Goal: Task Accomplishment & Management: Use online tool/utility

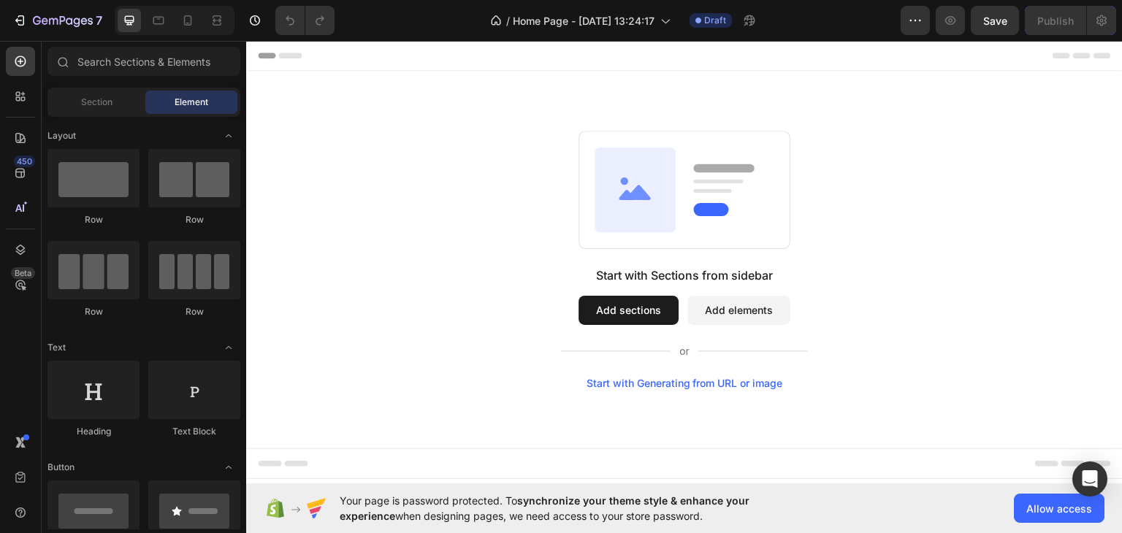
click at [613, 306] on button "Add sections" at bounding box center [628, 309] width 100 height 29
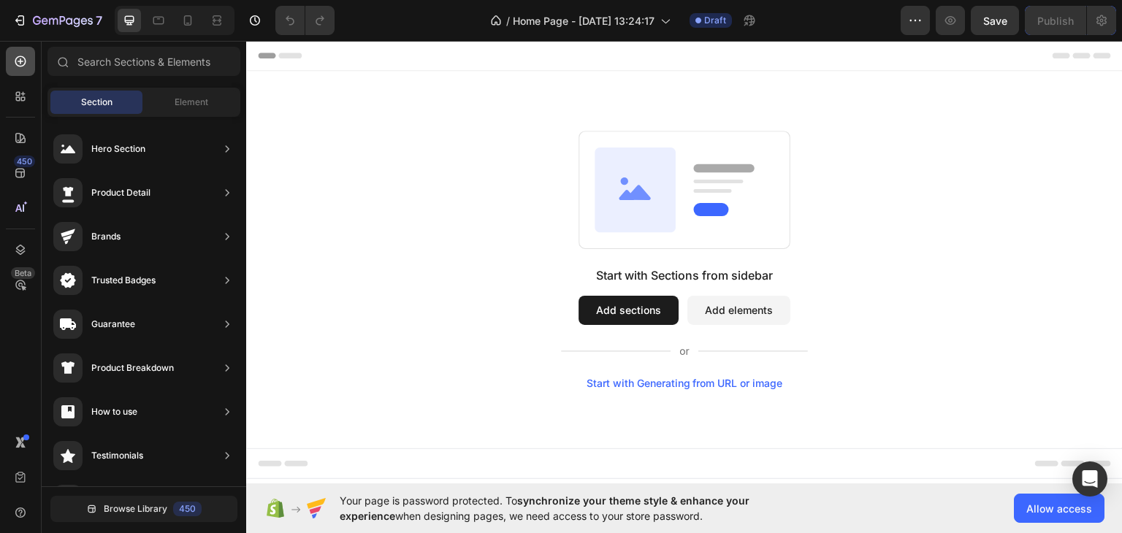
click at [20, 70] on div at bounding box center [20, 61] width 29 height 29
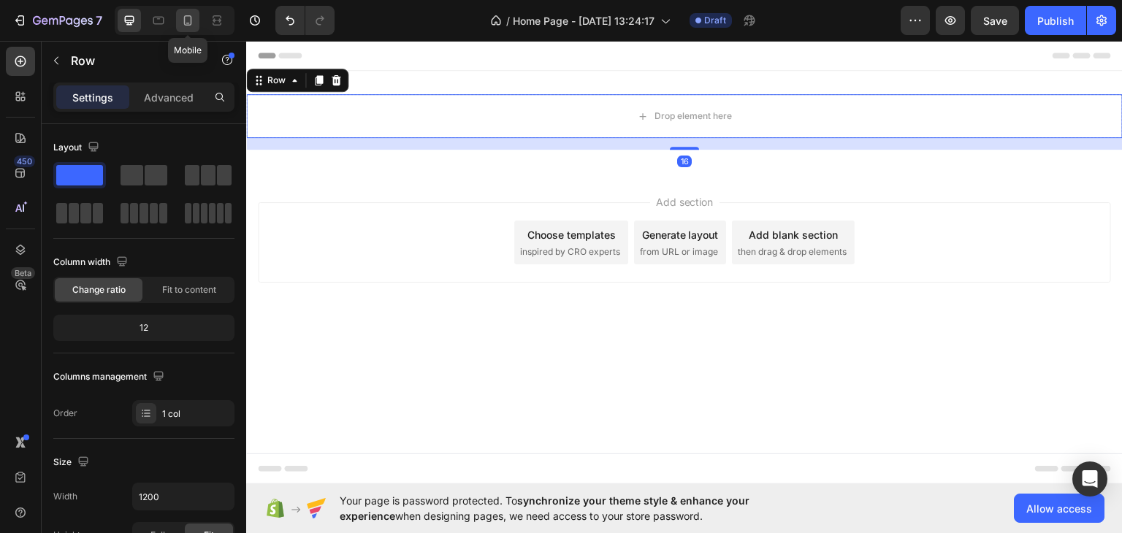
click at [186, 15] on icon at bounding box center [188, 20] width 8 height 10
type input "100%"
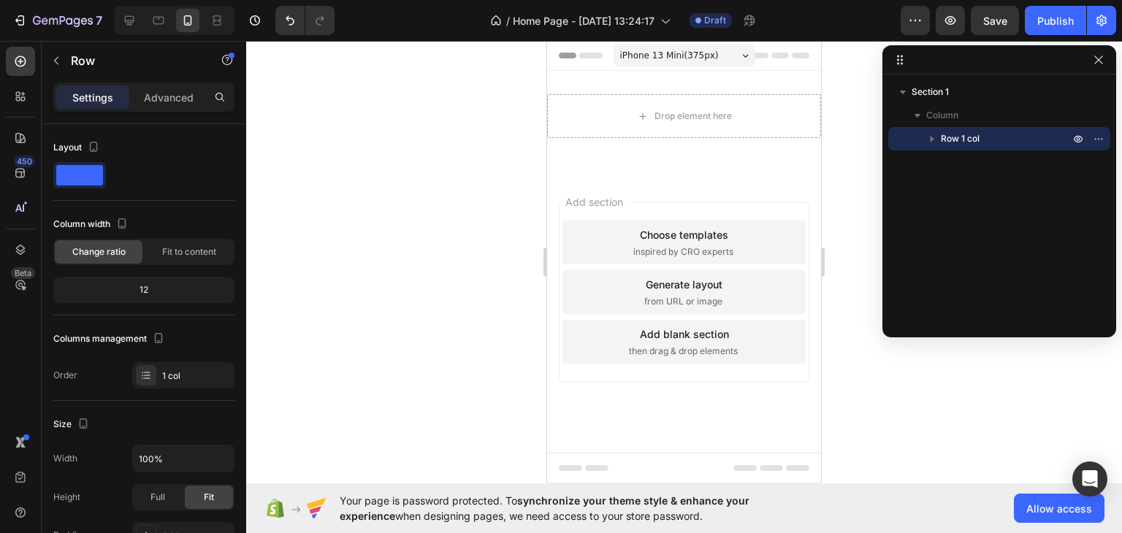
click at [640, 227] on div "Choose templates" at bounding box center [684, 234] width 88 height 15
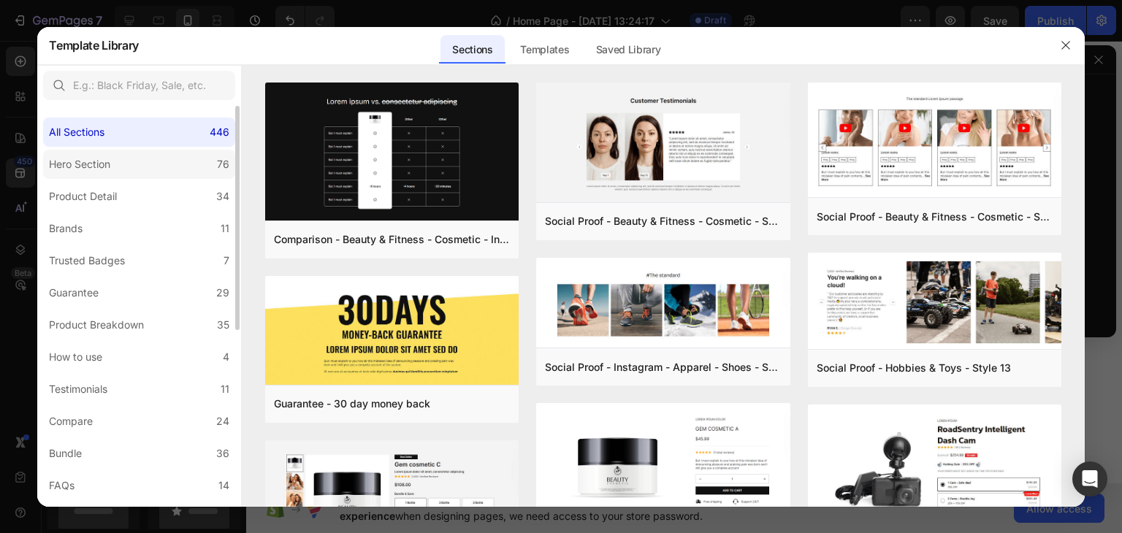
click at [146, 174] on label "Hero Section 76" at bounding box center [139, 164] width 192 height 29
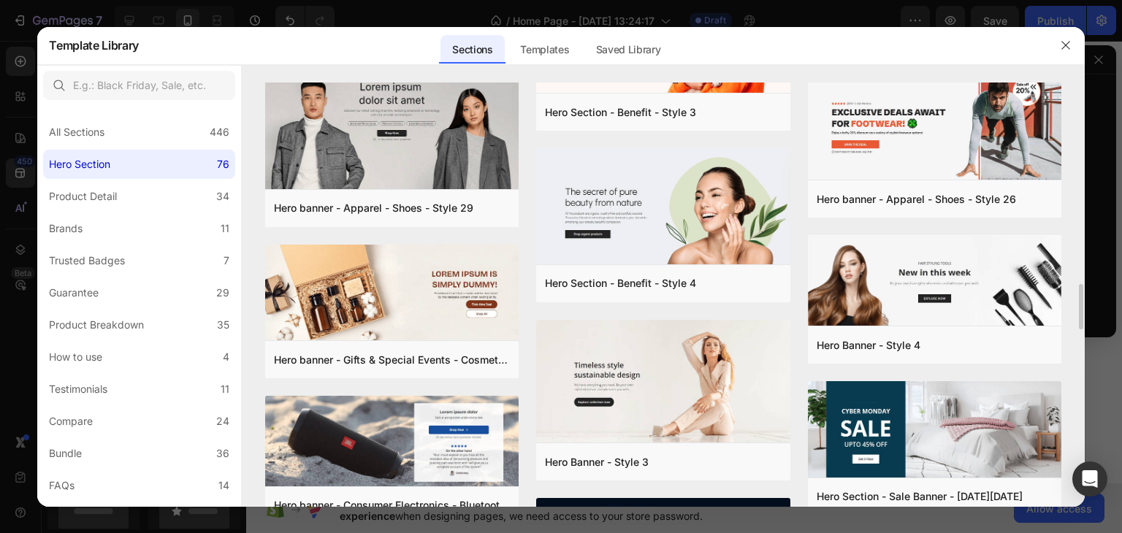
scroll to position [1797, 0]
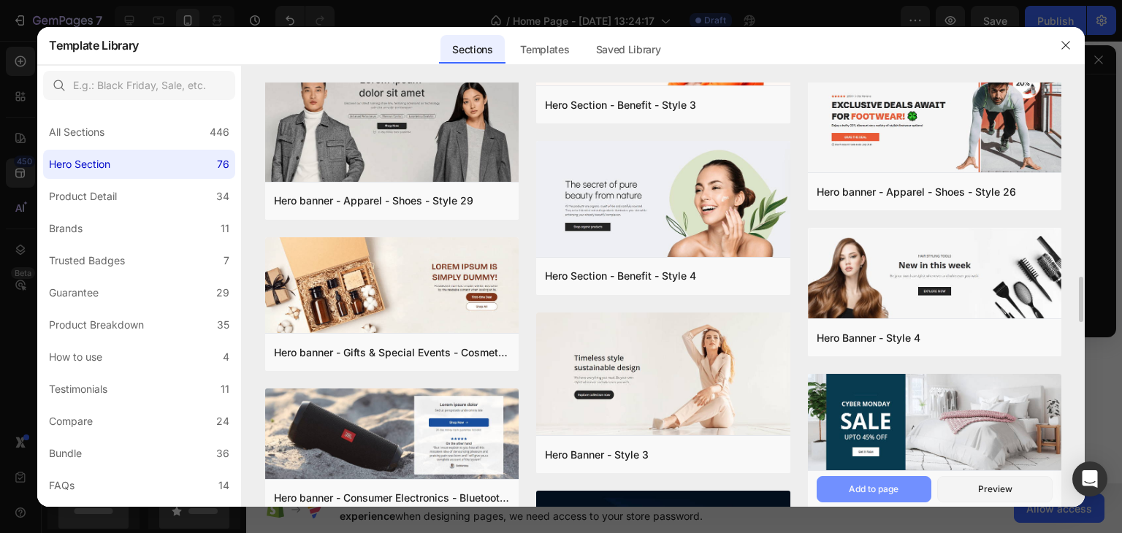
click at [869, 480] on button "Add to page" at bounding box center [873, 489] width 115 height 26
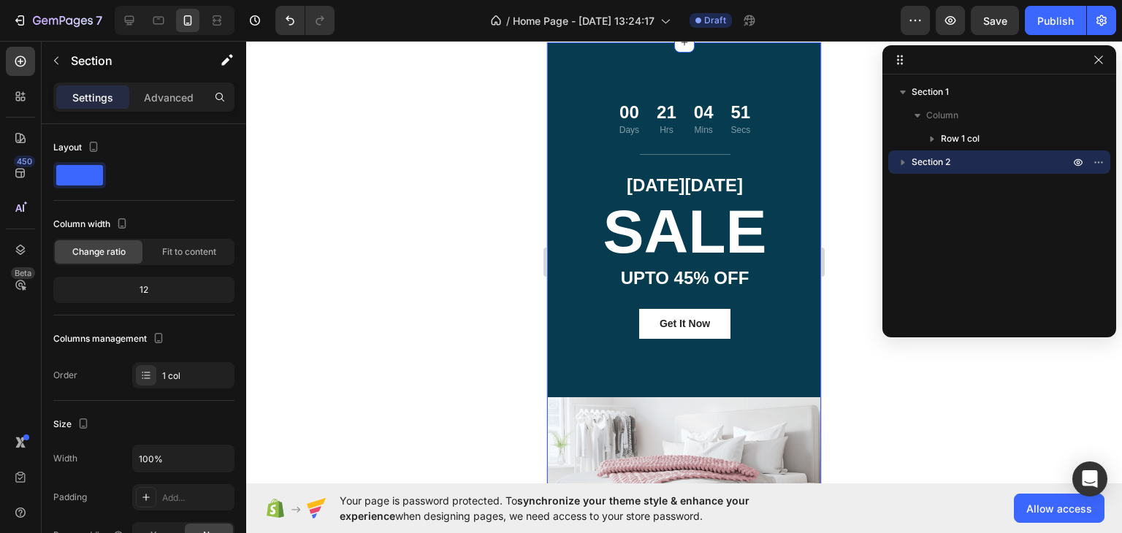
scroll to position [131, 0]
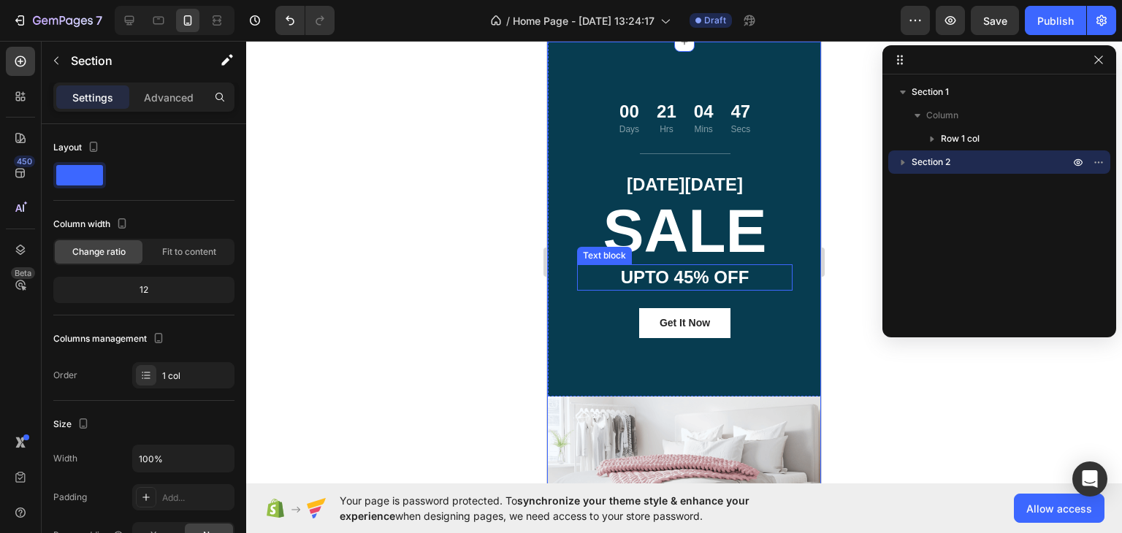
click at [578, 284] on p "UPTO 45% OFF" at bounding box center [684, 277] width 213 height 23
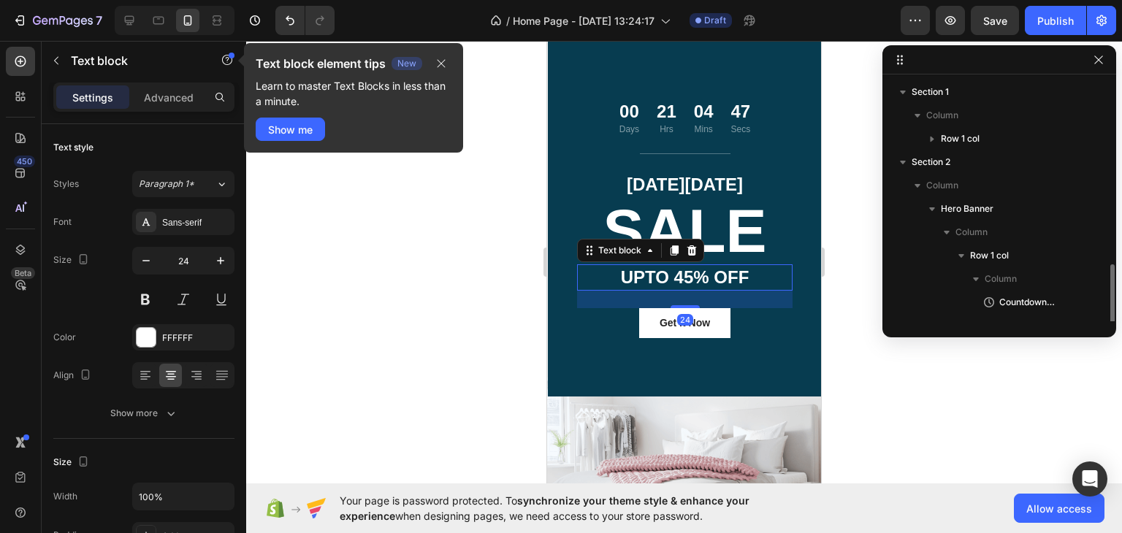
scroll to position [109, 0]
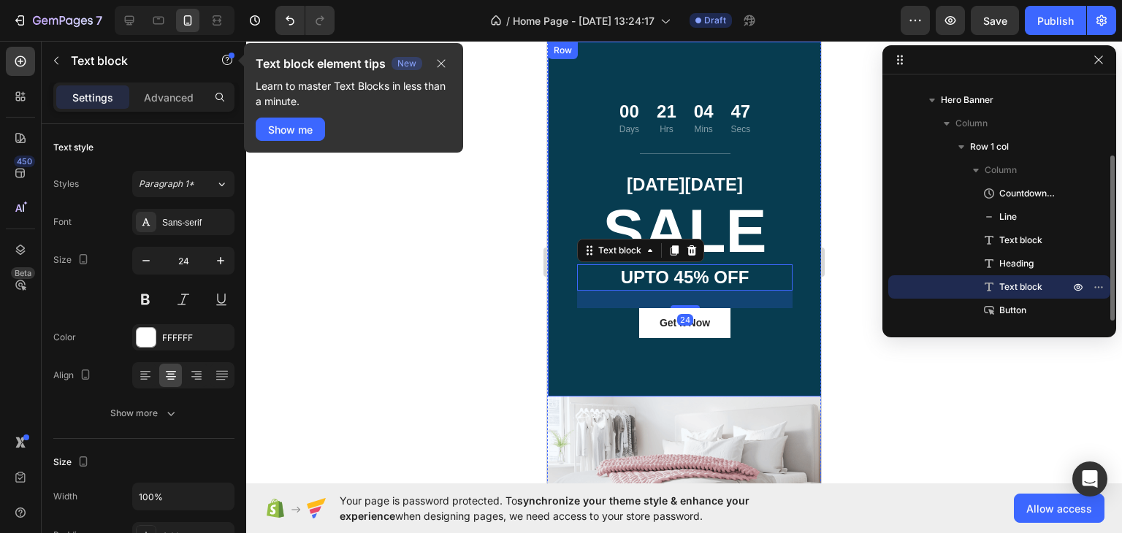
click at [567, 304] on div "00 Days 21 Hrs 04 Mins 47 Secs Countdown Timer Title Line CYBER MONDAY Text blo…" at bounding box center [685, 219] width 274 height 355
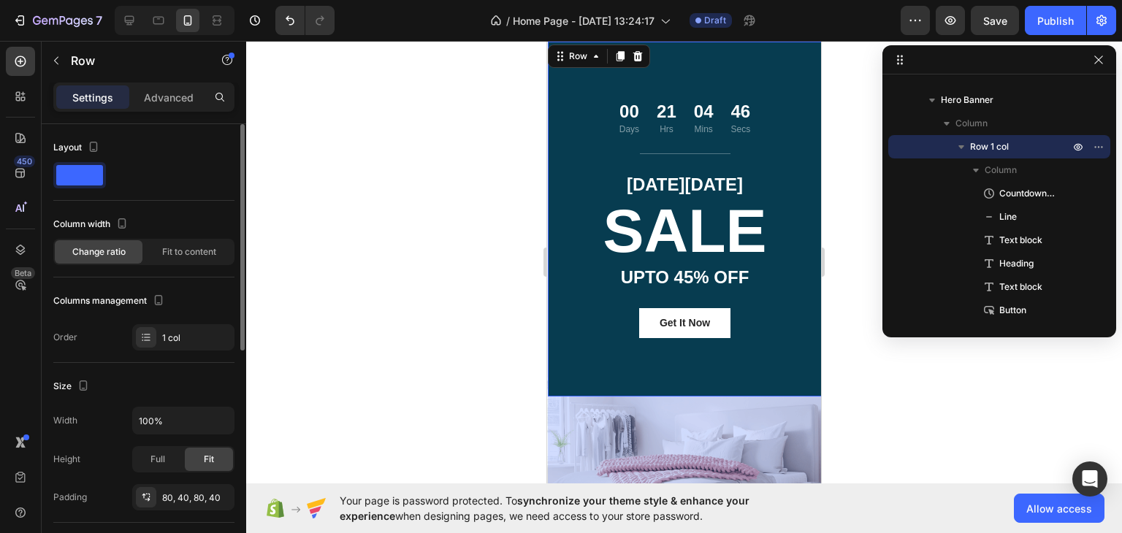
scroll to position [251, 0]
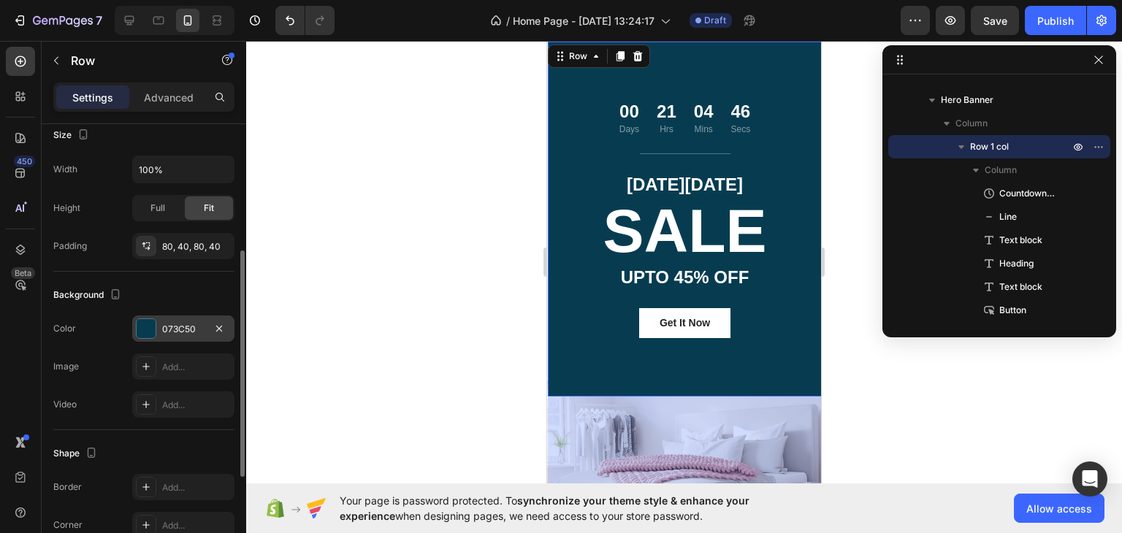
click at [161, 334] on div "073C50" at bounding box center [183, 328] width 102 height 26
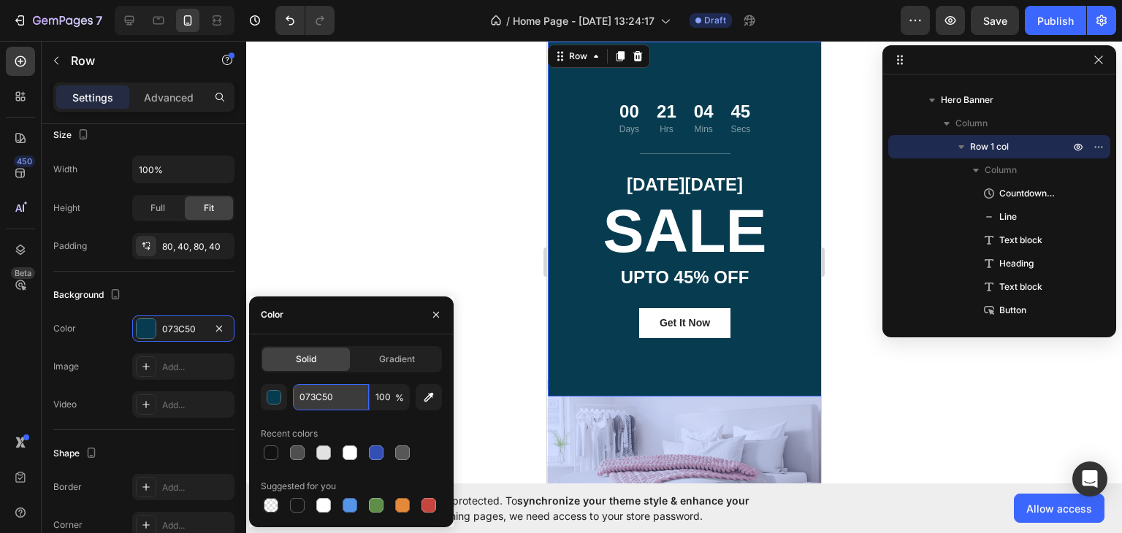
click at [317, 389] on input "073C50" at bounding box center [331, 397] width 76 height 26
paste input "FF6E2B"
type input "FF6E2B"
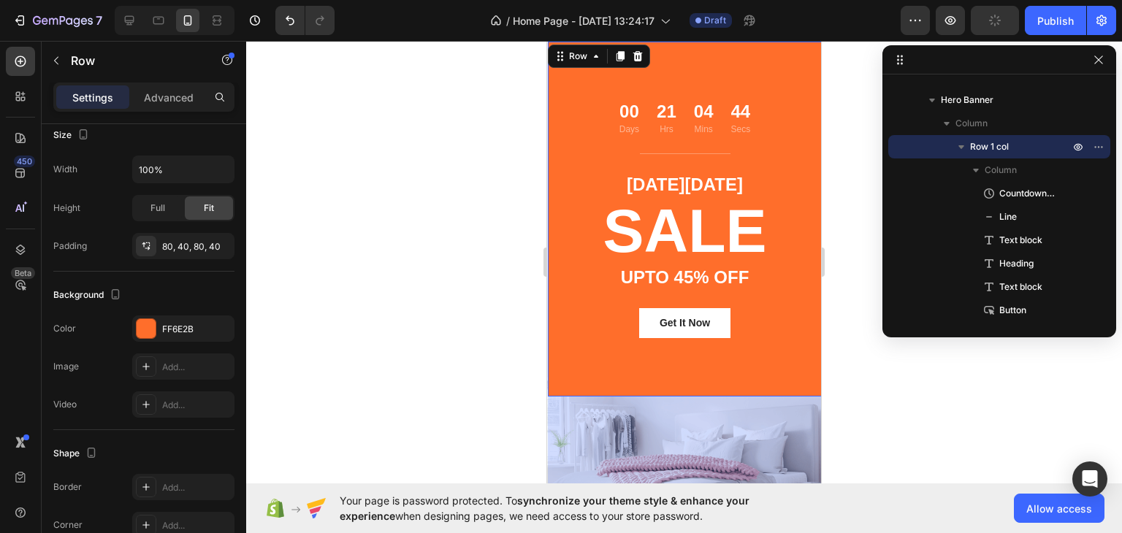
click at [356, 219] on div at bounding box center [684, 287] width 876 height 492
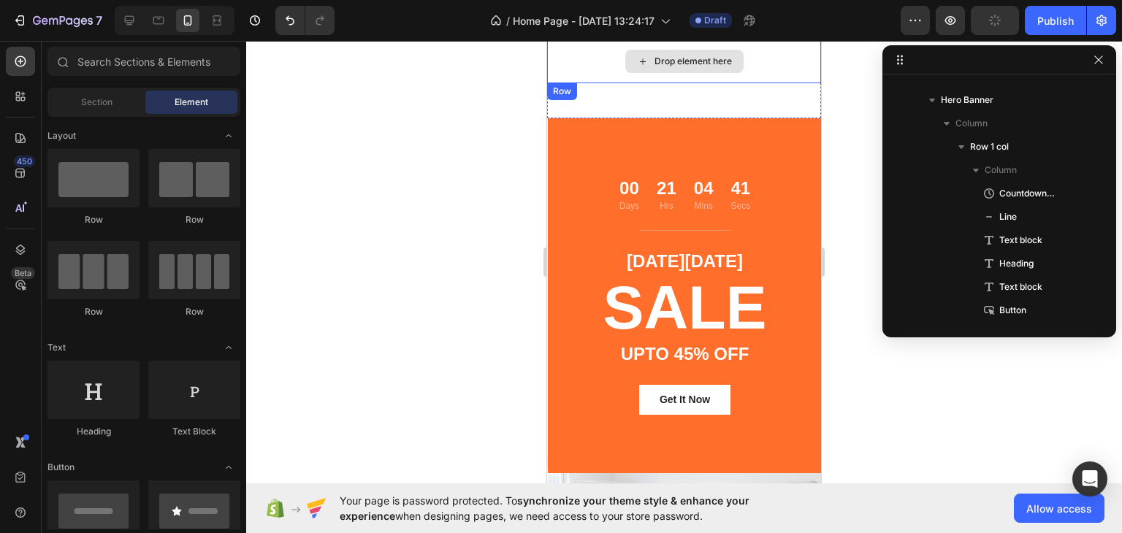
scroll to position [0, 0]
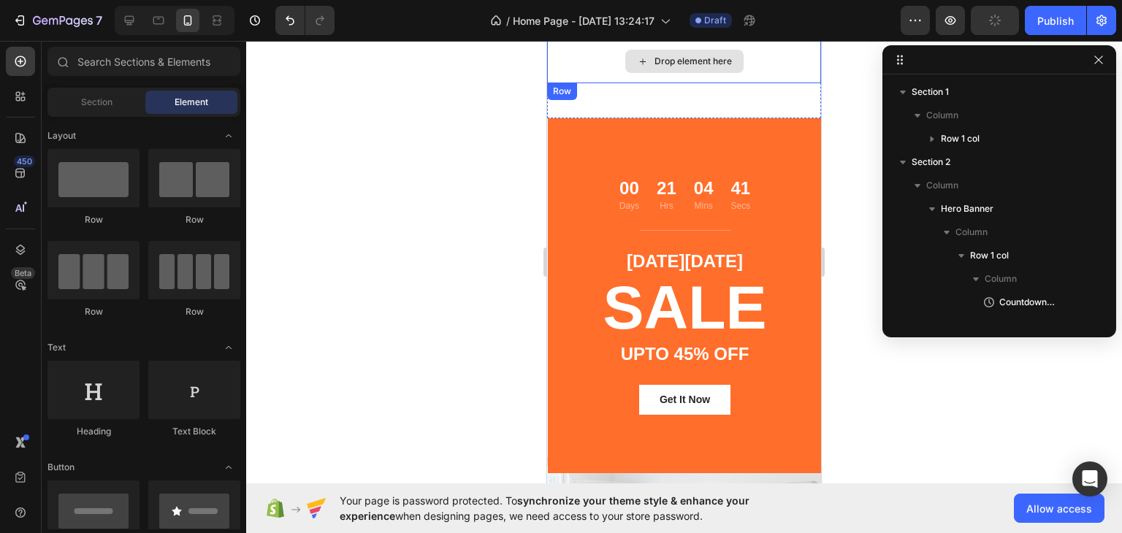
click at [684, 83] on div "Drop element here Row" at bounding box center [684, 67] width 274 height 56
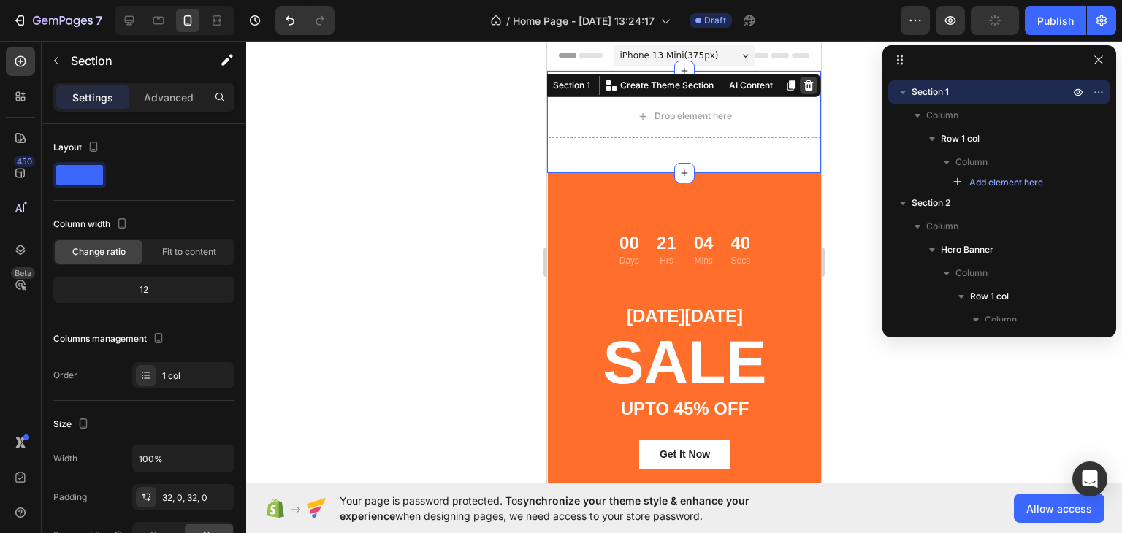
click at [803, 85] on div at bounding box center [809, 86] width 18 height 18
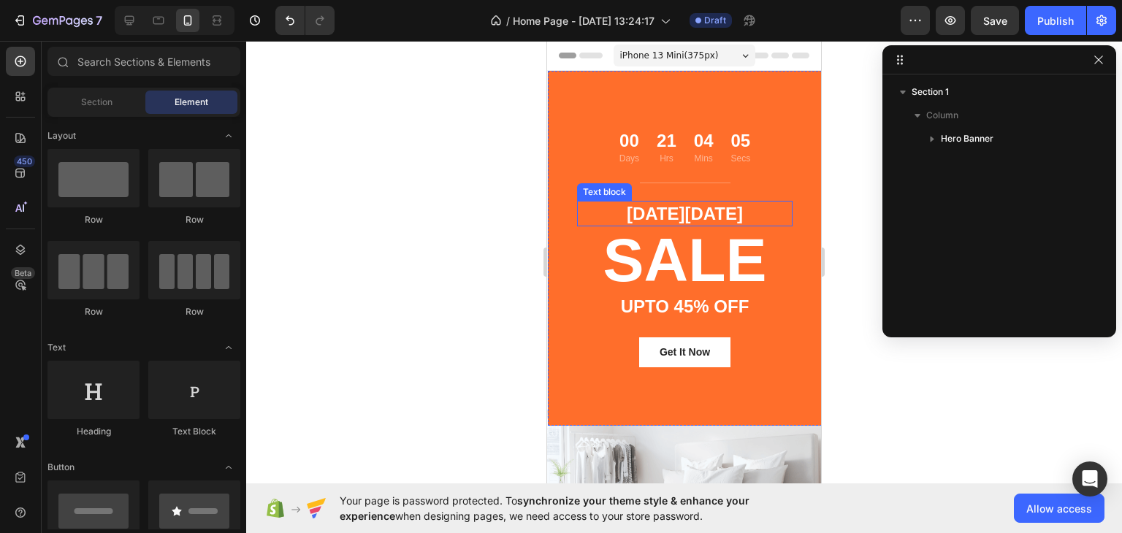
click at [663, 215] on p "CYBER MONDAY" at bounding box center [684, 213] width 213 height 23
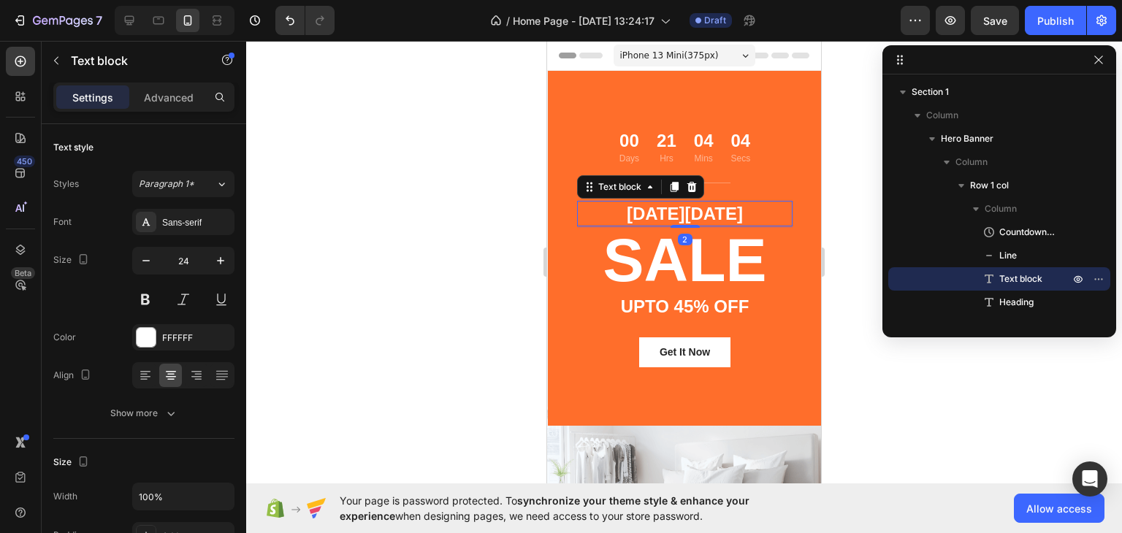
click at [663, 215] on p "CYBER MONDAY" at bounding box center [684, 213] width 213 height 23
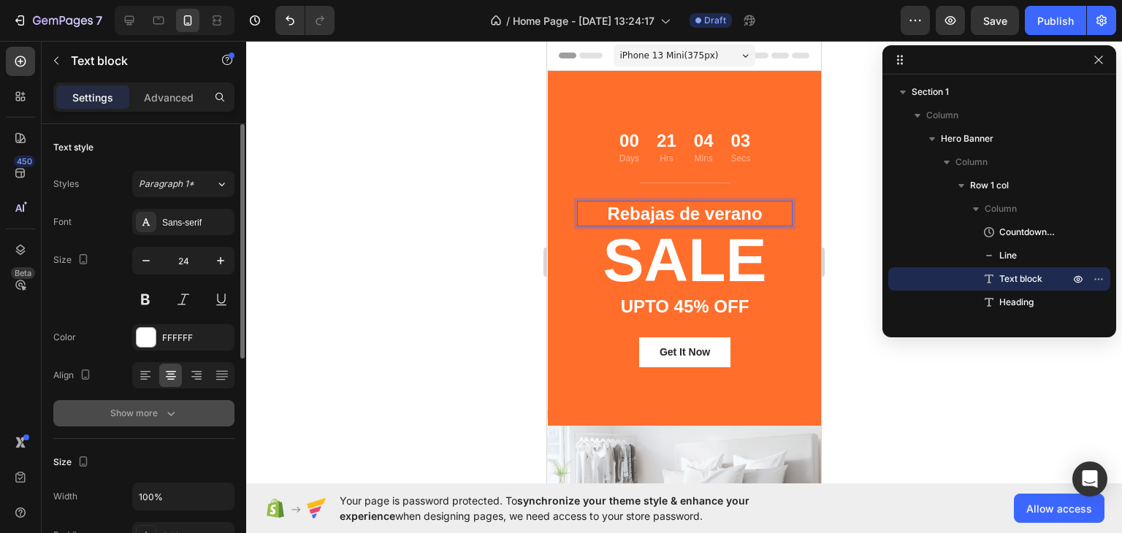
click at [137, 416] on div "Show more" at bounding box center [144, 413] width 68 height 15
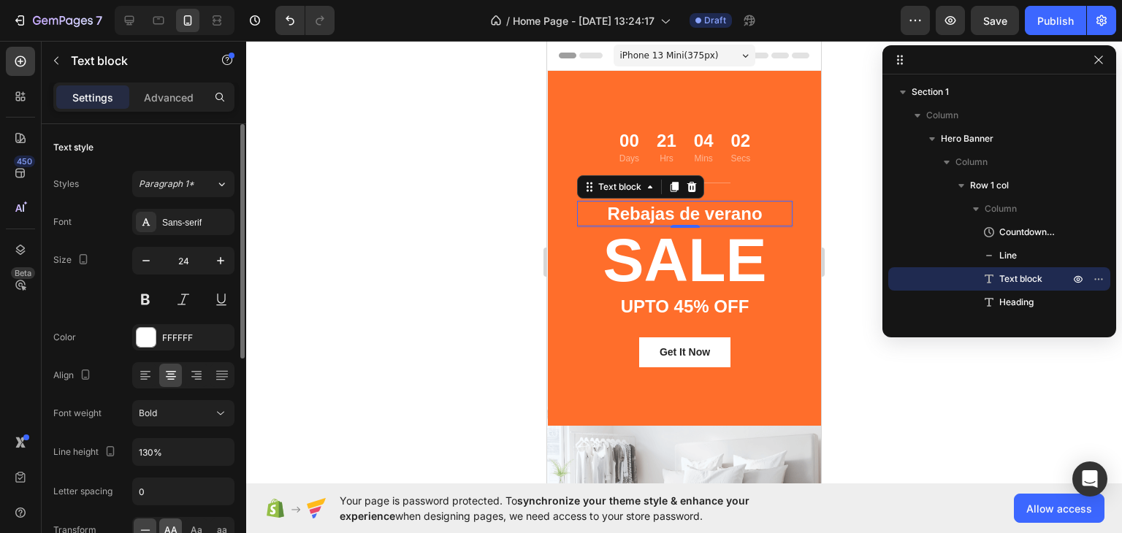
click at [171, 521] on div "AA" at bounding box center [170, 530] width 23 height 23
click at [386, 348] on div at bounding box center [684, 287] width 876 height 492
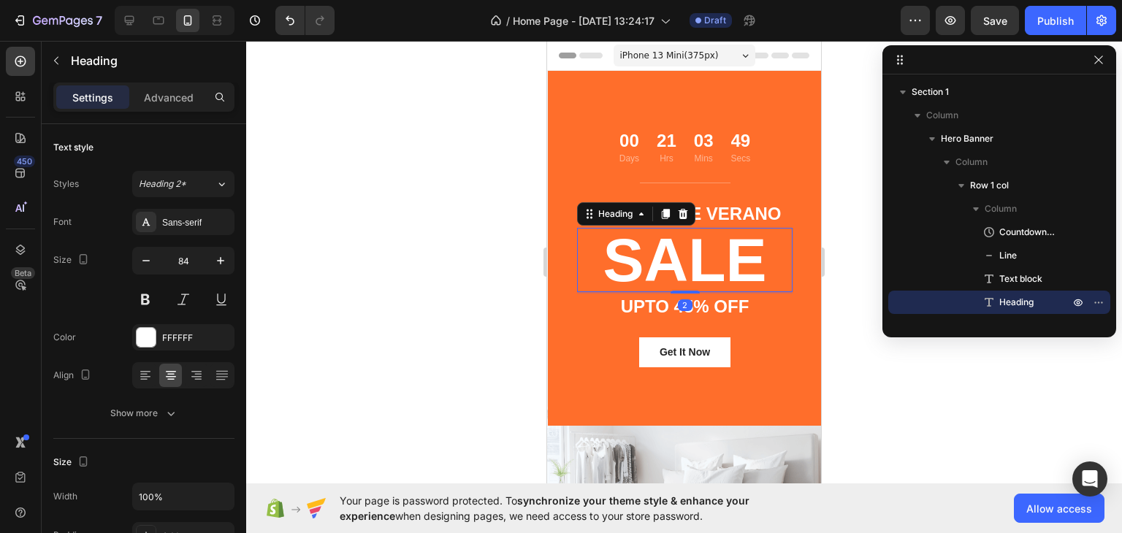
click at [622, 274] on p "SALE" at bounding box center [684, 259] width 213 height 61
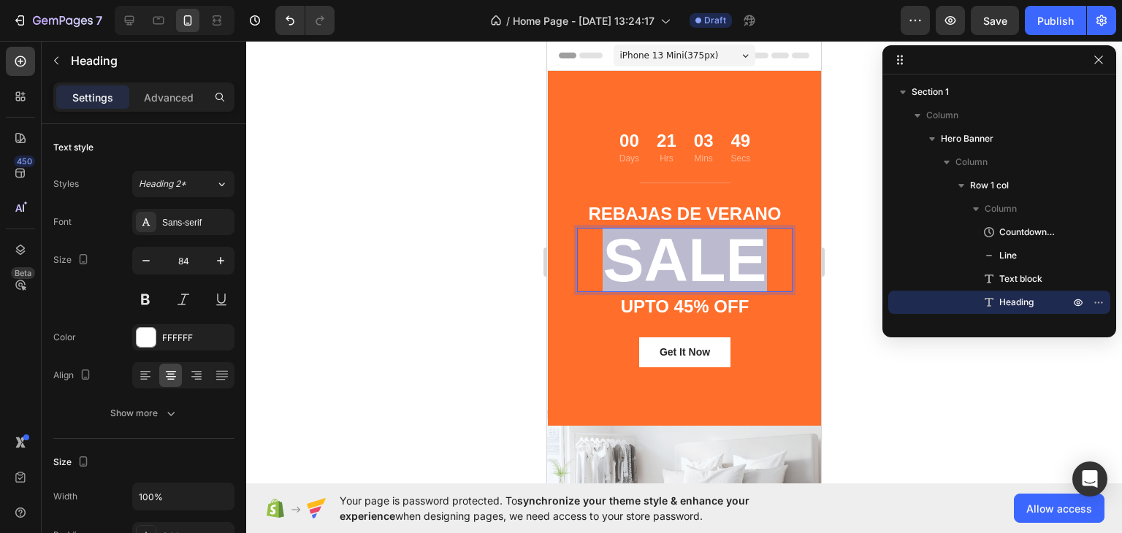
click at [622, 274] on p "SALE" at bounding box center [684, 259] width 213 height 61
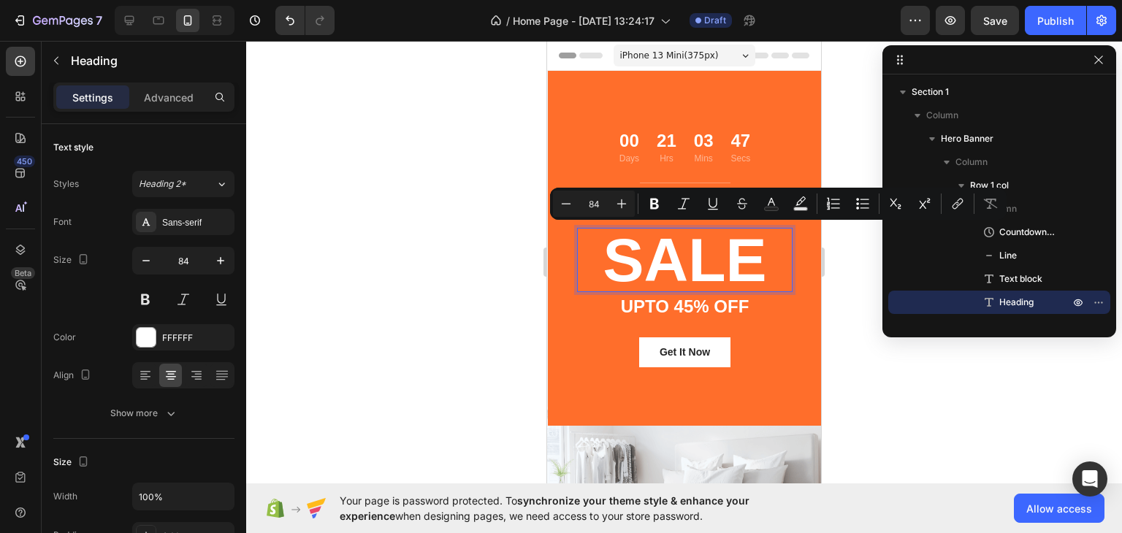
scroll to position [2, 0]
click at [622, 274] on p "SALE" at bounding box center [684, 257] width 213 height 61
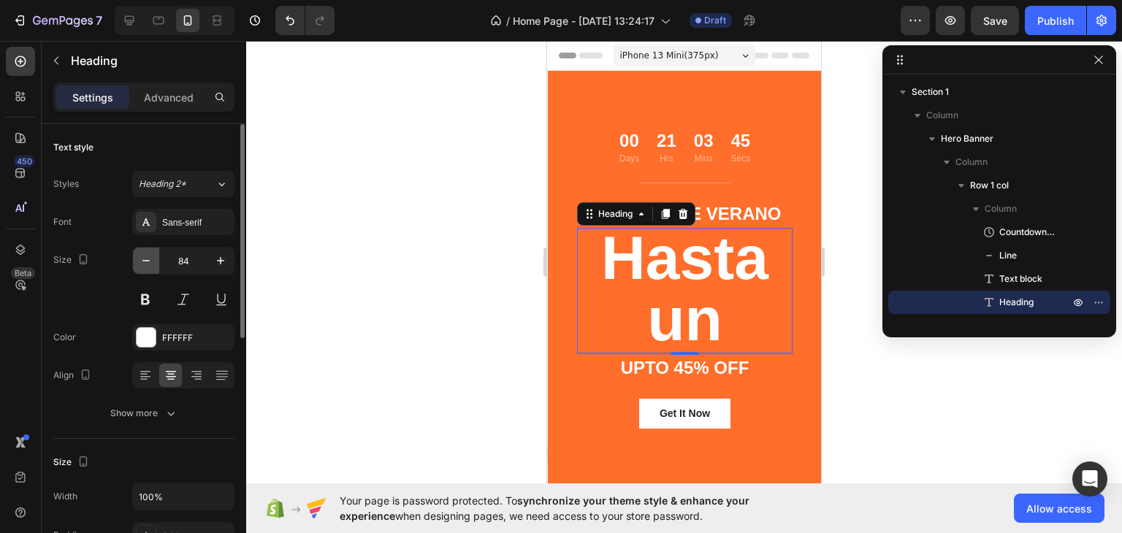
click at [144, 258] on icon "button" at bounding box center [146, 260] width 15 height 15
click at [143, 259] on icon "button" at bounding box center [146, 260] width 15 height 15
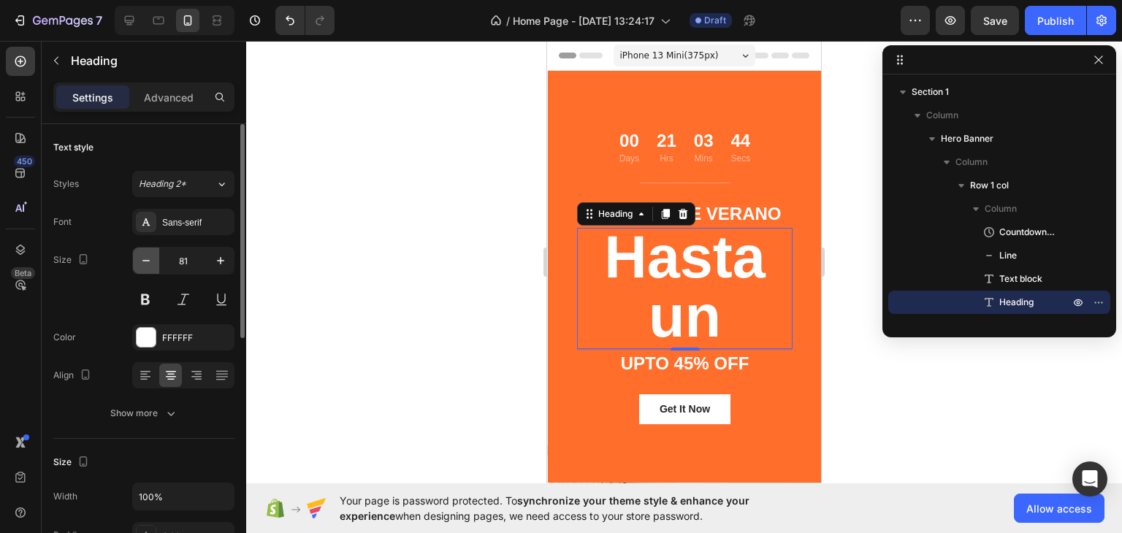
click at [143, 259] on icon "button" at bounding box center [146, 260] width 15 height 15
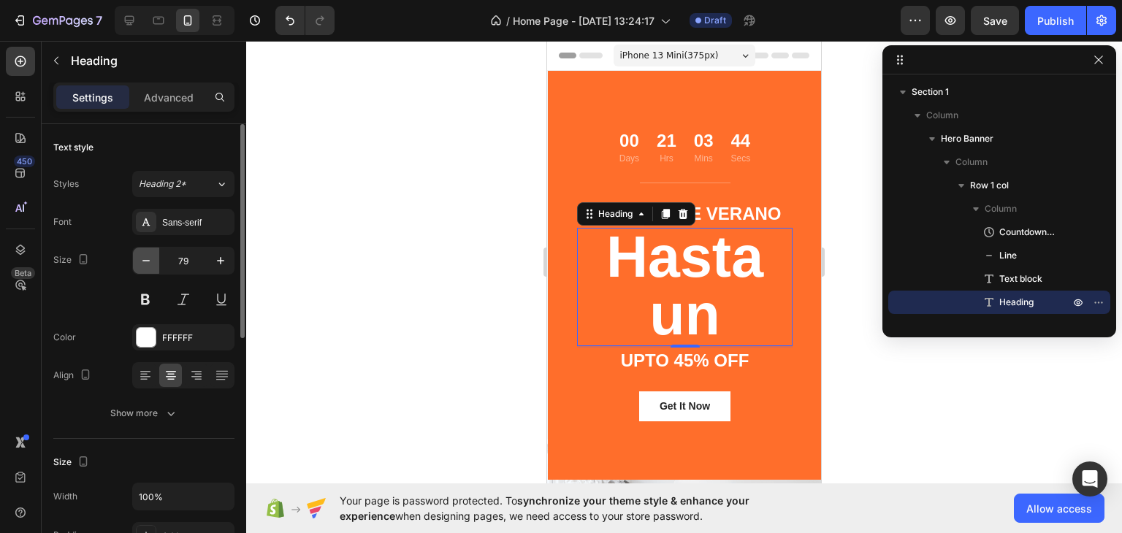
scroll to position [1, 0]
click at [143, 259] on icon "button" at bounding box center [146, 260] width 15 height 15
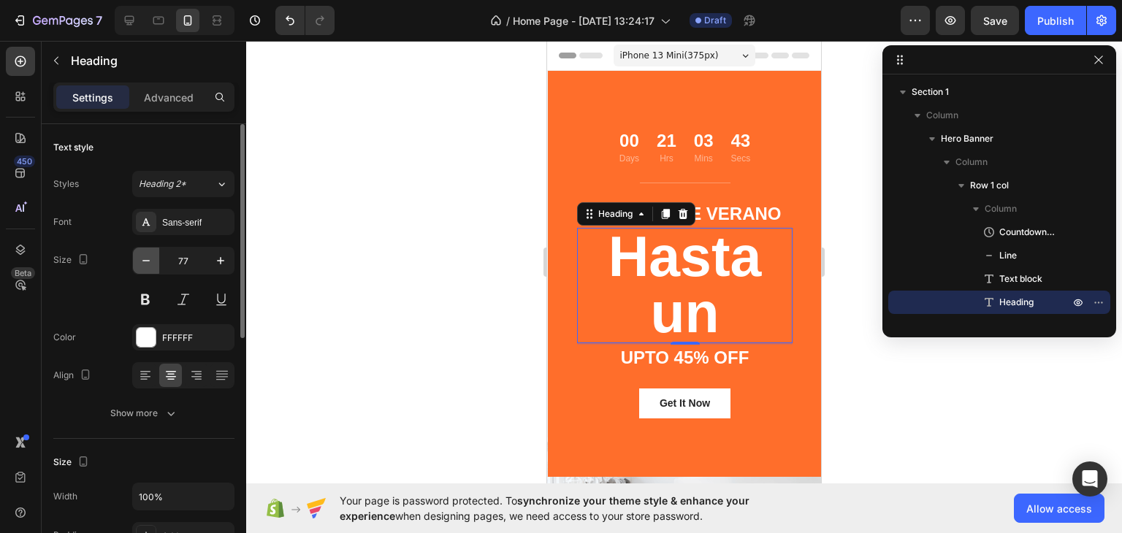
click at [143, 259] on icon "button" at bounding box center [146, 260] width 15 height 15
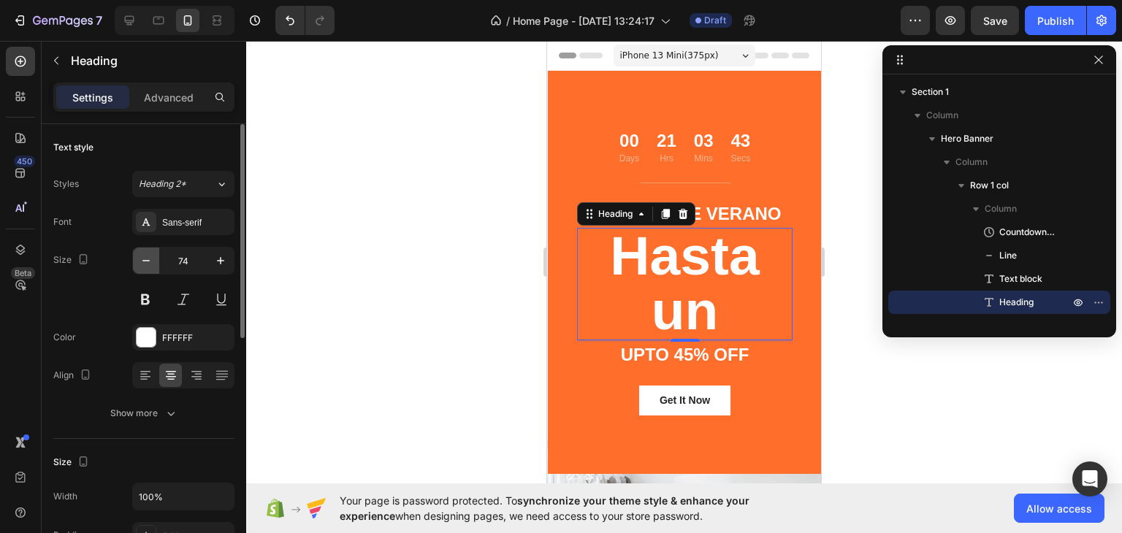
click at [143, 259] on icon "button" at bounding box center [146, 260] width 15 height 15
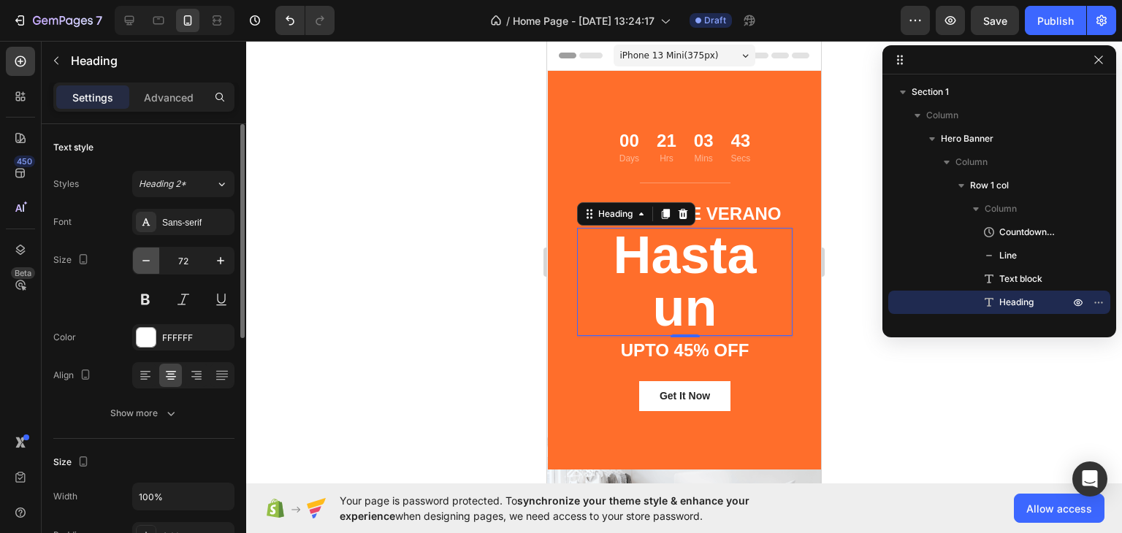
scroll to position [1, 0]
click at [143, 259] on icon "button" at bounding box center [146, 260] width 15 height 15
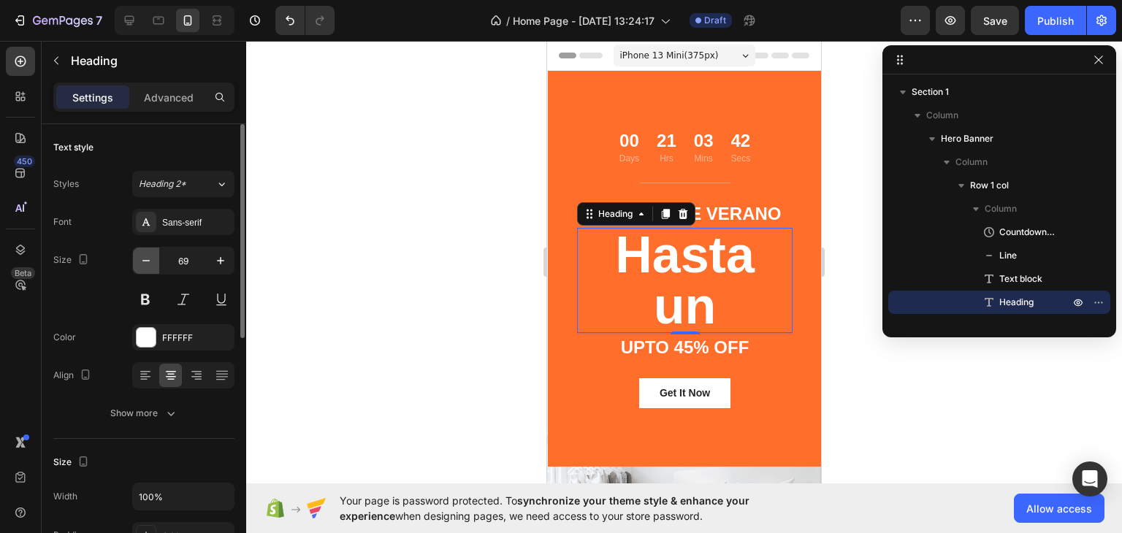
click at [143, 259] on icon "button" at bounding box center [146, 260] width 15 height 15
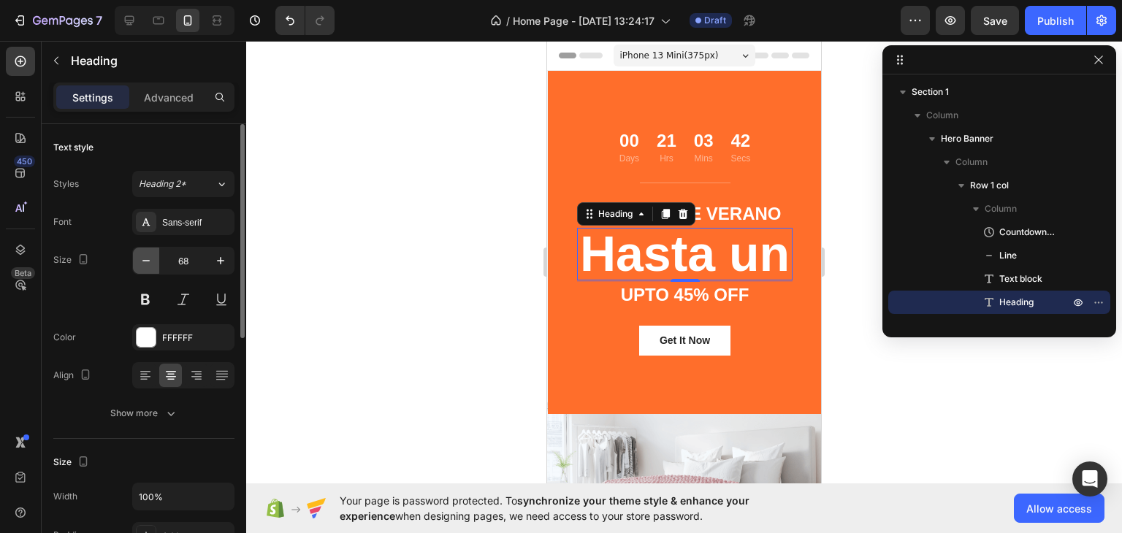
click at [143, 259] on icon "button" at bounding box center [146, 260] width 15 height 15
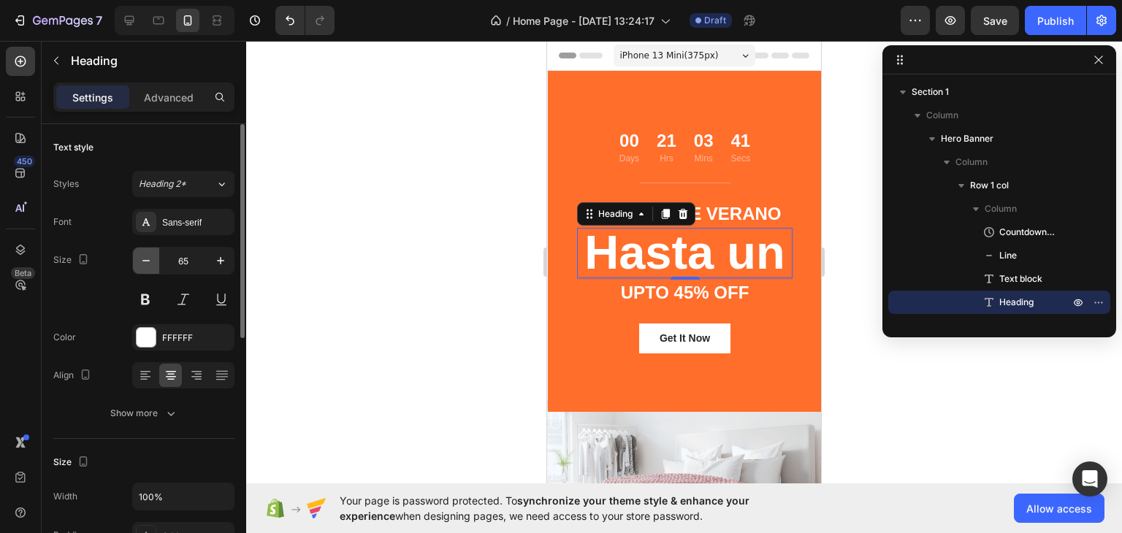
click at [143, 259] on icon "button" at bounding box center [146, 260] width 15 height 15
type input "63"
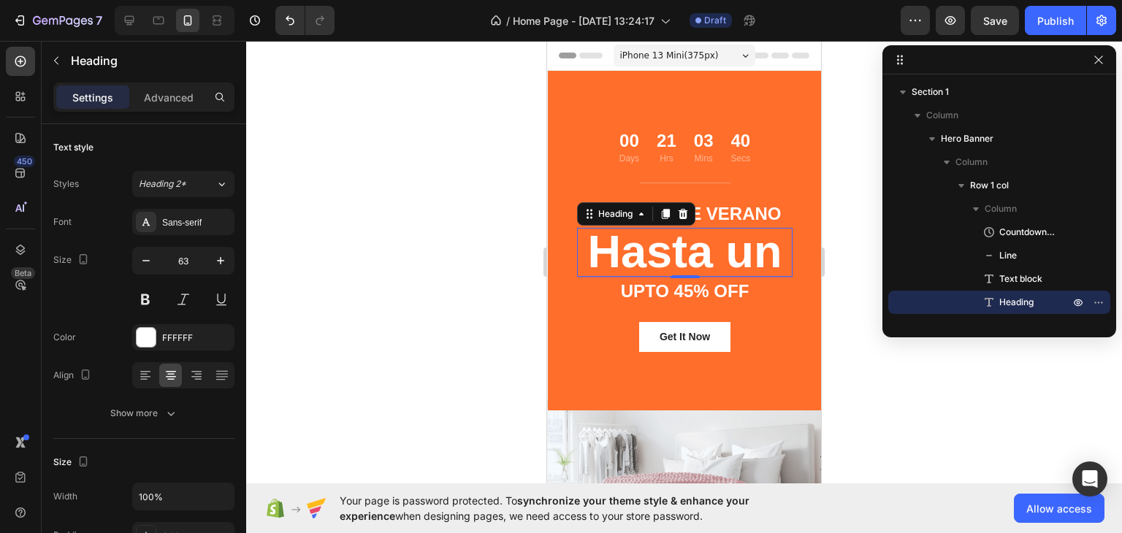
click at [332, 267] on div at bounding box center [684, 287] width 876 height 492
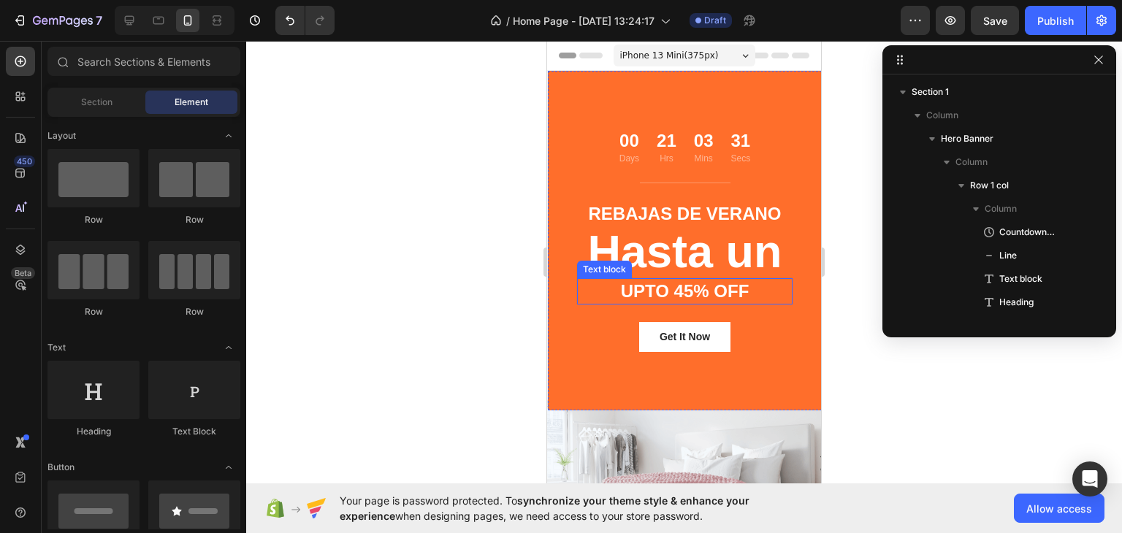
click at [698, 289] on p "UPTO 45% OFF" at bounding box center [684, 291] width 213 height 23
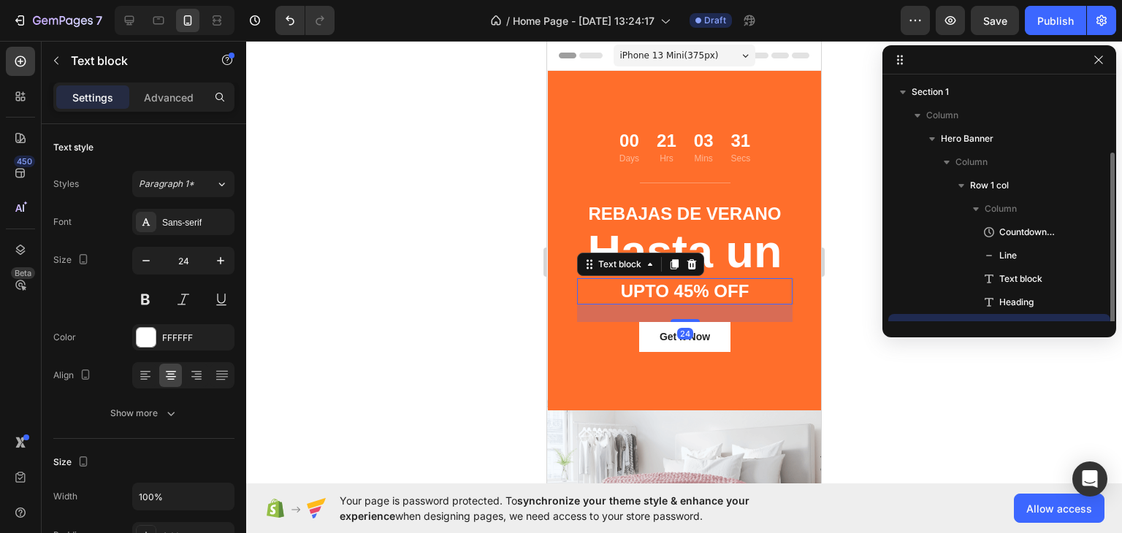
scroll to position [39, 0]
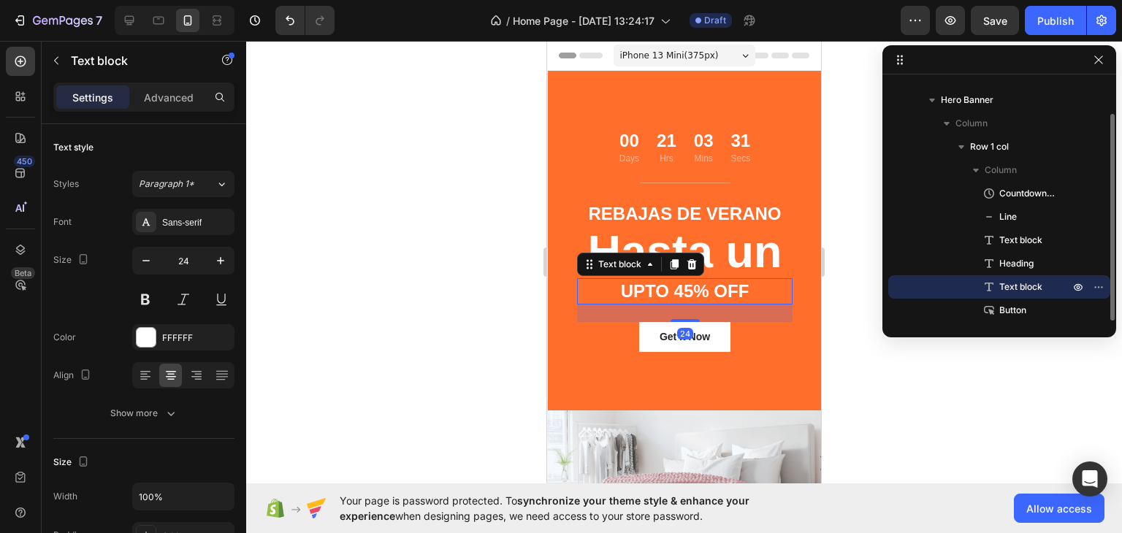
click at [698, 289] on p "UPTO 45% OFF" at bounding box center [684, 291] width 213 height 23
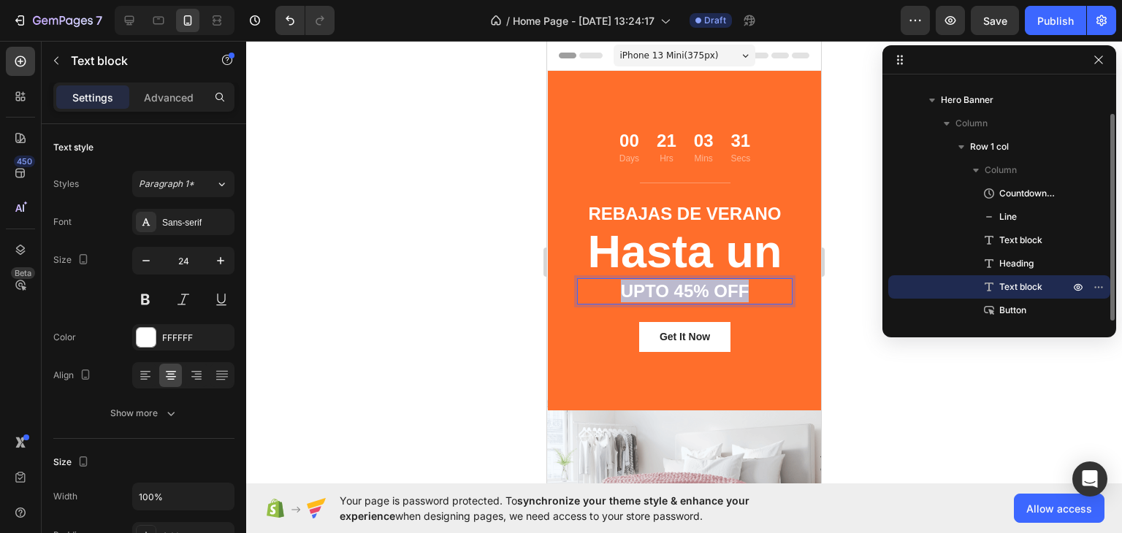
click at [698, 289] on p "UPTO 45% OFF" at bounding box center [684, 291] width 213 height 23
click at [475, 305] on div at bounding box center [684, 287] width 876 height 492
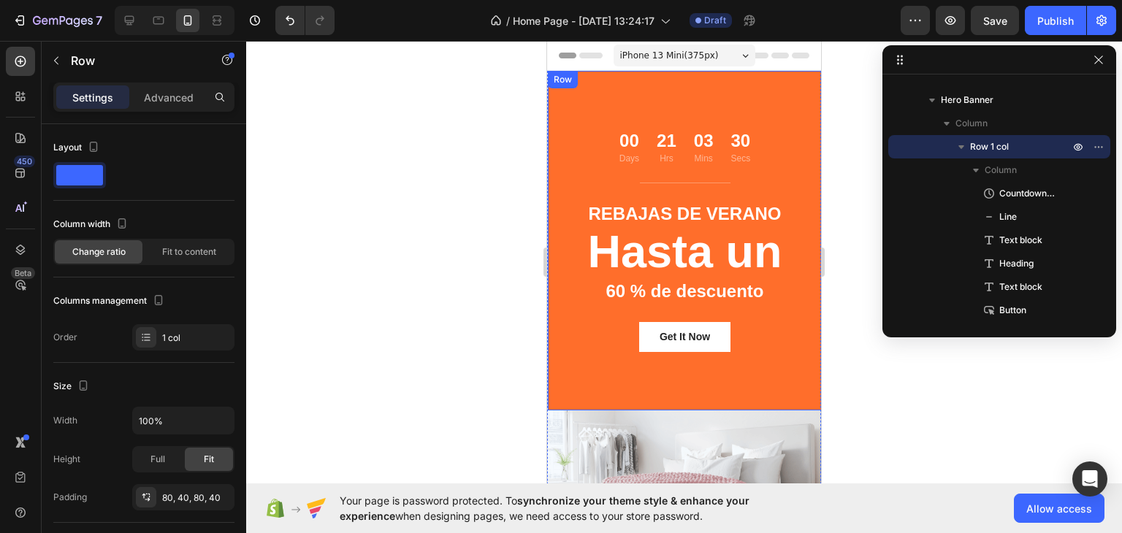
click at [594, 305] on div "00 Days 21 Hrs 03 Mins 30 Secs Countdown Timer Title Line Rebajas de verano Tex…" at bounding box center [684, 240] width 215 height 223
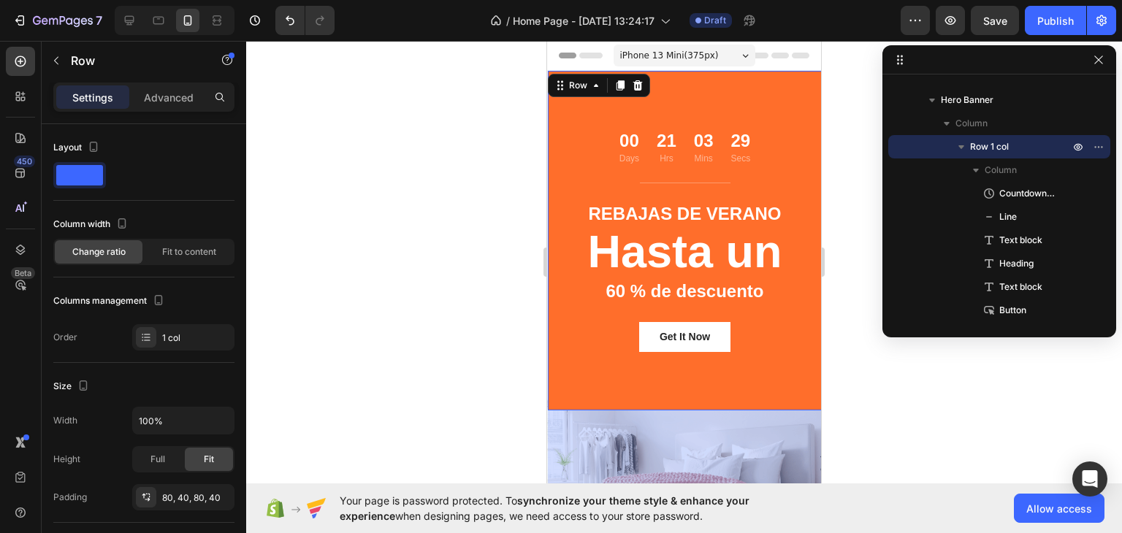
click at [605, 297] on p "60 % de descuento" at bounding box center [684, 291] width 213 height 23
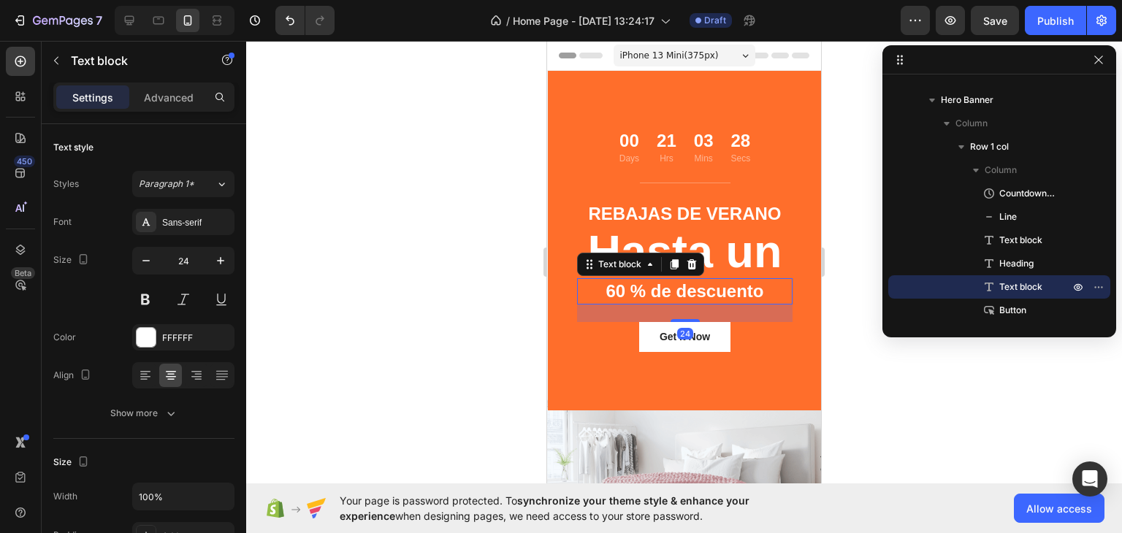
click at [355, 322] on div at bounding box center [684, 287] width 876 height 492
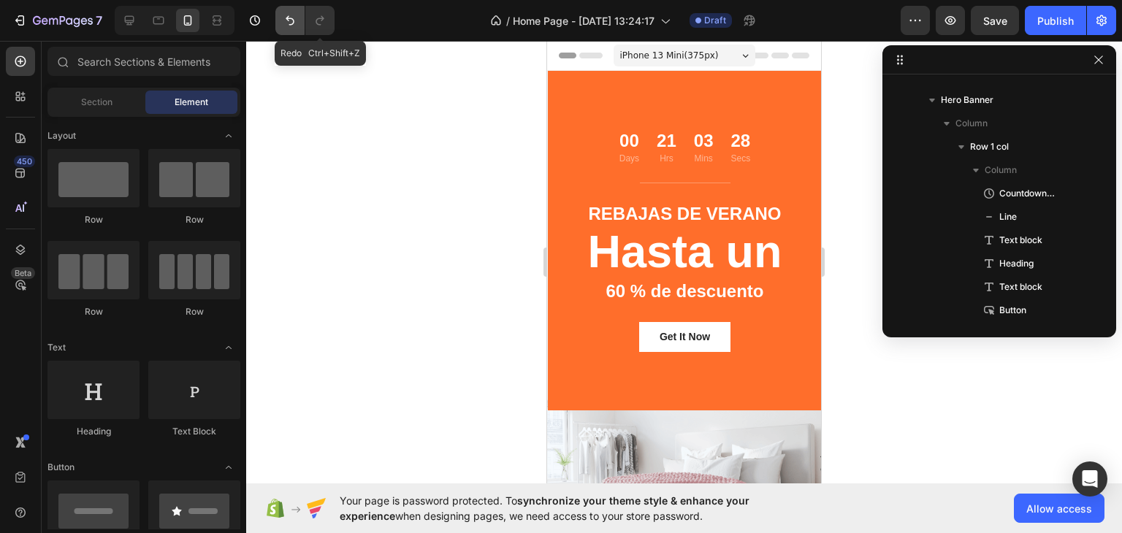
click at [298, 23] on button "Undo/Redo" at bounding box center [289, 20] width 29 height 29
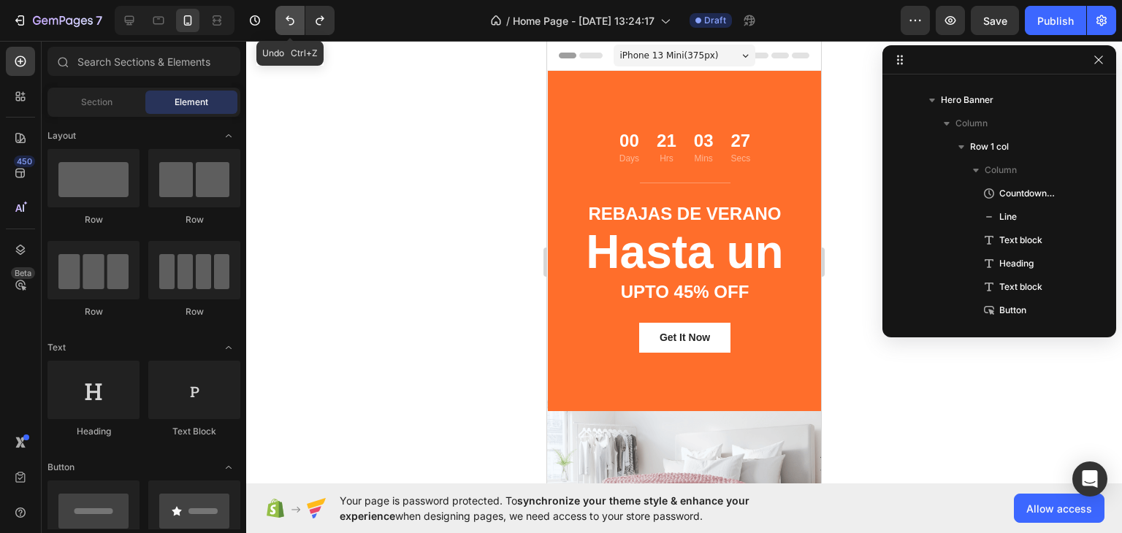
click at [298, 23] on button "Undo/Redo" at bounding box center [289, 20] width 29 height 29
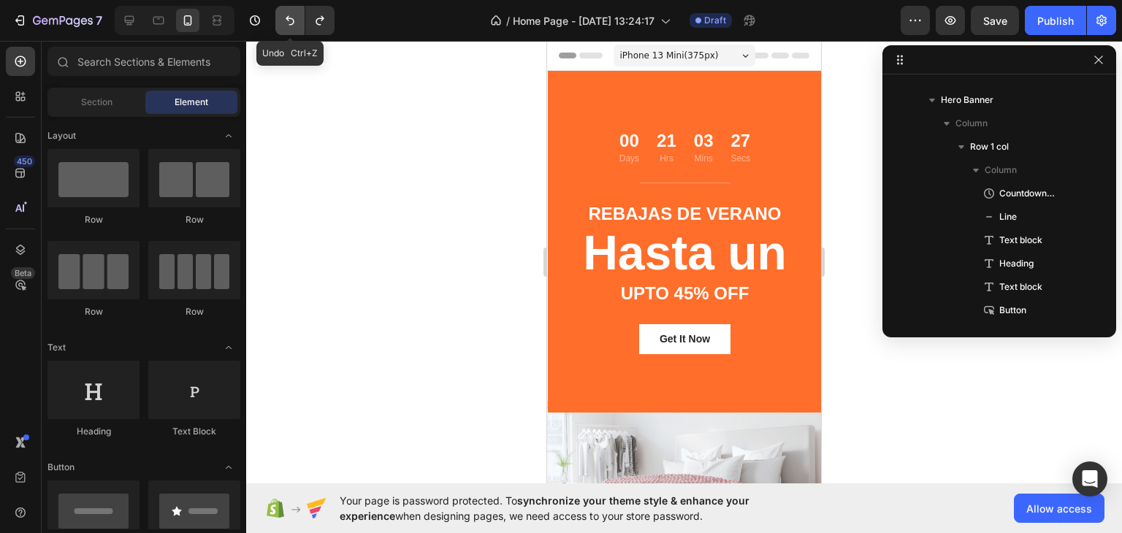
click at [298, 23] on button "Undo/Redo" at bounding box center [289, 20] width 29 height 29
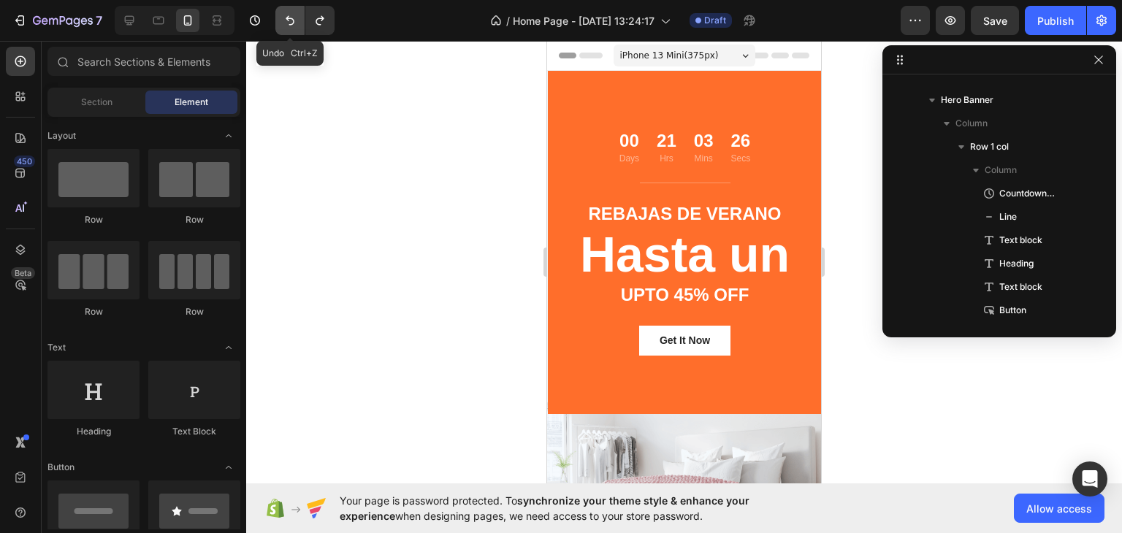
scroll to position [1, 0]
click at [298, 23] on button "Undo/Redo" at bounding box center [289, 20] width 29 height 29
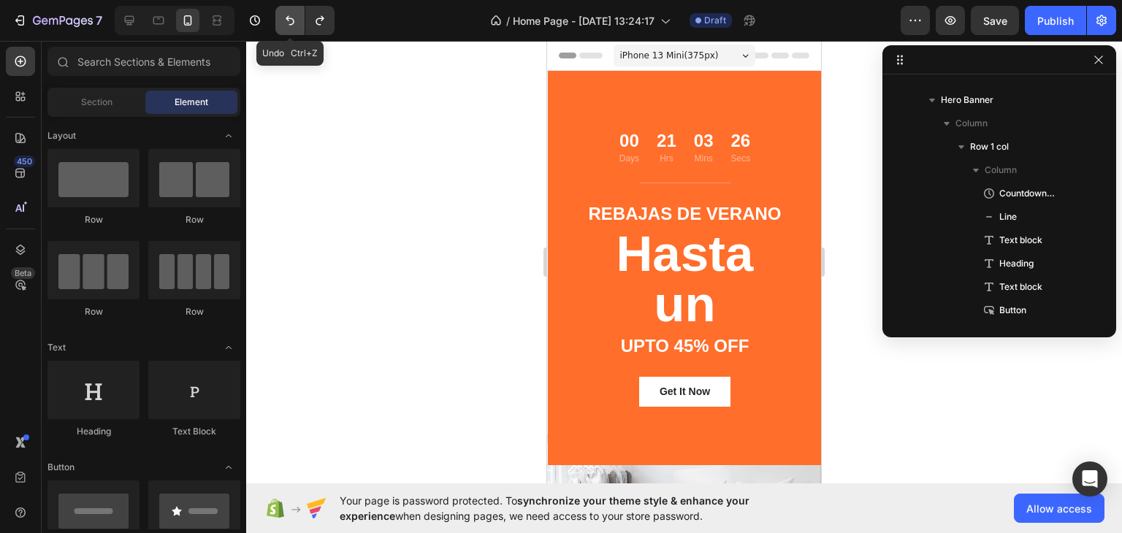
click at [298, 23] on button "Undo/Redo" at bounding box center [289, 20] width 29 height 29
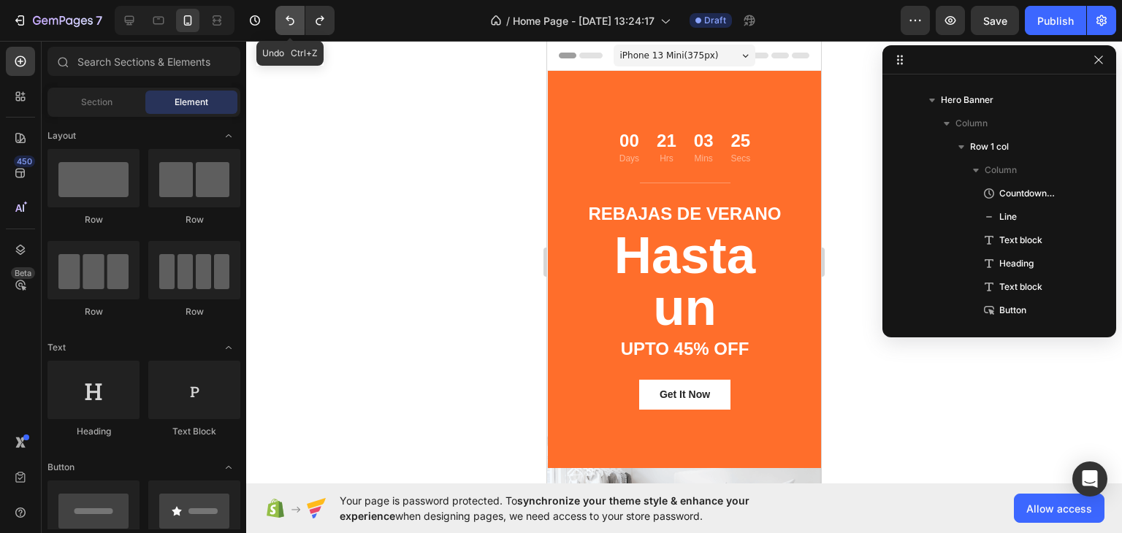
click at [298, 23] on button "Undo/Redo" at bounding box center [289, 20] width 29 height 29
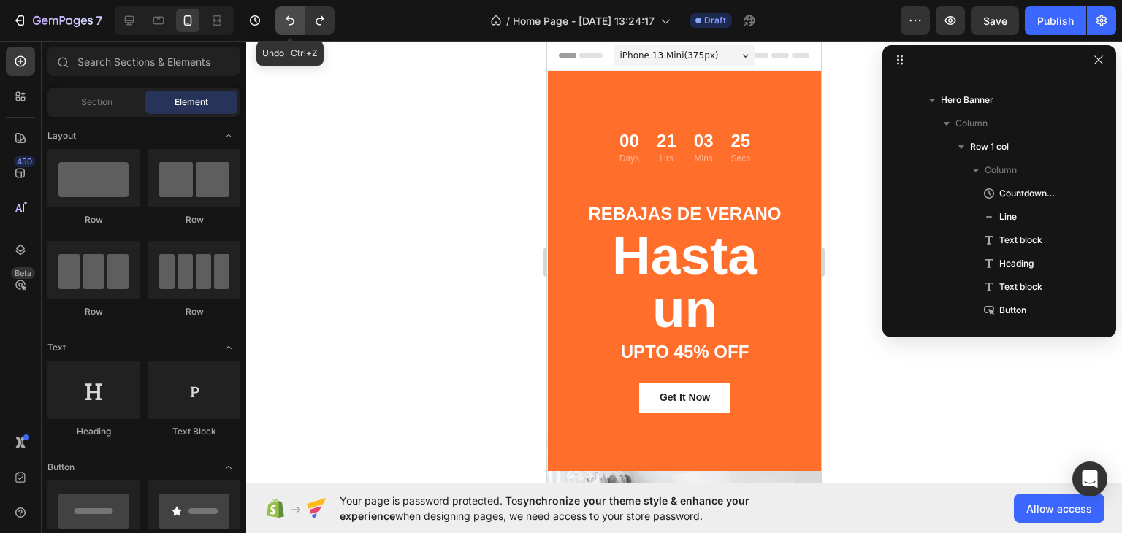
click at [298, 23] on button "Undo/Redo" at bounding box center [289, 20] width 29 height 29
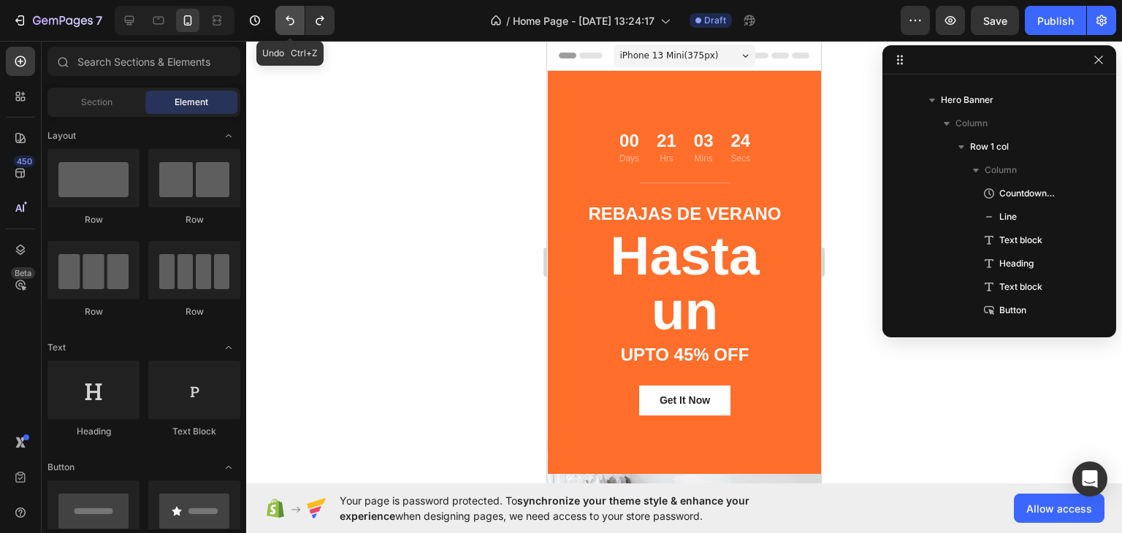
click at [298, 23] on button "Undo/Redo" at bounding box center [289, 20] width 29 height 29
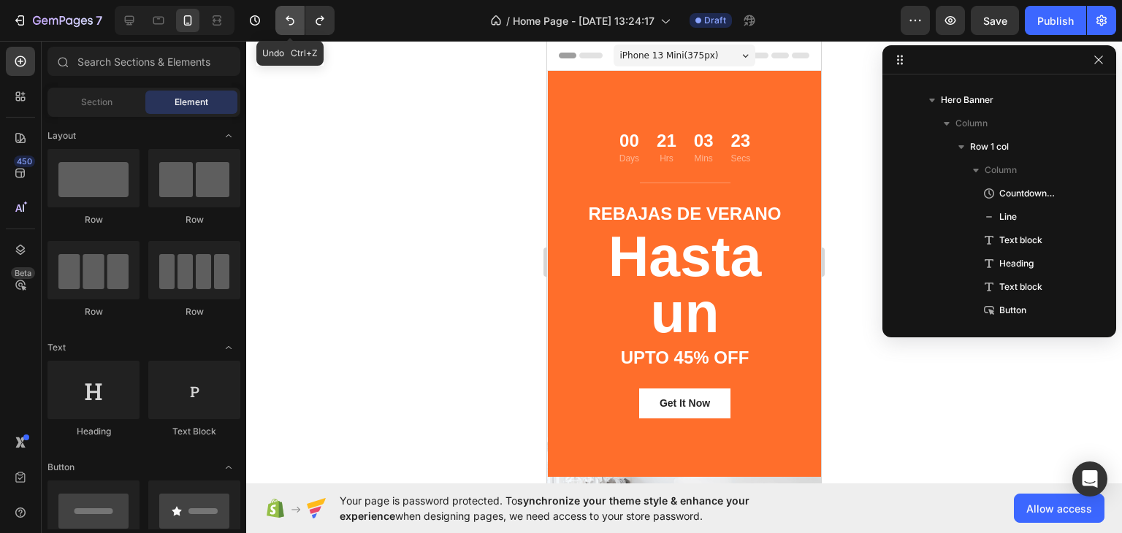
click at [298, 23] on button "Undo/Redo" at bounding box center [289, 20] width 29 height 29
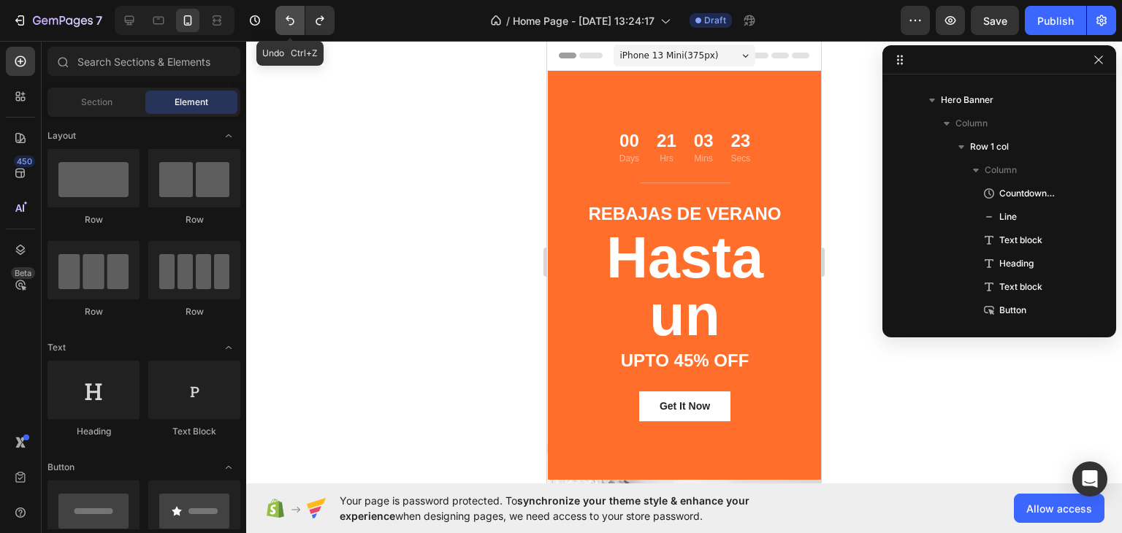
click at [298, 23] on button "Undo/Redo" at bounding box center [289, 20] width 29 height 29
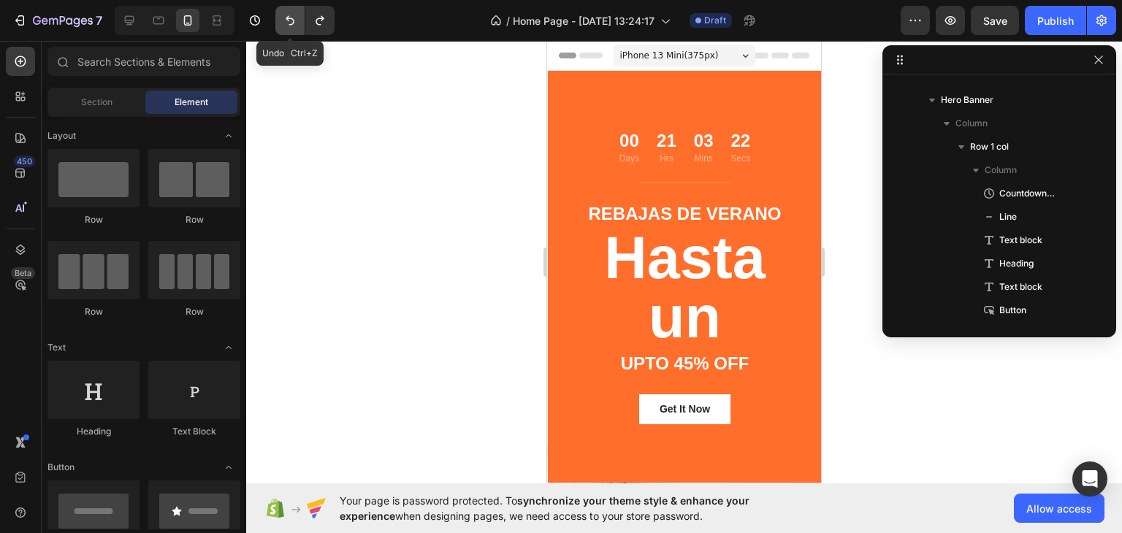
click at [298, 23] on button "Undo/Redo" at bounding box center [289, 20] width 29 height 29
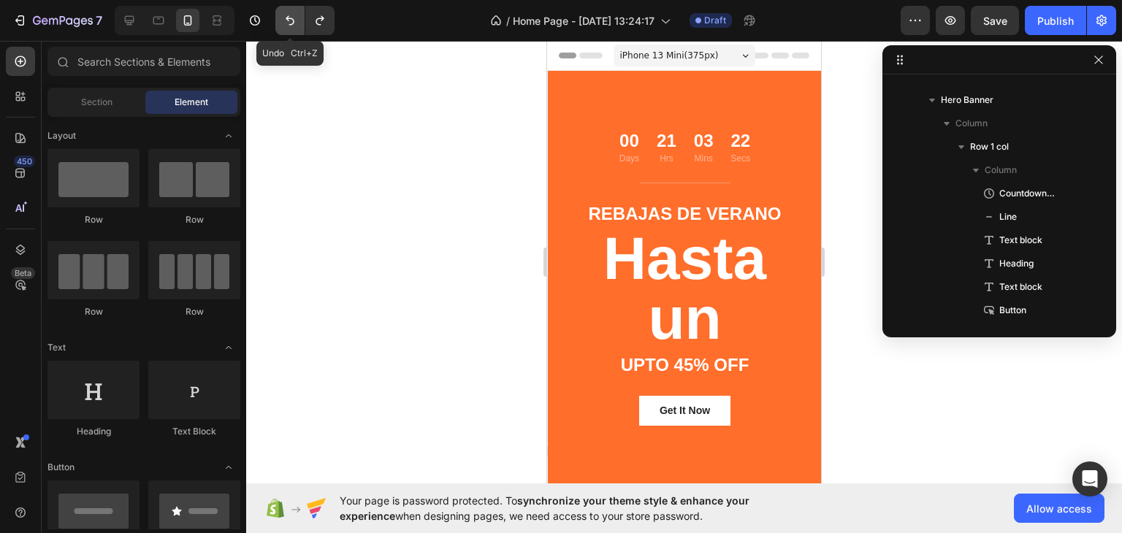
click at [298, 23] on button "Undo/Redo" at bounding box center [289, 20] width 29 height 29
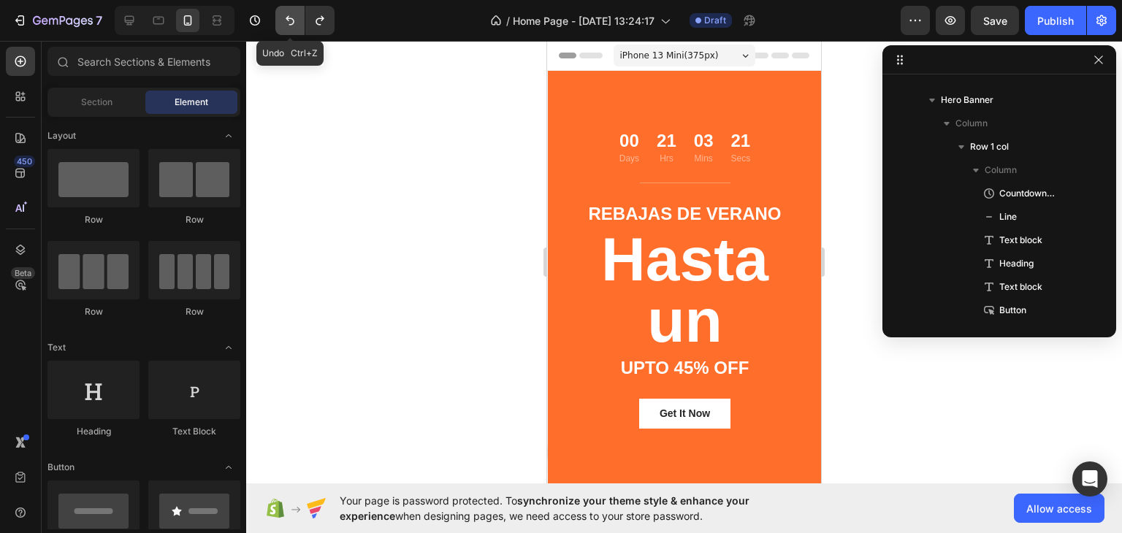
click at [298, 23] on button "Undo/Redo" at bounding box center [289, 20] width 29 height 29
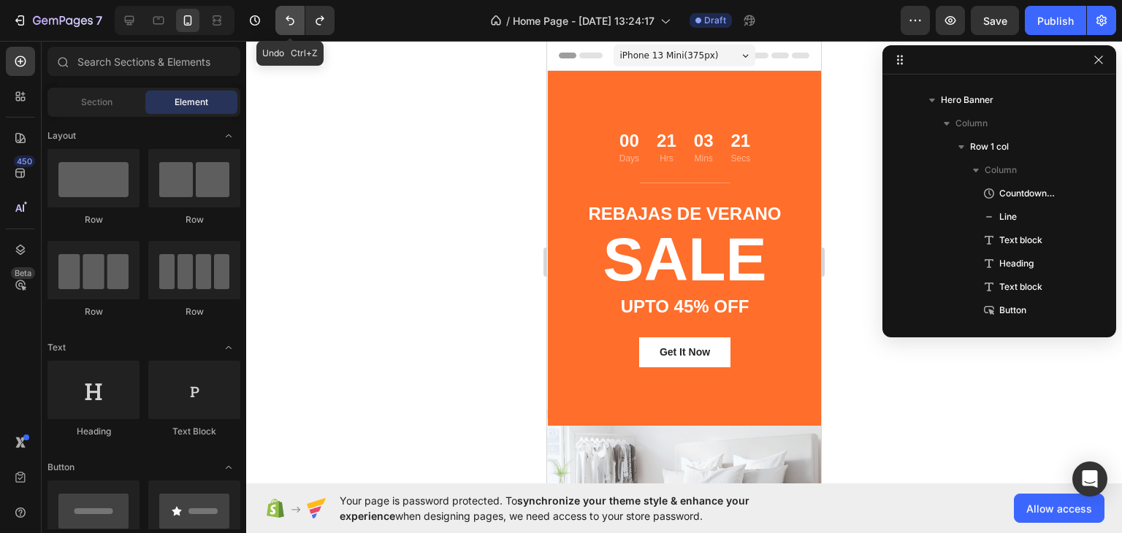
click at [298, 23] on button "Undo/Redo" at bounding box center [289, 20] width 29 height 29
click at [329, 18] on button "Undo/Redo" at bounding box center [319, 20] width 29 height 29
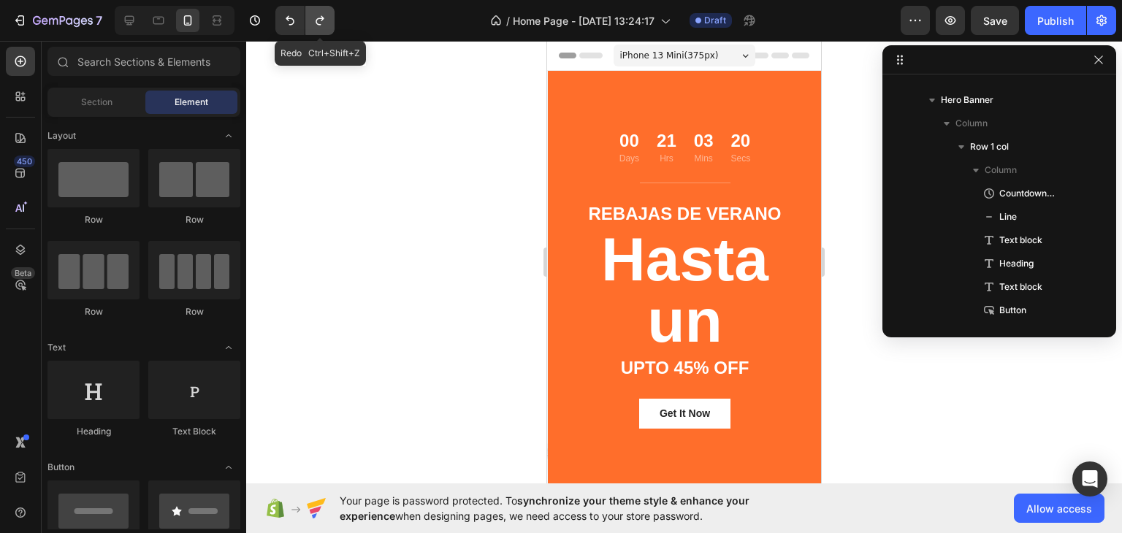
click at [329, 18] on button "Undo/Redo" at bounding box center [319, 20] width 29 height 29
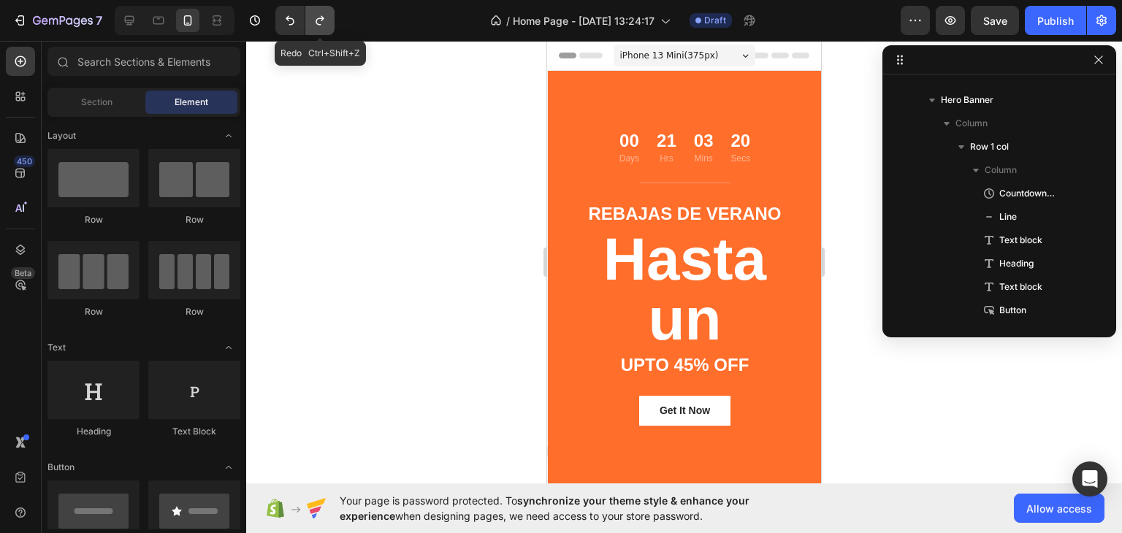
click at [329, 18] on button "Undo/Redo" at bounding box center [319, 20] width 29 height 29
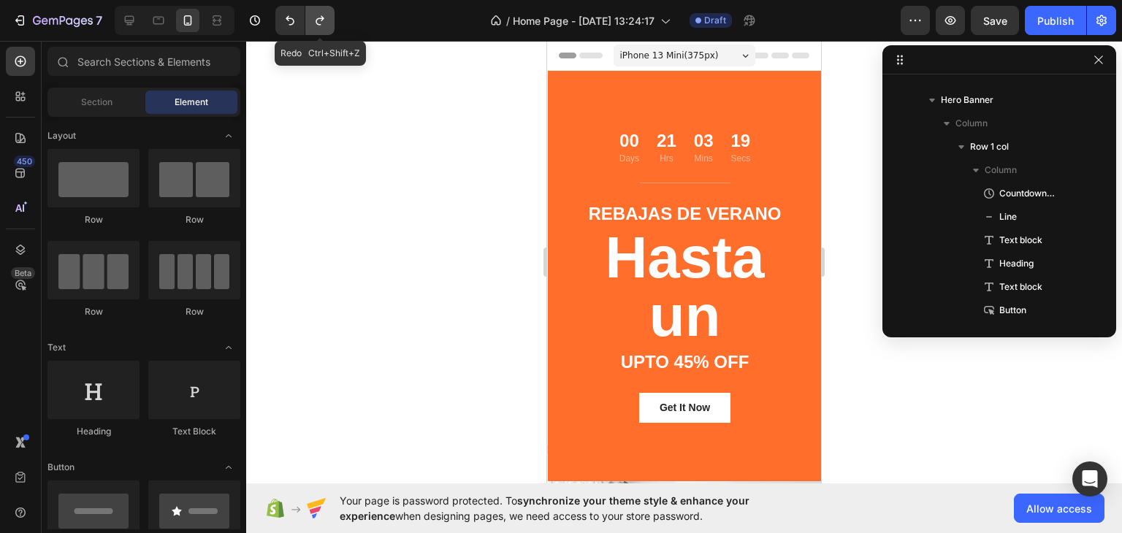
click at [329, 18] on button "Undo/Redo" at bounding box center [319, 20] width 29 height 29
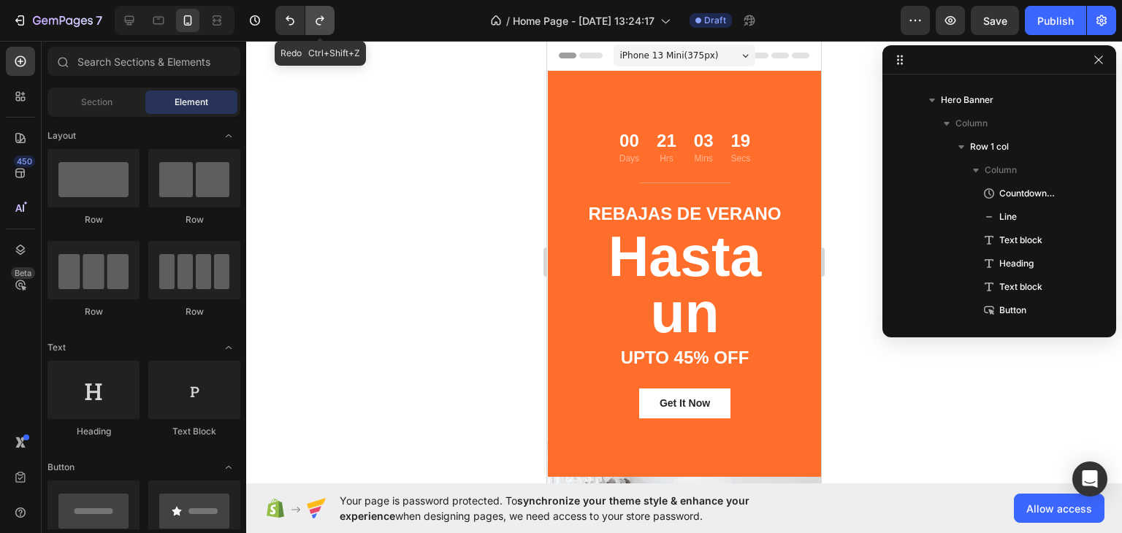
click at [329, 18] on button "Undo/Redo" at bounding box center [319, 20] width 29 height 29
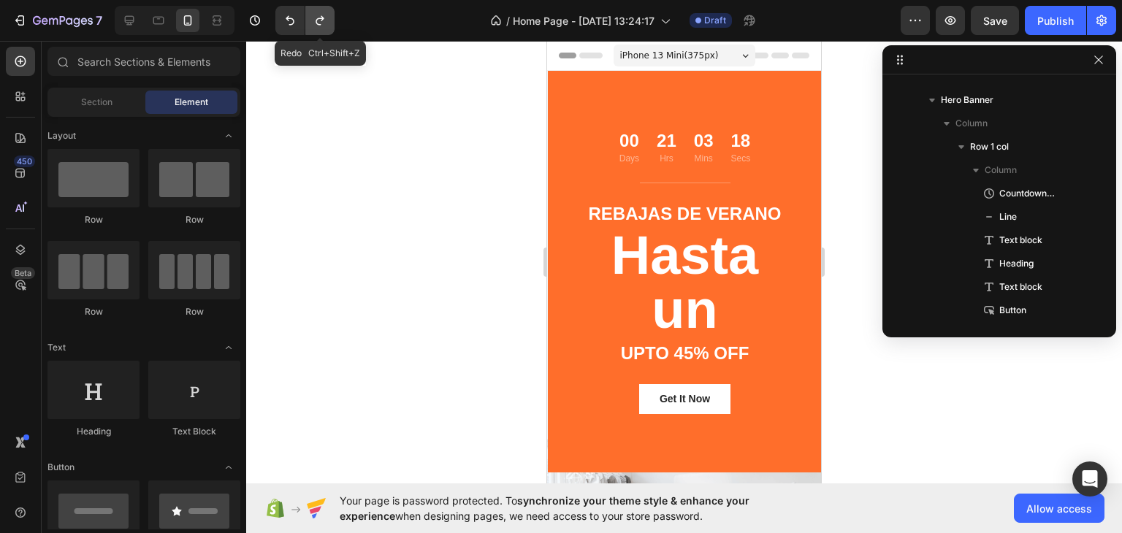
click at [329, 18] on button "Undo/Redo" at bounding box center [319, 20] width 29 height 29
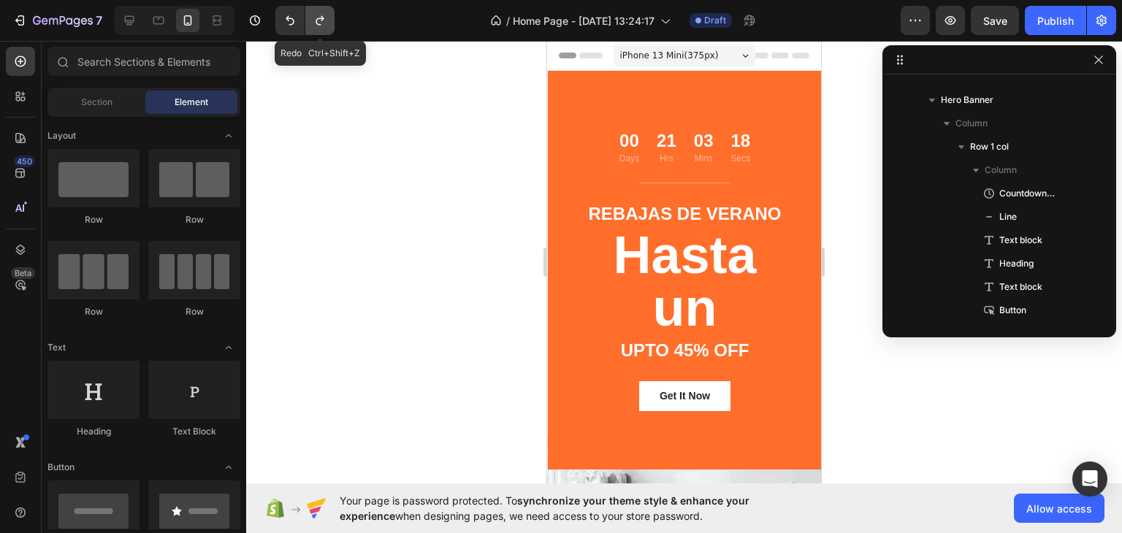
scroll to position [1, 0]
click at [329, 18] on button "Undo/Redo" at bounding box center [319, 20] width 29 height 29
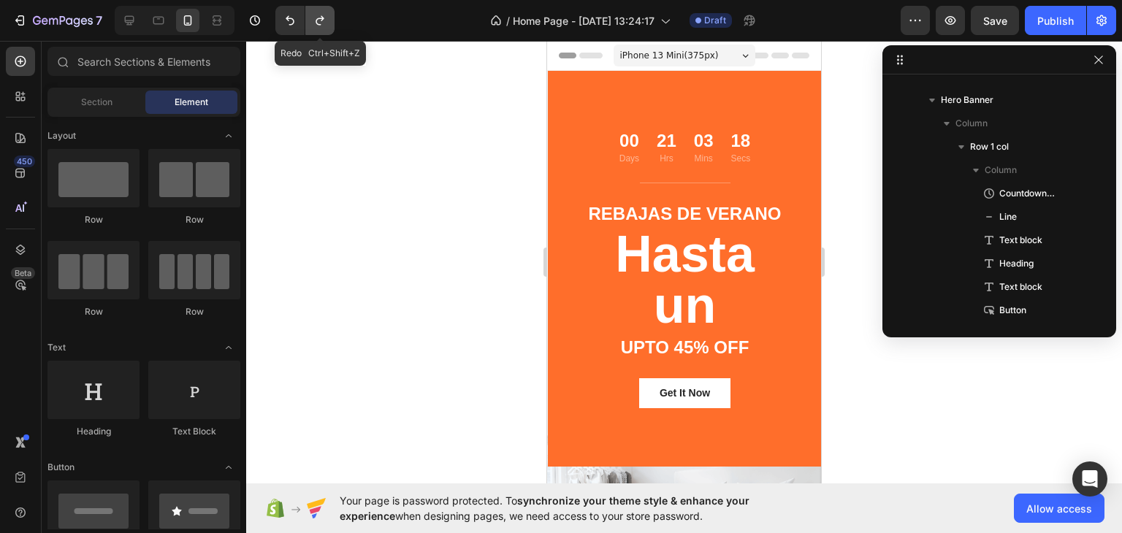
click at [329, 18] on button "Undo/Redo" at bounding box center [319, 20] width 29 height 29
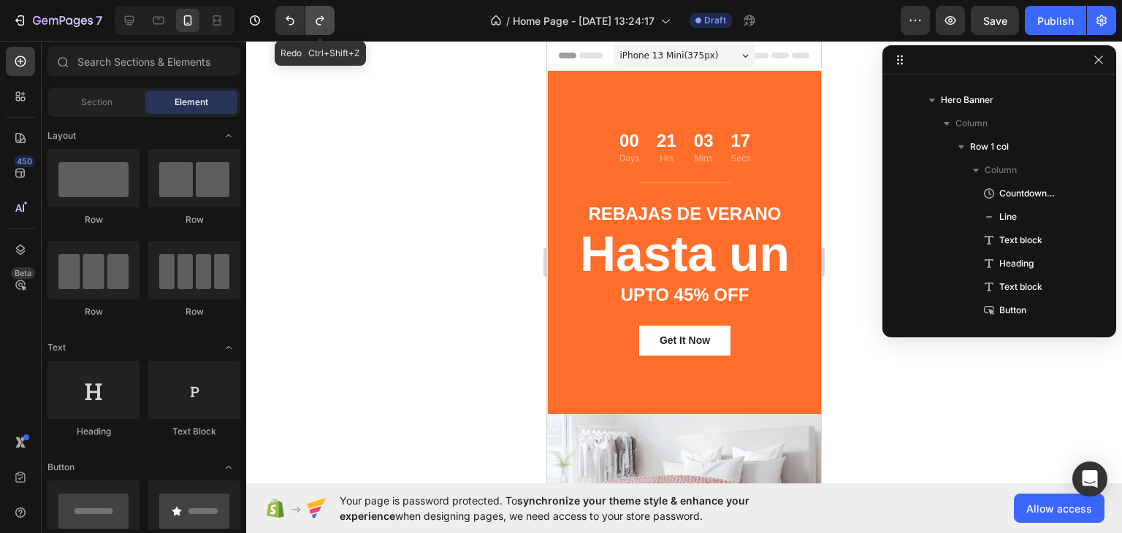
scroll to position [1, 0]
click at [329, 18] on button "Undo/Redo" at bounding box center [319, 20] width 29 height 29
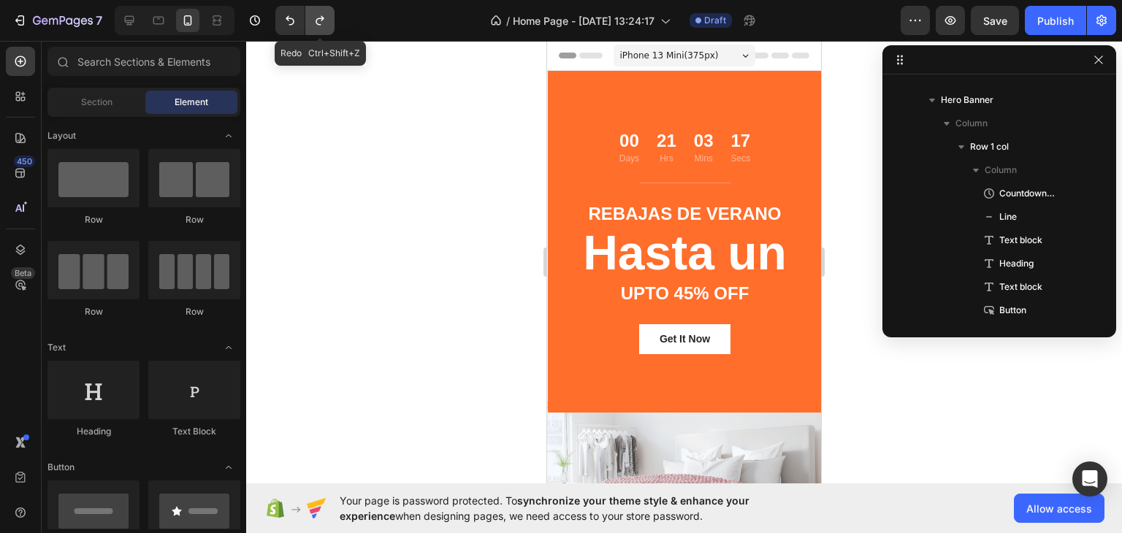
click at [329, 18] on button "Undo/Redo" at bounding box center [319, 20] width 29 height 29
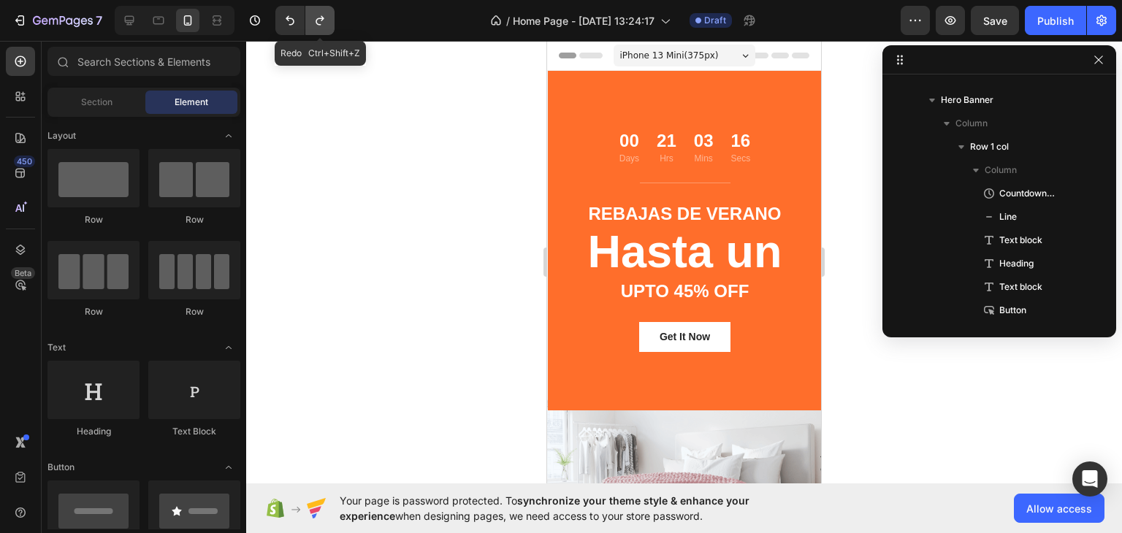
click at [329, 18] on button "Undo/Redo" at bounding box center [319, 20] width 29 height 29
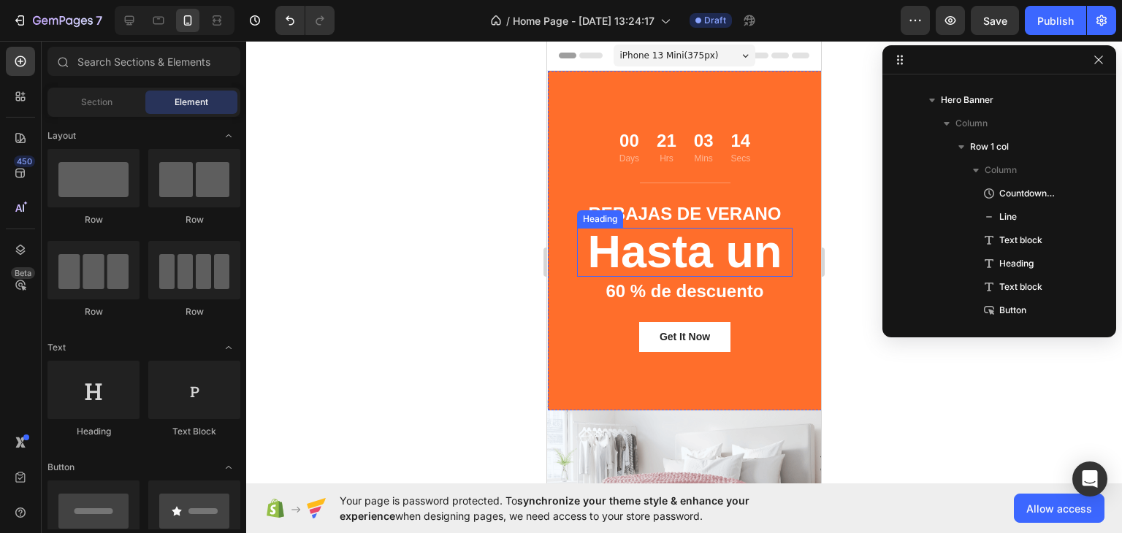
click at [603, 289] on p "60 % de descuento" at bounding box center [684, 291] width 213 height 23
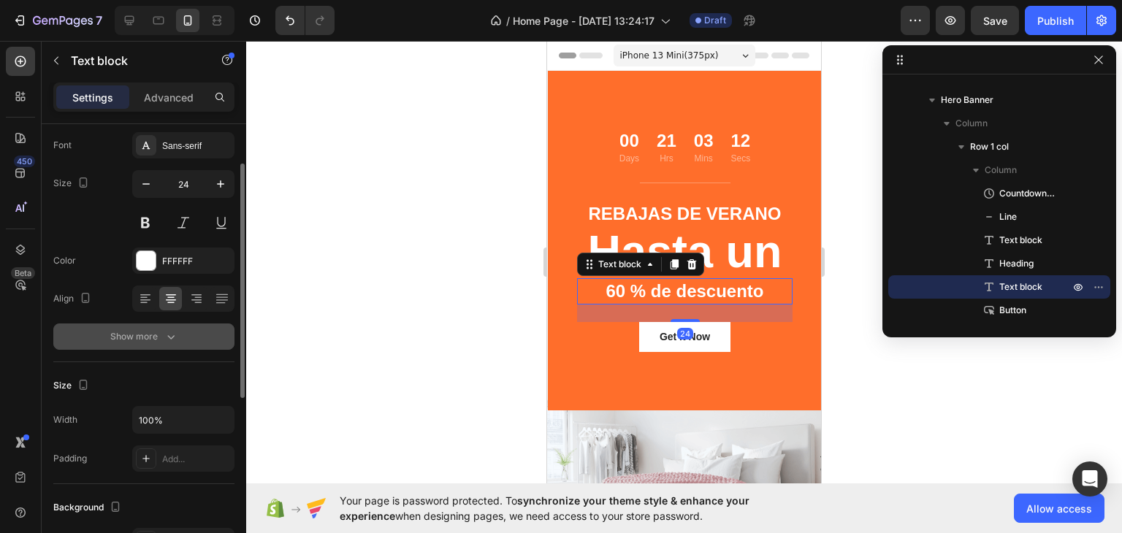
click at [159, 341] on div "Show more" at bounding box center [144, 336] width 68 height 15
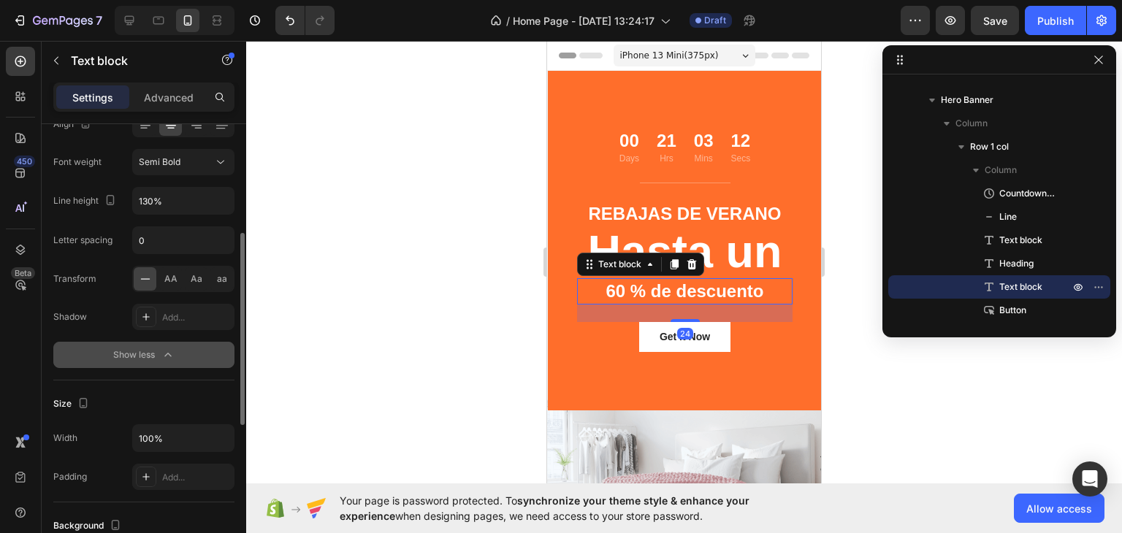
scroll to position [253, 0]
click at [165, 281] on span "AA" at bounding box center [170, 277] width 13 height 13
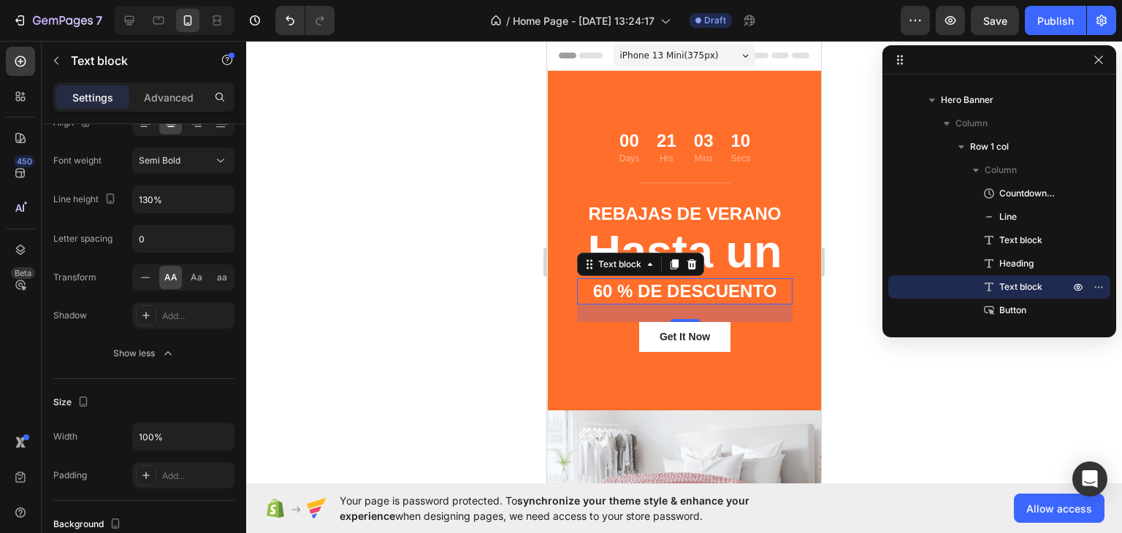
click at [383, 306] on div at bounding box center [684, 287] width 876 height 492
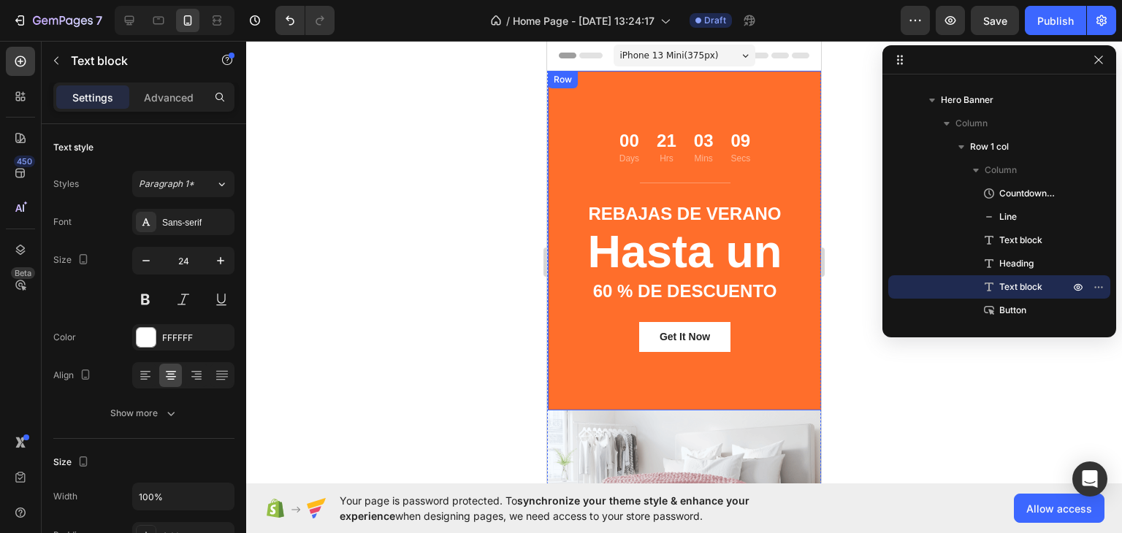
click at [651, 299] on p "60 % de descuento" at bounding box center [684, 291] width 213 height 23
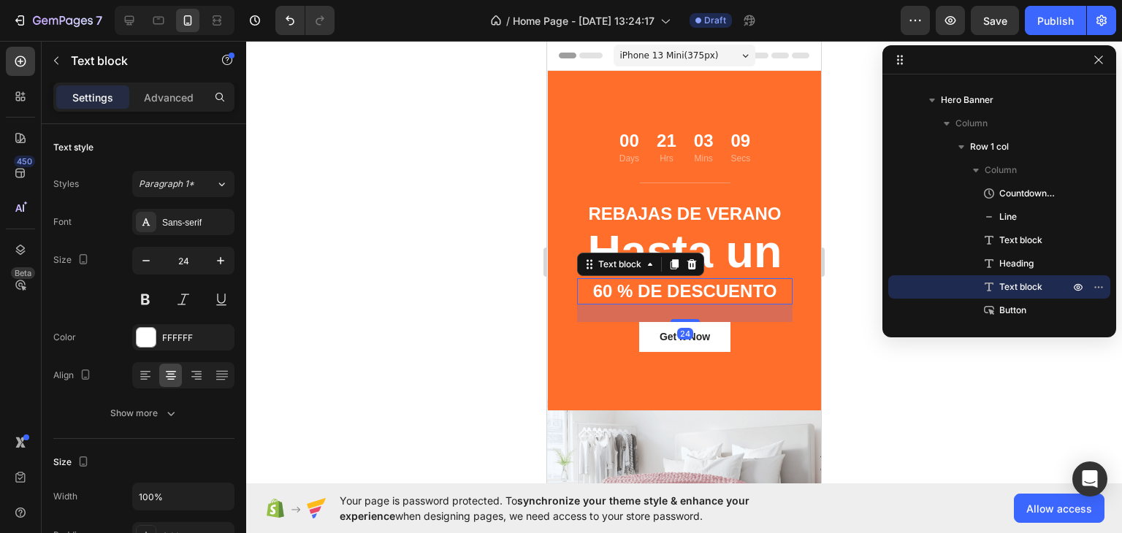
click at [406, 356] on div at bounding box center [684, 287] width 876 height 492
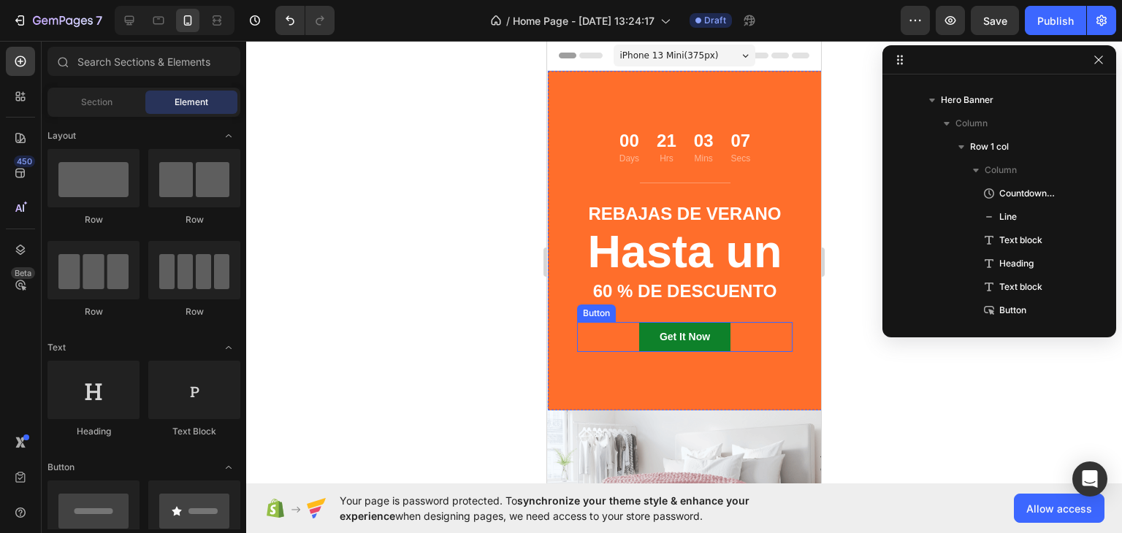
click at [646, 343] on button "Get It Now" at bounding box center [684, 337] width 91 height 30
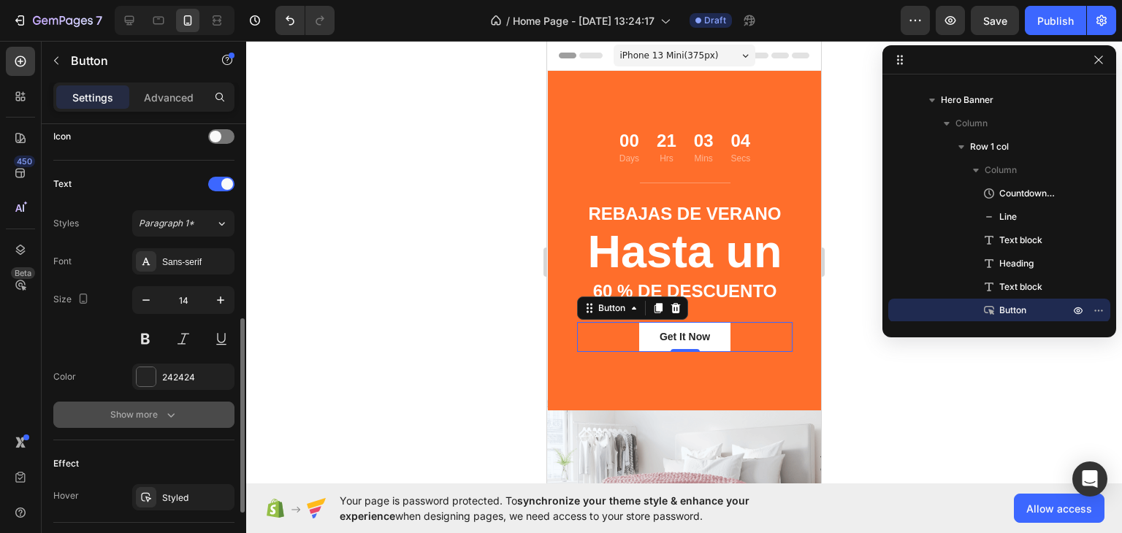
scroll to position [594, 0]
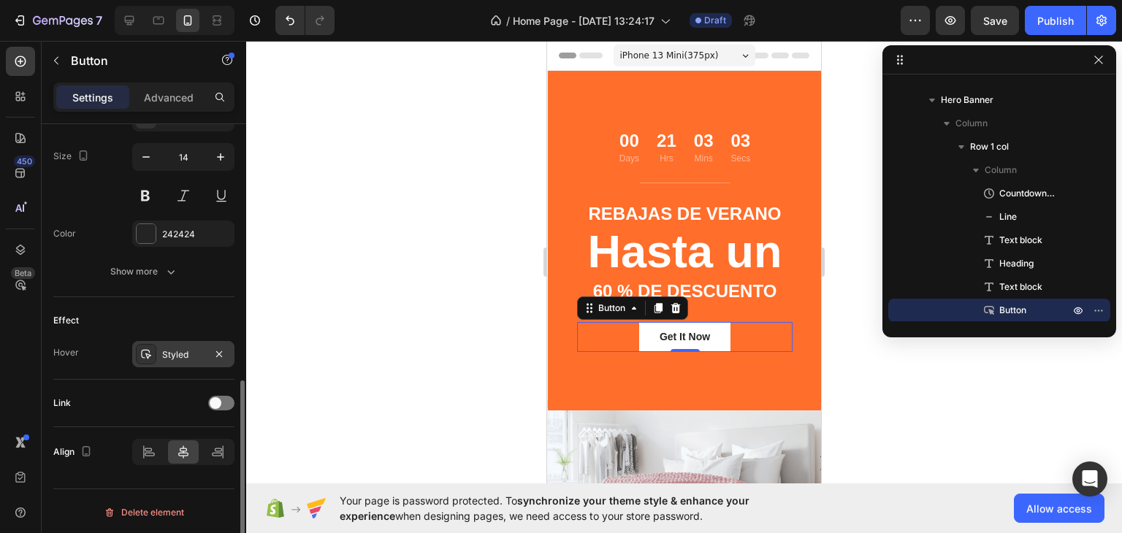
click at [171, 341] on div "Styled" at bounding box center [183, 354] width 102 height 26
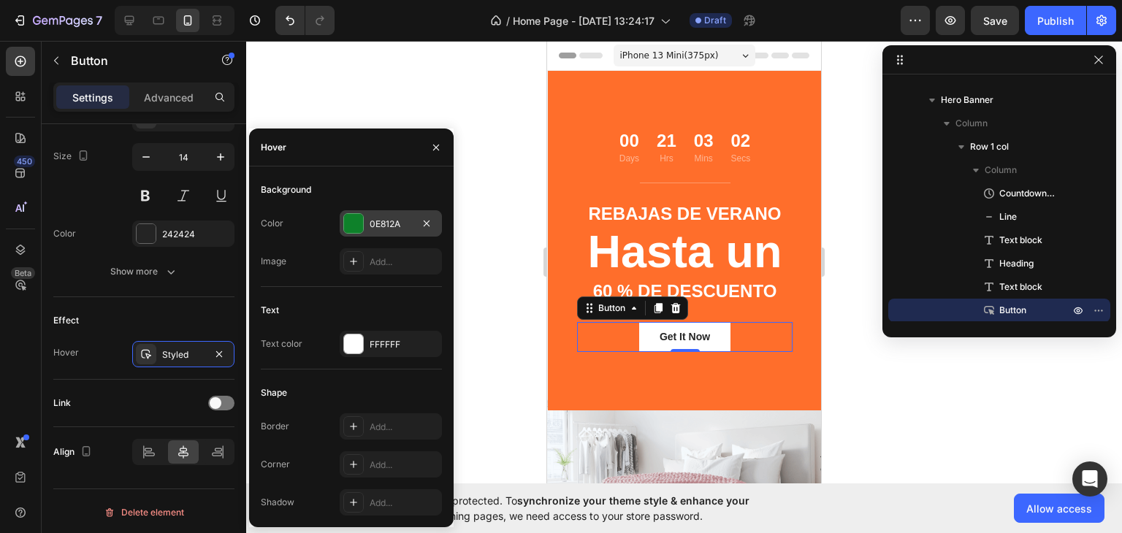
click at [375, 215] on div "0E812A" at bounding box center [391, 223] width 102 height 26
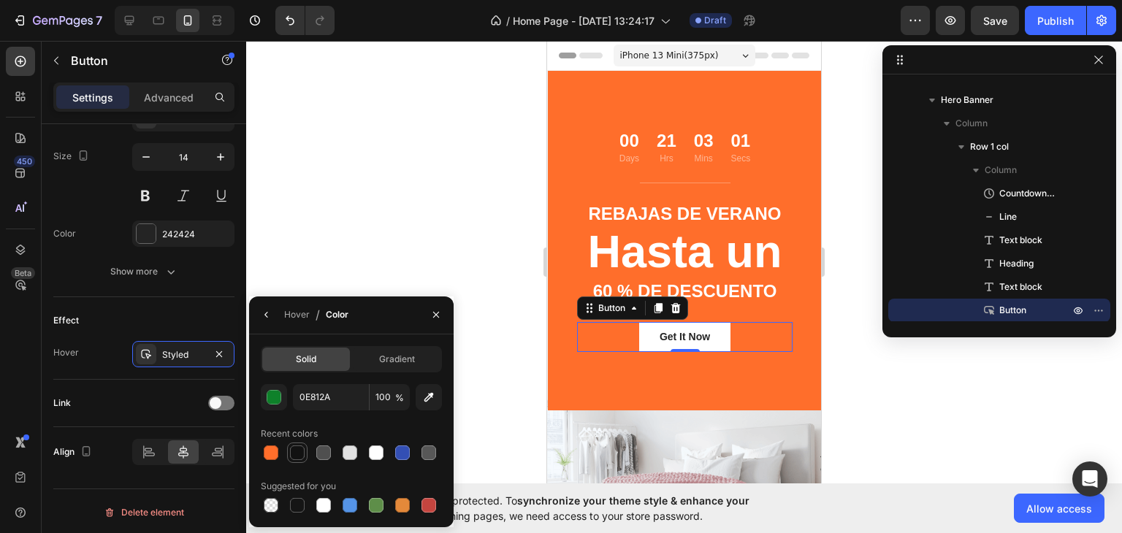
click at [297, 448] on div at bounding box center [297, 452] width 15 height 15
type input "121212"
click at [307, 188] on div at bounding box center [684, 287] width 876 height 492
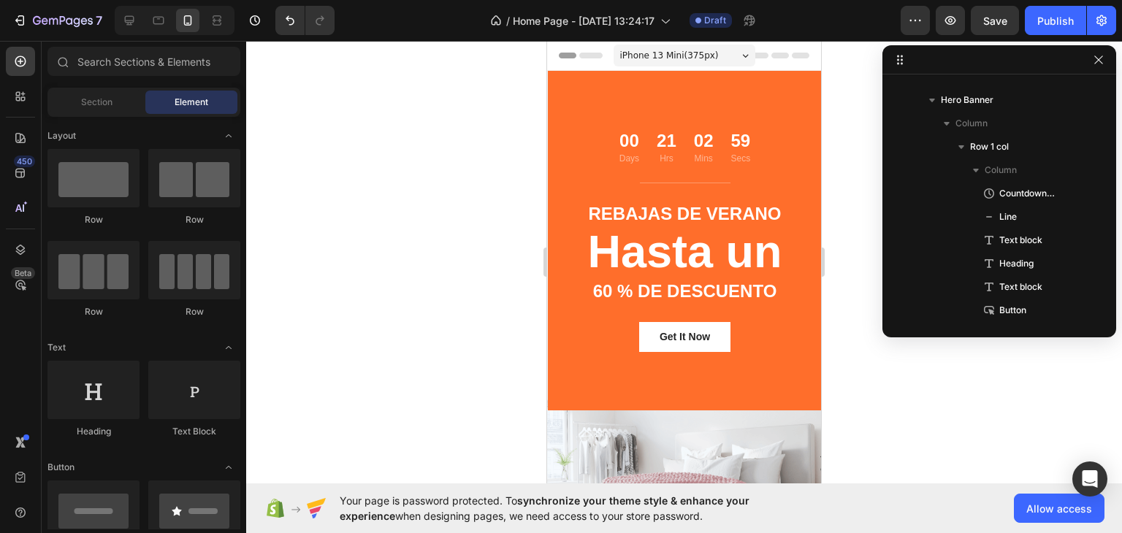
click at [397, 305] on div at bounding box center [684, 287] width 876 height 492
click at [379, 257] on div at bounding box center [684, 287] width 876 height 492
click at [630, 289] on p "60 % de descuento" at bounding box center [684, 291] width 213 height 23
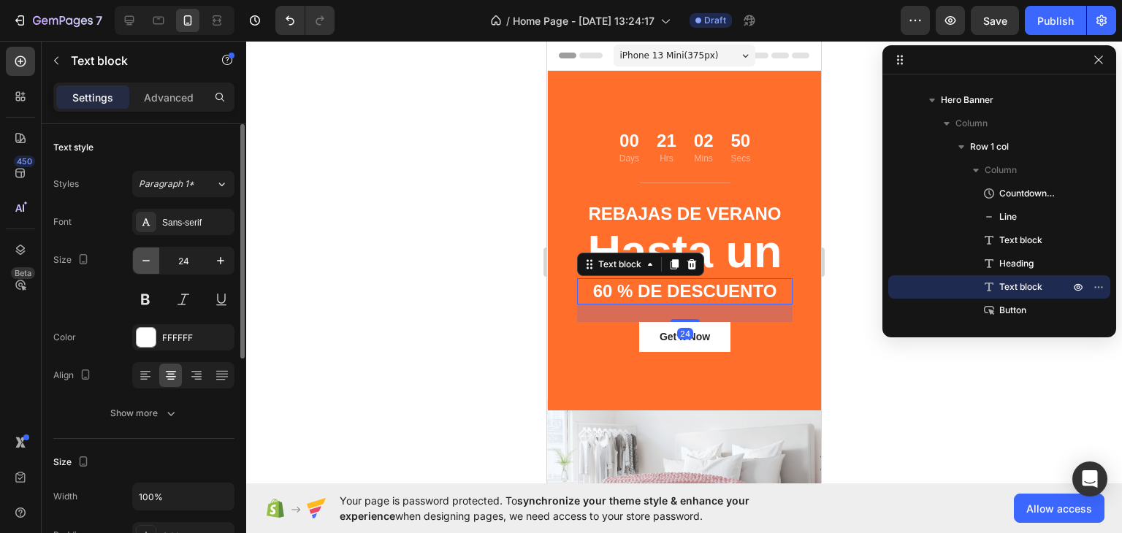
click at [147, 259] on icon "button" at bounding box center [146, 260] width 15 height 15
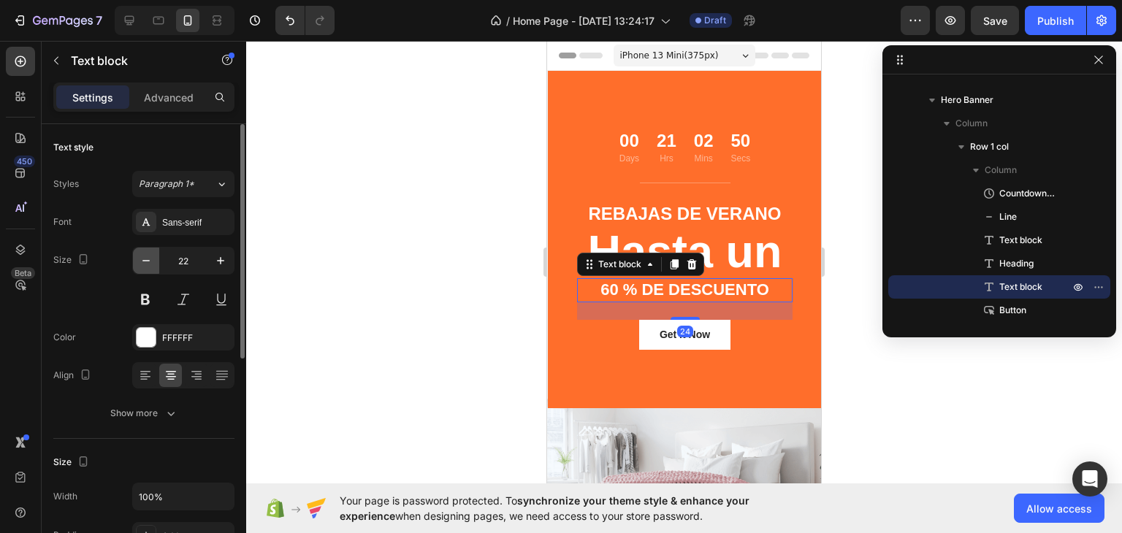
type input "21"
click at [337, 249] on div at bounding box center [684, 287] width 876 height 492
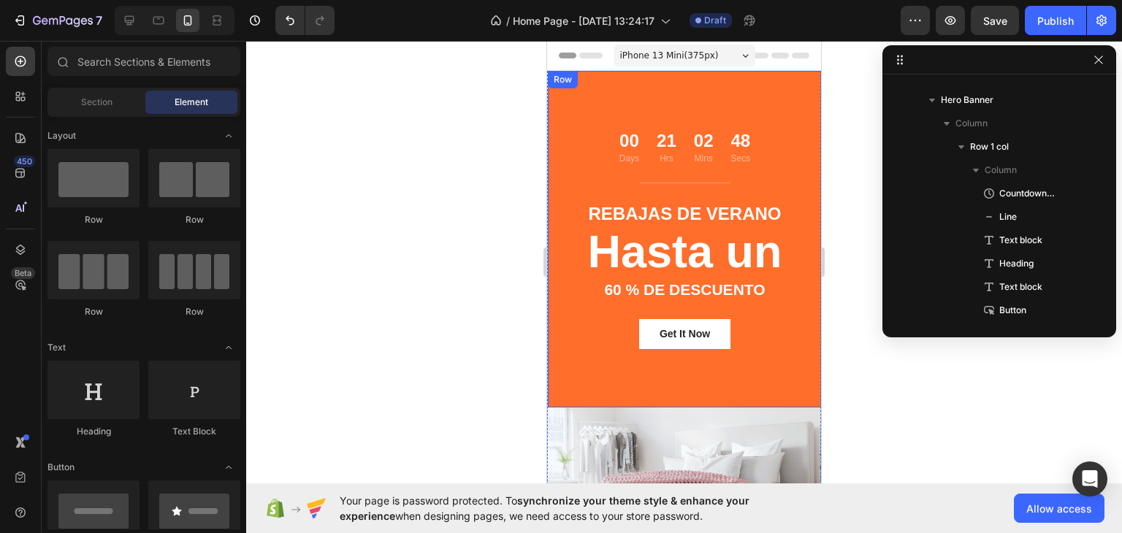
click at [634, 302] on div "00 Days 21 Hrs 02 Mins 48 Secs Countdown Timer Title Line Rebajas de verano Tex…" at bounding box center [684, 239] width 215 height 220
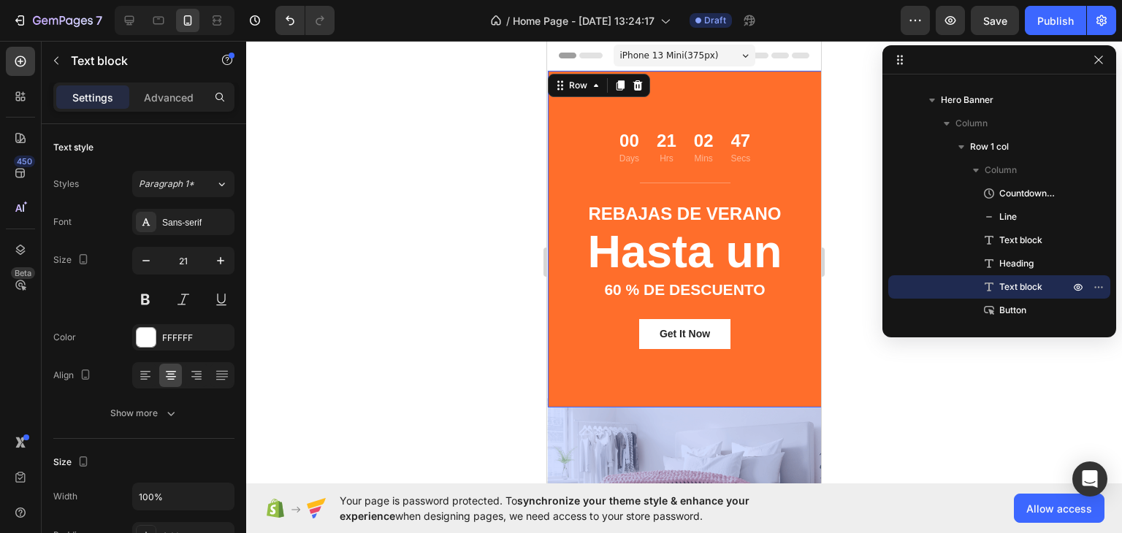
click at [634, 299] on div "60 % de descuento" at bounding box center [684, 289] width 215 height 23
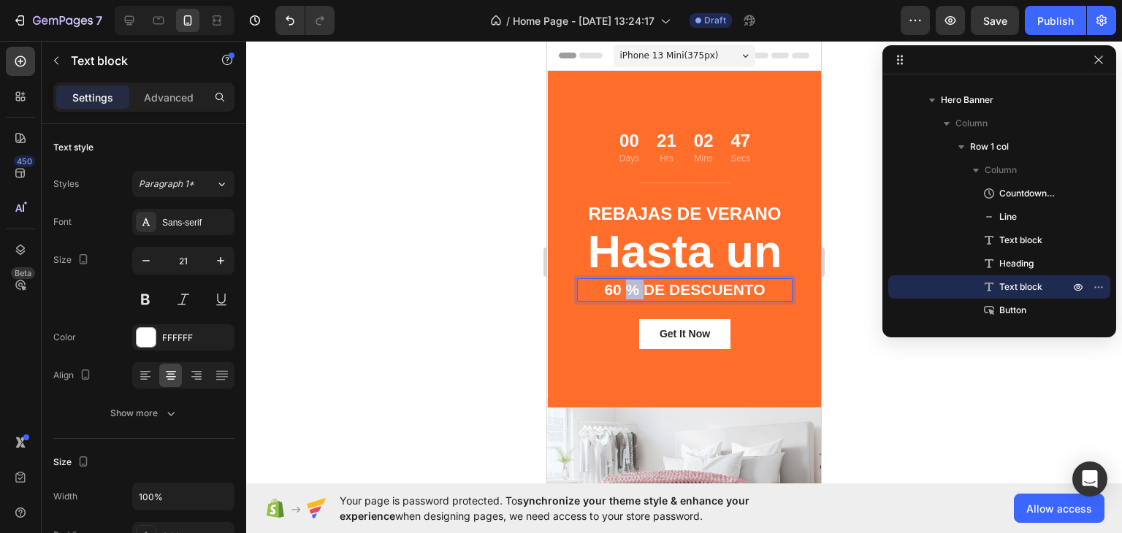
click at [625, 293] on p "60 % de descuento" at bounding box center [684, 290] width 213 height 20
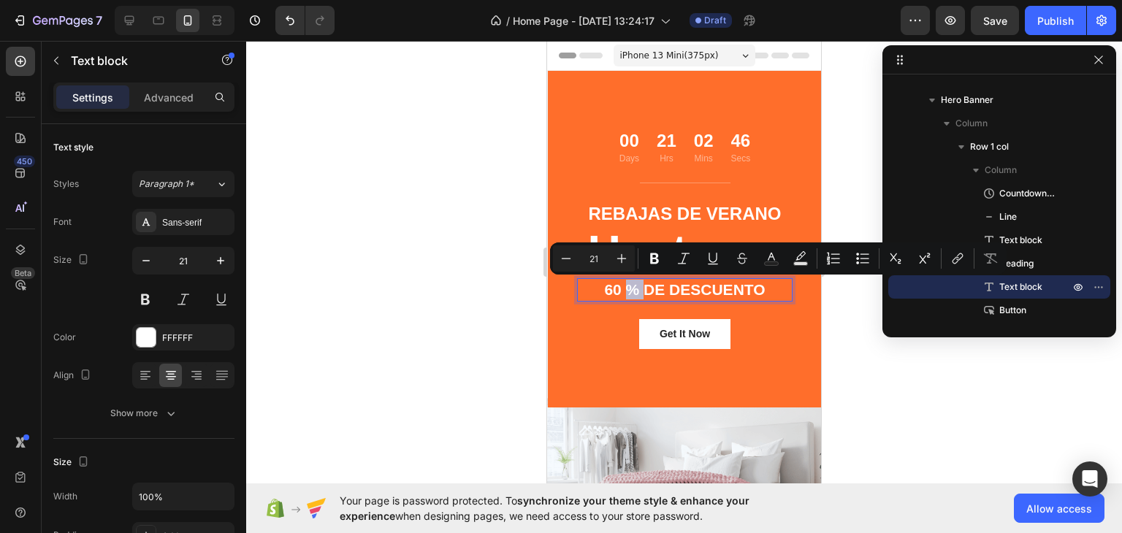
click at [621, 290] on p "60 % de descuento" at bounding box center [684, 290] width 213 height 20
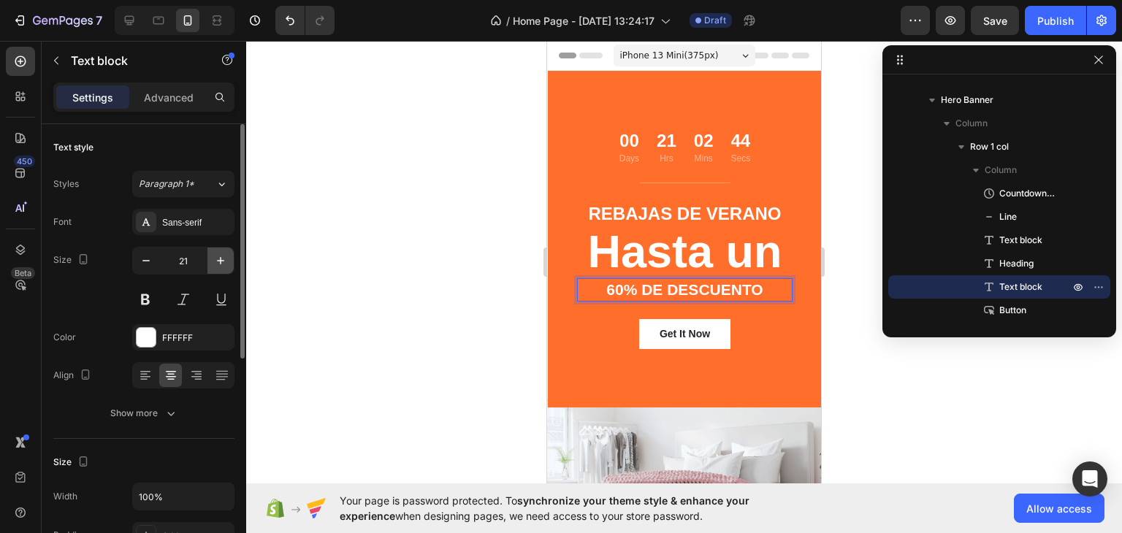
click at [221, 260] on icon "button" at bounding box center [220, 260] width 7 height 7
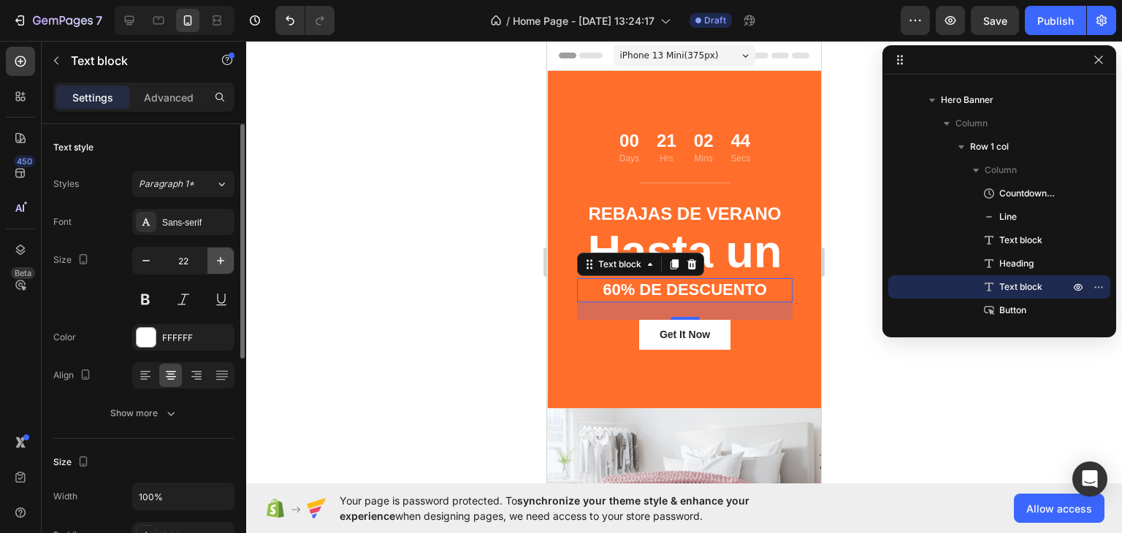
type input "23"
click at [342, 278] on div at bounding box center [684, 287] width 876 height 492
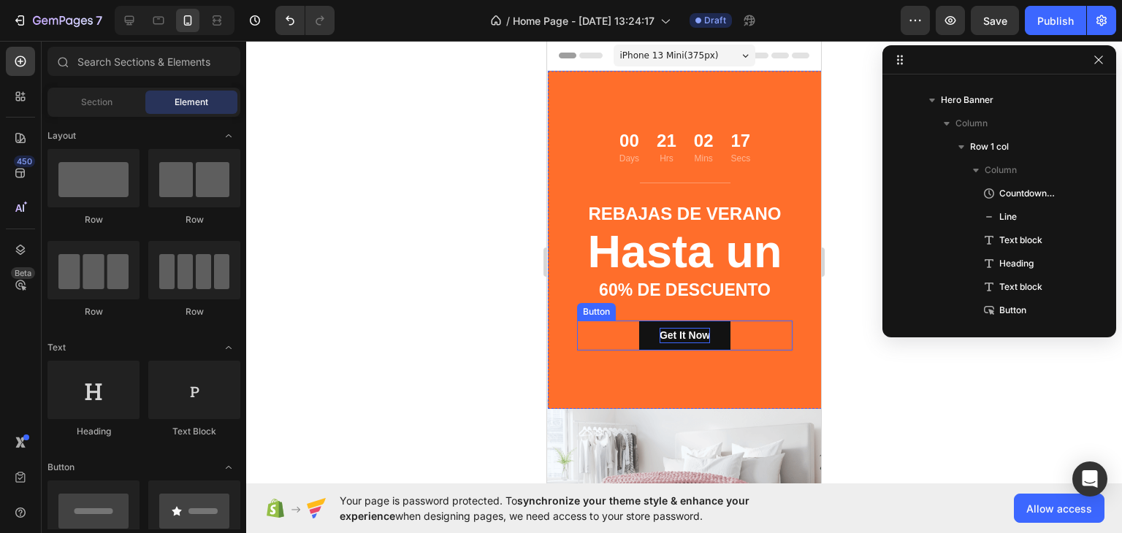
click at [663, 332] on div "Get It Now" at bounding box center [684, 335] width 50 height 15
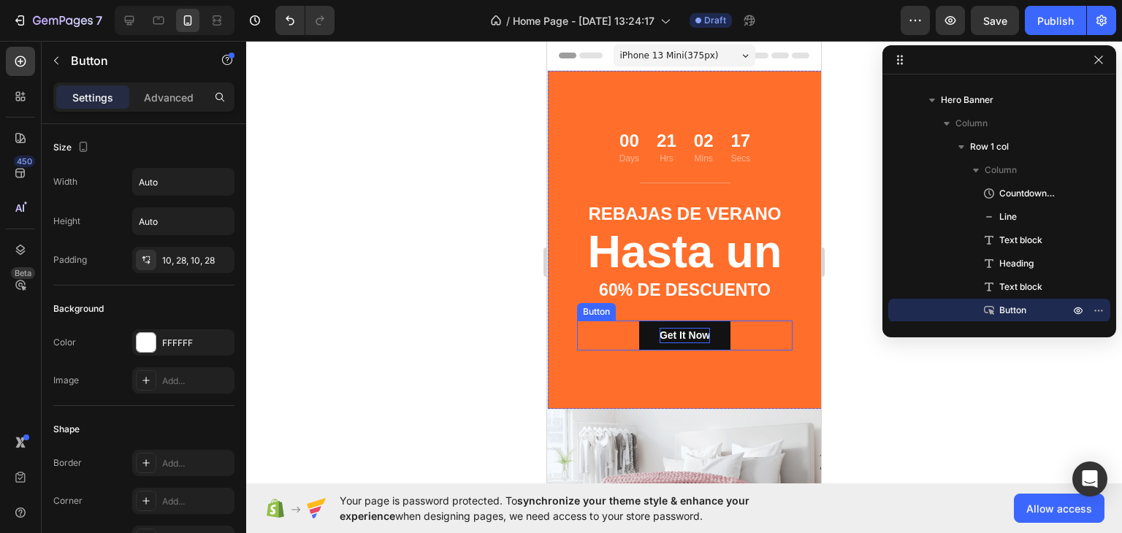
click at [663, 332] on div "Get It Now" at bounding box center [684, 335] width 50 height 15
click at [663, 332] on p "Get It Now" at bounding box center [684, 335] width 50 height 15
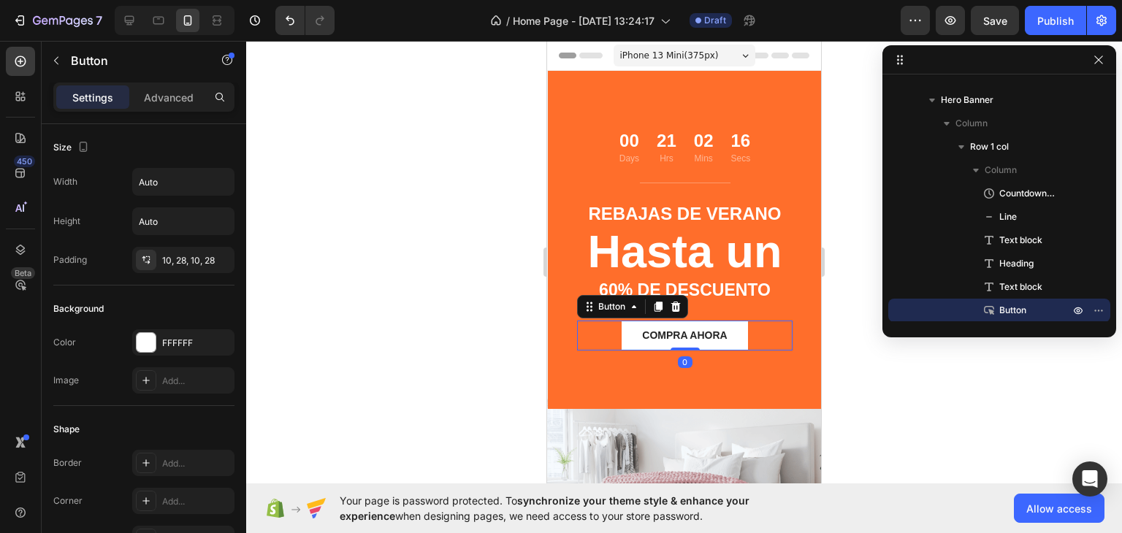
click at [476, 332] on div at bounding box center [684, 287] width 876 height 492
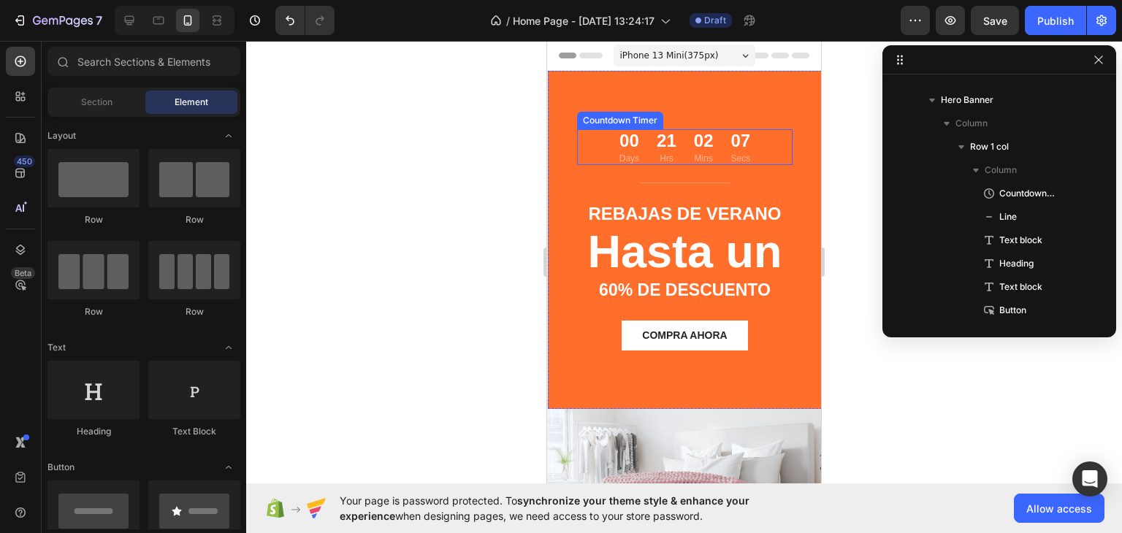
click at [649, 135] on div "00 Days 21 Hrs 02 Mins 07 Secs" at bounding box center [684, 147] width 131 height 36
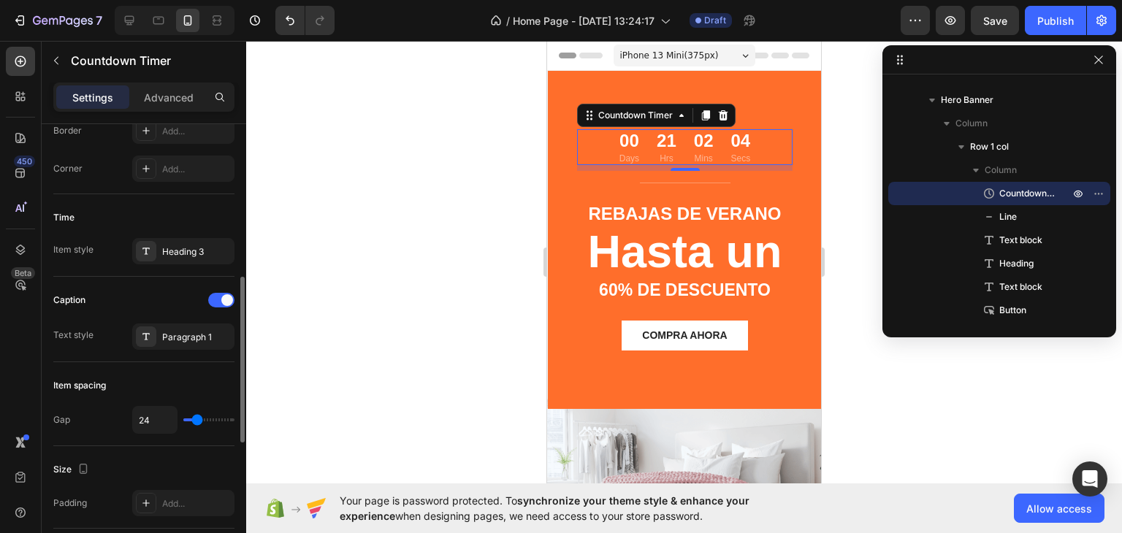
scroll to position [170, 0]
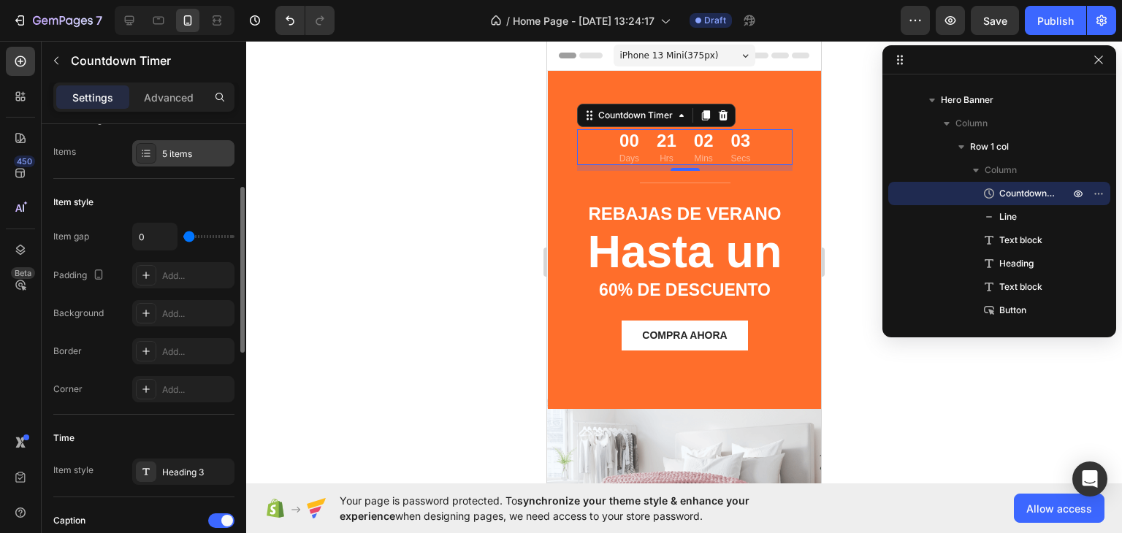
click at [169, 145] on div "5 items" at bounding box center [183, 153] width 102 height 26
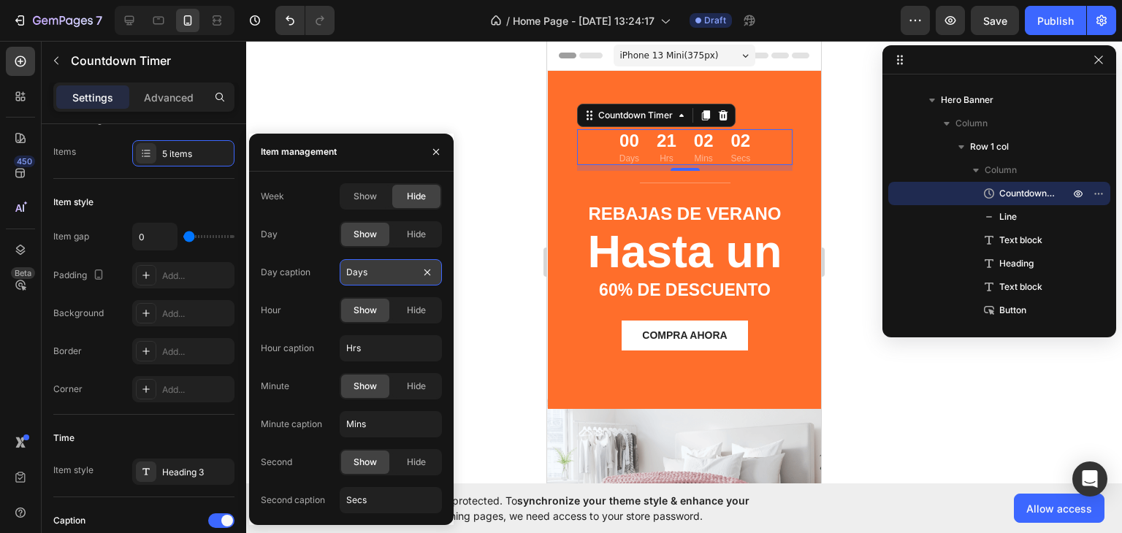
click at [380, 268] on input "Days" at bounding box center [391, 272] width 102 height 26
click at [384, 351] on input "Hrs" at bounding box center [391, 348] width 102 height 26
click at [391, 413] on input "Mins" at bounding box center [391, 424] width 102 height 26
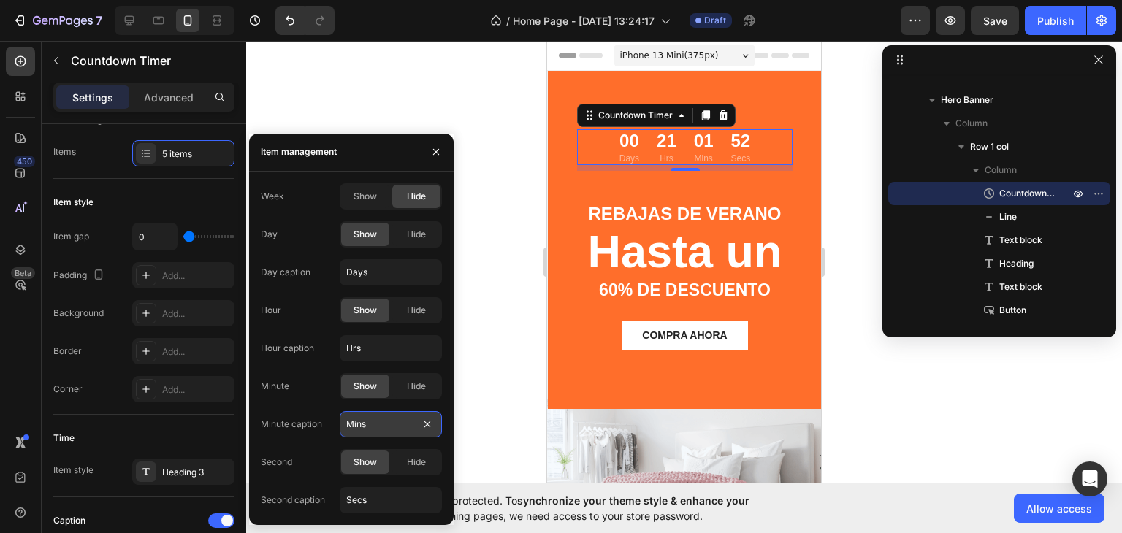
click at [391, 413] on input "Mins" at bounding box center [391, 424] width 102 height 26
click at [394, 491] on input "Secs" at bounding box center [391, 500] width 102 height 26
click at [318, 382] on div "Minute Show Hide" at bounding box center [351, 386] width 181 height 26
click at [348, 183] on div "Show Hide" at bounding box center [391, 196] width 102 height 26
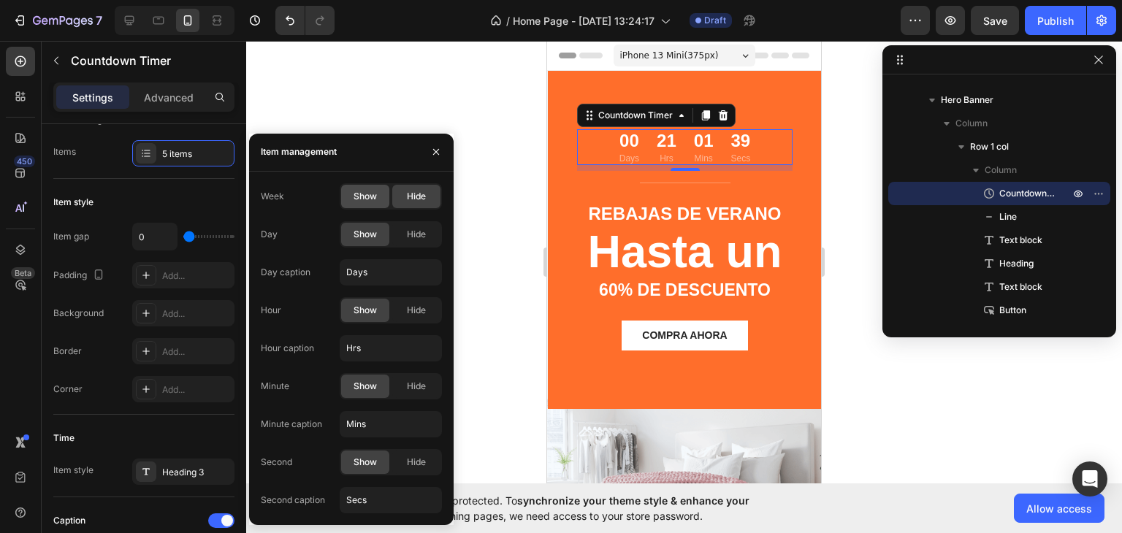
click at [352, 194] on div "Show" at bounding box center [365, 196] width 48 height 23
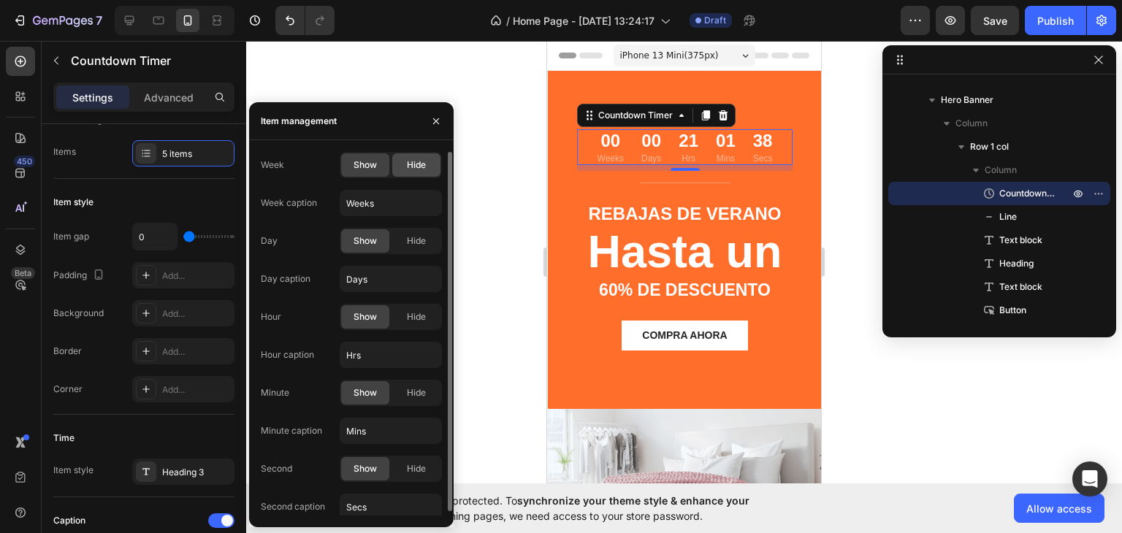
click at [416, 164] on span "Hide" at bounding box center [416, 164] width 19 height 13
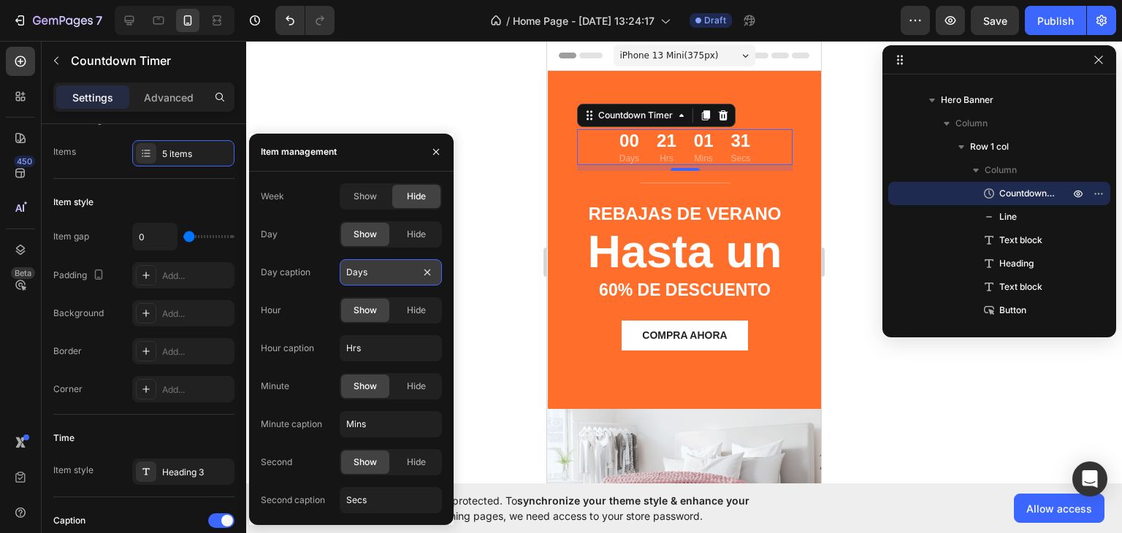
click at [369, 269] on input "Days" at bounding box center [391, 272] width 102 height 26
paste input "ía"
click at [369, 269] on input "Días" at bounding box center [391, 272] width 102 height 26
type input "Días"
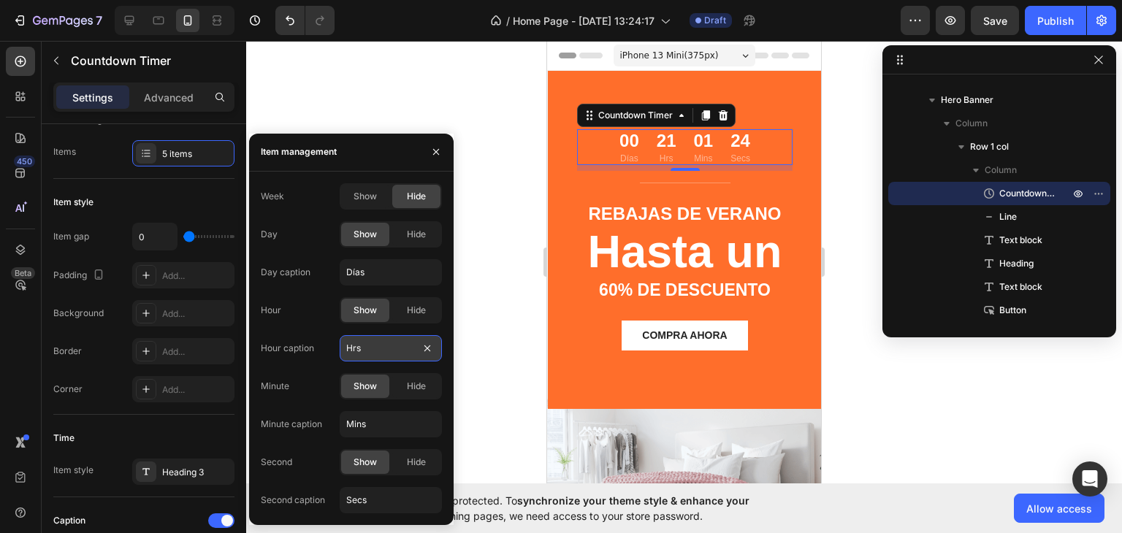
click at [362, 350] on input "Hrs" at bounding box center [391, 348] width 102 height 26
paste input "ora"
type input "Horas"
click at [378, 407] on div "Week Show Hide Day Show Hide Day caption Días Hour Show Hide Hour caption Horas…" at bounding box center [351, 348] width 181 height 330
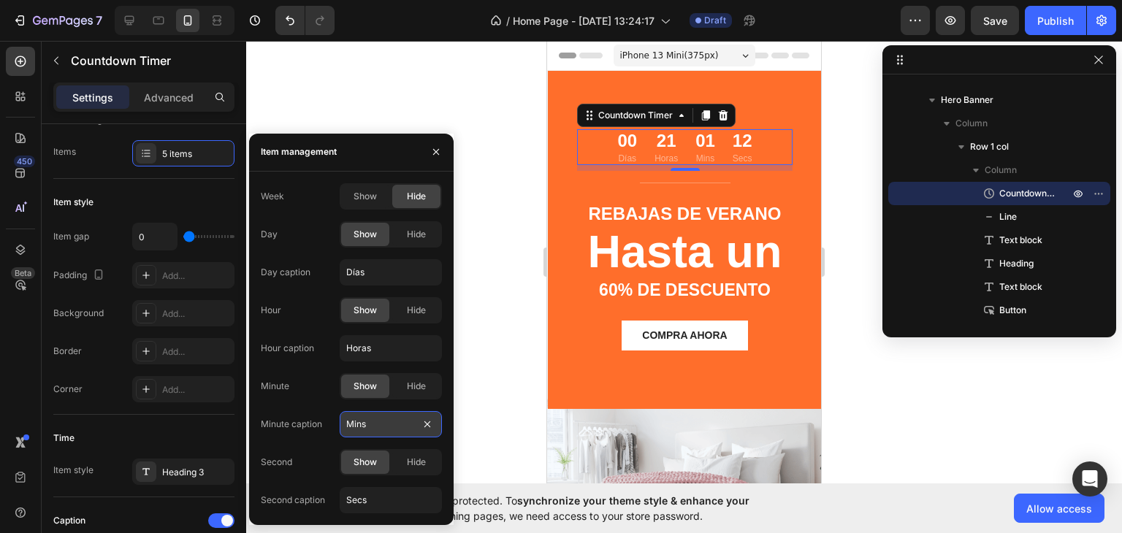
click at [374, 417] on input "Mins" at bounding box center [391, 424] width 102 height 26
paste input "uto"
type input "Minutos"
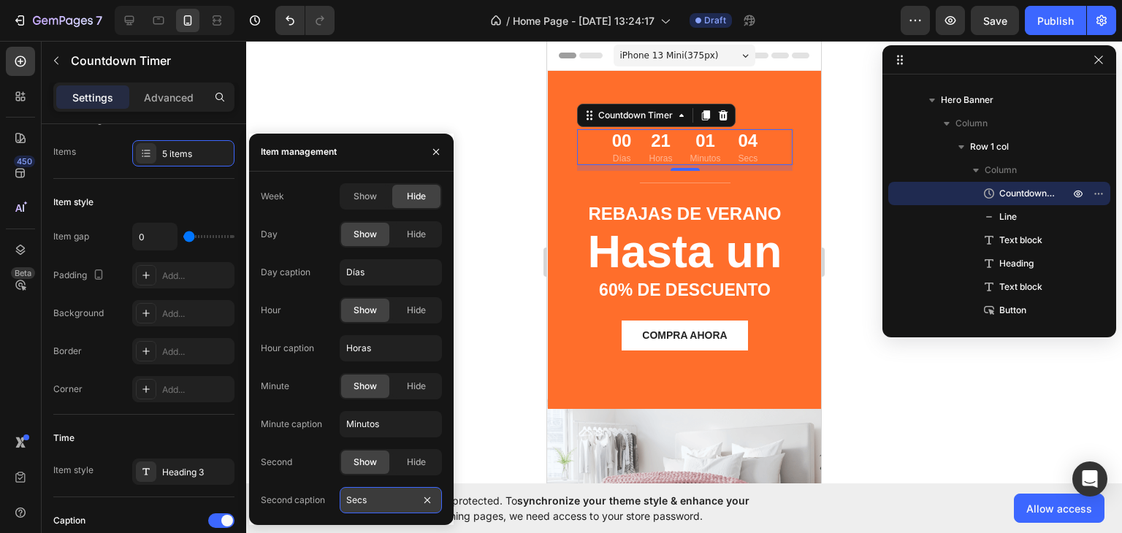
click at [369, 499] on input "Secs" at bounding box center [391, 500] width 102 height 26
paste input "gundo"
type input "Segundos"
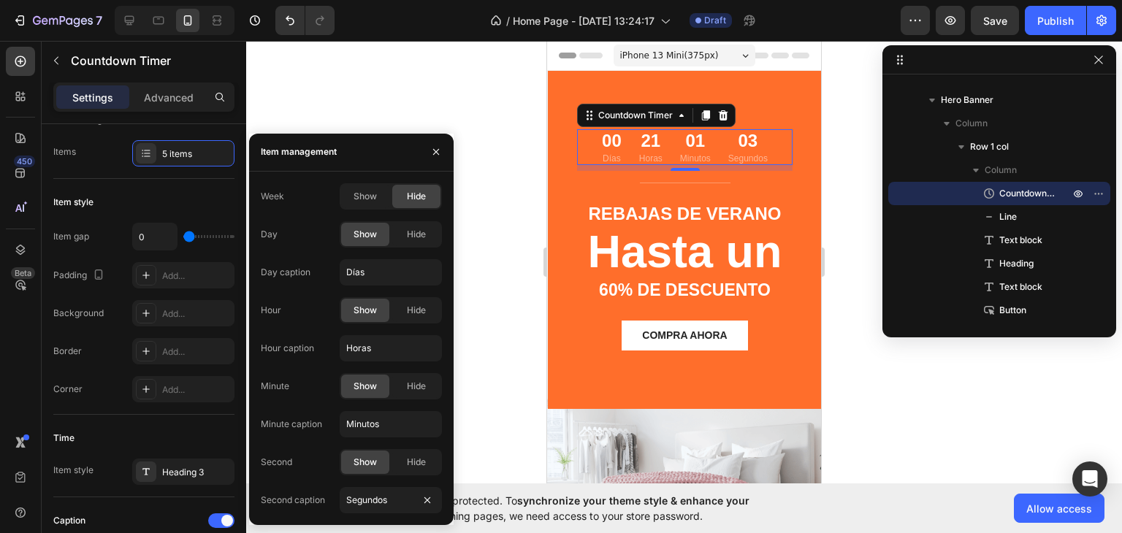
click at [391, 100] on div at bounding box center [684, 287] width 876 height 492
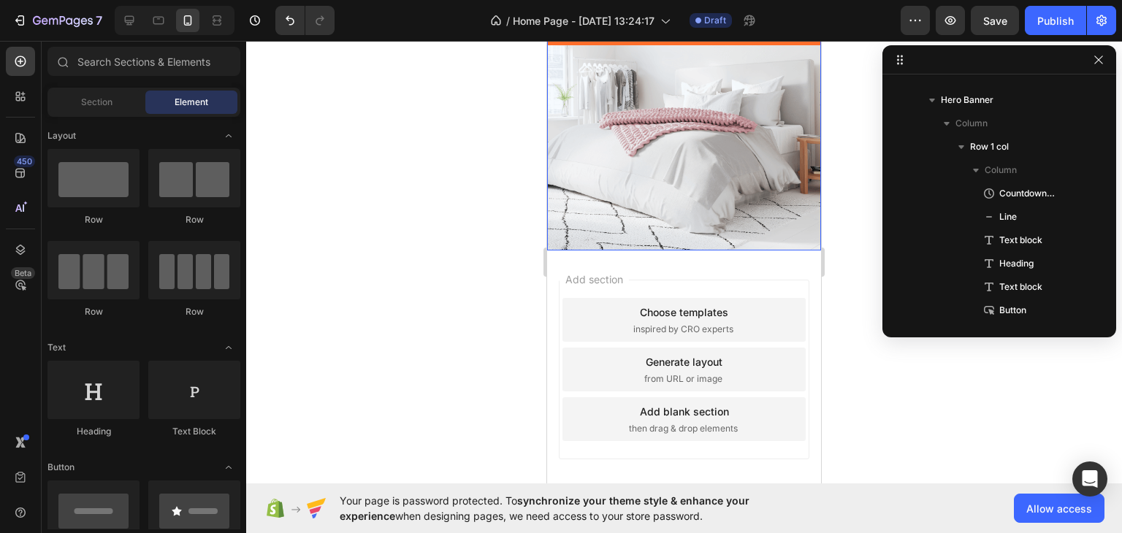
scroll to position [368, 0]
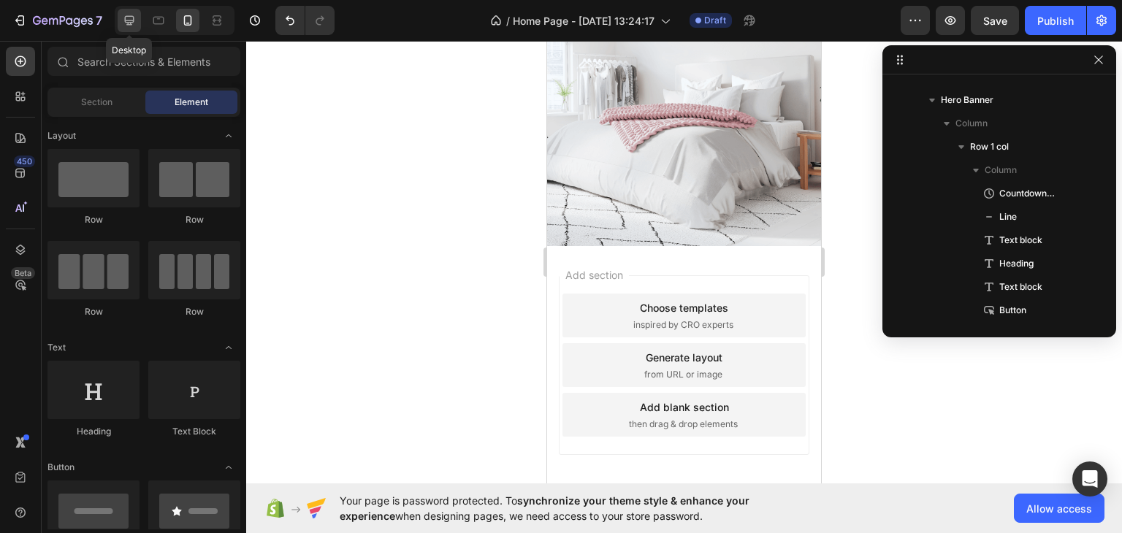
click at [130, 19] on icon at bounding box center [129, 20] width 15 height 15
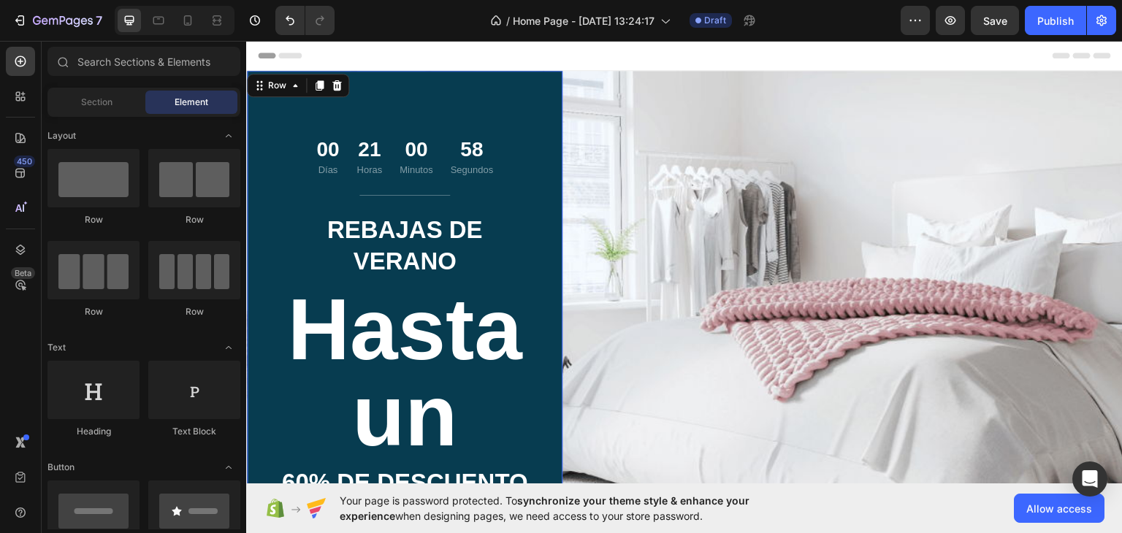
click at [364, 91] on div "00 Días 21 Horas 00 Minutos 58 Segundos Countdown Timer Title Line Rebajas de v…" at bounding box center [404, 347] width 315 height 554
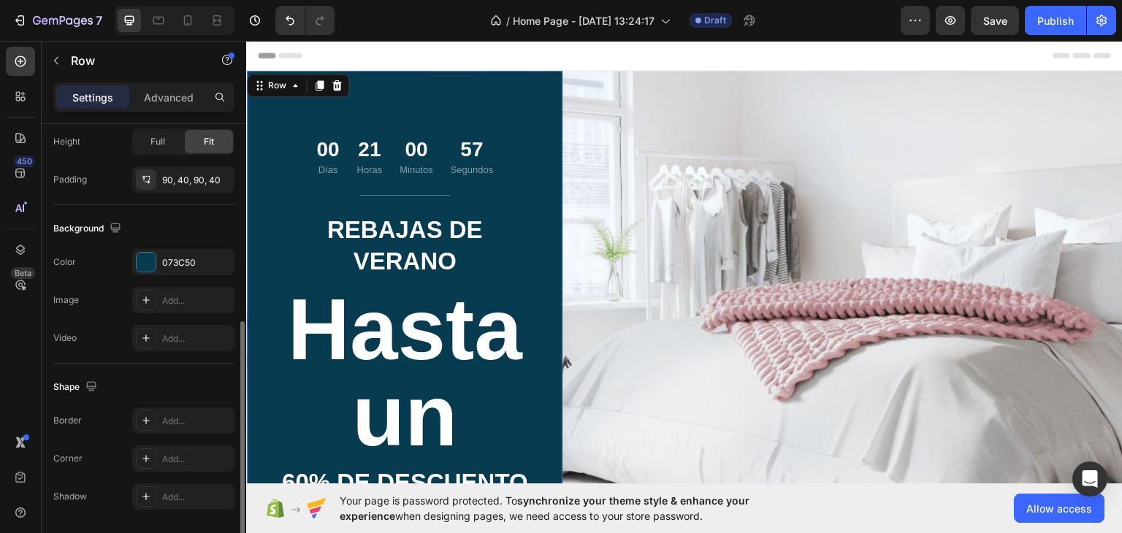
scroll to position [394, 0]
click at [139, 260] on div at bounding box center [146, 261] width 19 height 19
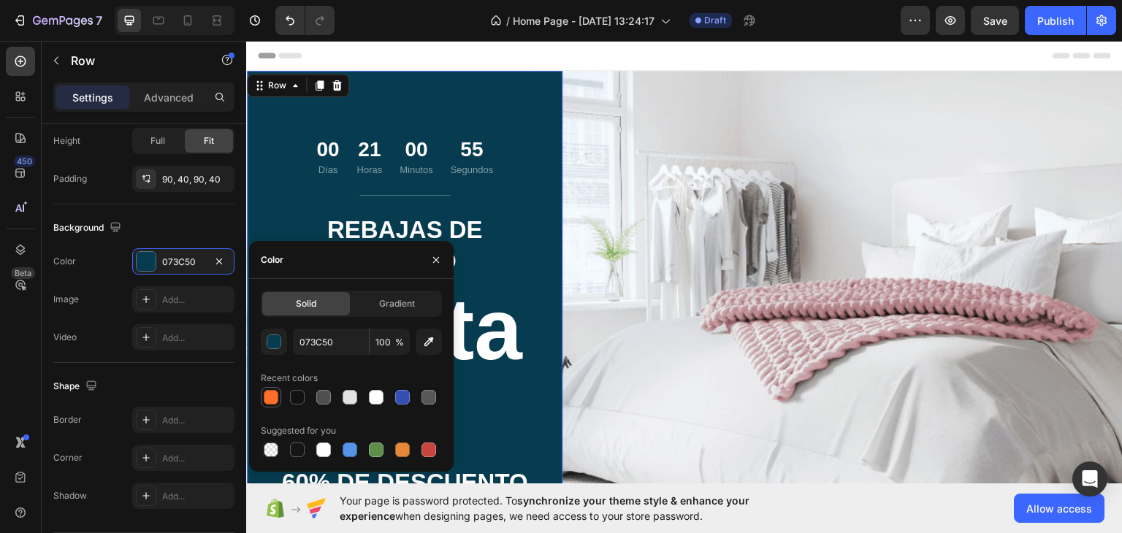
click at [273, 391] on div at bounding box center [271, 397] width 15 height 15
type input "FF6E2B"
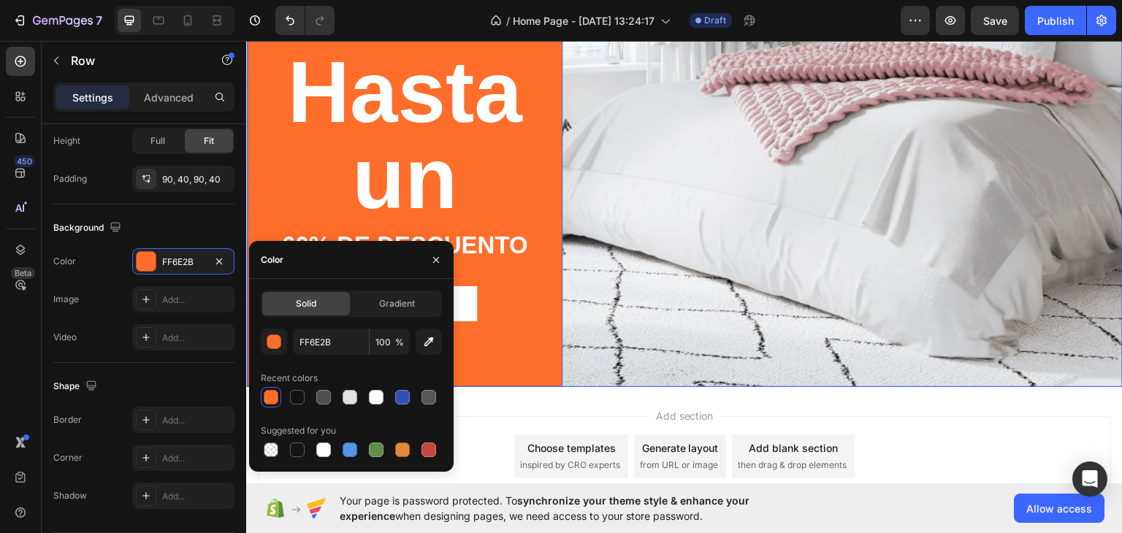
scroll to position [259, 0]
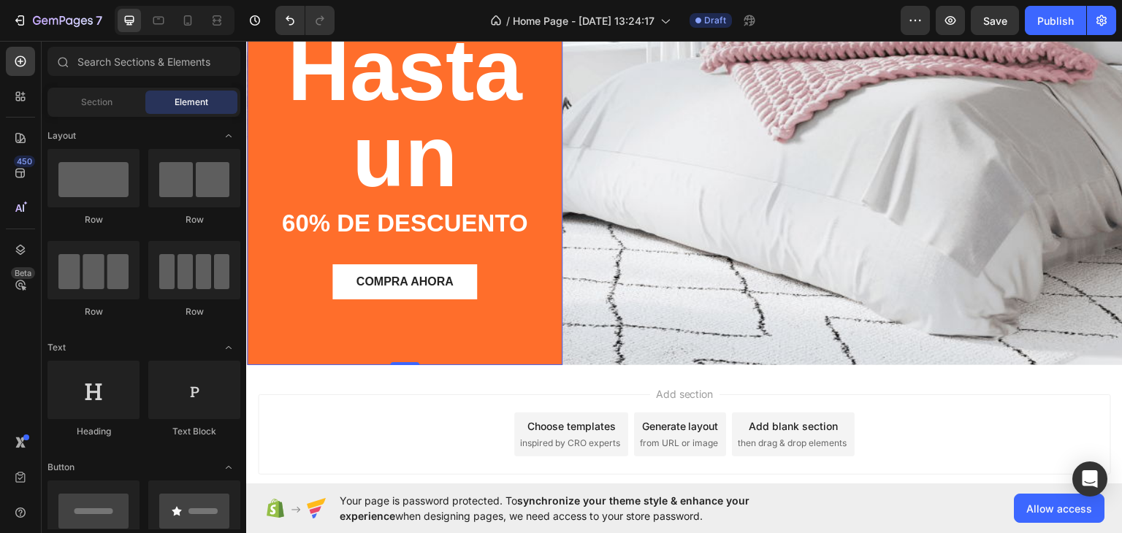
click at [521, 396] on div "Add section Choose templates inspired by CRO experts Generate layout from URL o…" at bounding box center [684, 434] width 853 height 80
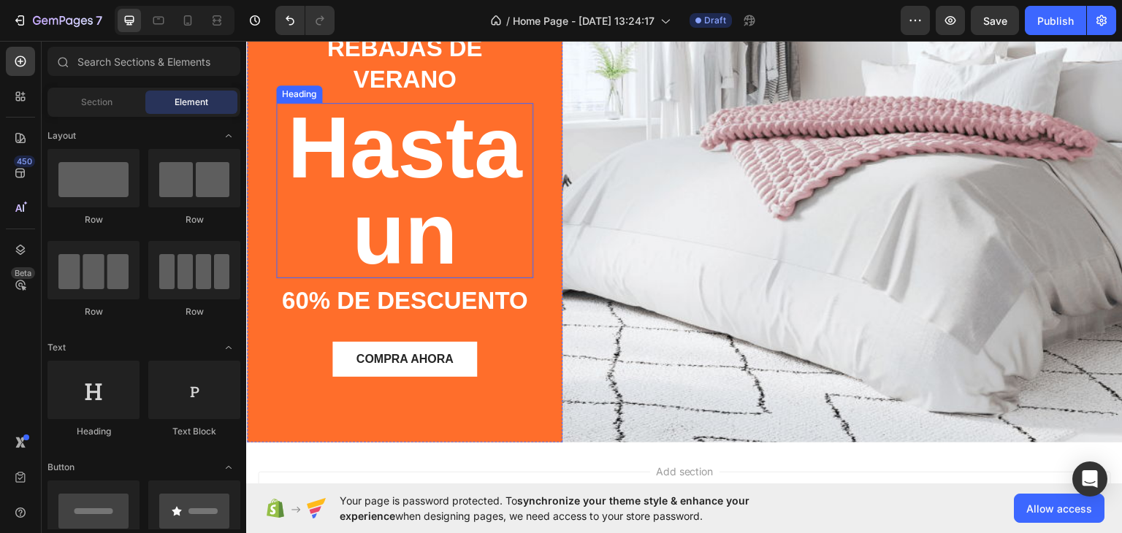
scroll to position [175, 0]
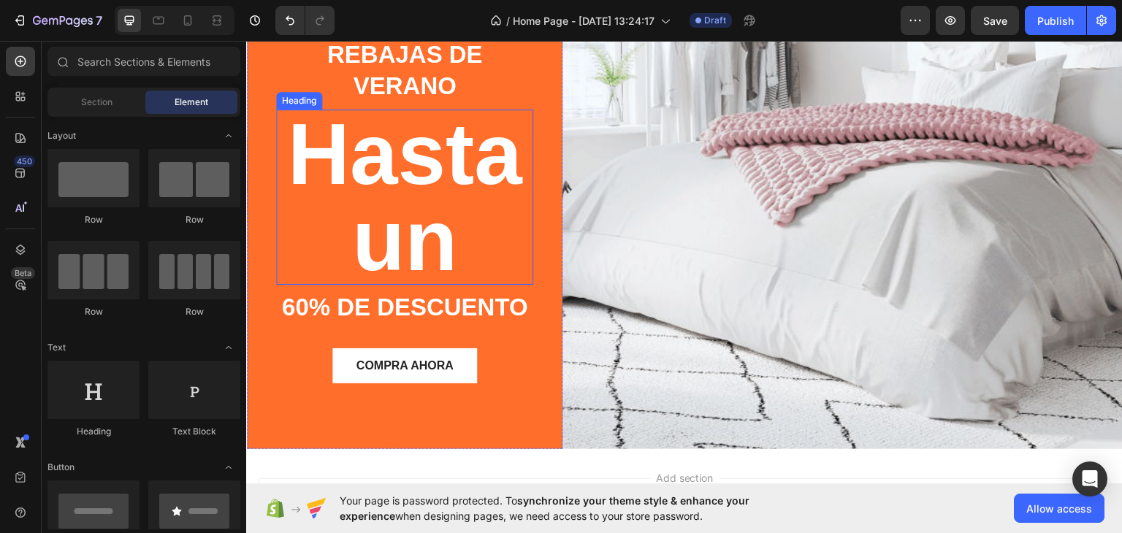
click at [481, 192] on h2 "Hasta un" at bounding box center [404, 196] width 257 height 175
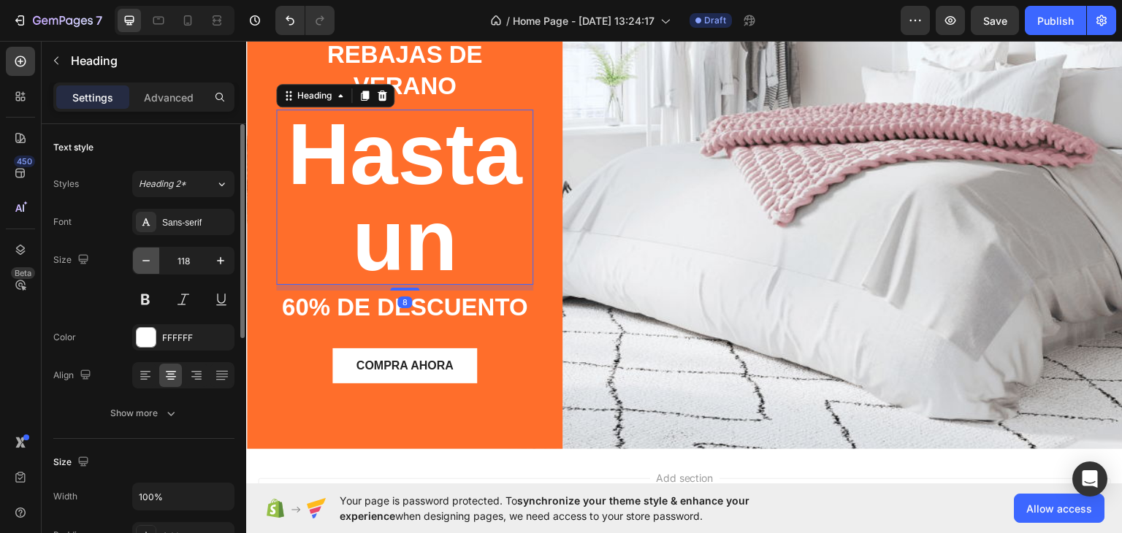
click at [152, 261] on icon "button" at bounding box center [146, 260] width 15 height 15
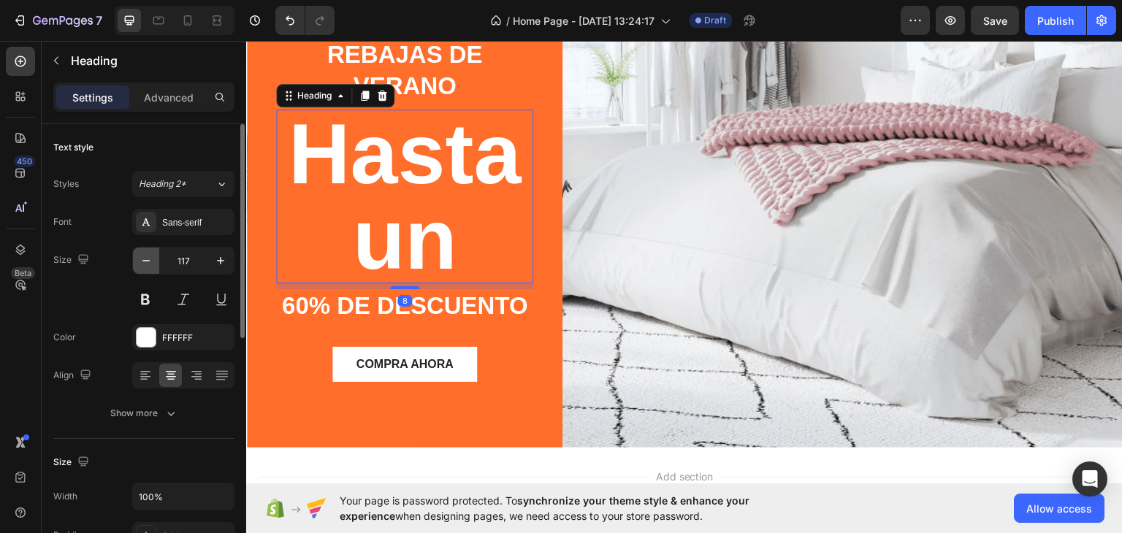
click at [152, 261] on icon "button" at bounding box center [146, 260] width 15 height 15
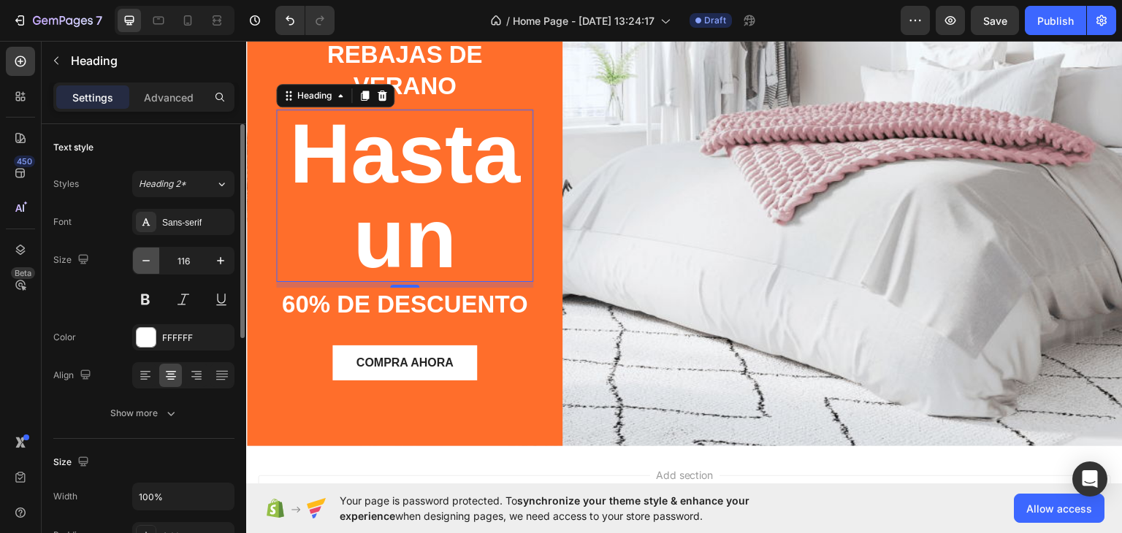
click at [152, 261] on icon "button" at bounding box center [146, 260] width 15 height 15
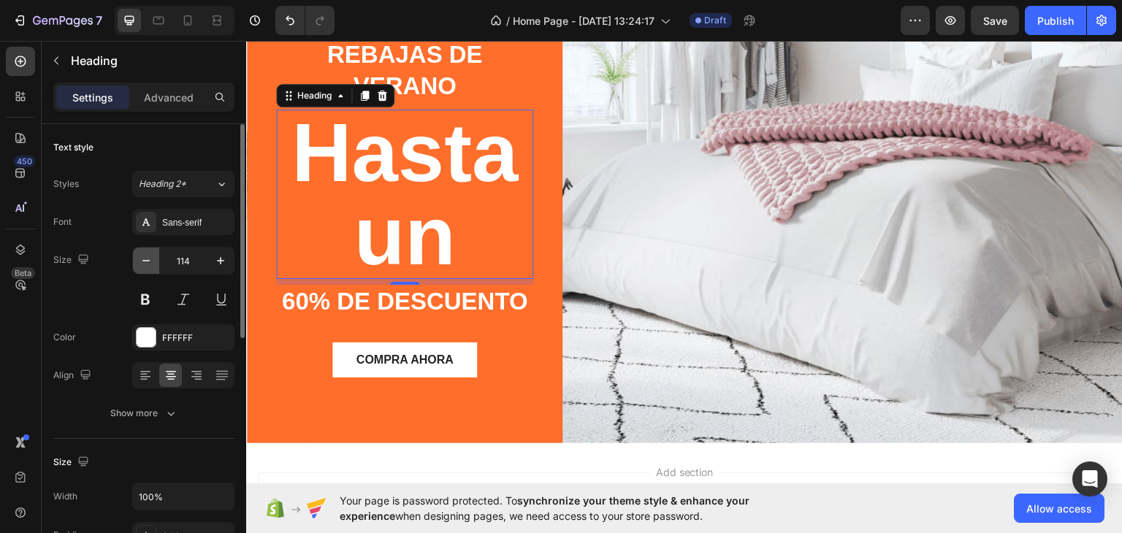
click at [152, 261] on icon "button" at bounding box center [146, 260] width 15 height 15
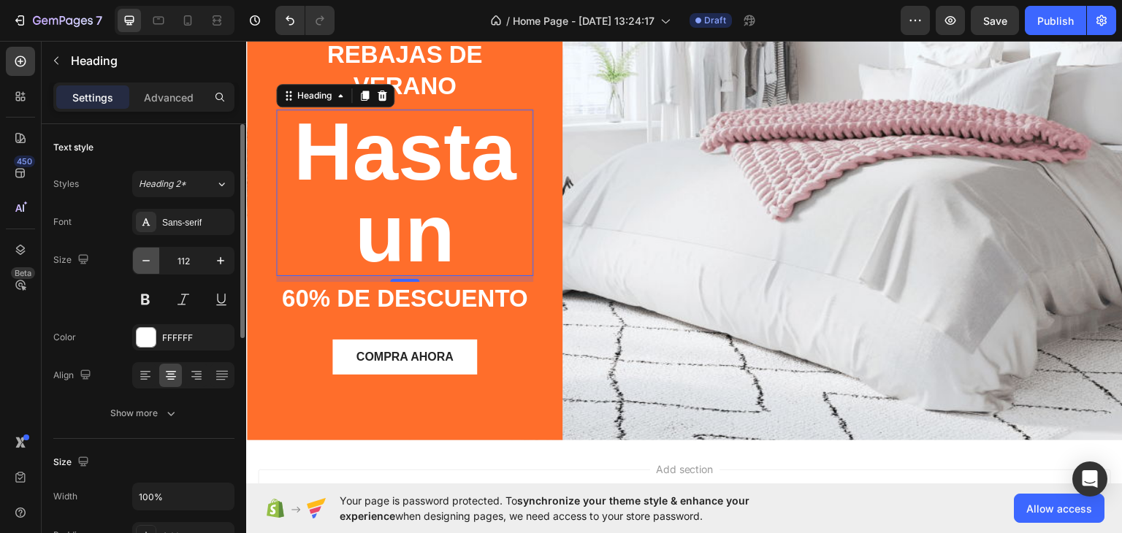
click at [152, 261] on icon "button" at bounding box center [146, 260] width 15 height 15
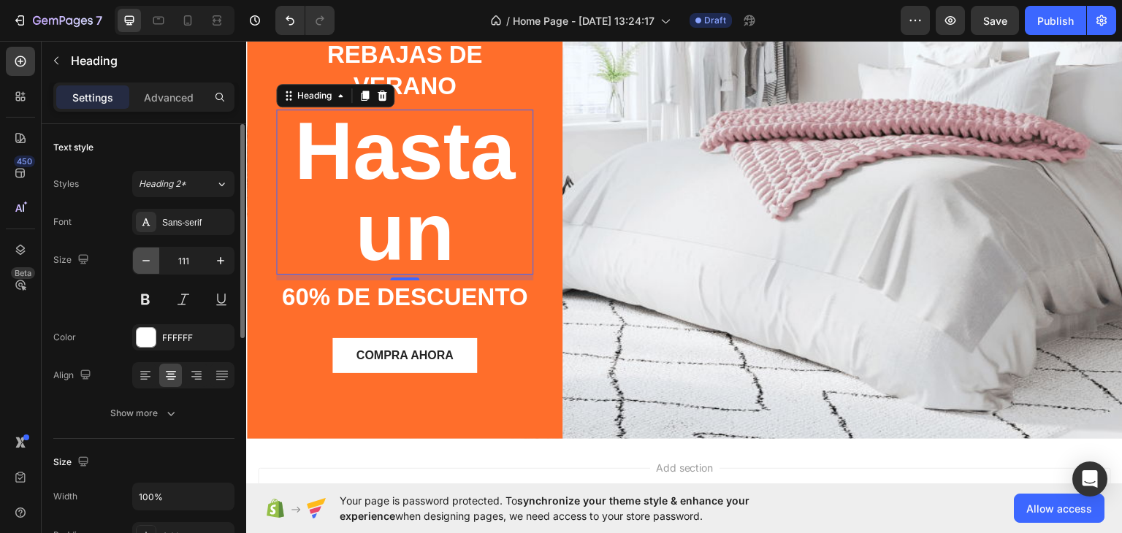
click at [152, 261] on icon "button" at bounding box center [146, 260] width 15 height 15
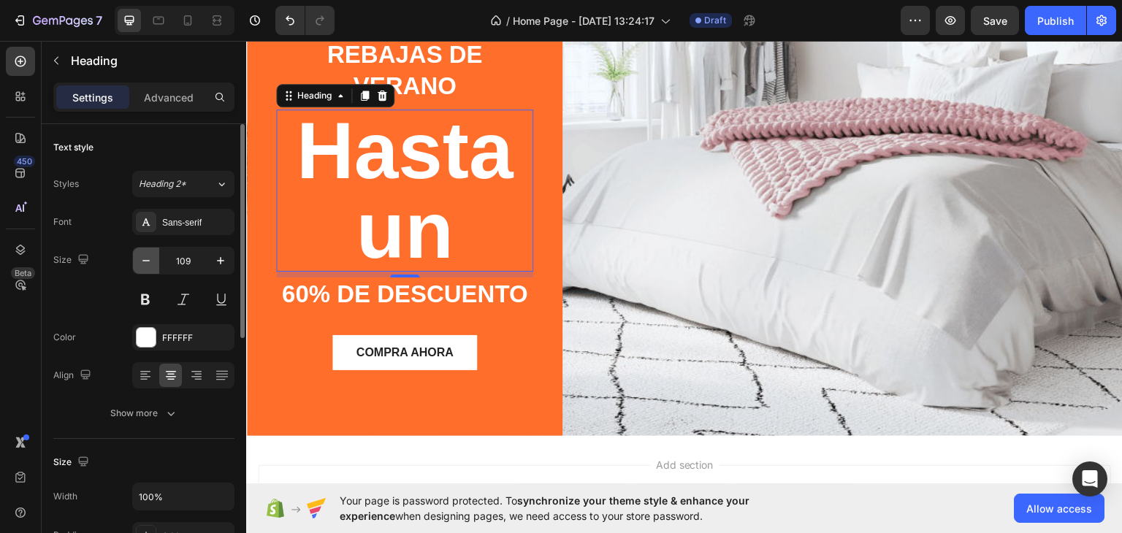
click at [152, 261] on icon "button" at bounding box center [146, 260] width 15 height 15
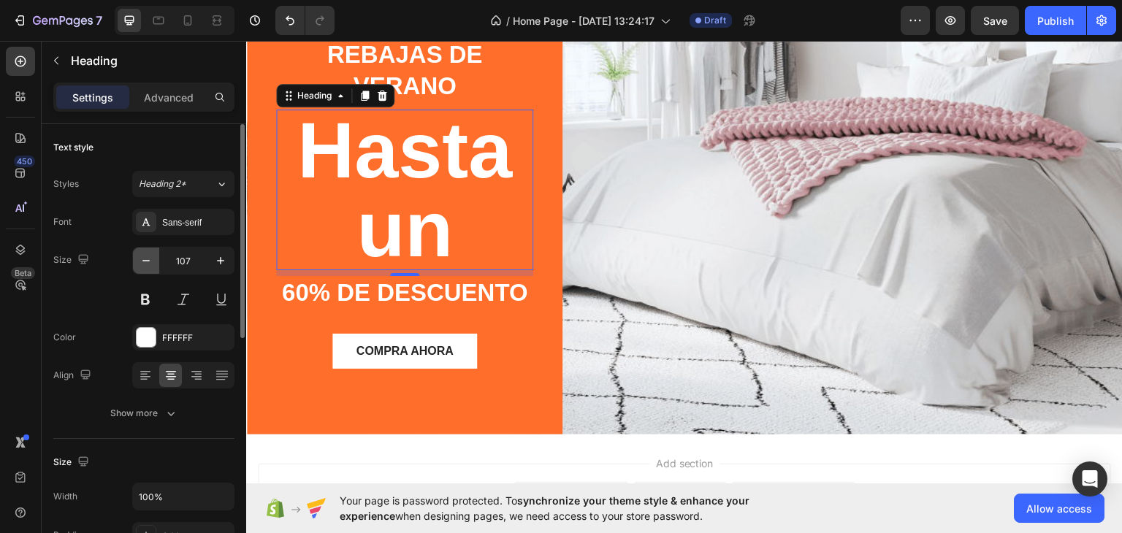
click at [152, 261] on icon "button" at bounding box center [146, 260] width 15 height 15
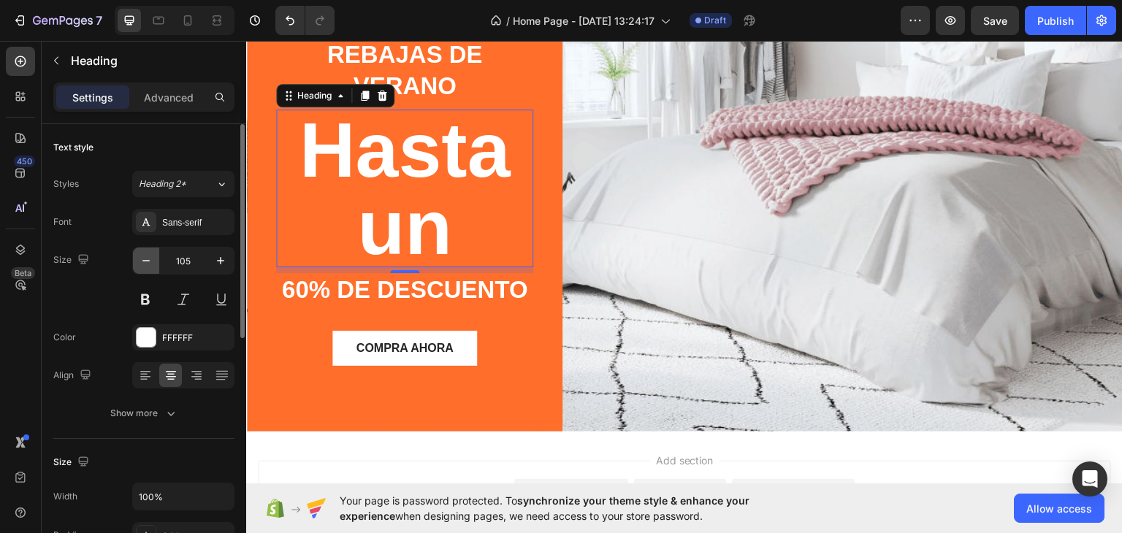
click at [152, 261] on icon "button" at bounding box center [146, 260] width 15 height 15
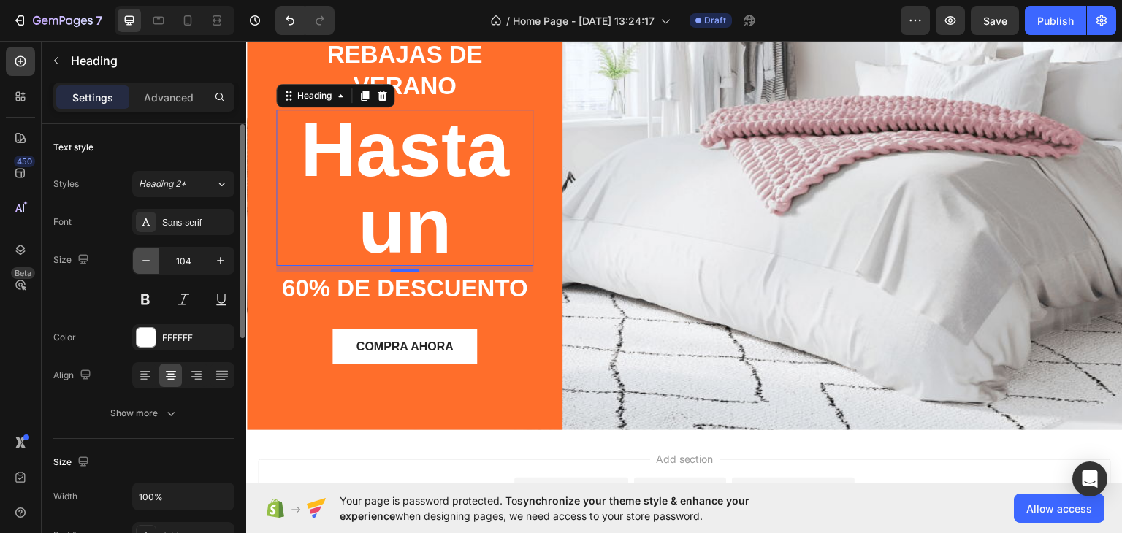
click at [152, 261] on icon "button" at bounding box center [146, 260] width 15 height 15
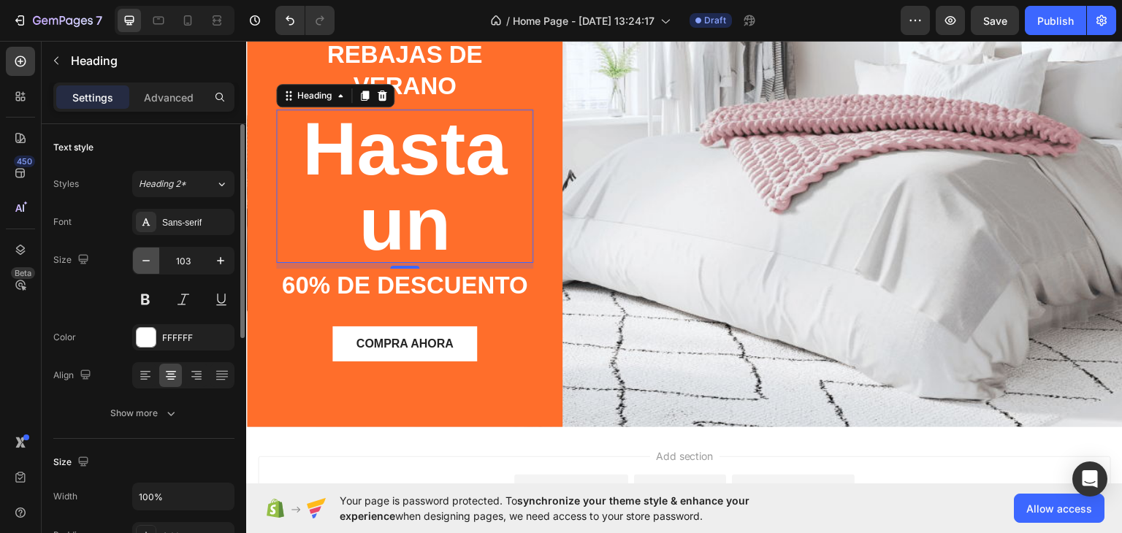
click at [152, 261] on icon "button" at bounding box center [146, 260] width 15 height 15
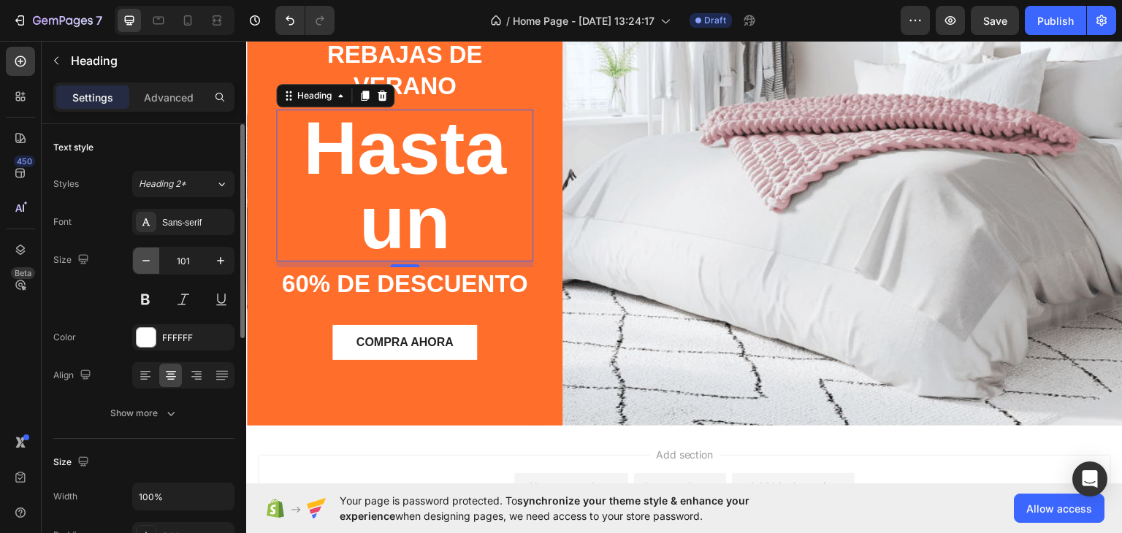
click at [152, 261] on icon "button" at bounding box center [146, 260] width 15 height 15
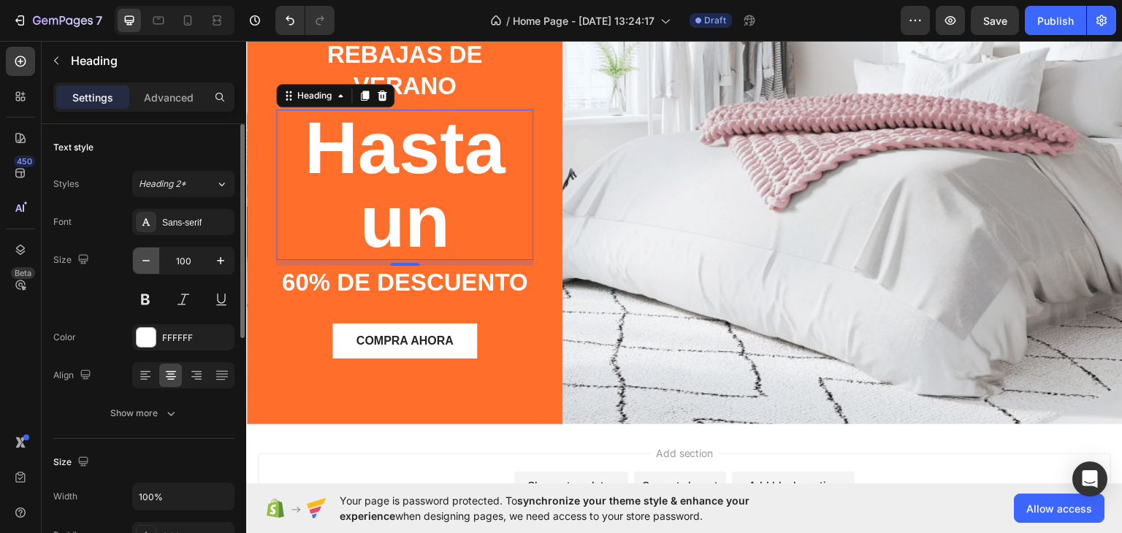
click at [152, 261] on icon "button" at bounding box center [146, 260] width 15 height 15
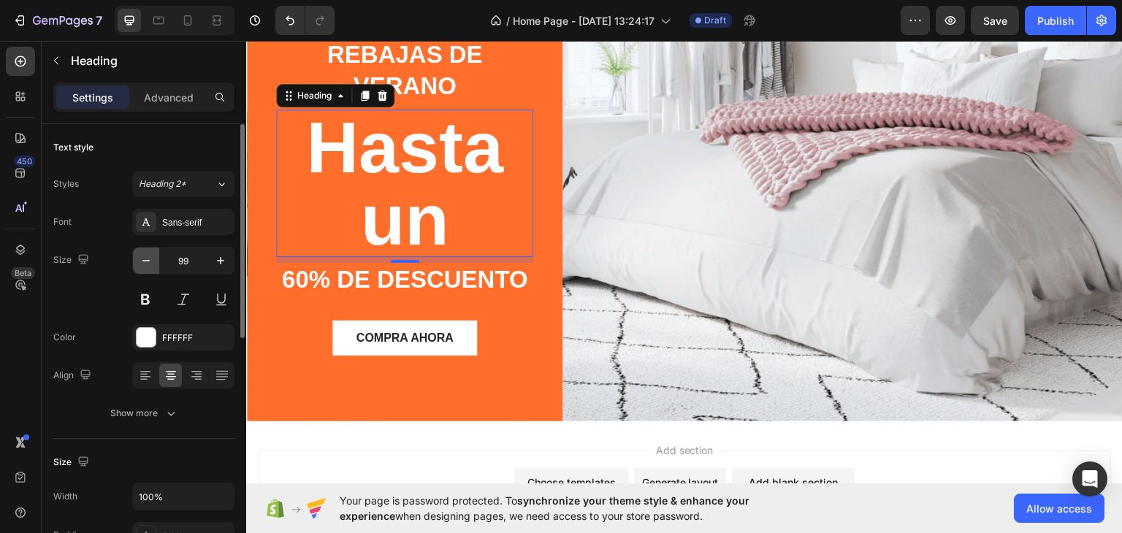
click at [152, 261] on icon "button" at bounding box center [146, 260] width 15 height 15
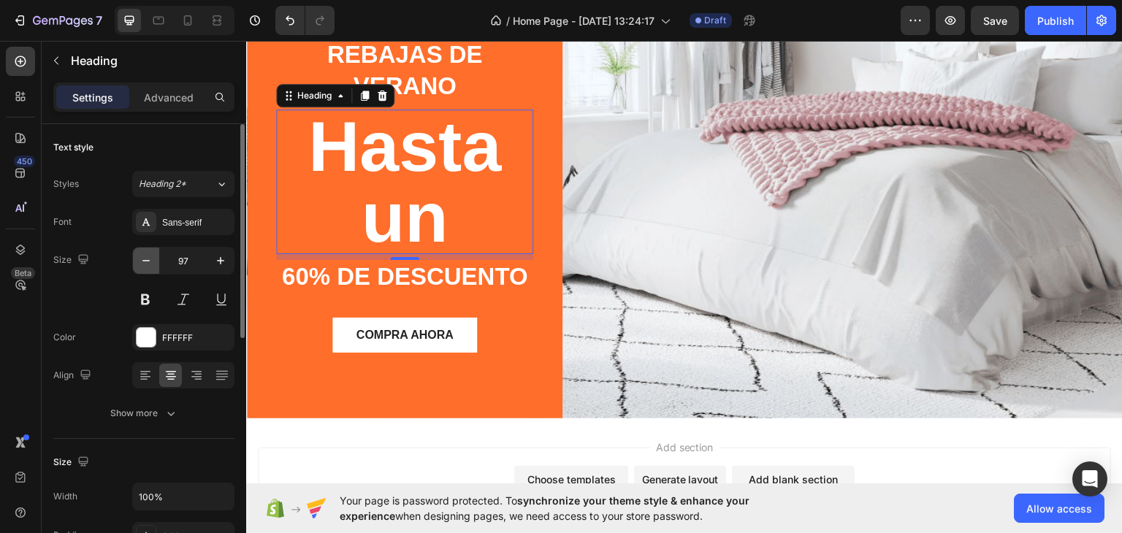
click at [152, 261] on icon "button" at bounding box center [146, 260] width 15 height 15
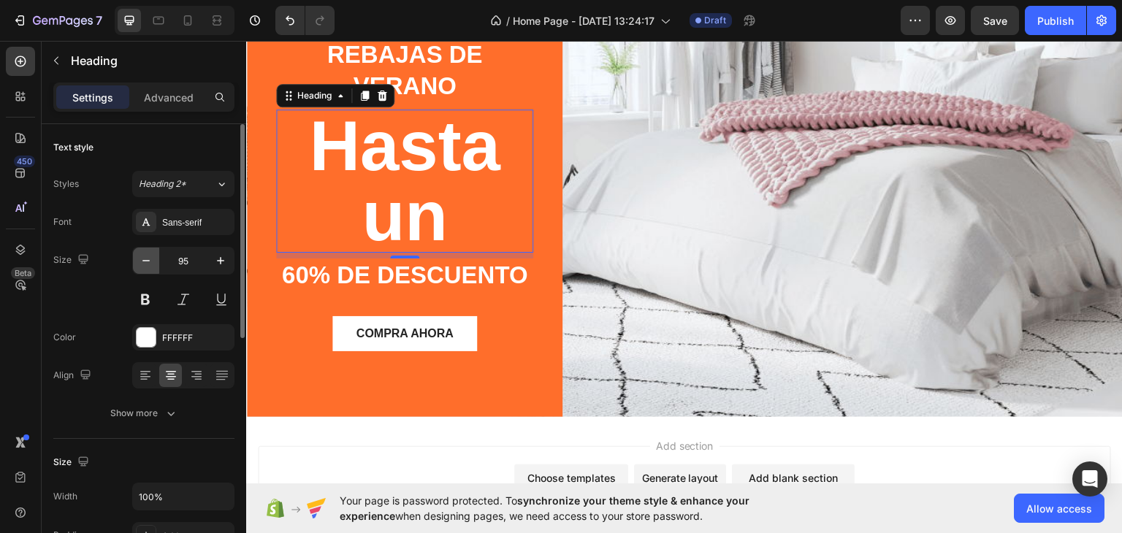
click at [152, 261] on icon "button" at bounding box center [146, 260] width 15 height 15
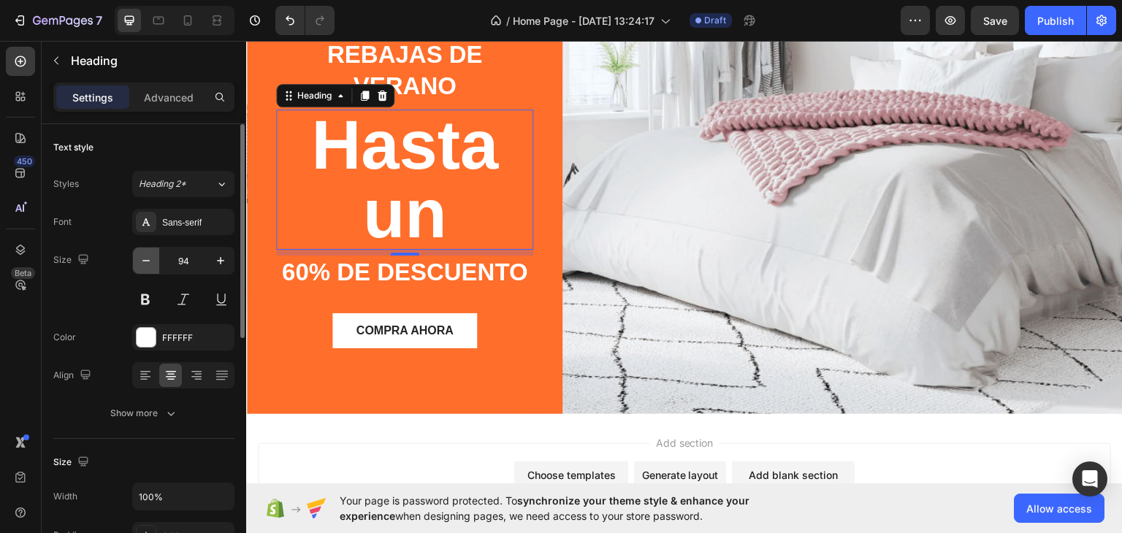
click at [152, 261] on icon "button" at bounding box center [146, 260] width 15 height 15
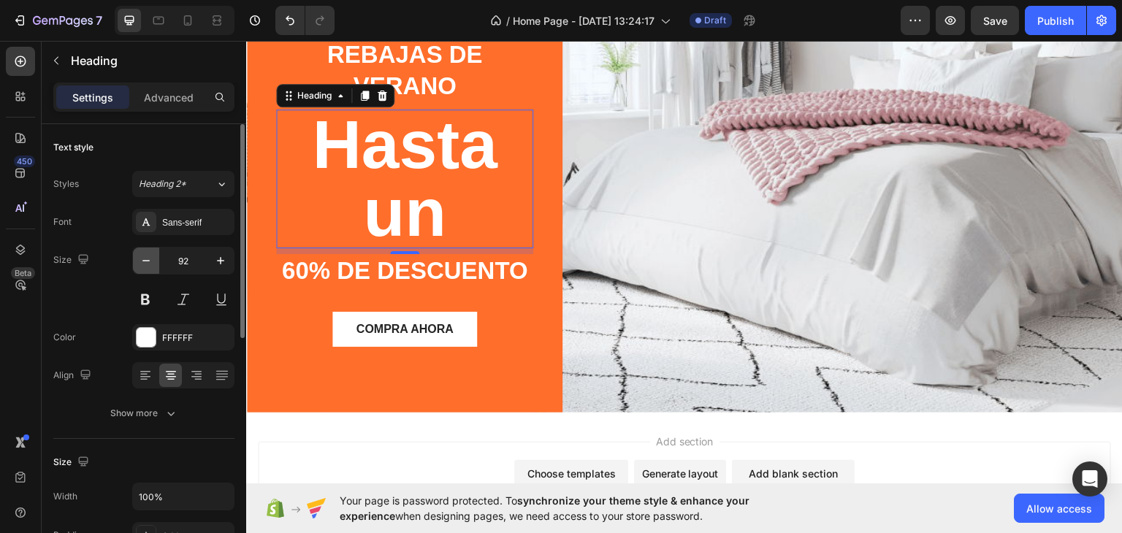
click at [152, 261] on icon "button" at bounding box center [146, 260] width 15 height 15
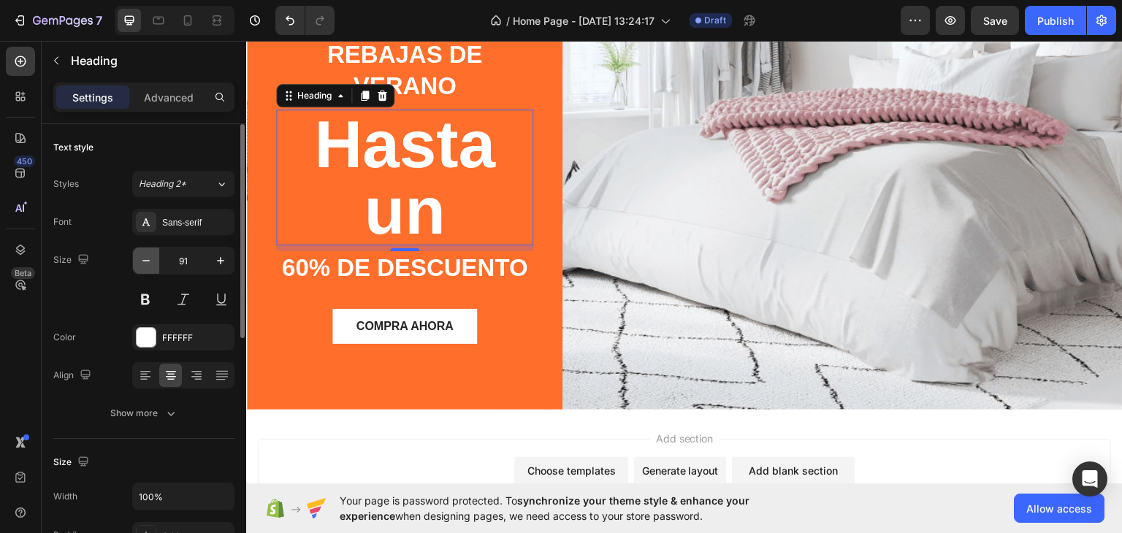
click at [152, 261] on icon "button" at bounding box center [146, 260] width 15 height 15
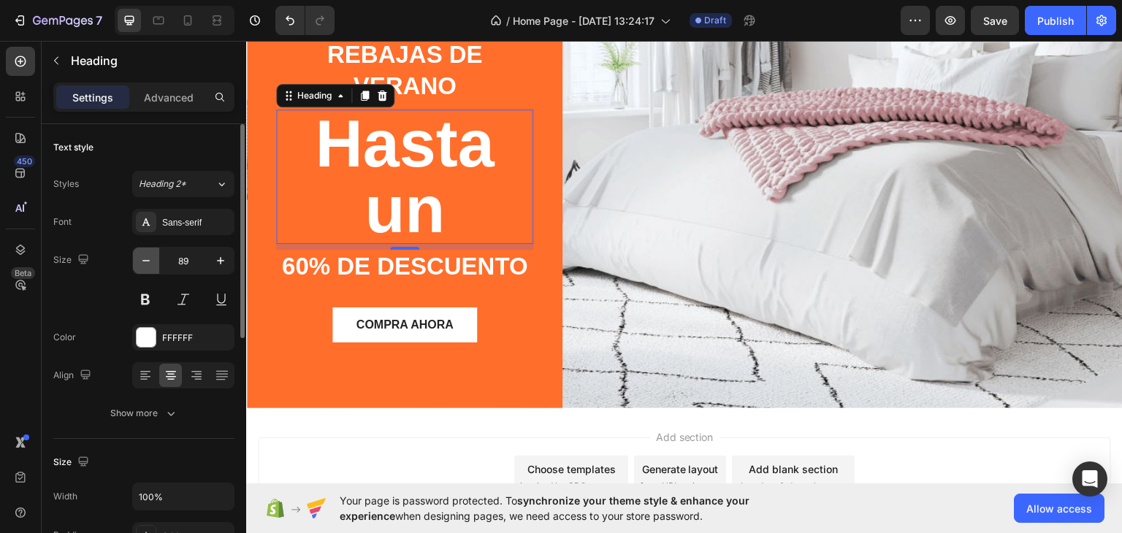
click at [152, 261] on icon "button" at bounding box center [146, 260] width 15 height 15
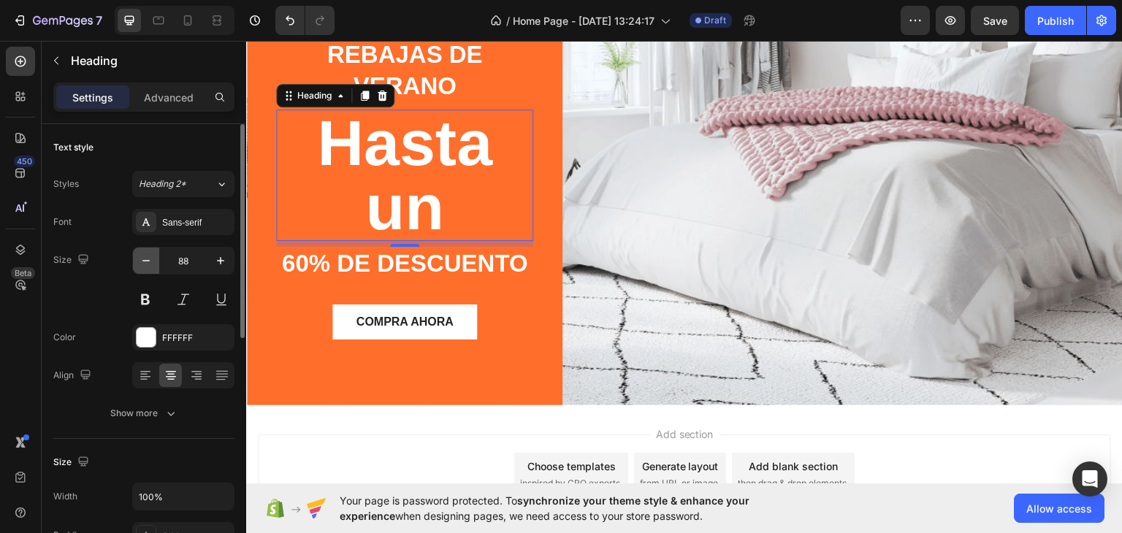
click at [152, 261] on icon "button" at bounding box center [146, 260] width 15 height 15
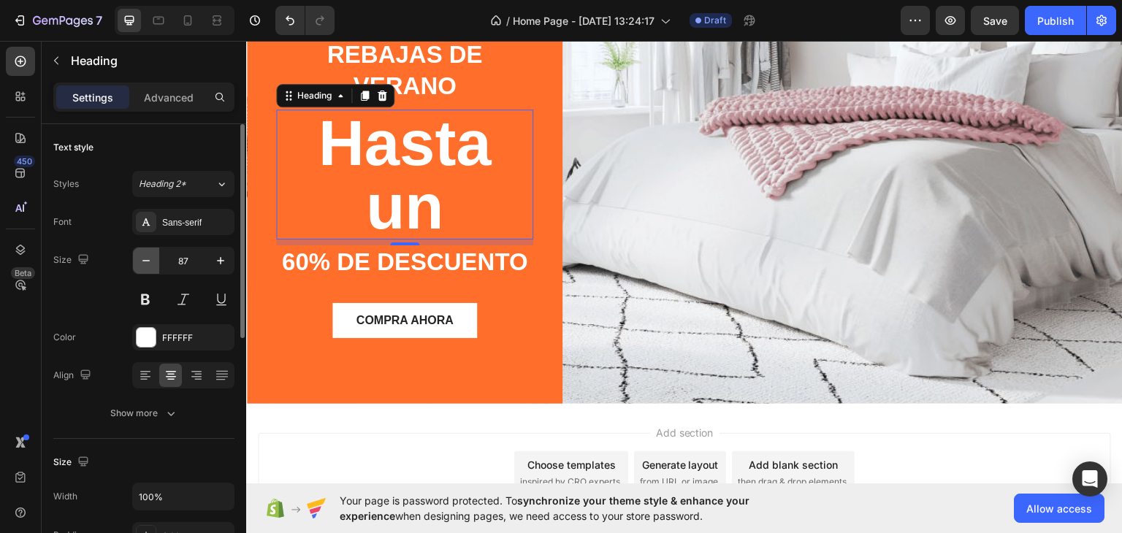
click at [152, 261] on icon "button" at bounding box center [146, 260] width 15 height 15
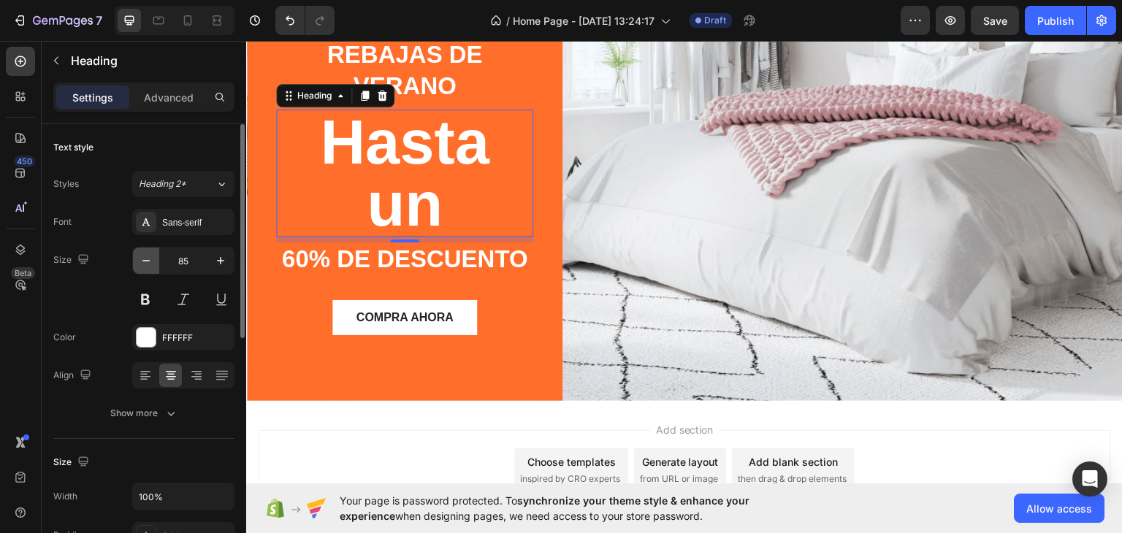
click at [152, 261] on icon "button" at bounding box center [146, 260] width 15 height 15
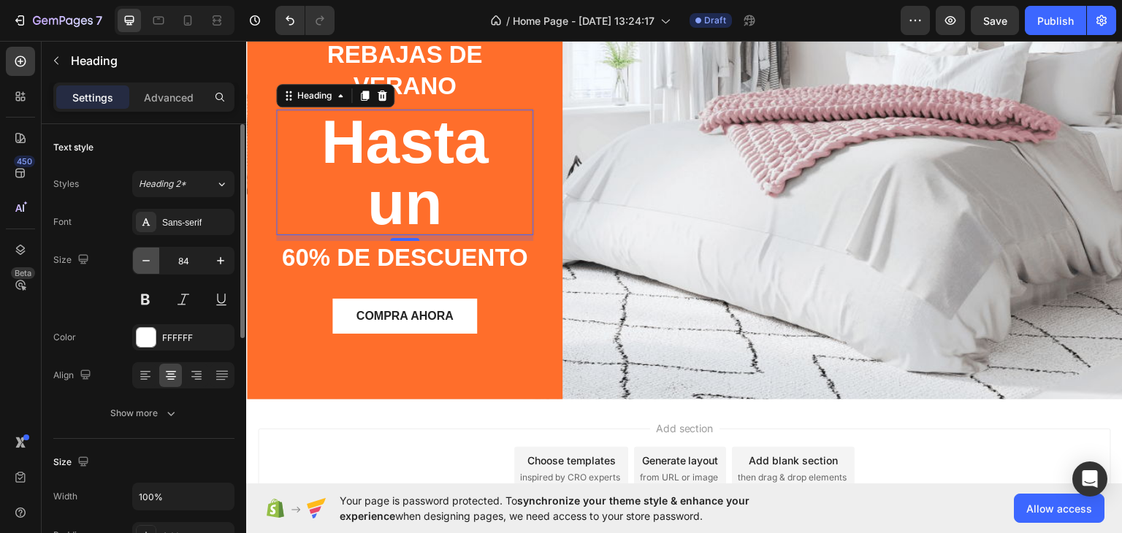
click at [152, 261] on icon "button" at bounding box center [146, 260] width 15 height 15
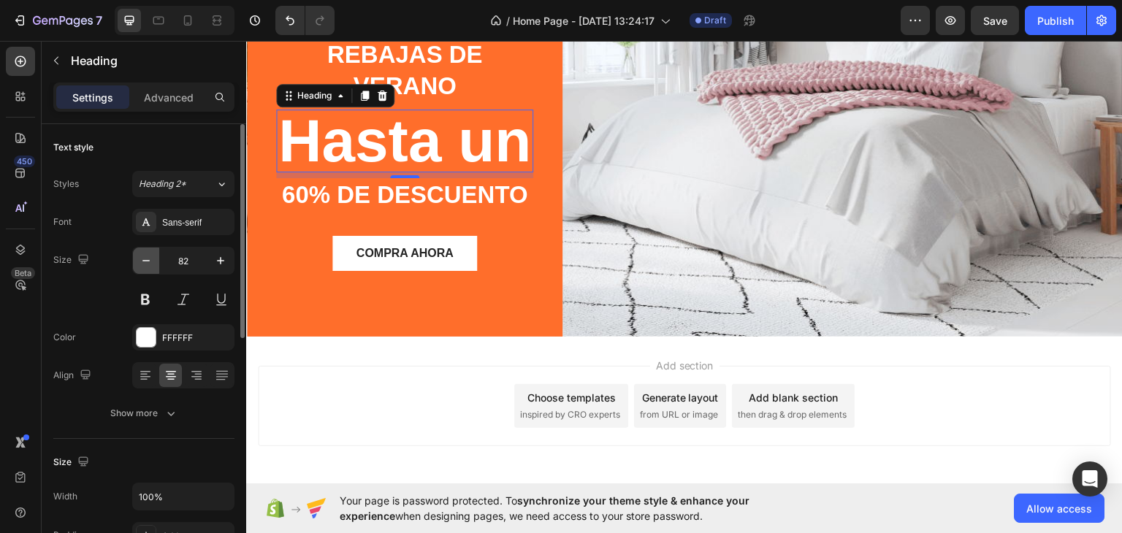
click at [152, 261] on icon "button" at bounding box center [146, 260] width 15 height 15
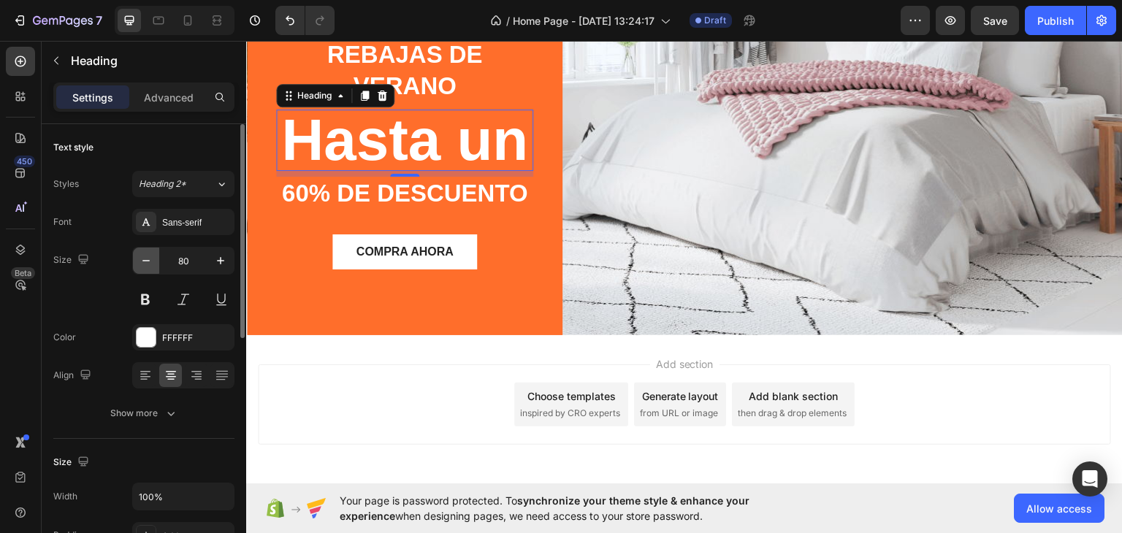
type input "79"
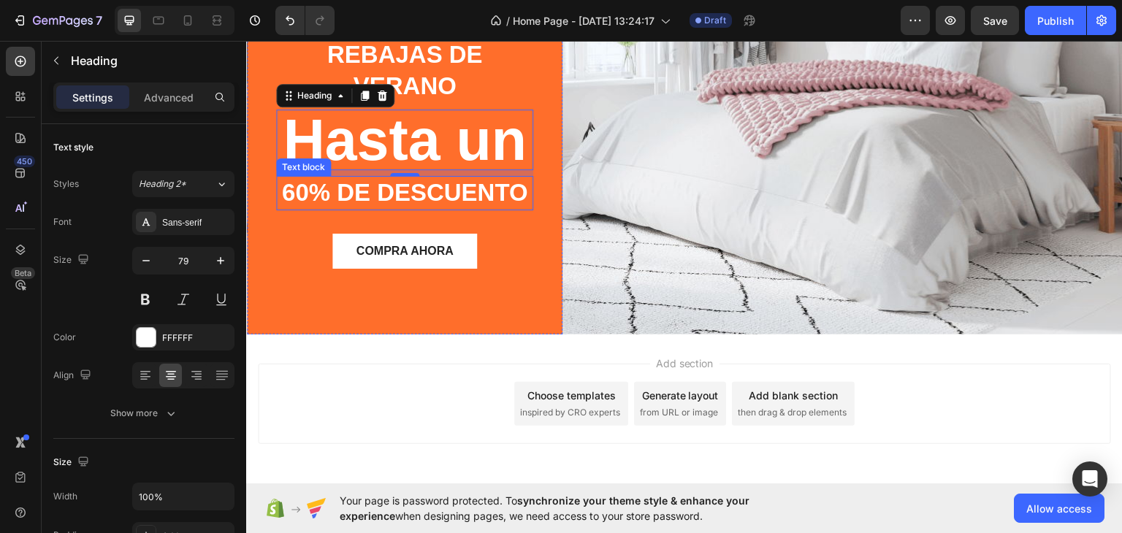
click at [340, 177] on p "60% de descuento" at bounding box center [405, 192] width 254 height 31
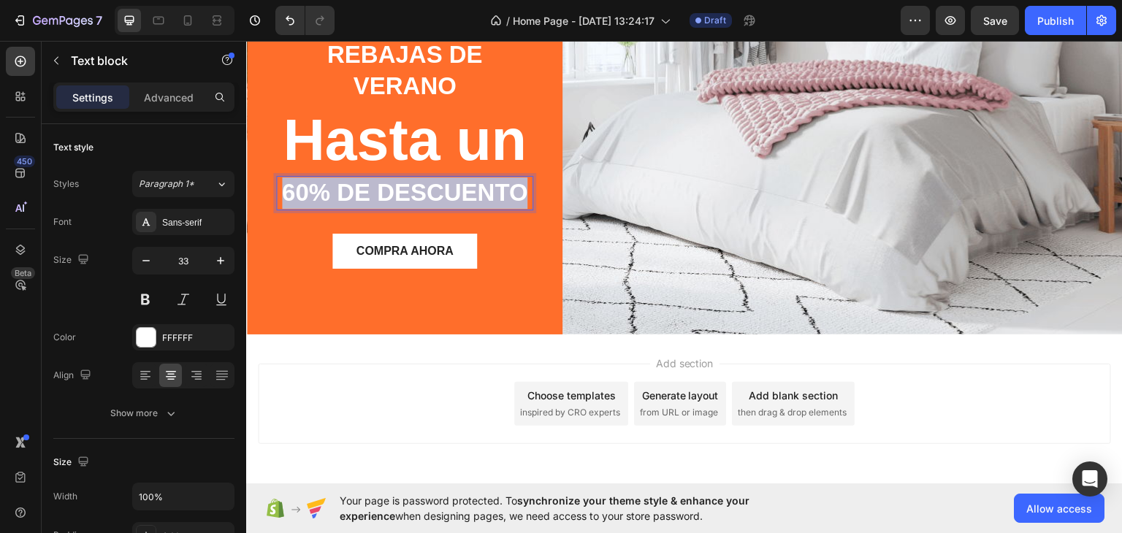
click at [340, 177] on p "60% de descuento" at bounding box center [405, 192] width 254 height 31
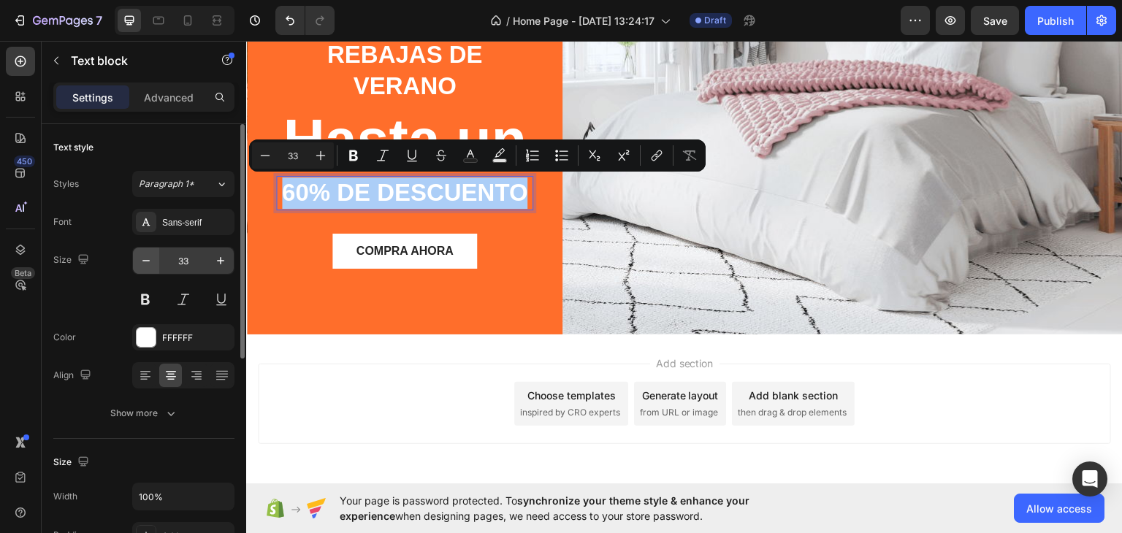
click at [140, 269] on button "button" at bounding box center [146, 261] width 26 height 26
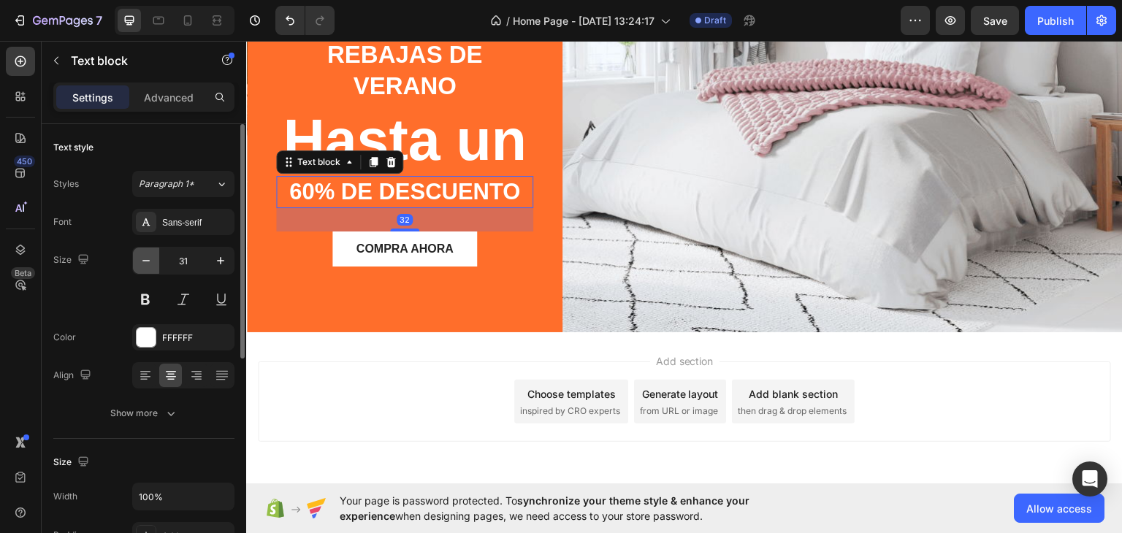
click at [140, 269] on button "button" at bounding box center [146, 261] width 26 height 26
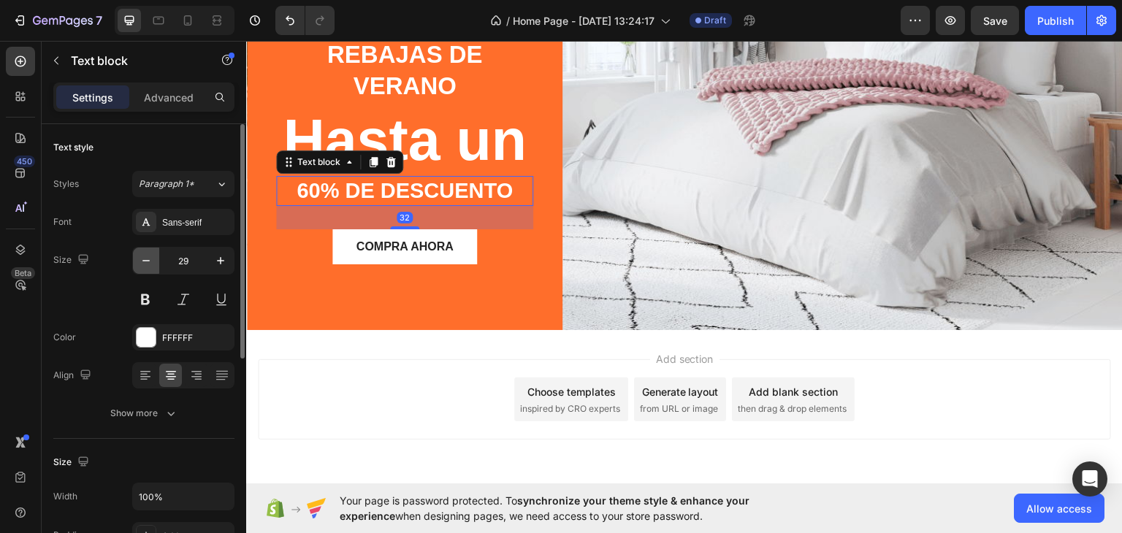
click at [140, 269] on button "button" at bounding box center [146, 261] width 26 height 26
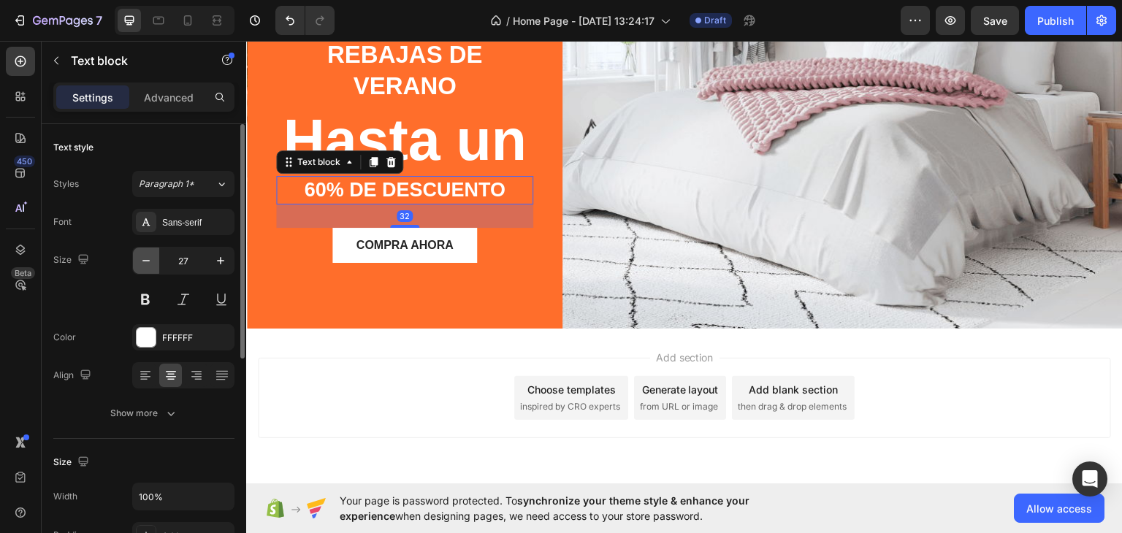
click at [140, 269] on button "button" at bounding box center [146, 261] width 26 height 26
type input "26"
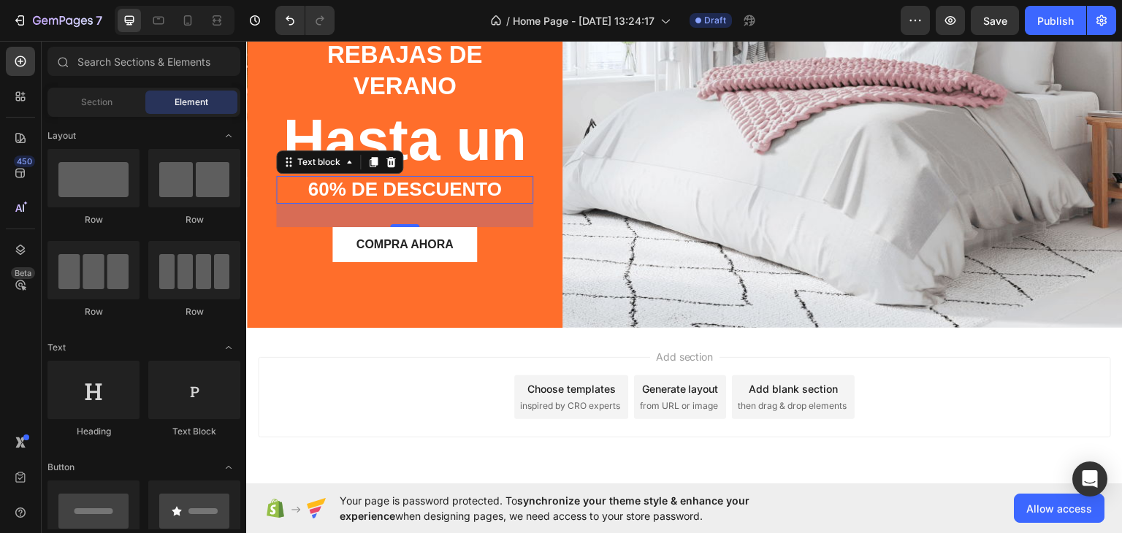
click at [394, 387] on div "Add section Choose templates inspired by CRO experts Generate layout from URL o…" at bounding box center [684, 396] width 853 height 80
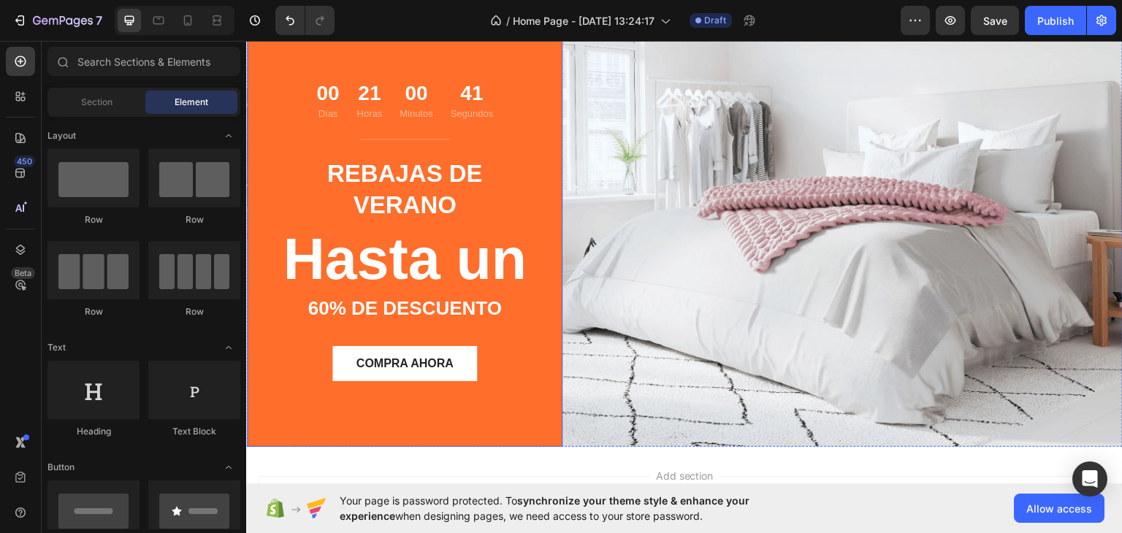
scroll to position [0, 0]
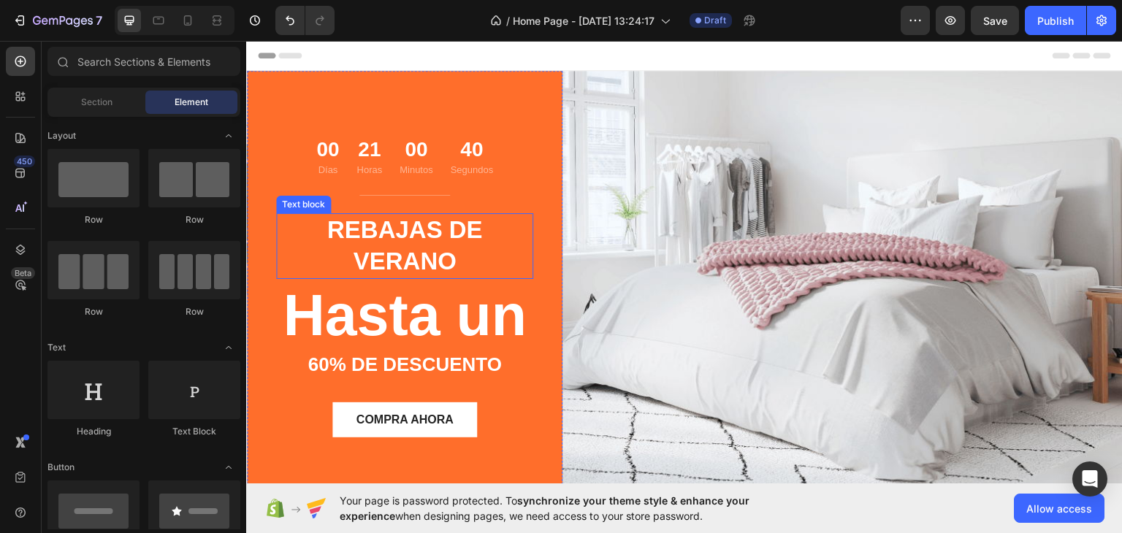
click at [402, 215] on p "Rebajas de verano" at bounding box center [405, 245] width 254 height 63
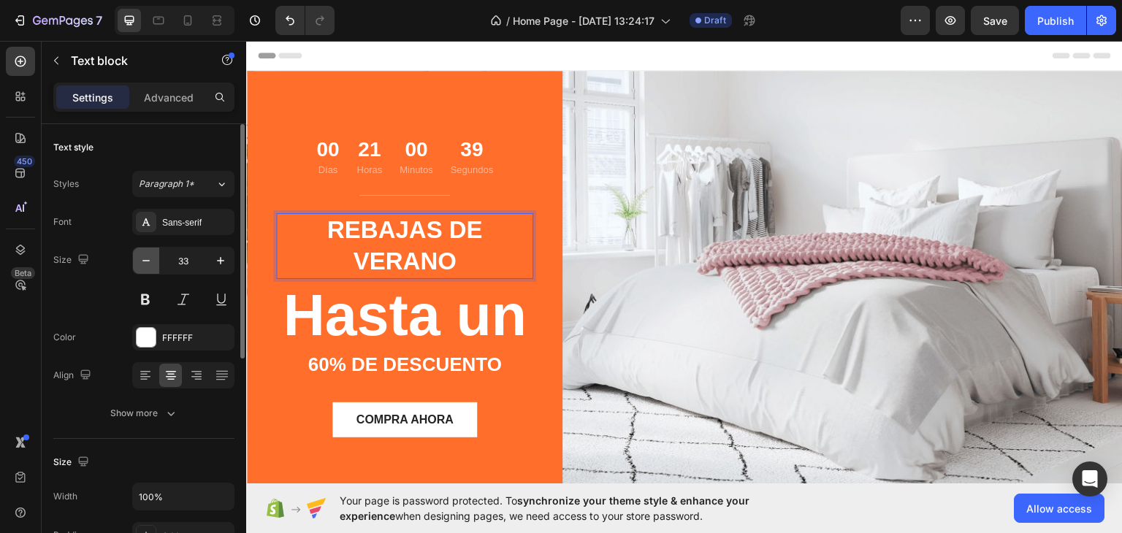
click at [137, 259] on button "button" at bounding box center [146, 261] width 26 height 26
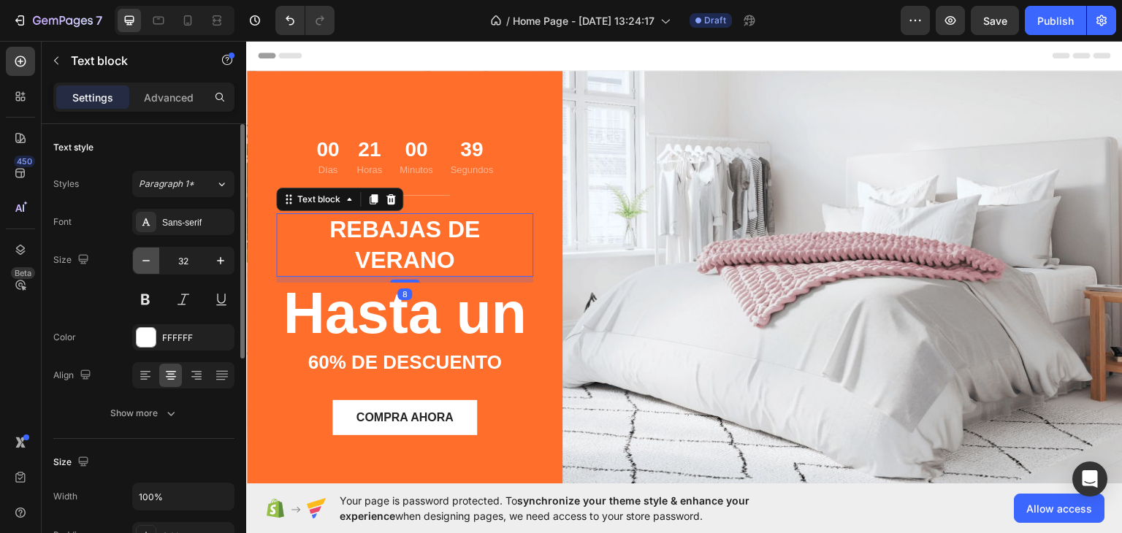
click at [137, 259] on button "button" at bounding box center [146, 261] width 26 height 26
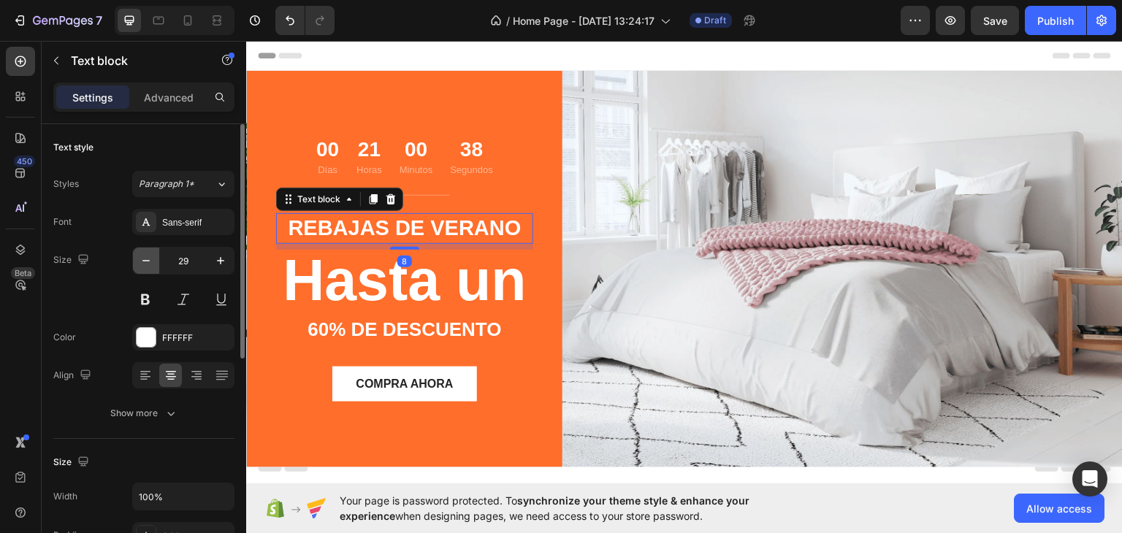
click at [137, 255] on button "button" at bounding box center [146, 261] width 26 height 26
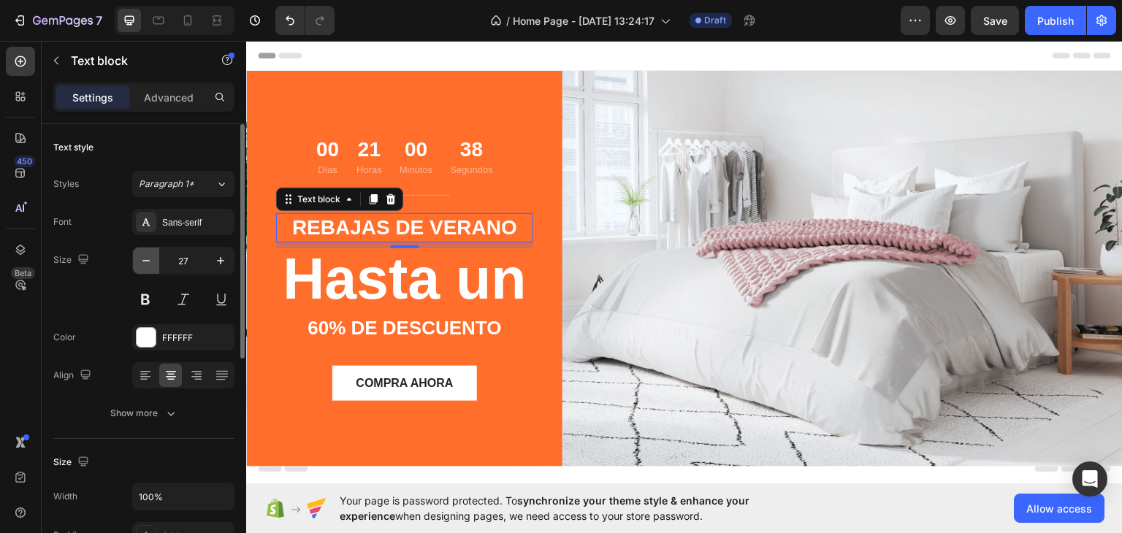
click at [137, 255] on button "button" at bounding box center [146, 261] width 26 height 26
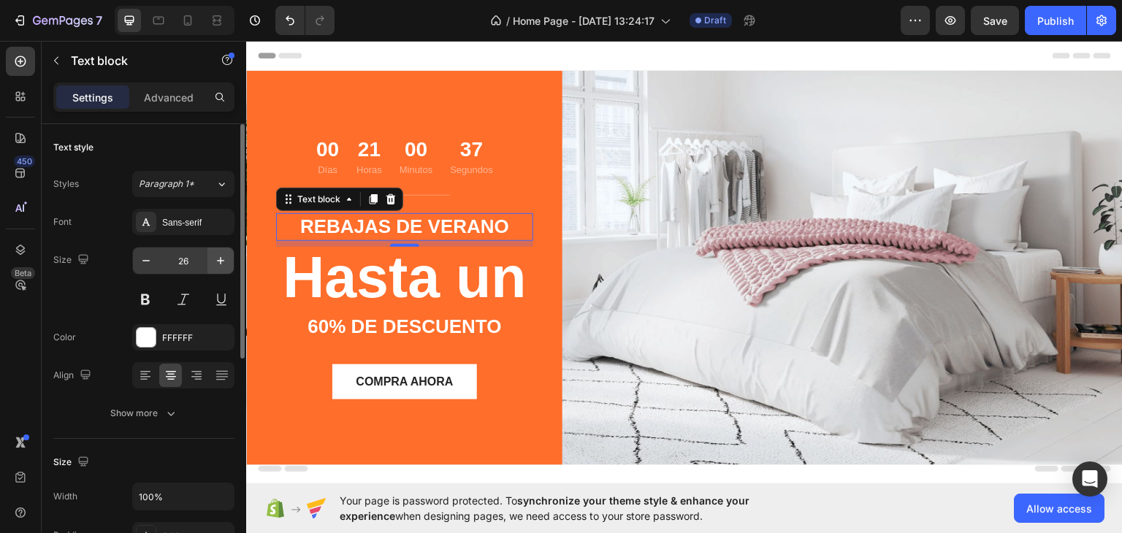
click at [221, 264] on icon "button" at bounding box center [220, 260] width 7 height 7
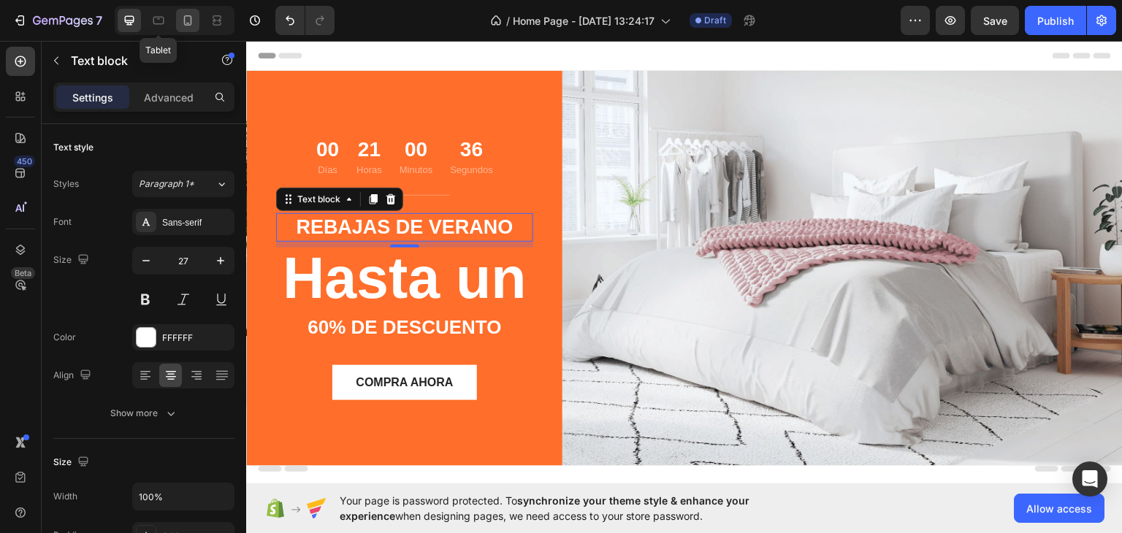
click at [186, 26] on icon at bounding box center [187, 20] width 15 height 15
type input "24"
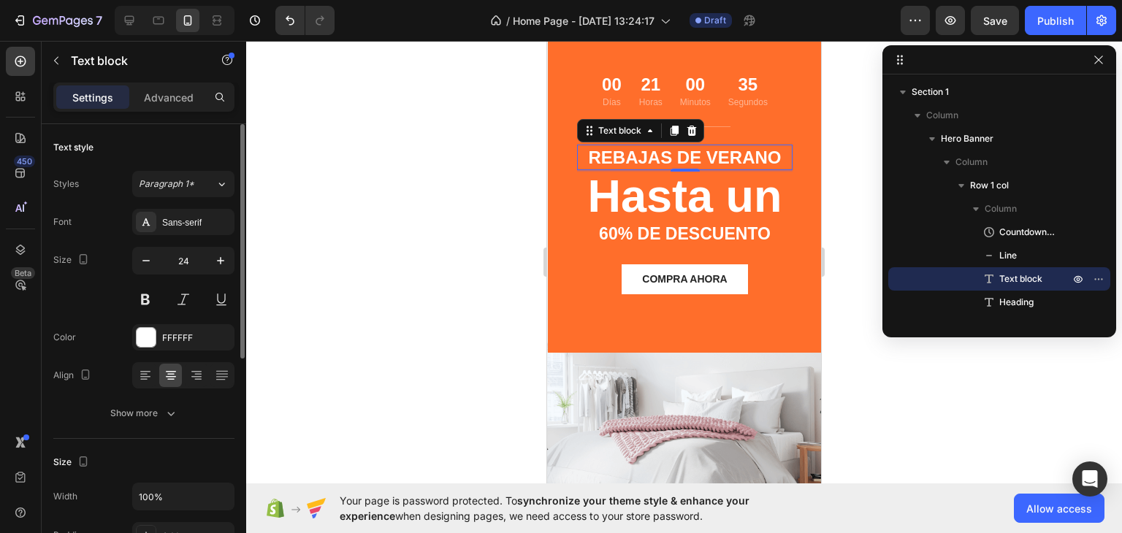
scroll to position [108, 0]
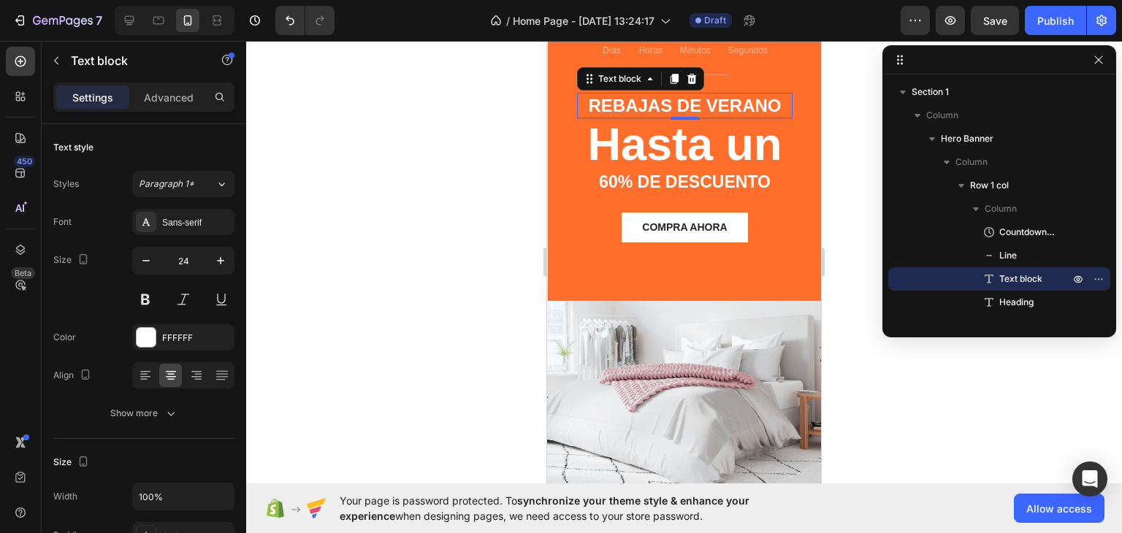
click at [321, 179] on div at bounding box center [684, 287] width 876 height 492
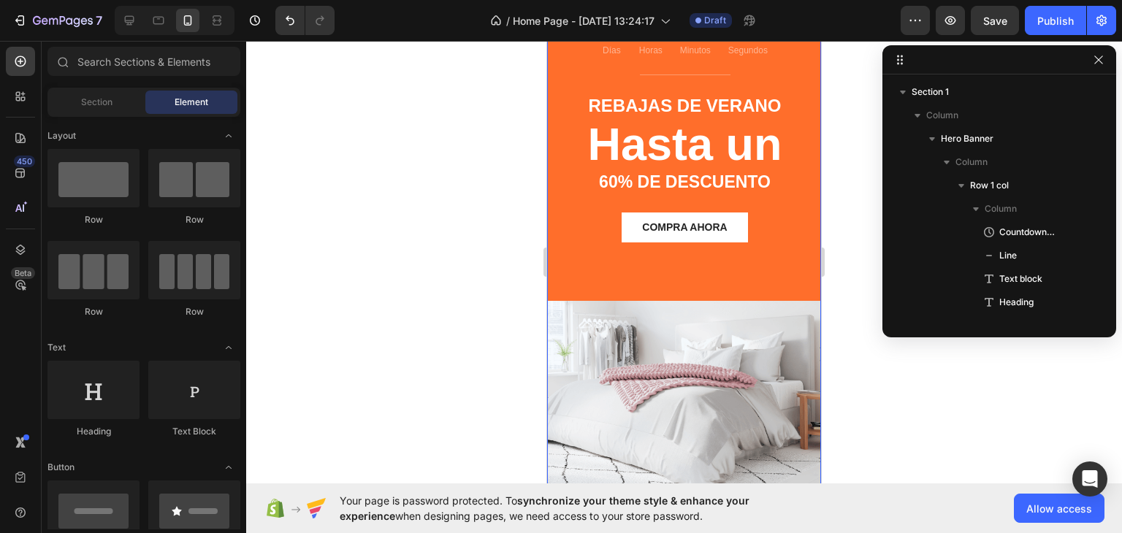
scroll to position [368, 0]
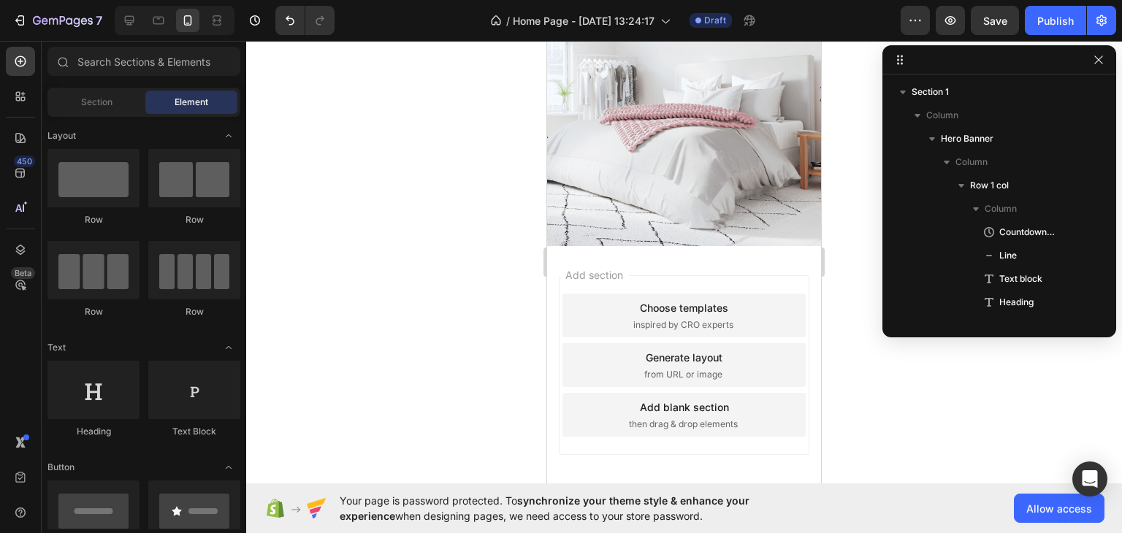
click at [853, 357] on div at bounding box center [684, 287] width 876 height 492
click at [1096, 64] on icon "button" at bounding box center [1099, 60] width 12 height 12
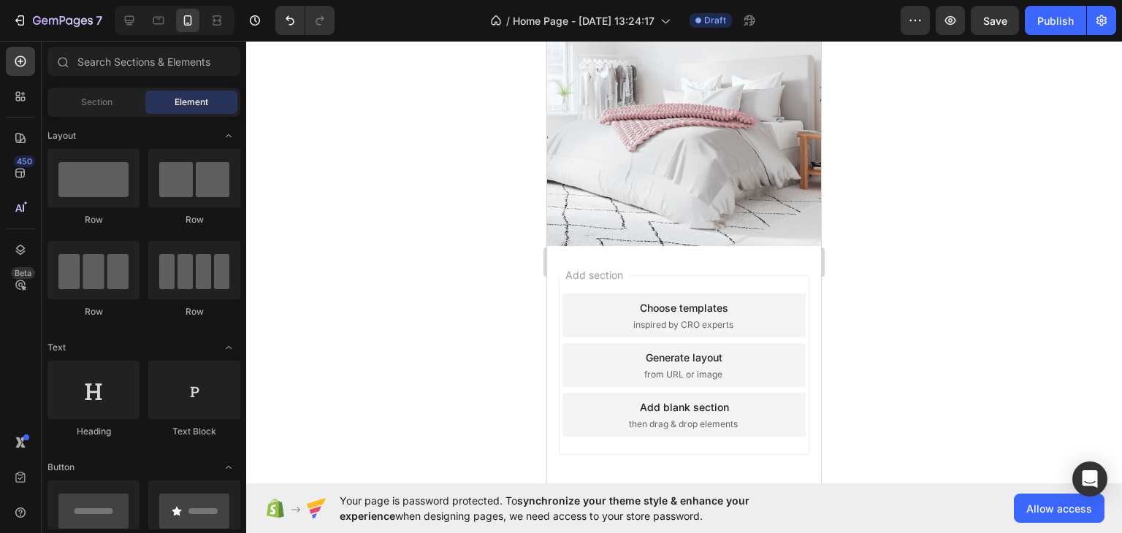
click at [613, 330] on div "Choose templates inspired by CRO experts" at bounding box center [683, 316] width 243 height 44
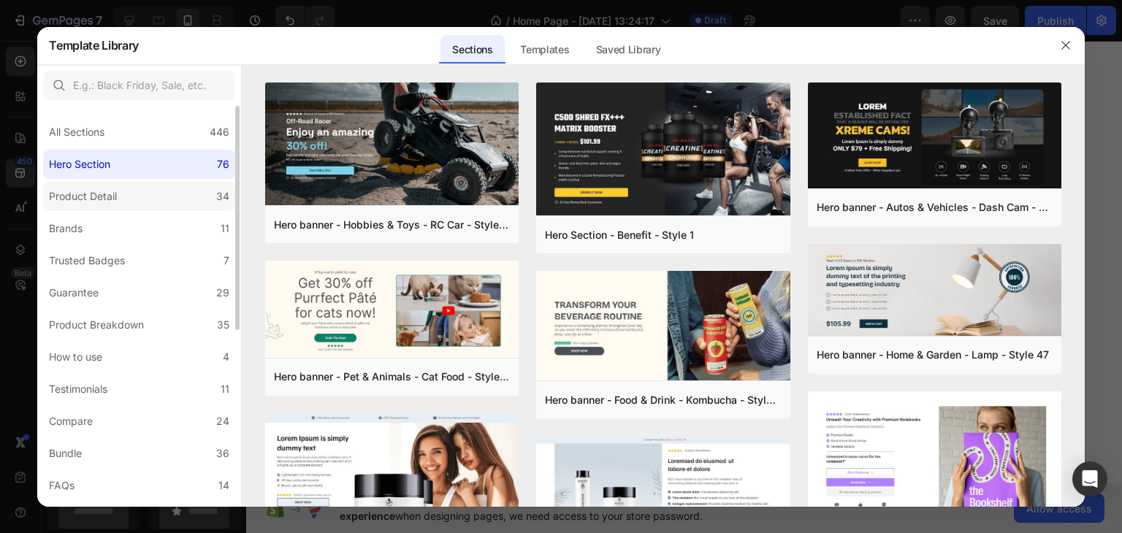
click at [159, 210] on label "Product Detail 34" at bounding box center [139, 196] width 192 height 29
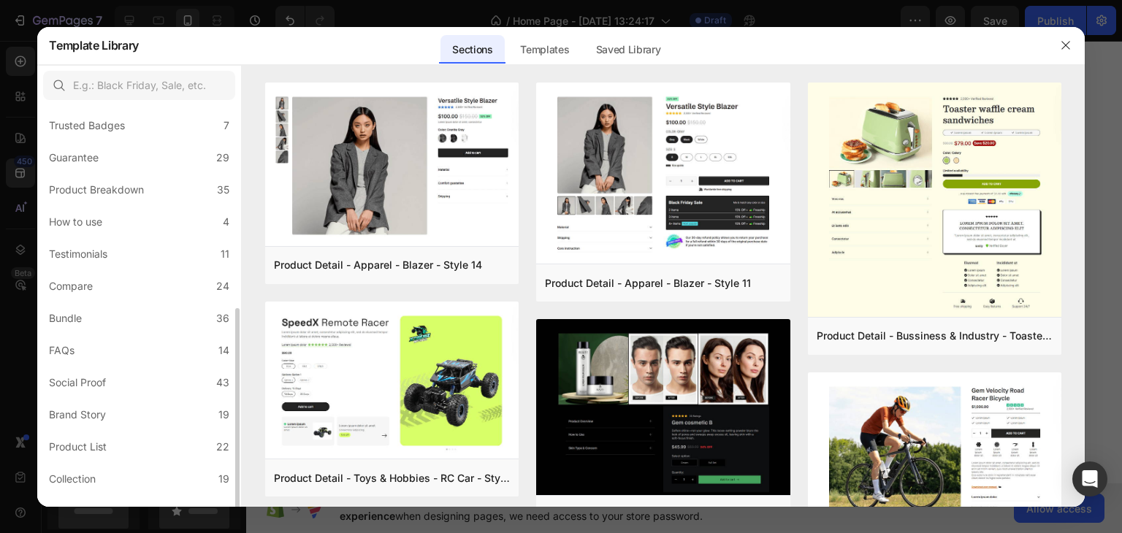
scroll to position [218, 0]
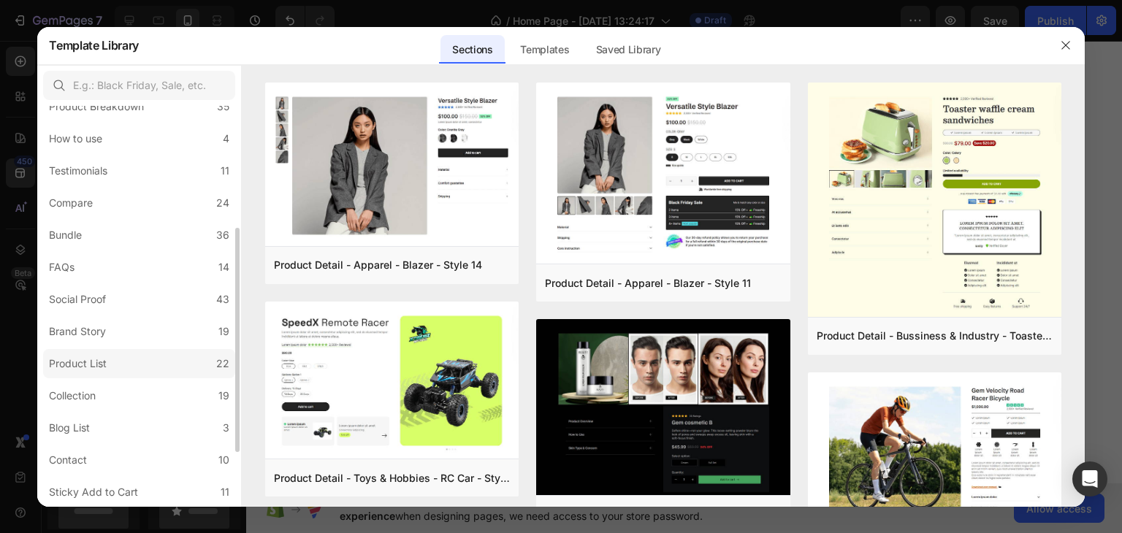
click at [120, 365] on label "Product List 22" at bounding box center [139, 363] width 192 height 29
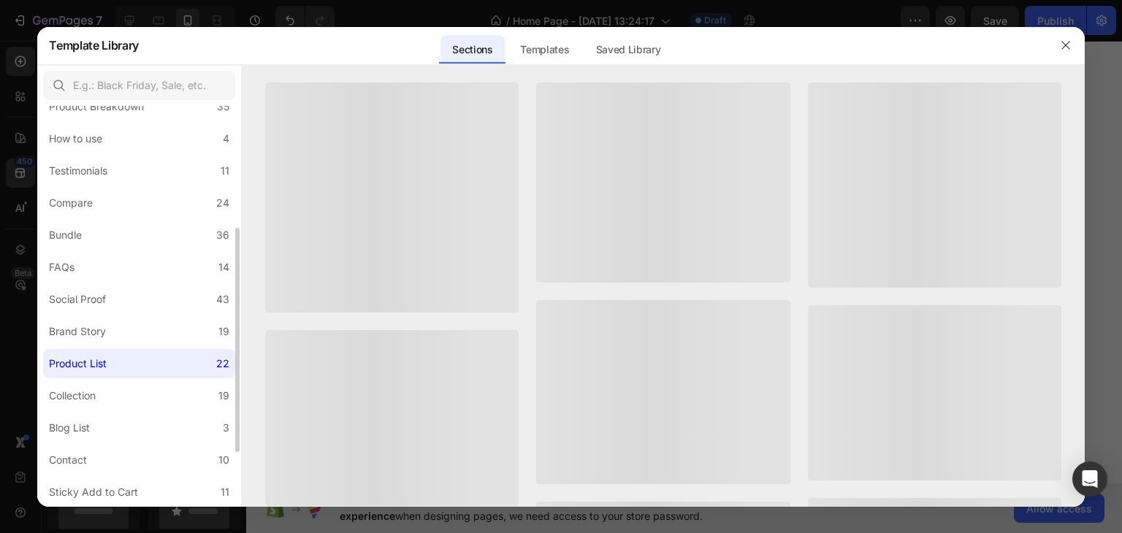
click at [120, 365] on label "Product List 22" at bounding box center [139, 363] width 192 height 29
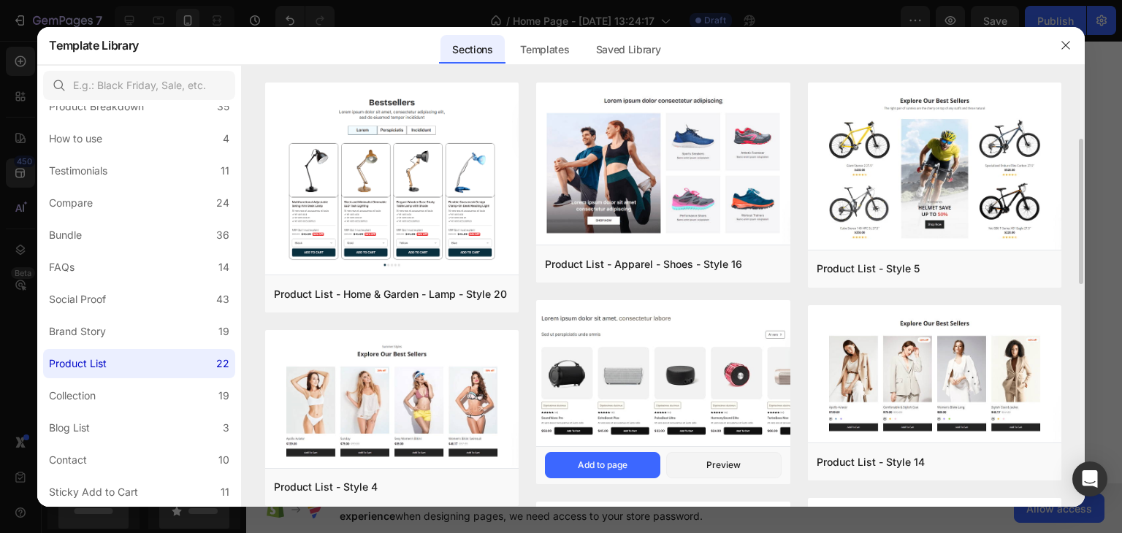
scroll to position [99, 0]
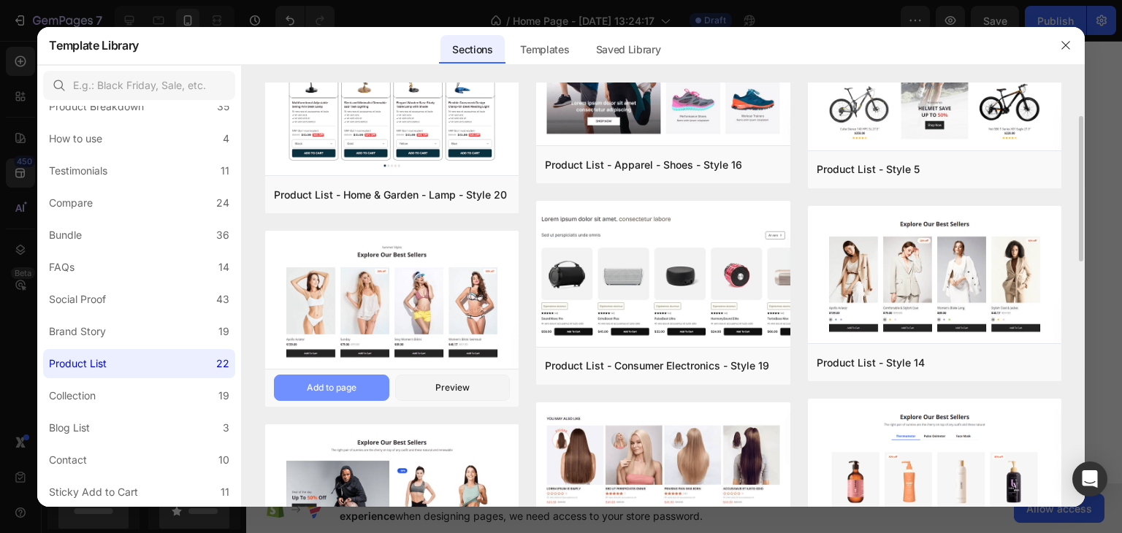
click at [327, 389] on div "Add to page" at bounding box center [332, 387] width 50 height 13
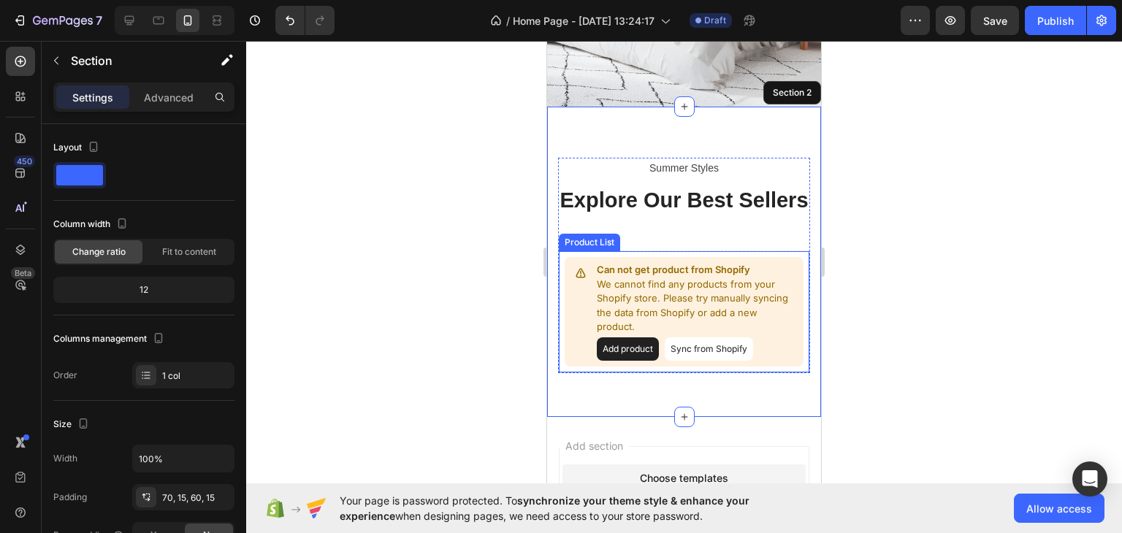
scroll to position [503, 0]
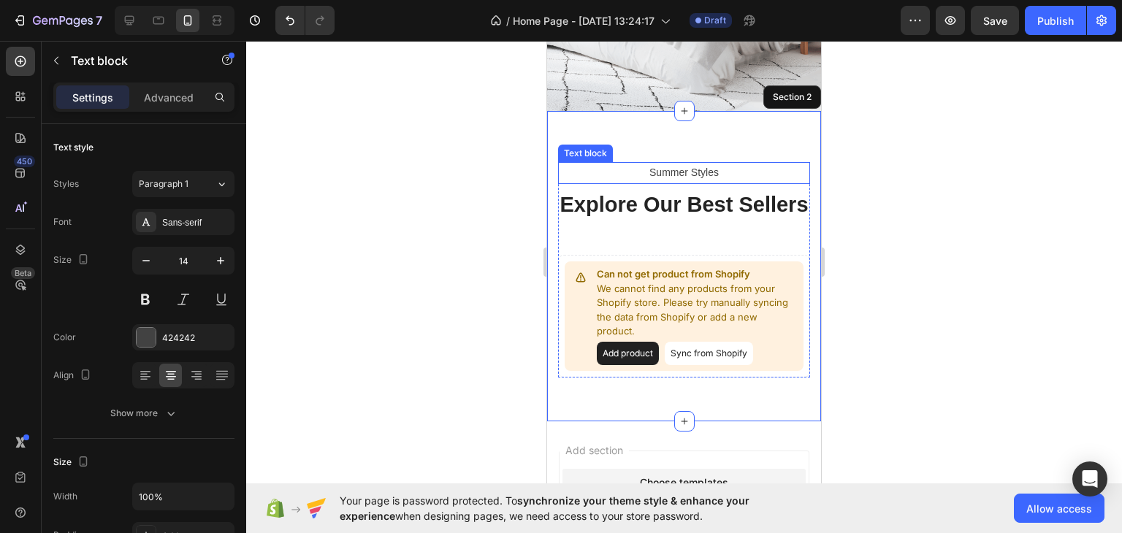
click at [727, 172] on p "Summer Styles" at bounding box center [683, 173] width 249 height 18
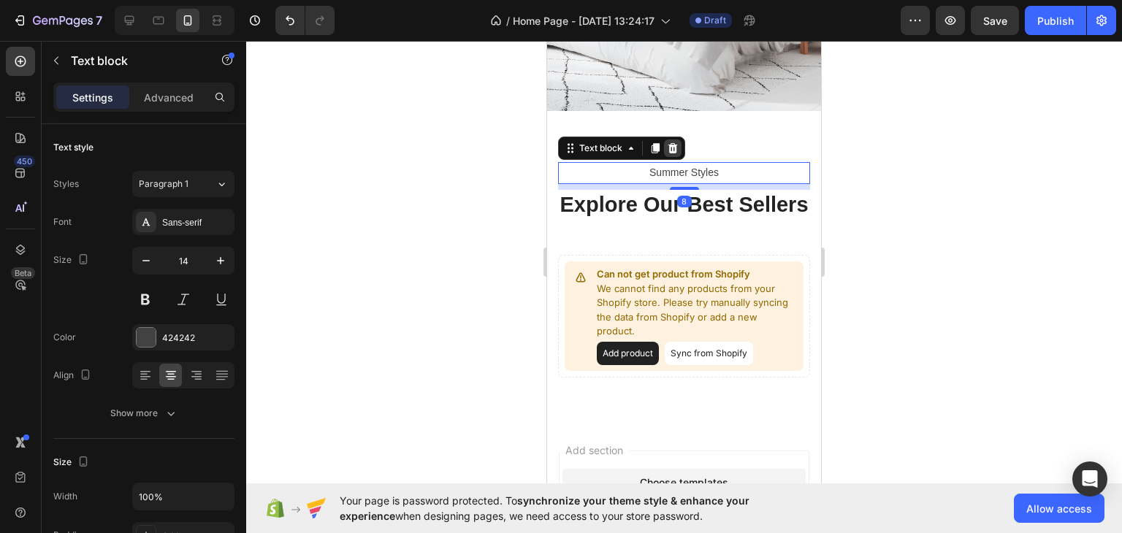
click at [680, 147] on div at bounding box center [673, 148] width 18 height 18
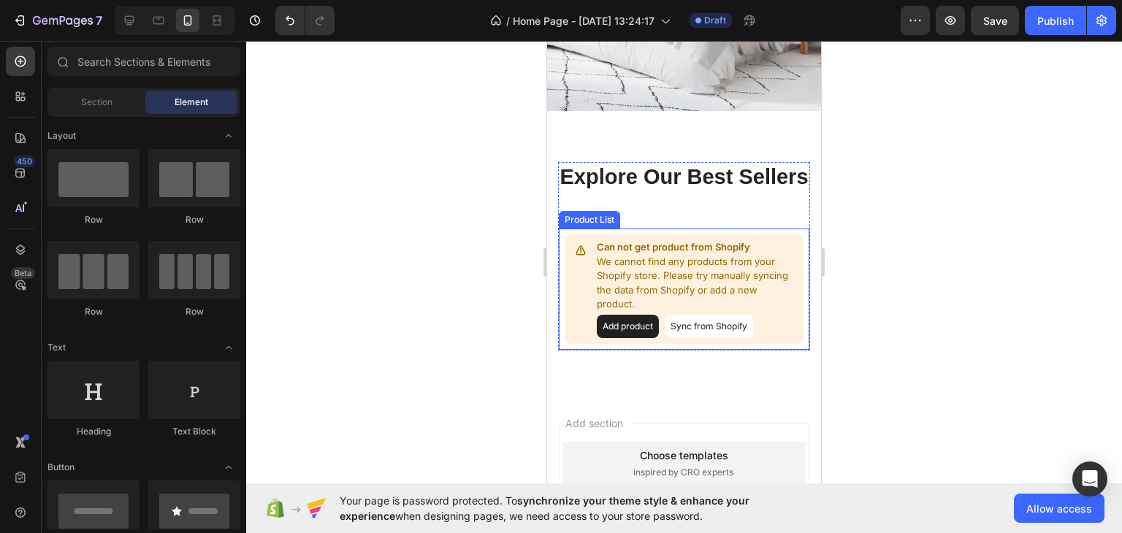
click at [679, 338] on button "Sync from Shopify" at bounding box center [709, 326] width 88 height 23
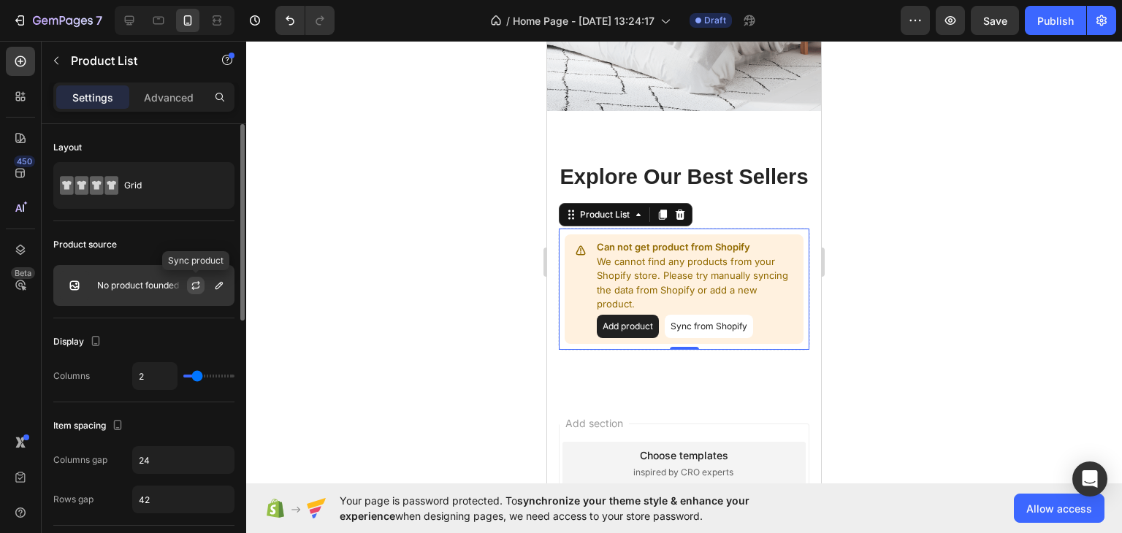
click at [196, 283] on icon "button" at bounding box center [196, 286] width 12 height 12
click at [166, 283] on div at bounding box center [161, 285] width 133 height 10
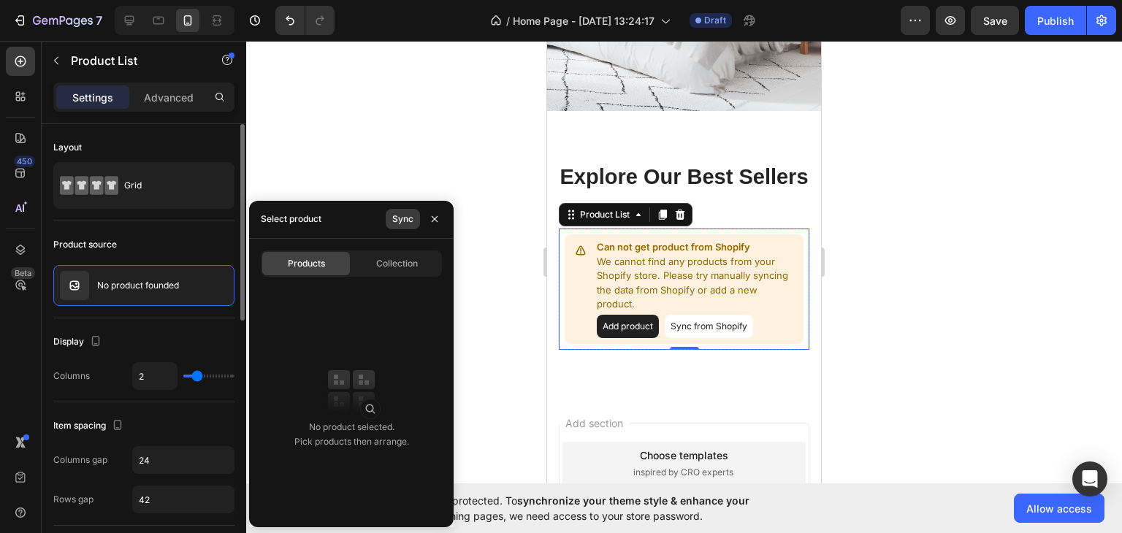
click at [402, 217] on div "Sync" at bounding box center [402, 219] width 21 height 13
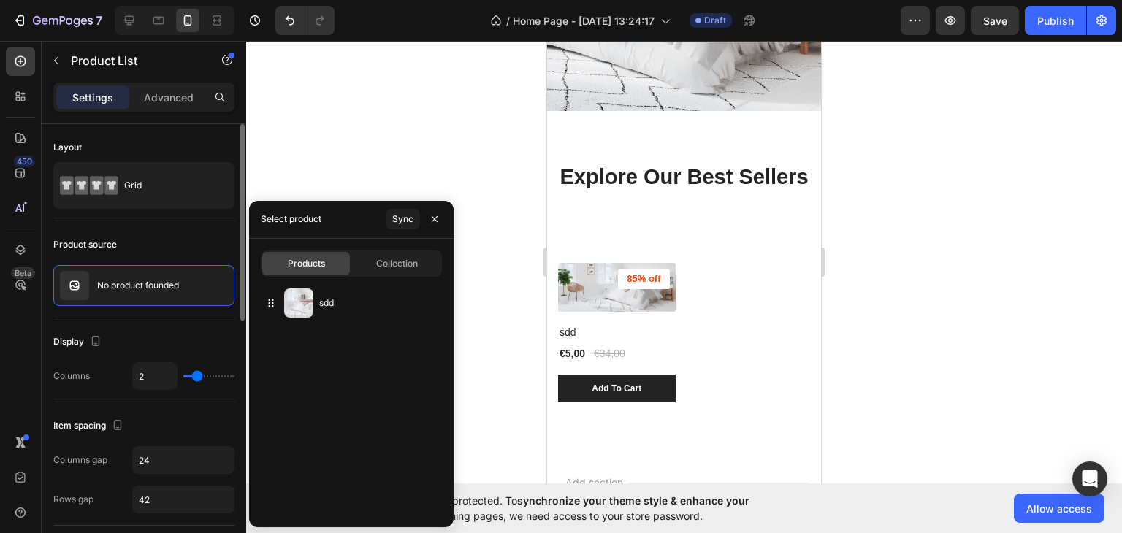
click at [378, 220] on div "Select product Sync" at bounding box center [351, 220] width 204 height 38
click at [416, 156] on div at bounding box center [684, 287] width 876 height 492
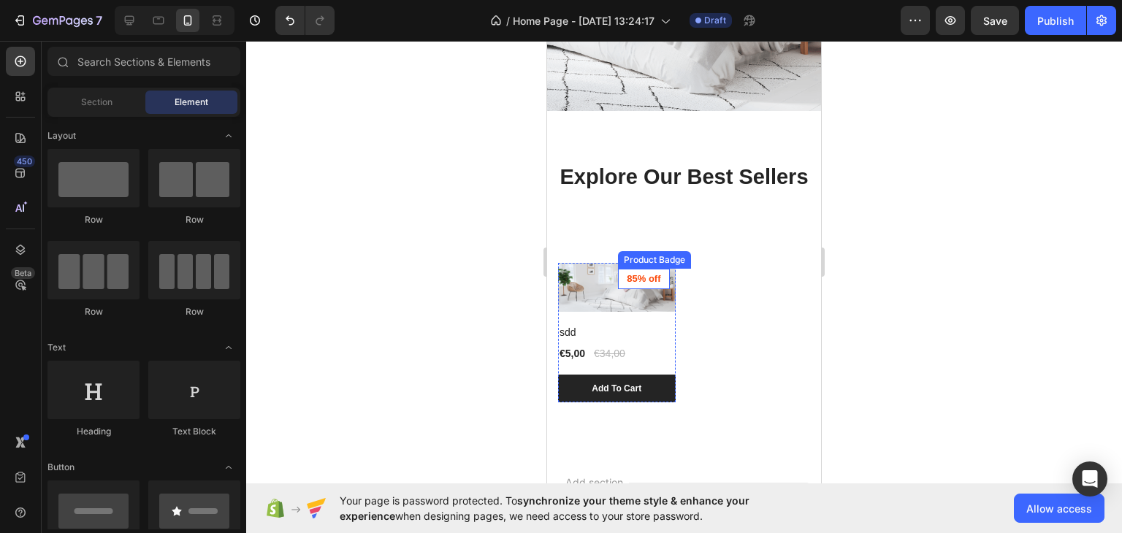
click at [636, 289] on pre "85% off" at bounding box center [643, 279] width 51 height 20
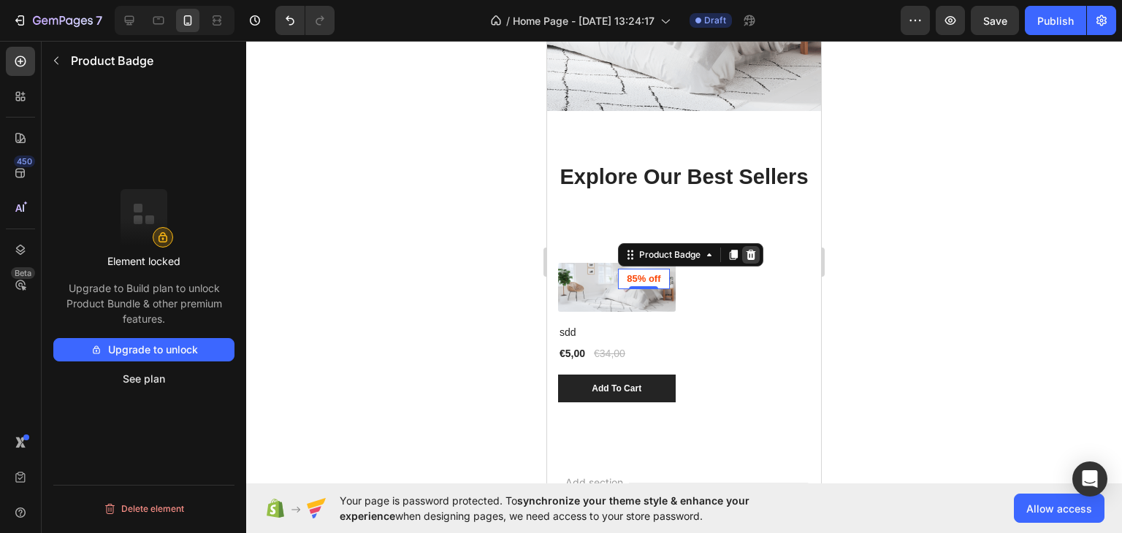
click at [748, 260] on icon at bounding box center [750, 255] width 9 height 10
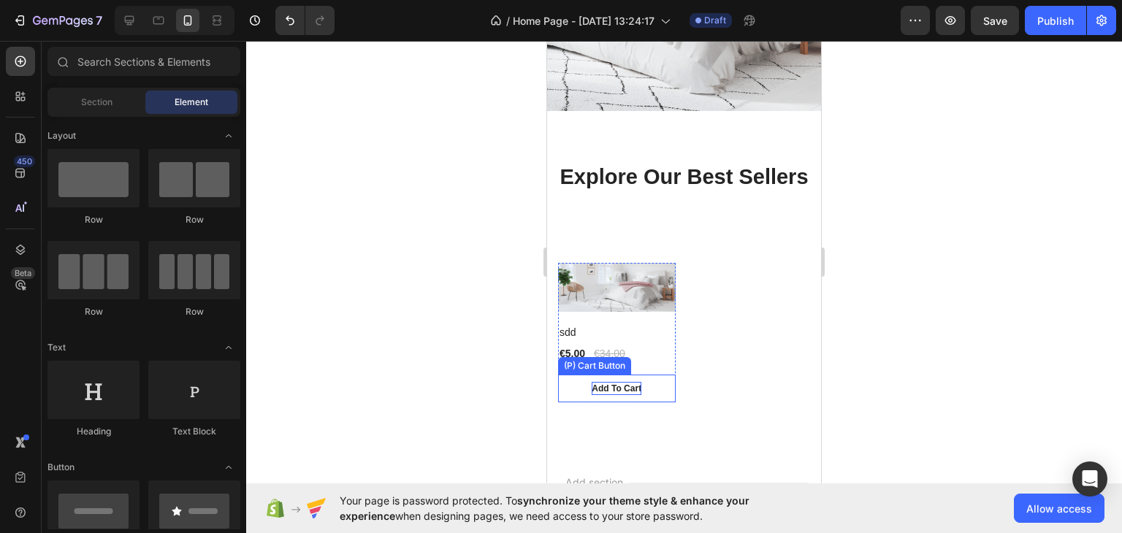
click at [621, 395] on div "Add To Cart" at bounding box center [617, 388] width 50 height 13
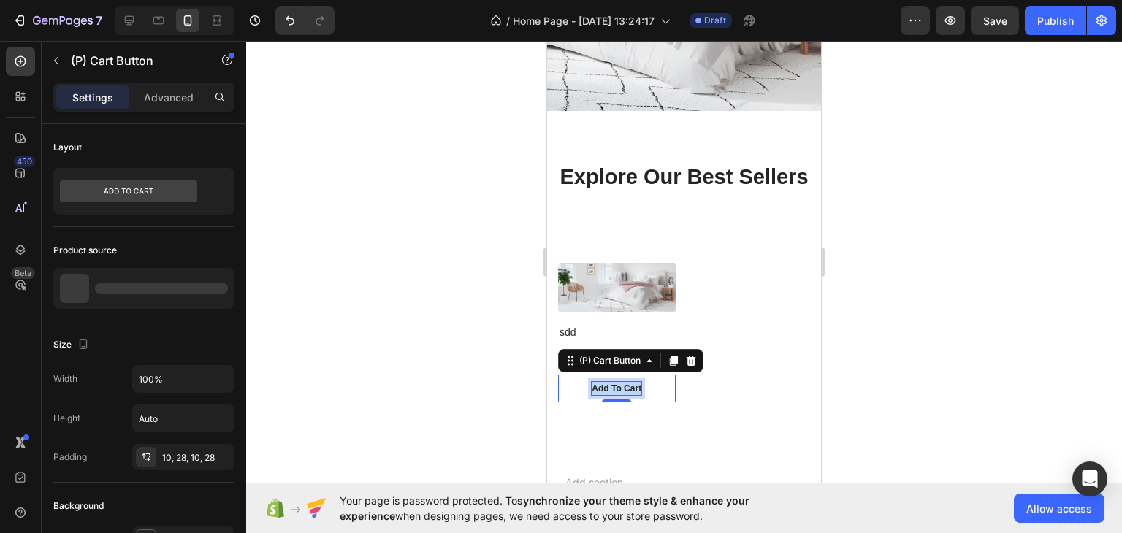
click at [621, 395] on p "Add To Cart" at bounding box center [617, 388] width 50 height 13
copy p "Add To Cart"
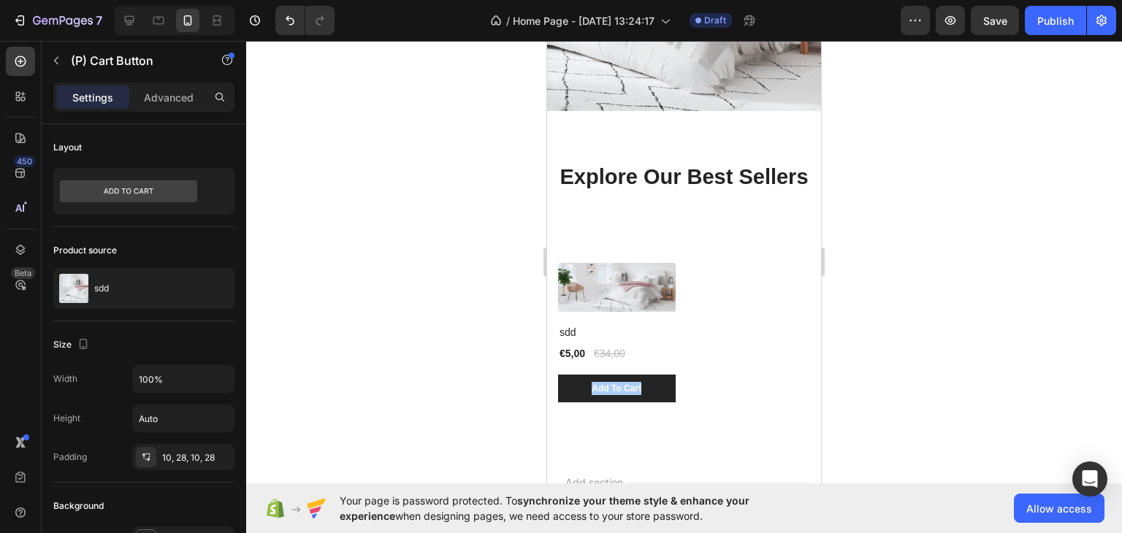
click at [492, 421] on div at bounding box center [684, 287] width 876 height 492
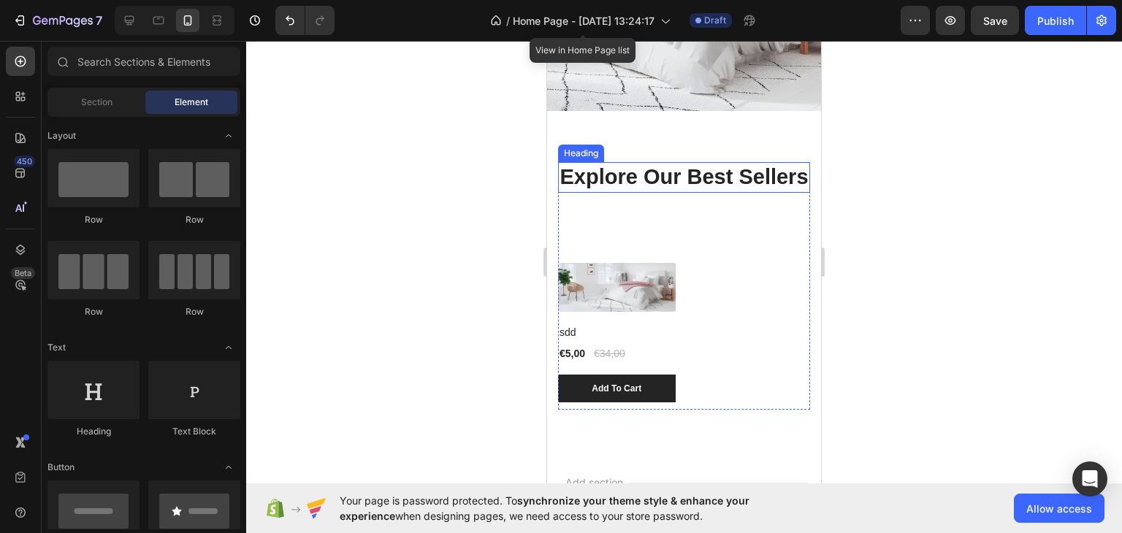
click at [623, 191] on p "Explore Our Best Sellers" at bounding box center [683, 178] width 249 height 28
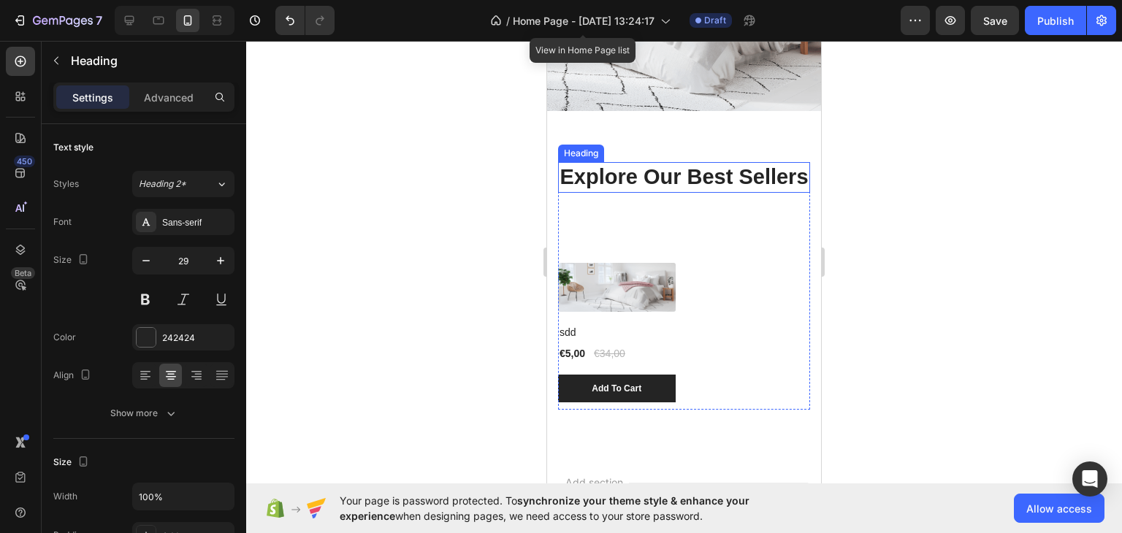
click at [623, 191] on p "Explore Our Best Sellers" at bounding box center [683, 178] width 249 height 28
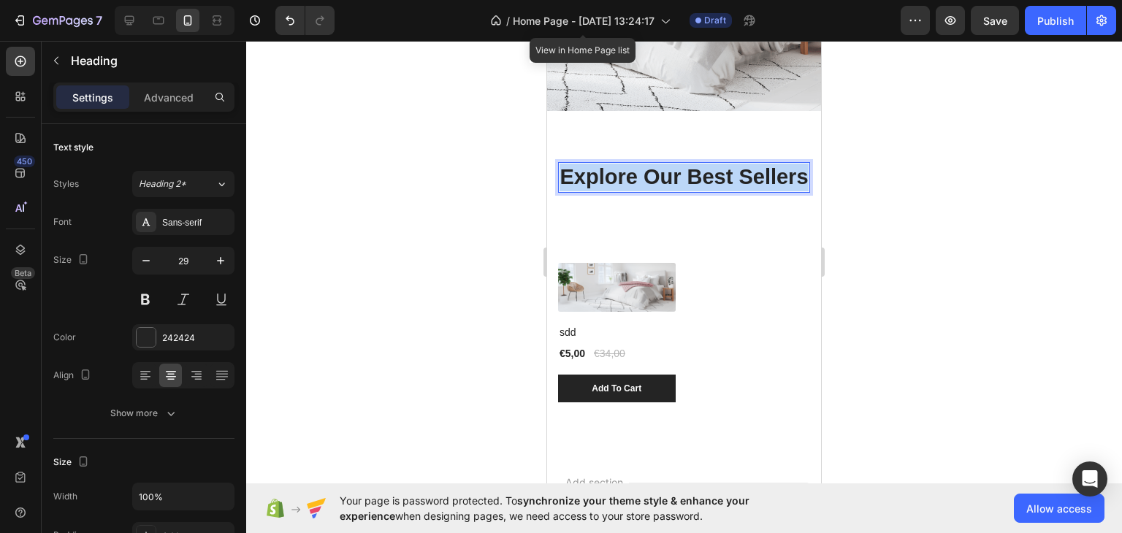
click at [623, 191] on p "Explore Our Best Sellers" at bounding box center [683, 178] width 249 height 28
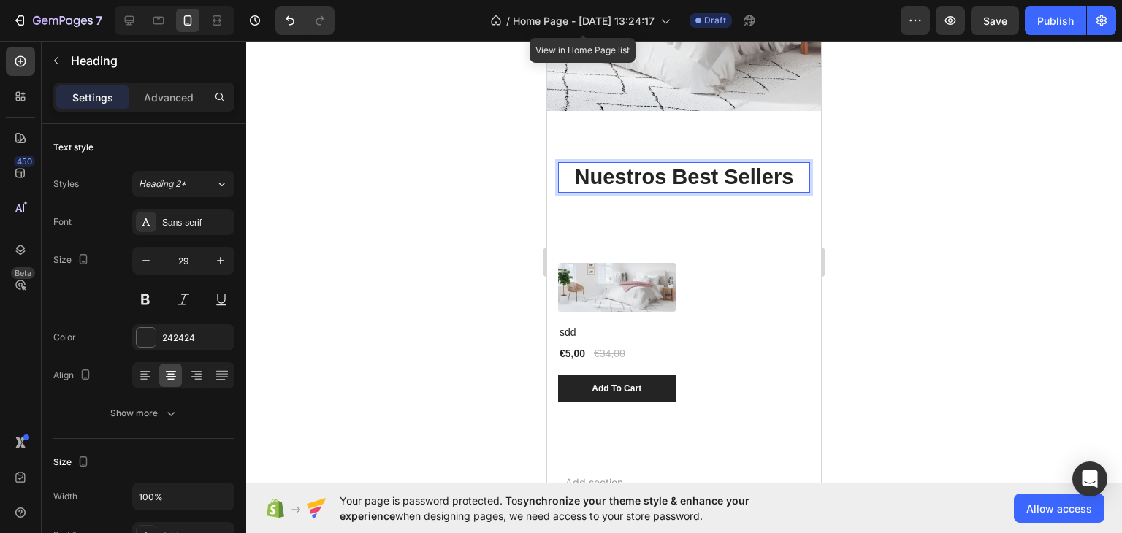
drag, startPoint x: 433, startPoint y: 307, endPoint x: 26, endPoint y: 189, distance: 423.6
click at [433, 307] on div at bounding box center [684, 287] width 876 height 492
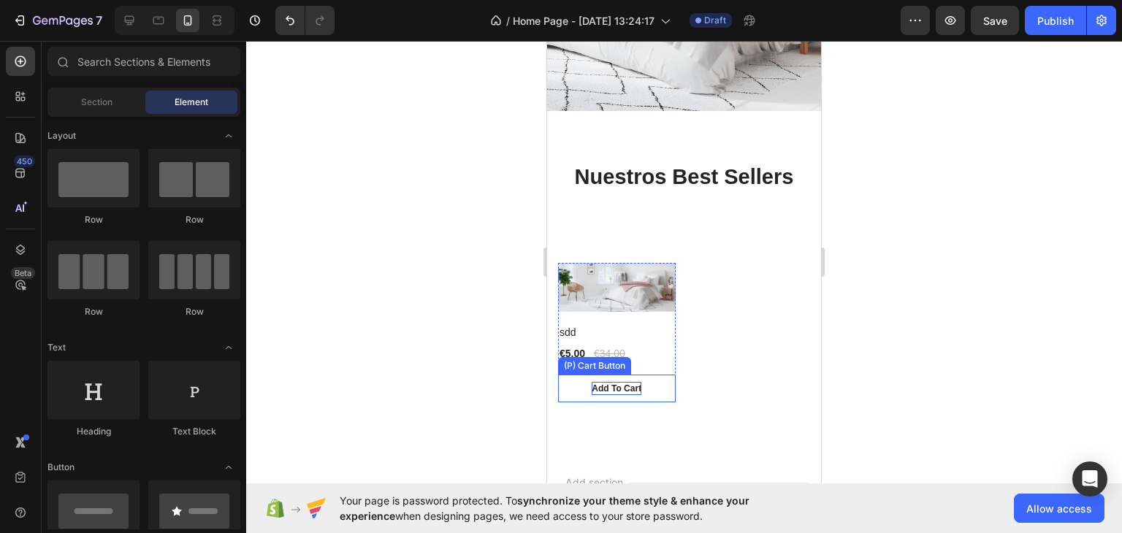
click at [609, 389] on p "Add To Cart" at bounding box center [617, 388] width 50 height 13
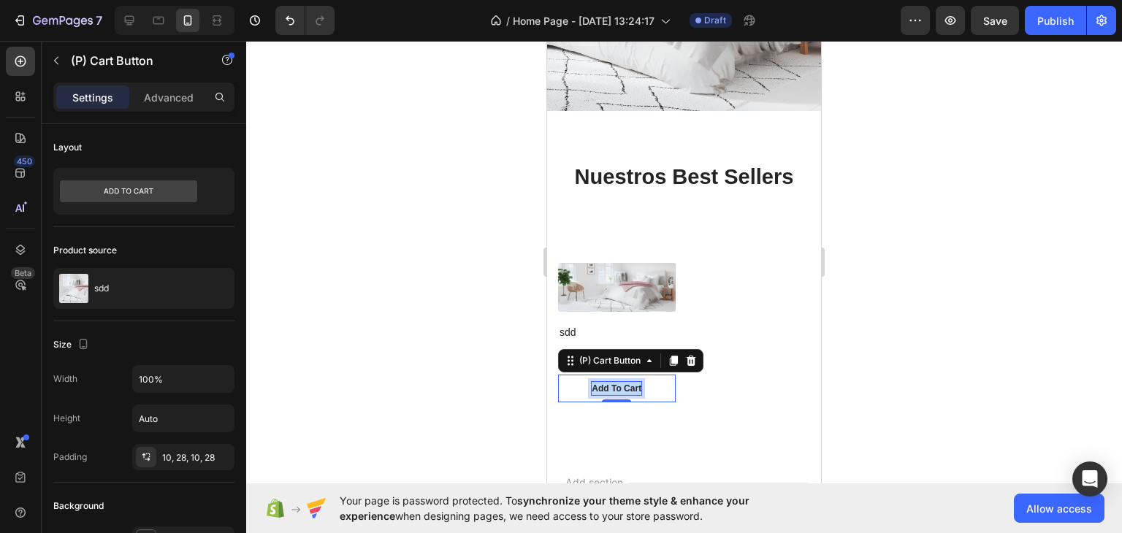
click at [609, 389] on p "Add To Cart" at bounding box center [617, 388] width 50 height 13
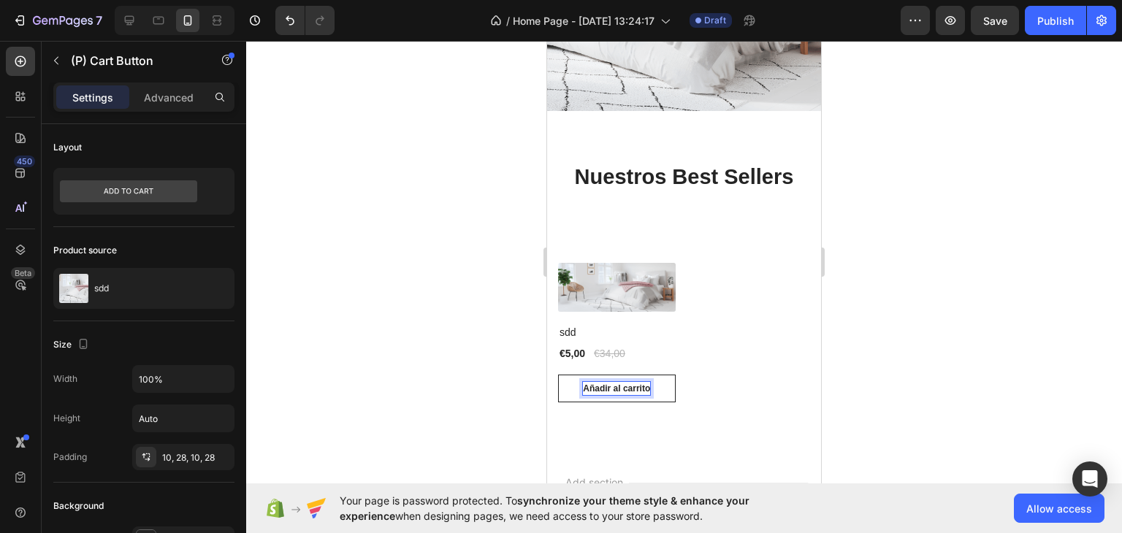
click at [513, 378] on div at bounding box center [684, 287] width 876 height 492
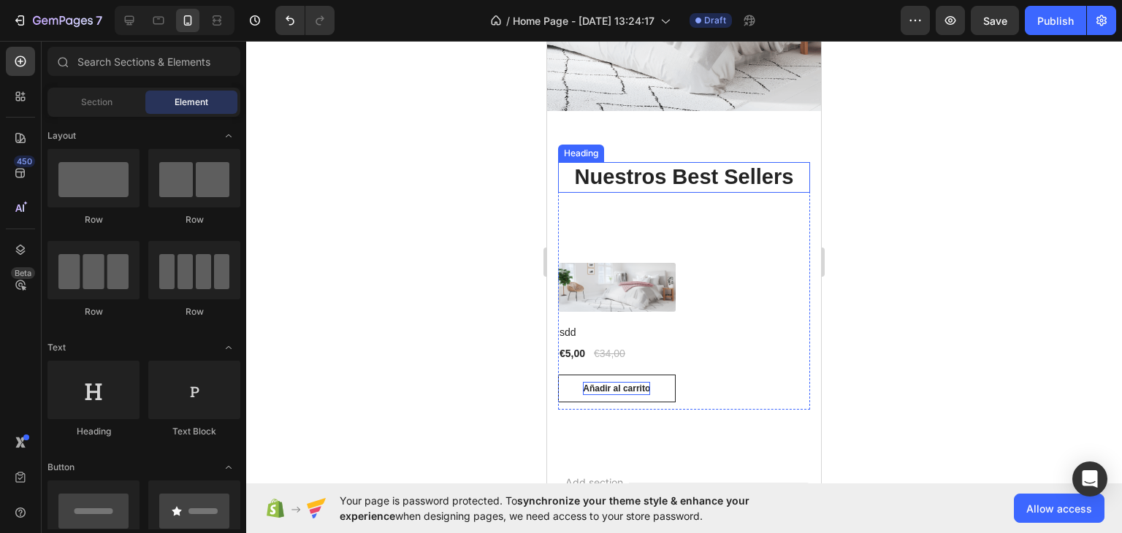
click at [713, 186] on p "Nuestros Best Sellers" at bounding box center [683, 178] width 249 height 28
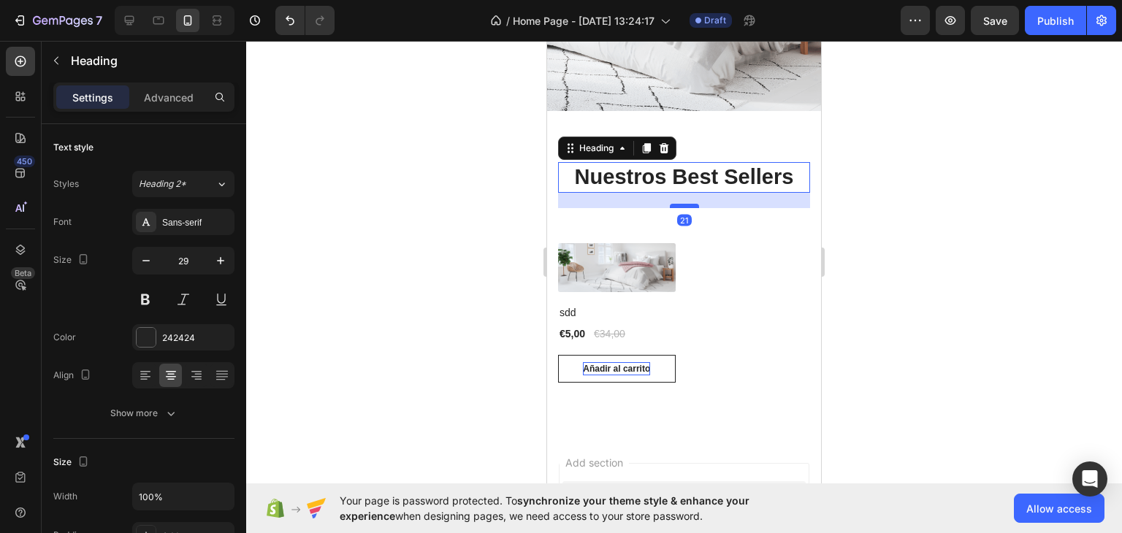
drag, startPoint x: 686, startPoint y: 225, endPoint x: 685, endPoint y: 205, distance: 19.8
click at [685, 205] on div at bounding box center [684, 206] width 29 height 4
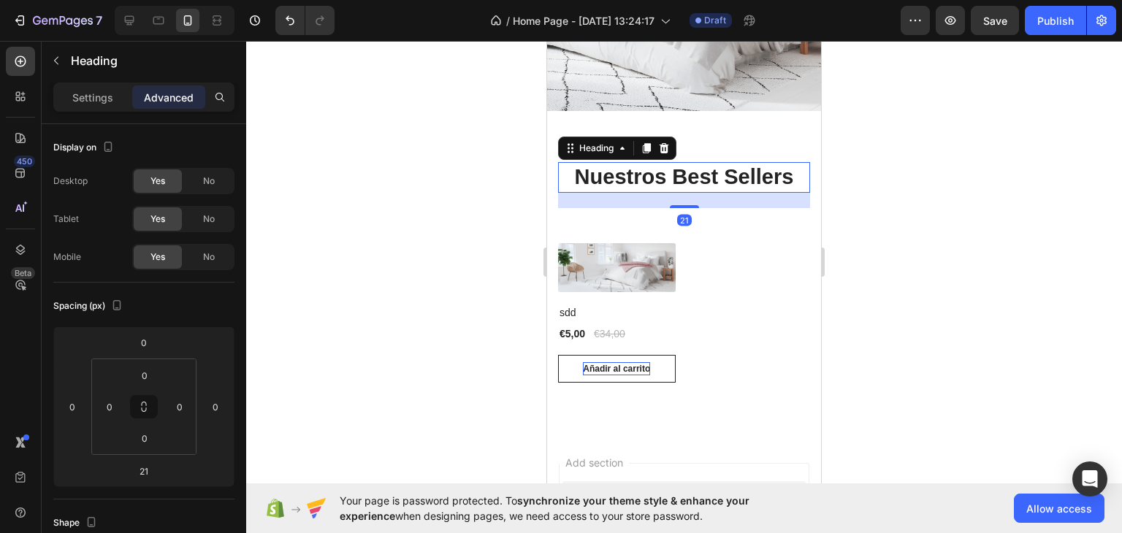
click at [685, 1] on div "7 / Home Page - Aug 26, 13:24:17 Draft Preview Save Publish" at bounding box center [561, 21] width 1122 height 42
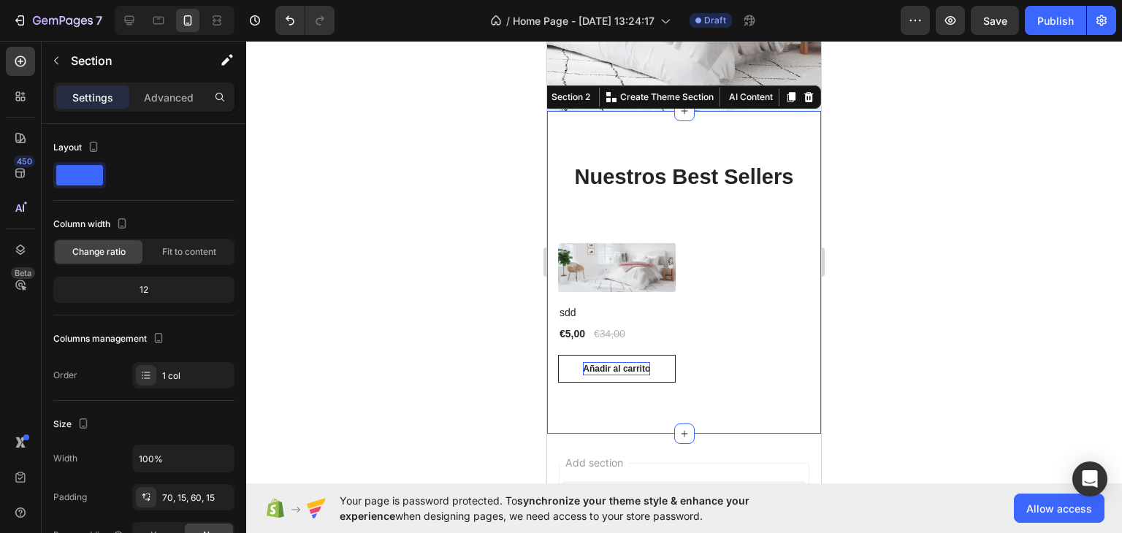
click at [637, 142] on div "Nuestros Best Sellers Heading (P) Images sdd (P) Title €5,00 (P) Price (P) Pric…" at bounding box center [684, 272] width 274 height 323
click at [183, 90] on p "Advanced" at bounding box center [169, 97] width 50 height 15
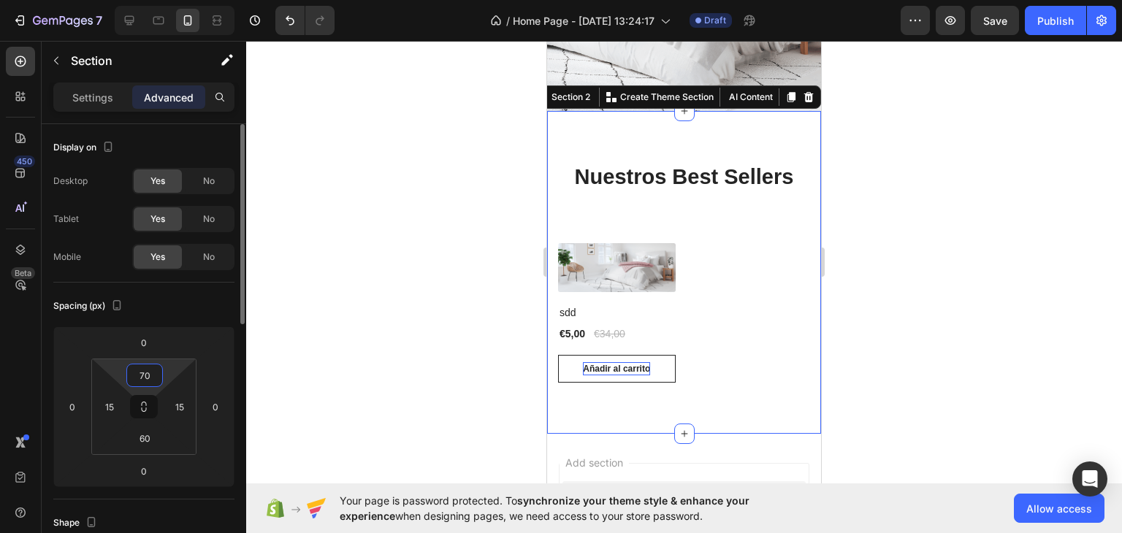
click at [149, 380] on input "70" at bounding box center [144, 375] width 29 height 22
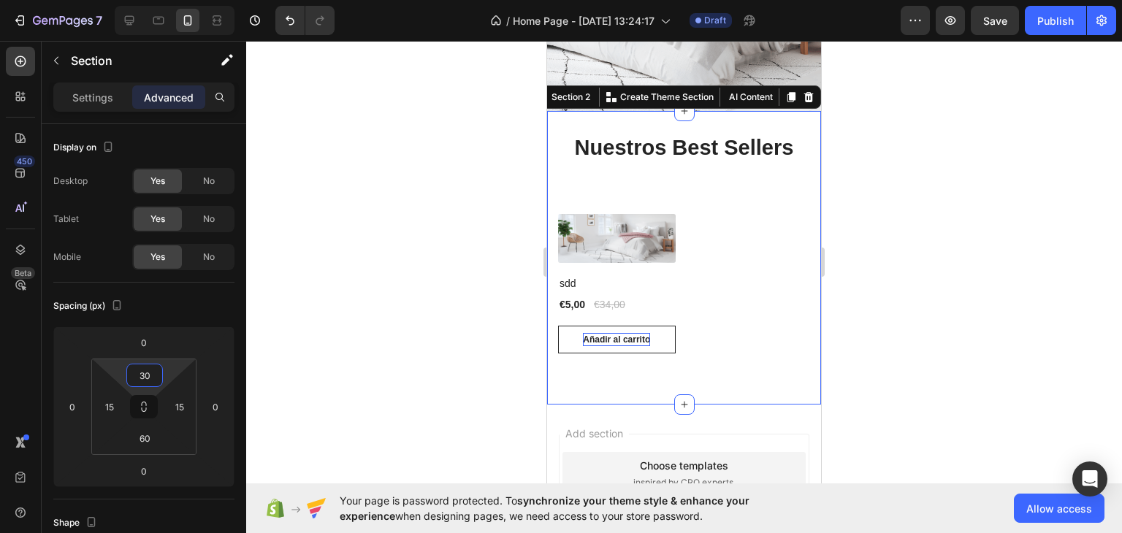
type input "30"
click at [344, 284] on div at bounding box center [684, 287] width 876 height 492
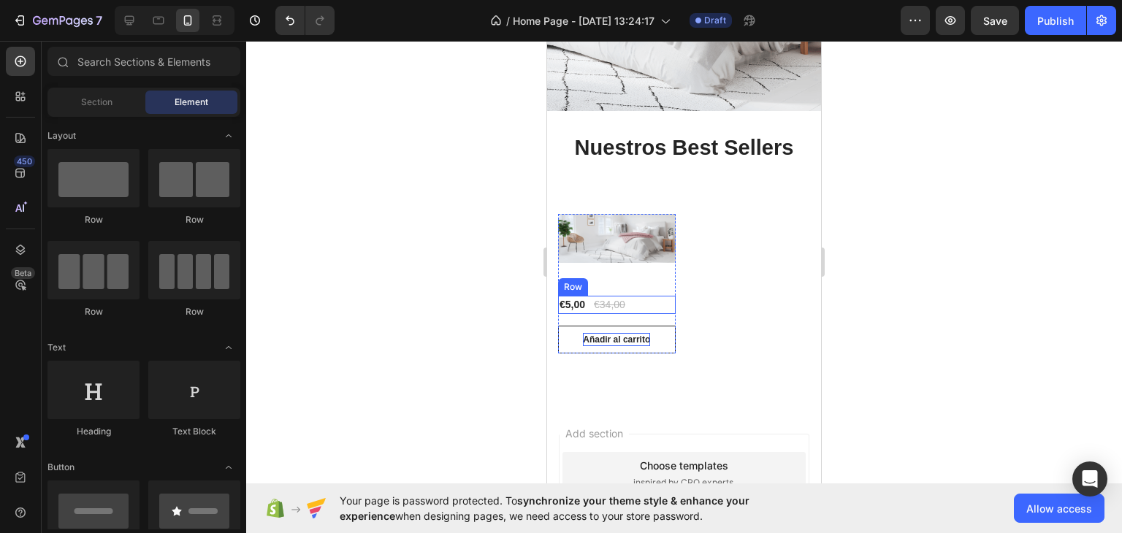
scroll to position [659, 0]
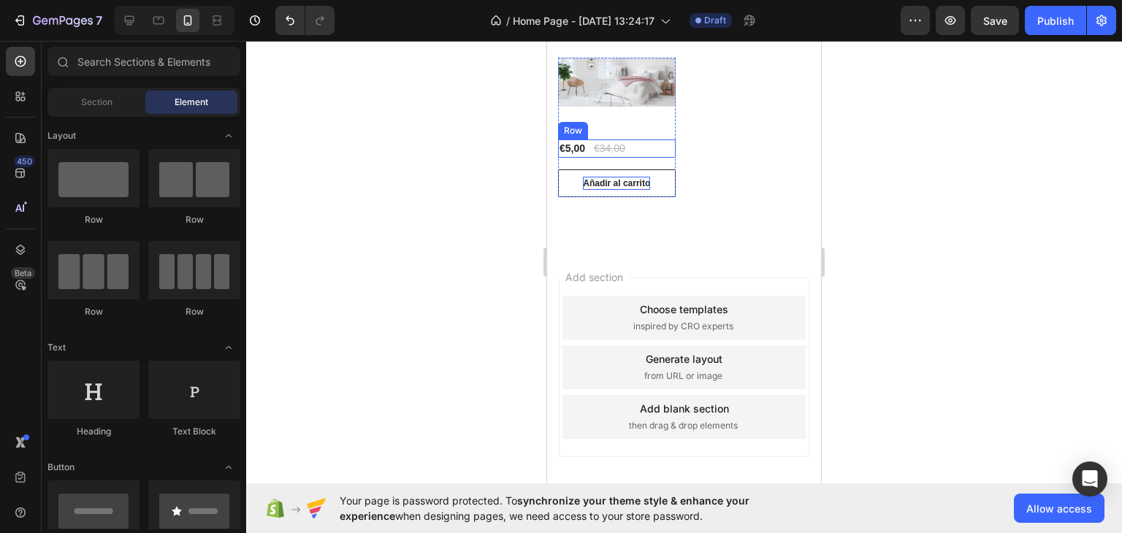
click at [640, 302] on div "Choose templates" at bounding box center [684, 309] width 88 height 15
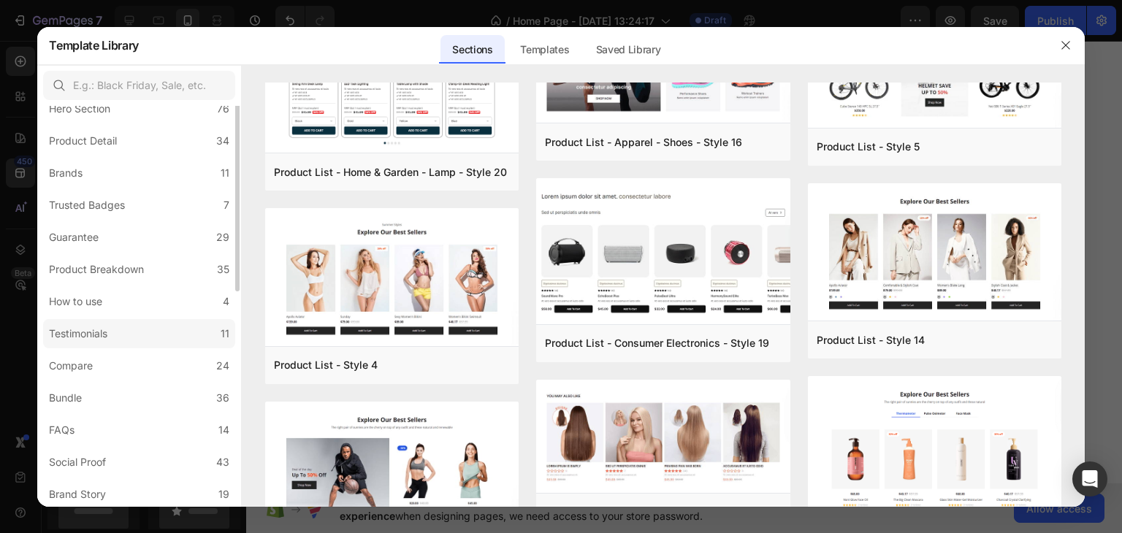
scroll to position [0, 0]
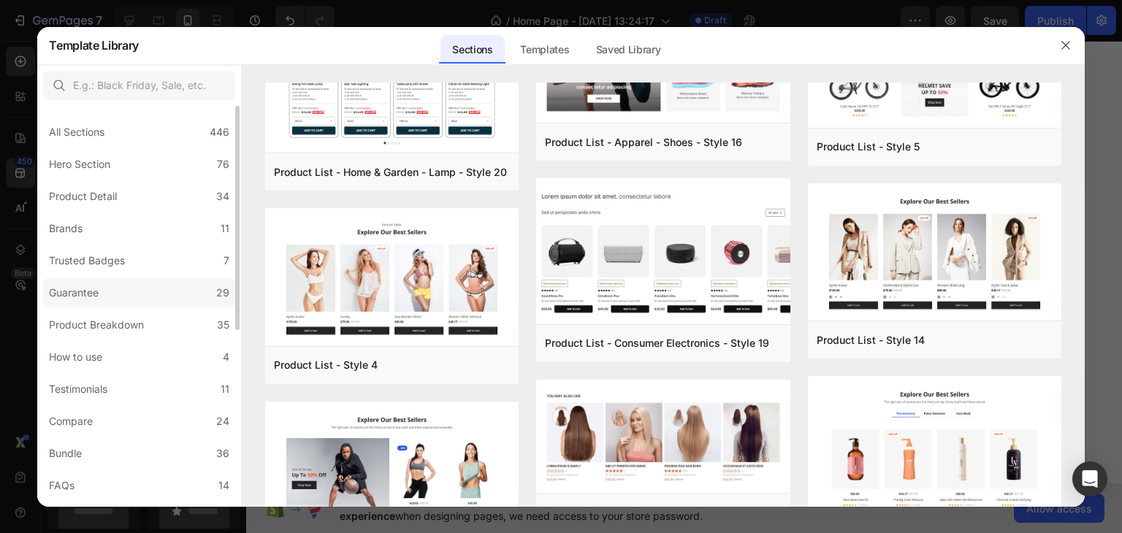
click at [138, 299] on label "Guarantee 29" at bounding box center [139, 292] width 192 height 29
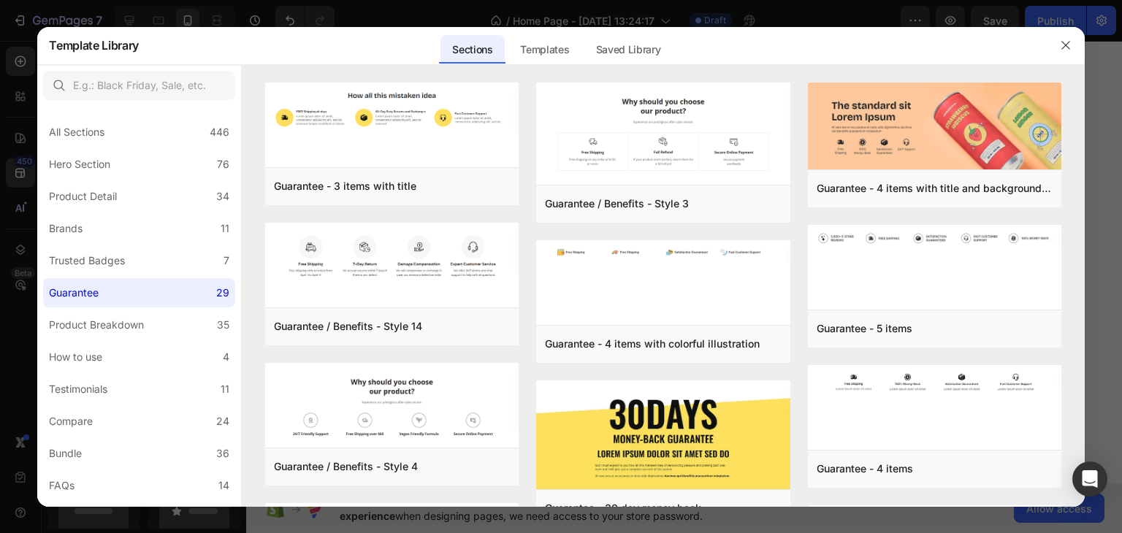
scroll to position [78, 0]
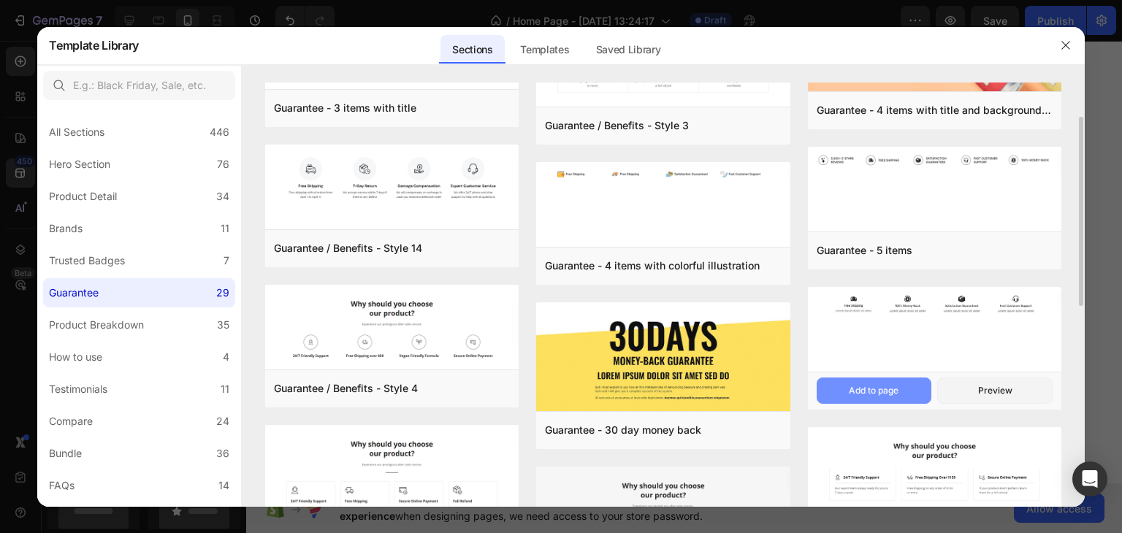
click at [879, 384] on div "Add to page" at bounding box center [874, 390] width 50 height 13
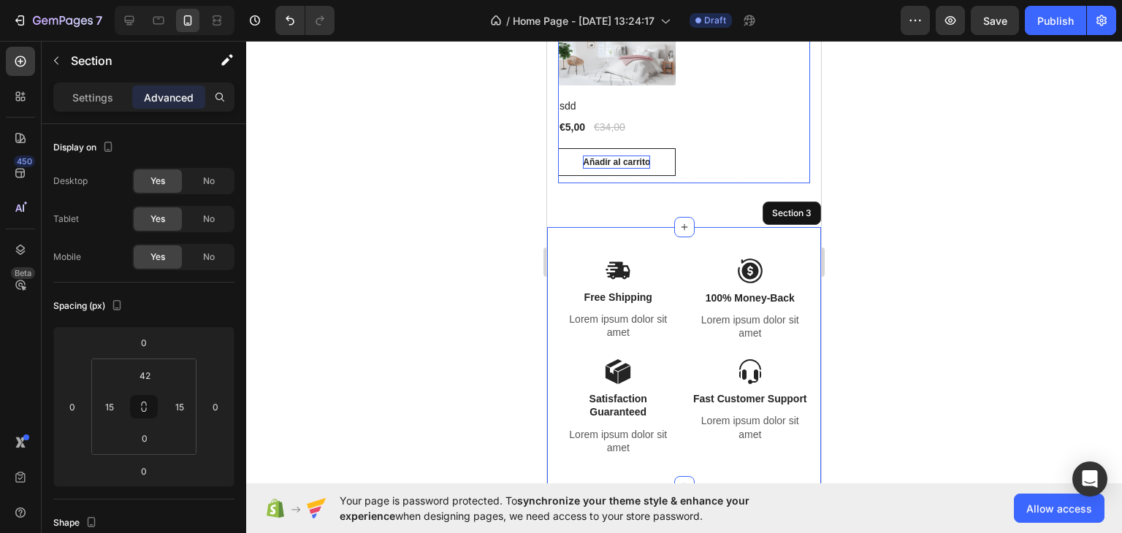
scroll to position [678, 0]
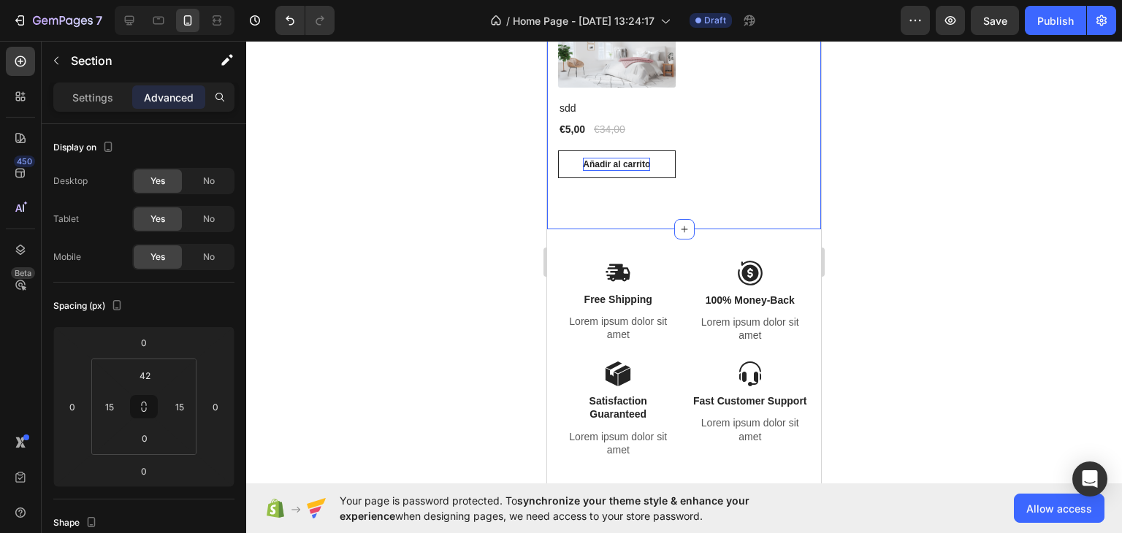
click at [622, 186] on div "Nuestros Best Sellers Heading (P) Images sdd (P) Title €5,00 (P) Price (P) Pric…" at bounding box center [684, 83] width 274 height 294
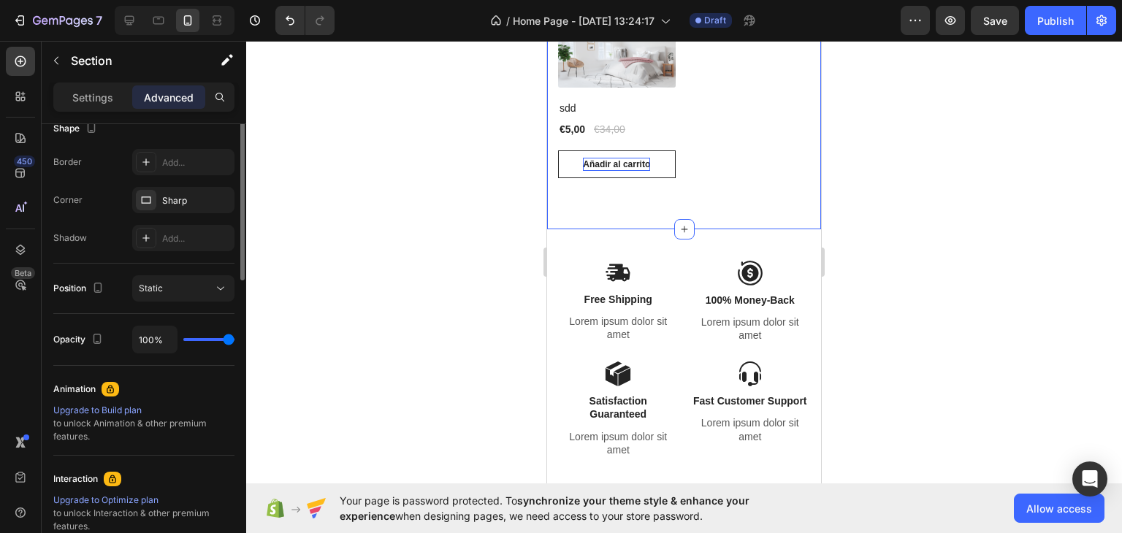
scroll to position [129, 0]
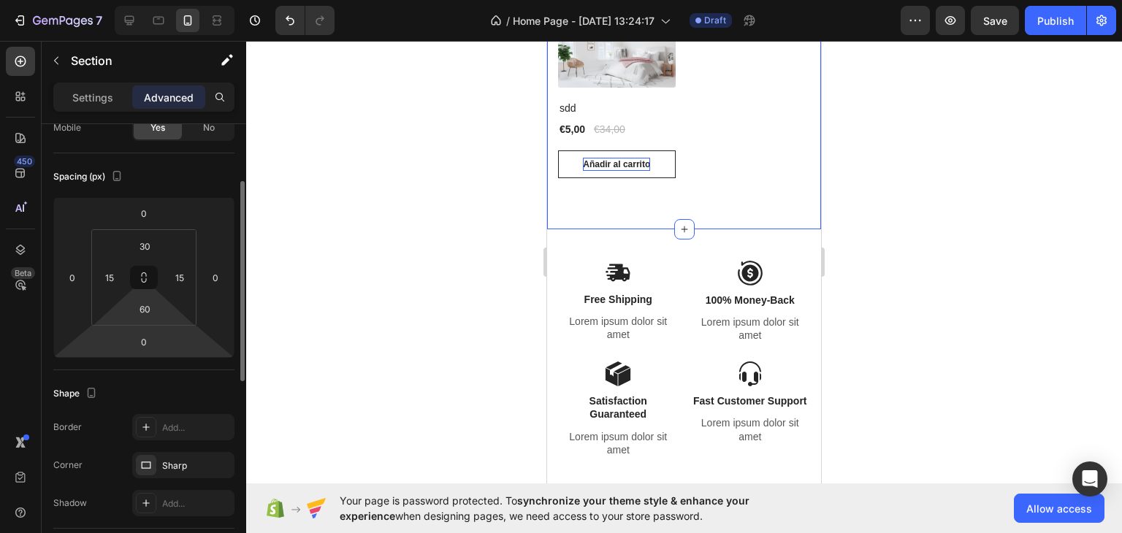
click at [146, 313] on input "60" at bounding box center [144, 309] width 29 height 22
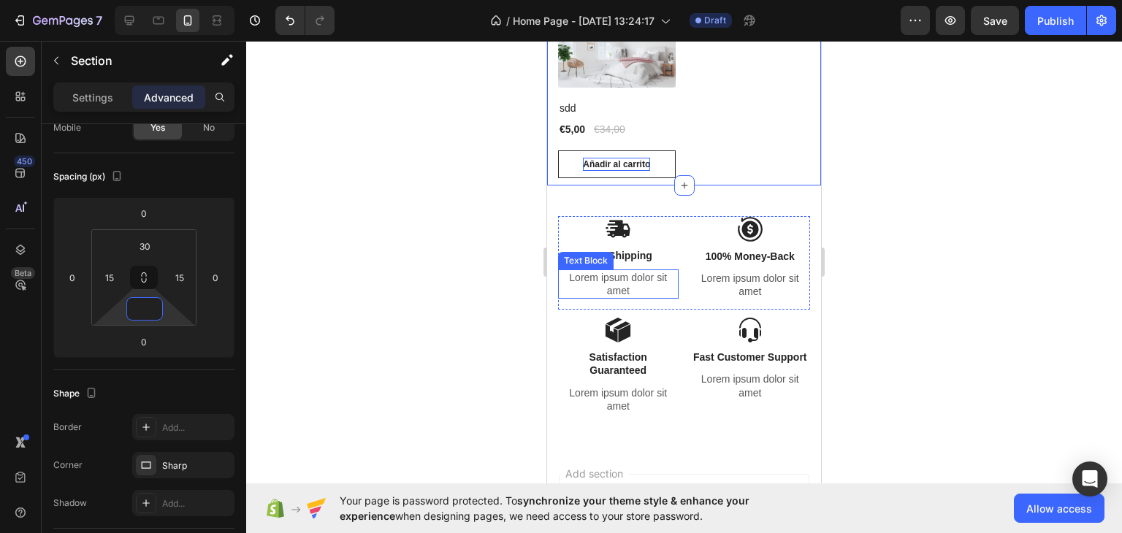
click at [600, 288] on p "Lorem ipsum dolor sit amet" at bounding box center [618, 284] width 118 height 26
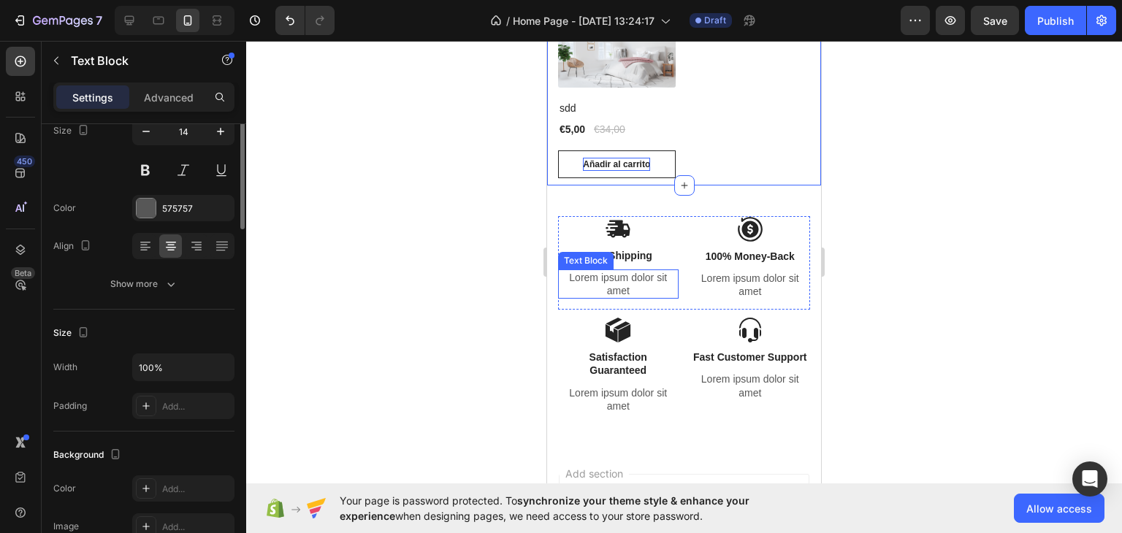
scroll to position [0, 0]
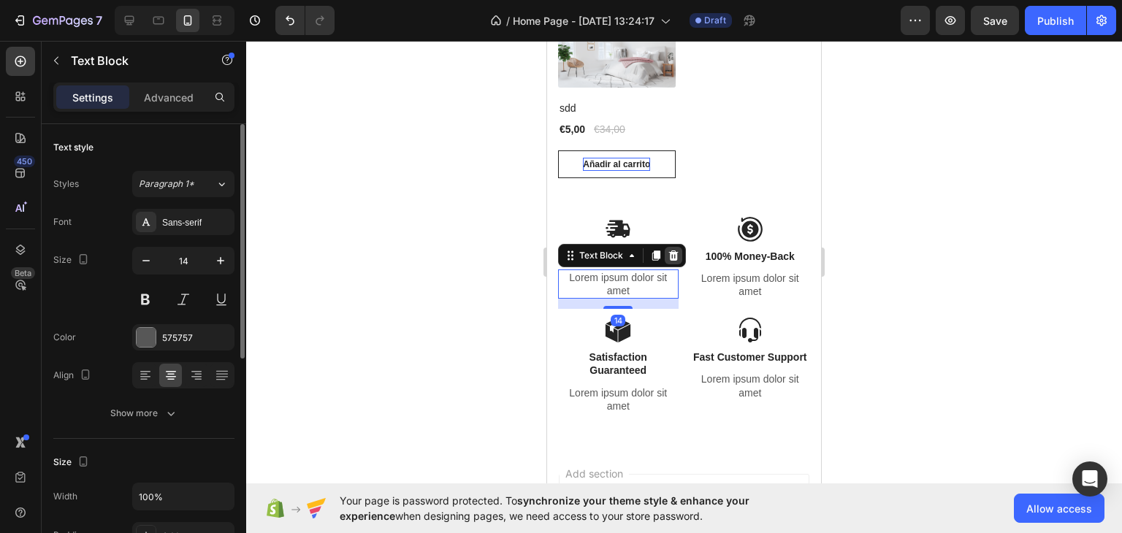
click at [673, 251] on icon at bounding box center [673, 255] width 9 height 10
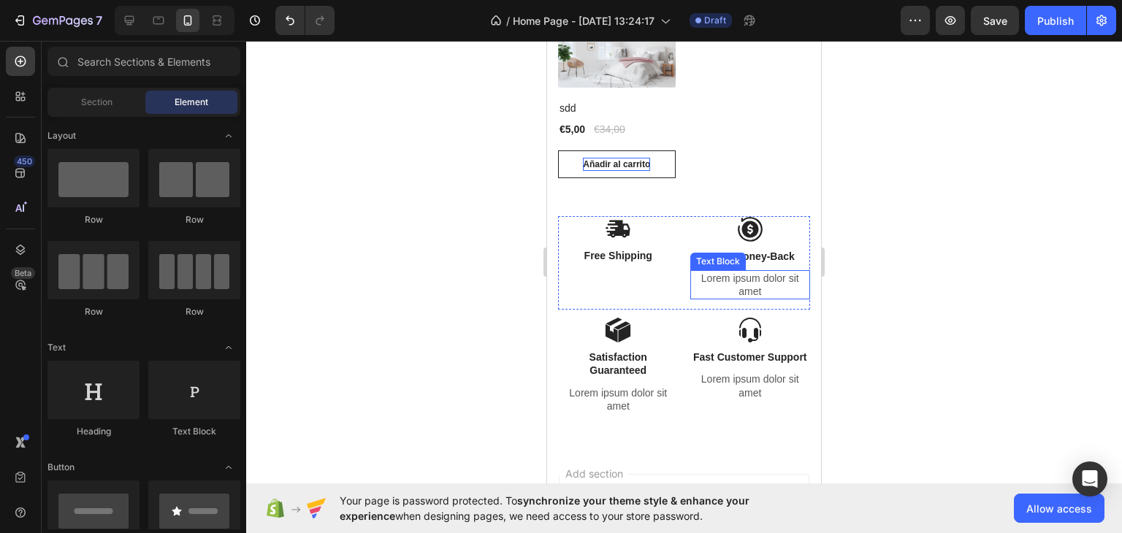
click at [714, 274] on p "Lorem ipsum dolor sit amet" at bounding box center [751, 285] width 118 height 26
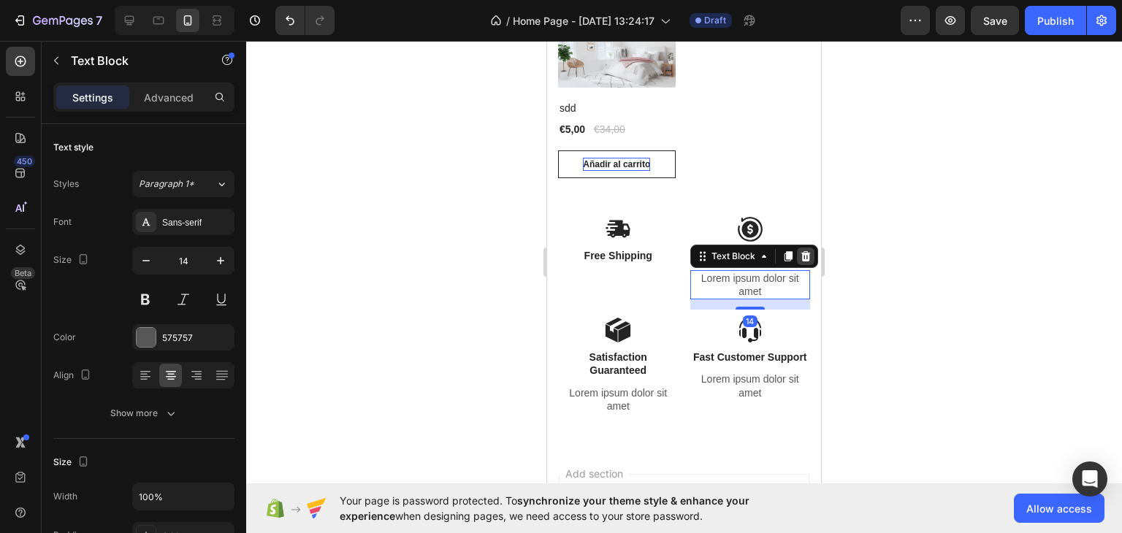
click at [800, 255] on icon at bounding box center [806, 256] width 12 height 12
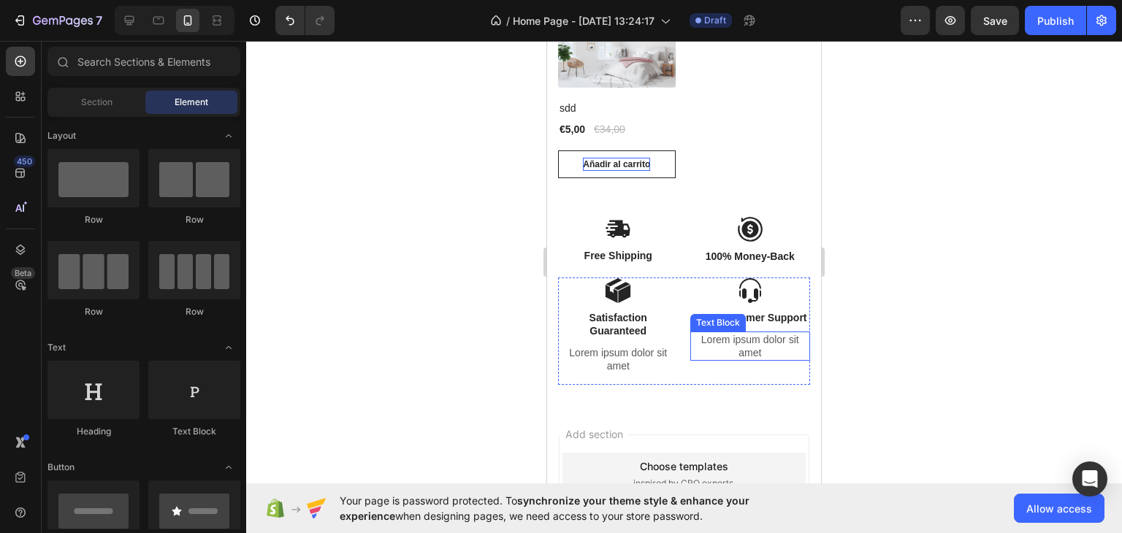
click at [729, 358] on p "Lorem ipsum dolor sit amet" at bounding box center [751, 346] width 118 height 26
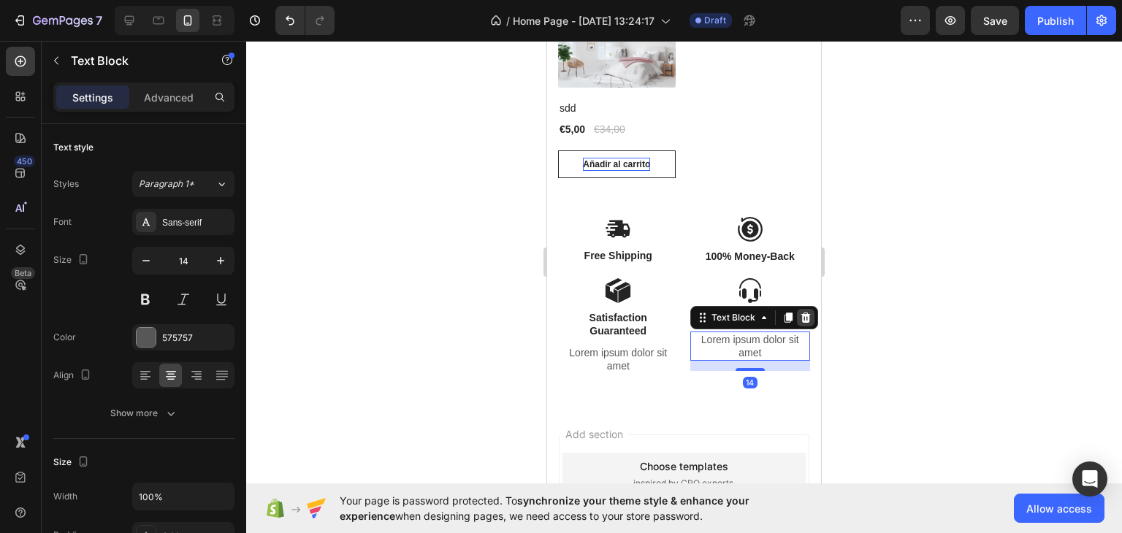
click at [800, 323] on icon at bounding box center [804, 318] width 9 height 10
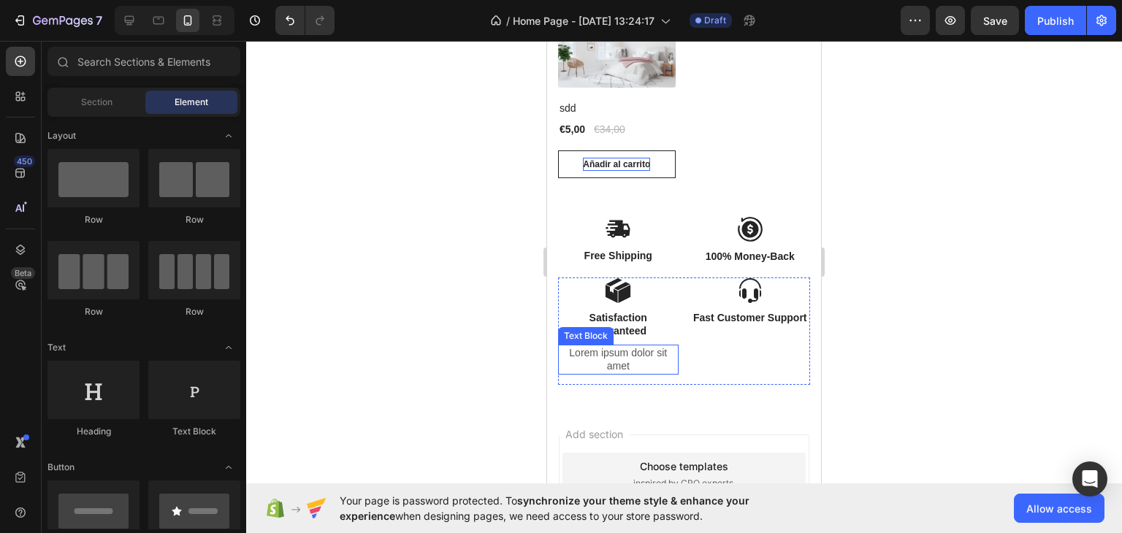
click at [605, 346] on p "Lorem ipsum dolor sit amet" at bounding box center [618, 359] width 118 height 26
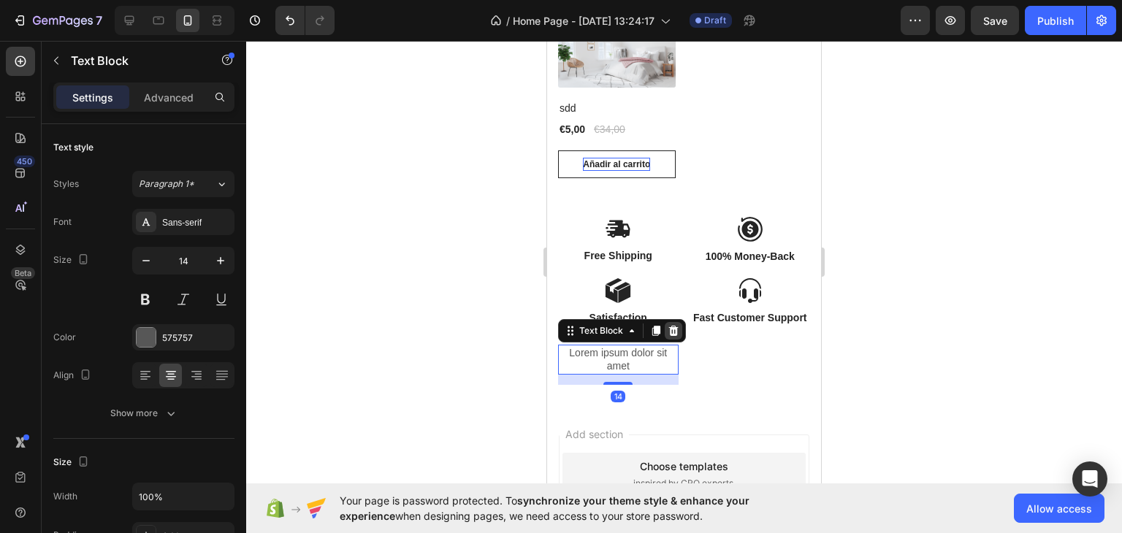
click at [671, 328] on icon at bounding box center [673, 331] width 12 height 12
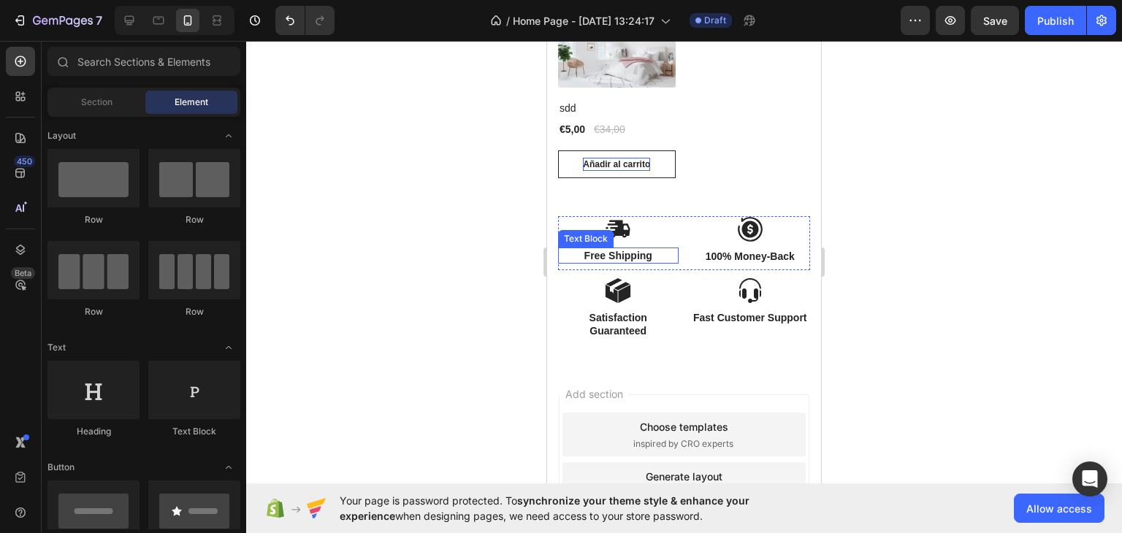
click at [607, 255] on p "Free Shipping" at bounding box center [618, 255] width 118 height 13
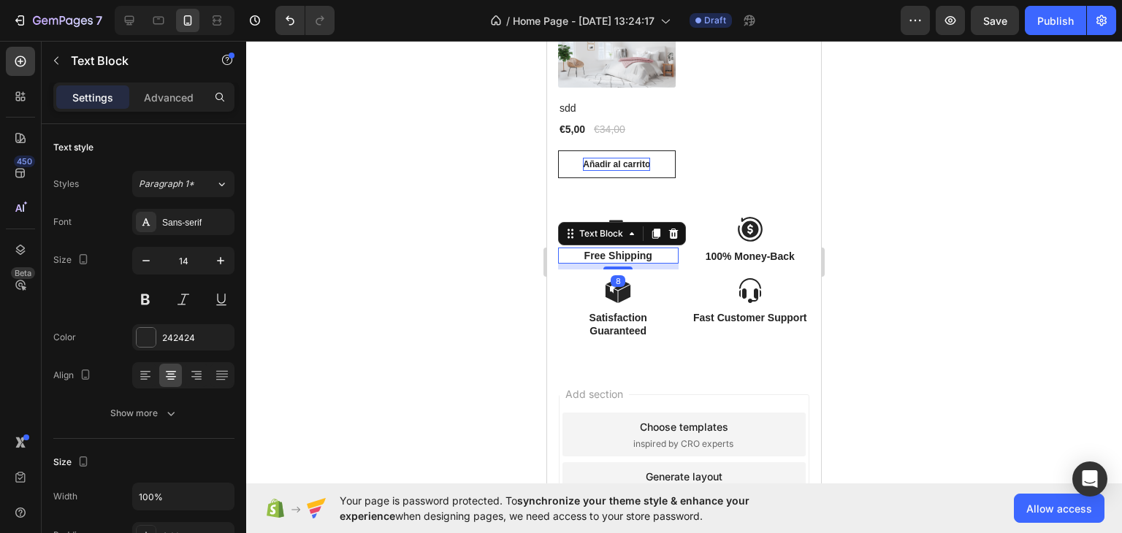
click at [607, 255] on p "Free Shipping" at bounding box center [618, 255] width 118 height 13
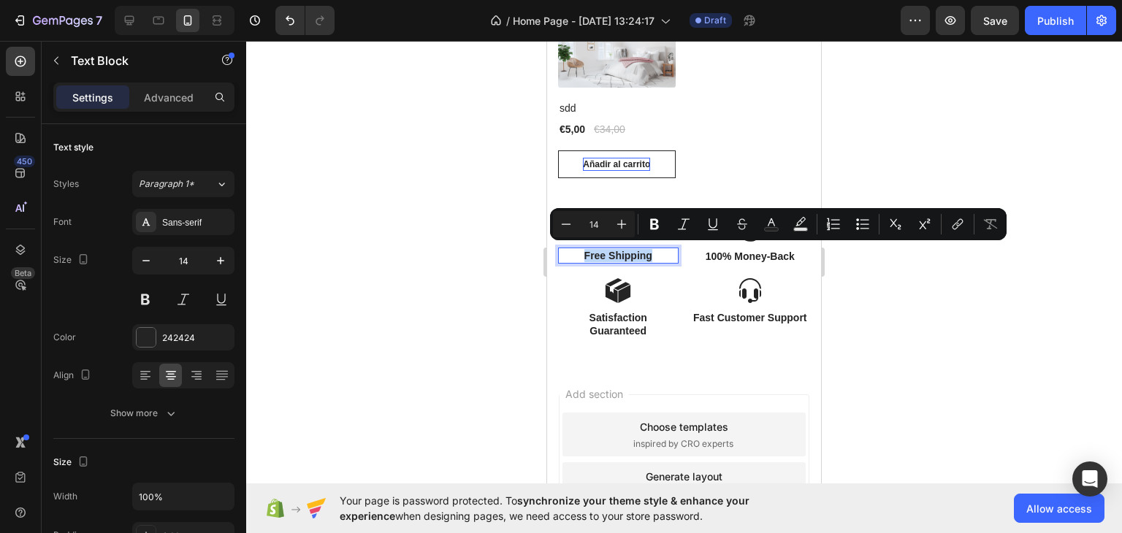
copy p "Free Shipping"
click at [768, 250] on p "100% Money-Back" at bounding box center [751, 256] width 118 height 13
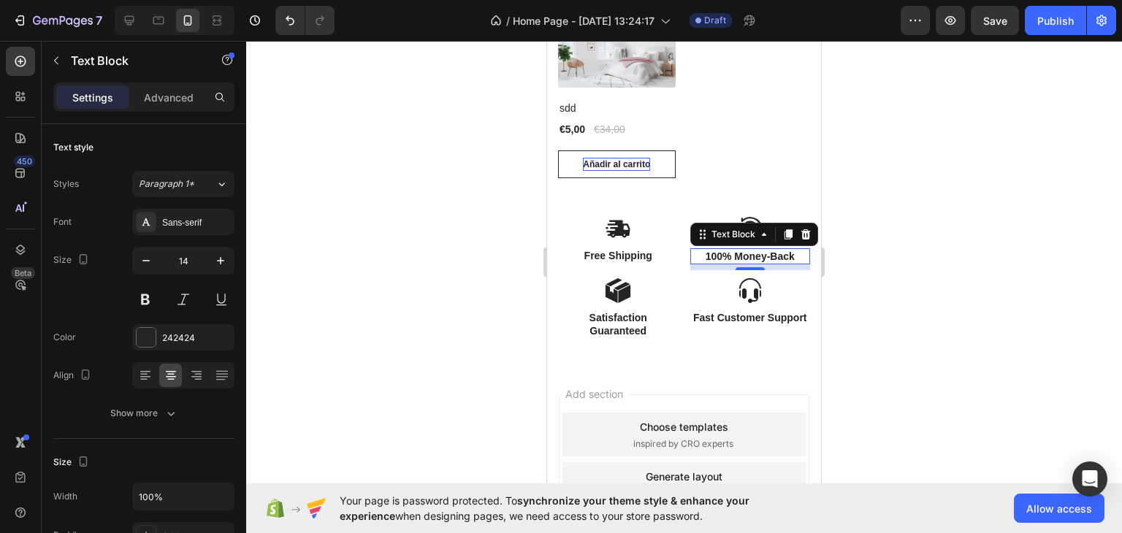
click at [768, 250] on p "100% Money-Back" at bounding box center [751, 256] width 118 height 13
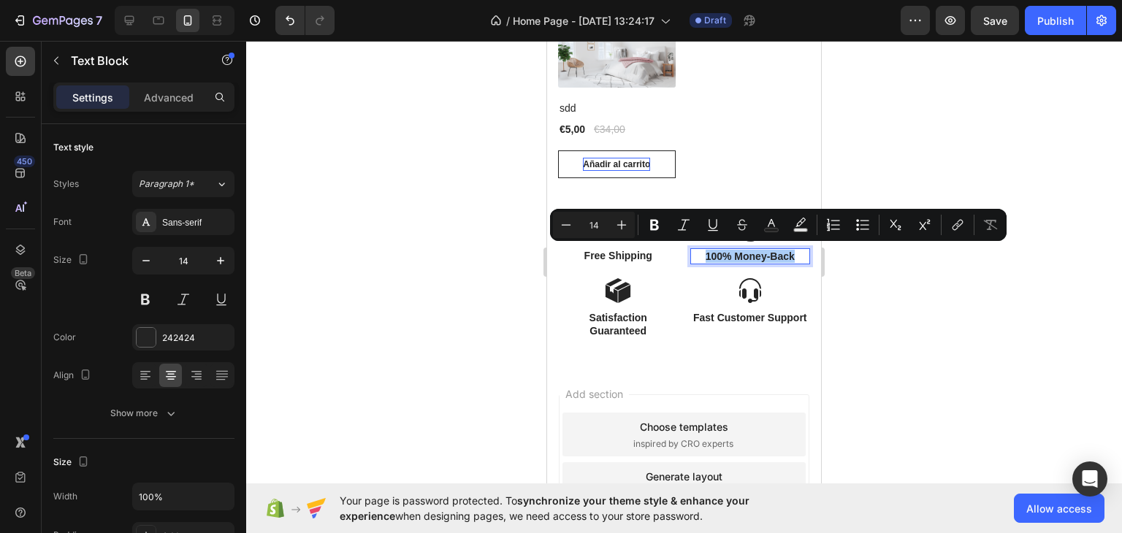
click at [464, 435] on div at bounding box center [684, 287] width 876 height 492
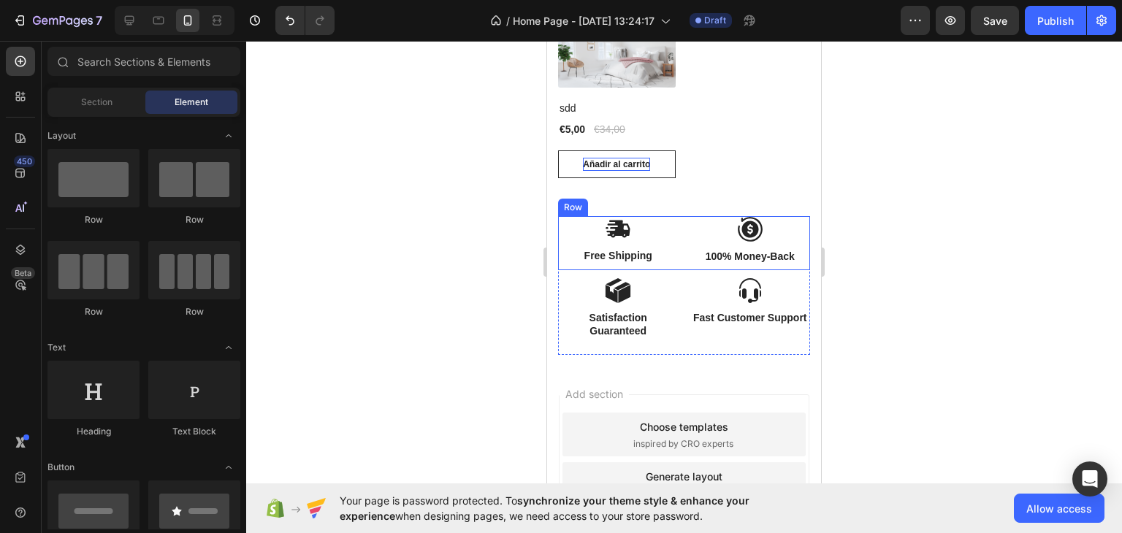
click at [621, 251] on p "Free Shipping" at bounding box center [618, 255] width 118 height 13
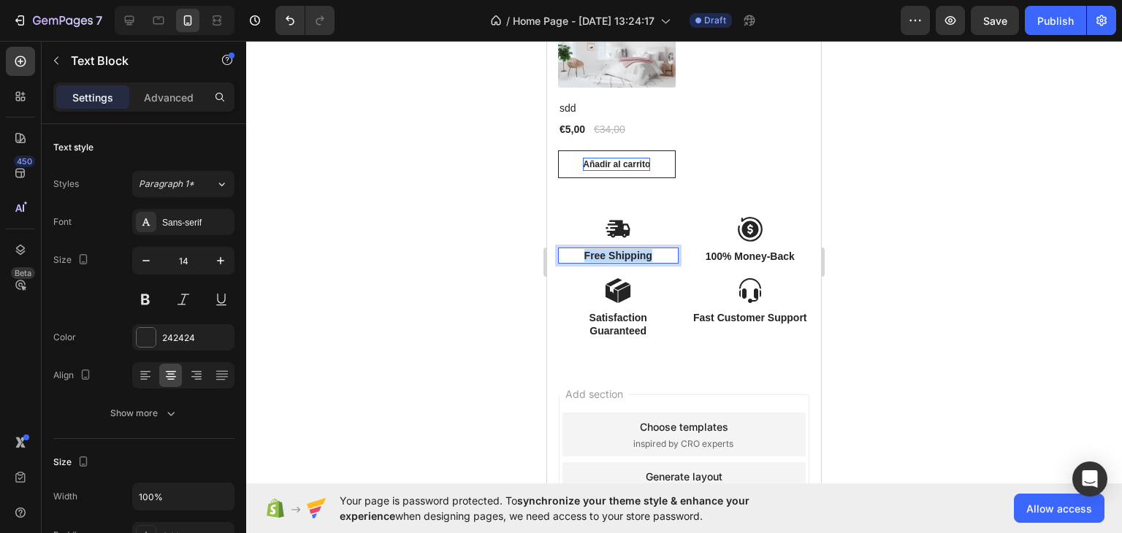
click at [621, 251] on p "Free Shipping" at bounding box center [618, 255] width 118 height 13
drag, startPoint x: 460, startPoint y: 294, endPoint x: 22, endPoint y: 230, distance: 442.8
click at [460, 294] on div at bounding box center [684, 287] width 876 height 492
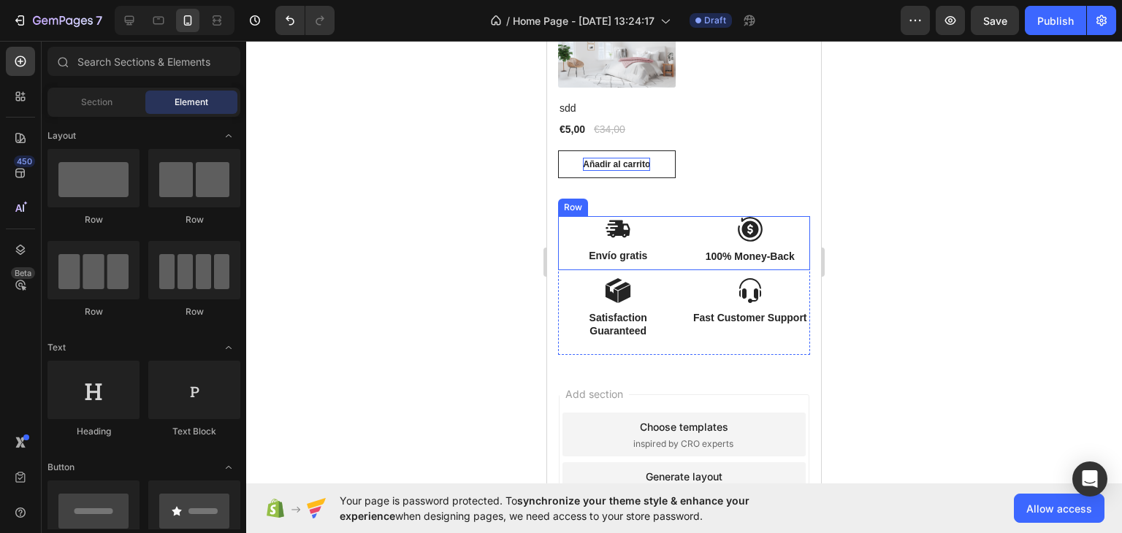
click at [725, 253] on p "100% Money-Back" at bounding box center [751, 256] width 118 height 13
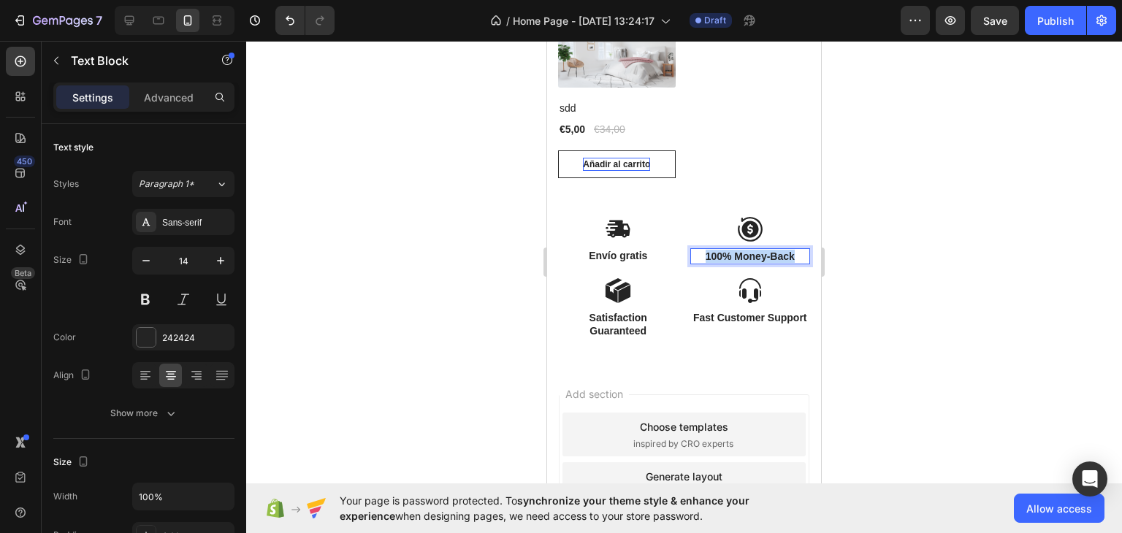
click at [725, 253] on p "100% Money-Back" at bounding box center [751, 256] width 118 height 13
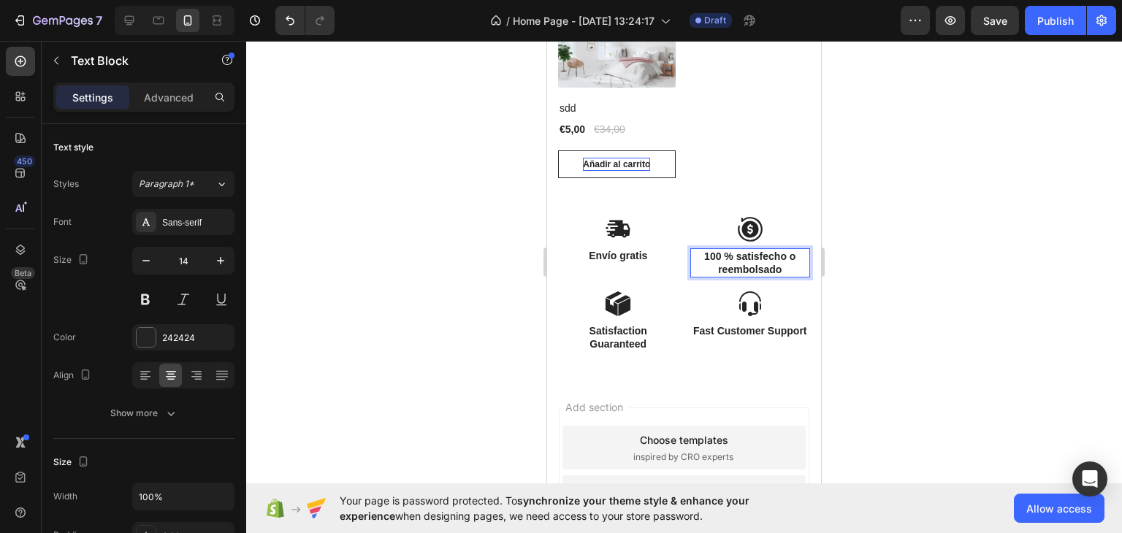
click at [718, 252] on p "100 % satisfecho o reembolsado" at bounding box center [751, 263] width 118 height 26
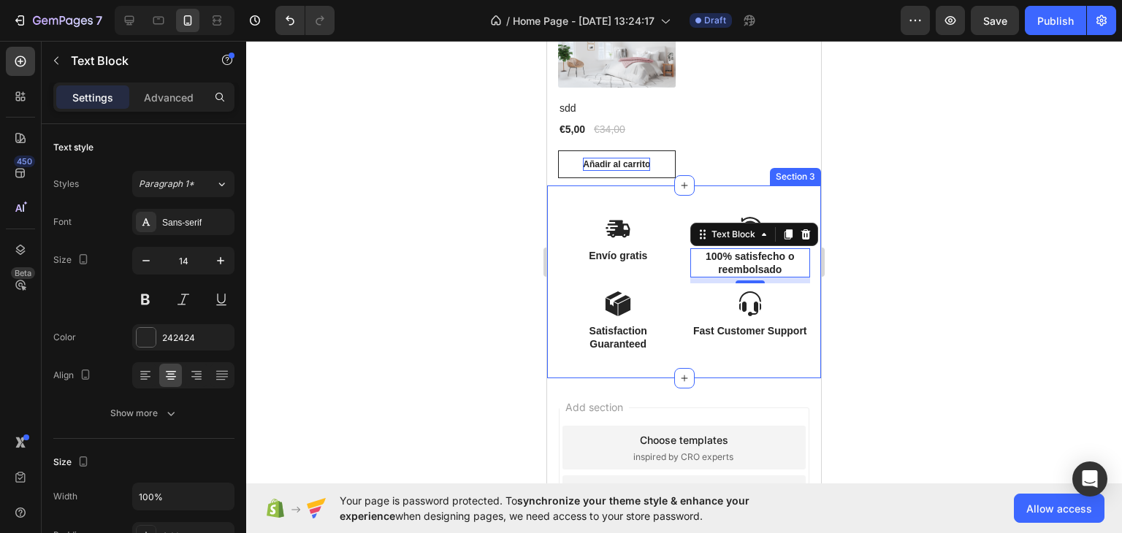
drag, startPoint x: 982, startPoint y: 343, endPoint x: 768, endPoint y: 277, distance: 224.5
click at [768, 278] on div "8" at bounding box center [750, 281] width 121 height 6
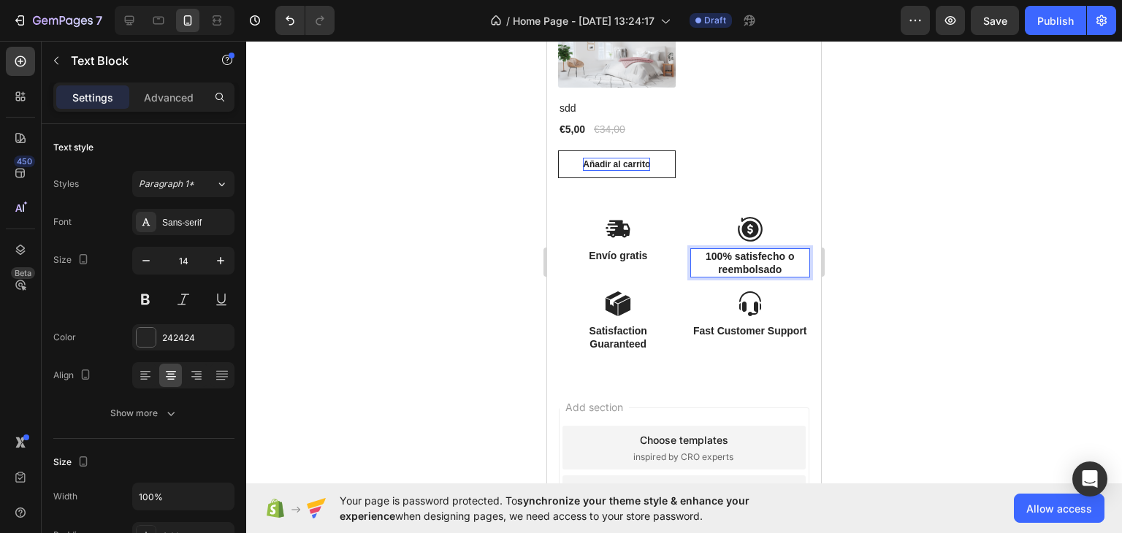
click at [734, 253] on p "100% satisfecho o reembolsado" at bounding box center [751, 263] width 118 height 26
click at [389, 334] on div at bounding box center [684, 287] width 876 height 492
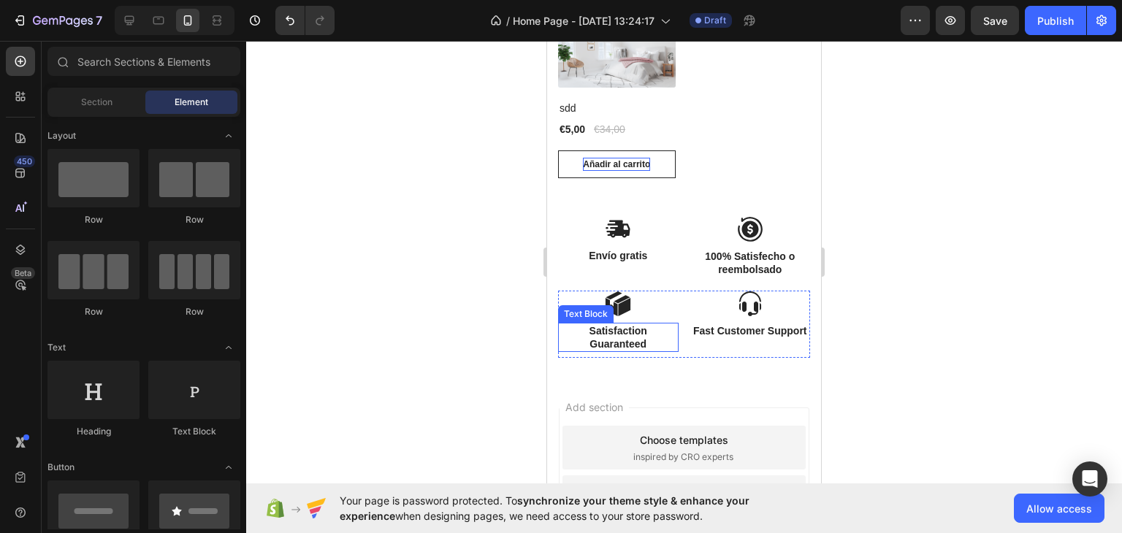
click at [612, 329] on p "Satisfaction Guaranteed" at bounding box center [618, 337] width 118 height 26
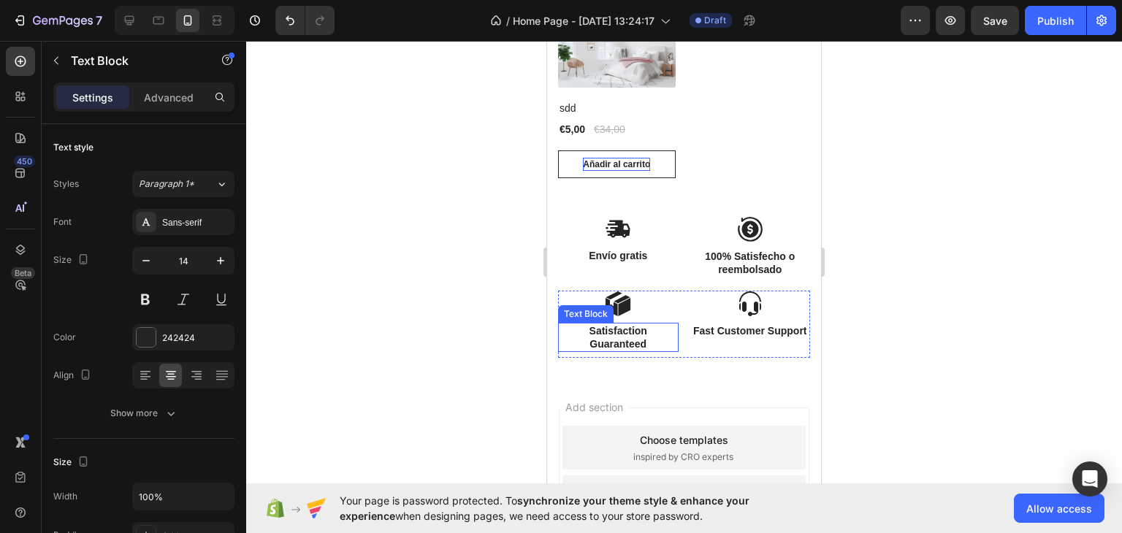
click at [612, 329] on p "Satisfaction Guaranteed" at bounding box center [618, 337] width 118 height 26
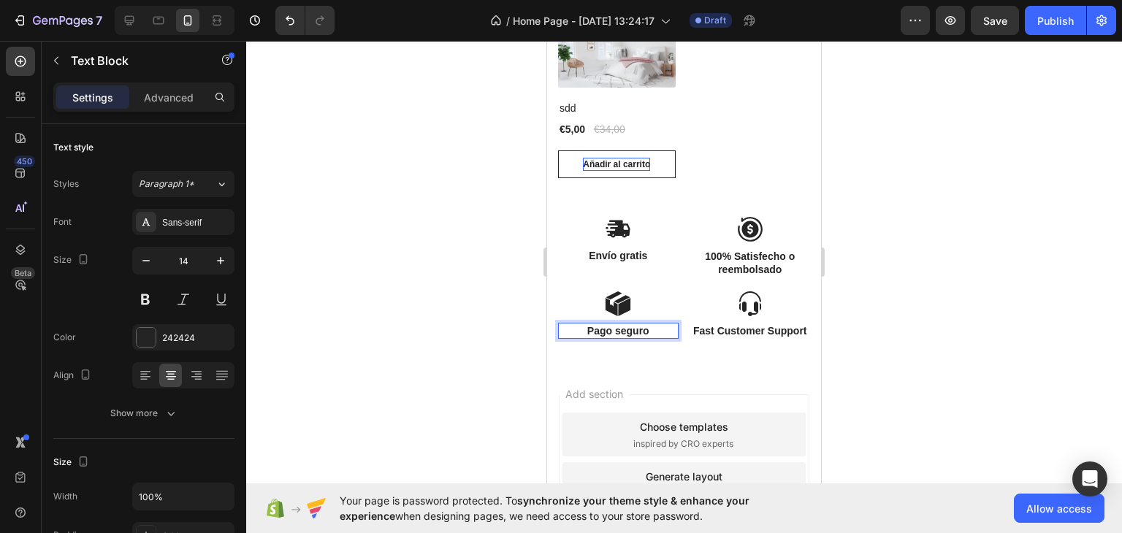
click at [742, 337] on p "Fast Customer Support" at bounding box center [751, 330] width 118 height 13
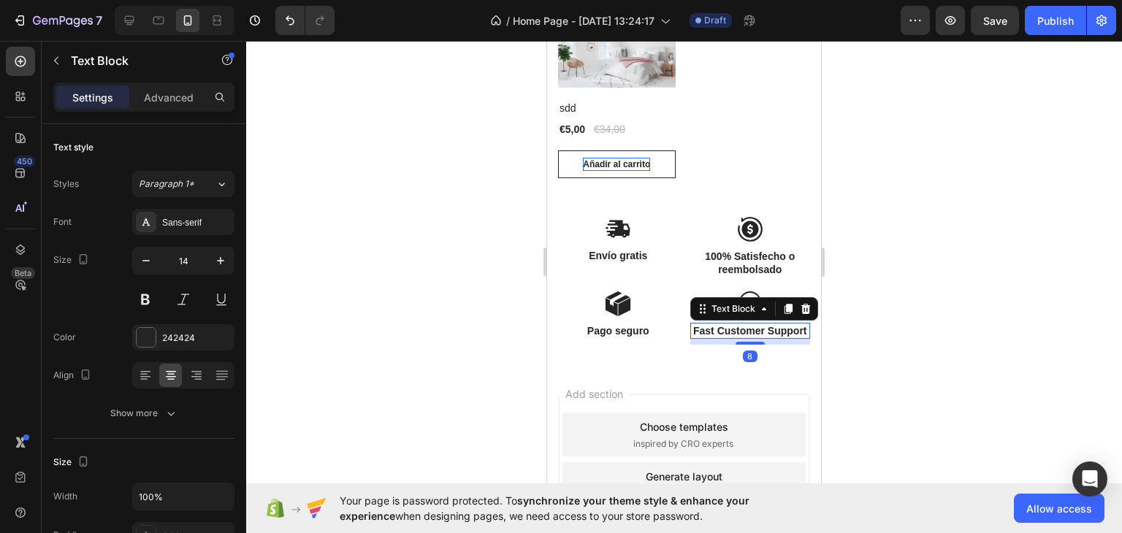
click at [742, 337] on p "Fast Customer Support" at bounding box center [751, 330] width 118 height 13
click at [922, 367] on div at bounding box center [684, 287] width 876 height 492
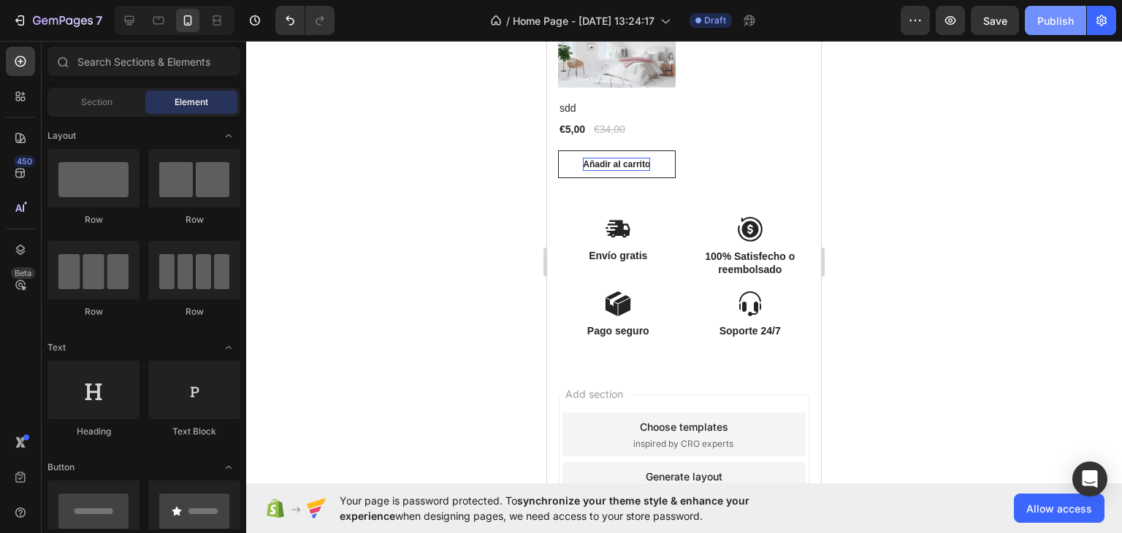
click at [1054, 9] on button "Publish" at bounding box center [1055, 20] width 61 height 29
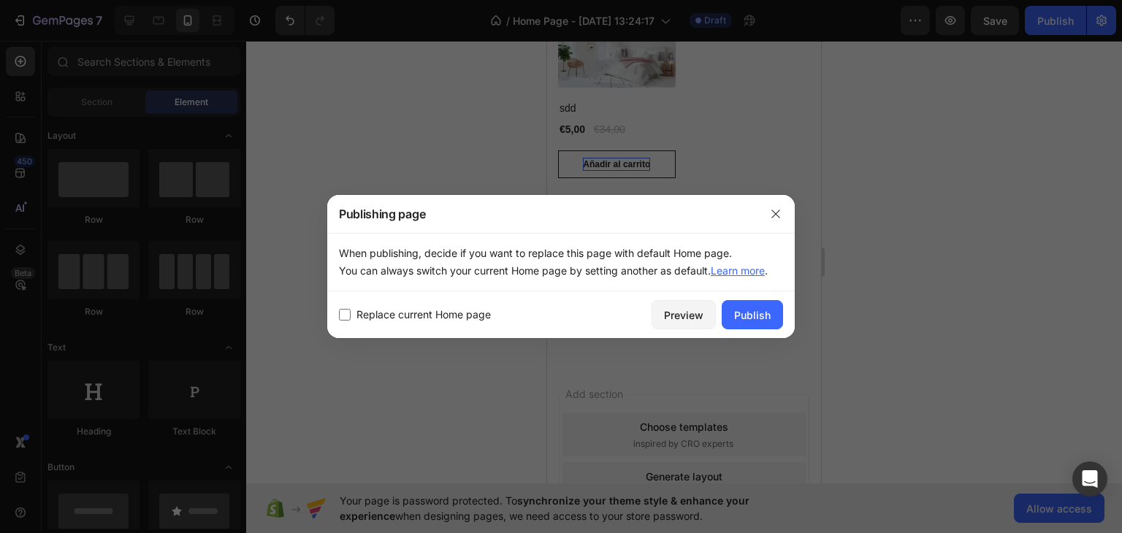
click at [473, 307] on span "Replace current Home page" at bounding box center [423, 315] width 134 height 18
checkbox input "true"
click at [727, 302] on button "Publish" at bounding box center [752, 314] width 61 height 29
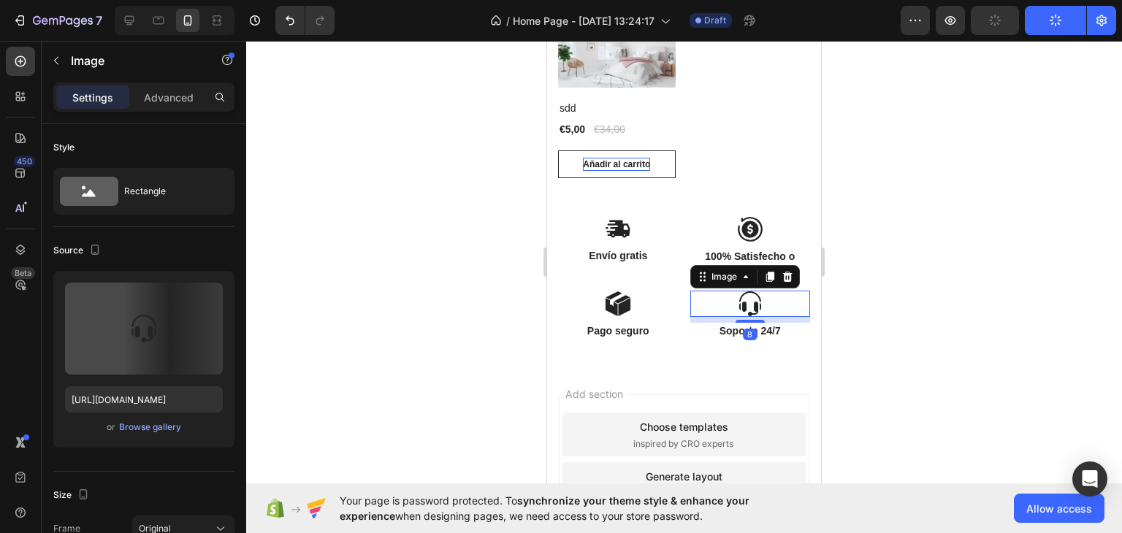
click at [727, 302] on div at bounding box center [750, 304] width 121 height 26
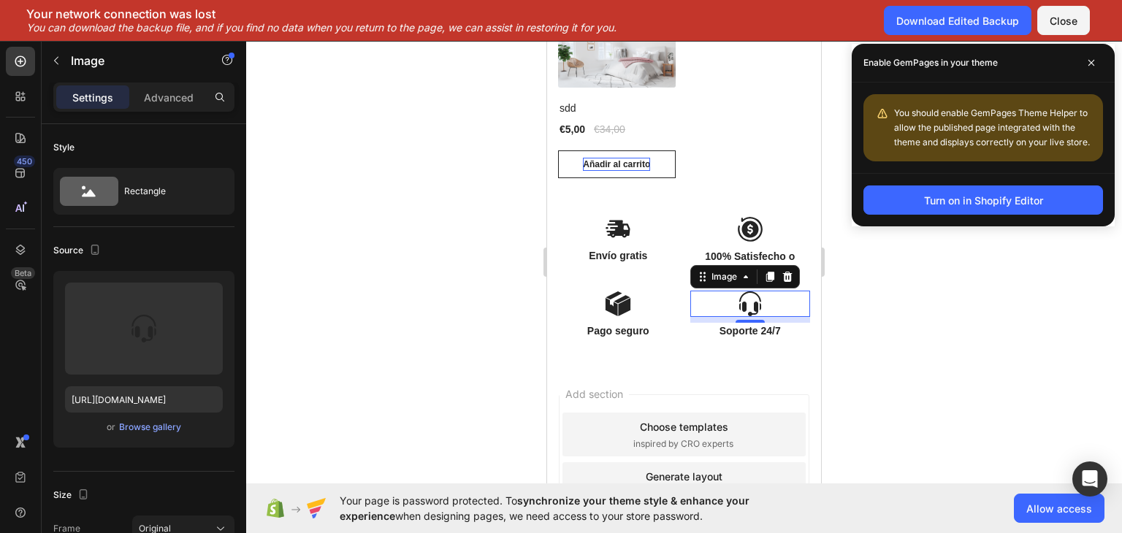
scroll to position [634, 0]
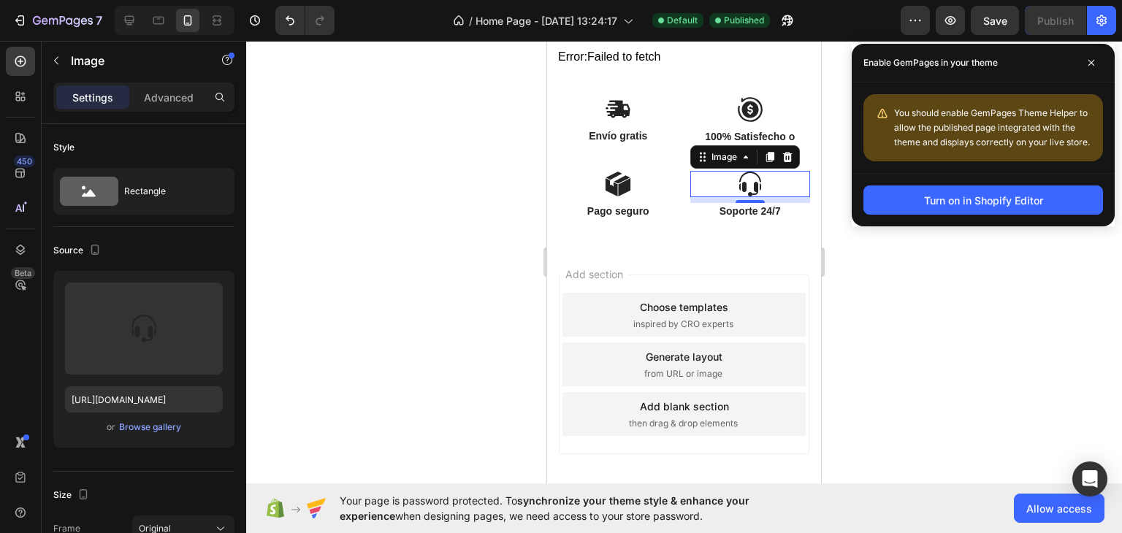
click at [459, 191] on div at bounding box center [684, 287] width 876 height 492
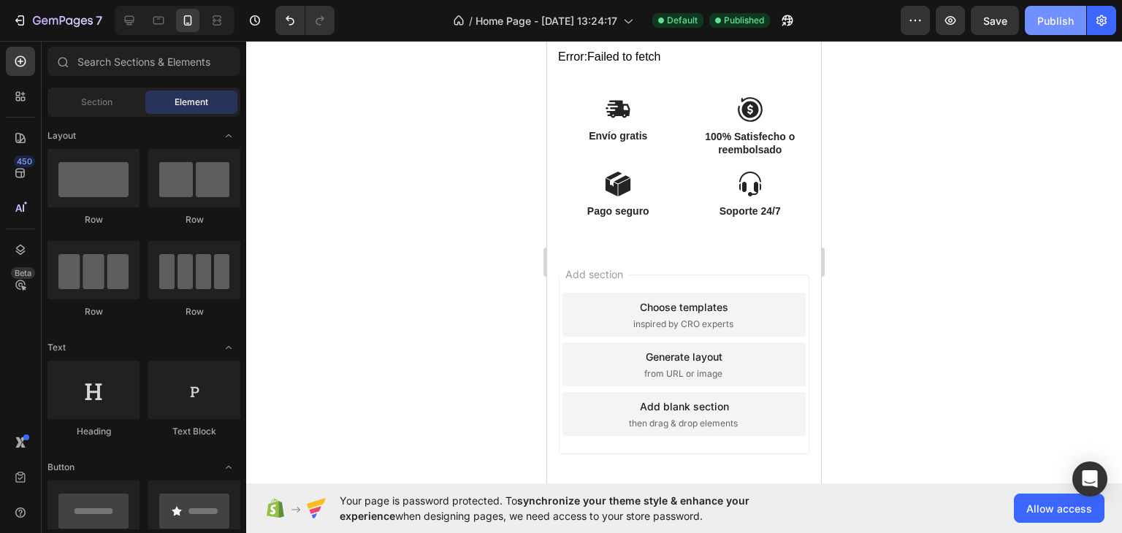
click at [1061, 26] on div "Publish" at bounding box center [1055, 20] width 37 height 15
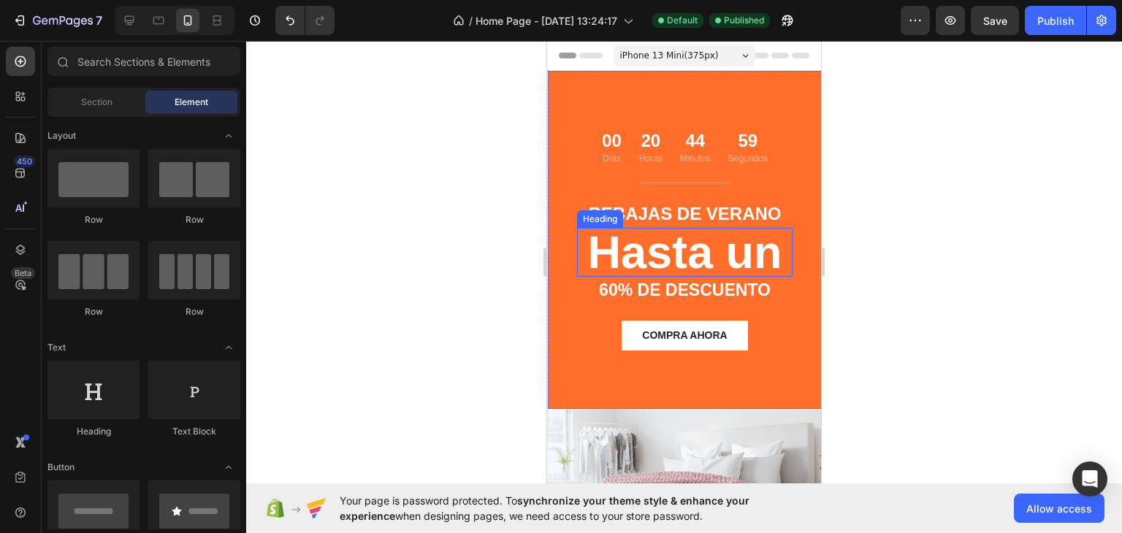
scroll to position [628, 0]
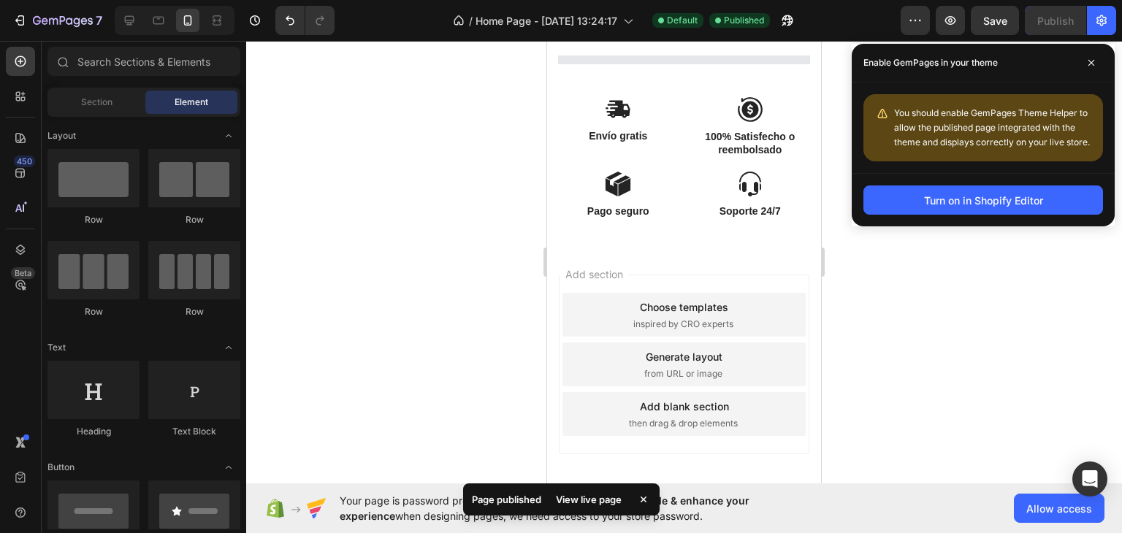
click at [640, 315] on div "Choose templates" at bounding box center [684, 306] width 88 height 15
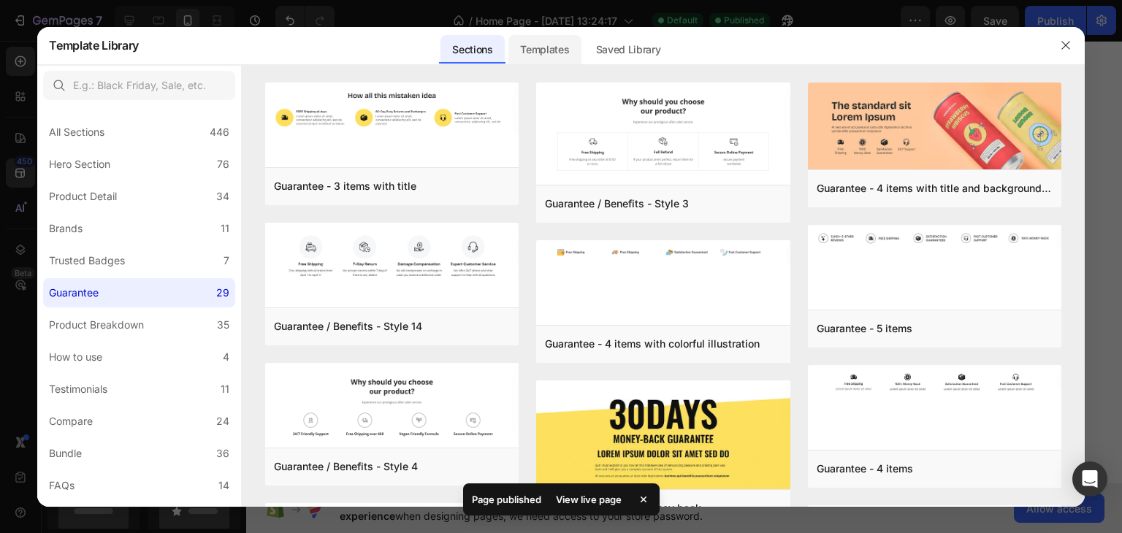
click at [531, 45] on div "Templates" at bounding box center [544, 49] width 72 height 29
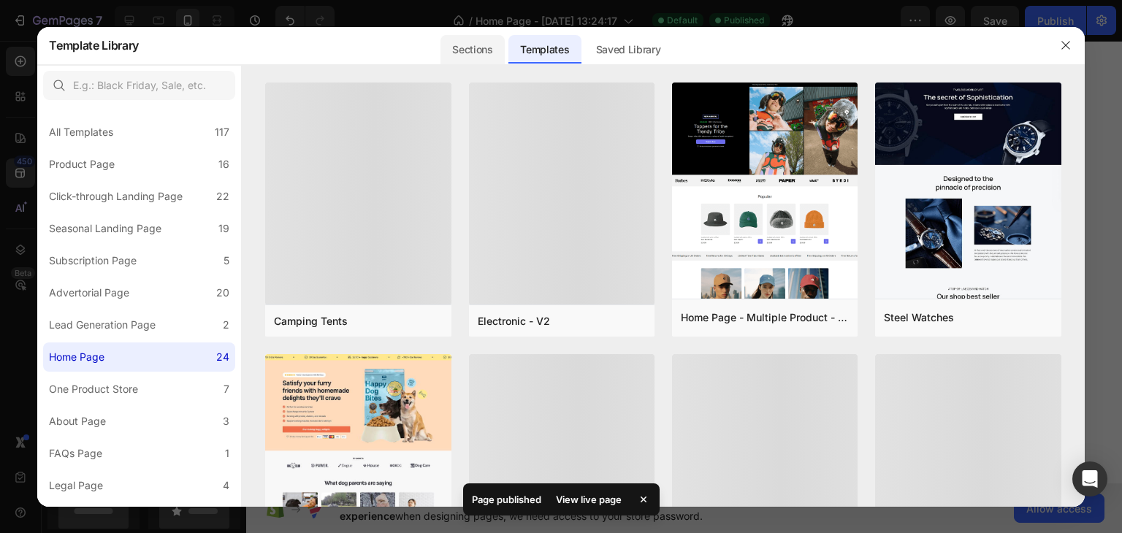
click at [459, 39] on div "Sections" at bounding box center [472, 49] width 64 height 29
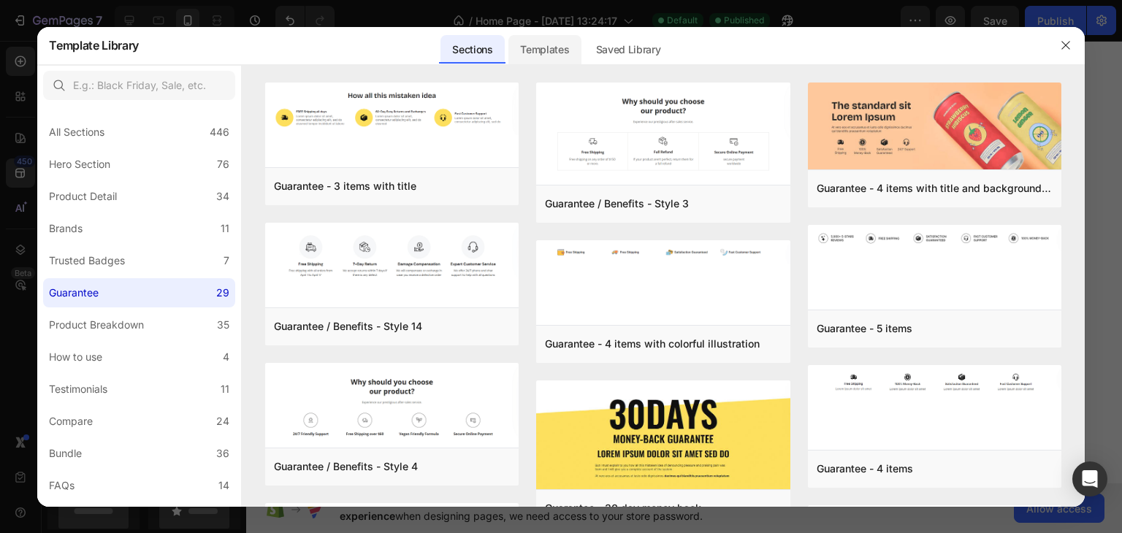
click at [0, 0] on div "Templates" at bounding box center [0, 0] width 0 height 0
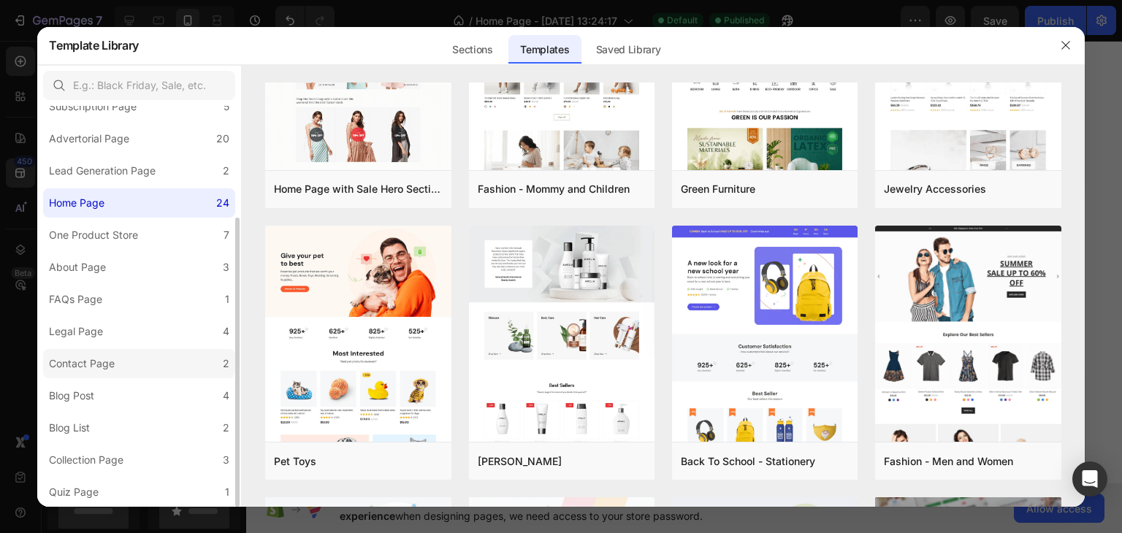
scroll to position [0, 0]
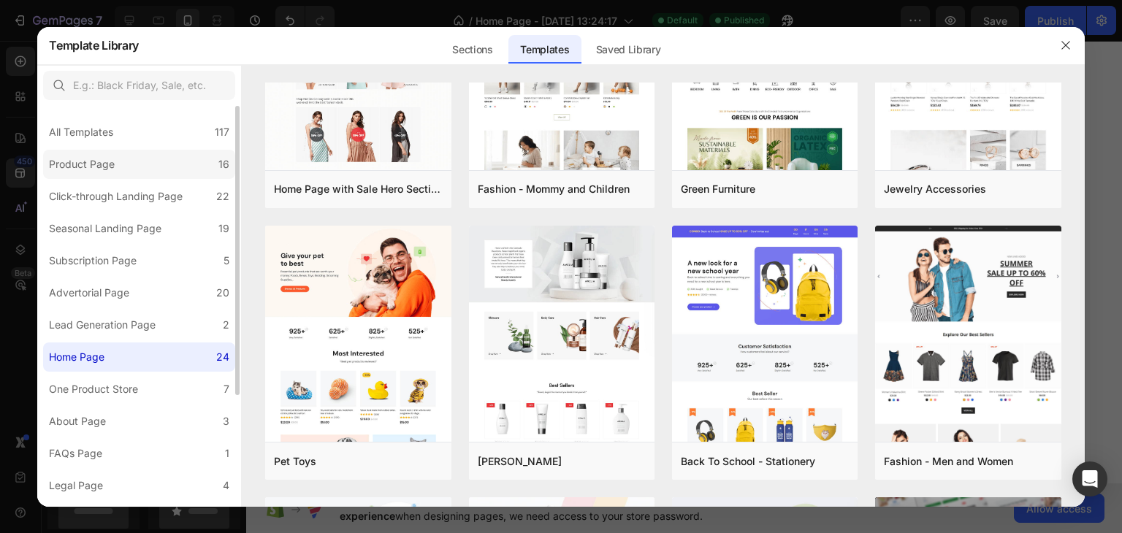
click at [123, 166] on label "Product Page 16" at bounding box center [139, 164] width 192 height 29
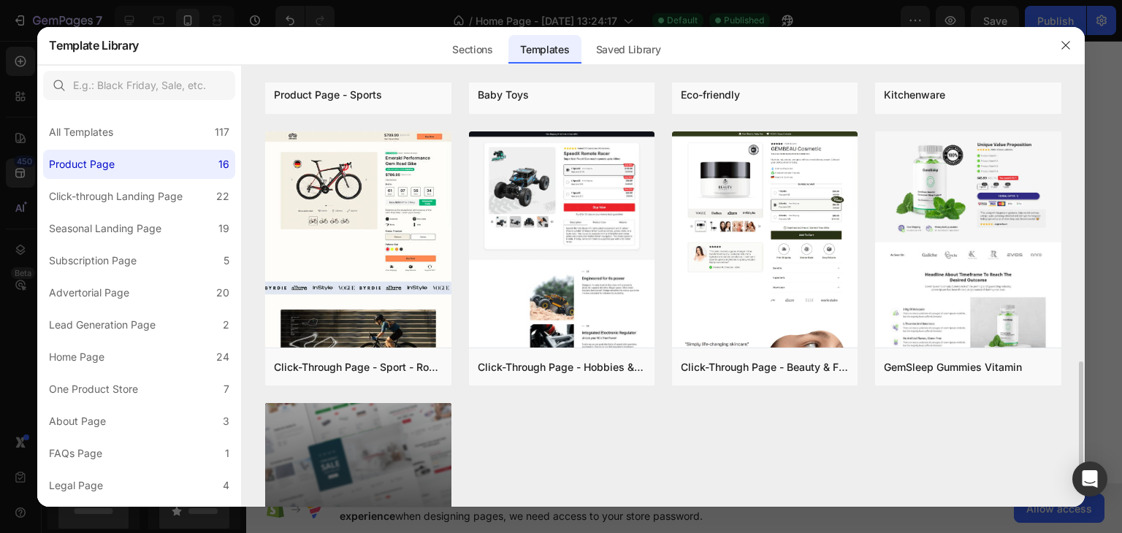
scroll to position [797, 0]
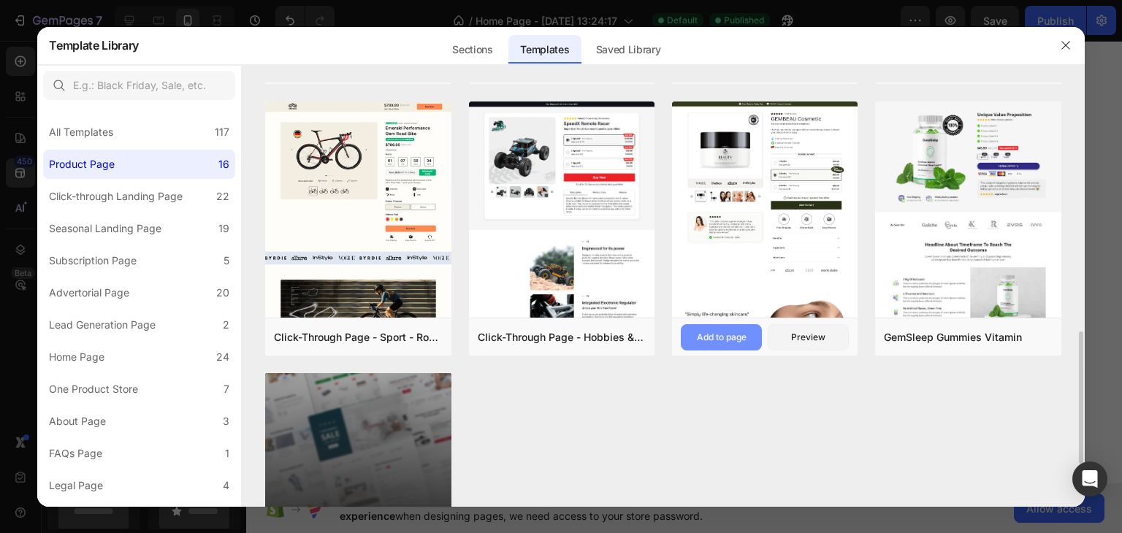
click at [703, 334] on div "Add to page" at bounding box center [722, 337] width 50 height 13
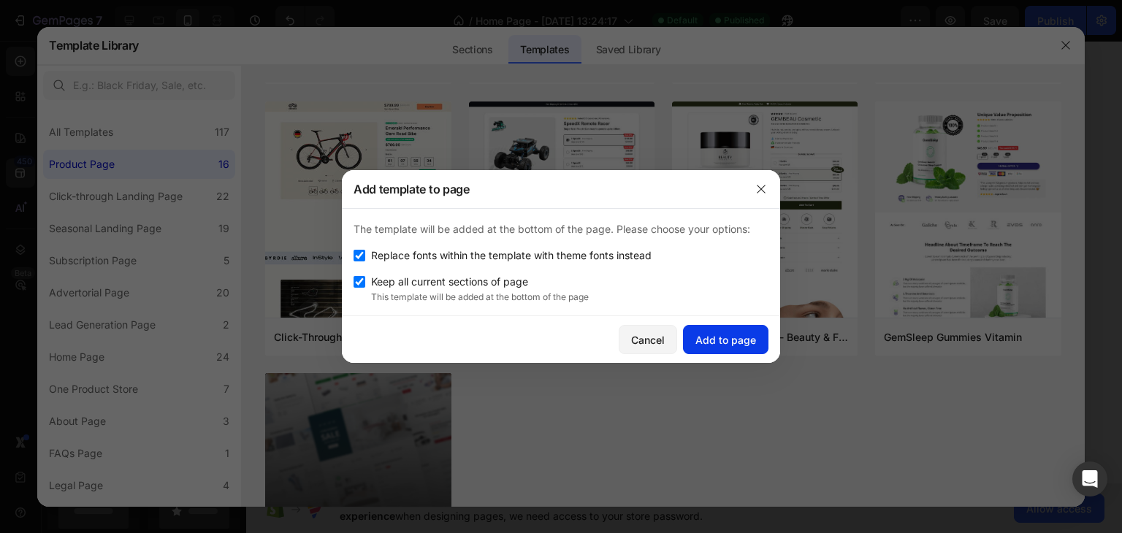
click at [705, 334] on div "Add to page" at bounding box center [725, 339] width 61 height 15
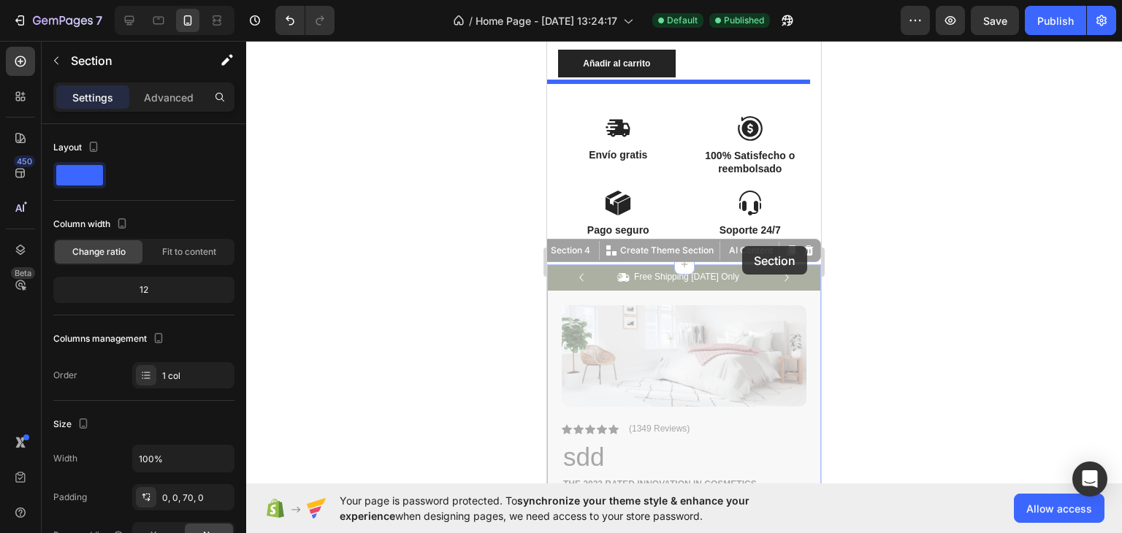
scroll to position [746, 0]
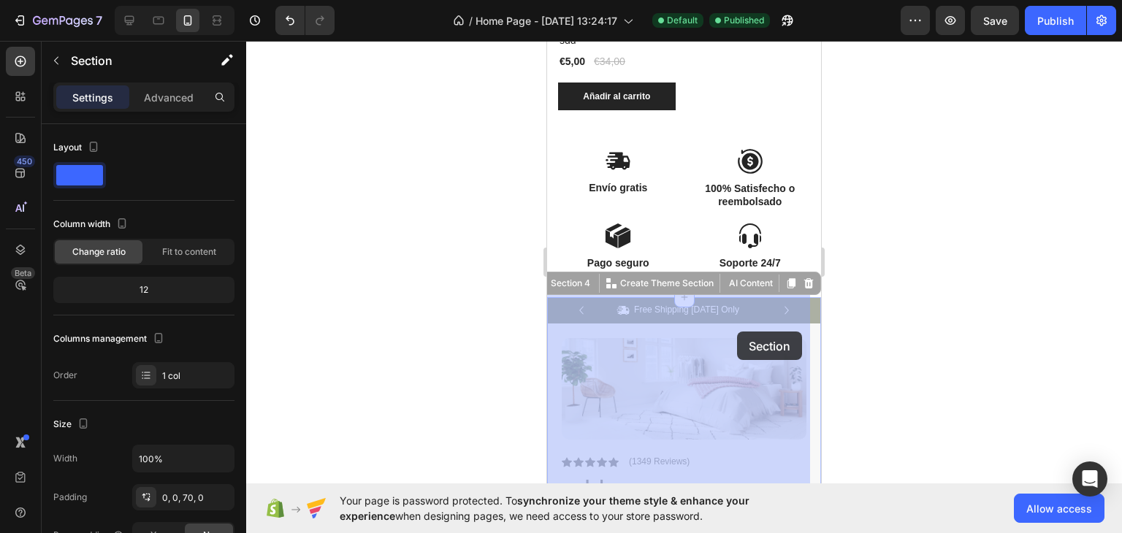
drag, startPoint x: 791, startPoint y: 199, endPoint x: 737, endPoint y: 331, distance: 142.1
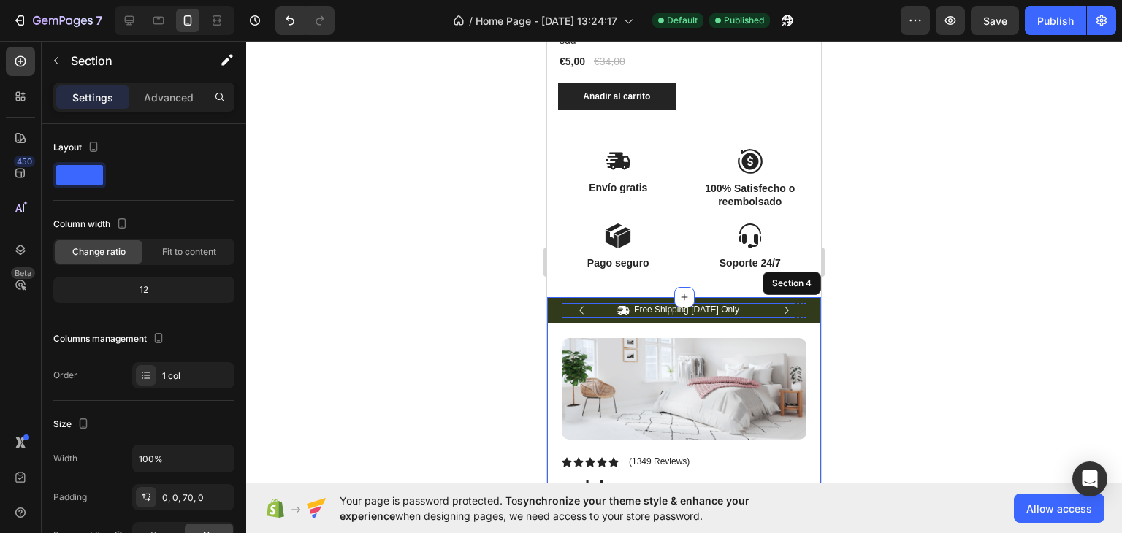
click at [561, 310] on div "Icon Free Shipping Today Only Text Block Row Icon 84,000+ Happy Customer Text B…" at bounding box center [684, 310] width 274 height 26
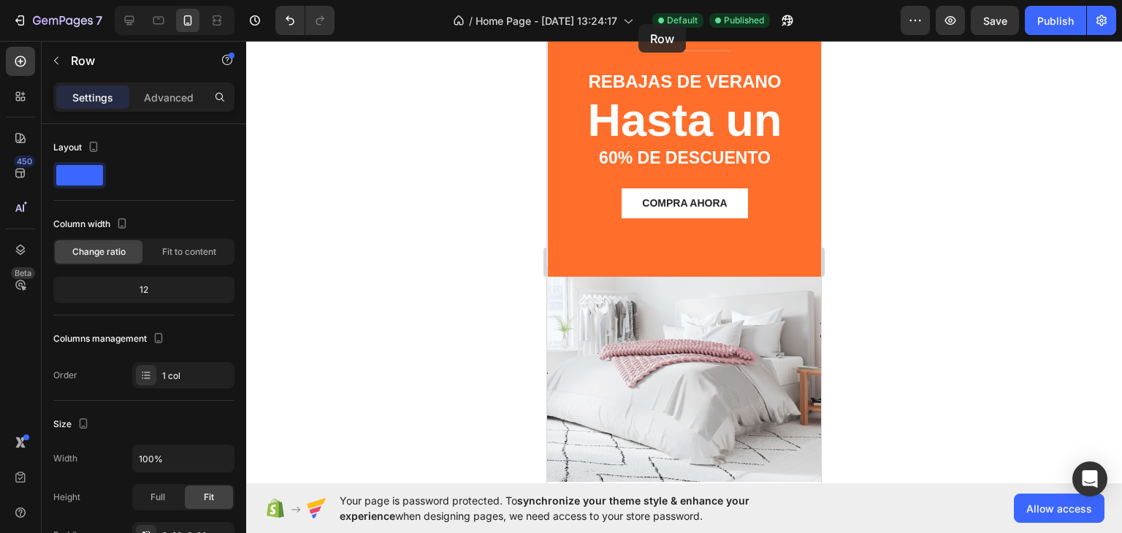
scroll to position [0, 0]
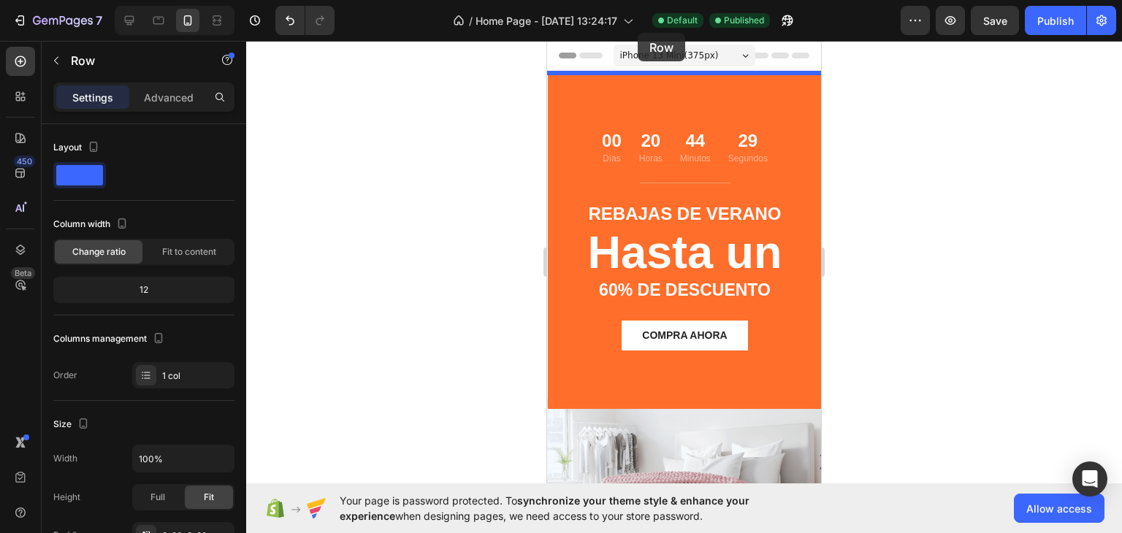
drag, startPoint x: 556, startPoint y: 280, endPoint x: 638, endPoint y: 33, distance: 260.7
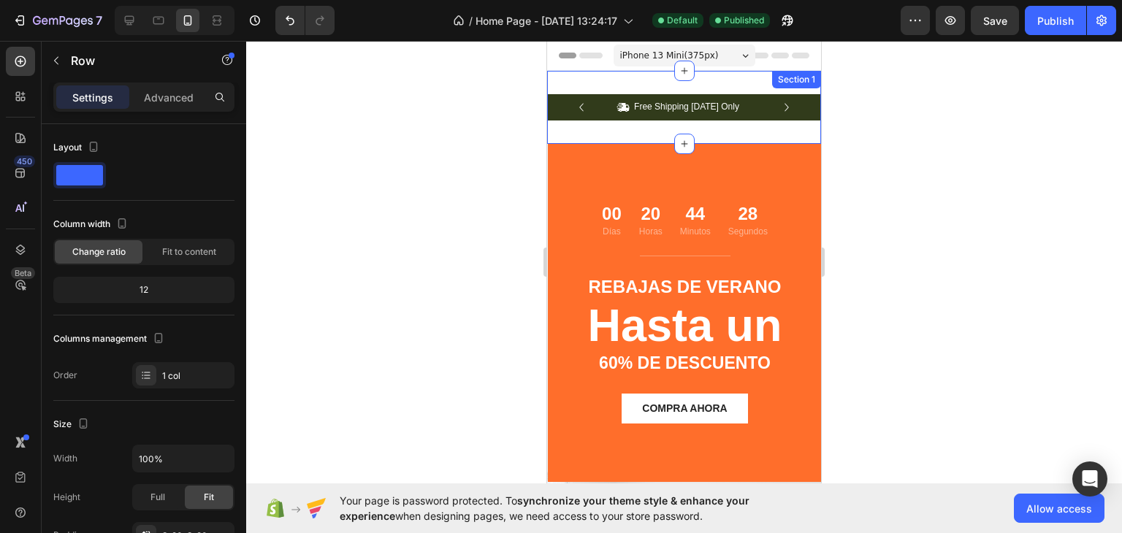
click at [642, 82] on div "Icon Free Shipping Today Only Text Block Row Icon 84,000+ Happy Customer Text B…" at bounding box center [684, 107] width 274 height 73
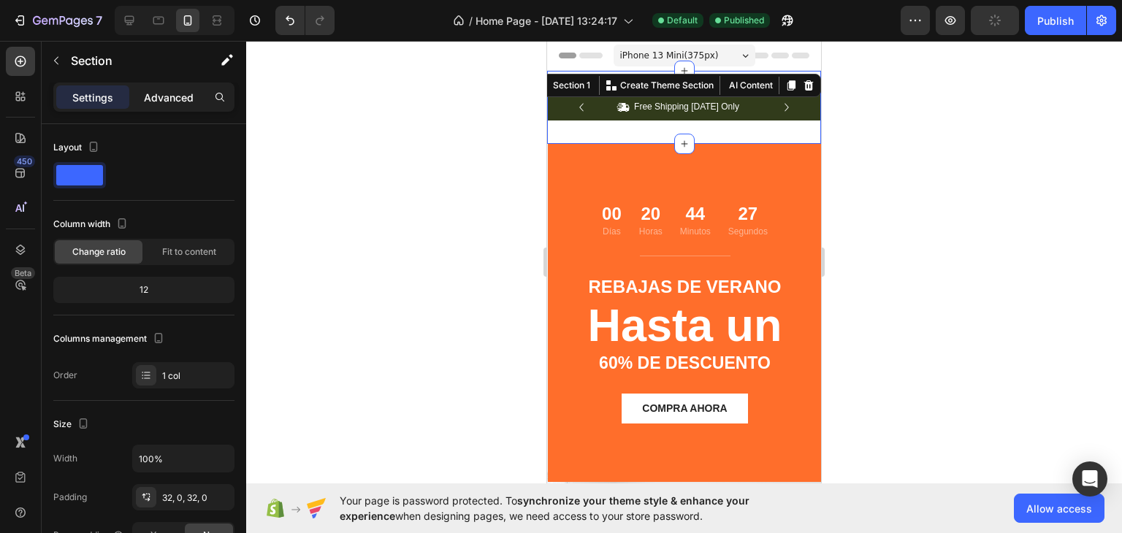
click at [161, 107] on div "Advanced" at bounding box center [168, 96] width 73 height 23
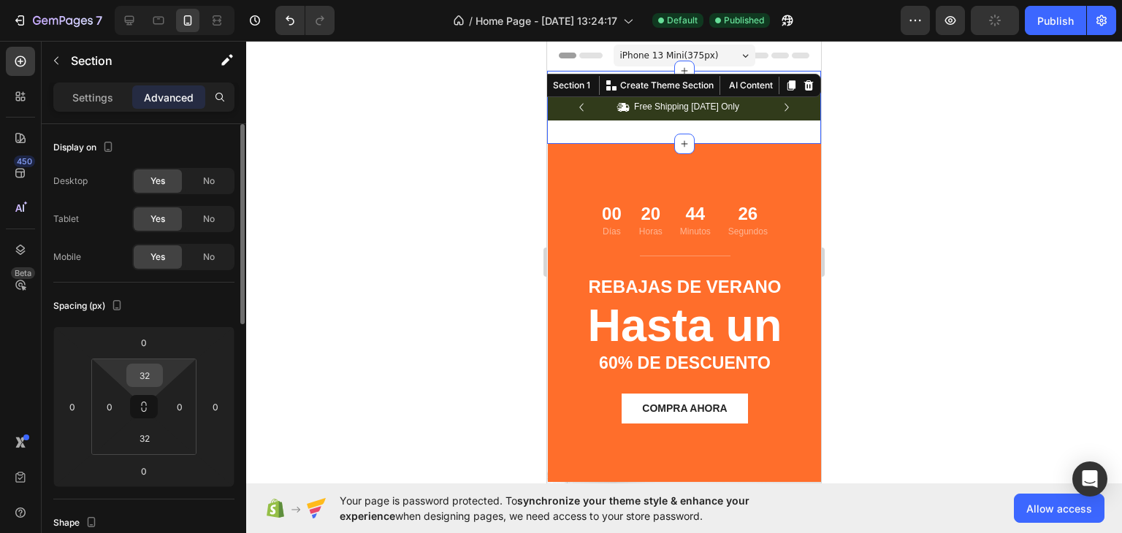
click at [148, 370] on input "32" at bounding box center [144, 375] width 29 height 22
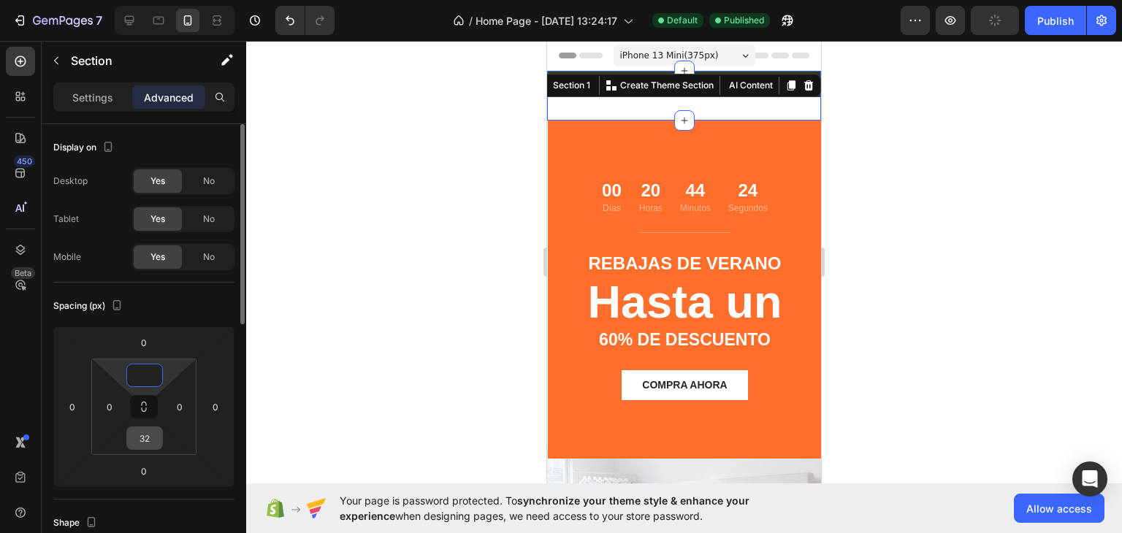
type input "0"
click at [146, 430] on input "32" at bounding box center [144, 438] width 29 height 22
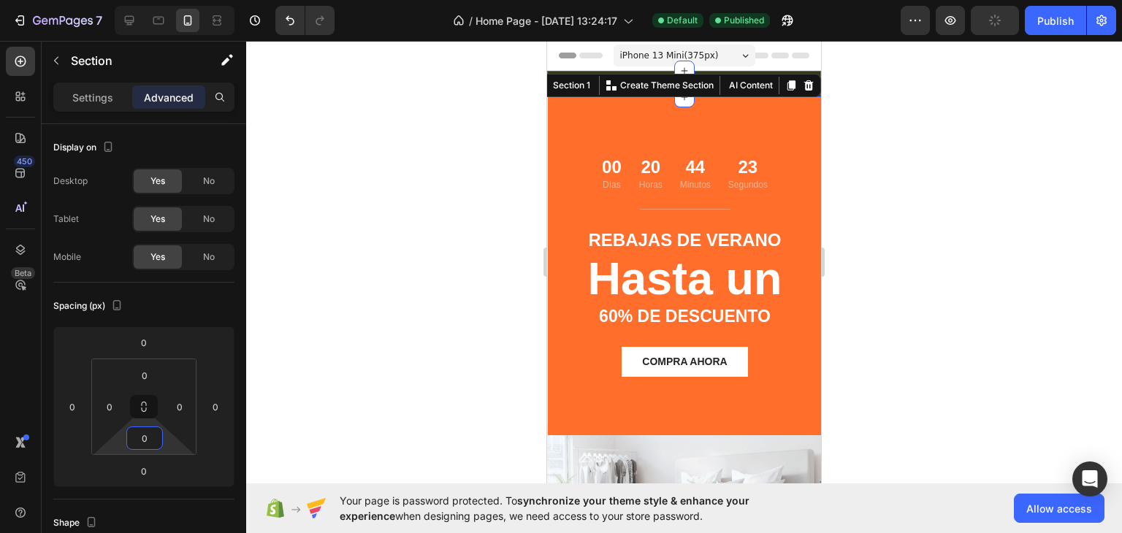
click at [392, 416] on div at bounding box center [684, 287] width 876 height 492
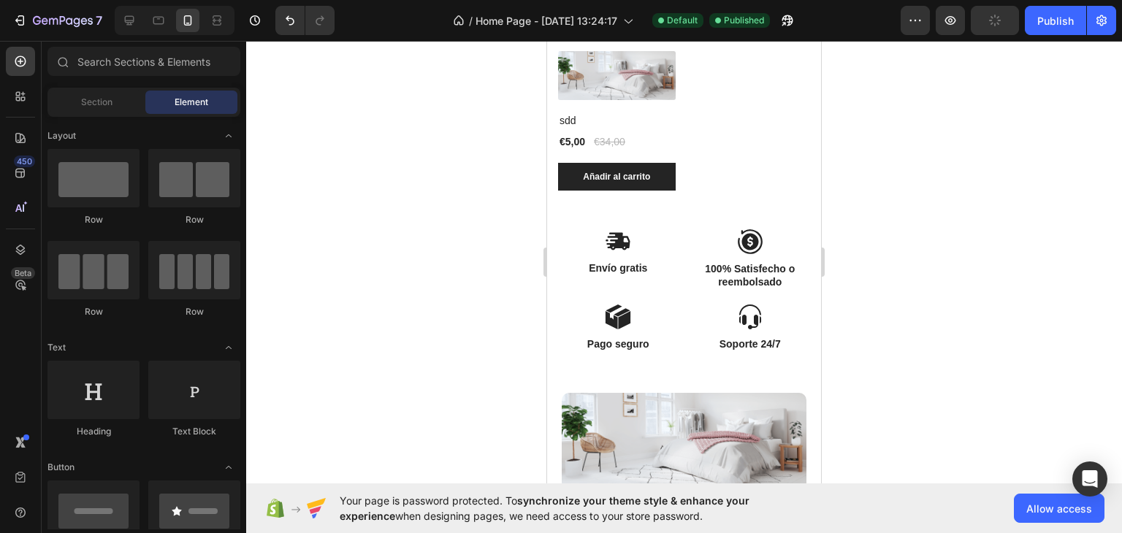
scroll to position [884, 0]
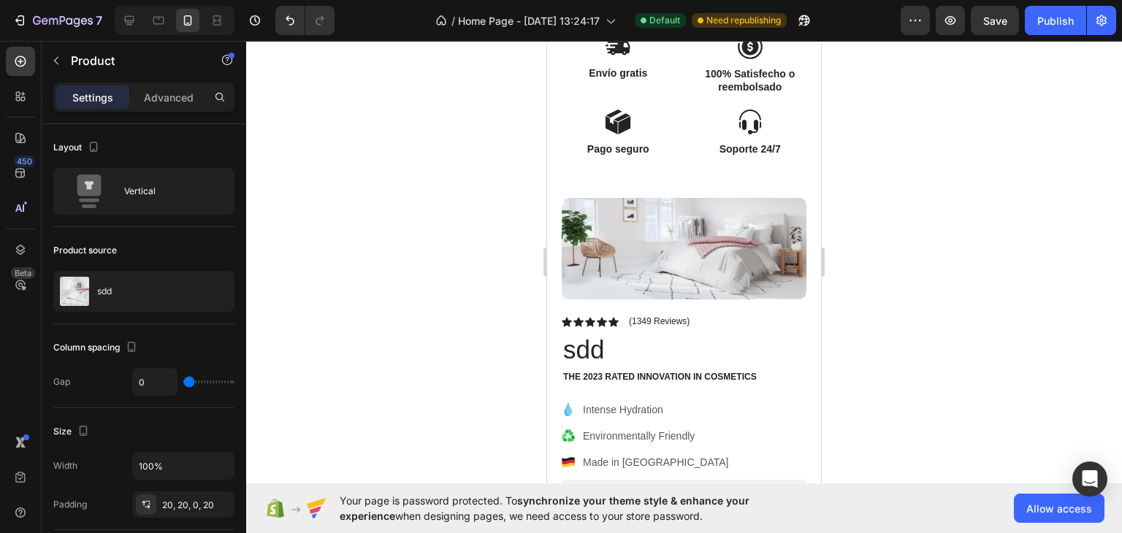
click at [697, 206] on img at bounding box center [684, 249] width 245 height 102
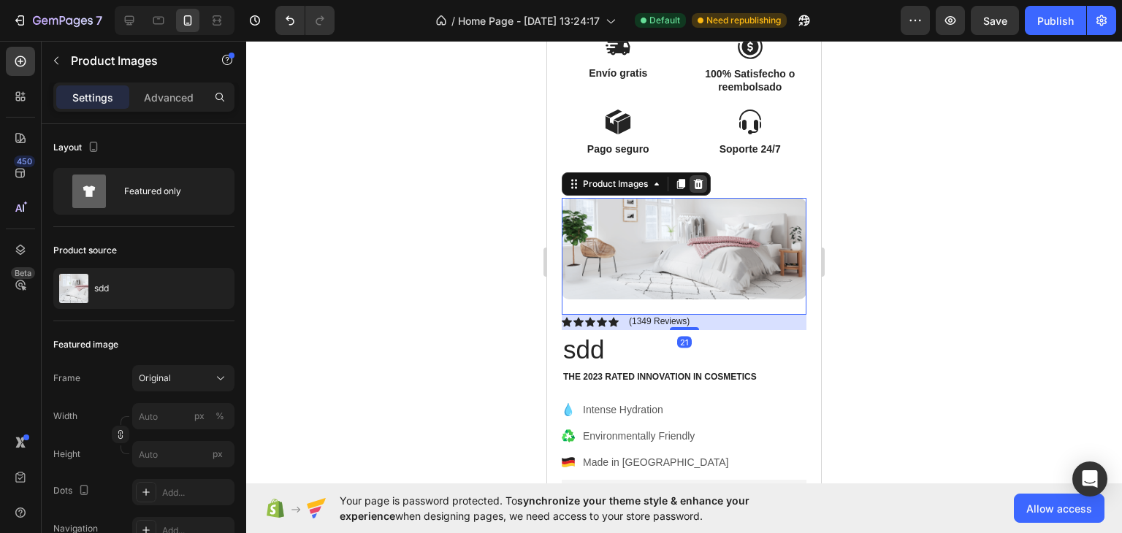
click at [695, 182] on icon at bounding box center [698, 184] width 9 height 10
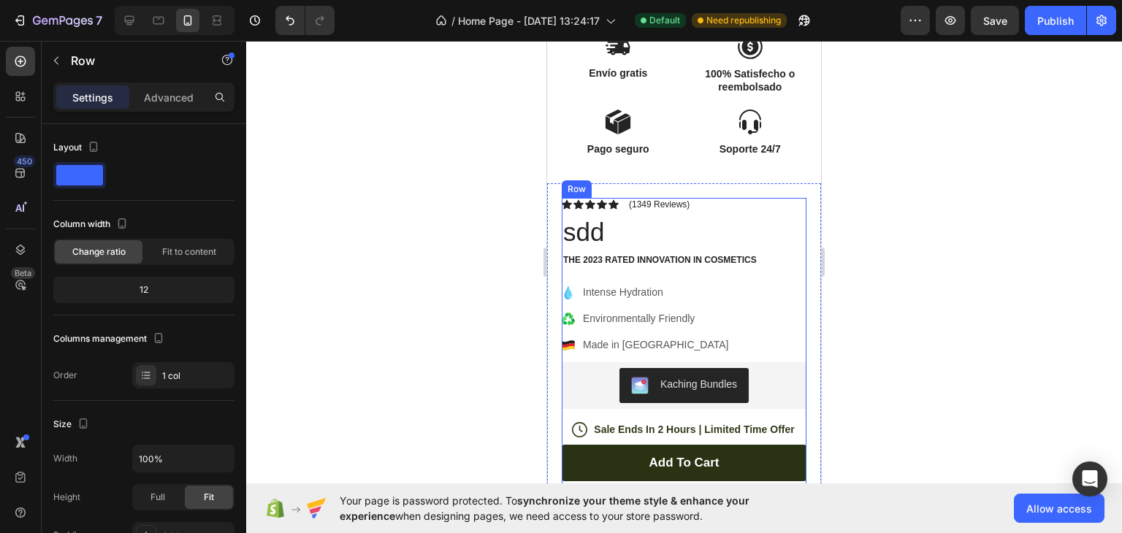
click at [605, 184] on icon at bounding box center [610, 184] width 12 height 12
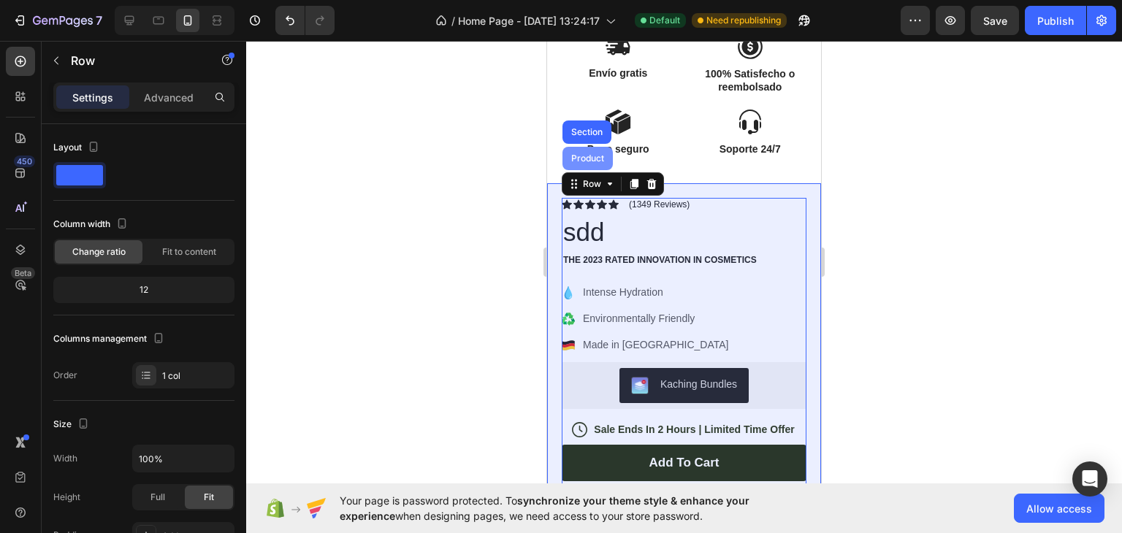
click at [583, 162] on div "Product" at bounding box center [587, 158] width 50 height 23
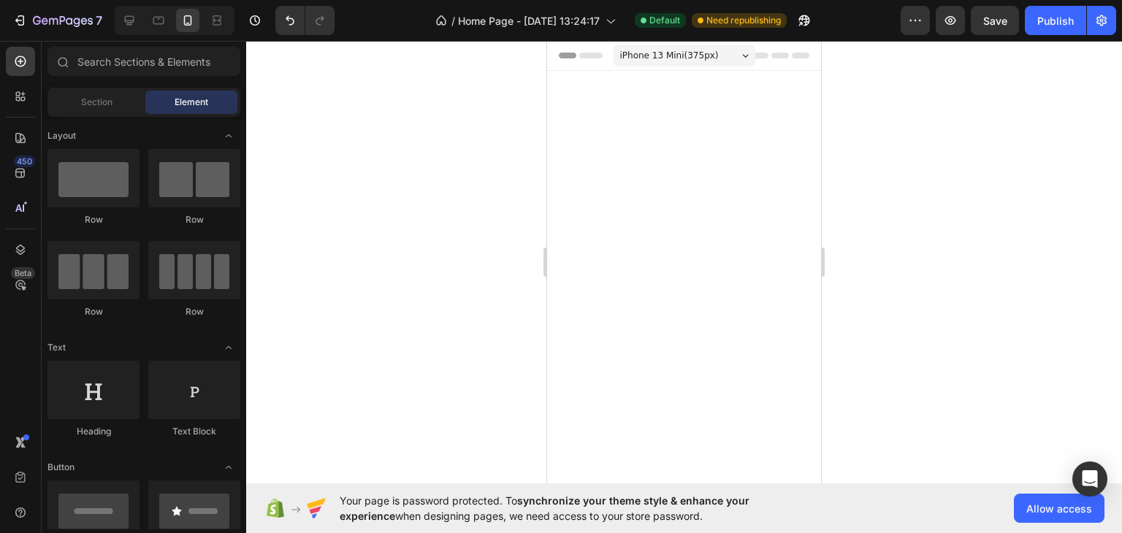
scroll to position [884, 0]
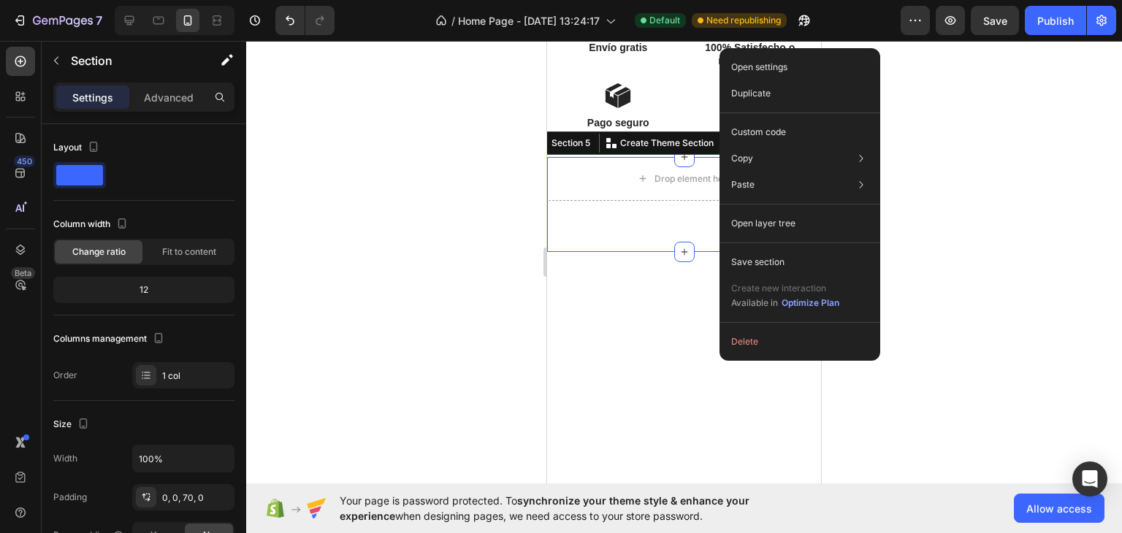
click at [752, 359] on div "Open settings Duplicate Custom code Copy Copy section Ctrl + C Copy style Copy …" at bounding box center [799, 204] width 161 height 313
click at [749, 349] on button "Delete" at bounding box center [799, 342] width 149 height 26
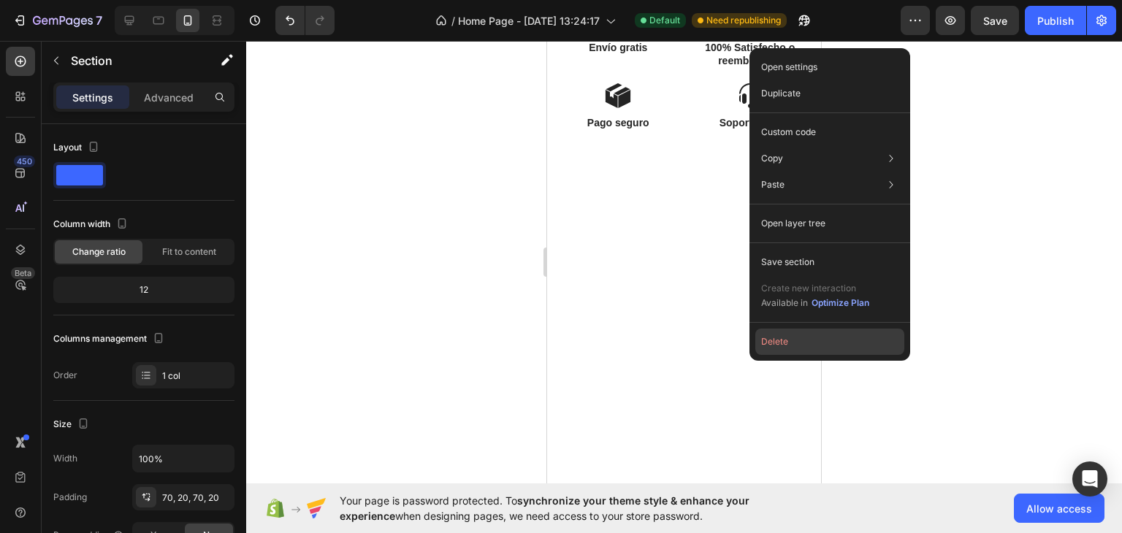
click at [759, 340] on button "Delete" at bounding box center [829, 342] width 149 height 26
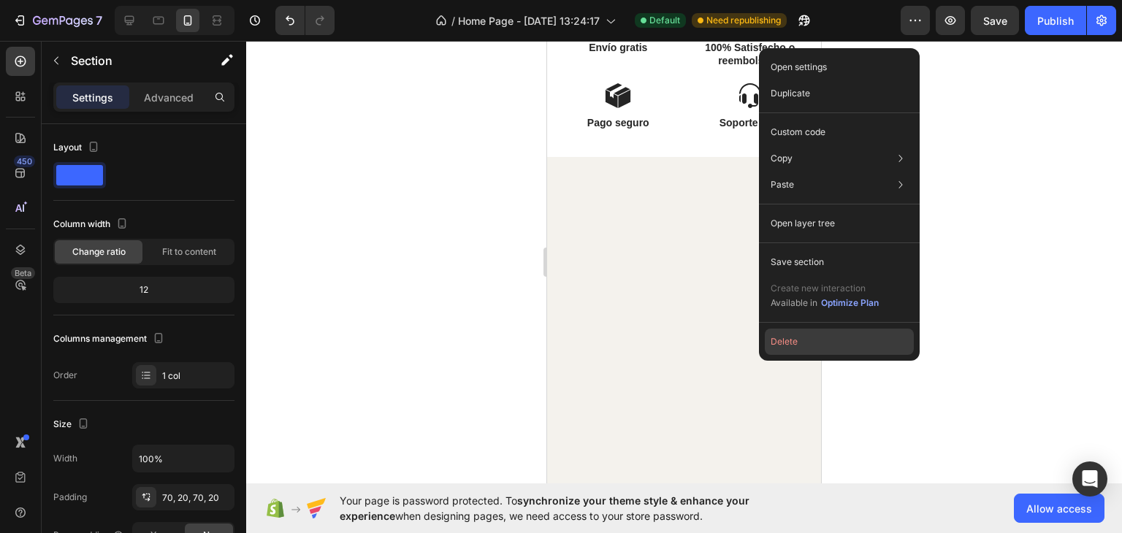
click at [785, 331] on button "Delete" at bounding box center [839, 342] width 149 height 26
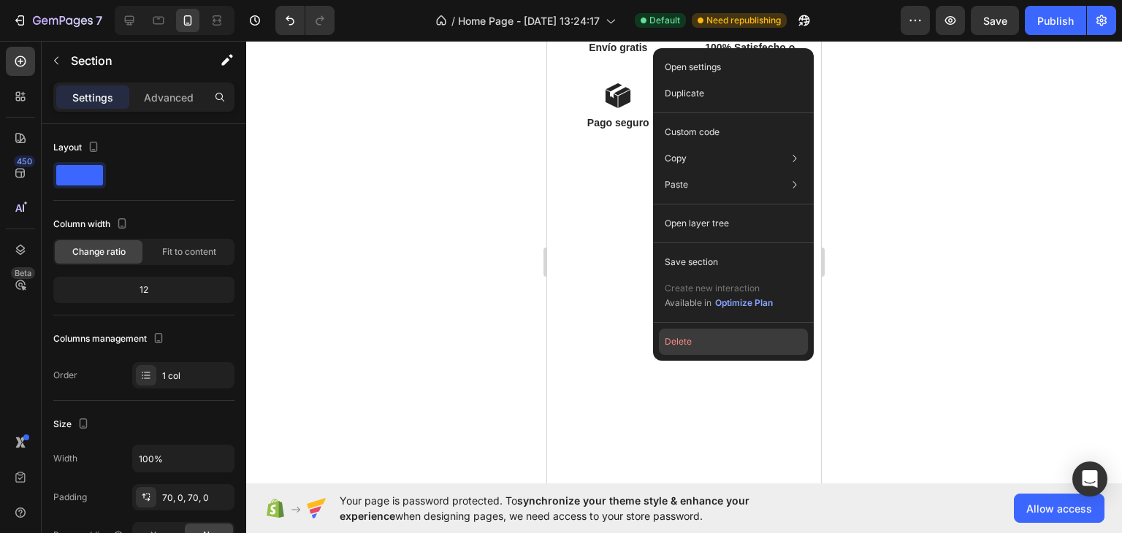
click at [704, 343] on button "Delete" at bounding box center [733, 342] width 149 height 26
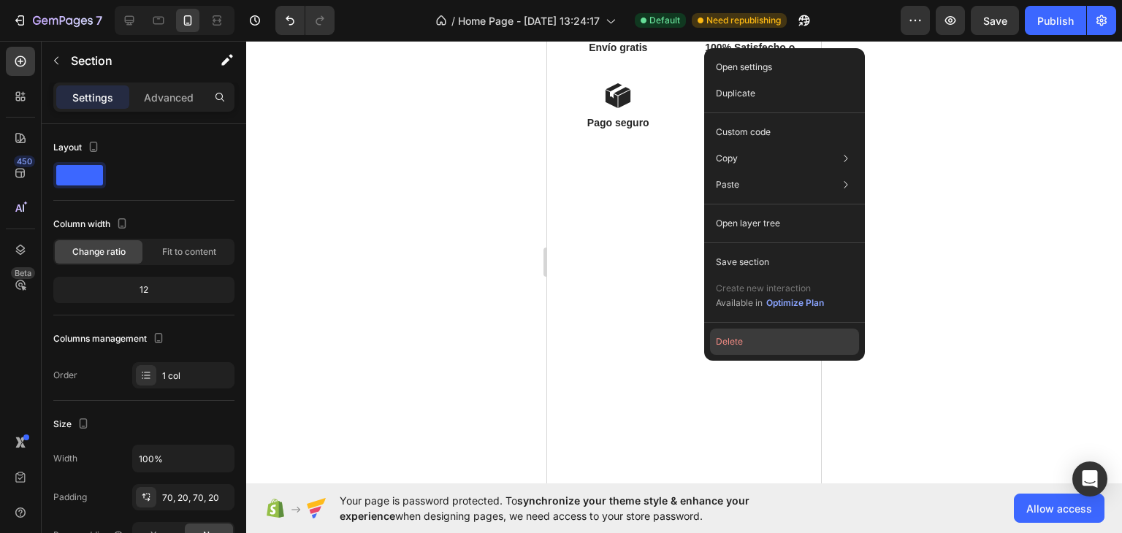
click at [722, 343] on button "Delete" at bounding box center [784, 342] width 149 height 26
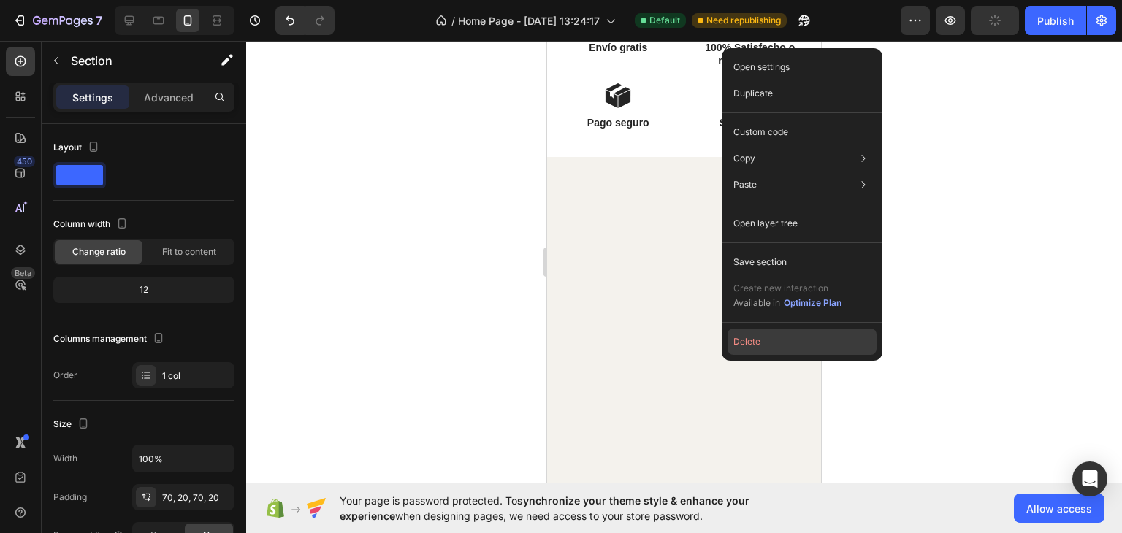
click at [737, 348] on button "Delete" at bounding box center [801, 342] width 149 height 26
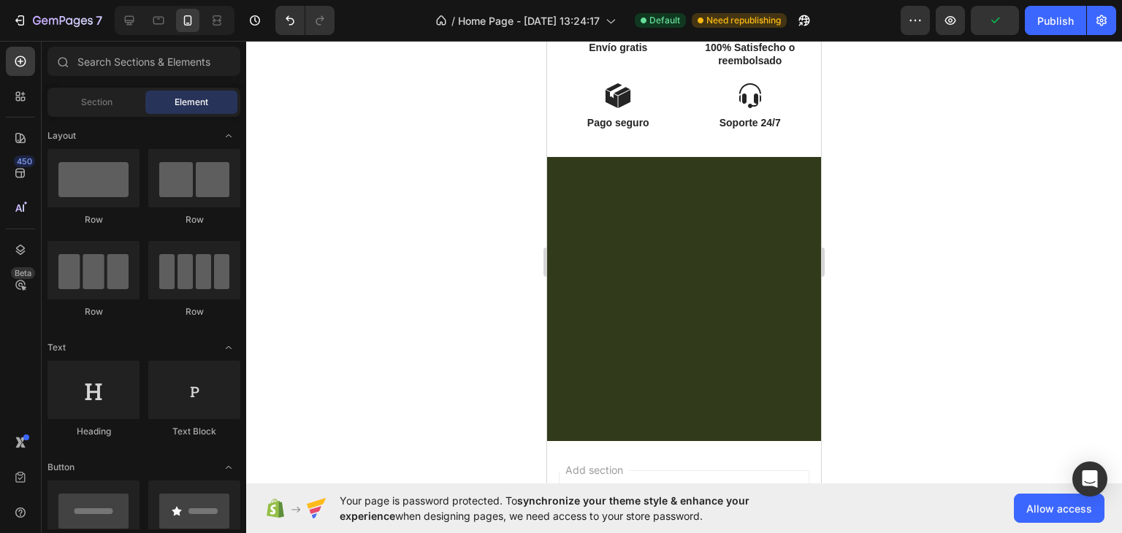
click at [665, 345] on div at bounding box center [684, 298] width 245 height 224
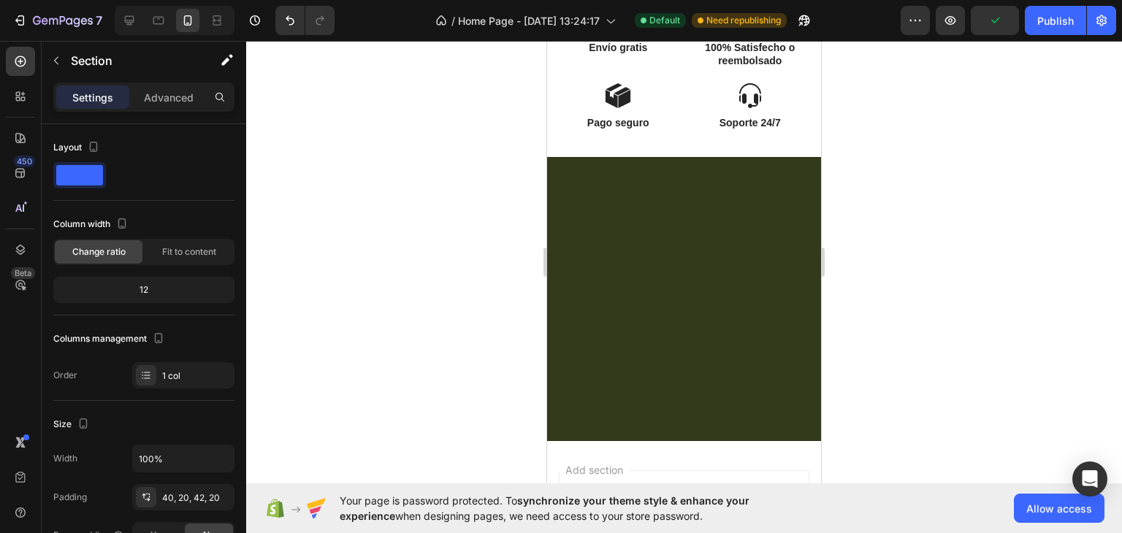
click at [702, 345] on div at bounding box center [684, 298] width 245 height 224
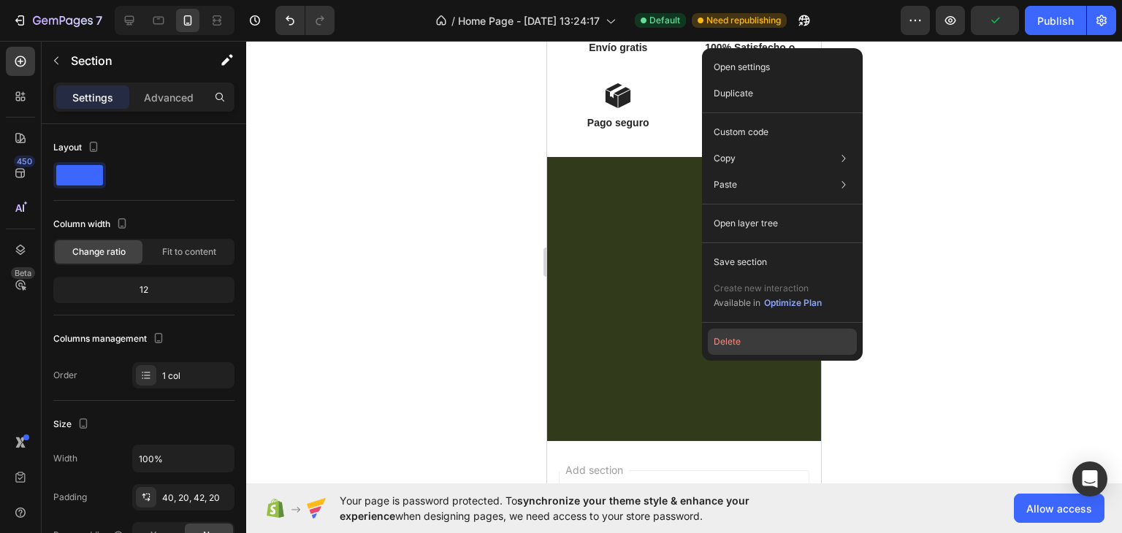
click at [713, 340] on button "Delete" at bounding box center [782, 342] width 149 height 26
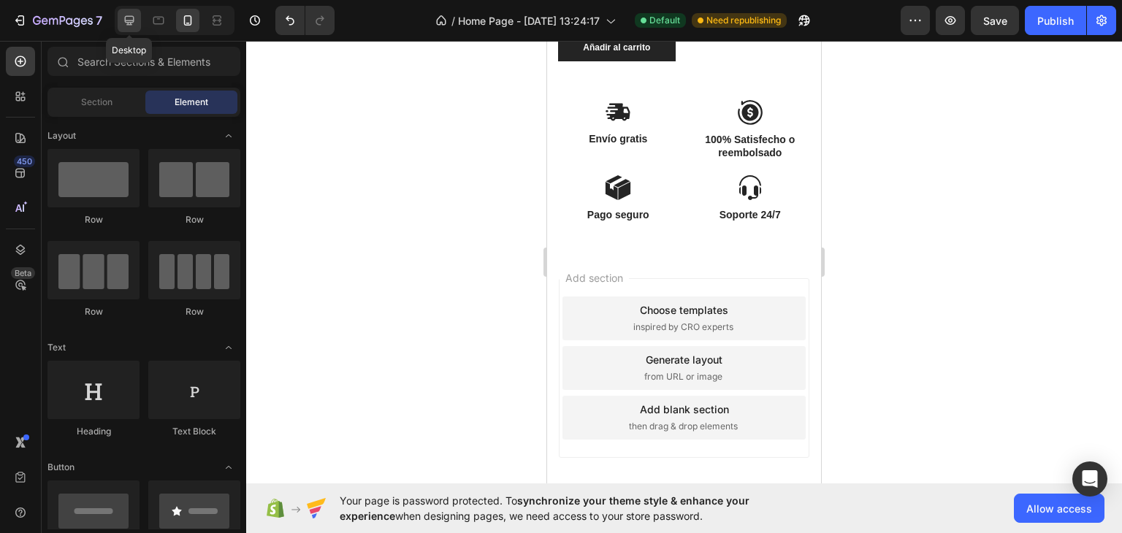
click at [132, 13] on icon at bounding box center [129, 20] width 15 height 15
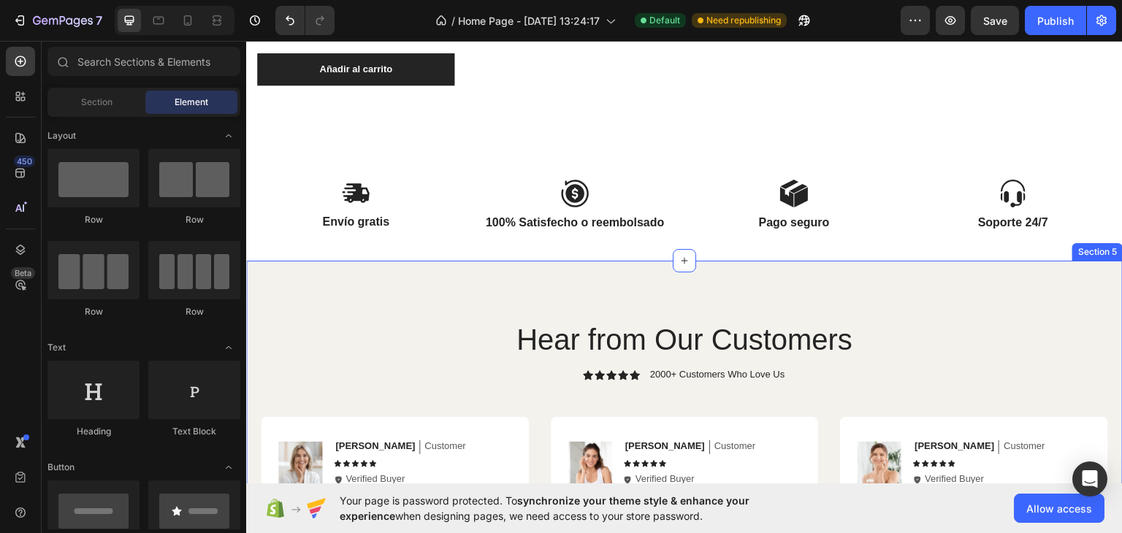
scroll to position [917, 0]
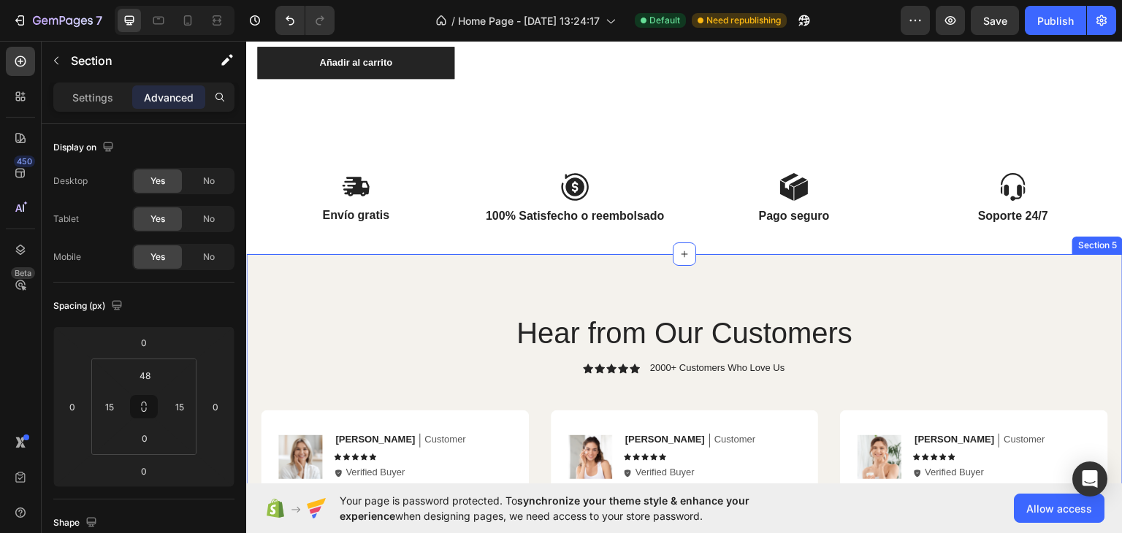
click at [477, 243] on div "Image Envío gratis Text Block Image 100% Satisfecho o reembolsado Text Block Ro…" at bounding box center [684, 213] width 854 height 83
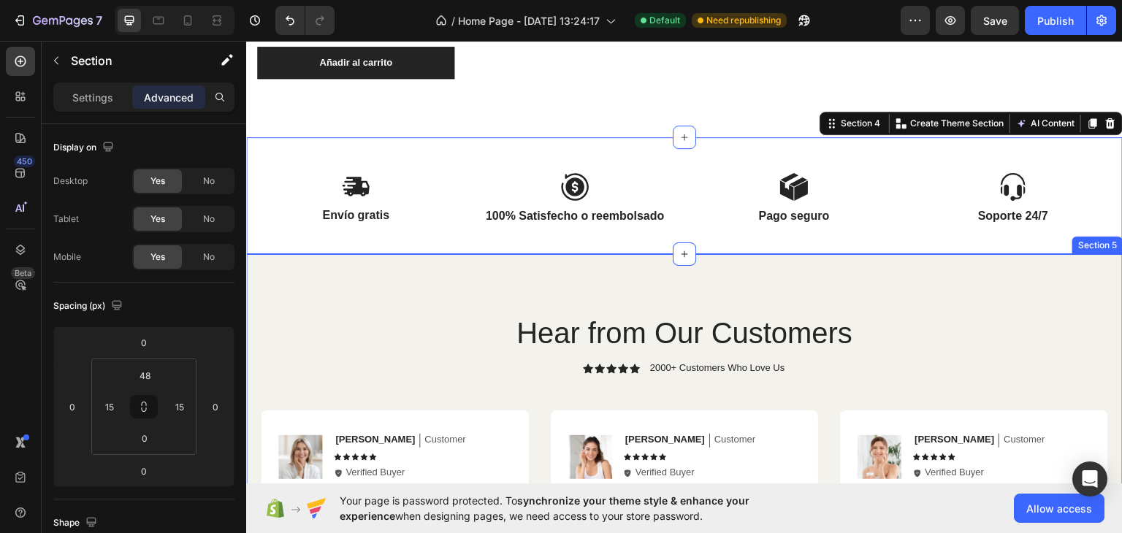
click at [460, 264] on div "Hear from Our Customers Heading Icon Icon Icon Icon Icon Icon List 2000+ Custom…" at bounding box center [684, 543] width 876 height 580
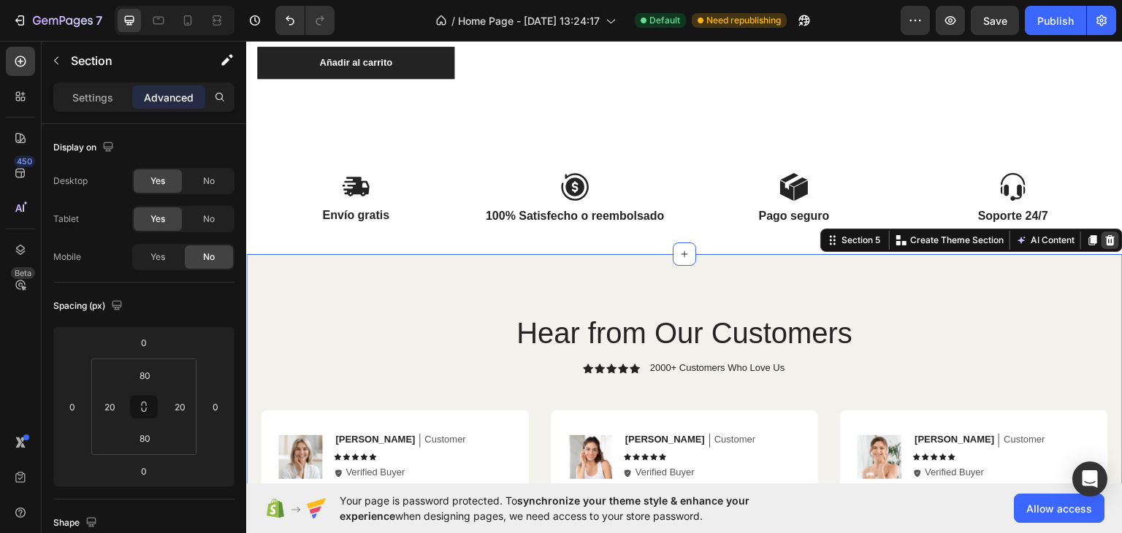
click at [1104, 242] on icon at bounding box center [1110, 240] width 12 height 12
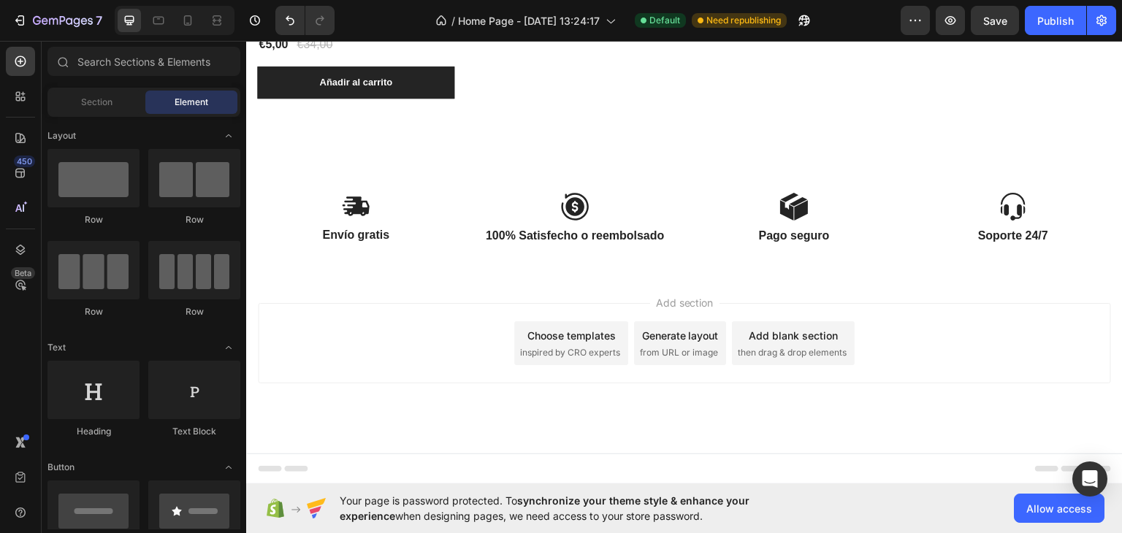
scroll to position [896, 0]
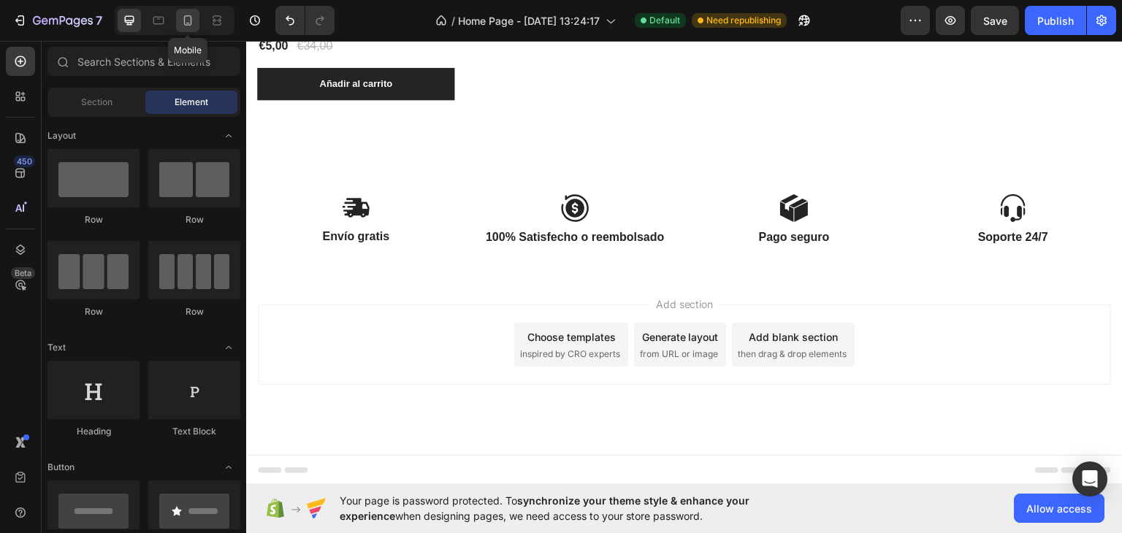
click at [187, 23] on icon at bounding box center [188, 20] width 8 height 10
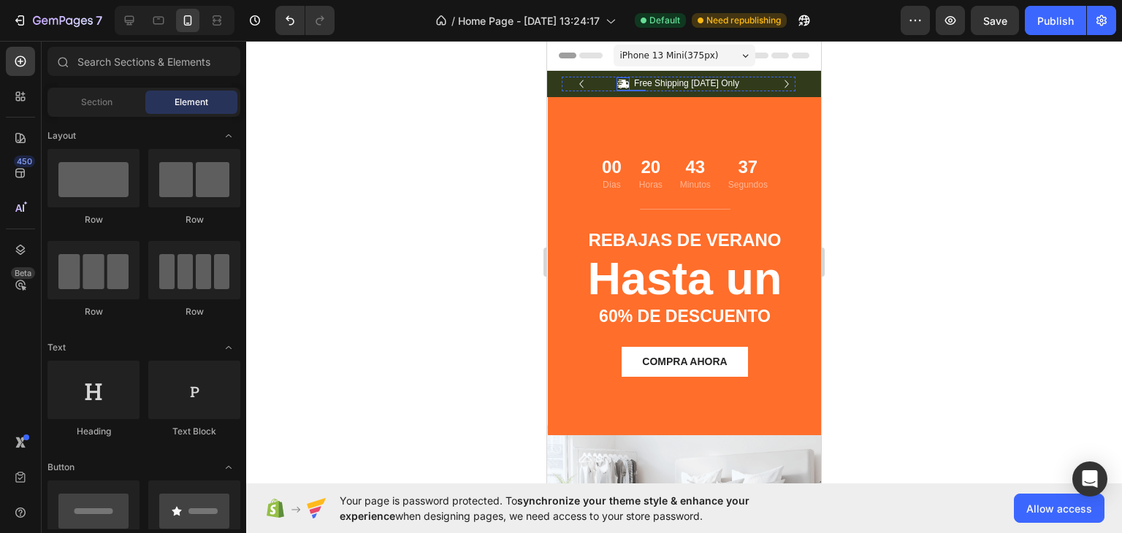
click at [623, 82] on icon at bounding box center [622, 83] width 13 height 13
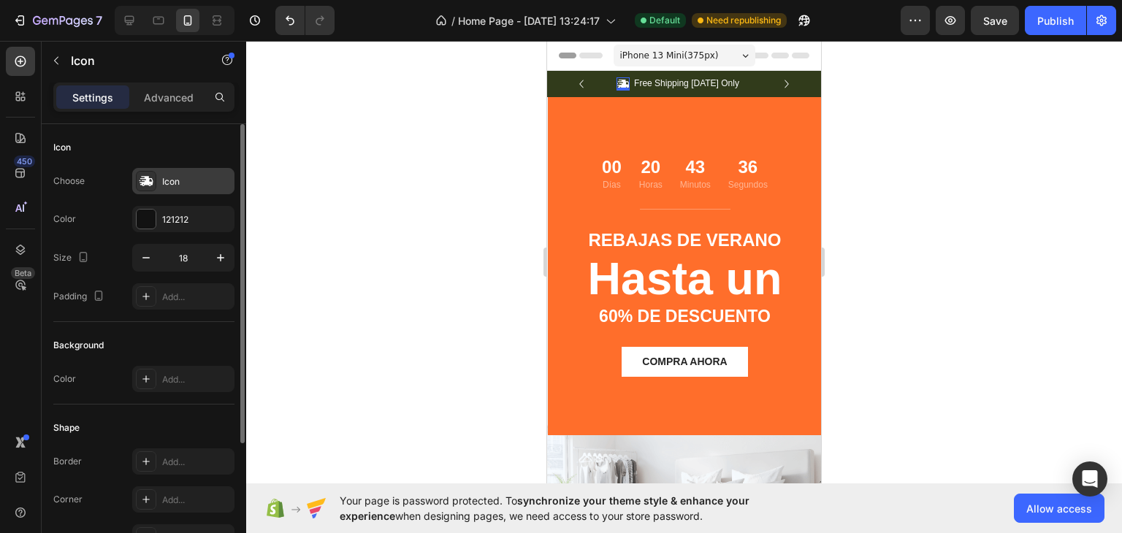
click at [167, 177] on div "Icon" at bounding box center [196, 181] width 69 height 13
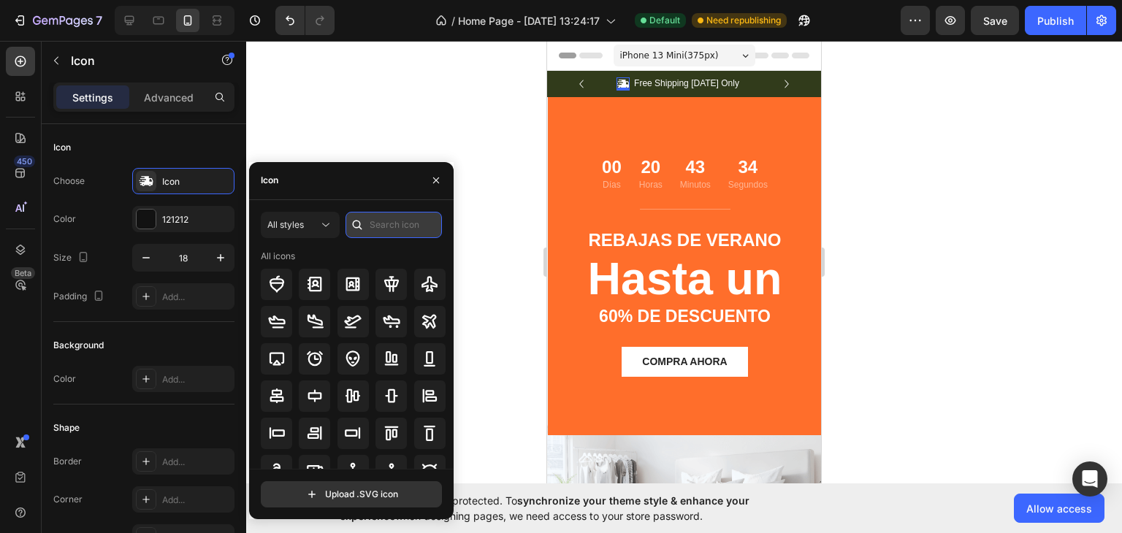
click at [409, 226] on input "text" at bounding box center [393, 225] width 96 height 26
type input "people"
click at [392, 251] on div "All icons" at bounding box center [353, 256] width 185 height 13
click at [415, 233] on input "people" at bounding box center [393, 225] width 96 height 26
type input "people"
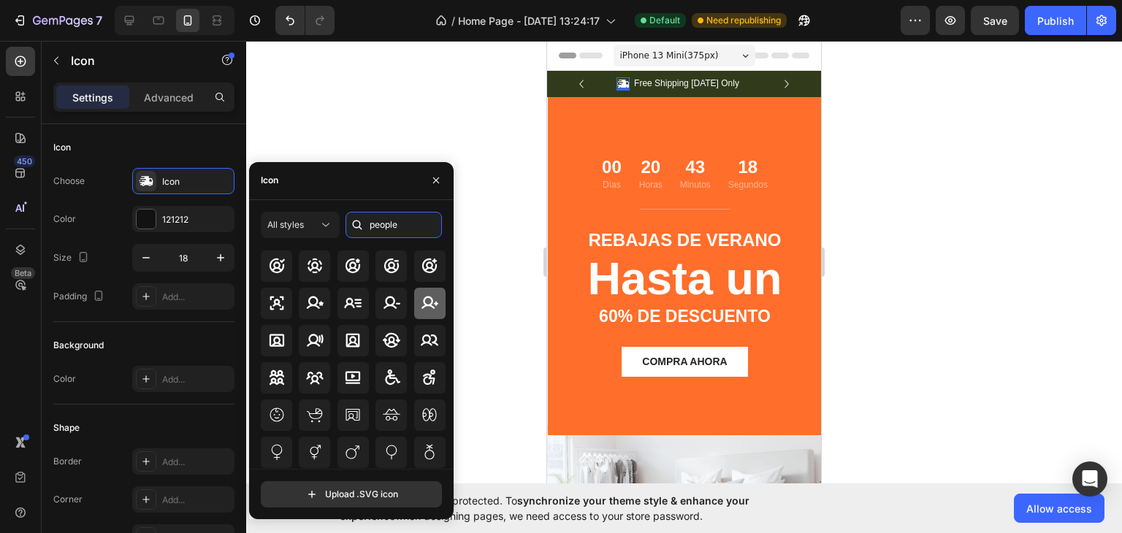
scroll to position [475, 0]
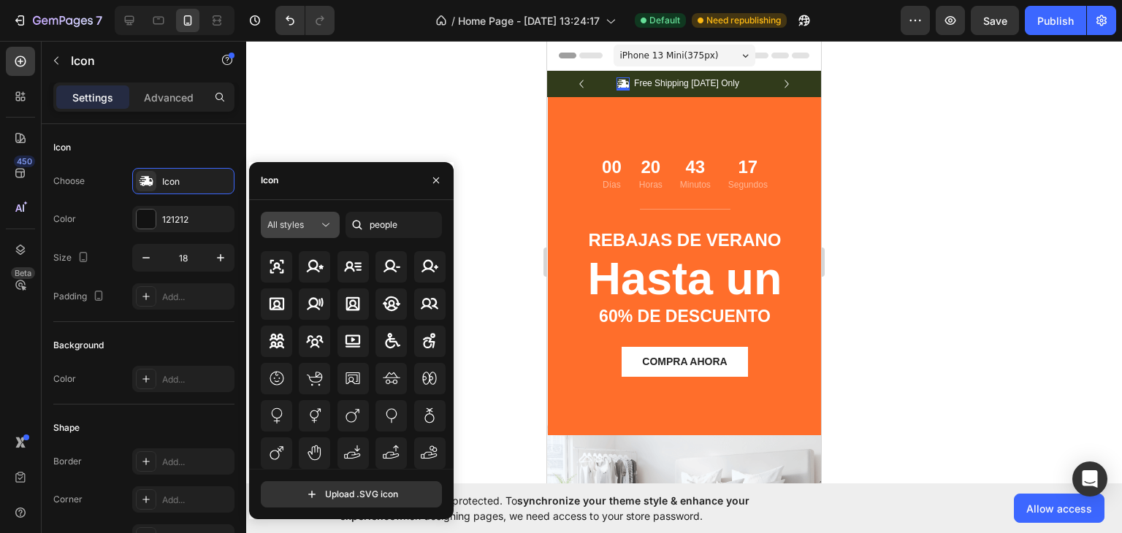
click at [315, 219] on div "All styles" at bounding box center [292, 224] width 51 height 13
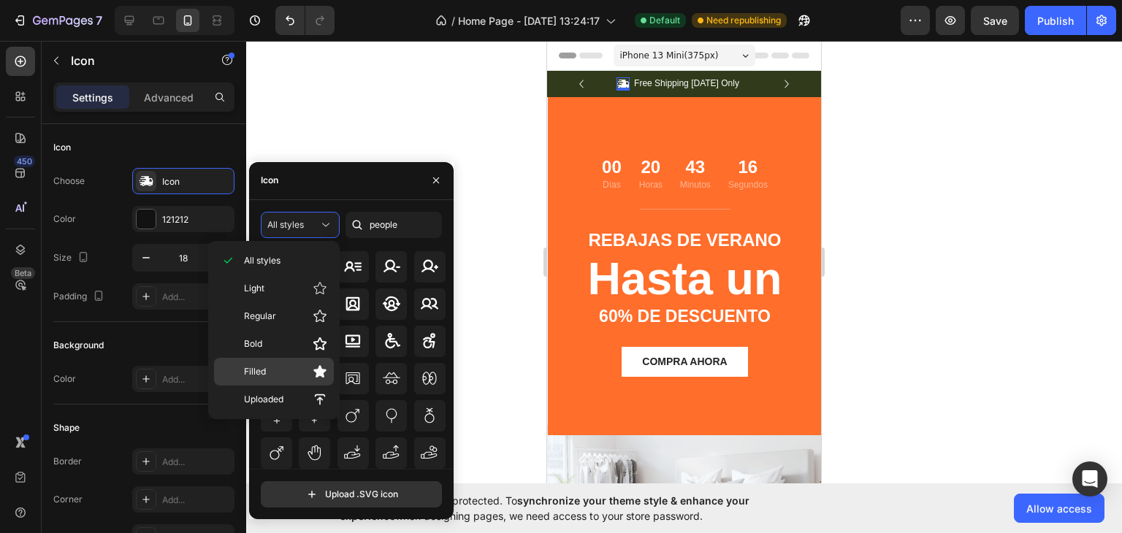
click at [287, 364] on p "Filled" at bounding box center [285, 371] width 83 height 15
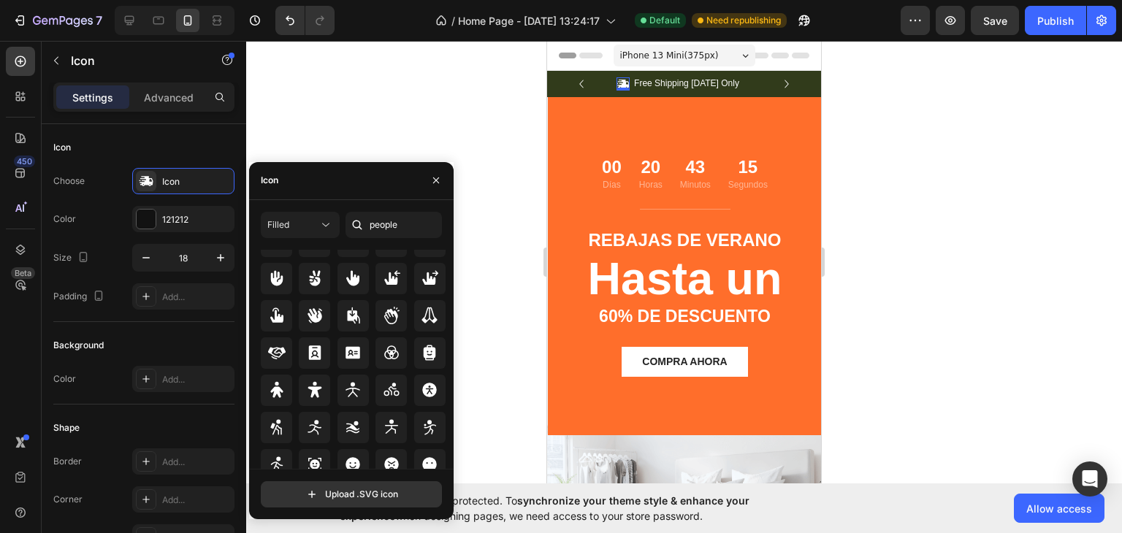
scroll to position [161, 0]
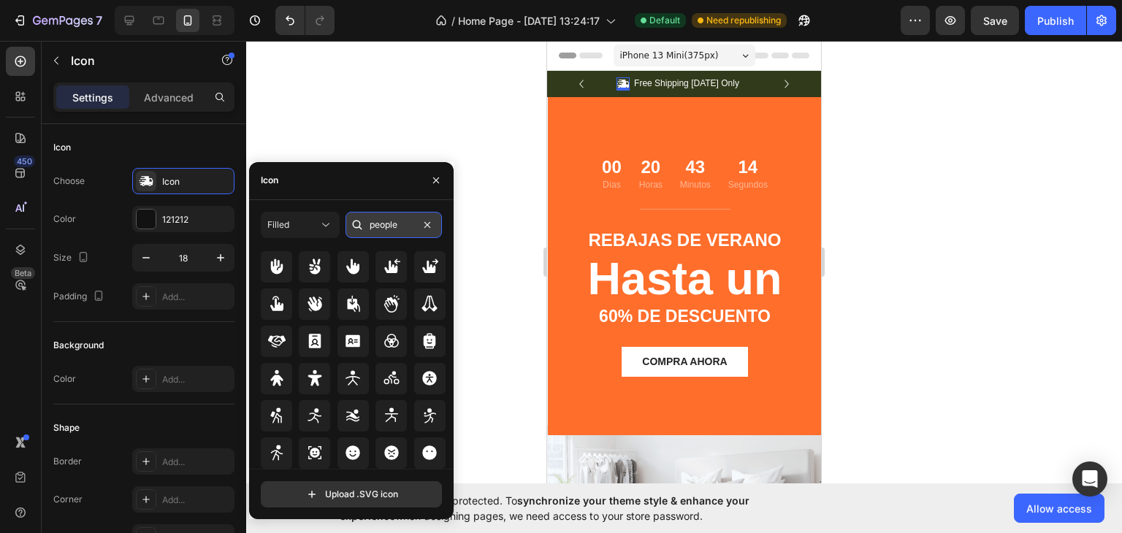
click at [417, 234] on input "people" at bounding box center [393, 225] width 96 height 26
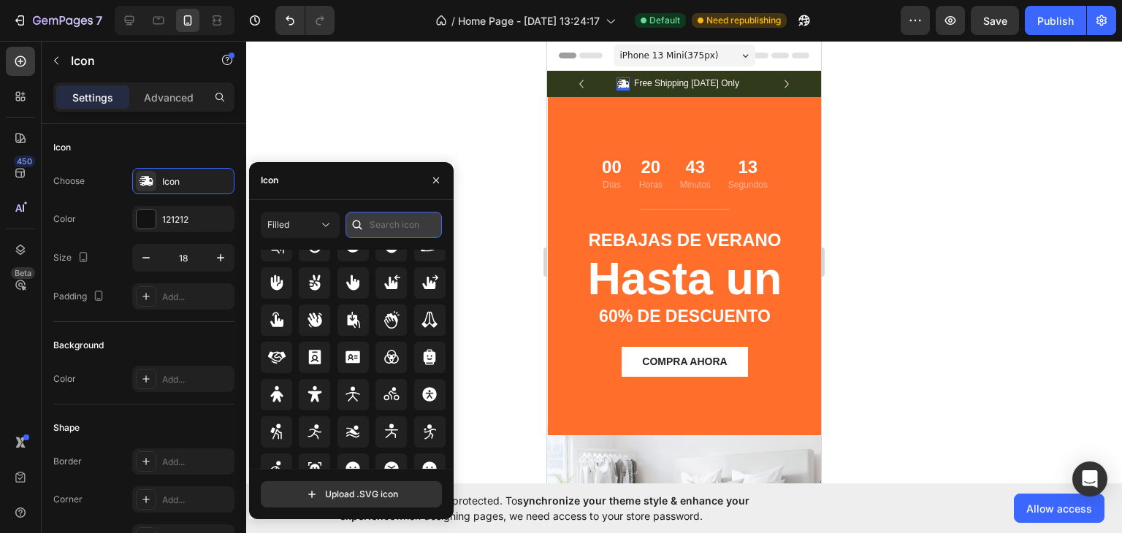
scroll to position [0, 0]
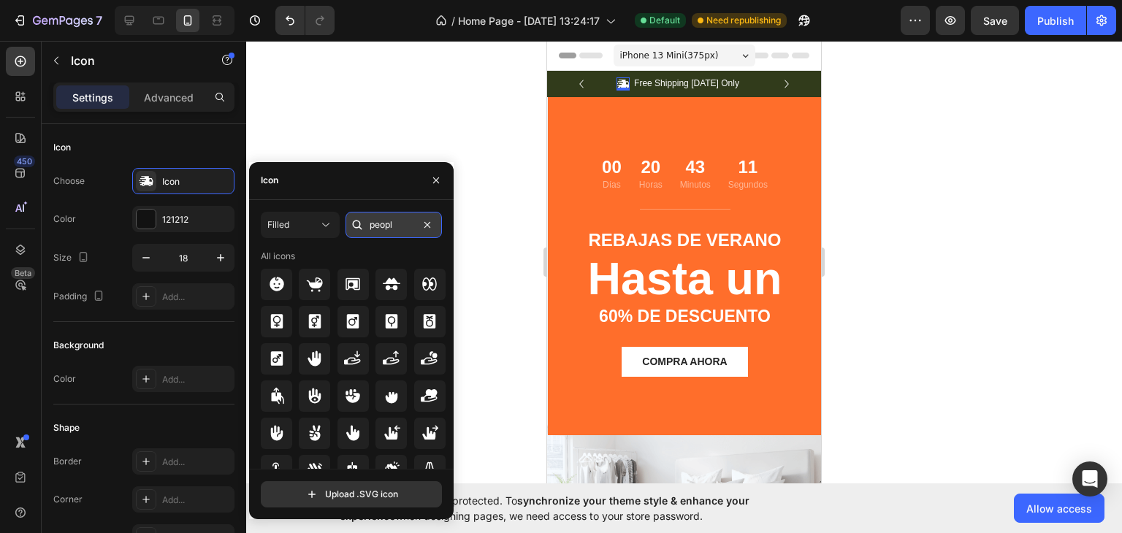
type input "people"
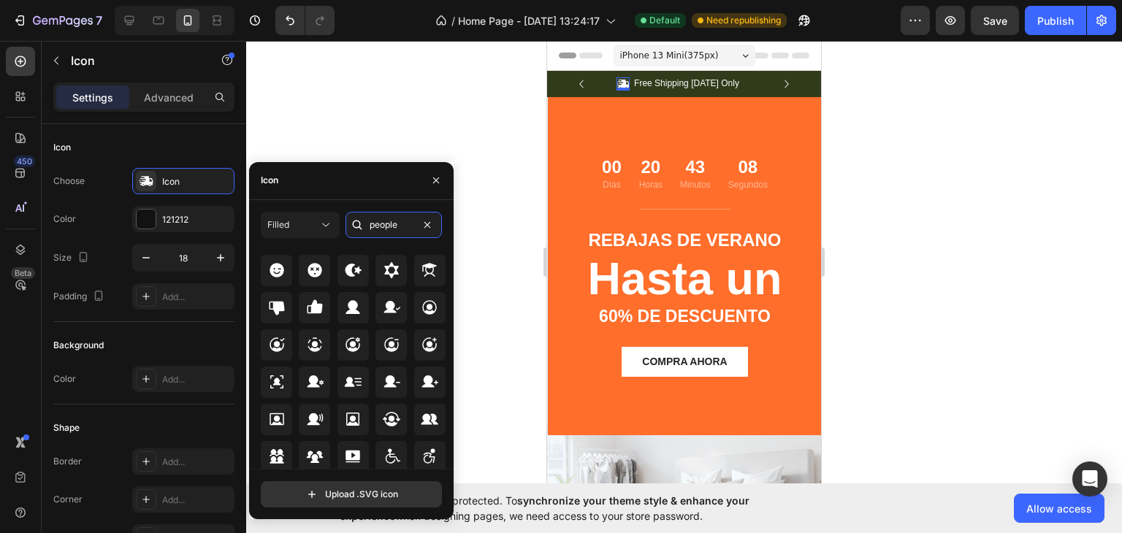
scroll to position [380, 0]
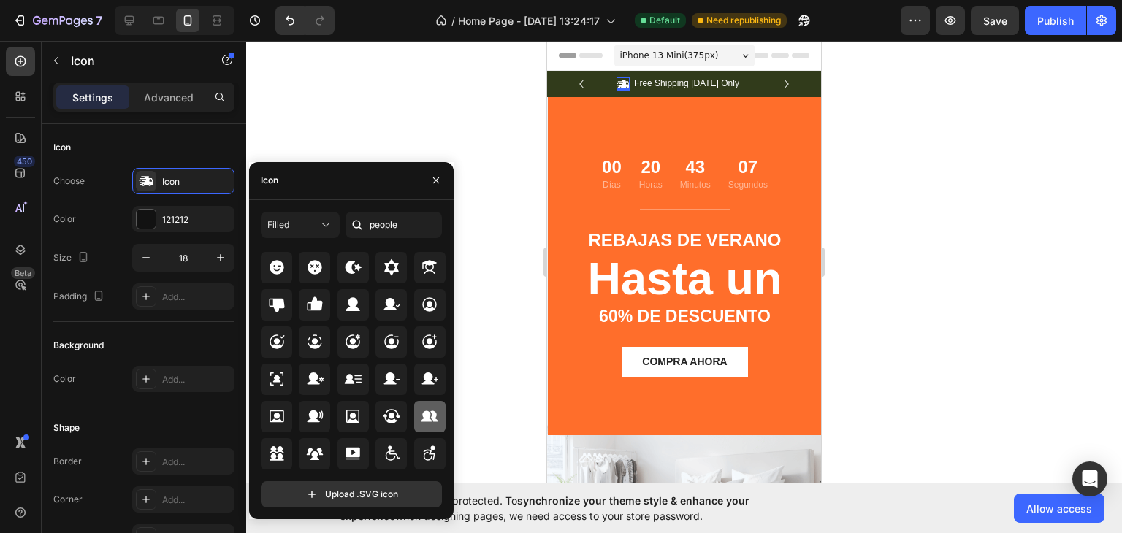
click at [432, 413] on icon at bounding box center [430, 417] width 18 height 18
click at [152, 240] on div "Choose Users filled Color 121212 Size 18 Padding Add..." at bounding box center [143, 239] width 181 height 142
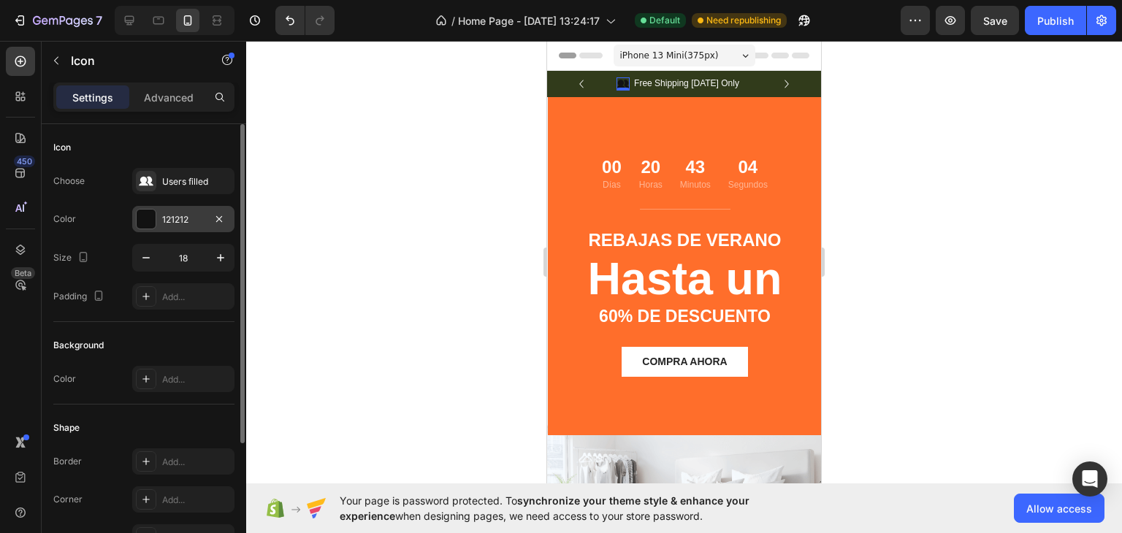
click at [156, 221] on div "121212" at bounding box center [183, 219] width 102 height 26
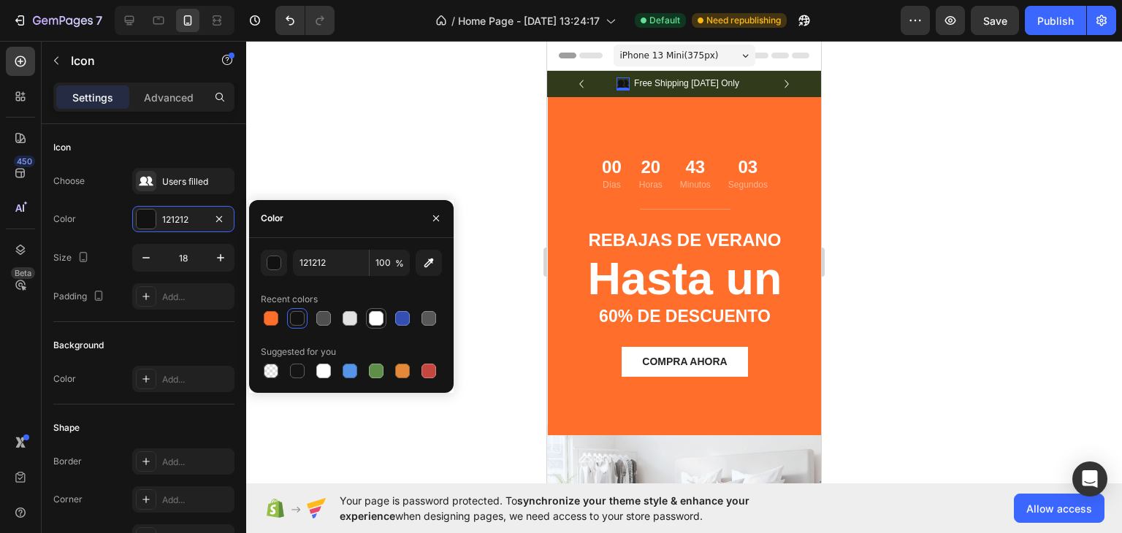
click at [374, 322] on div at bounding box center [376, 318] width 15 height 15
type input "FFFFFF"
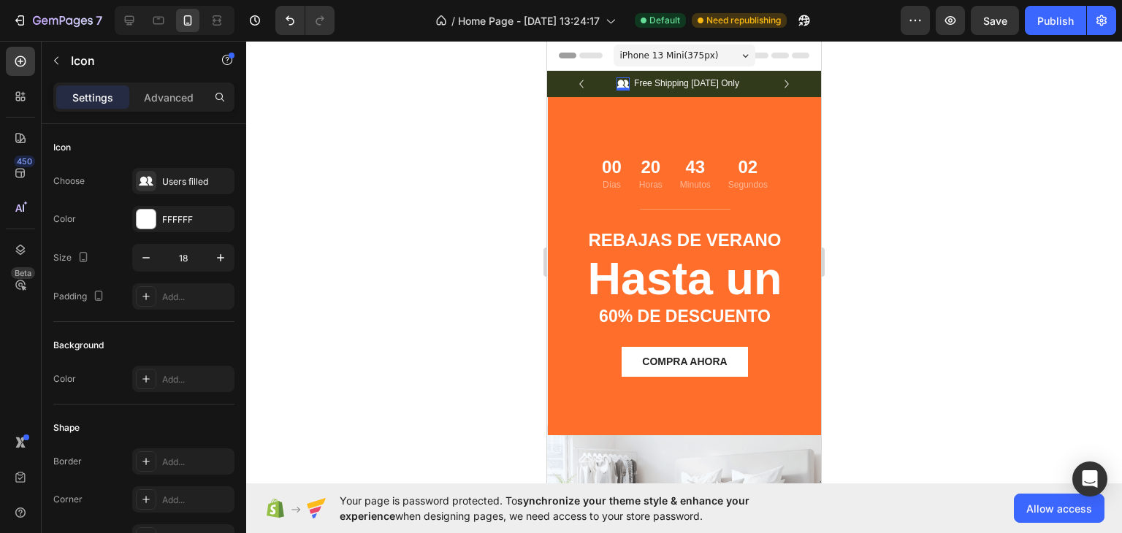
click at [529, 340] on div at bounding box center [684, 287] width 876 height 492
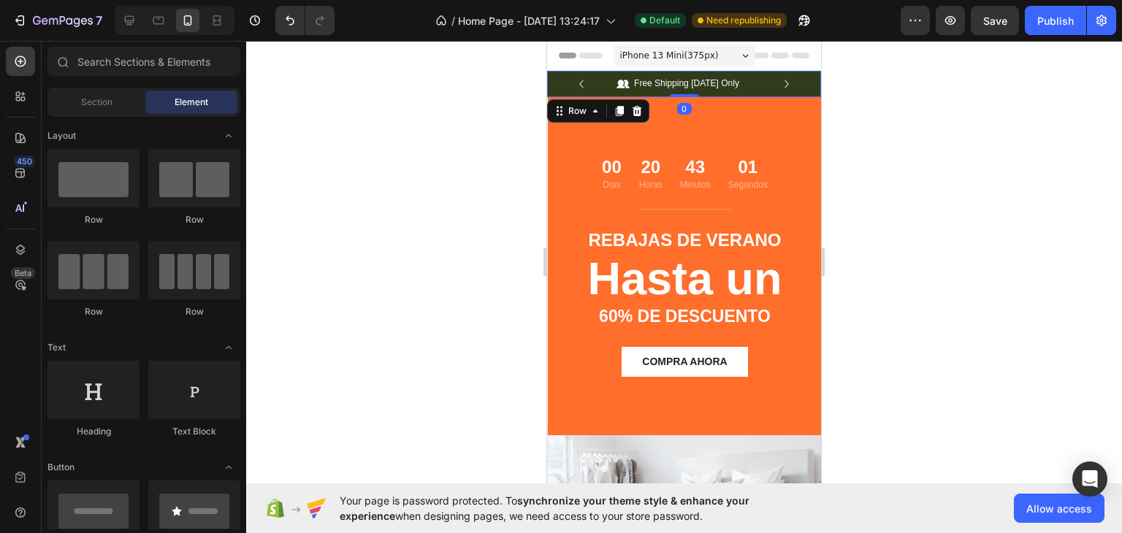
click at [554, 83] on div "Icon Free Shipping Today Only Text Block Row Icon 84,000+ Happy Customer Text B…" at bounding box center [684, 84] width 274 height 26
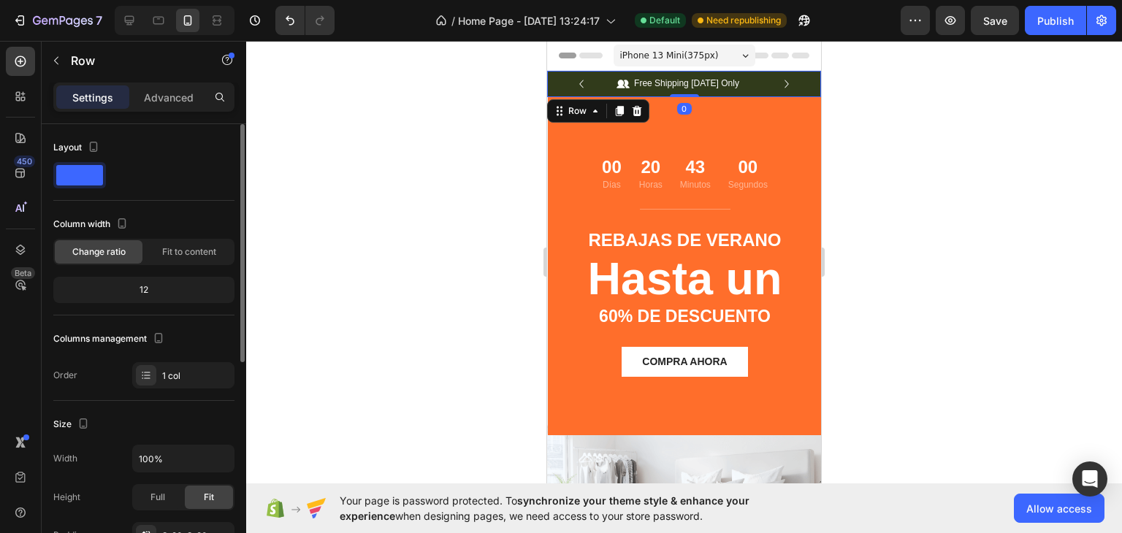
scroll to position [401, 0]
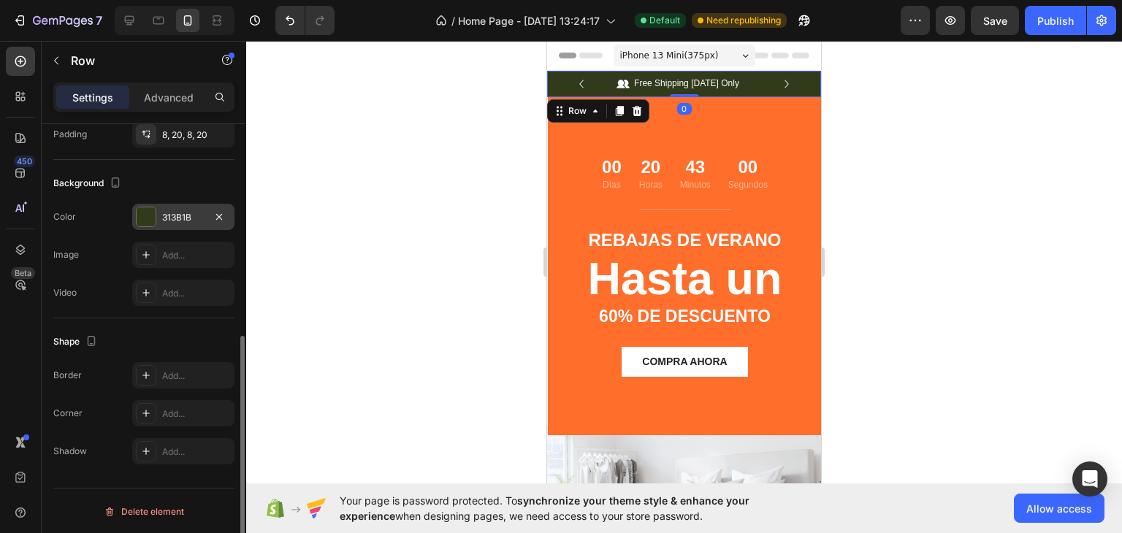
click at [147, 213] on div at bounding box center [146, 216] width 19 height 19
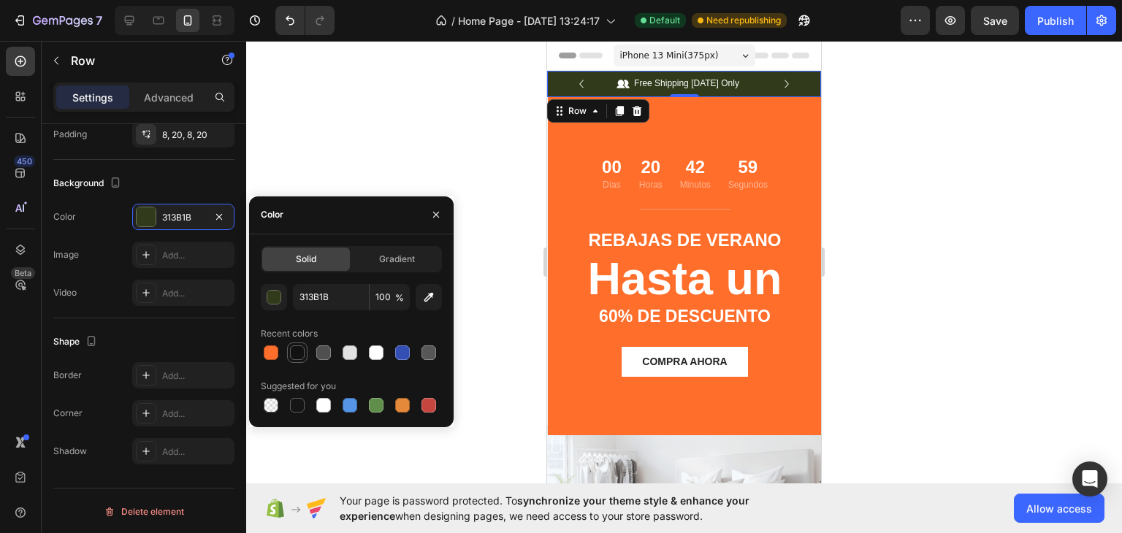
click at [299, 360] on div at bounding box center [297, 353] width 18 height 18
type input "121212"
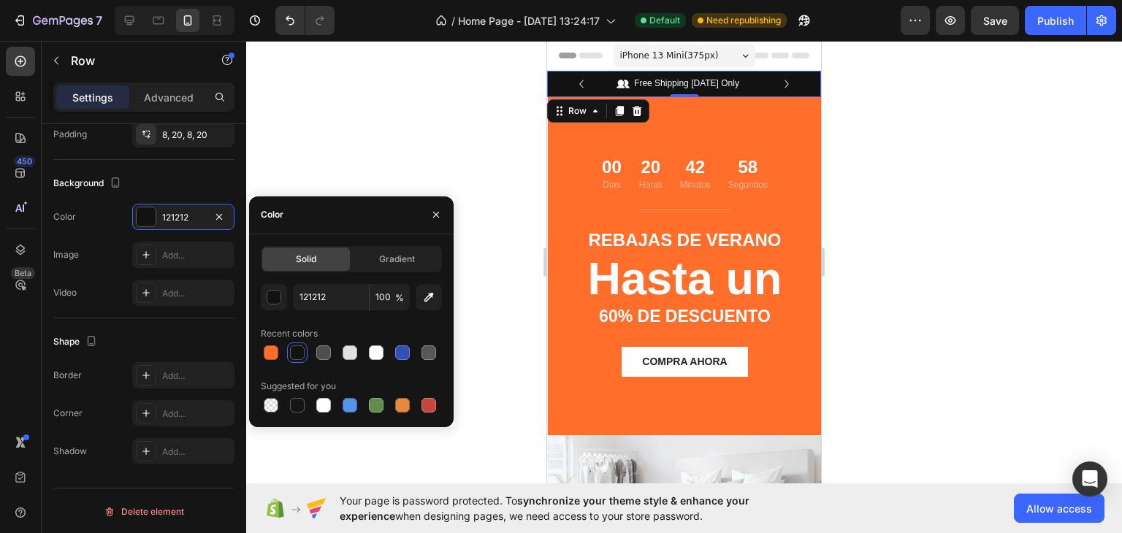
click at [424, 161] on div at bounding box center [684, 287] width 876 height 492
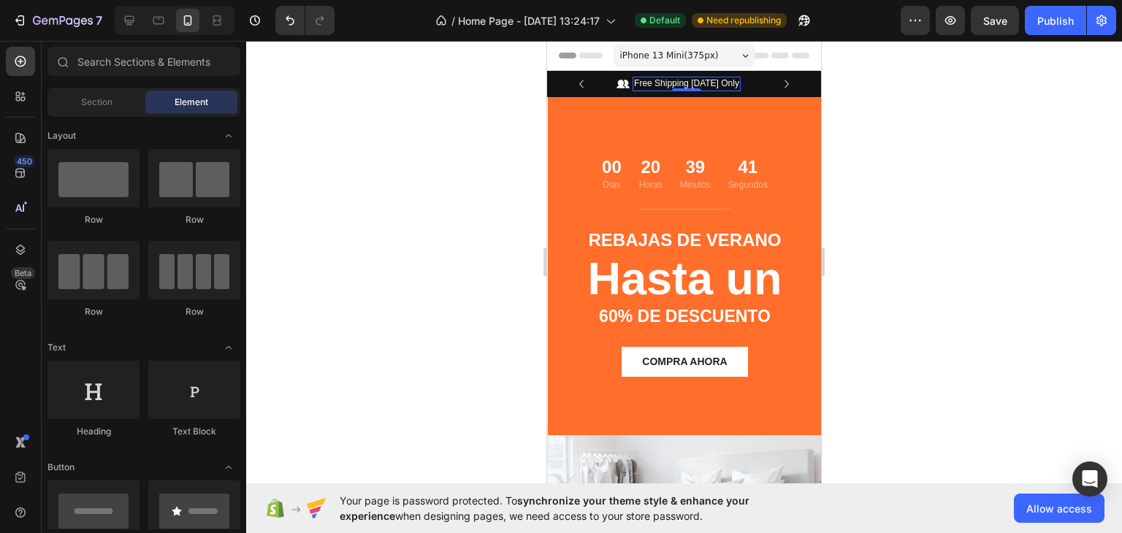
click at [672, 80] on p "Free Shipping Today Only" at bounding box center [686, 84] width 105 height 12
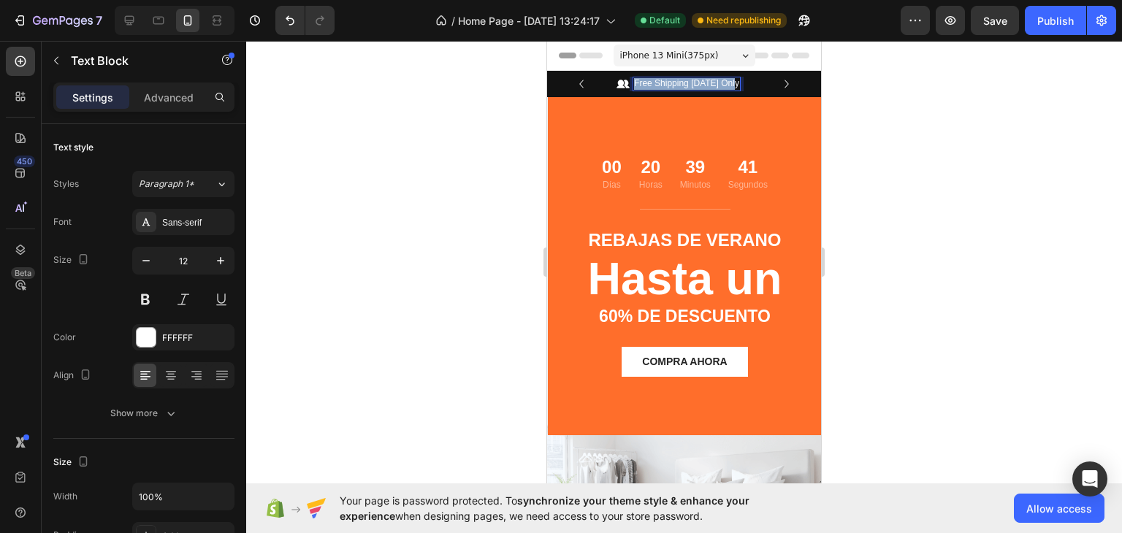
click at [672, 80] on p "Free Shipping Today Only" at bounding box center [686, 84] width 105 height 12
click at [418, 180] on div at bounding box center [684, 287] width 876 height 492
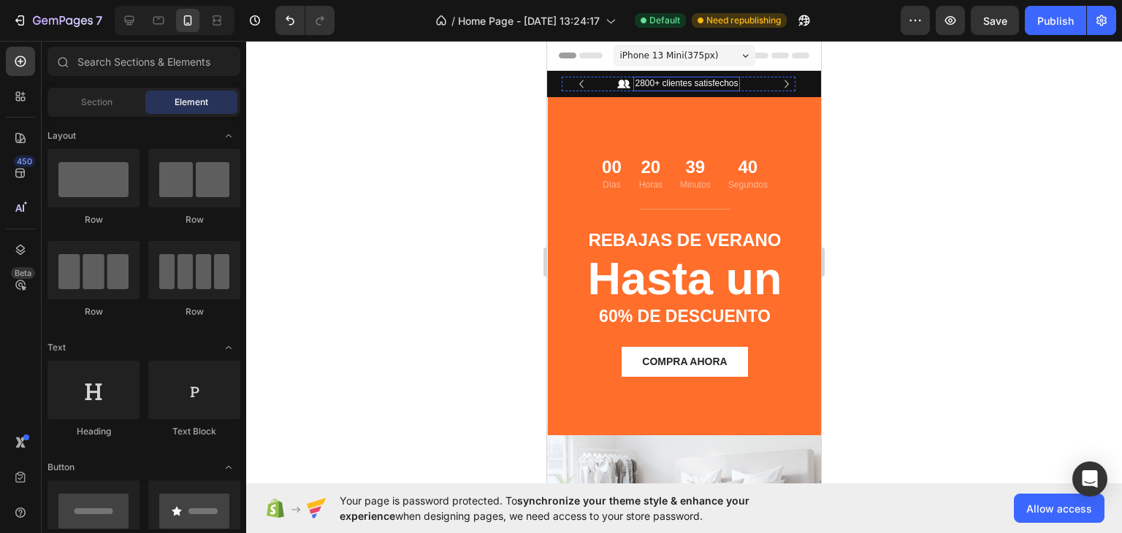
click at [665, 83] on p "2800+ clientes satisfechos" at bounding box center [686, 84] width 103 height 12
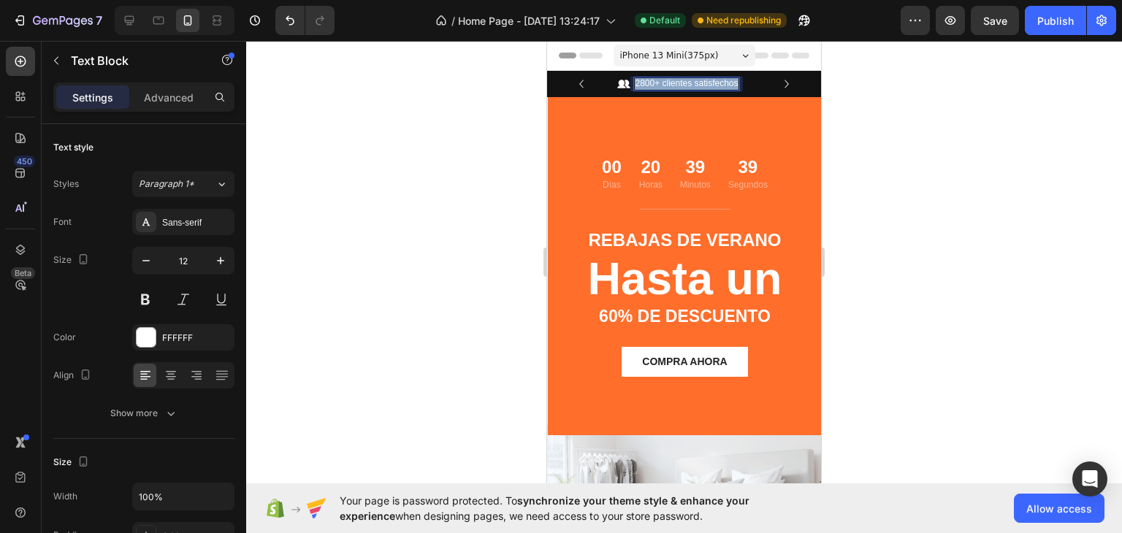
click at [665, 83] on p "2800+ clientes satisfechos" at bounding box center [686, 84] width 103 height 12
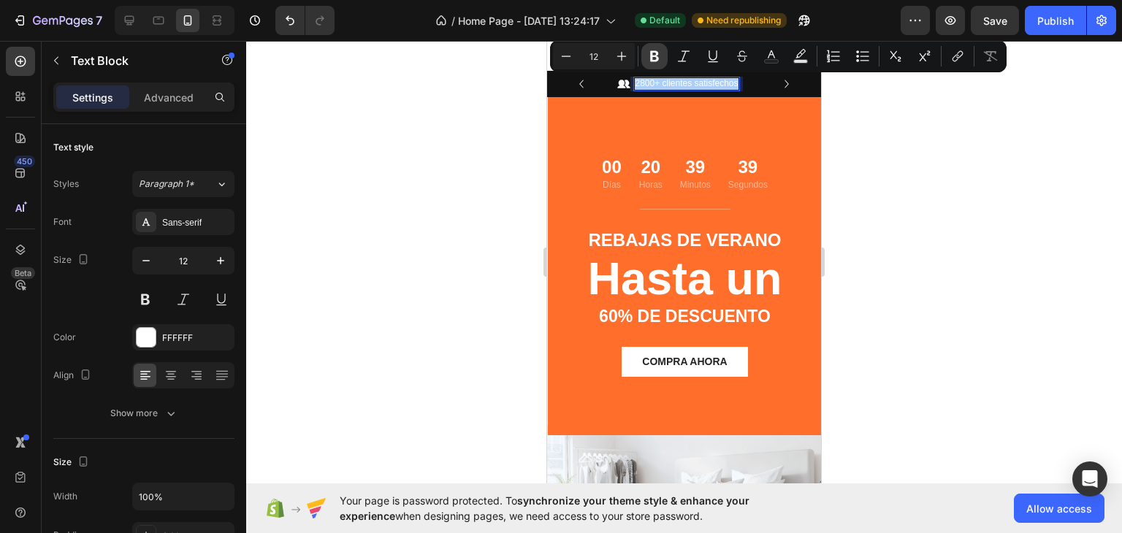
click at [662, 56] on button "Bold" at bounding box center [654, 56] width 26 height 26
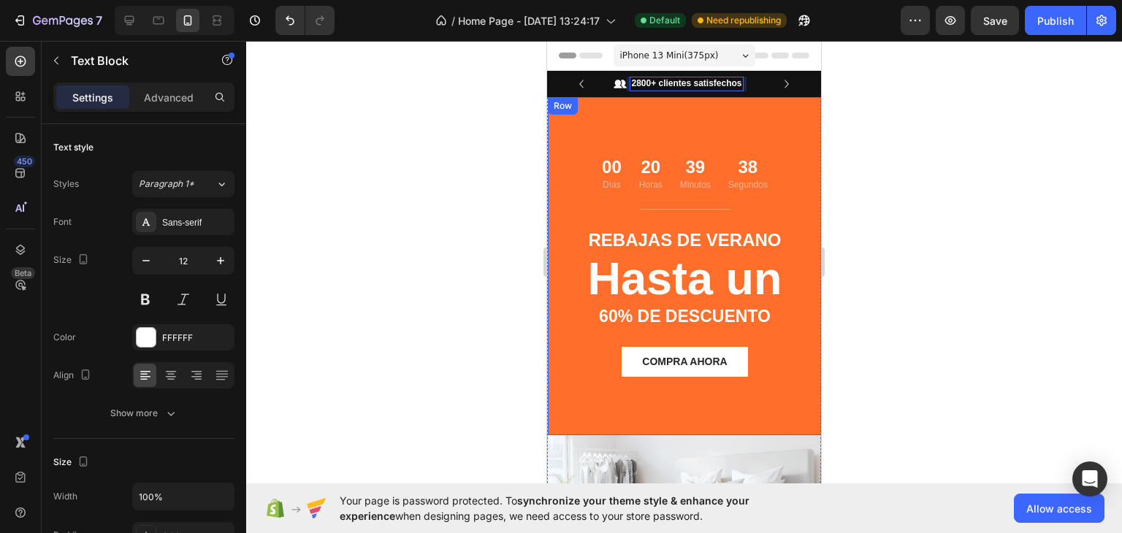
click at [460, 148] on div at bounding box center [684, 287] width 876 height 492
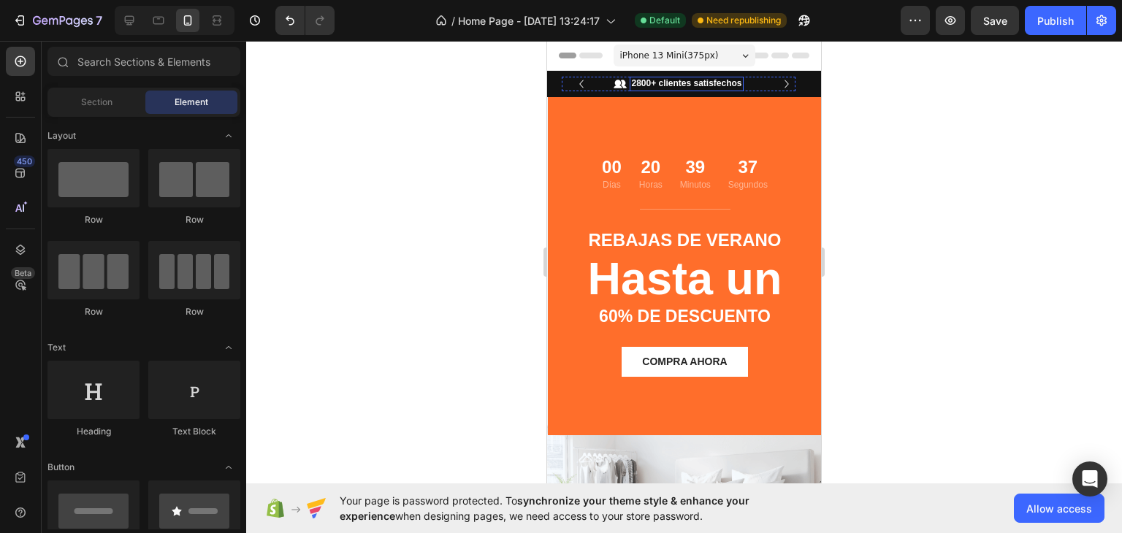
click at [673, 83] on strong "2800+ clientes satisfechos" at bounding box center [686, 83] width 110 height 10
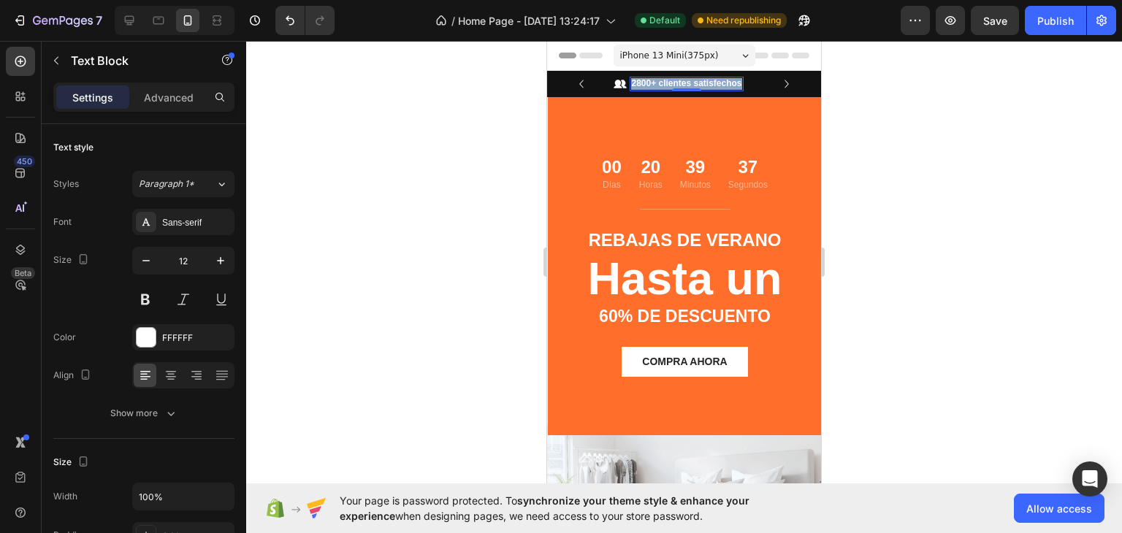
click at [673, 83] on strong "2800+ clientes satisfechos" at bounding box center [686, 83] width 110 height 10
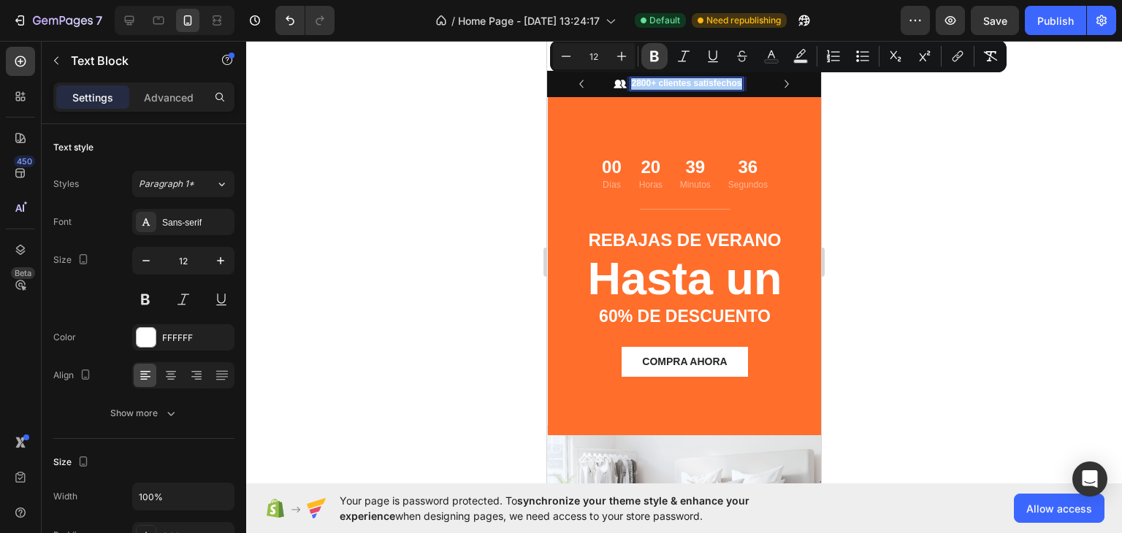
click at [649, 56] on icon "Editor contextual toolbar" at bounding box center [654, 56] width 15 height 15
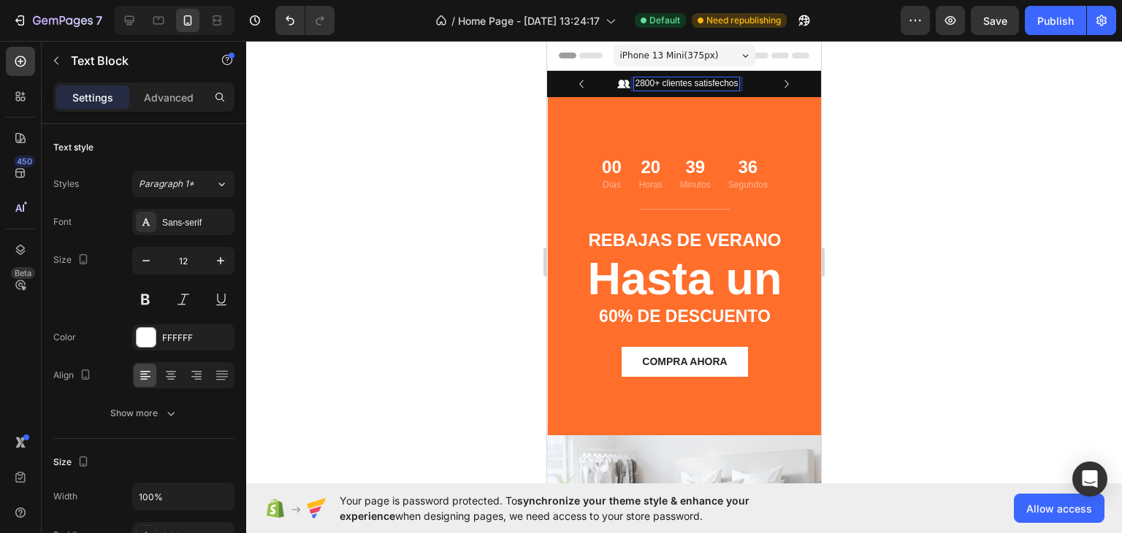
click at [424, 139] on div at bounding box center [684, 287] width 876 height 492
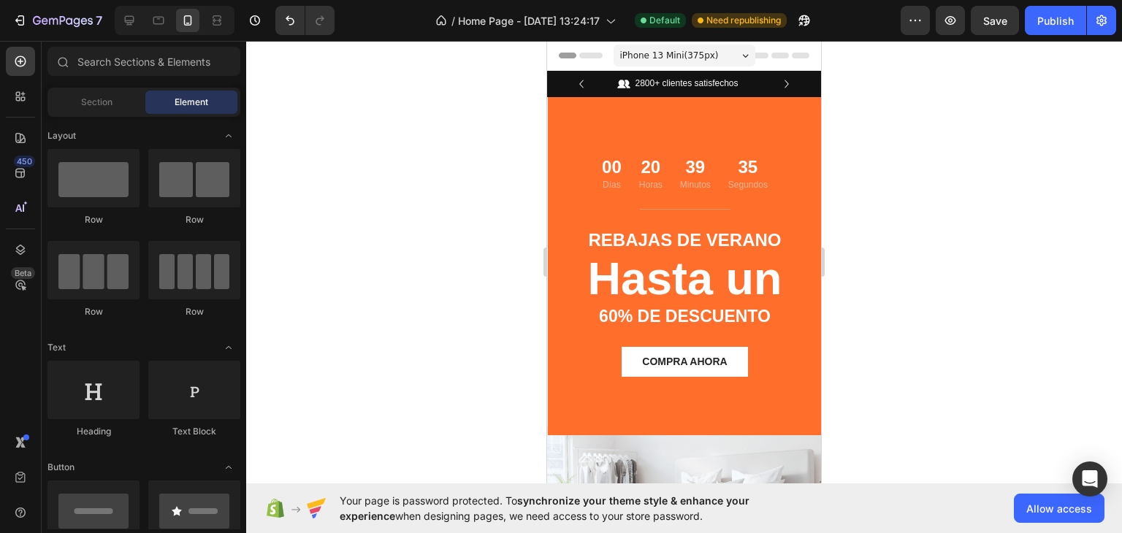
click at [772, 68] on div "Header" at bounding box center [684, 55] width 250 height 29
click at [779, 81] on icon "Carousel Next Arrow" at bounding box center [787, 84] width 16 height 16
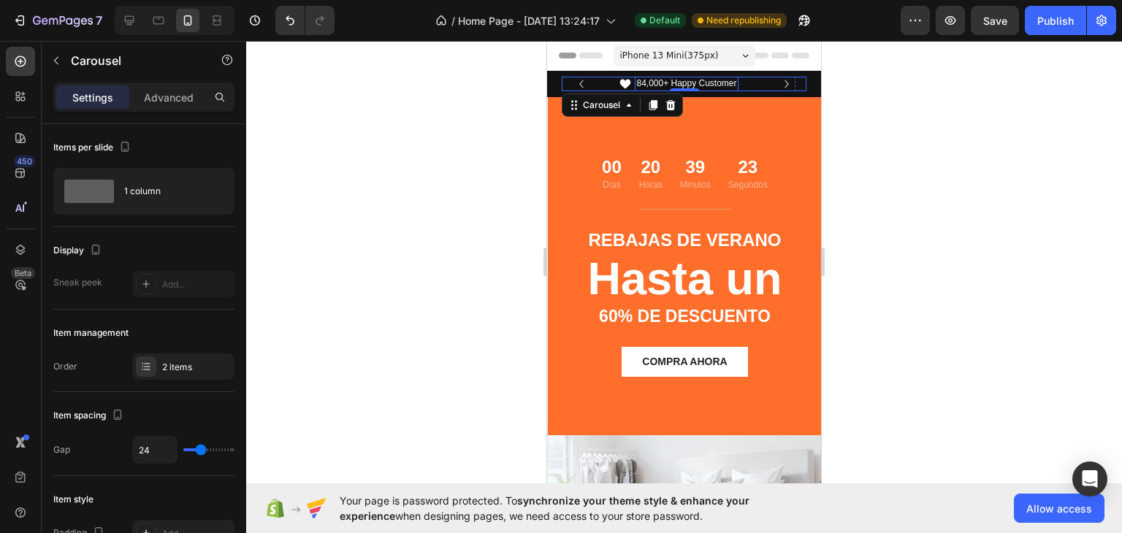
click at [649, 84] on p "84,000+ Happy Customer" at bounding box center [686, 84] width 100 height 12
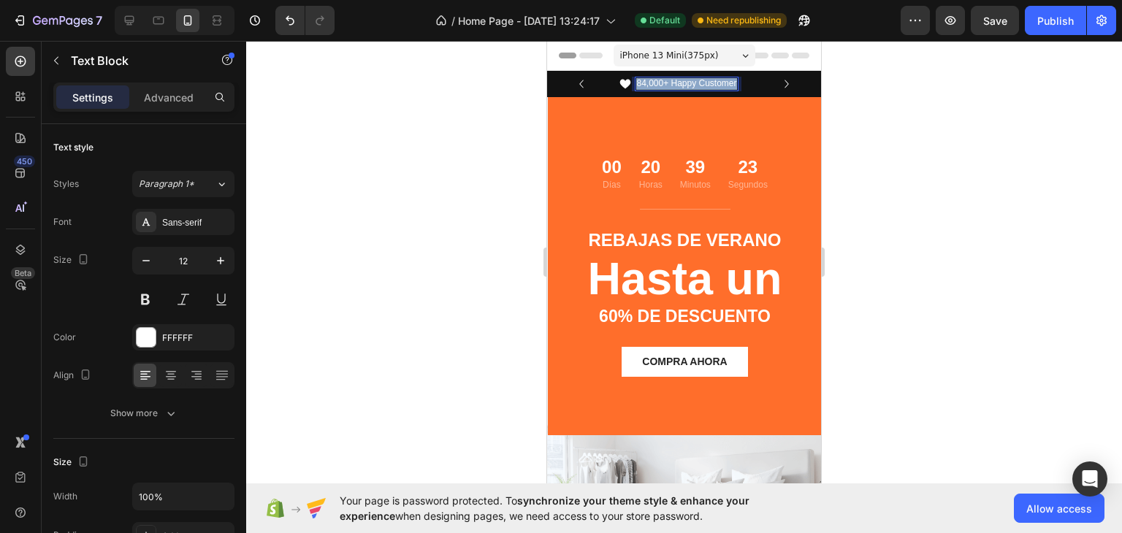
click at [649, 84] on p "84,000+ Happy Customer" at bounding box center [686, 84] width 100 height 12
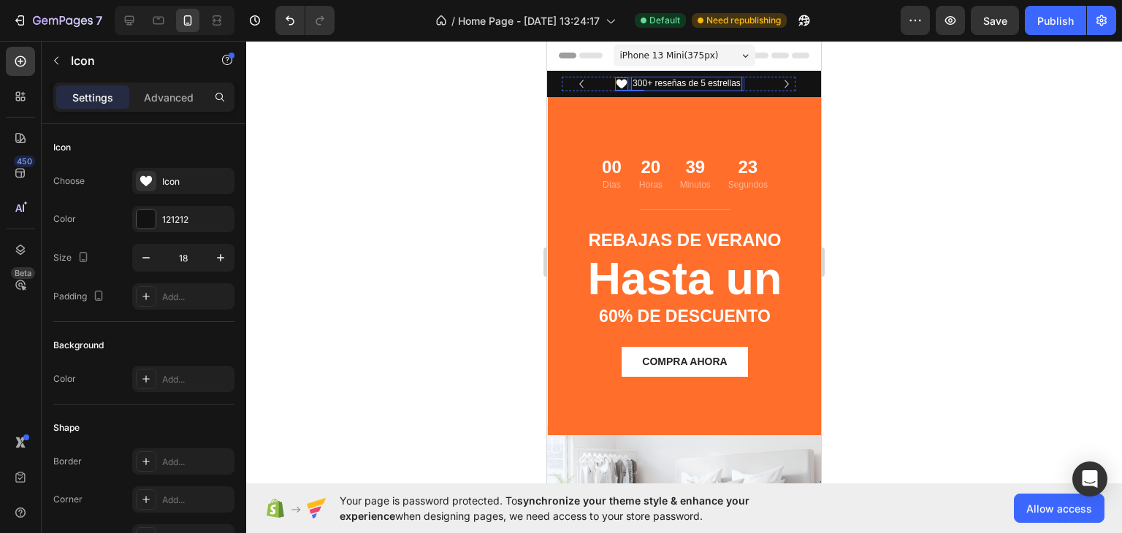
click at [616, 85] on icon at bounding box center [621, 83] width 13 height 13
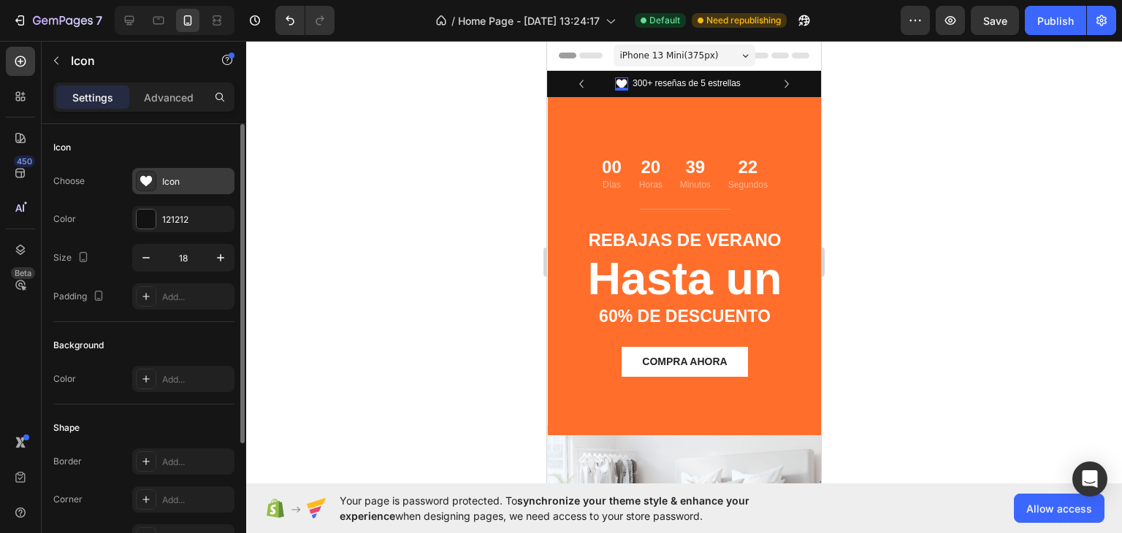
click at [185, 176] on div "Icon" at bounding box center [196, 181] width 69 height 13
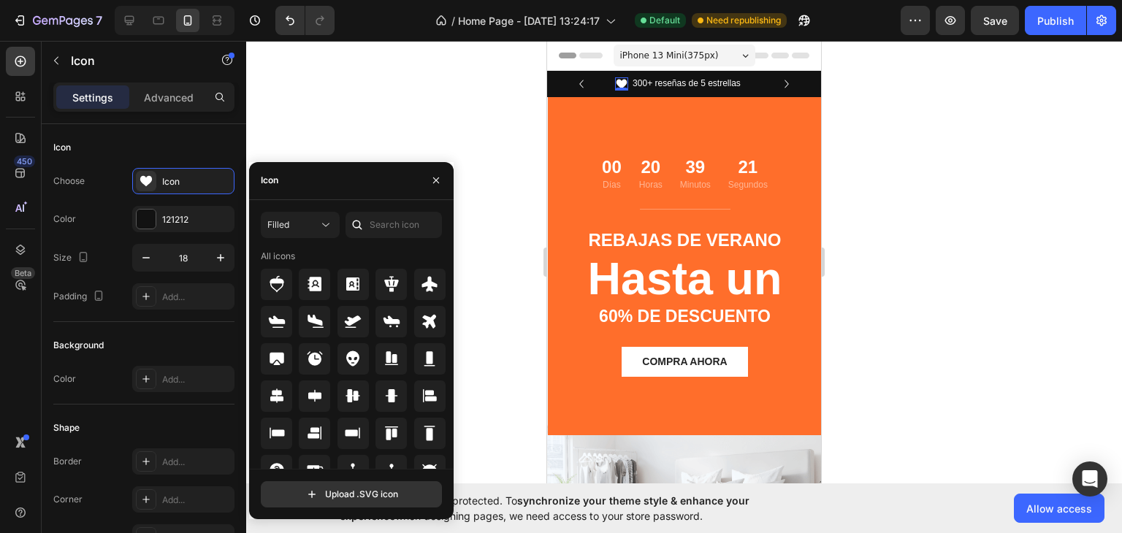
click at [362, 236] on div at bounding box center [356, 225] width 23 height 26
click at [369, 231] on input "text" at bounding box center [393, 225] width 96 height 26
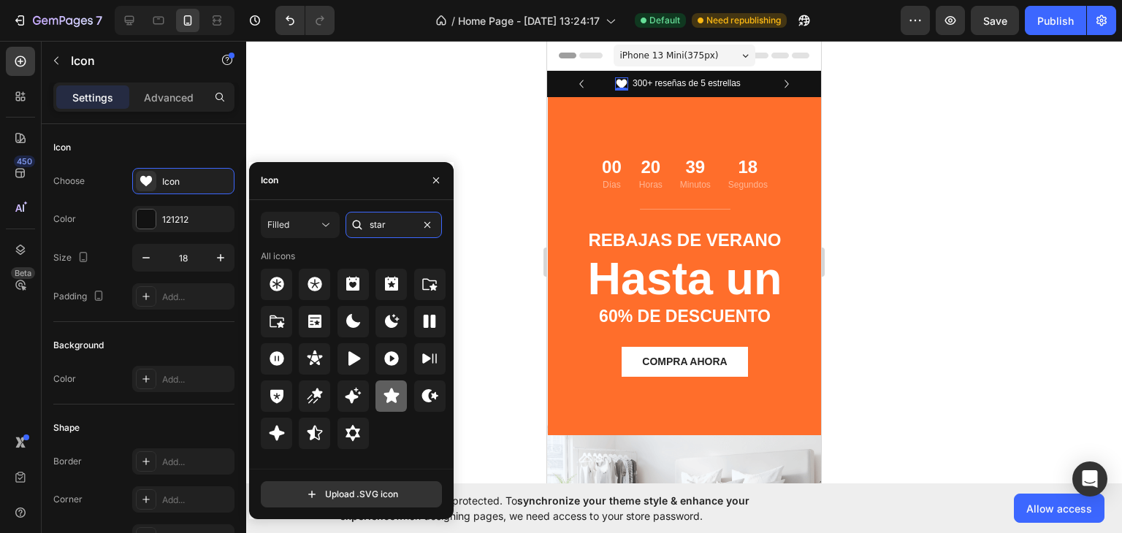
type input "star"
click at [405, 401] on div at bounding box center [390, 395] width 31 height 31
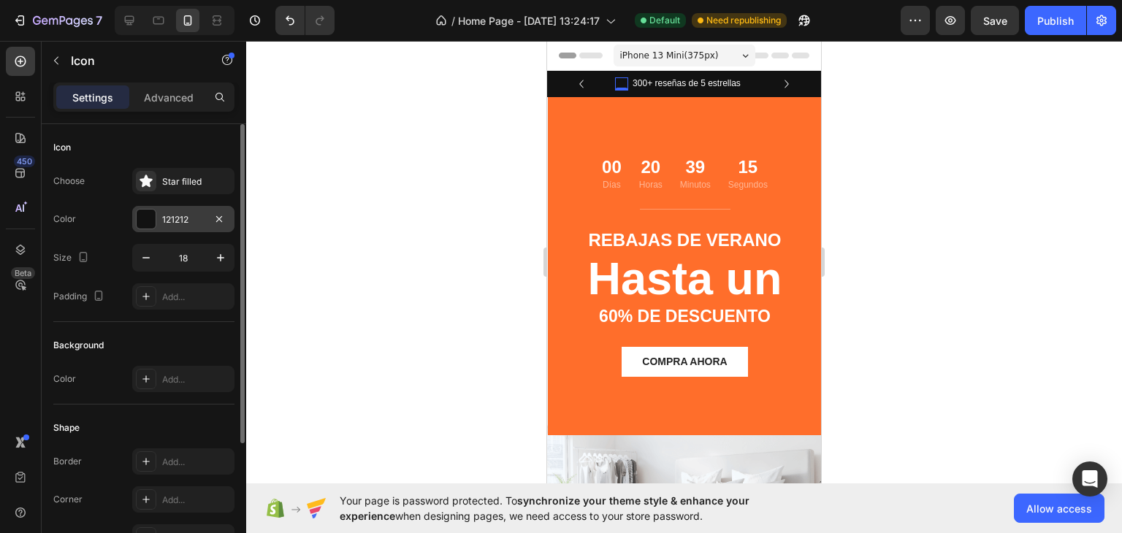
click at [161, 226] on div "121212" at bounding box center [183, 219] width 102 height 26
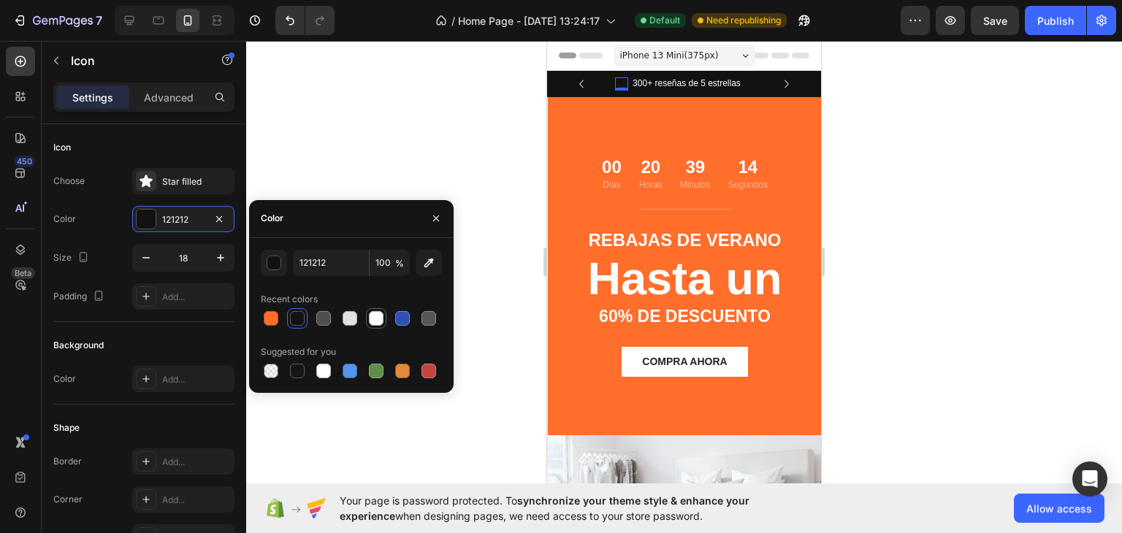
click at [378, 316] on div at bounding box center [376, 318] width 15 height 15
click at [367, 317] on div at bounding box center [376, 319] width 18 height 18
click at [353, 317] on div at bounding box center [350, 318] width 15 height 15
click at [374, 317] on div at bounding box center [376, 318] width 15 height 15
type input "FFFFFF"
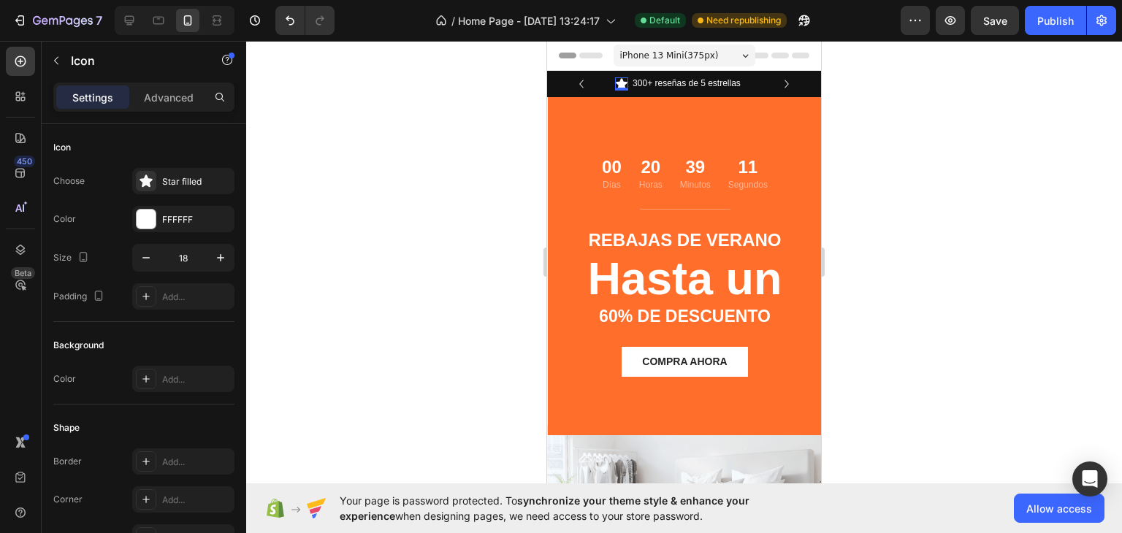
click at [430, 104] on div at bounding box center [684, 287] width 876 height 492
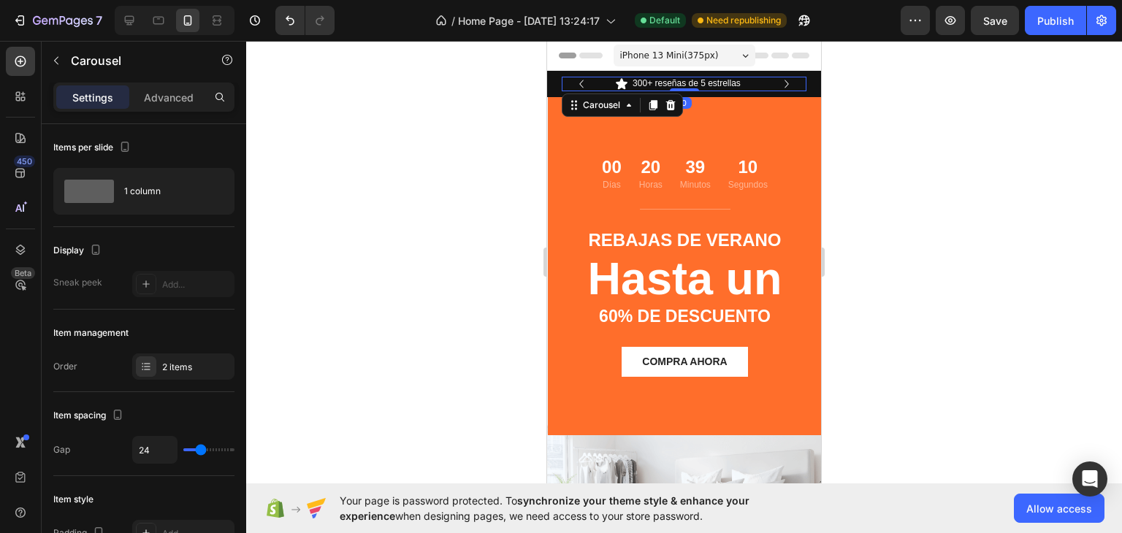
click at [779, 80] on icon "Carousel Next Arrow" at bounding box center [787, 84] width 16 height 16
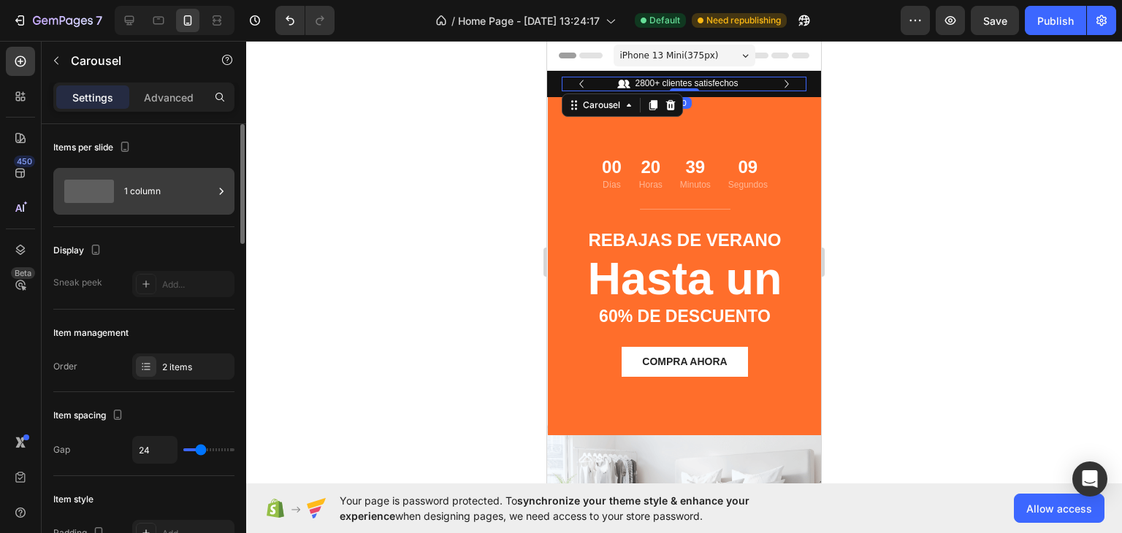
click at [177, 183] on div "1 column" at bounding box center [168, 192] width 89 height 34
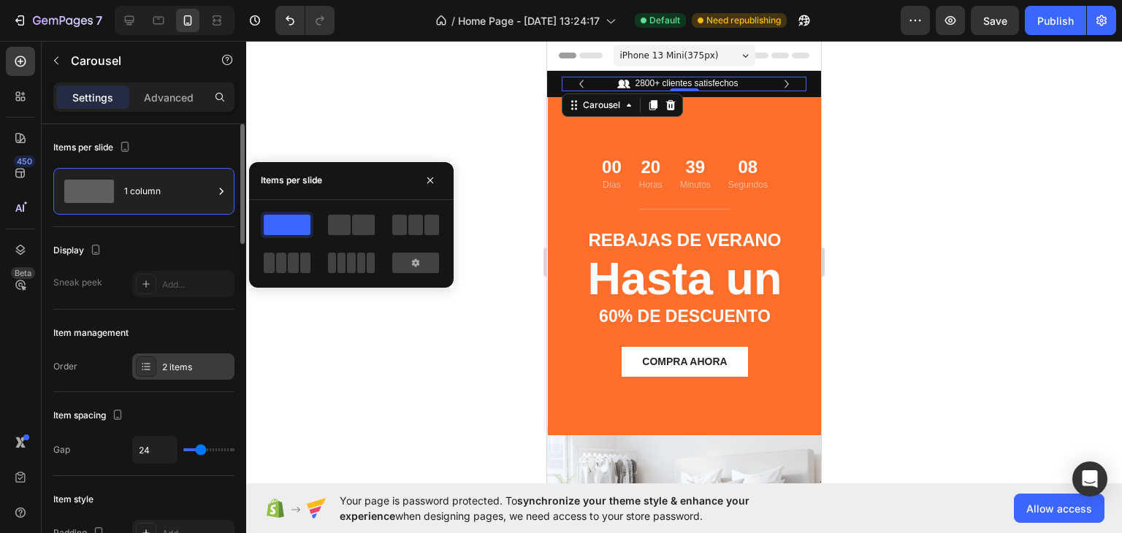
click at [180, 359] on div "2 items" at bounding box center [183, 366] width 102 height 26
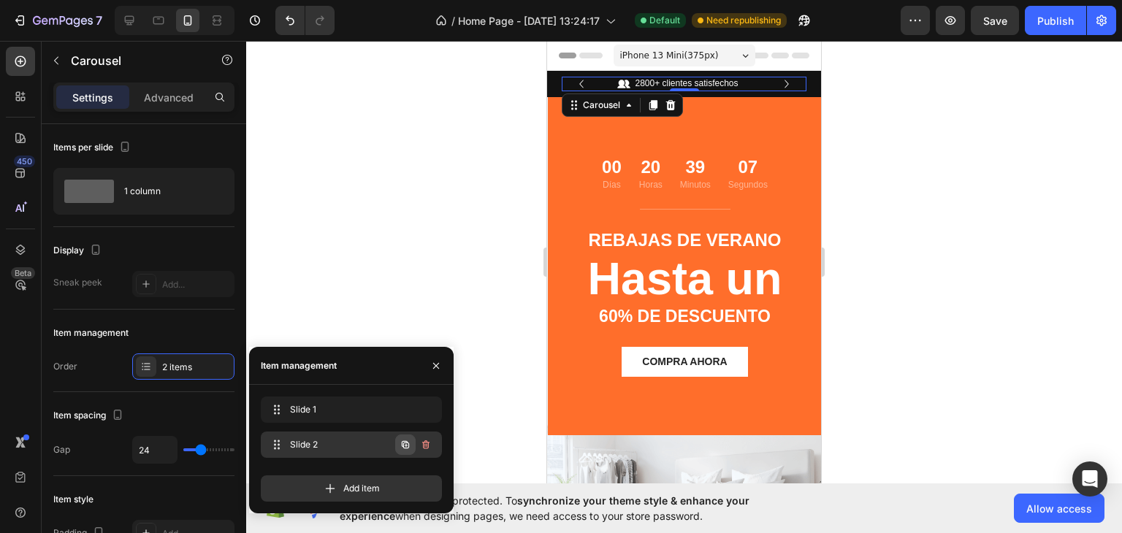
click at [407, 445] on icon "button" at bounding box center [405, 445] width 12 height 12
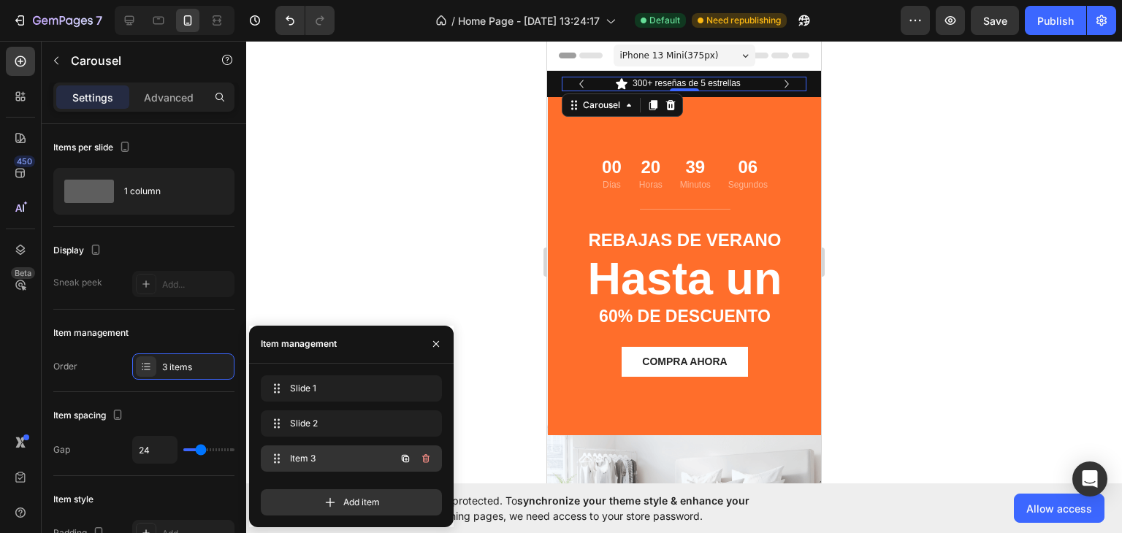
click at [324, 460] on span "Item 3" at bounding box center [331, 458] width 83 height 13
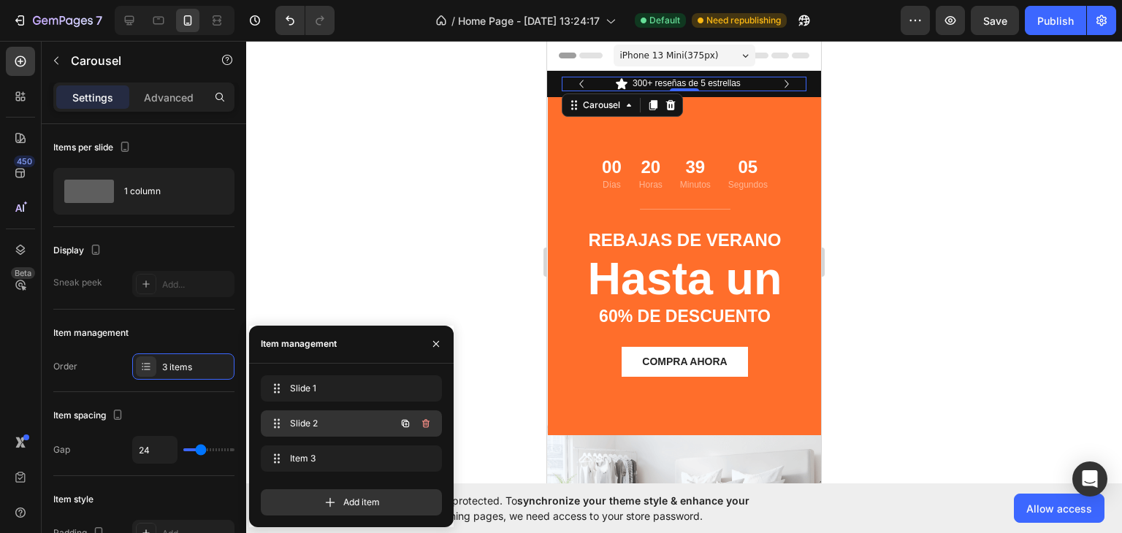
click at [314, 417] on span "Slide 2" at bounding box center [331, 423] width 83 height 13
click at [320, 445] on div "Slide 2 Slide 2" at bounding box center [351, 461] width 181 height 32
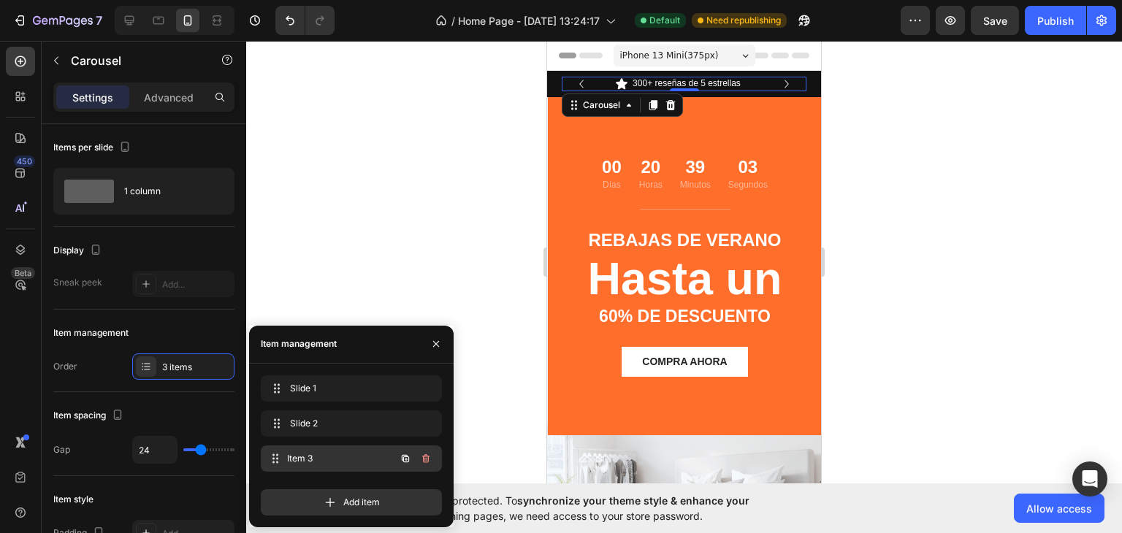
click at [324, 456] on span "Item 3" at bounding box center [341, 458] width 108 height 13
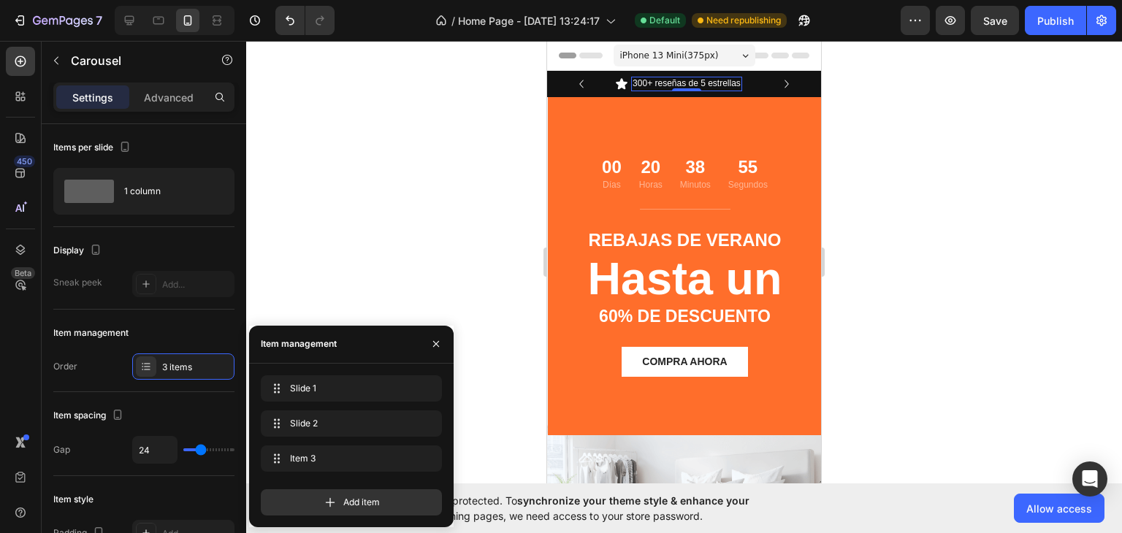
click at [656, 81] on p "300+ reseñas de 5 estrellas" at bounding box center [686, 84] width 108 height 12
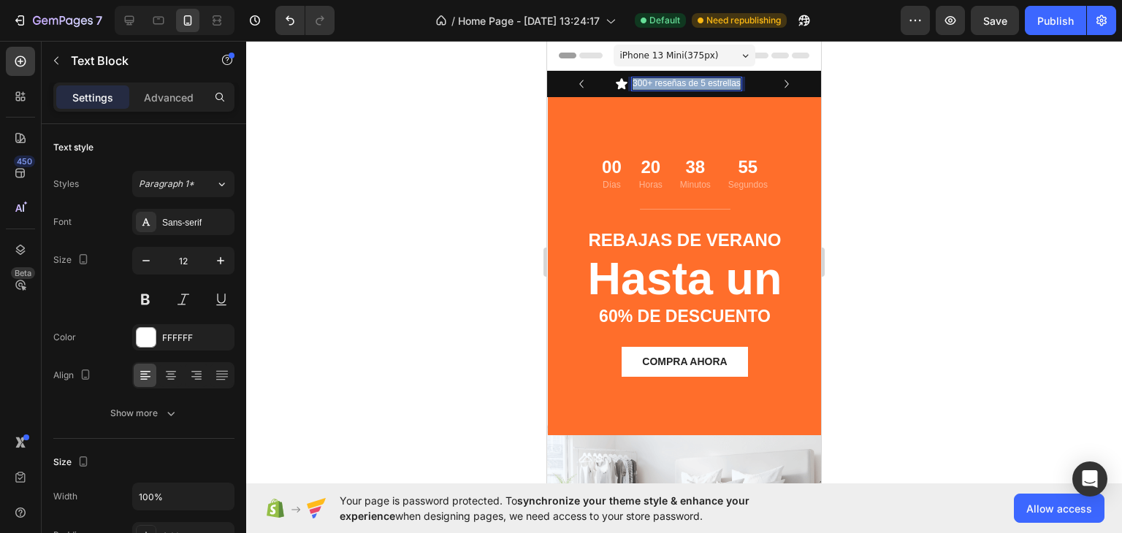
click at [656, 81] on p "300+ reseñas de 5 estrellas" at bounding box center [686, 84] width 108 height 12
click at [605, 85] on icon at bounding box center [607, 83] width 12 height 11
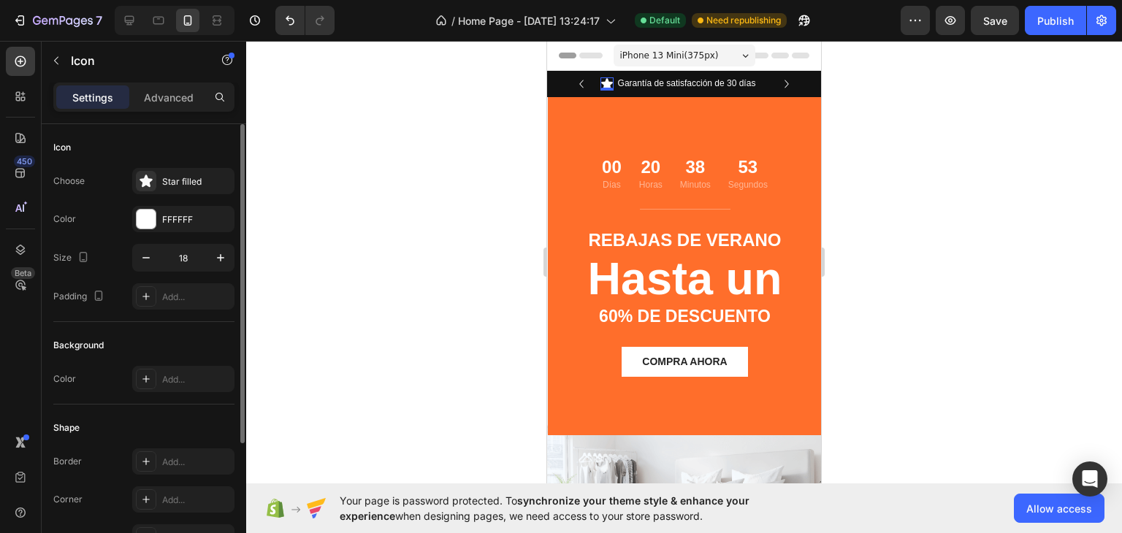
click at [169, 198] on div "Choose Star filled Color FFFFFF Size 18 Padding Add..." at bounding box center [143, 239] width 181 height 142
click at [169, 196] on div "Choose Star filled Color FFFFFF Size 18 Padding Add..." at bounding box center [143, 239] width 181 height 142
click at [167, 183] on div "Star filled" at bounding box center [196, 181] width 69 height 13
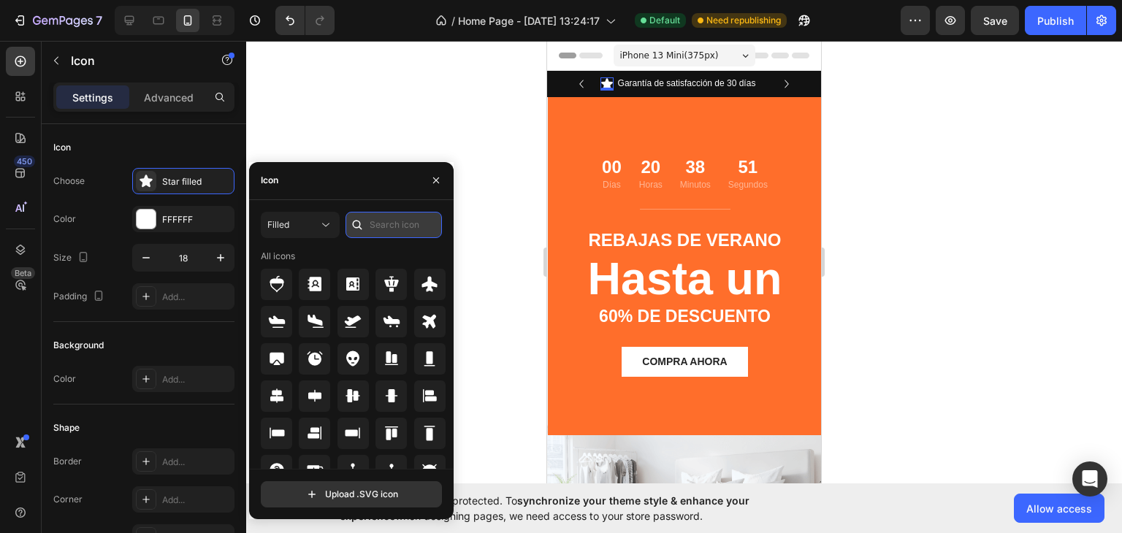
click at [378, 227] on input "text" at bounding box center [393, 225] width 96 height 26
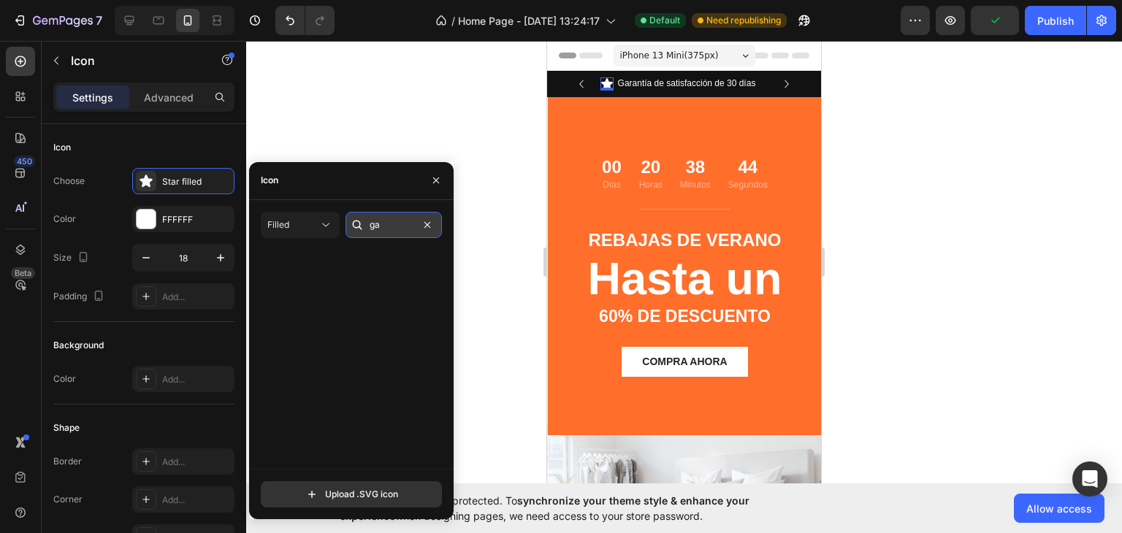
type input "g"
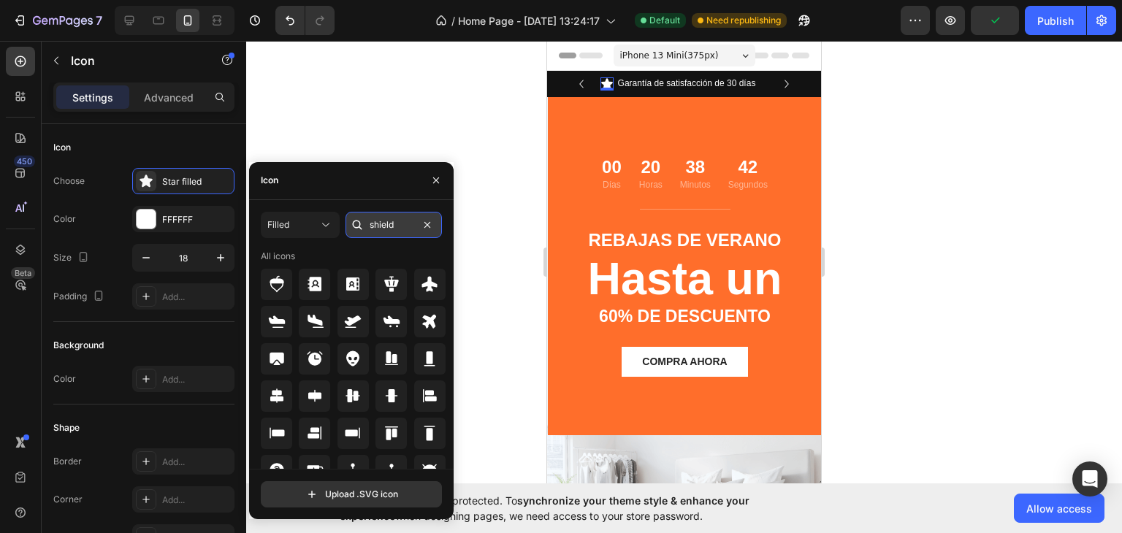
type input "shield"
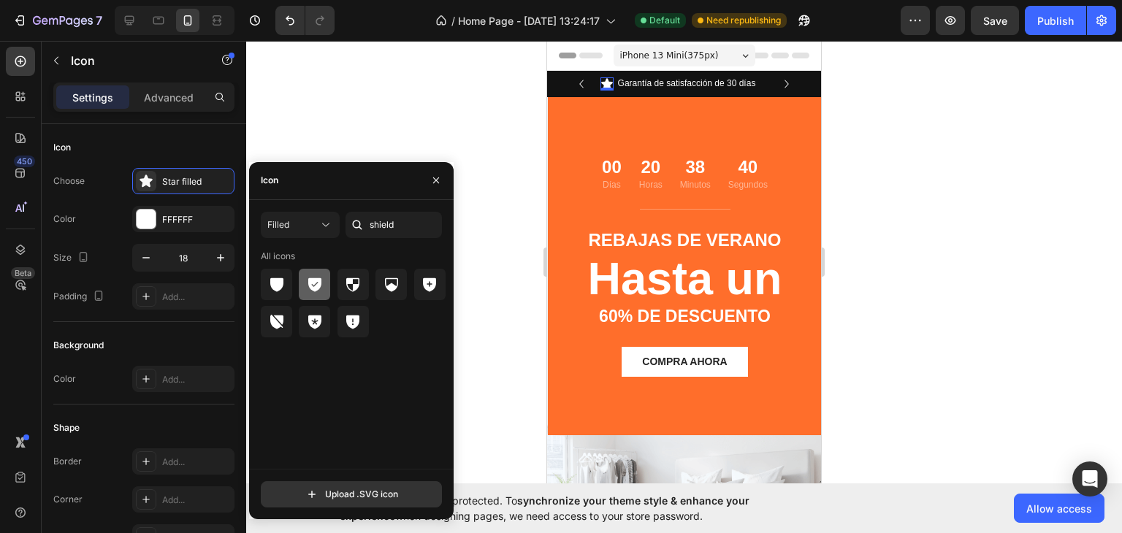
click at [315, 283] on icon at bounding box center [314, 285] width 13 height 14
click at [380, 62] on div at bounding box center [684, 287] width 876 height 492
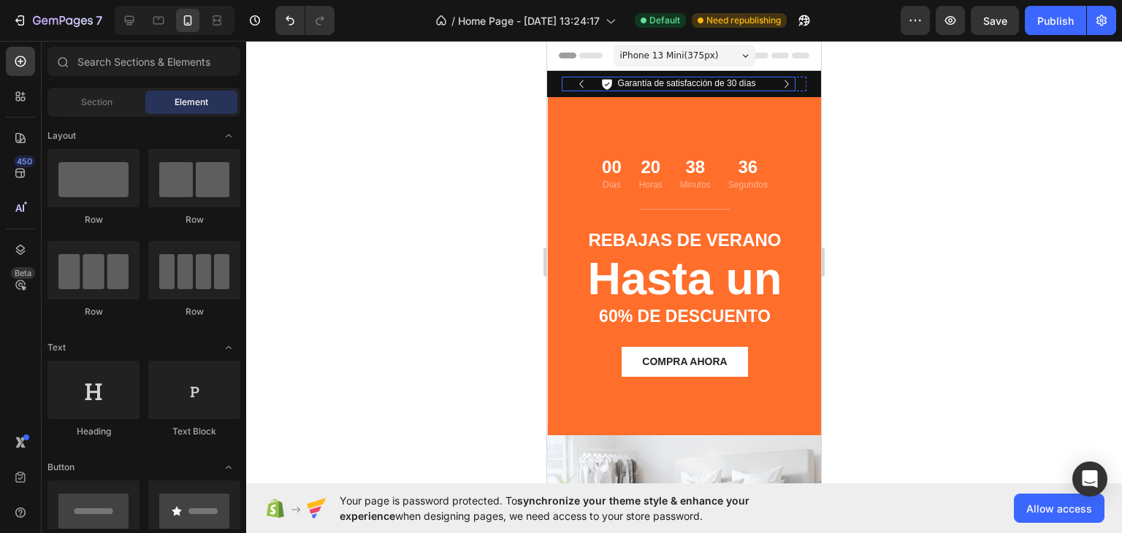
click at [787, 84] on div "Icon Garantía de satisfacción de 30 días Text Block Row" at bounding box center [679, 84] width 234 height 15
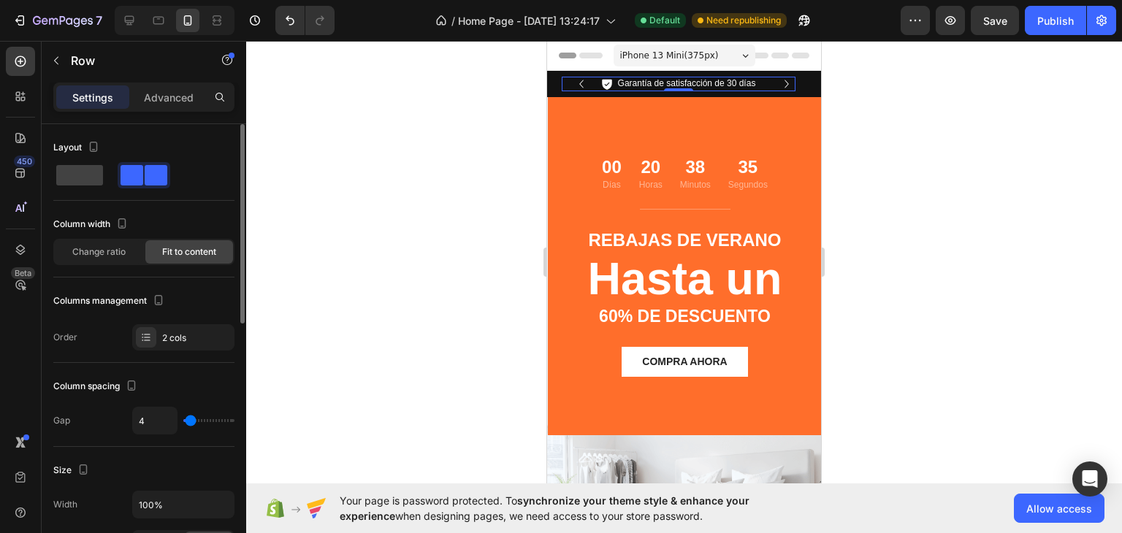
click at [163, 321] on div "Columns management Order 2 cols" at bounding box center [143, 319] width 181 height 61
click at [613, 85] on icon at bounding box center [606, 83] width 13 height 13
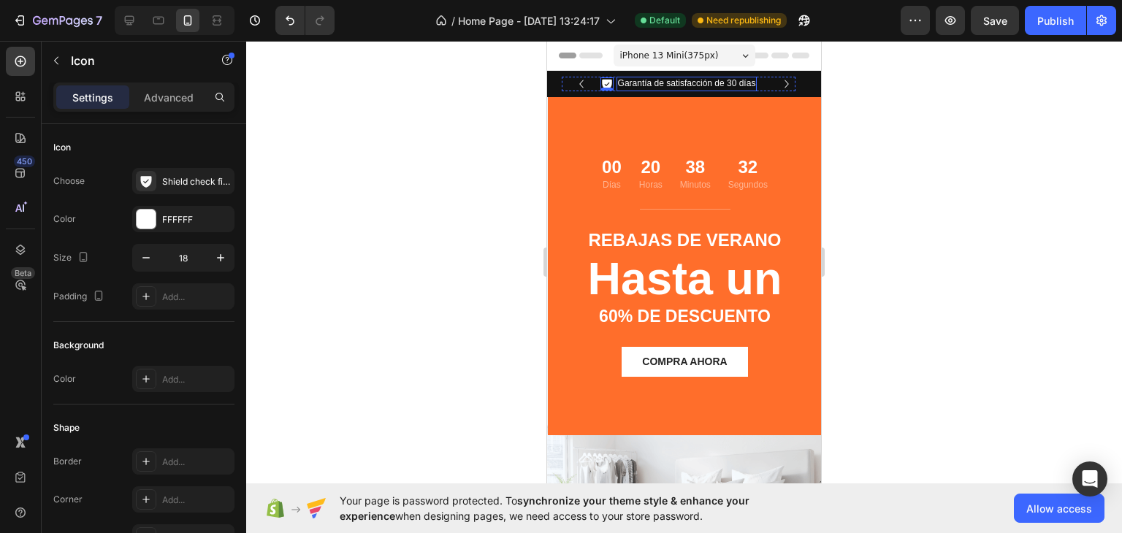
click at [646, 83] on p "Garantía de satisfacción de 30 días" at bounding box center [687, 84] width 138 height 12
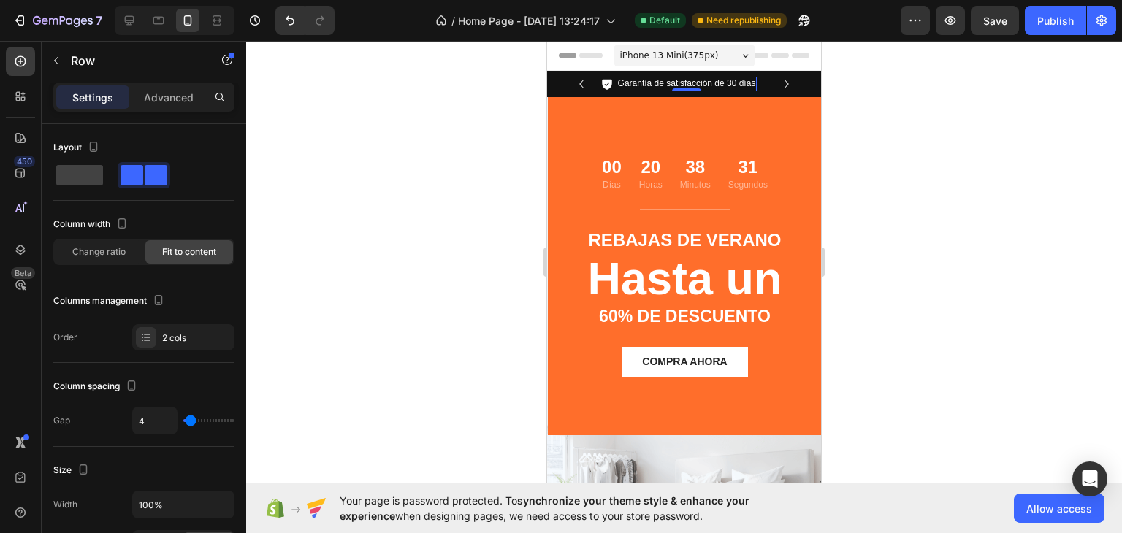
click at [594, 80] on div "Icon Garantía de satisfacción de 30 días Text Block 0 Row" at bounding box center [679, 84] width 234 height 15
click at [562, 83] on div "Icon Garantía de satisfacción de 30 días Text Block Row 0" at bounding box center [679, 84] width 234 height 15
click at [614, 84] on div "Icon Garantía de satisfacción de 30 días Text Block Row 0" at bounding box center [679, 84] width 234 height 15
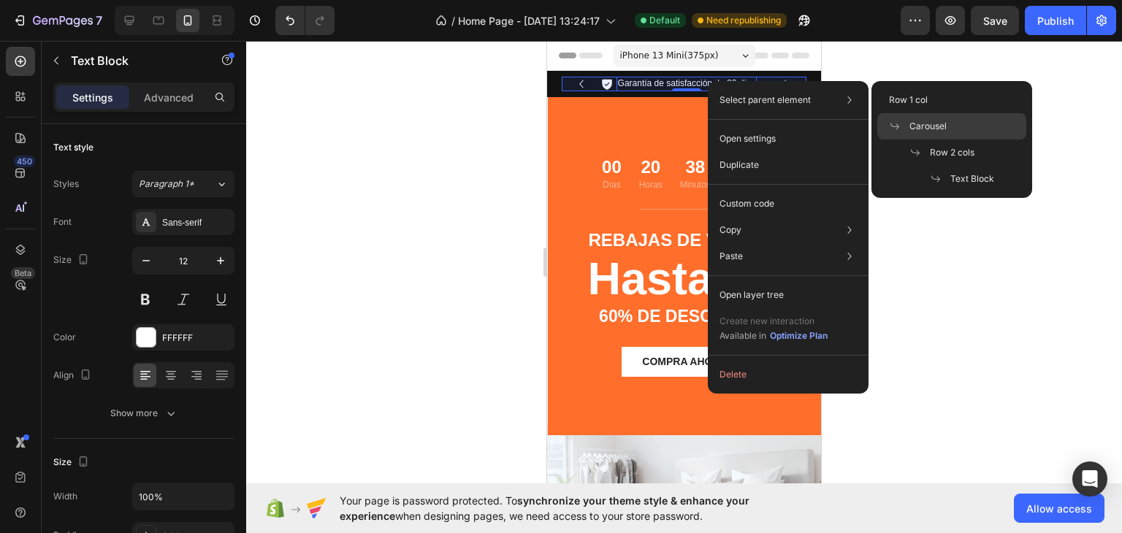
click at [917, 121] on span "Carousel" at bounding box center [927, 126] width 37 height 13
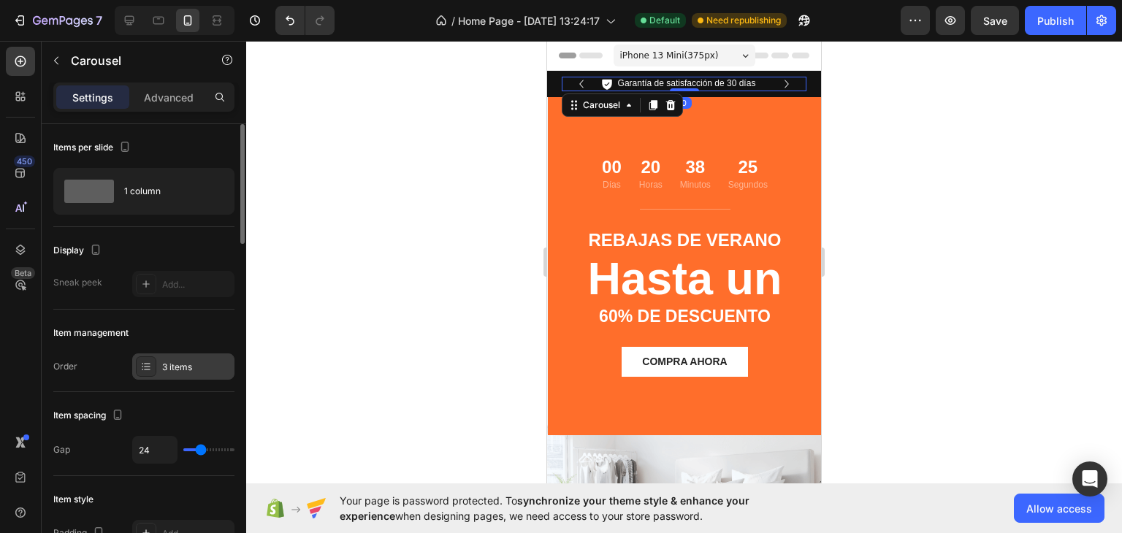
click at [186, 368] on div "3 items" at bounding box center [196, 367] width 69 height 13
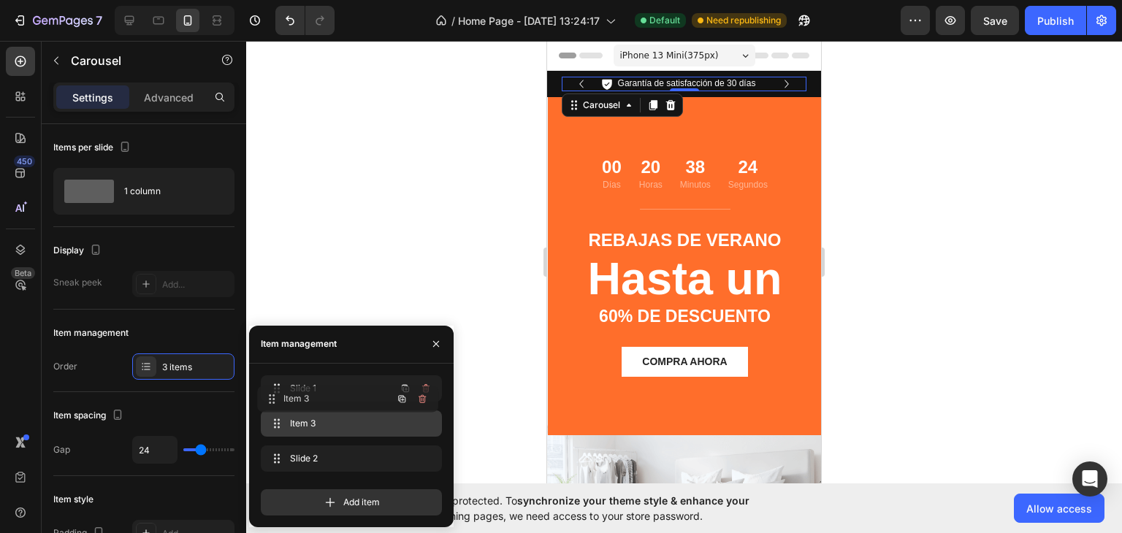
drag, startPoint x: 304, startPoint y: 448, endPoint x: 298, endPoint y: 373, distance: 74.7
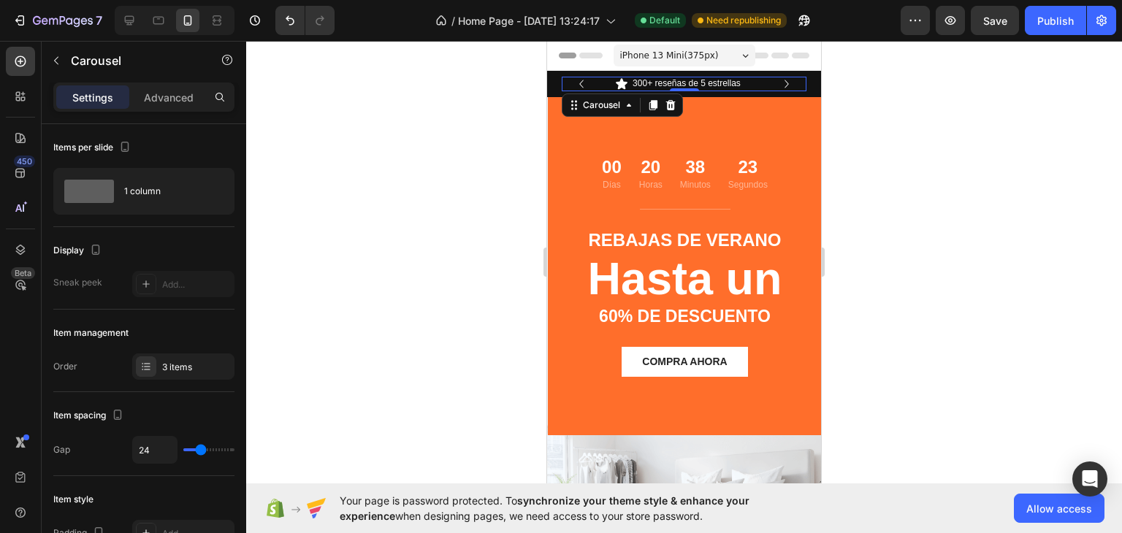
click at [362, 228] on div at bounding box center [684, 287] width 876 height 492
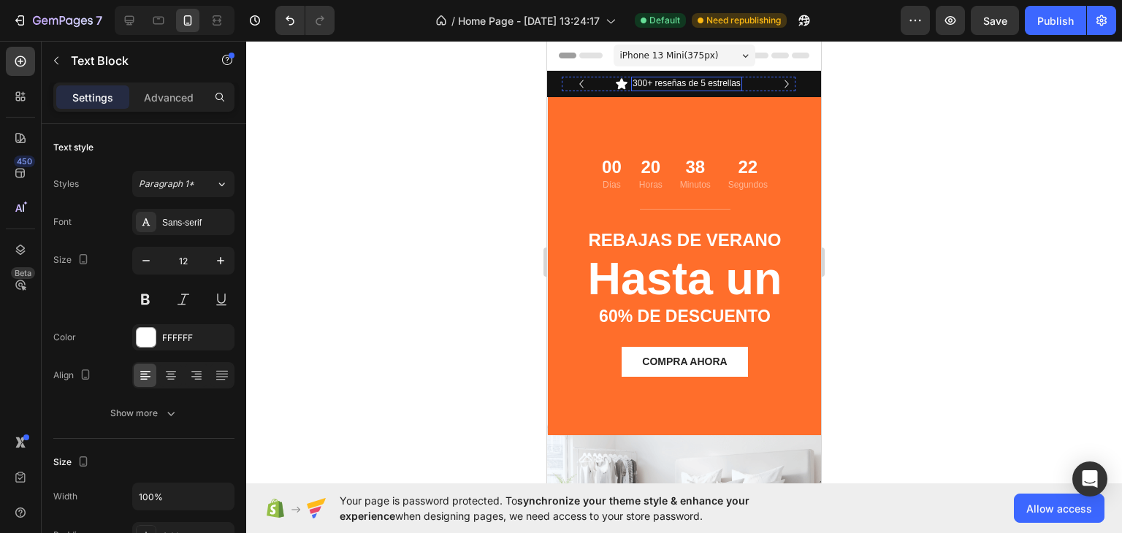
click at [687, 80] on p "300+ reseñas de 5 estrellas" at bounding box center [686, 84] width 108 height 12
click at [605, 83] on div "Icon 300+ reseñas de 5 estrellas Text Block 0 Row" at bounding box center [679, 84] width 234 height 15
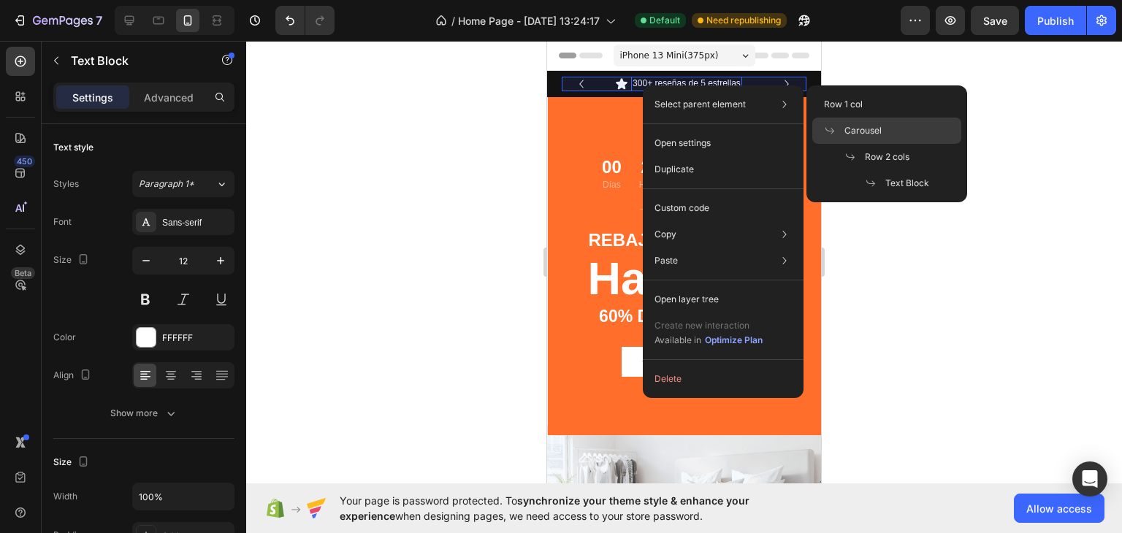
click at [862, 129] on span "Carousel" at bounding box center [862, 130] width 37 height 13
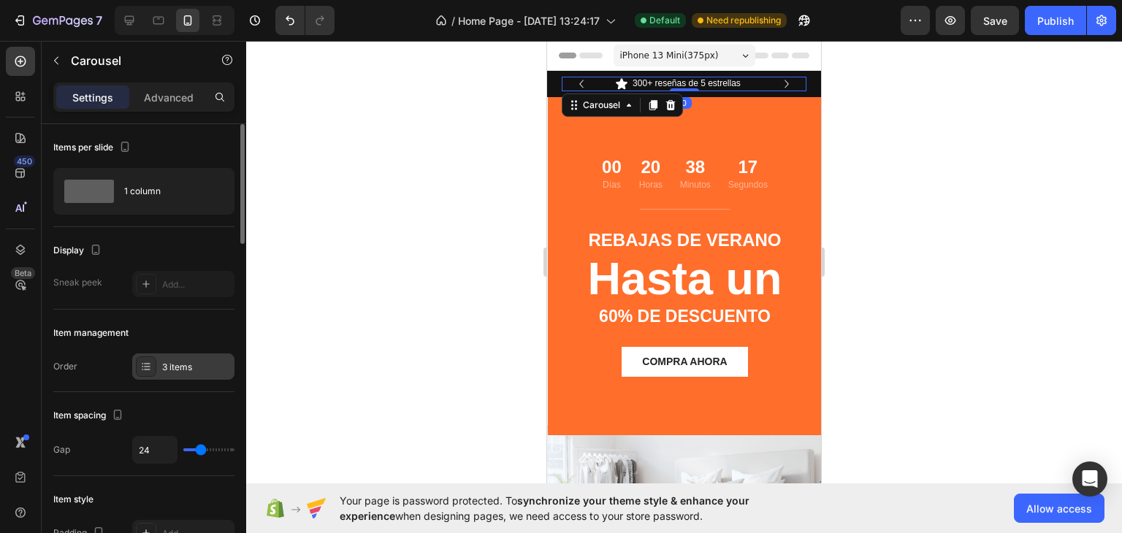
click at [161, 354] on div "3 items" at bounding box center [183, 366] width 102 height 26
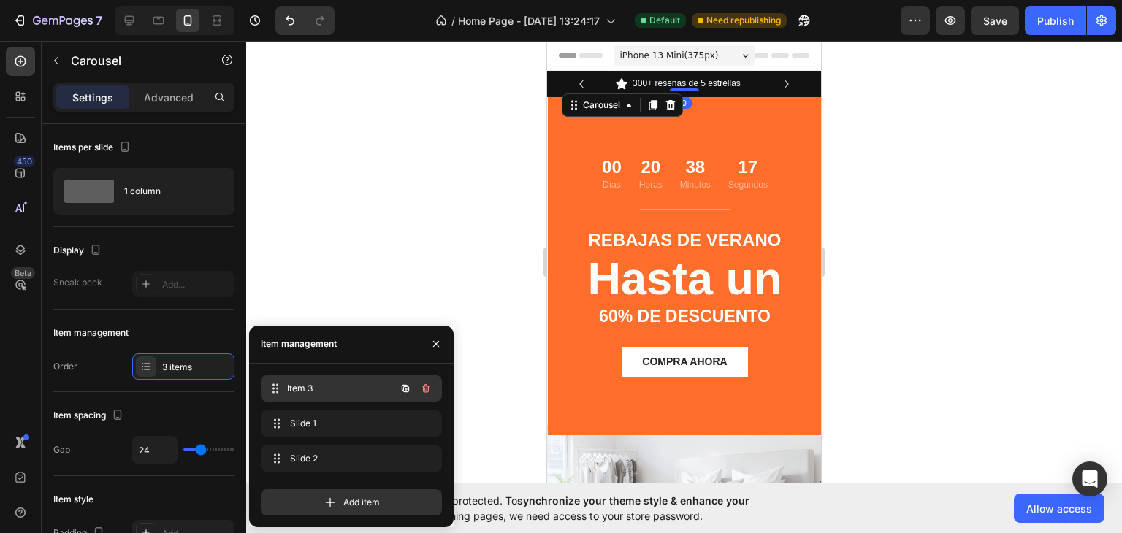
click at [289, 383] on div "Item 3 Item 3" at bounding box center [331, 388] width 129 height 20
click at [339, 291] on div at bounding box center [684, 287] width 876 height 492
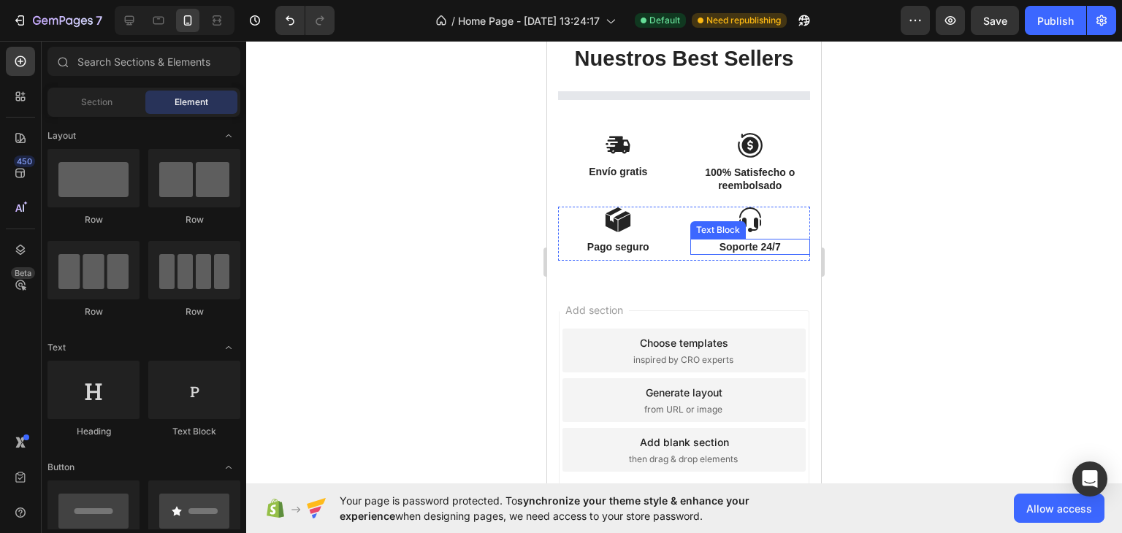
scroll to position [549, 0]
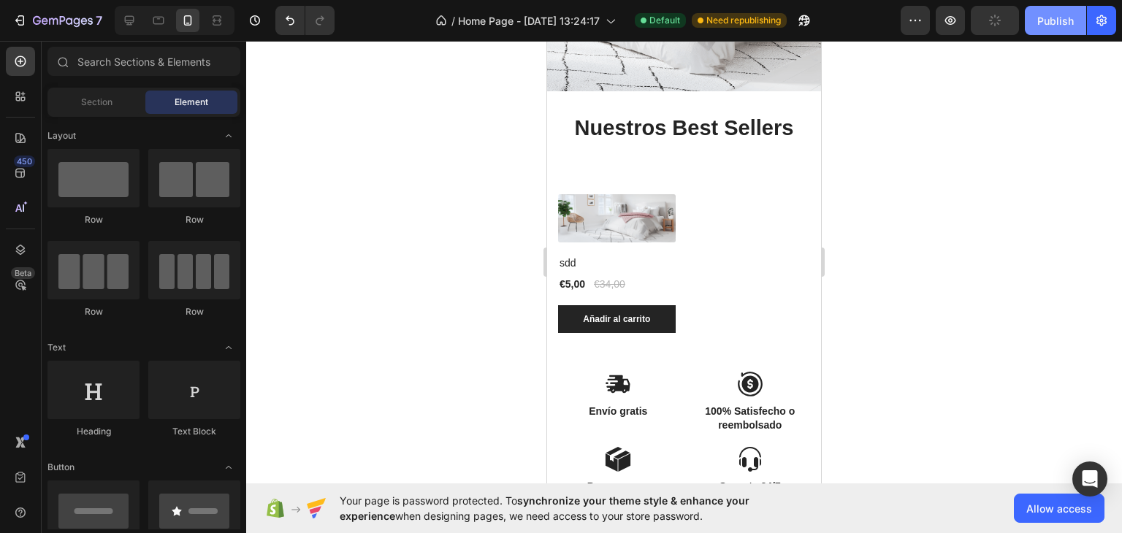
click at [1061, 19] on div "Publish" at bounding box center [1055, 20] width 37 height 15
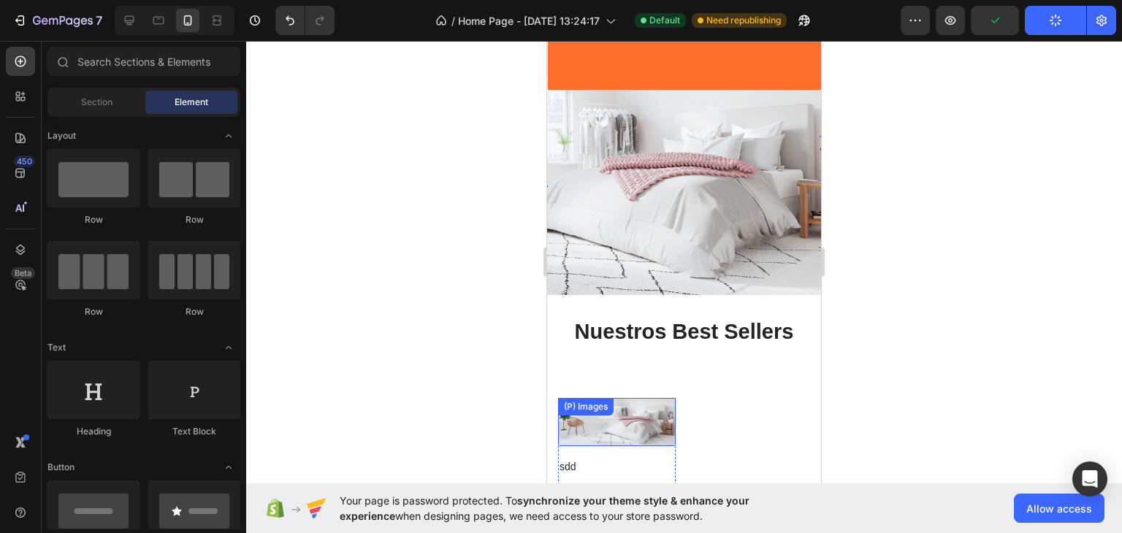
scroll to position [0, 0]
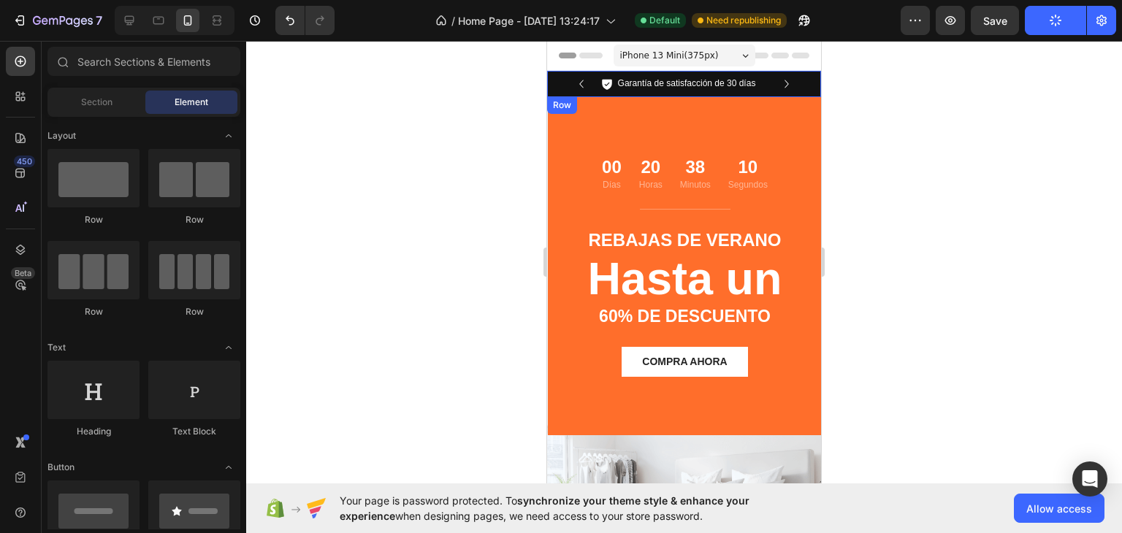
click at [554, 74] on div "Icon Garantía de satisfacción de 30 días Text Block Row Icon 2800+ clientes sat…" at bounding box center [684, 84] width 274 height 26
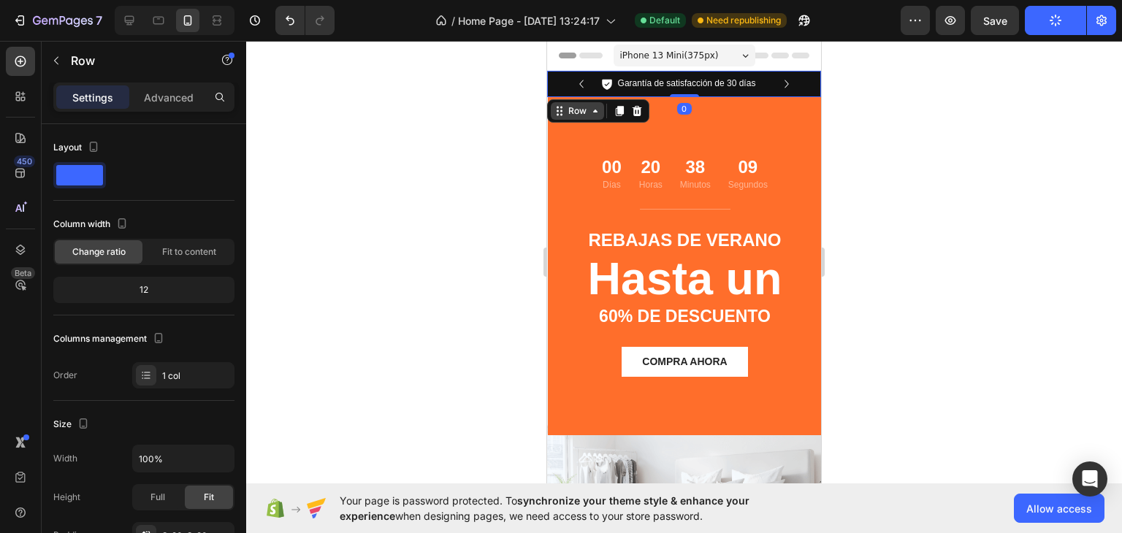
click at [567, 108] on div "Row" at bounding box center [577, 110] width 24 height 13
click at [567, 88] on div "Section" at bounding box center [572, 85] width 37 height 9
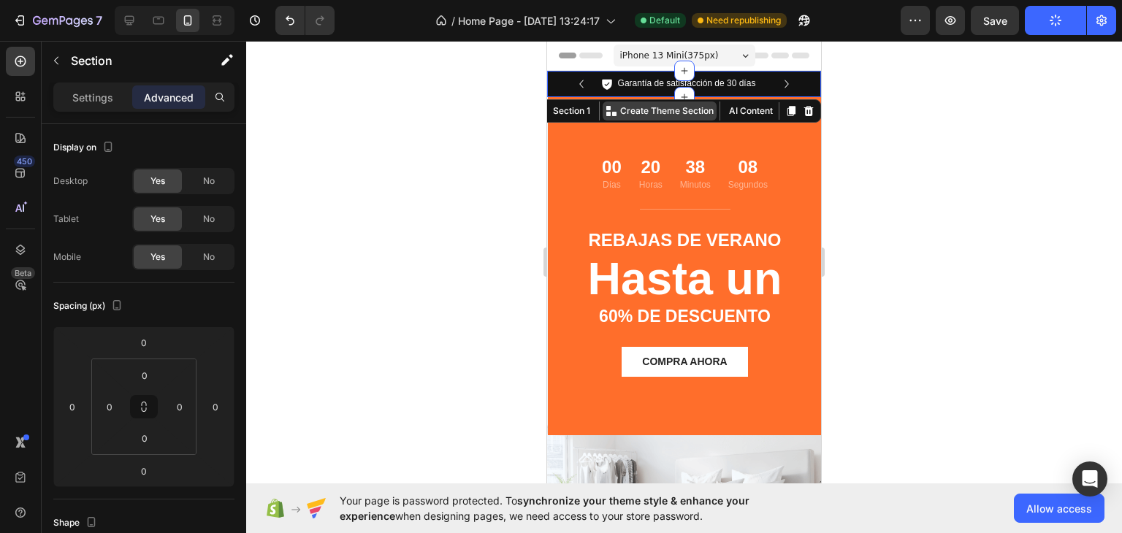
click at [676, 110] on p "Create Theme Section" at bounding box center [666, 110] width 93 height 13
click at [447, 283] on div at bounding box center [684, 287] width 876 height 492
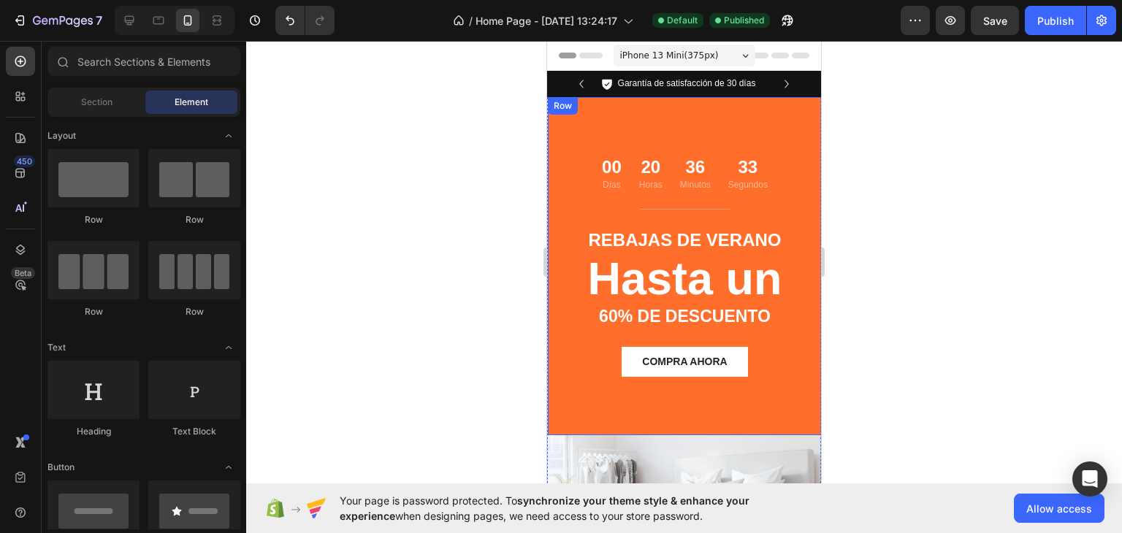
click at [875, 331] on div at bounding box center [684, 287] width 876 height 492
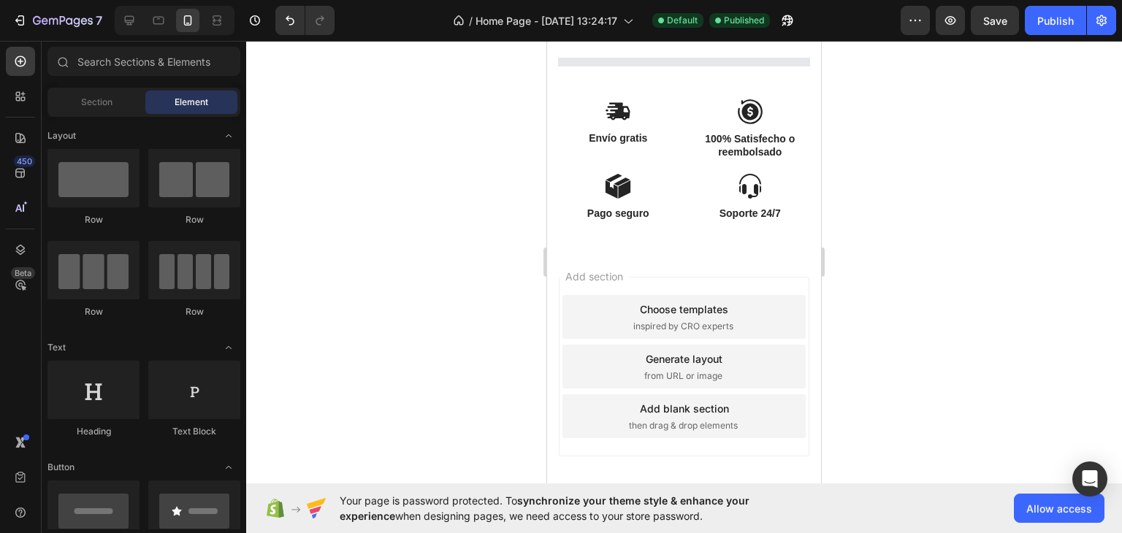
scroll to position [654, 0]
click at [57, 26] on icon "button" at bounding box center [63, 21] width 60 height 12
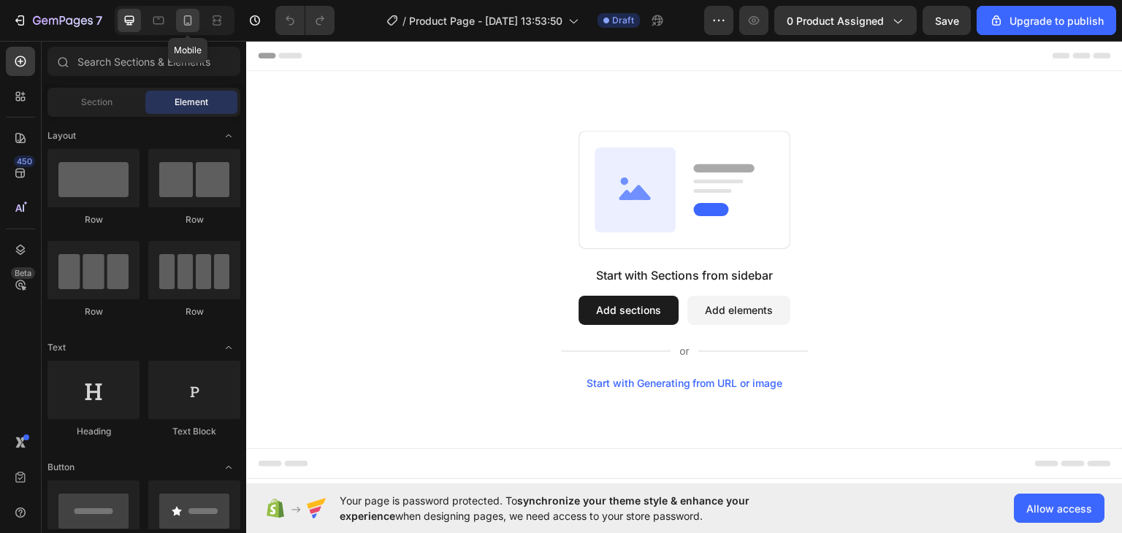
click at [181, 9] on div at bounding box center [187, 20] width 23 height 23
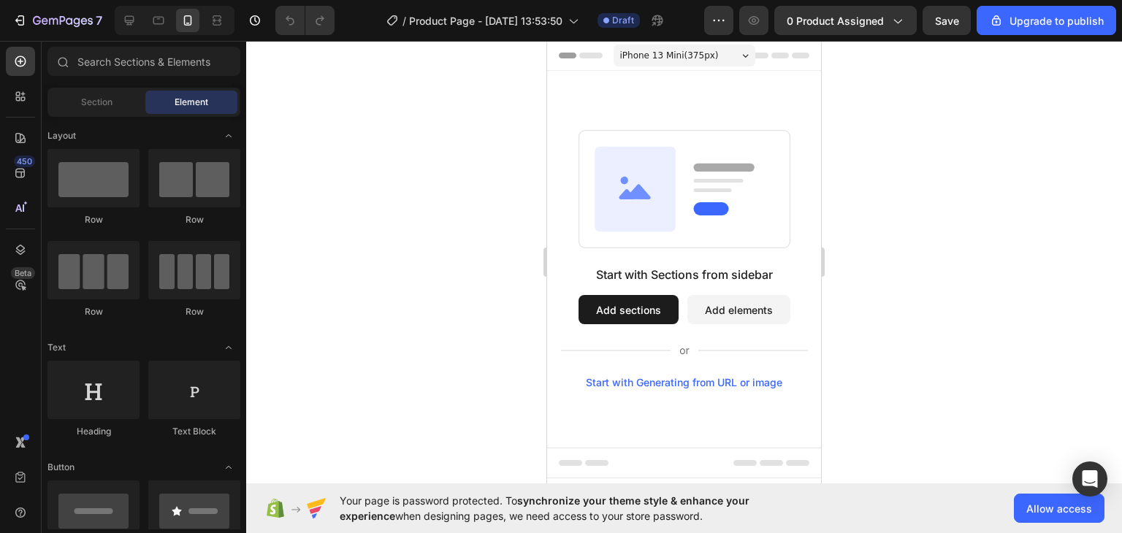
click at [692, 319] on button "Add elements" at bounding box center [738, 309] width 103 height 29
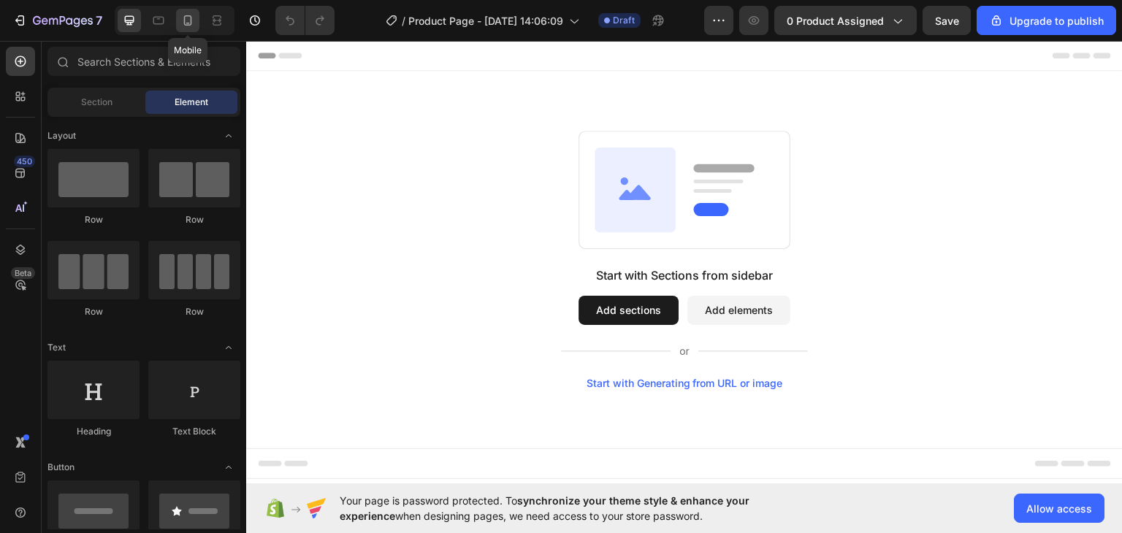
click at [186, 15] on icon at bounding box center [188, 20] width 8 height 10
click at [616, 310] on button "Add sections" at bounding box center [628, 309] width 100 height 29
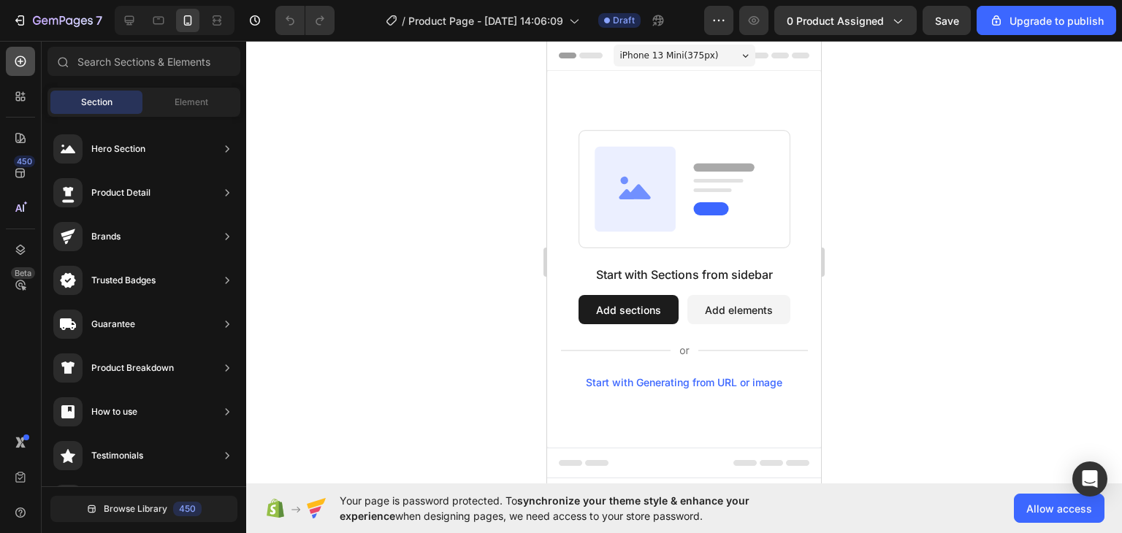
click at [9, 47] on div at bounding box center [20, 61] width 29 height 29
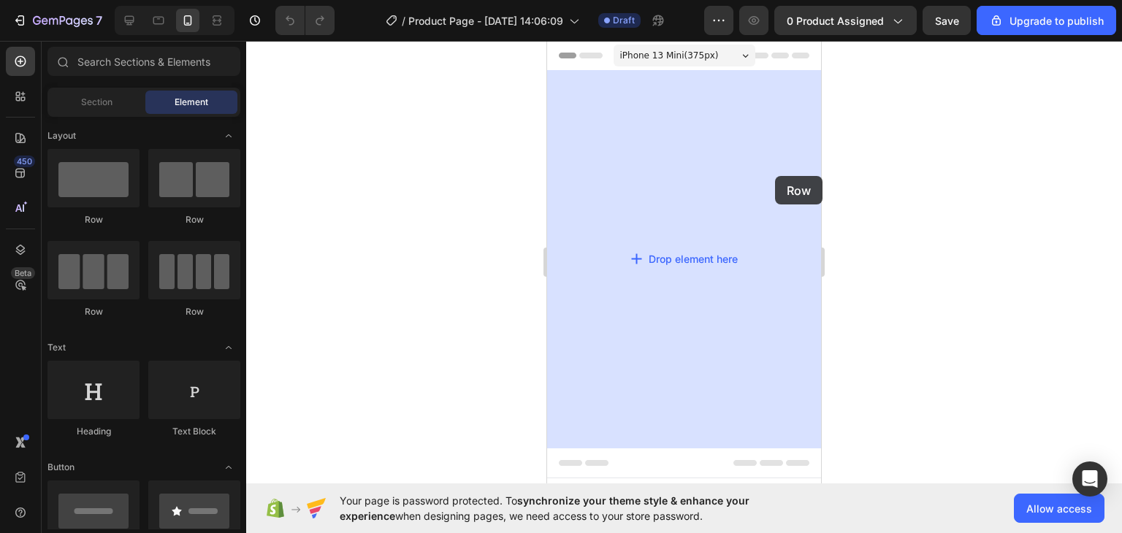
drag, startPoint x: 665, startPoint y: 223, endPoint x: 775, endPoint y: 175, distance: 120.3
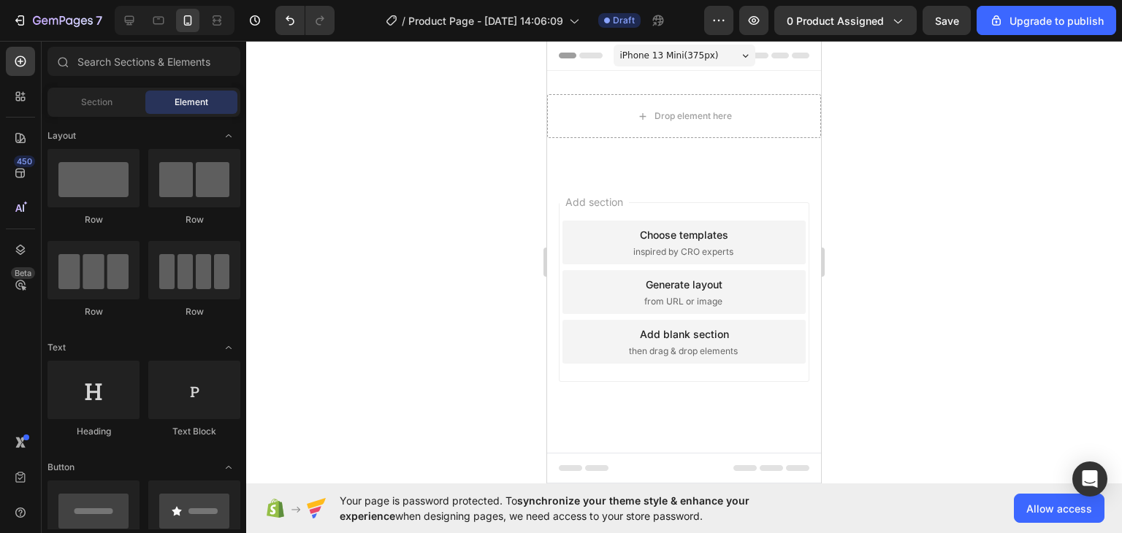
click at [640, 242] on div "Choose templates" at bounding box center [684, 234] width 88 height 15
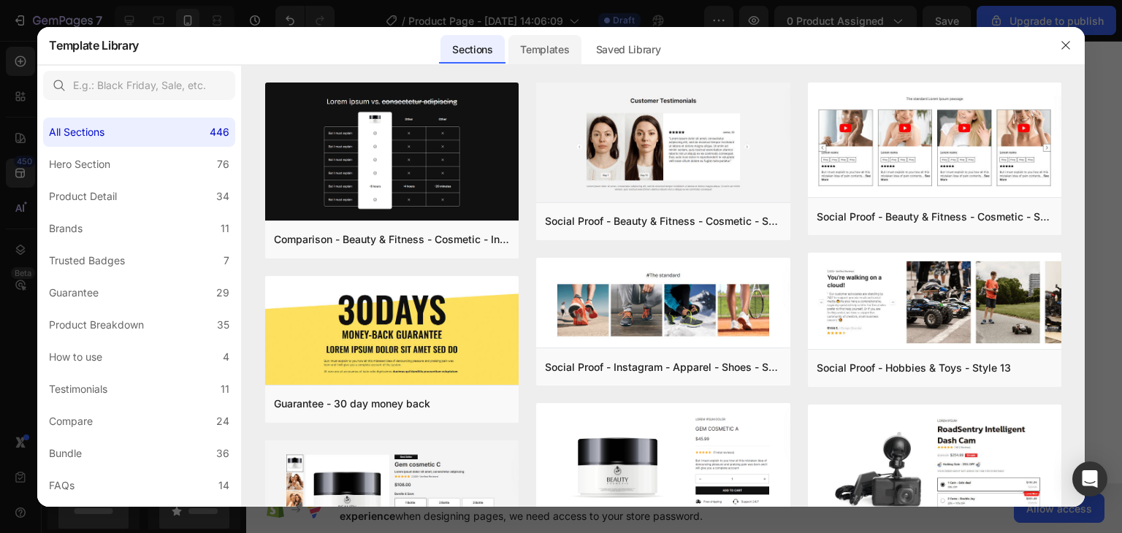
click at [549, 38] on div "Templates" at bounding box center [544, 49] width 72 height 29
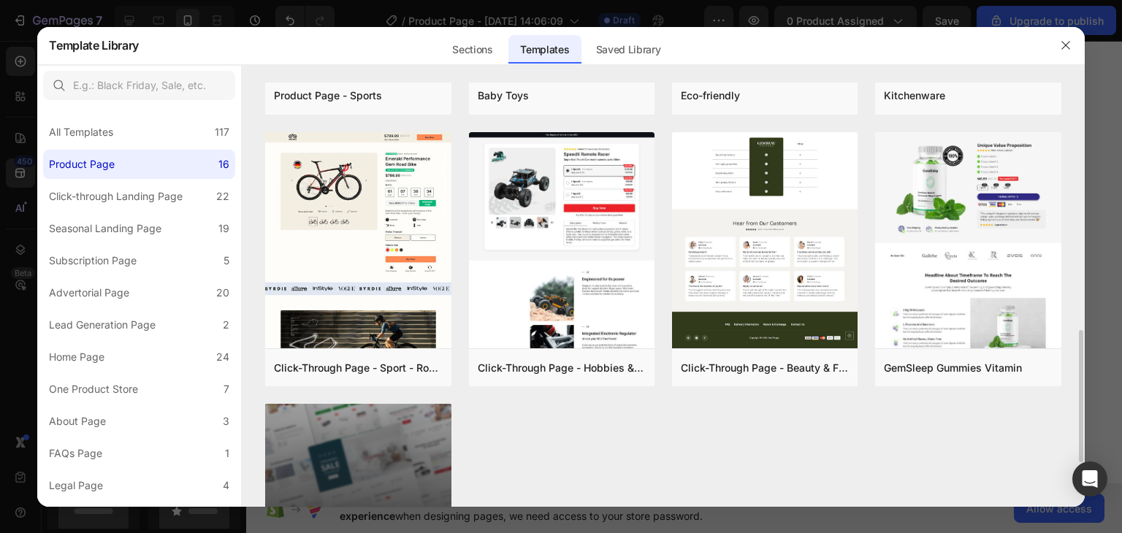
scroll to position [773, 0]
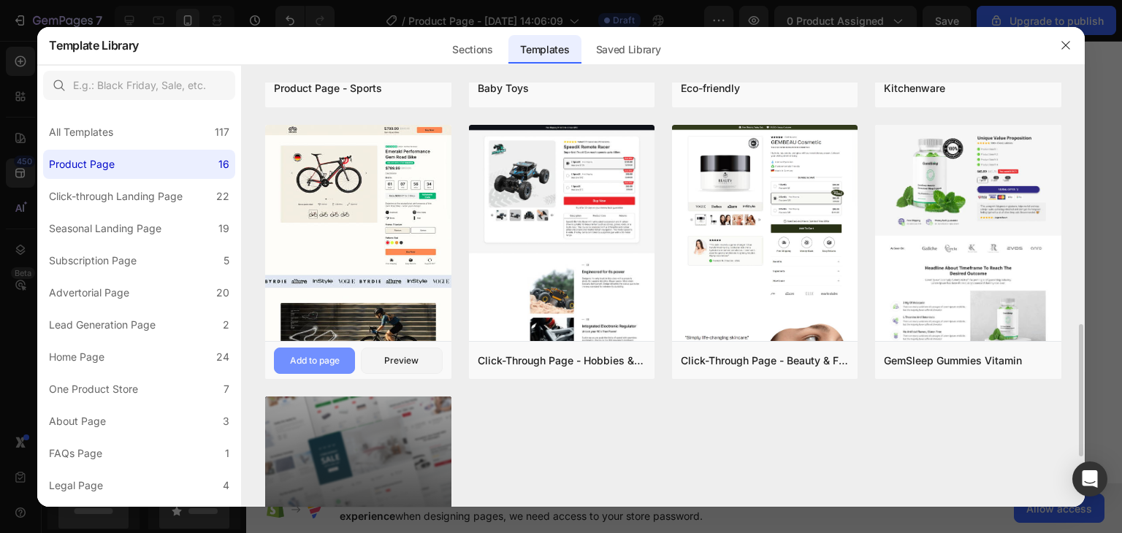
click at [297, 354] on div "Add to page" at bounding box center [315, 360] width 50 height 13
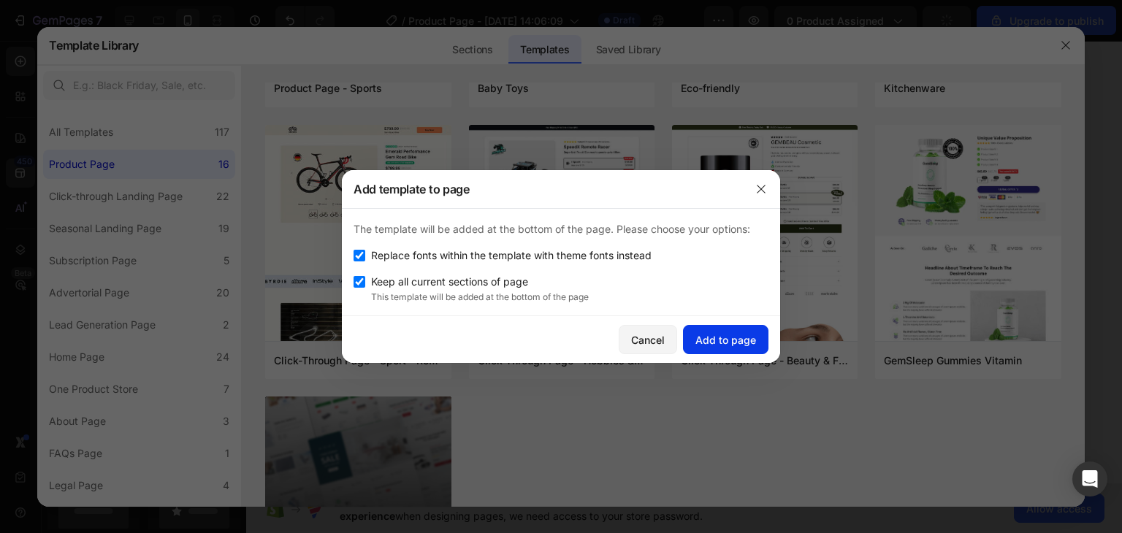
click at [705, 334] on div "Add to page" at bounding box center [725, 339] width 61 height 15
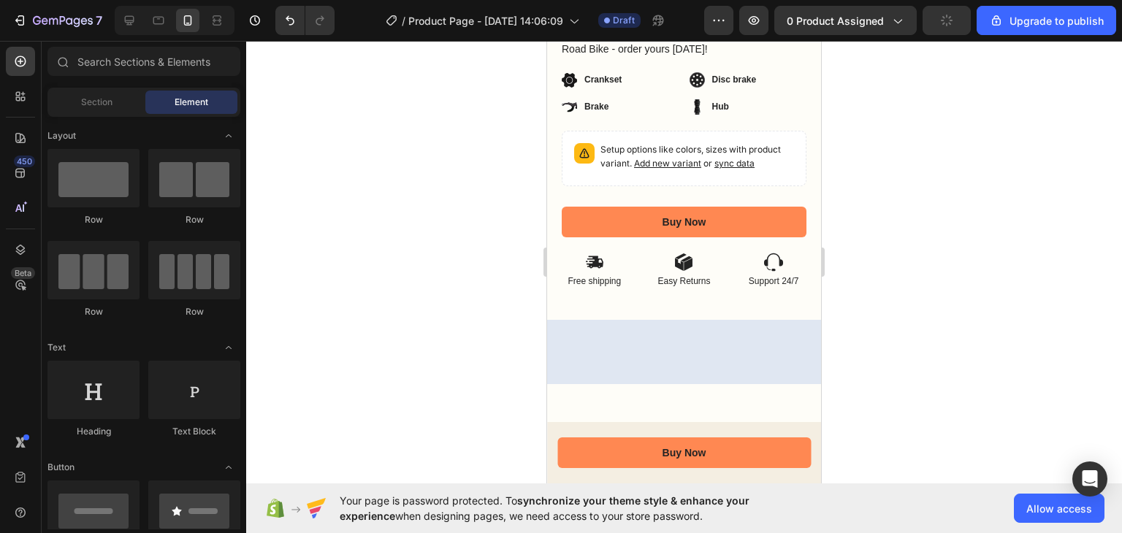
scroll to position [0, 0]
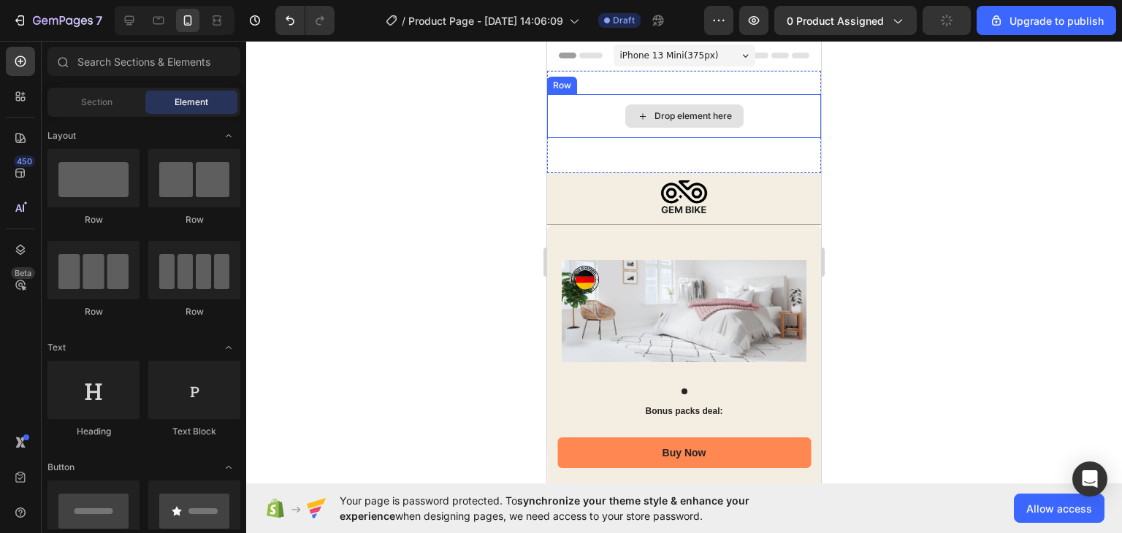
click at [678, 128] on div "Drop element here" at bounding box center [684, 116] width 274 height 44
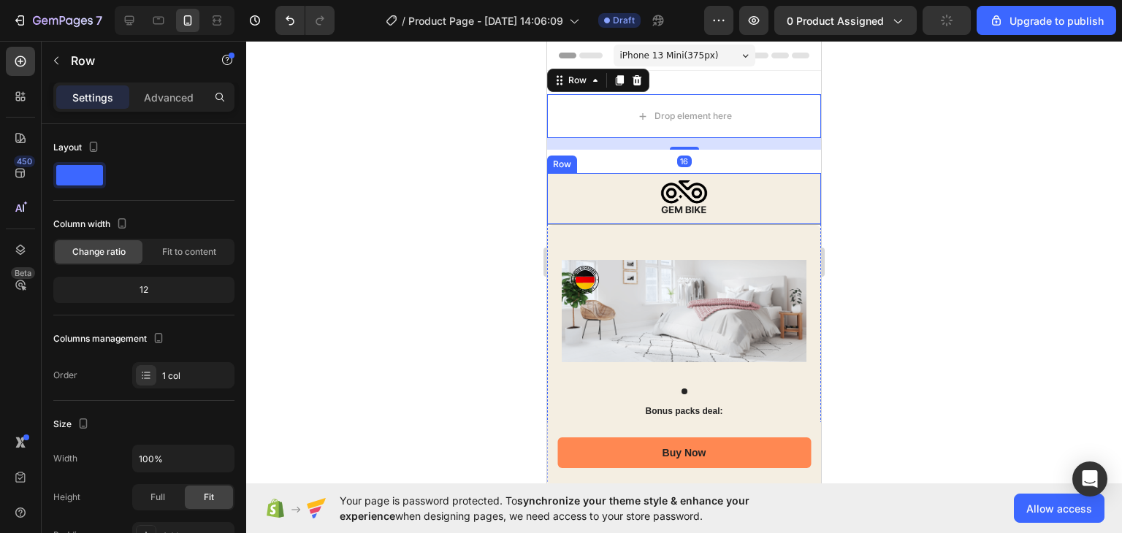
click at [634, 175] on div "Image Row" at bounding box center [684, 199] width 274 height 52
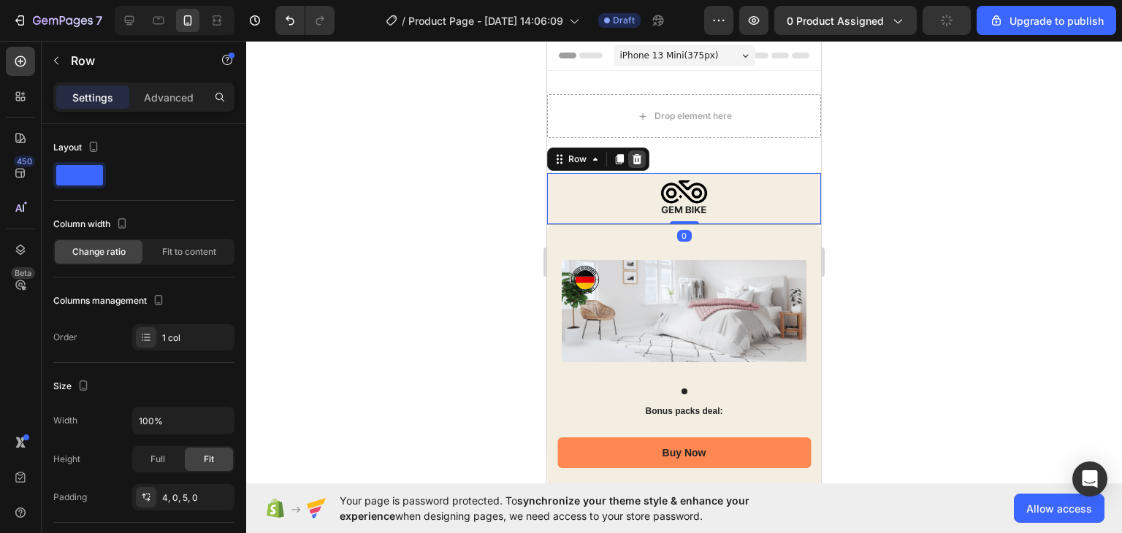
click at [640, 156] on icon at bounding box center [636, 159] width 9 height 10
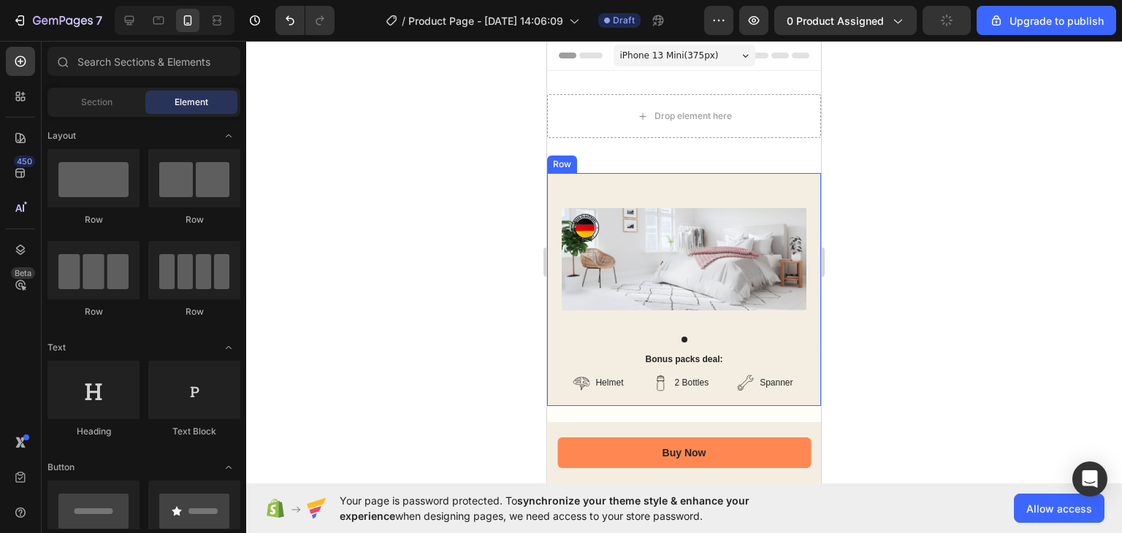
click at [603, 180] on div "Product Images Bonus packs deal: Text Block Helmet Item List 2 Bottles Item Lis…" at bounding box center [684, 289] width 274 height 233
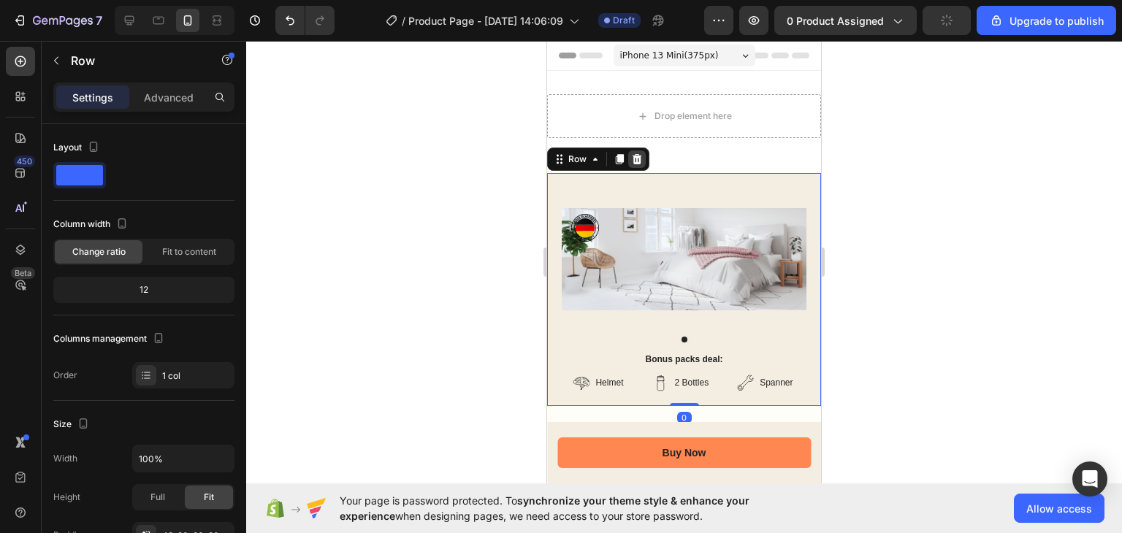
click at [643, 161] on div at bounding box center [637, 159] width 18 height 18
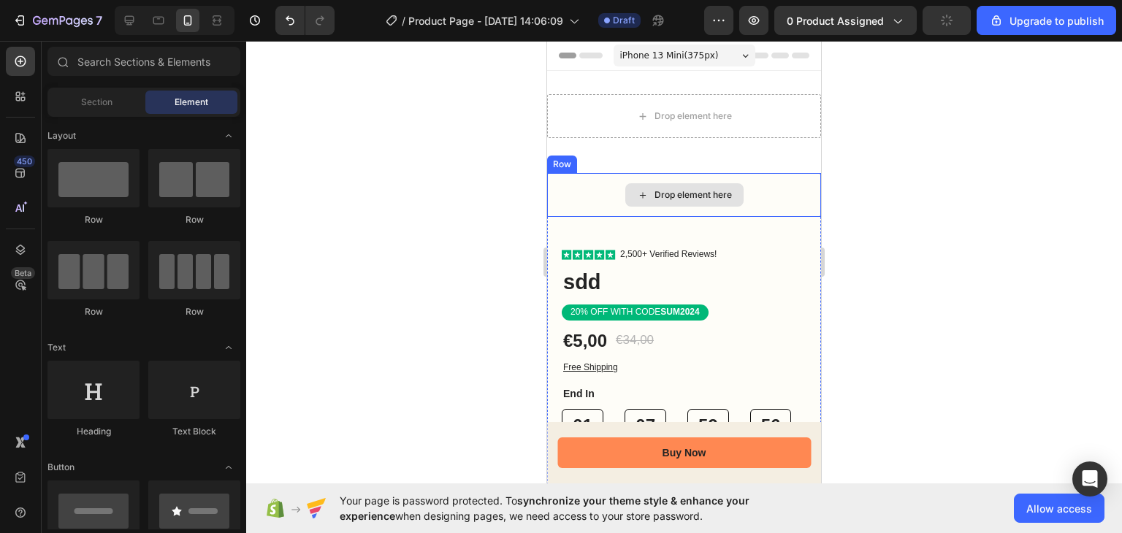
click at [599, 184] on div "Drop element here" at bounding box center [684, 195] width 274 height 44
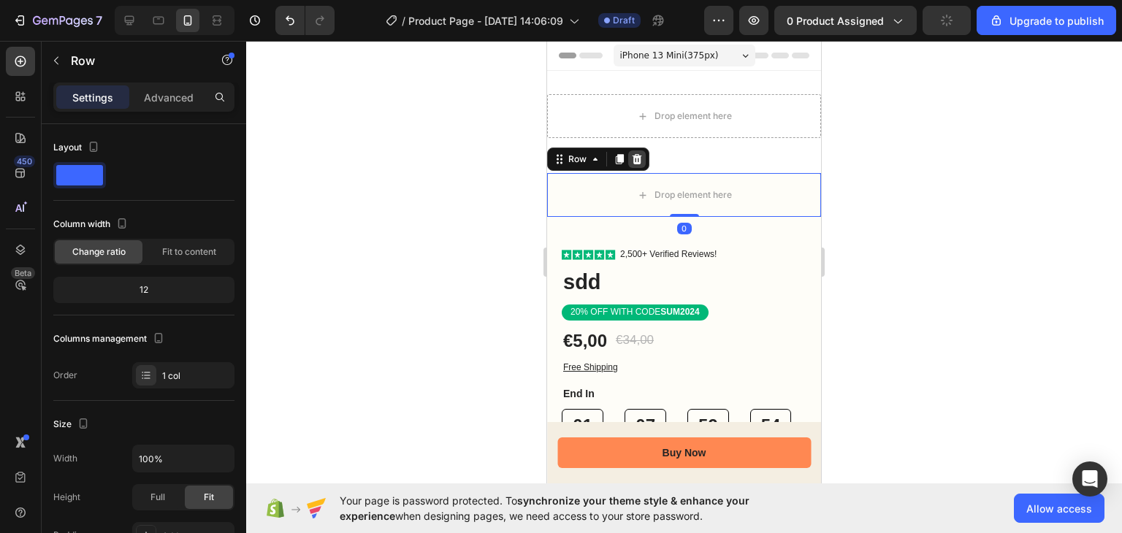
click at [640, 164] on icon at bounding box center [636, 159] width 9 height 10
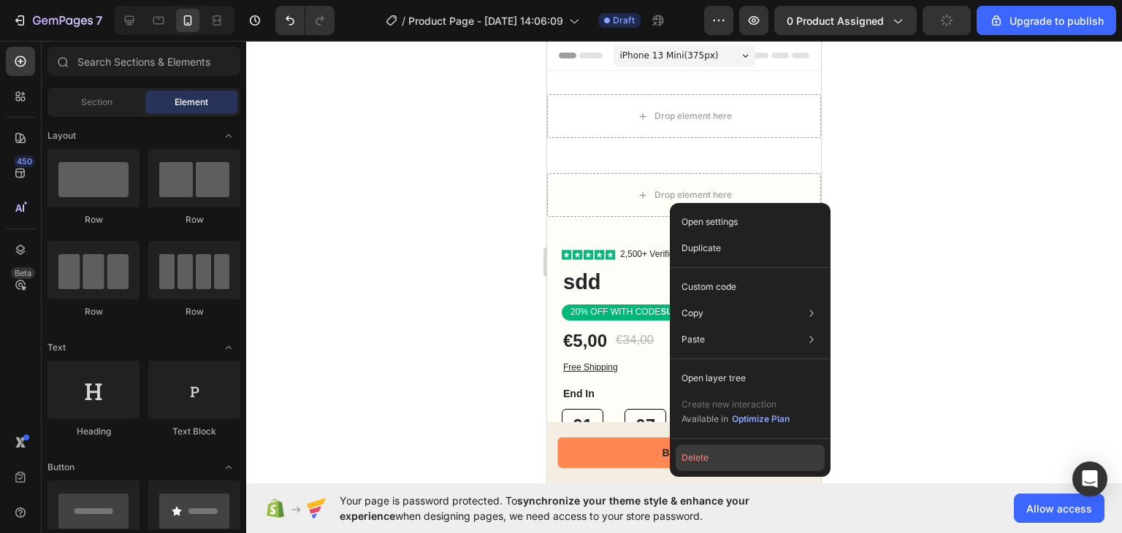
click at [765, 451] on button "Delete" at bounding box center [750, 458] width 149 height 26
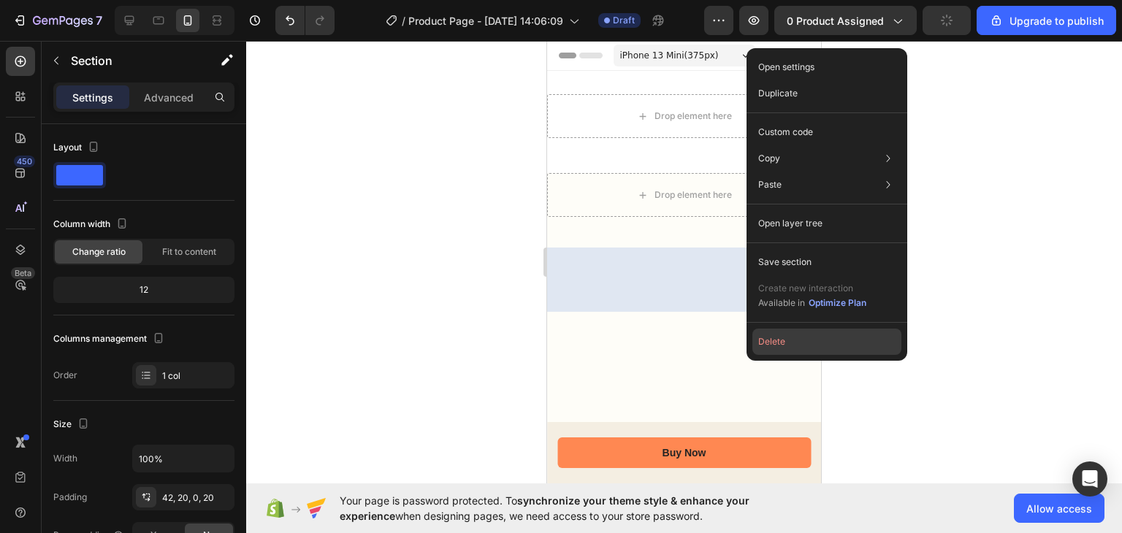
click at [763, 340] on button "Delete" at bounding box center [826, 342] width 149 height 26
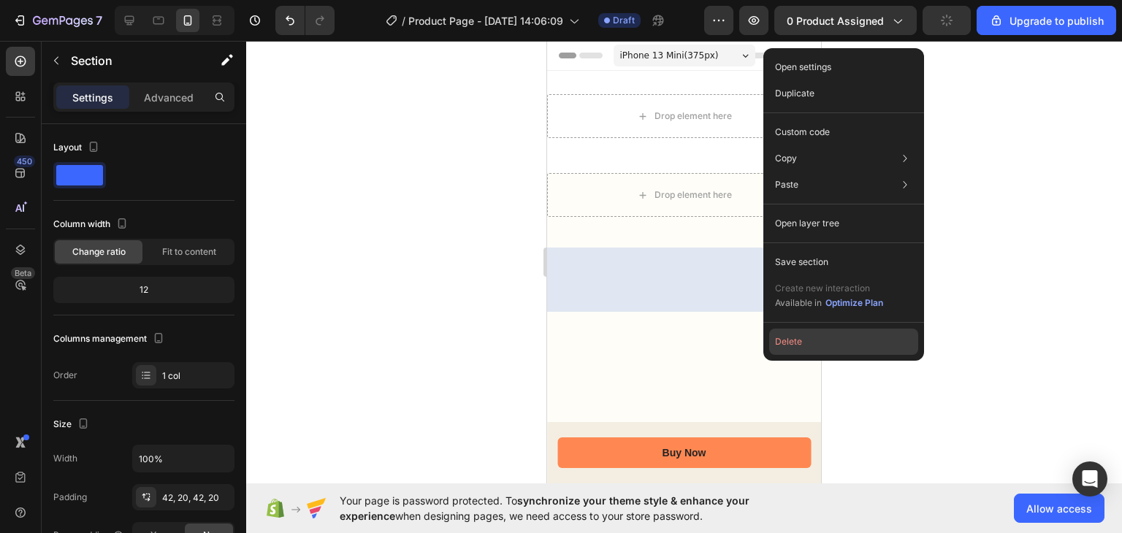
click at [779, 340] on button "Delete" at bounding box center [843, 342] width 149 height 26
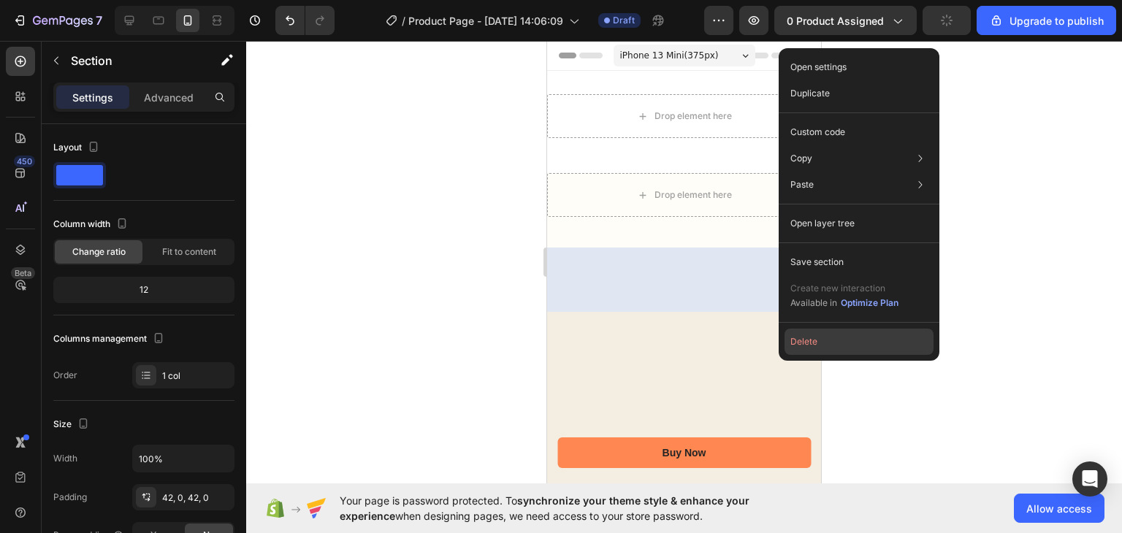
click at [797, 341] on button "Delete" at bounding box center [858, 342] width 149 height 26
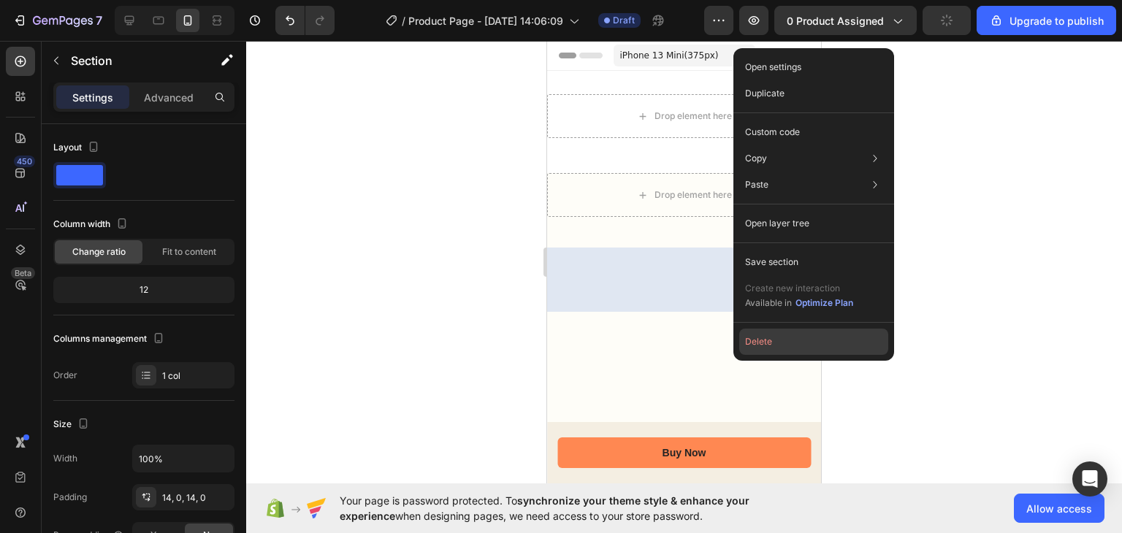
click at [751, 339] on button "Delete" at bounding box center [813, 342] width 149 height 26
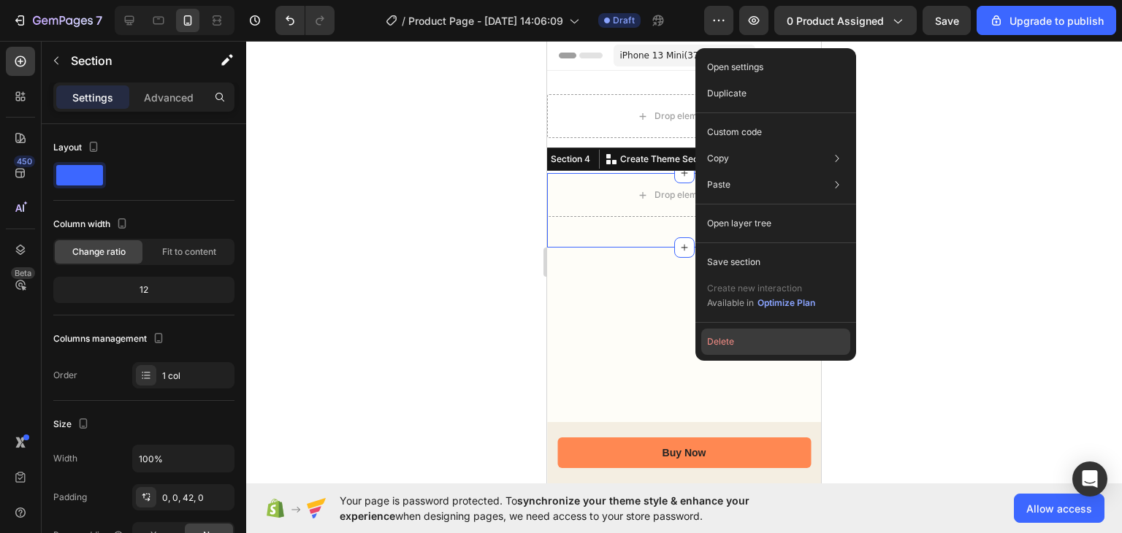
click at [743, 337] on button "Delete" at bounding box center [775, 342] width 149 height 26
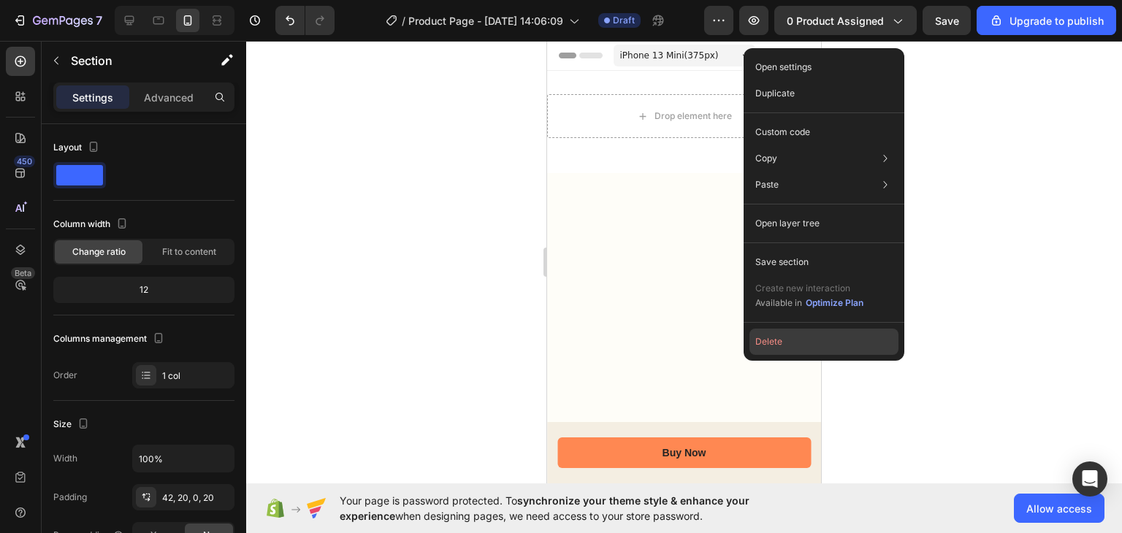
click at [759, 340] on button "Delete" at bounding box center [823, 342] width 149 height 26
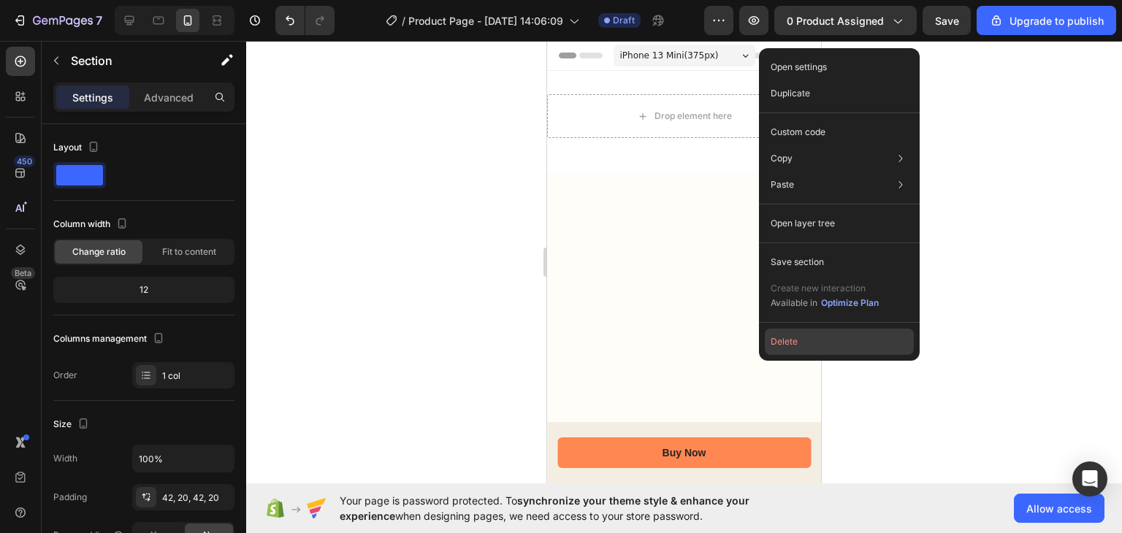
click at [769, 340] on button "Delete" at bounding box center [839, 342] width 149 height 26
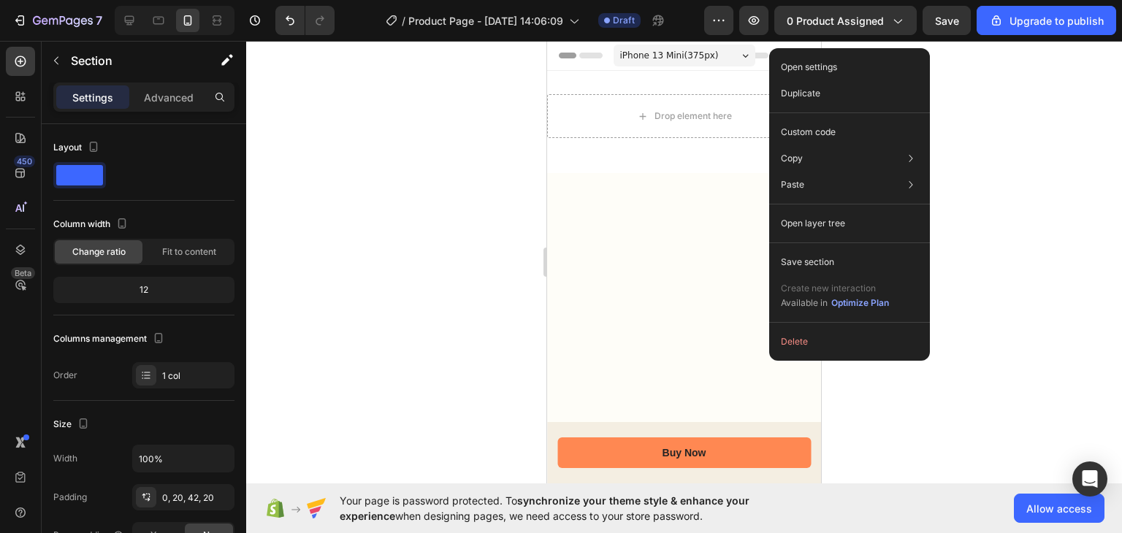
click at [773, 340] on div "Delete" at bounding box center [849, 342] width 161 height 26
click at [786, 340] on button "Delete" at bounding box center [849, 342] width 149 height 26
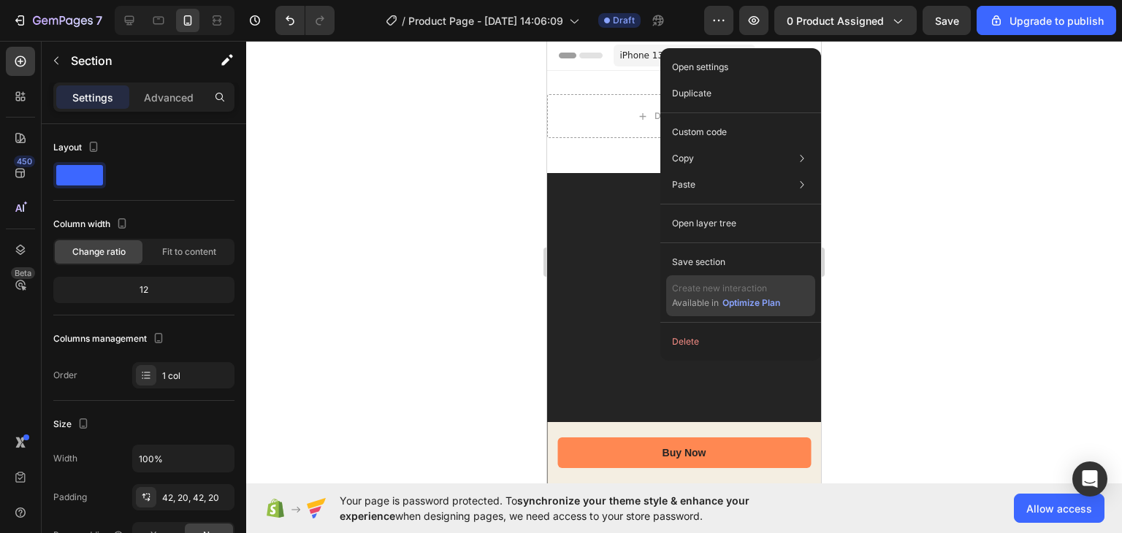
click at [689, 313] on div "Create new interaction Available in Optimize Plan" at bounding box center [740, 295] width 149 height 41
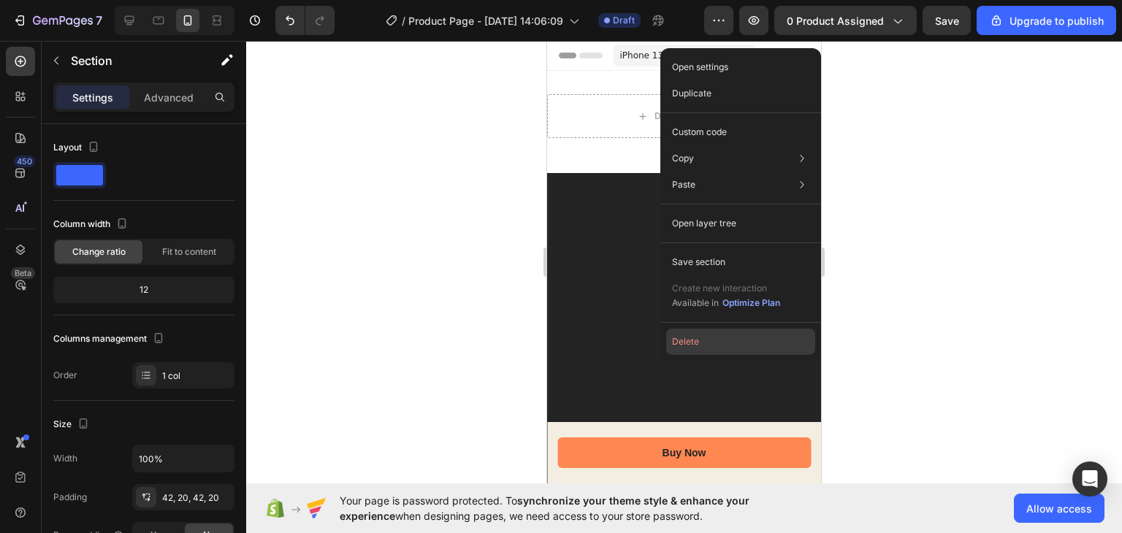
click at [692, 334] on button "Delete" at bounding box center [740, 342] width 149 height 26
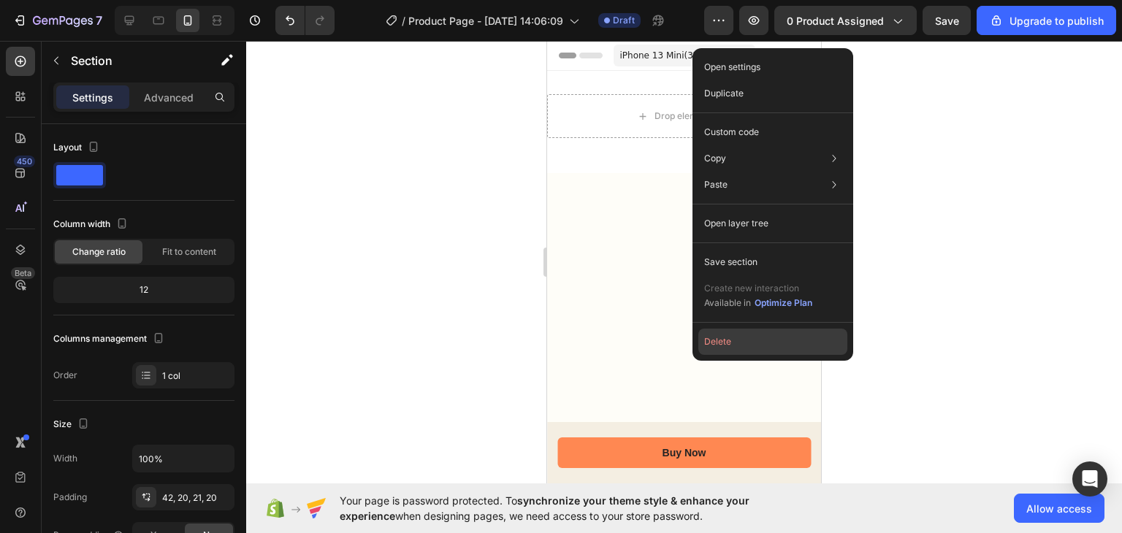
click at [727, 345] on button "Delete" at bounding box center [772, 342] width 149 height 26
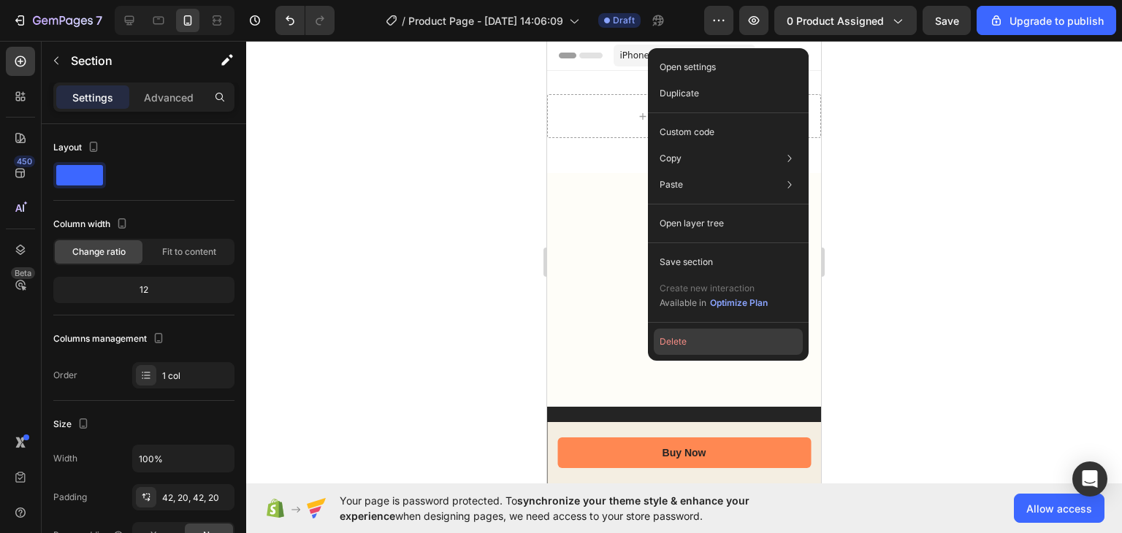
click at [678, 337] on button "Delete" at bounding box center [728, 342] width 149 height 26
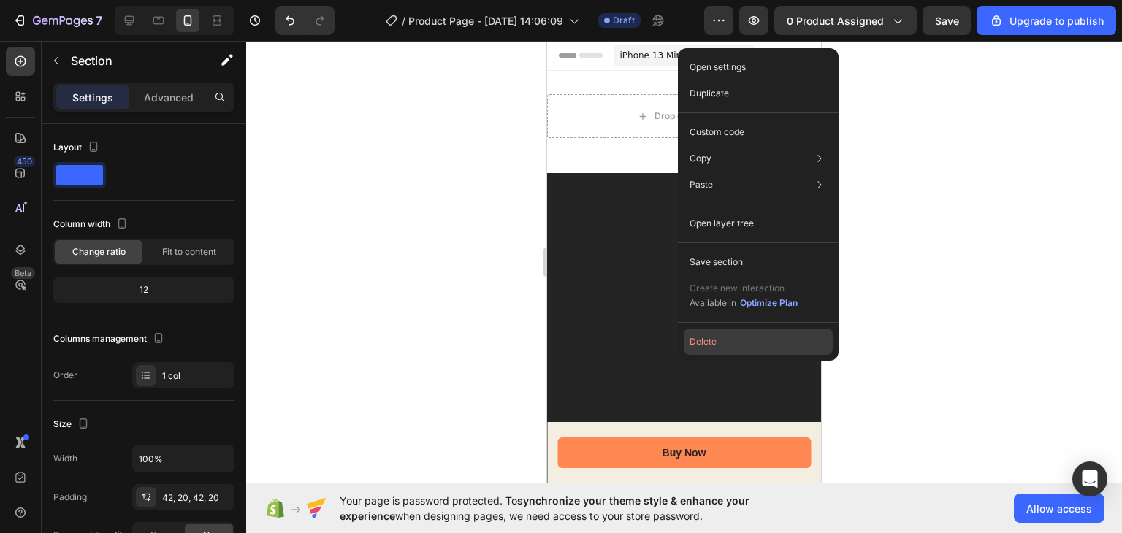
click at [700, 338] on button "Delete" at bounding box center [758, 342] width 149 height 26
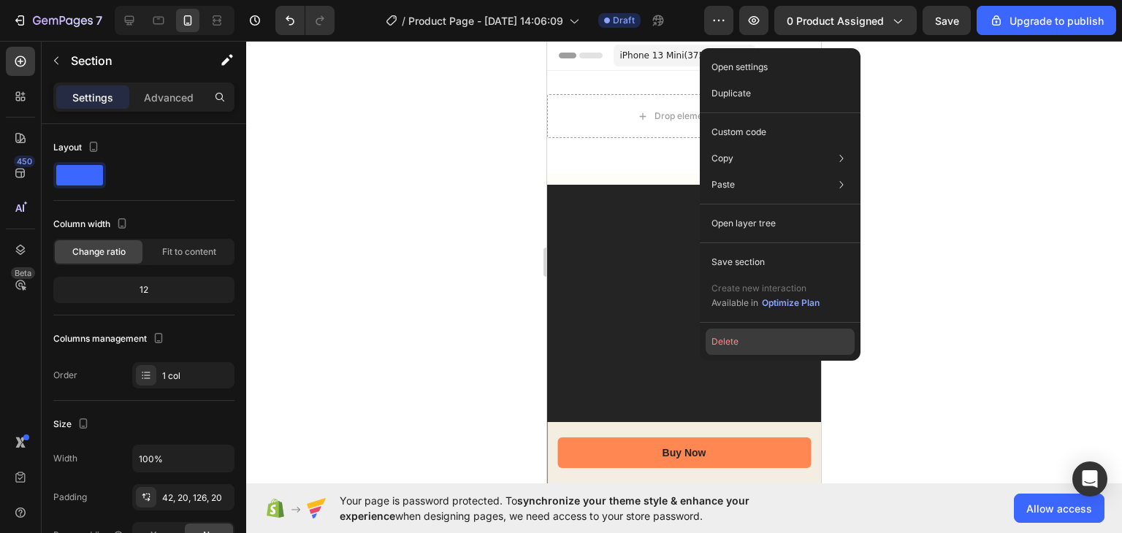
click at [730, 343] on button "Delete" at bounding box center [779, 342] width 149 height 26
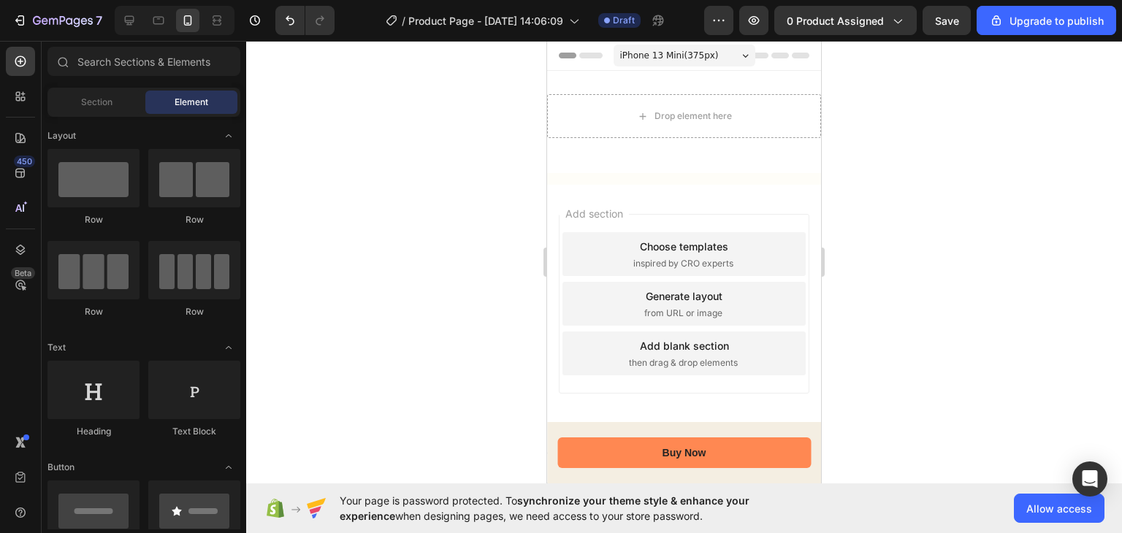
drag, startPoint x: 1277, startPoint y: 384, endPoint x: 576, endPoint y: 201, distance: 724.0
click at [576, 201] on div "Add section Choose templates inspired by CRO experts Generate layout from URL o…" at bounding box center [684, 324] width 274 height 279
click at [596, 175] on div at bounding box center [684, 179] width 274 height 12
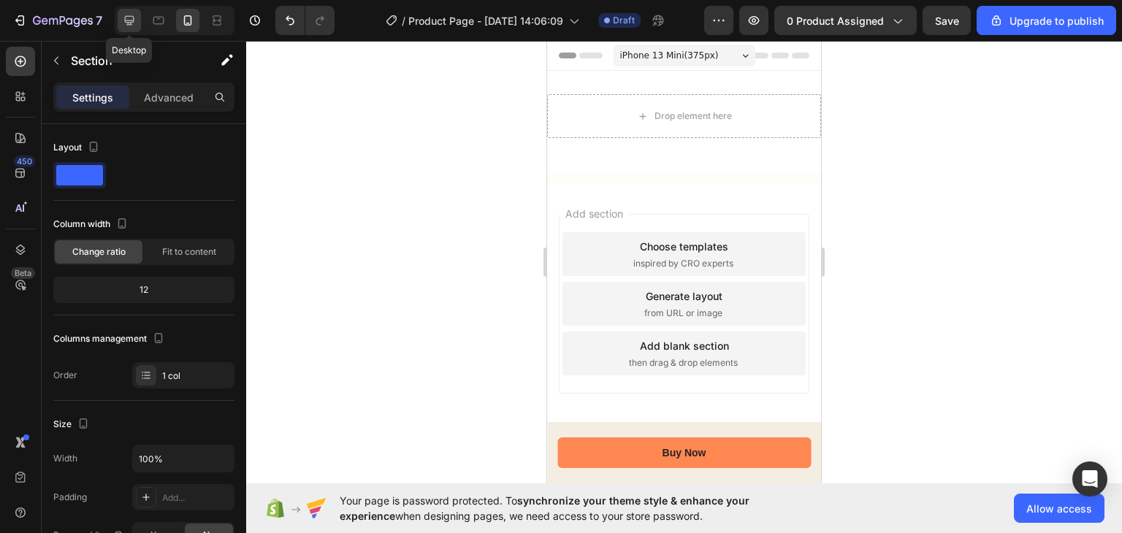
click at [134, 17] on icon at bounding box center [129, 20] width 15 height 15
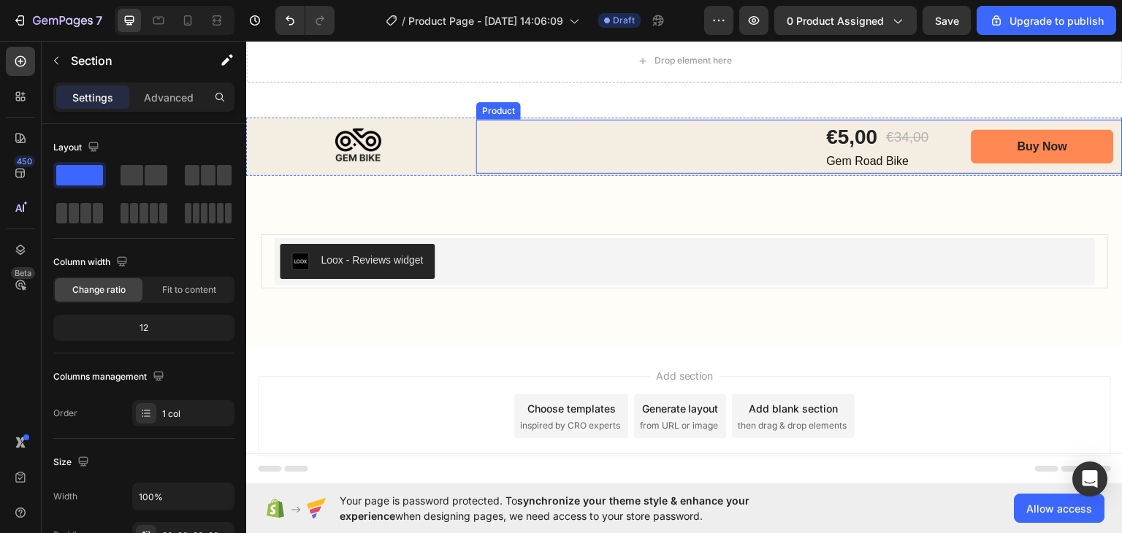
scroll to position [95, 0]
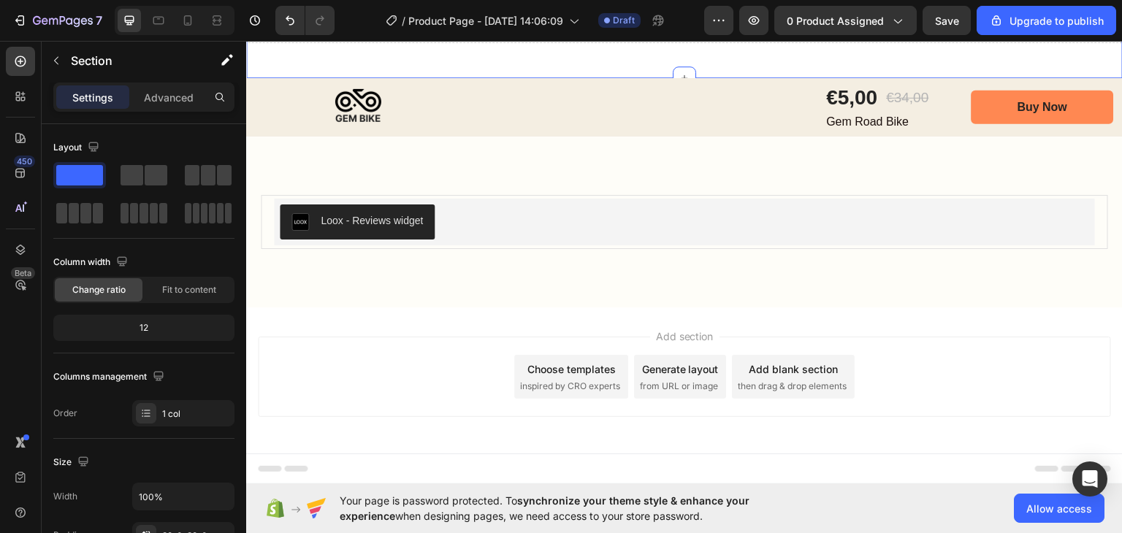
click at [317, 74] on div "Drop element here Row Section 1 You can create reusable sections Create Theme S…" at bounding box center [684, 26] width 876 height 102
click at [422, 96] on img at bounding box center [358, 106] width 224 height 58
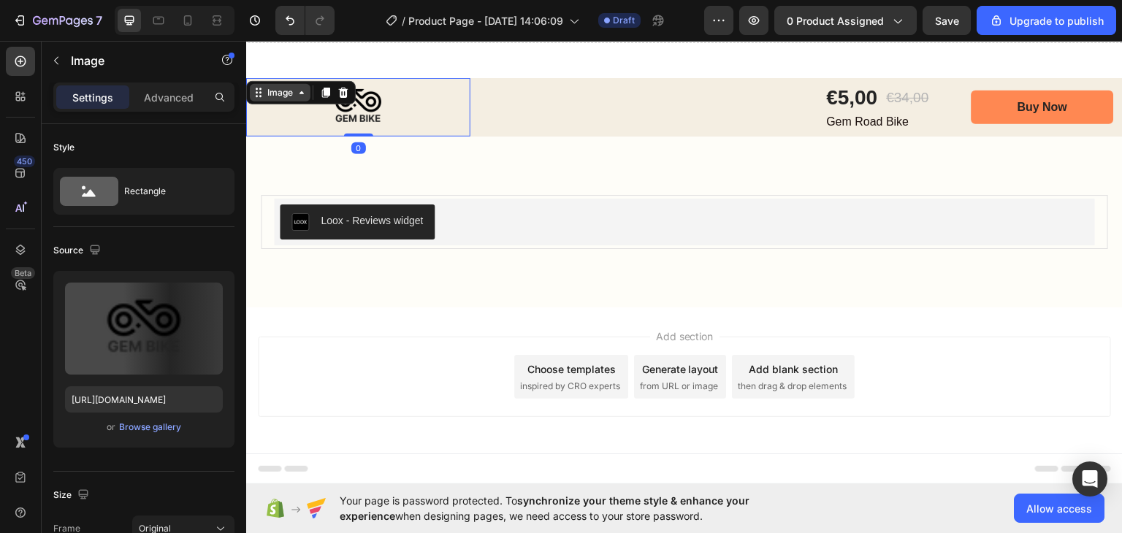
click at [302, 89] on icon at bounding box center [302, 92] width 12 height 12
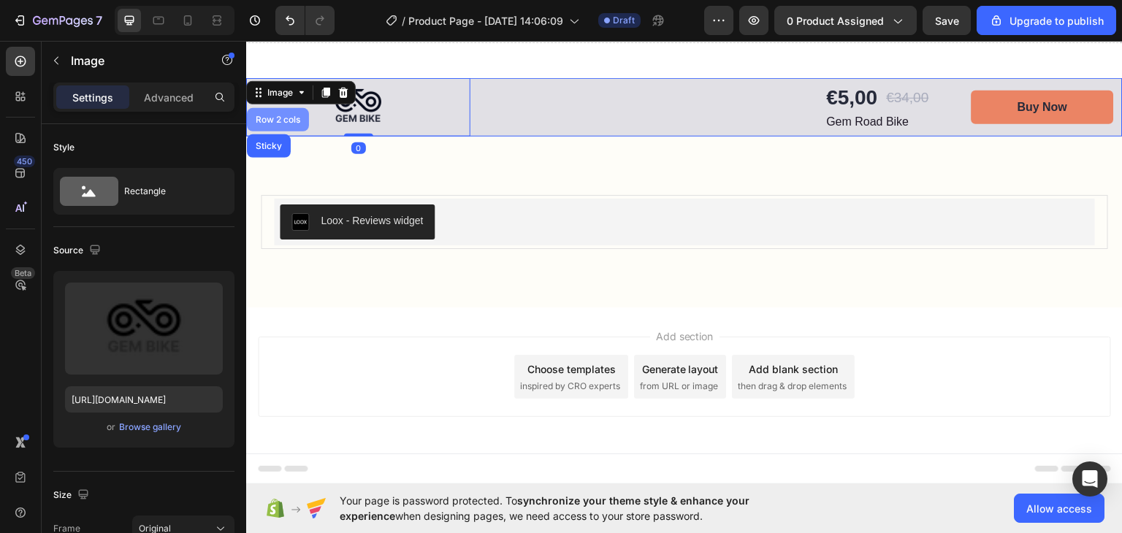
click at [275, 117] on div "Row 2 cols" at bounding box center [278, 119] width 50 height 9
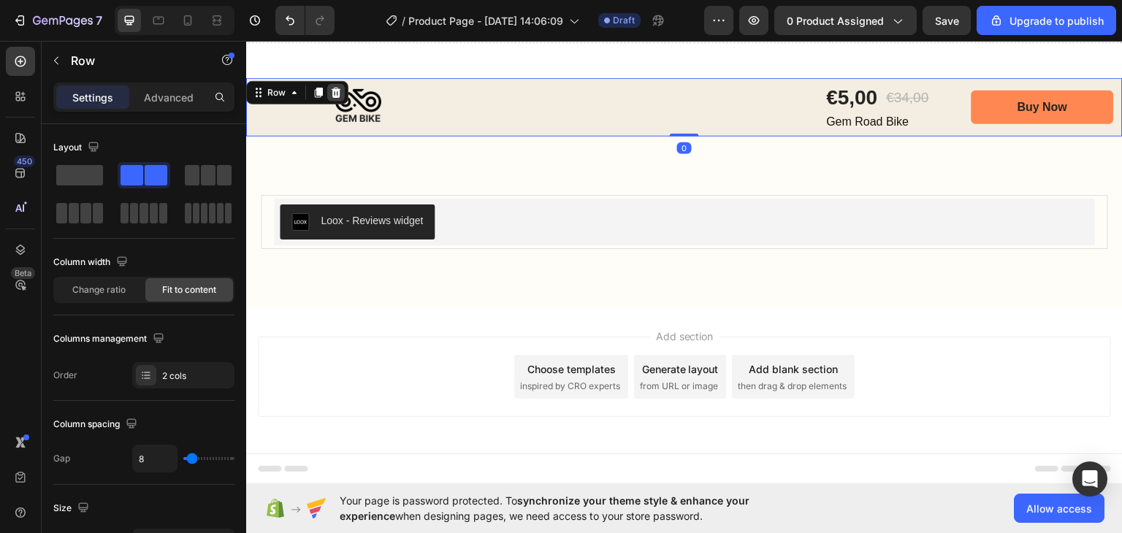
click at [336, 93] on icon at bounding box center [336, 92] width 12 height 12
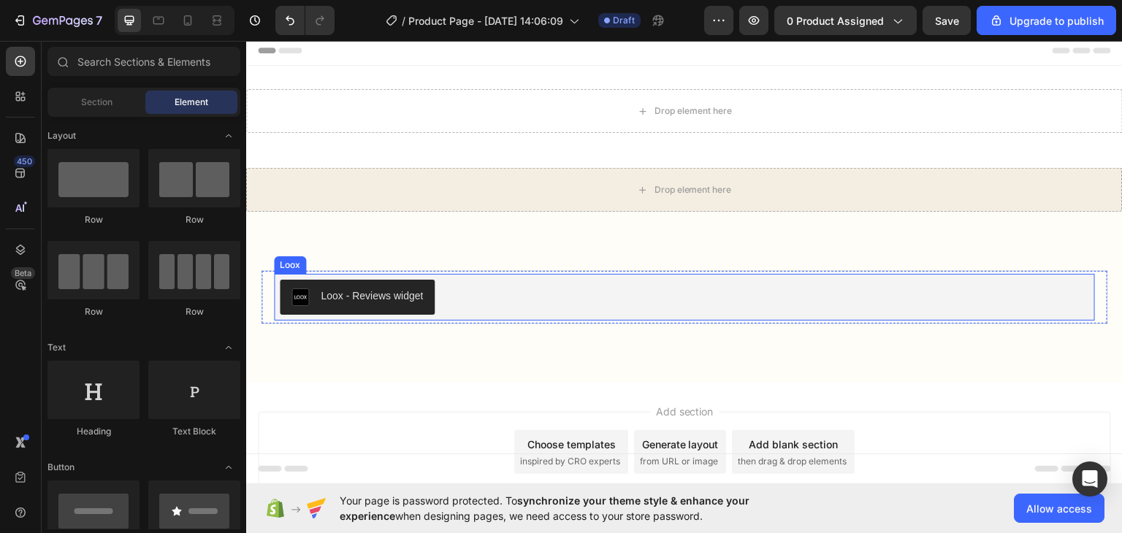
scroll to position [0, 0]
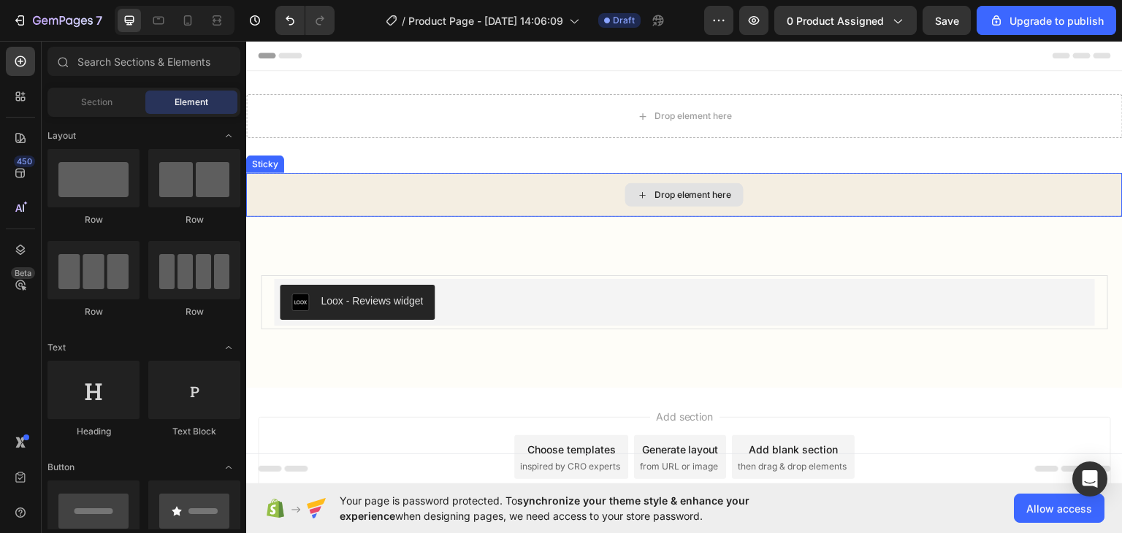
click at [514, 202] on div "Drop element here" at bounding box center [684, 194] width 876 height 44
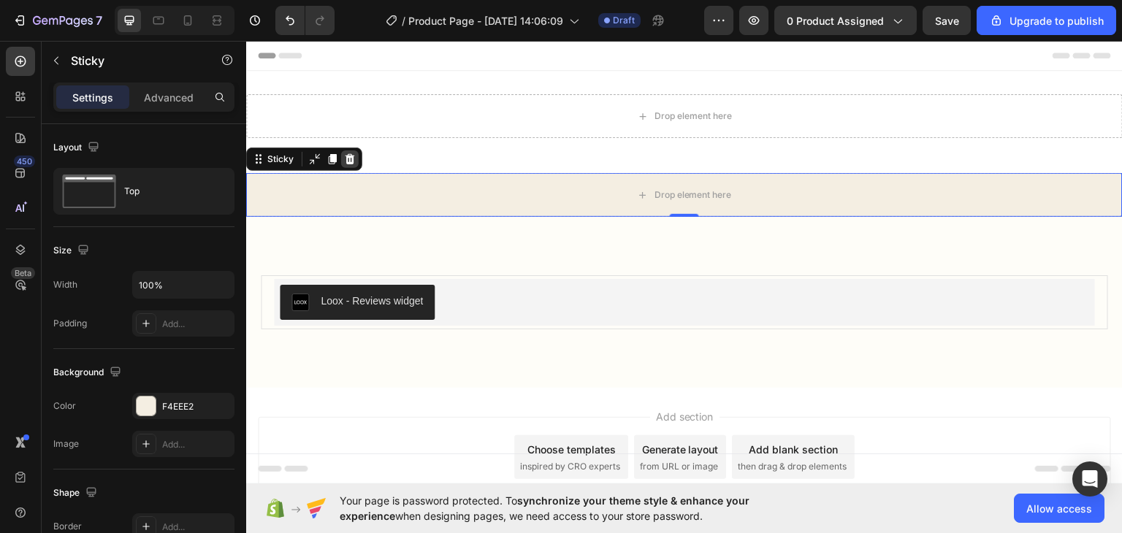
click at [345, 155] on icon at bounding box center [350, 159] width 12 height 12
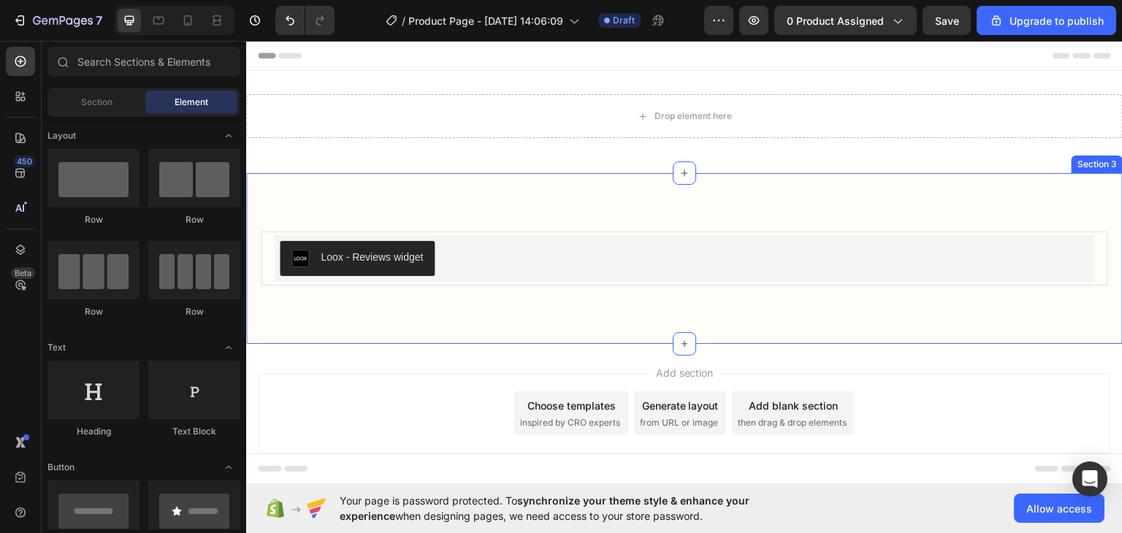
click at [470, 227] on div "Loox - Reviews widget Loox Product Section 3" at bounding box center [684, 257] width 876 height 171
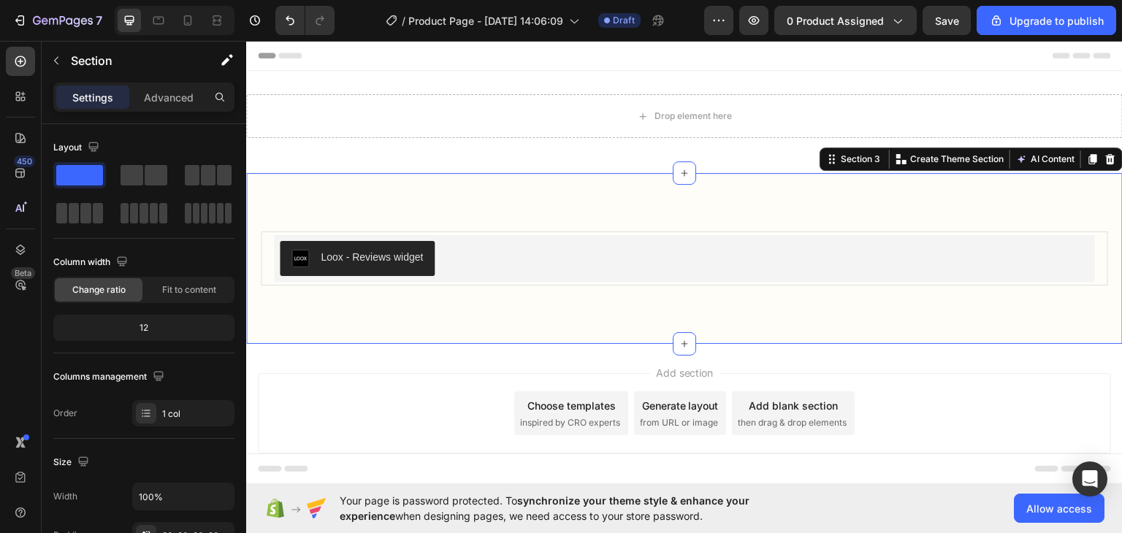
click at [1101, 167] on div at bounding box center [1110, 159] width 18 height 18
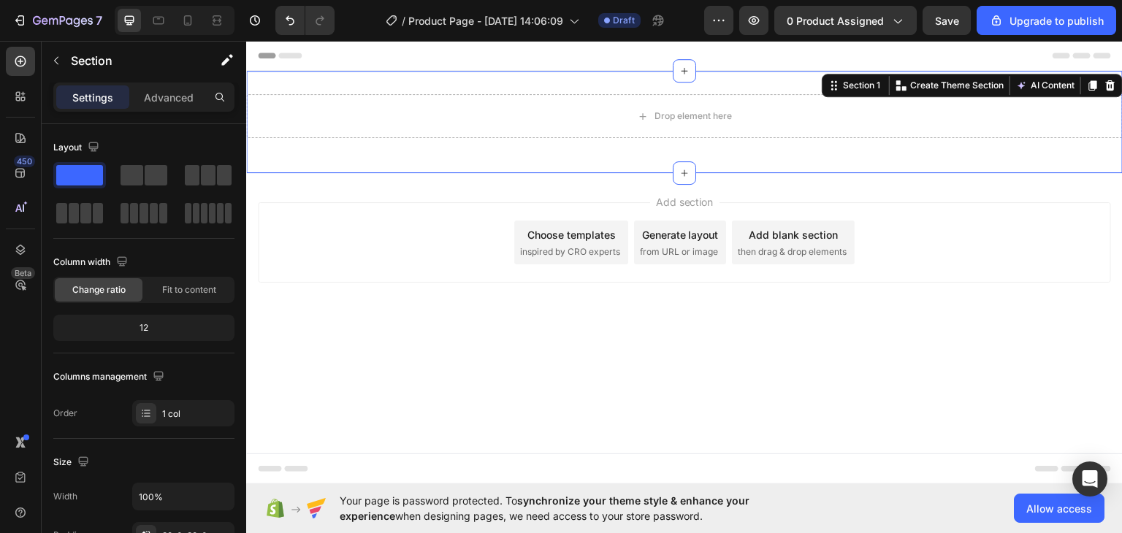
click at [944, 149] on div "Drop element here Row Section 1 You can create reusable sections Create Theme S…" at bounding box center [684, 121] width 876 height 102
click at [188, 24] on icon at bounding box center [187, 20] width 15 height 15
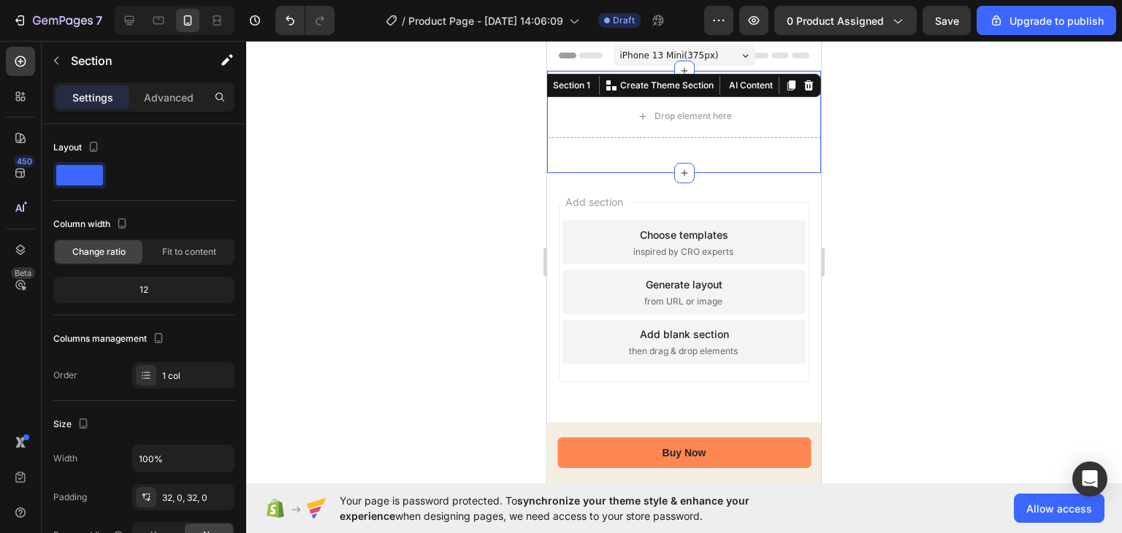
click at [640, 242] on div "Choose templates" at bounding box center [684, 234] width 88 height 15
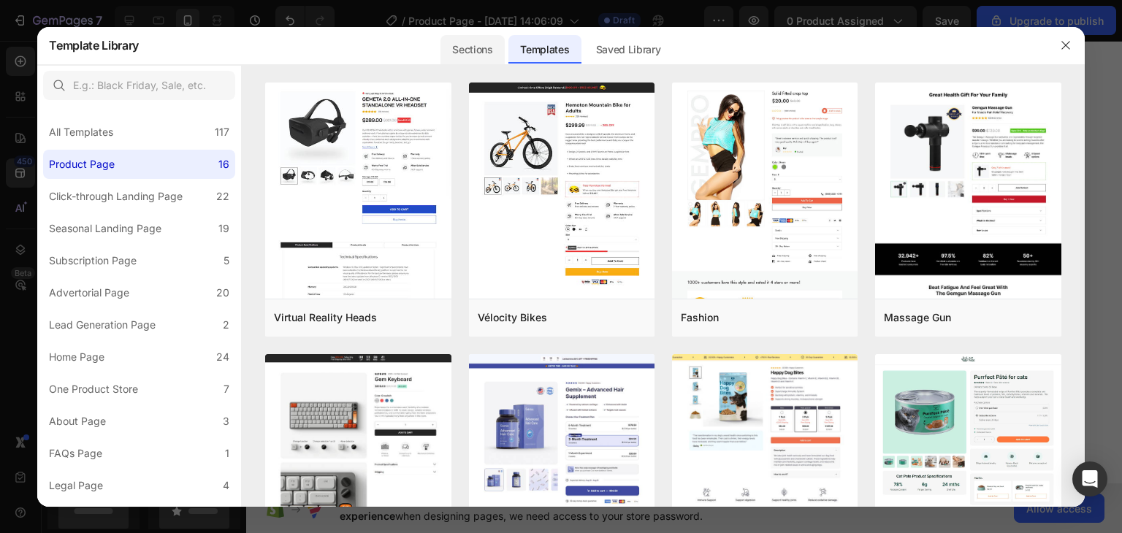
click at [473, 39] on div "Sections" at bounding box center [472, 49] width 64 height 29
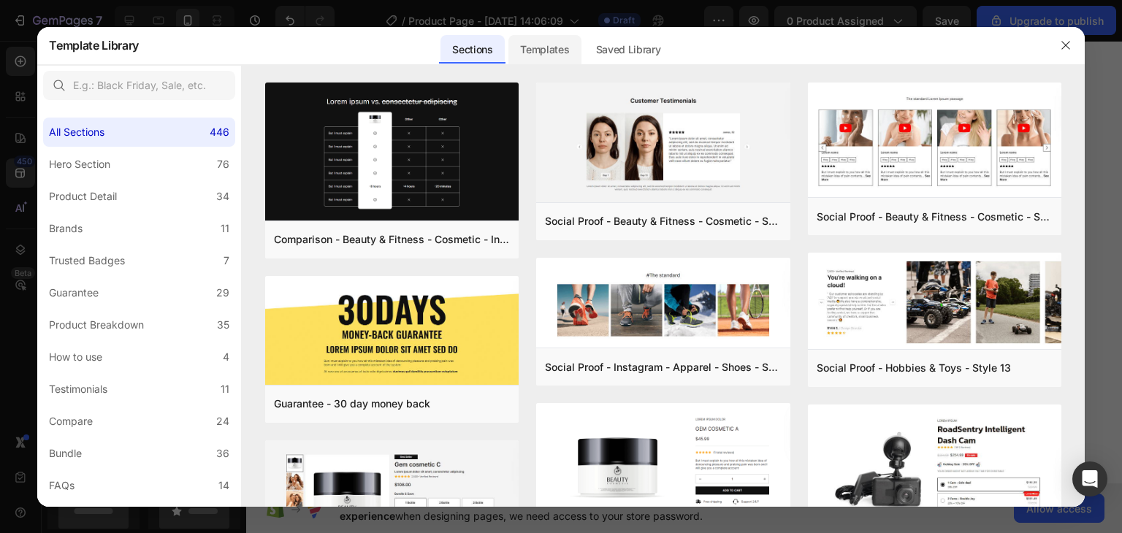
click at [517, 45] on div "Templates" at bounding box center [544, 49] width 72 height 29
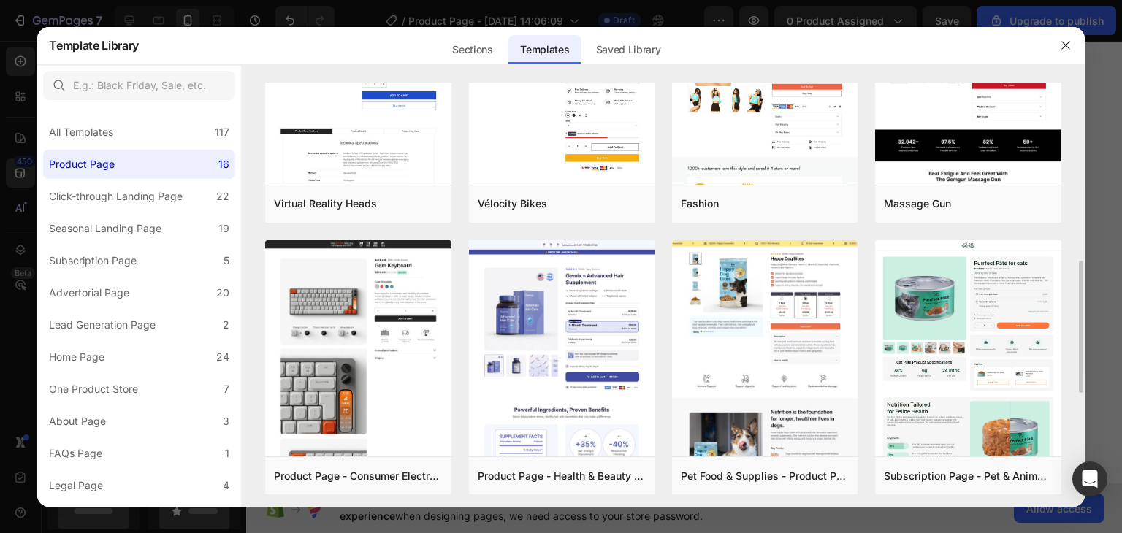
scroll to position [226, 0]
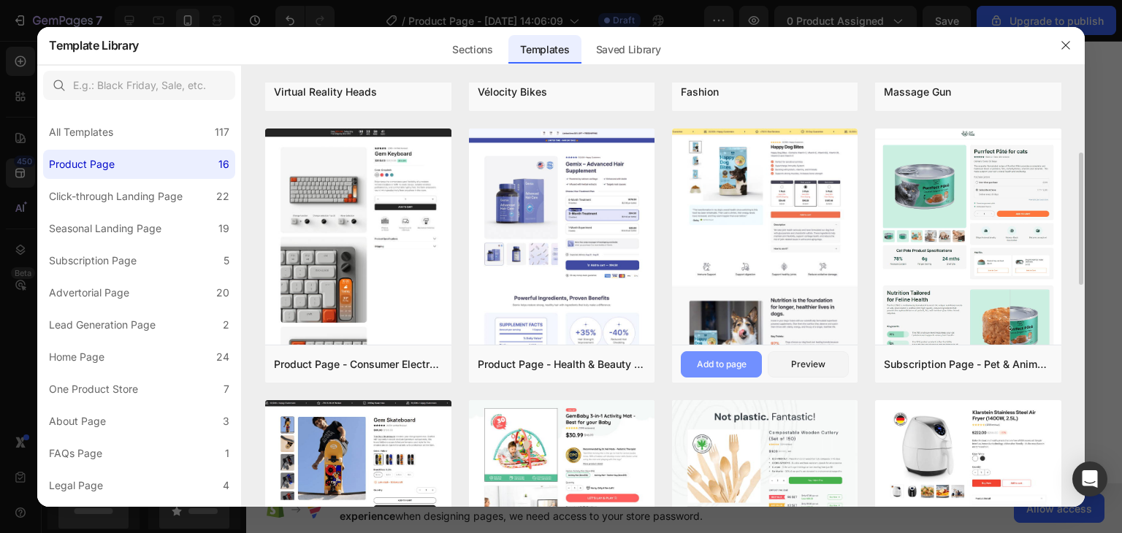
click at [732, 359] on div "Add to page" at bounding box center [722, 364] width 50 height 13
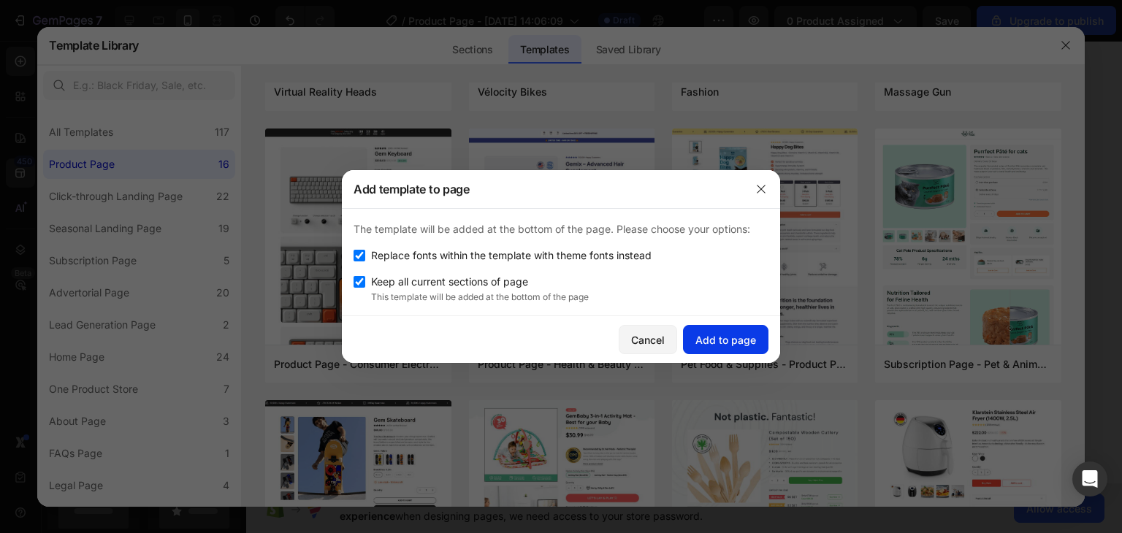
click at [730, 339] on div "Add to page" at bounding box center [725, 339] width 61 height 15
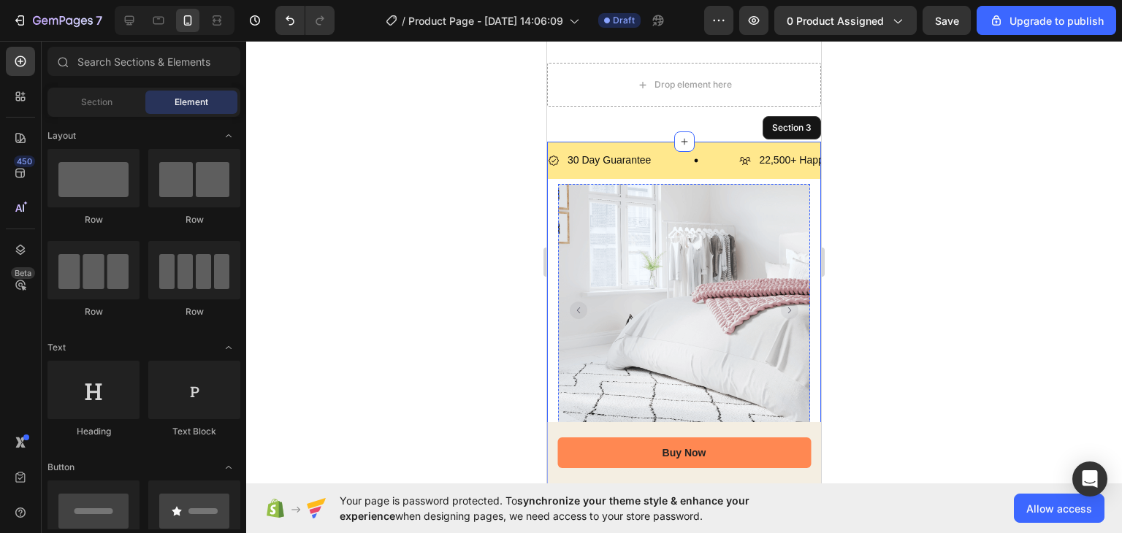
scroll to position [0, 0]
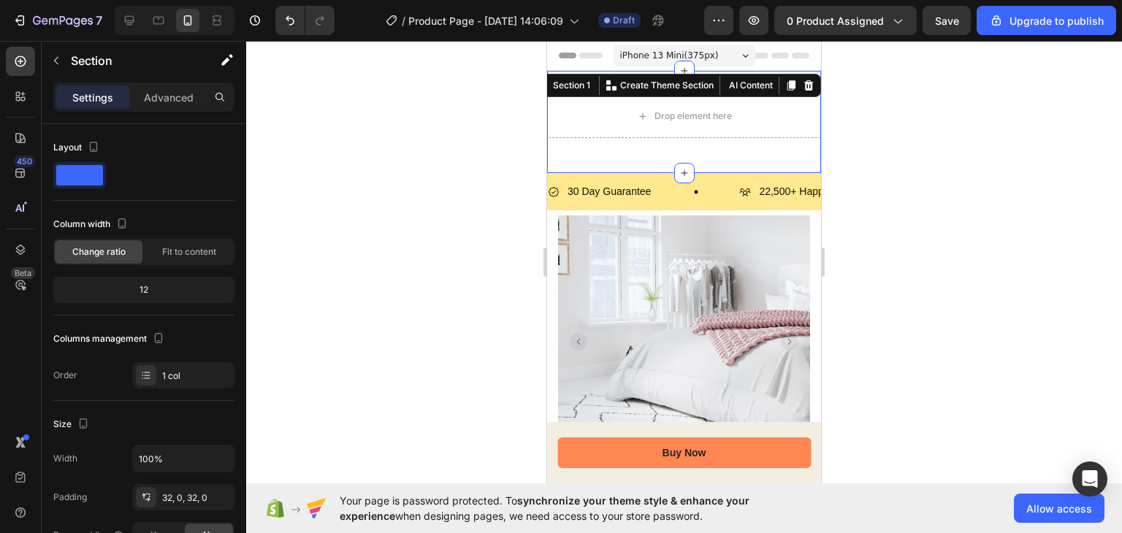
click at [704, 86] on div "Drop element here Row Section 1 You can create reusable sections Create Theme S…" at bounding box center [684, 122] width 274 height 102
click at [807, 88] on div "Section 1 You can create reusable sections Create Theme Section AI Content Writ…" at bounding box center [676, 85] width 289 height 23
click at [804, 90] on icon at bounding box center [808, 85] width 9 height 10
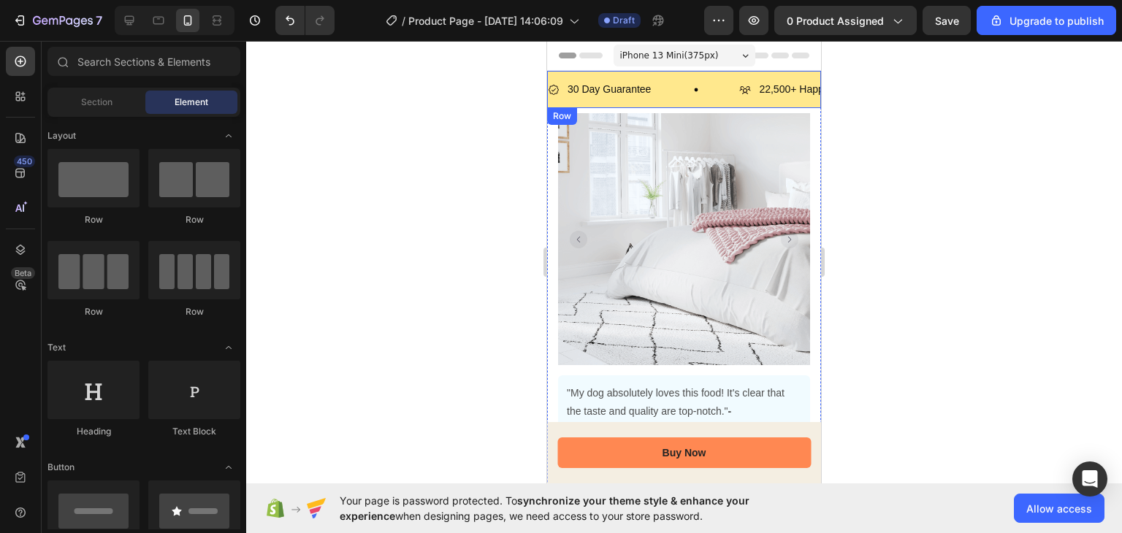
click at [679, 74] on div "30 Day Guarantee Item List 22,500+ Happy Customers Item List 700+ 5-Star Review…" at bounding box center [684, 89] width 274 height 37
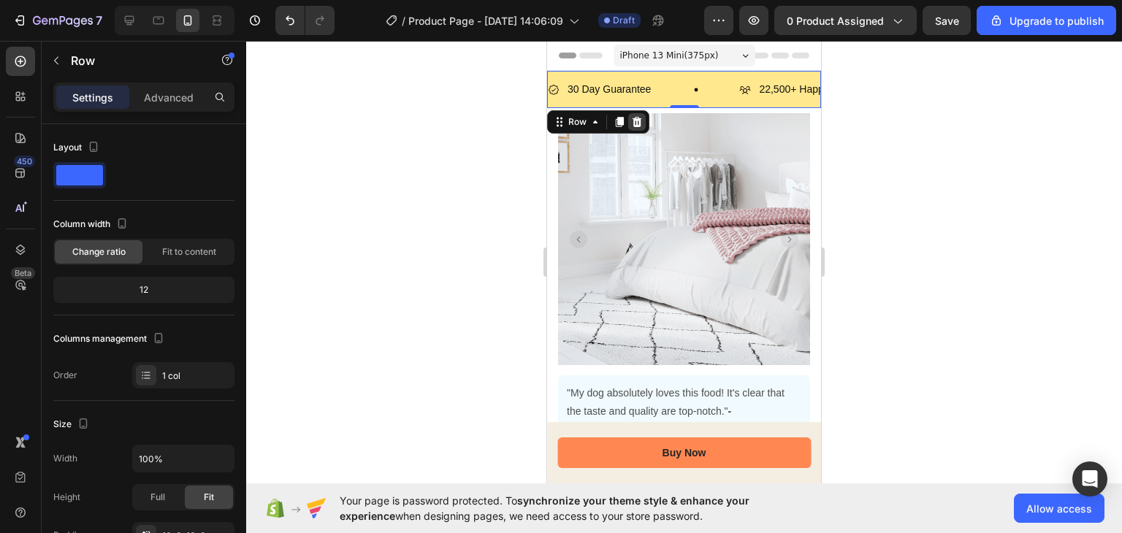
click at [635, 119] on icon at bounding box center [636, 122] width 9 height 10
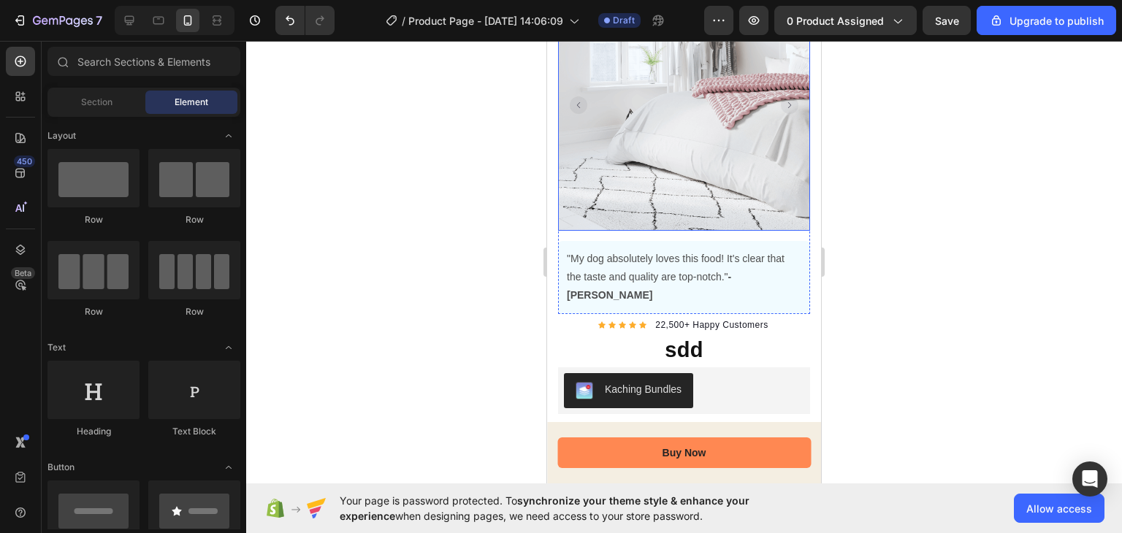
scroll to position [105, 0]
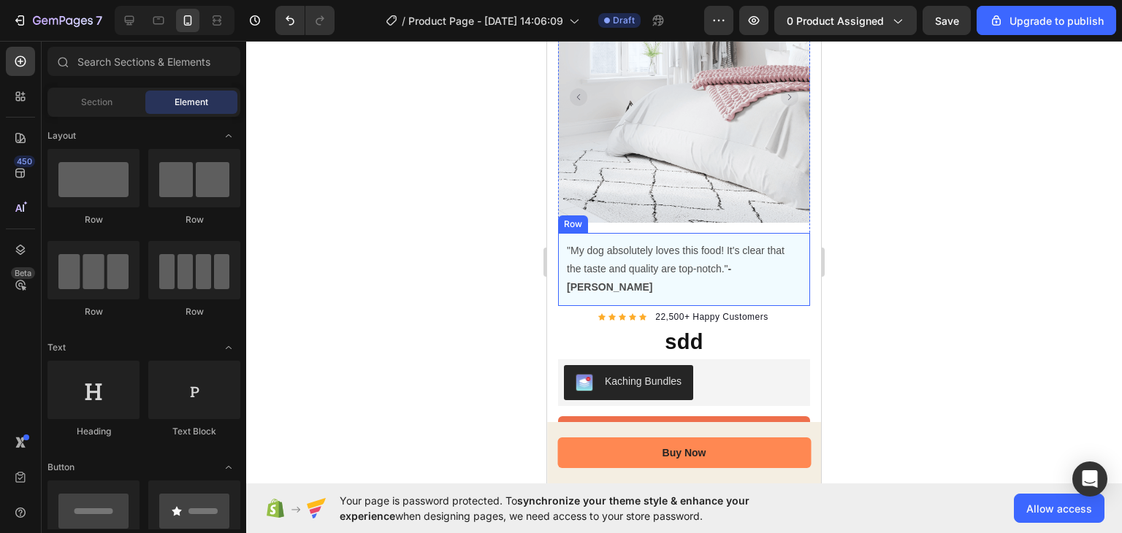
click at [594, 233] on div ""My dog absolutely loves this food! It's clear that the taste and quality are t…" at bounding box center [684, 269] width 252 height 73
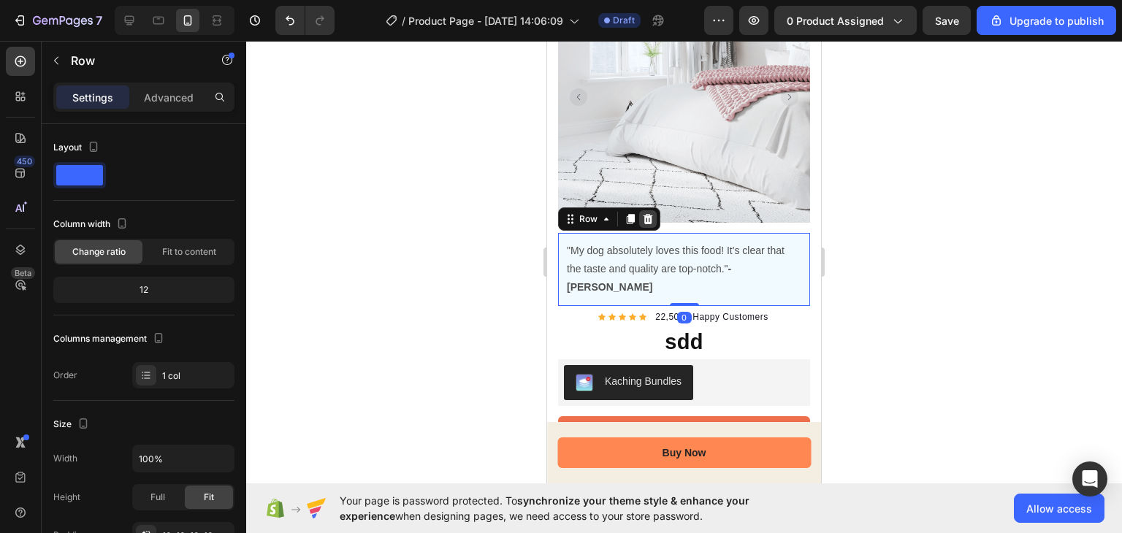
click at [648, 214] on icon at bounding box center [647, 219] width 9 height 10
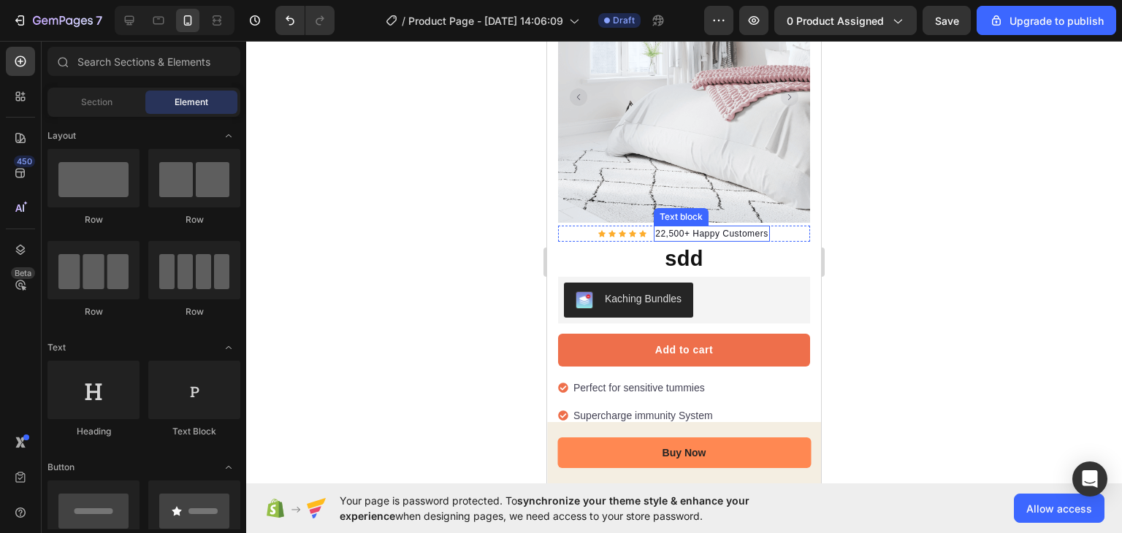
click at [755, 227] on p "22,500+ Happy Customers" at bounding box center [711, 233] width 113 height 13
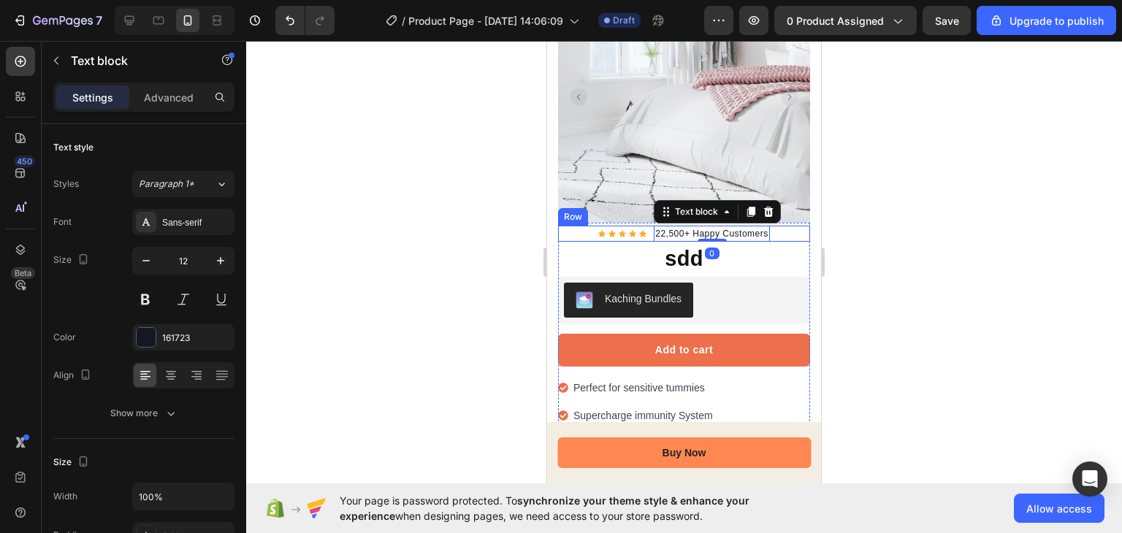
click at [784, 226] on div "Icon Icon Icon Icon Icon Icon List Hoz 22,500+ Happy Customers Text block 0 Row" at bounding box center [684, 234] width 252 height 16
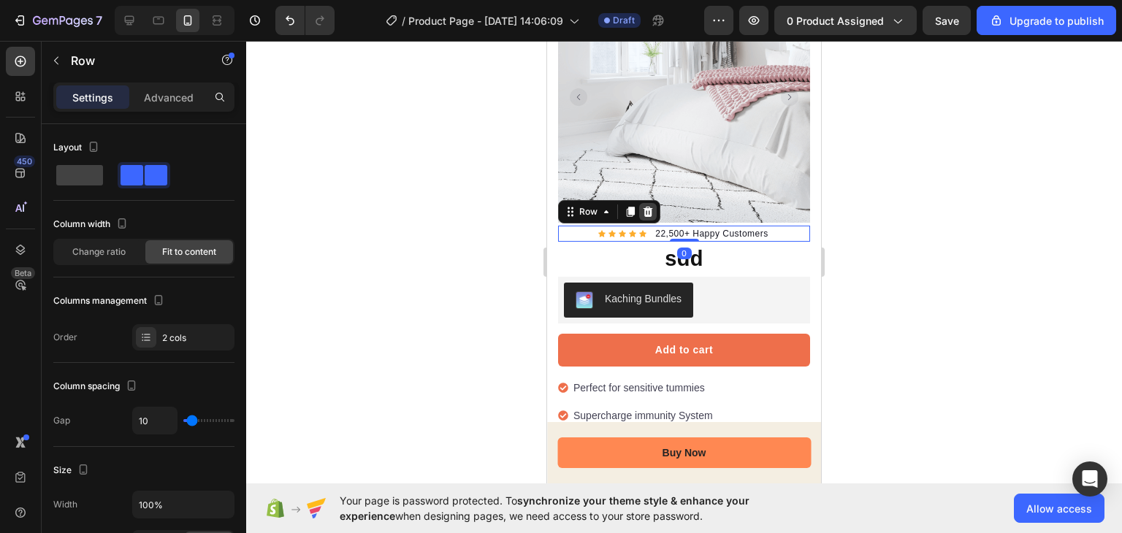
click at [654, 203] on div at bounding box center [648, 212] width 18 height 18
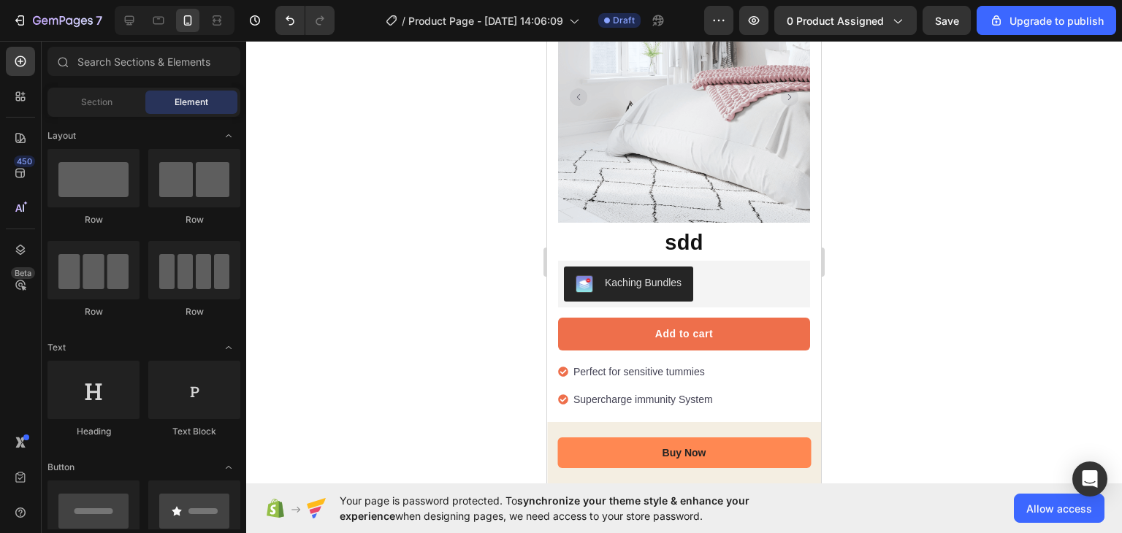
click at [630, 164] on img at bounding box center [684, 97] width 252 height 252
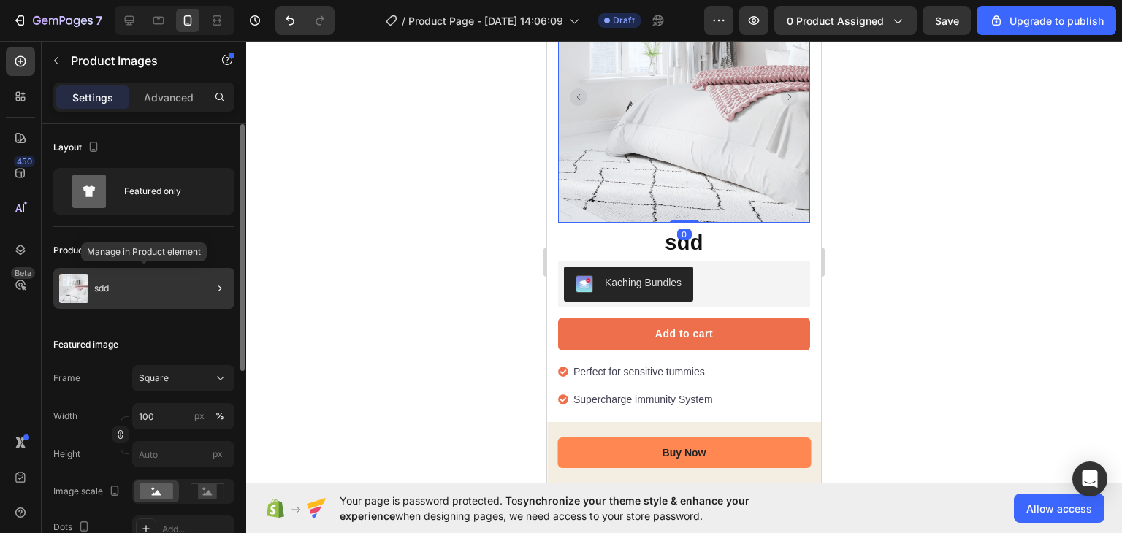
click at [171, 275] on div "sdd" at bounding box center [143, 288] width 181 height 41
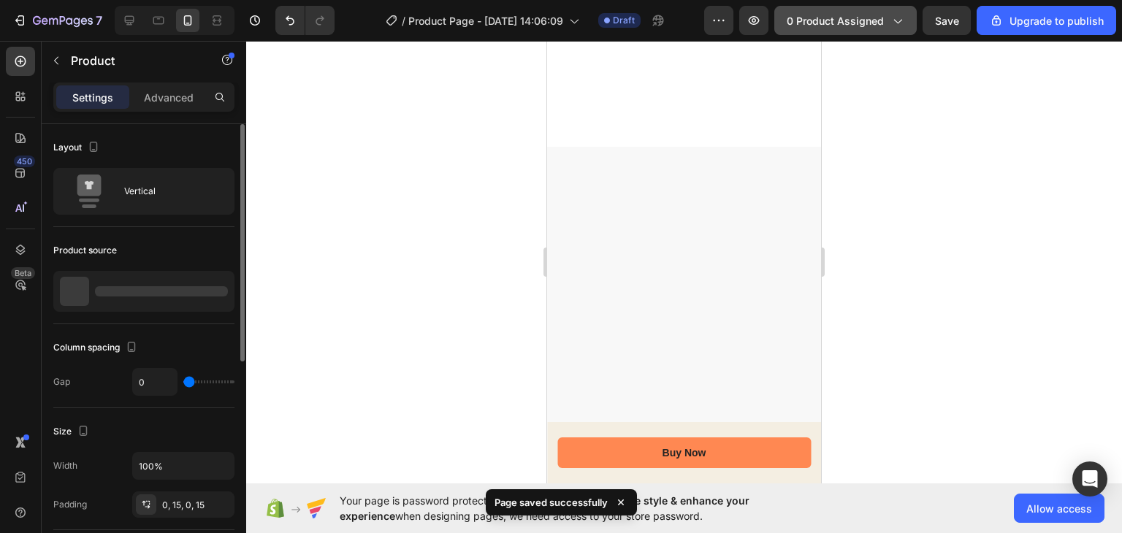
click at [871, 21] on span "0 product assigned" at bounding box center [835, 20] width 97 height 15
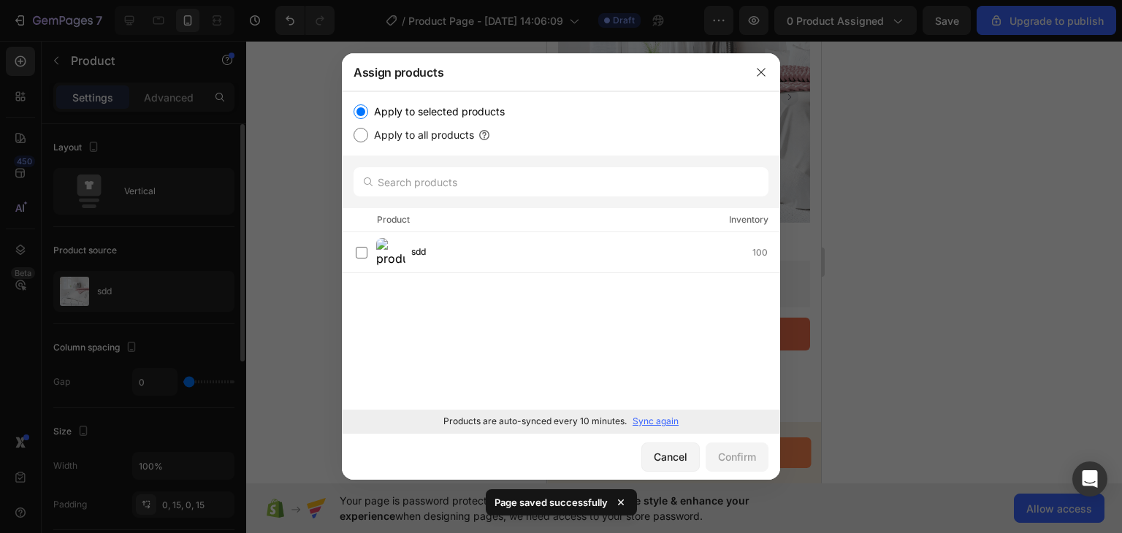
click at [651, 424] on p "Sync again" at bounding box center [655, 421] width 46 height 13
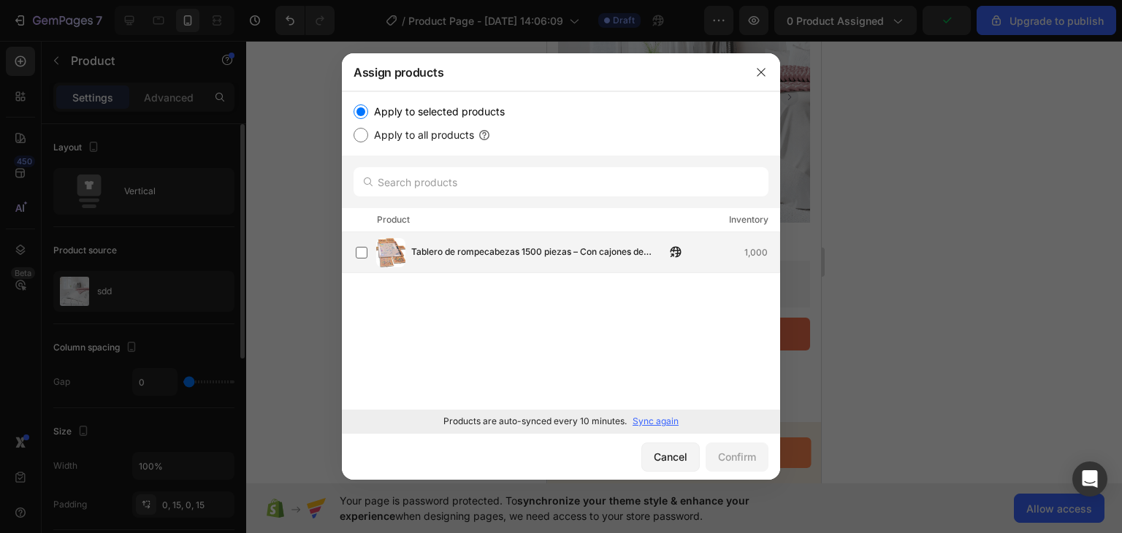
click at [517, 250] on span "Tablero de rompecabezas 1500 piezas – Con cajones de almacenamiento y tapa prot…" at bounding box center [538, 253] width 254 height 16
click at [727, 454] on div "Confirm" at bounding box center [737, 456] width 38 height 15
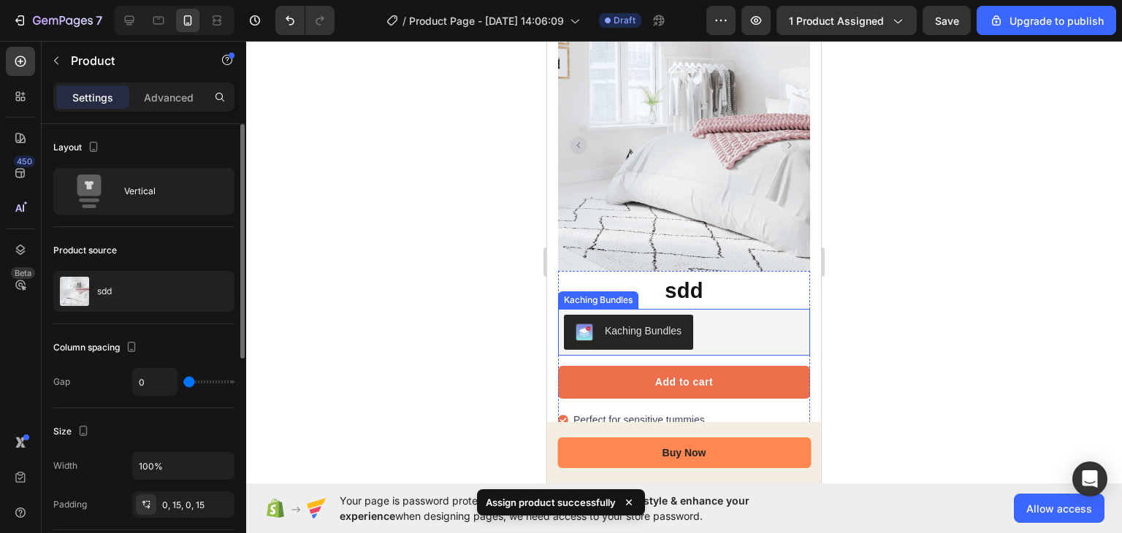
scroll to position [0, 0]
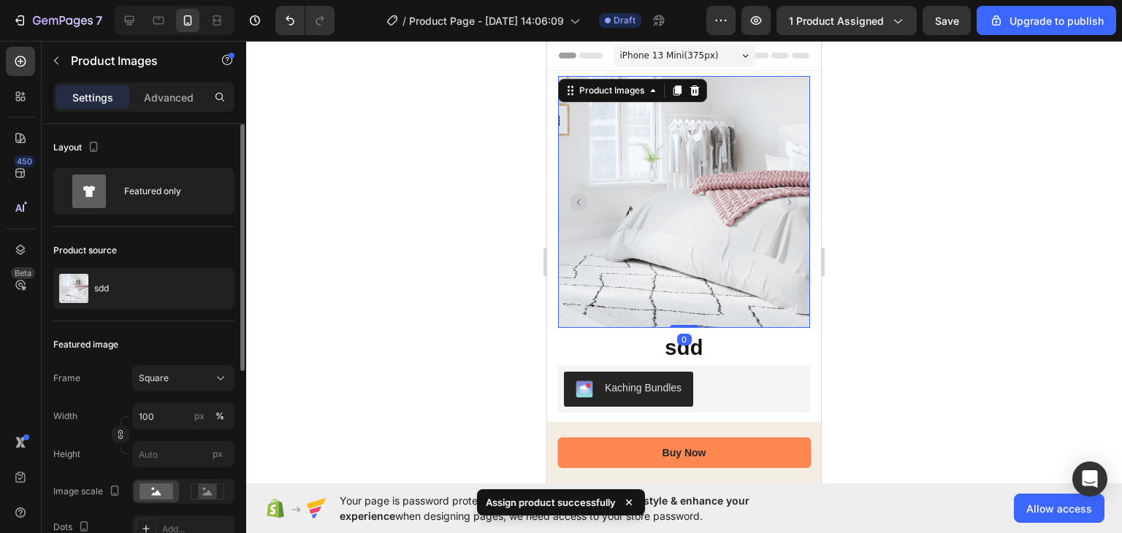
click at [681, 242] on img at bounding box center [684, 202] width 252 height 252
click at [188, 279] on div "sdd" at bounding box center [143, 288] width 181 height 41
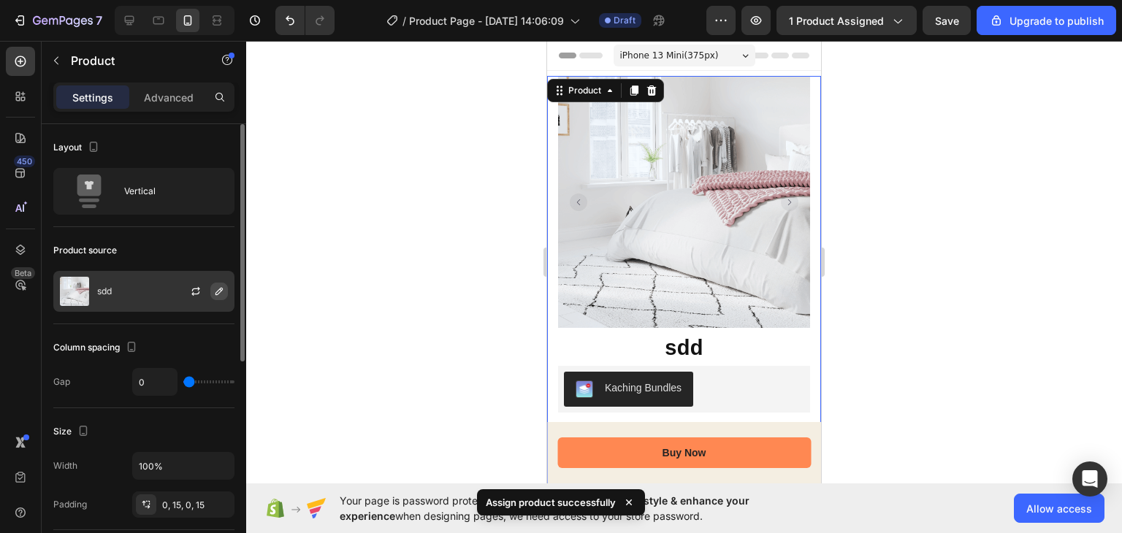
click at [221, 286] on icon "button" at bounding box center [219, 292] width 12 height 12
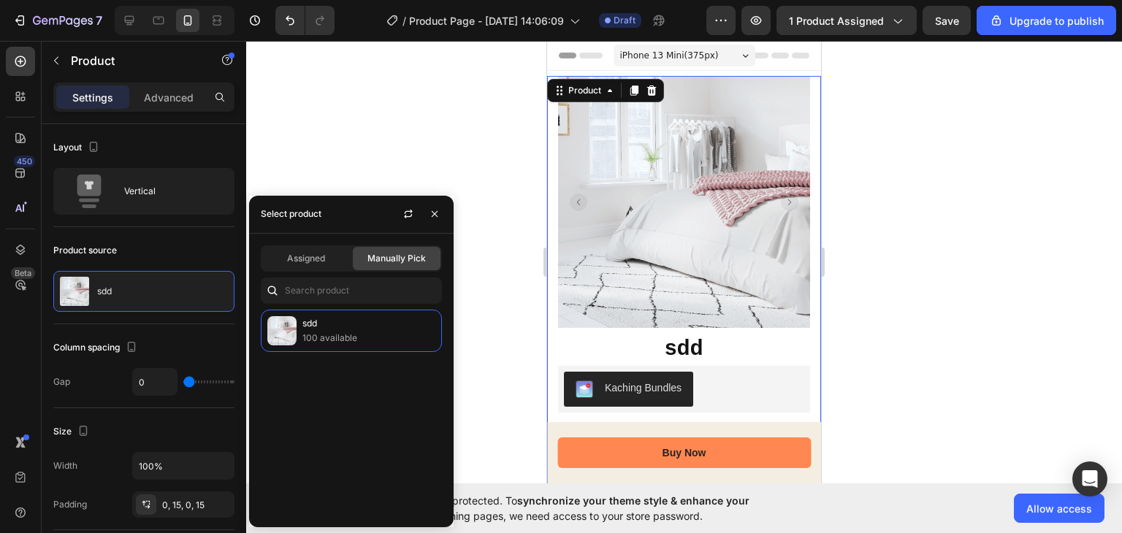
click at [406, 226] on div at bounding box center [422, 214] width 50 height 37
click at [406, 221] on button "button" at bounding box center [408, 213] width 23 height 23
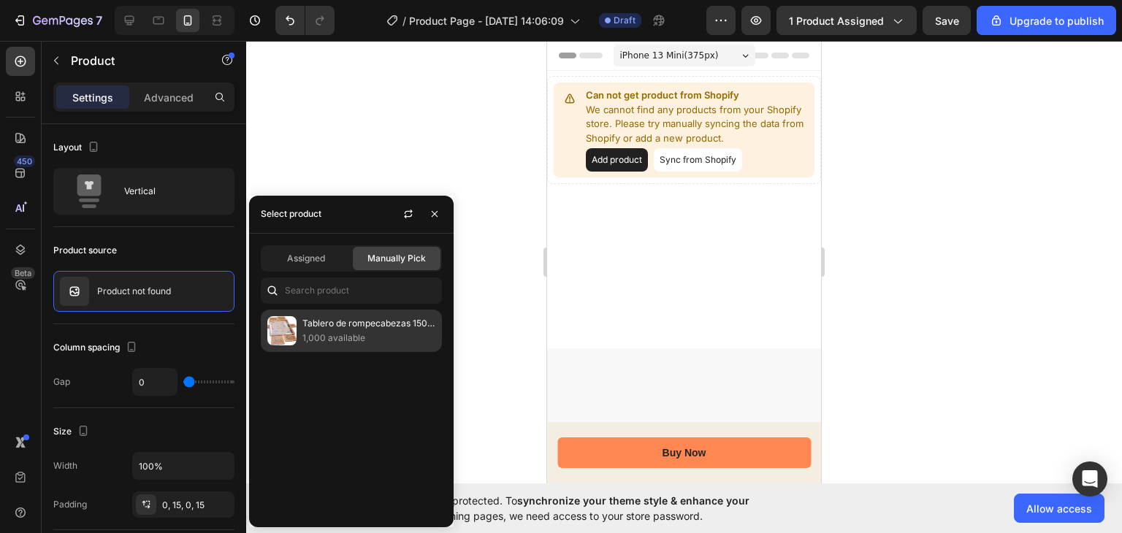
click at [333, 340] on p "1,000 available" at bounding box center [368, 338] width 133 height 15
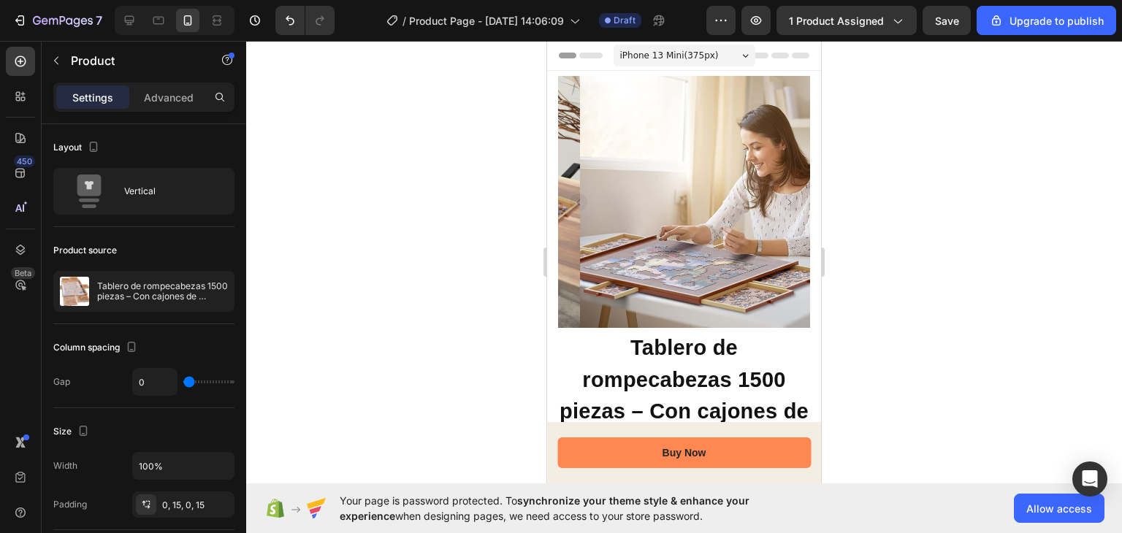
click at [459, 275] on div at bounding box center [684, 287] width 876 height 492
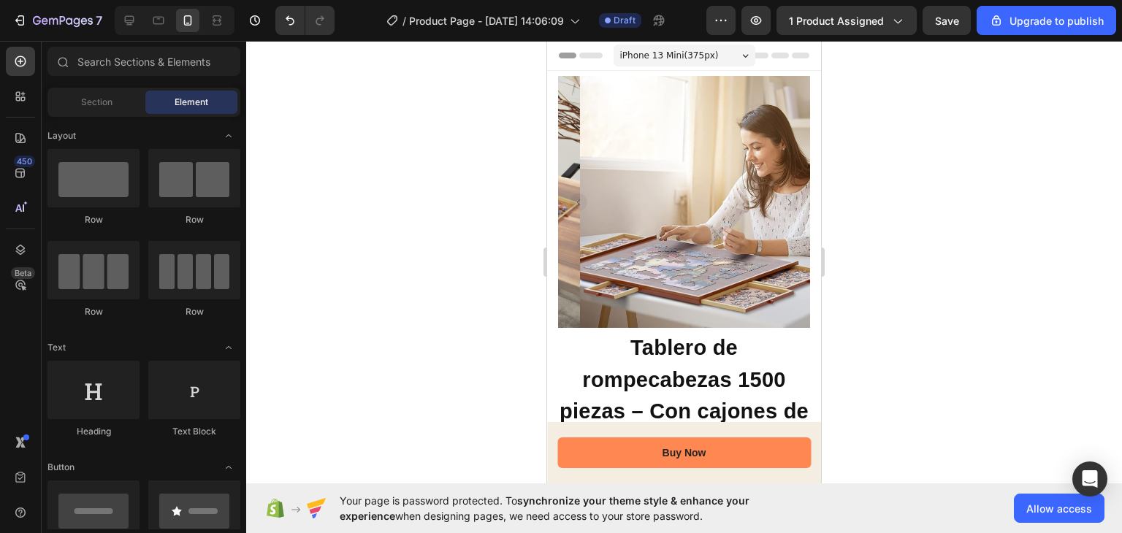
click at [625, 219] on img at bounding box center [706, 202] width 252 height 252
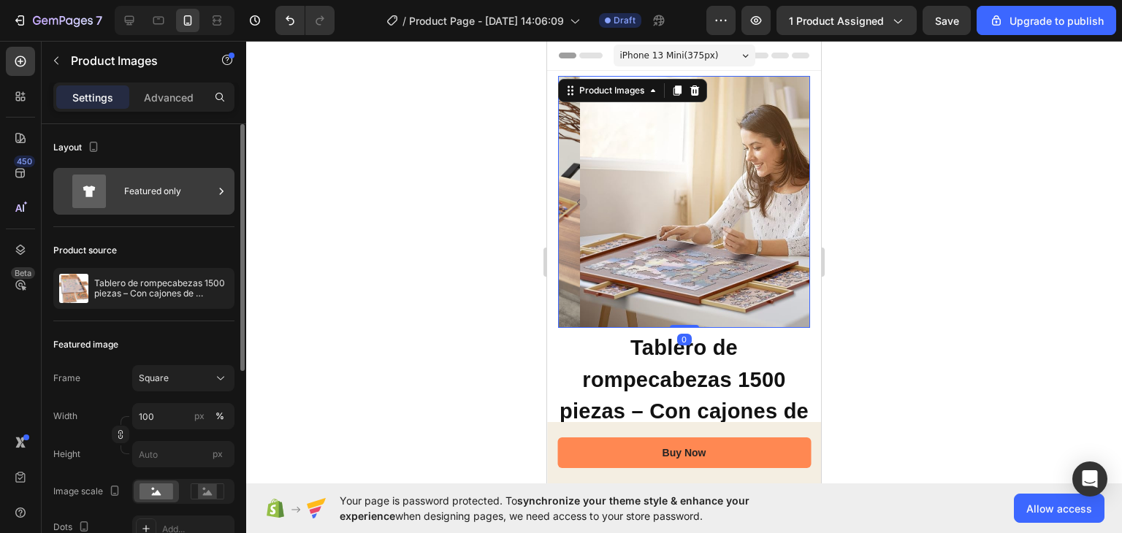
click at [150, 202] on div "Featured only" at bounding box center [168, 192] width 89 height 34
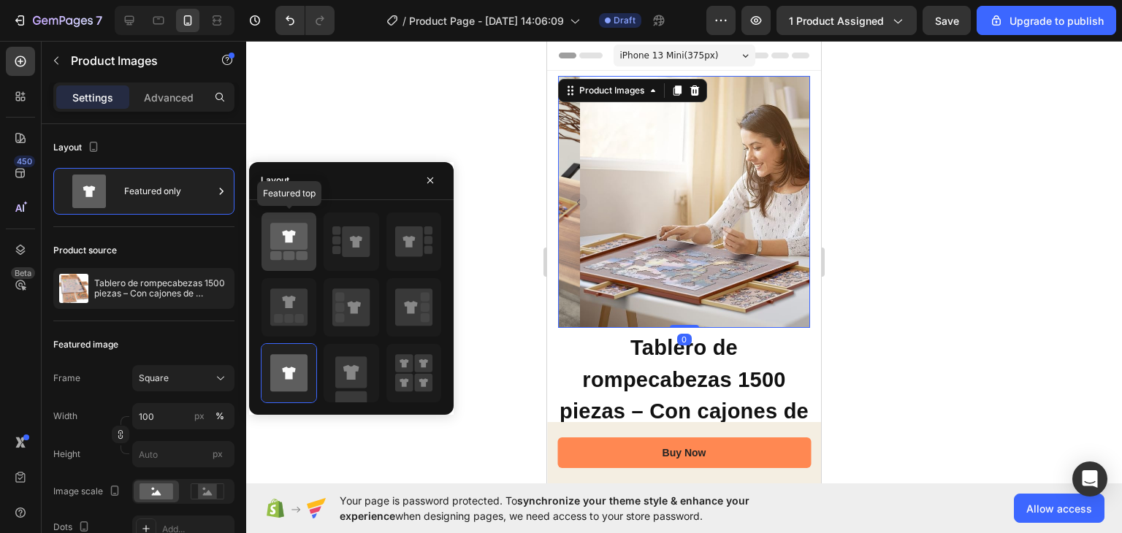
click at [307, 261] on div at bounding box center [288, 242] width 55 height 58
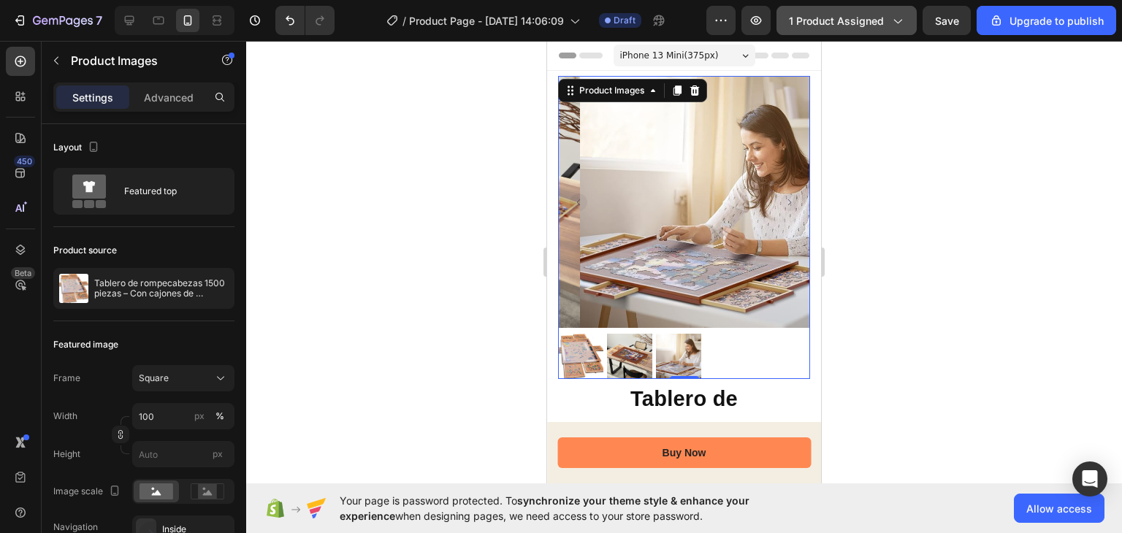
click at [887, 23] on div "1 product assigned" at bounding box center [846, 20] width 115 height 15
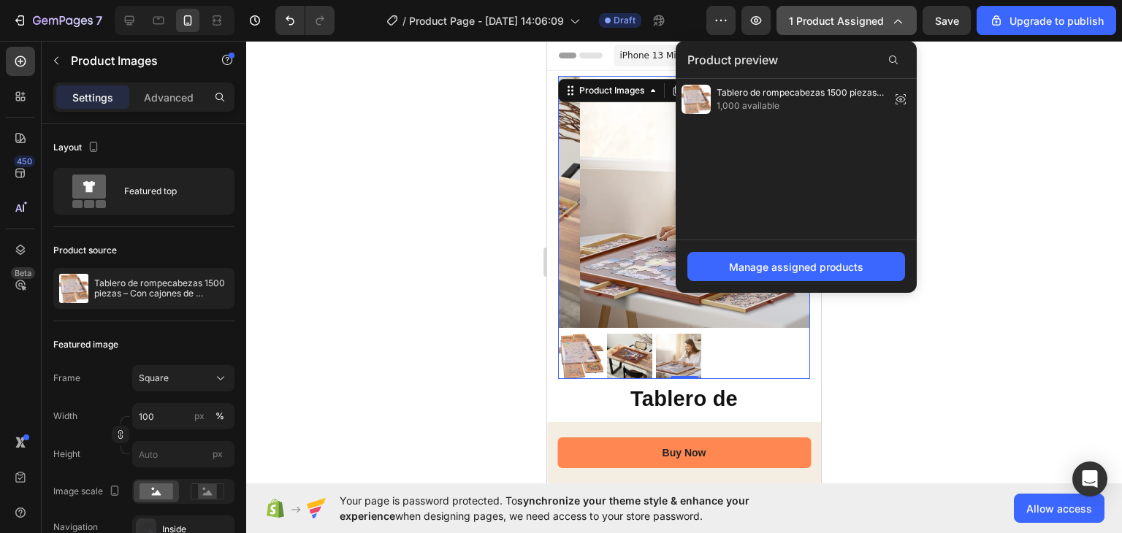
click at [887, 23] on div "1 product assigned" at bounding box center [846, 20] width 115 height 15
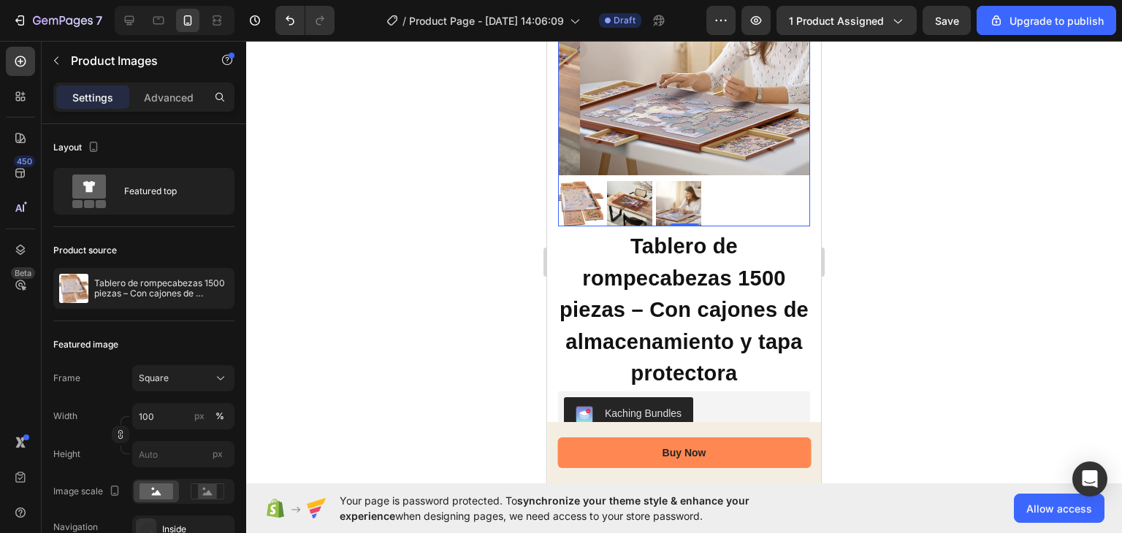
scroll to position [156, 0]
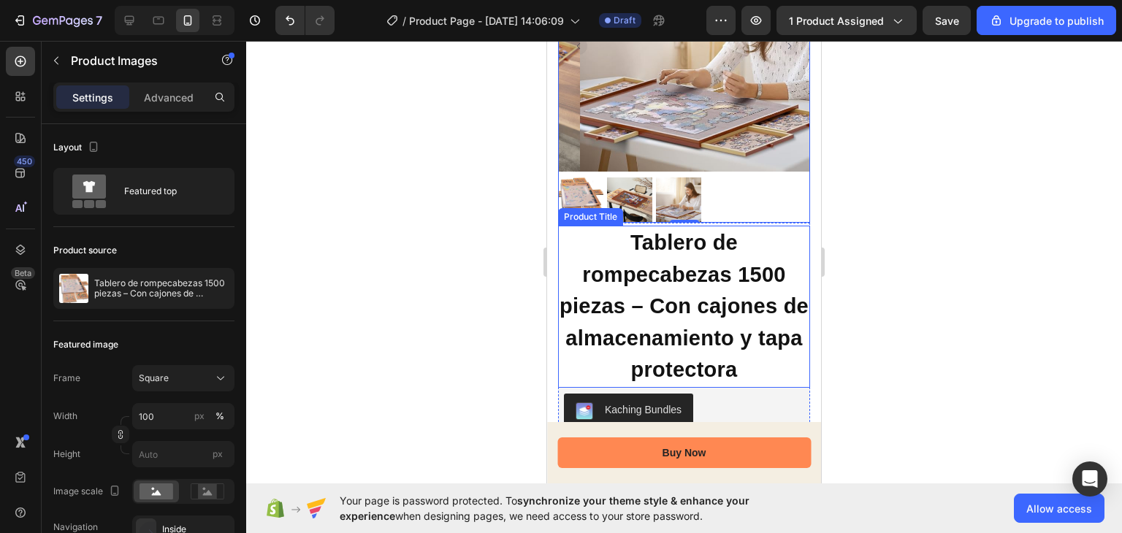
click at [682, 264] on h1 "Tablero de rompecabezas 1500 piezas – Con cajones de almacenamiento y tapa prot…" at bounding box center [684, 307] width 252 height 162
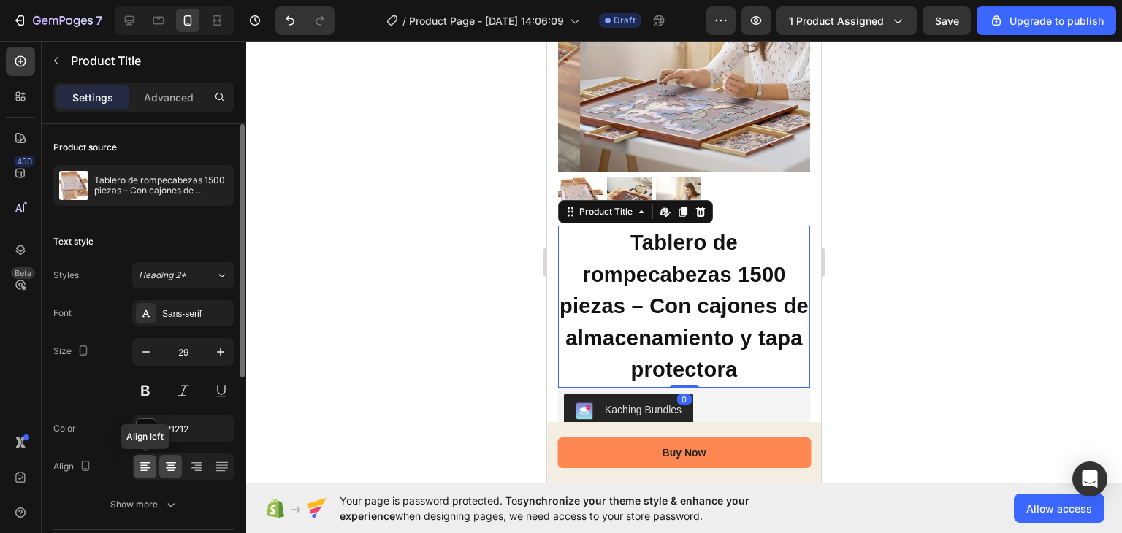
click at [146, 465] on icon at bounding box center [143, 465] width 7 height 1
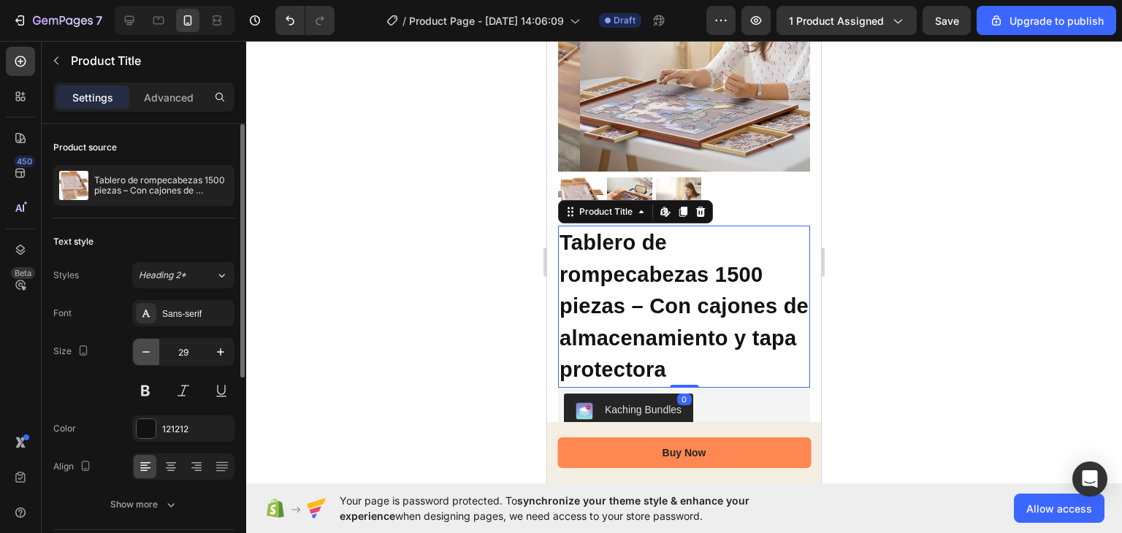
click at [140, 359] on button "button" at bounding box center [146, 352] width 26 height 26
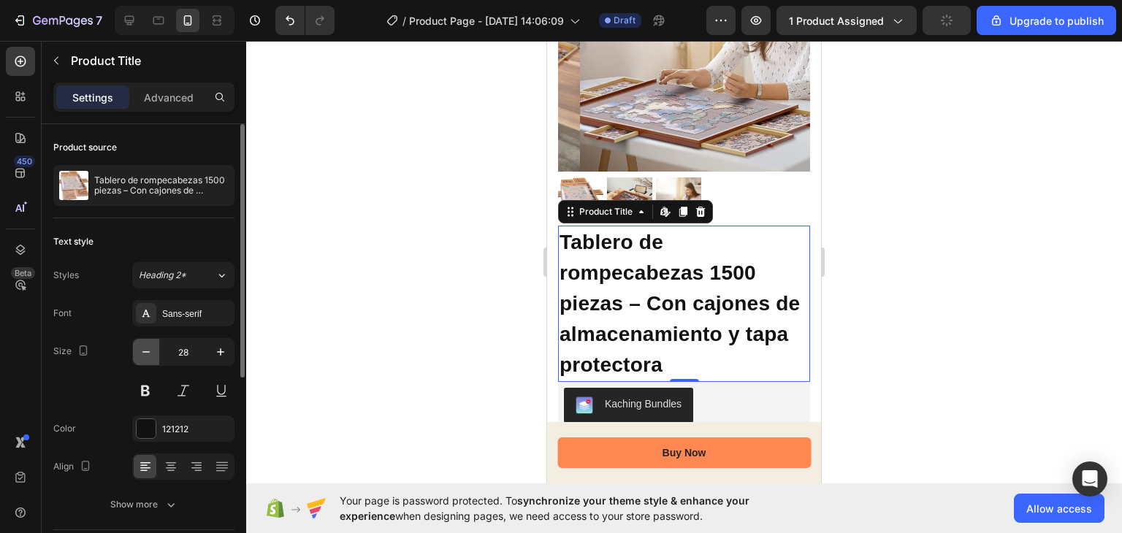
click at [140, 359] on button "button" at bounding box center [146, 352] width 26 height 26
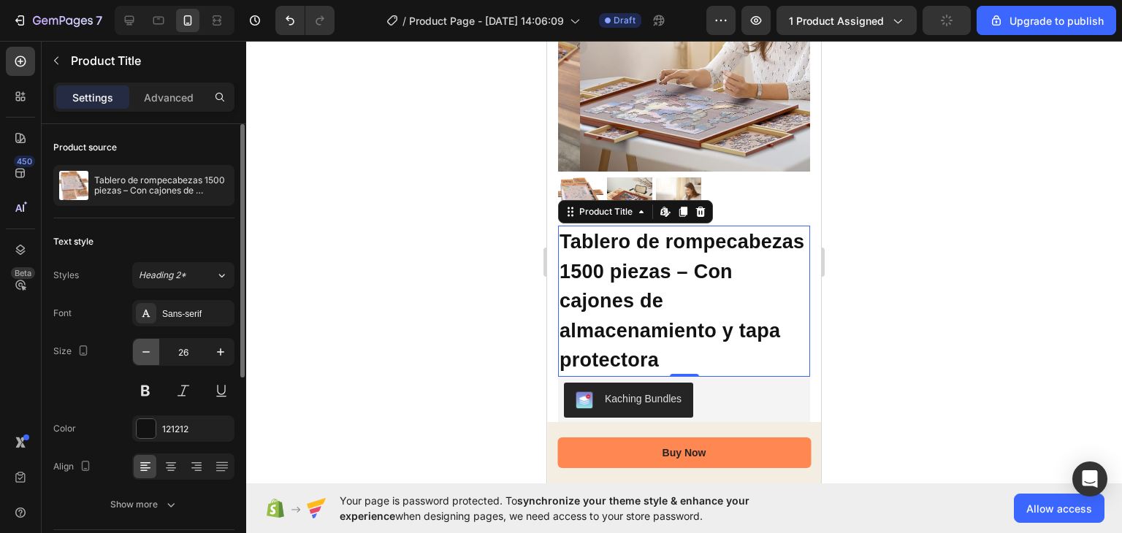
click at [140, 359] on button "button" at bounding box center [146, 352] width 26 height 26
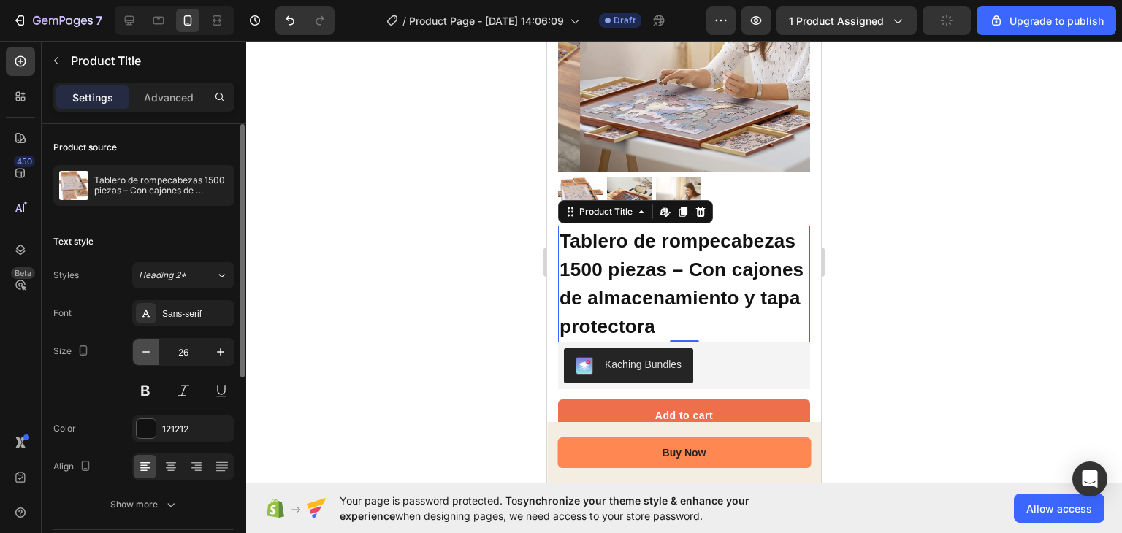
click at [140, 359] on button "button" at bounding box center [146, 352] width 26 height 26
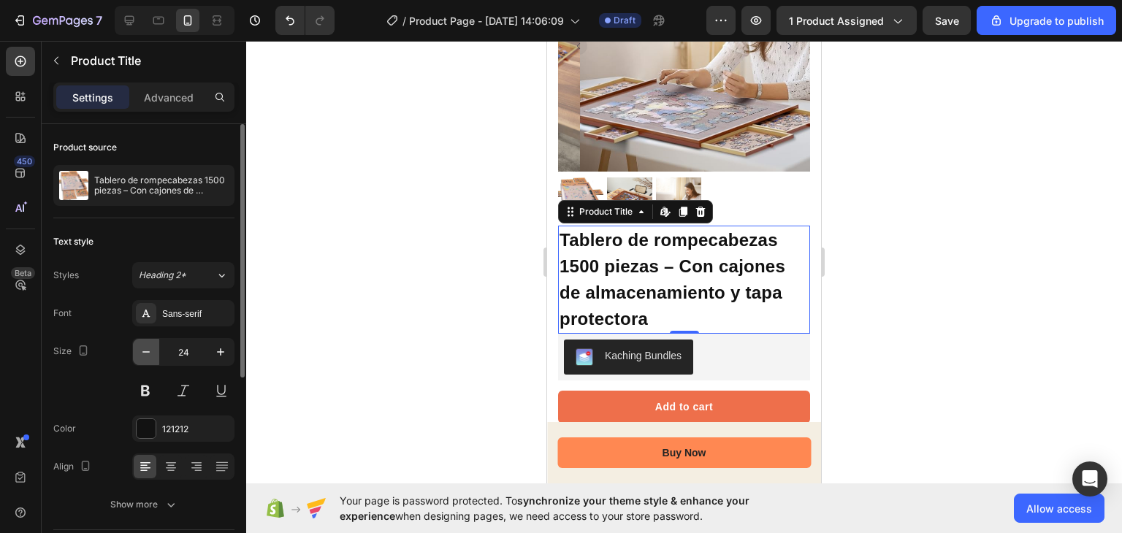
click at [140, 359] on button "button" at bounding box center [146, 352] width 26 height 26
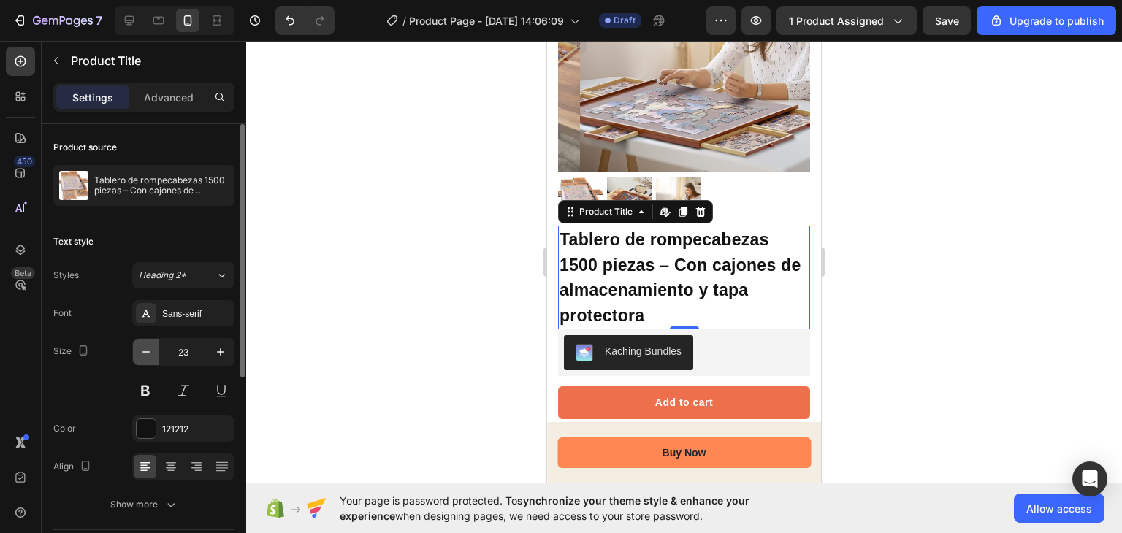
click at [140, 359] on button "button" at bounding box center [146, 352] width 26 height 26
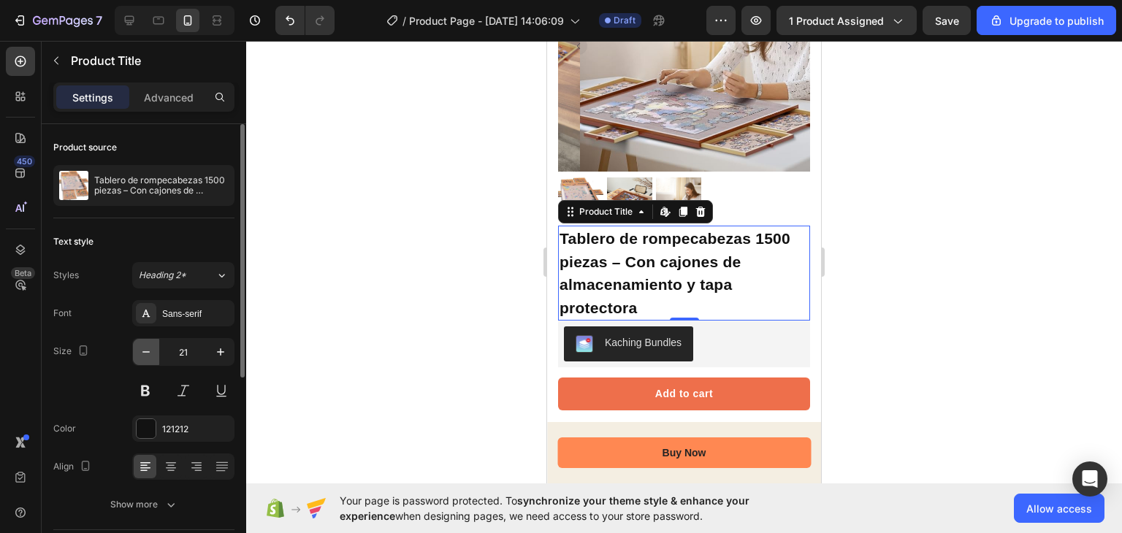
click at [140, 359] on button "button" at bounding box center [146, 352] width 26 height 26
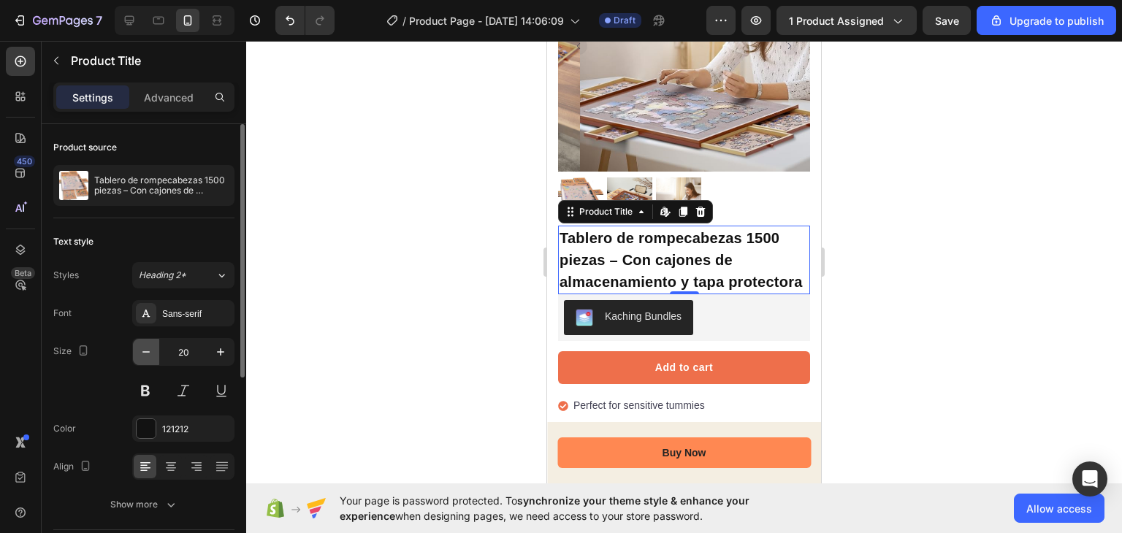
click at [140, 359] on button "button" at bounding box center [146, 352] width 26 height 26
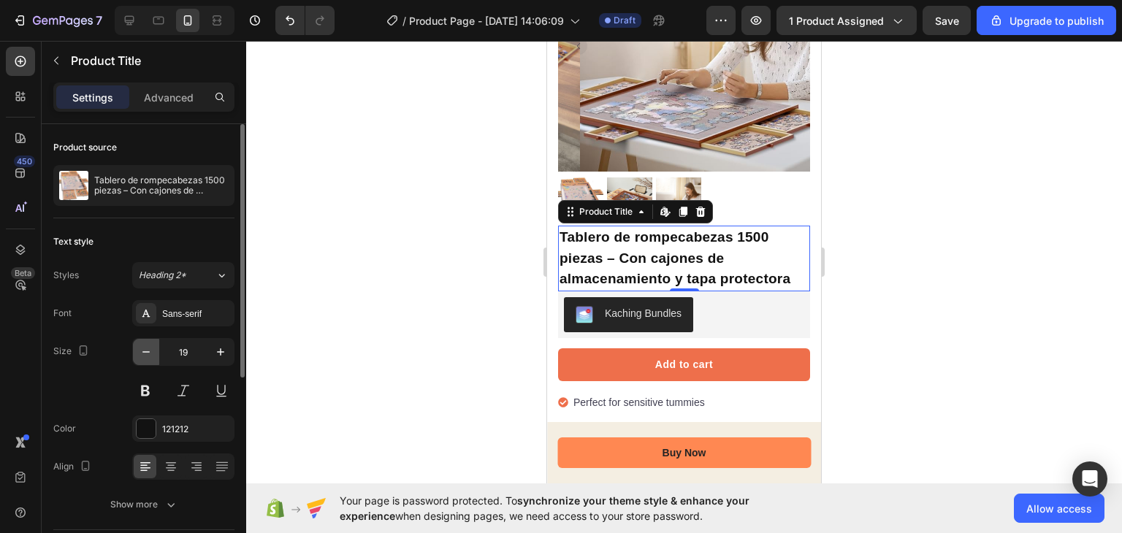
type input "18"
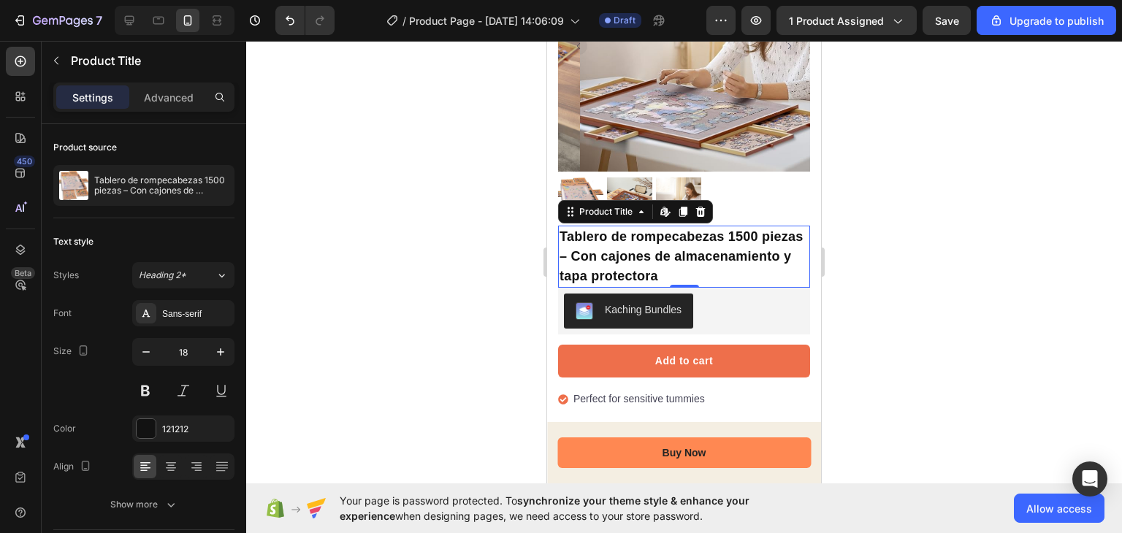
click at [342, 304] on div at bounding box center [684, 287] width 876 height 492
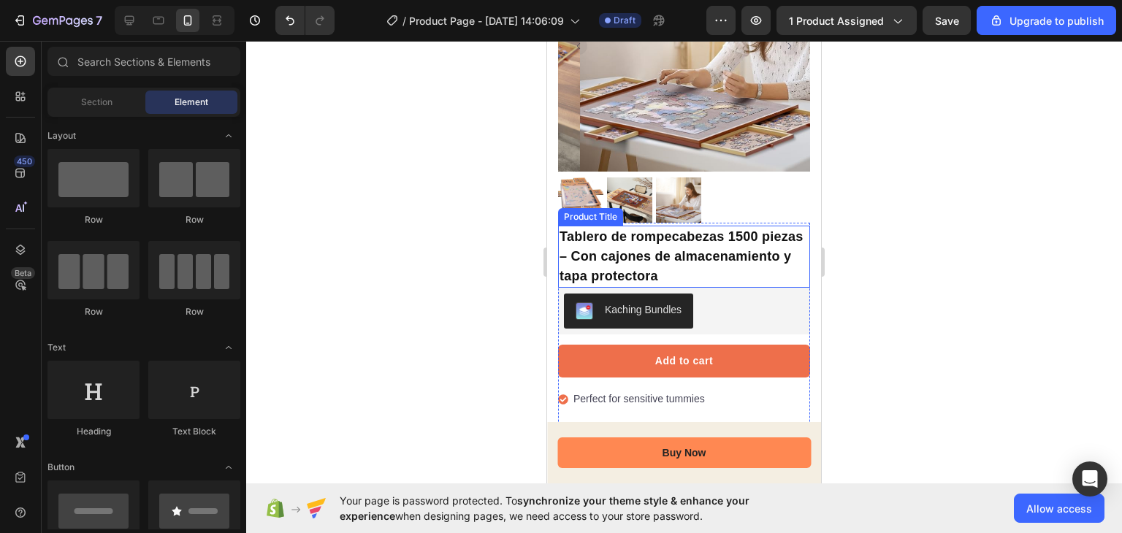
click at [708, 238] on h1 "Tablero de rompecabezas 1500 piezas – Con cajones de almacenamiento y tapa prot…" at bounding box center [684, 257] width 252 height 62
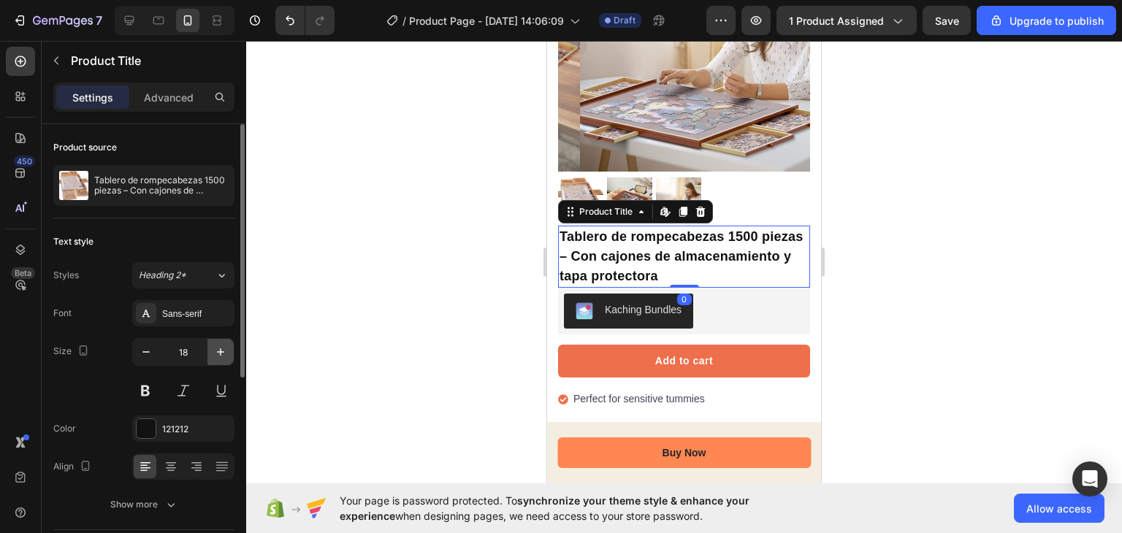
click at [217, 354] on icon "button" at bounding box center [220, 352] width 15 height 15
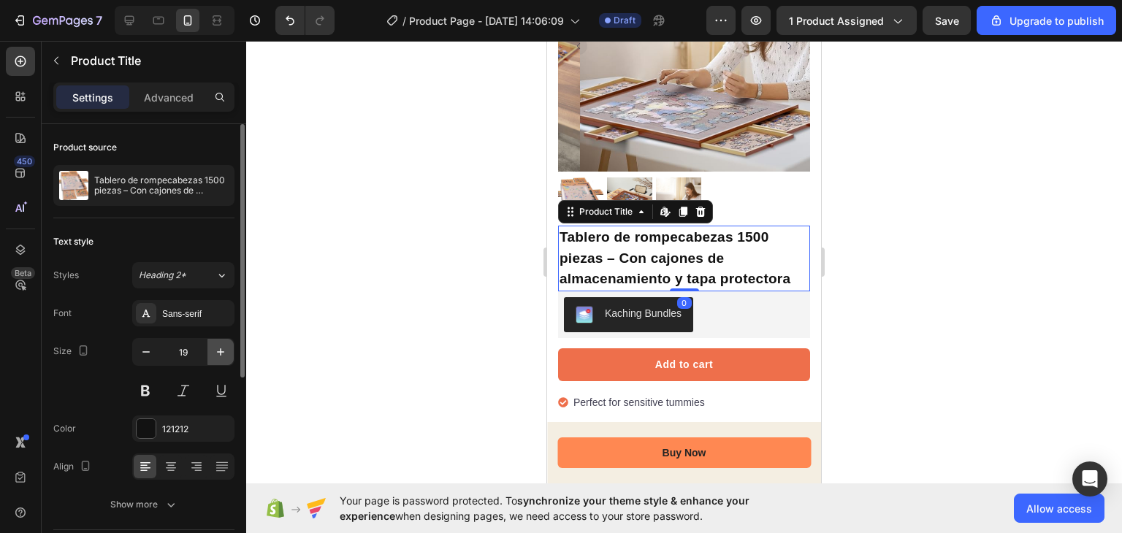
click at [217, 354] on icon "button" at bounding box center [220, 352] width 15 height 15
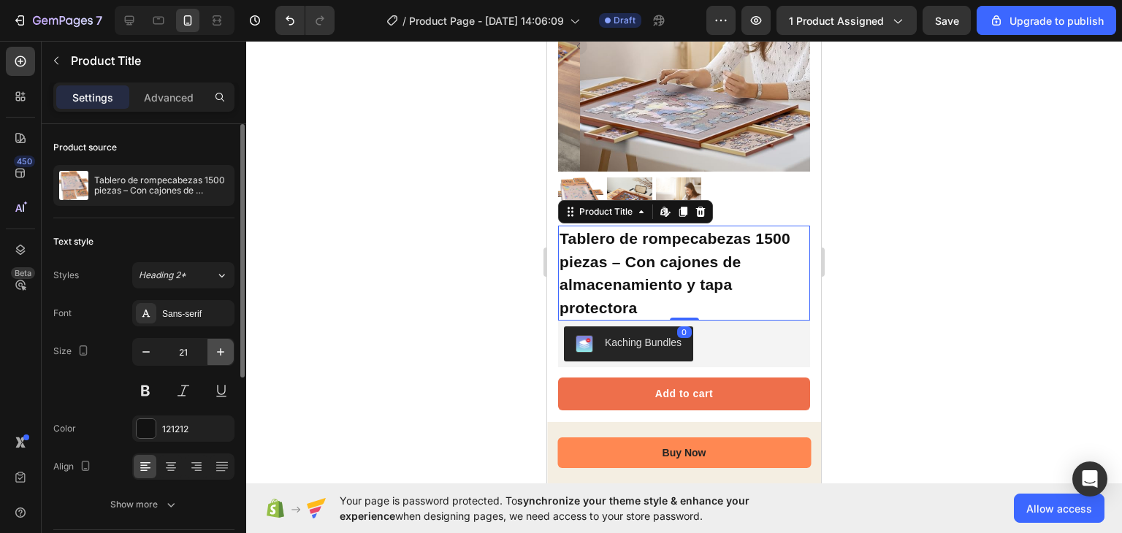
click at [217, 354] on icon "button" at bounding box center [220, 352] width 15 height 15
type input "22"
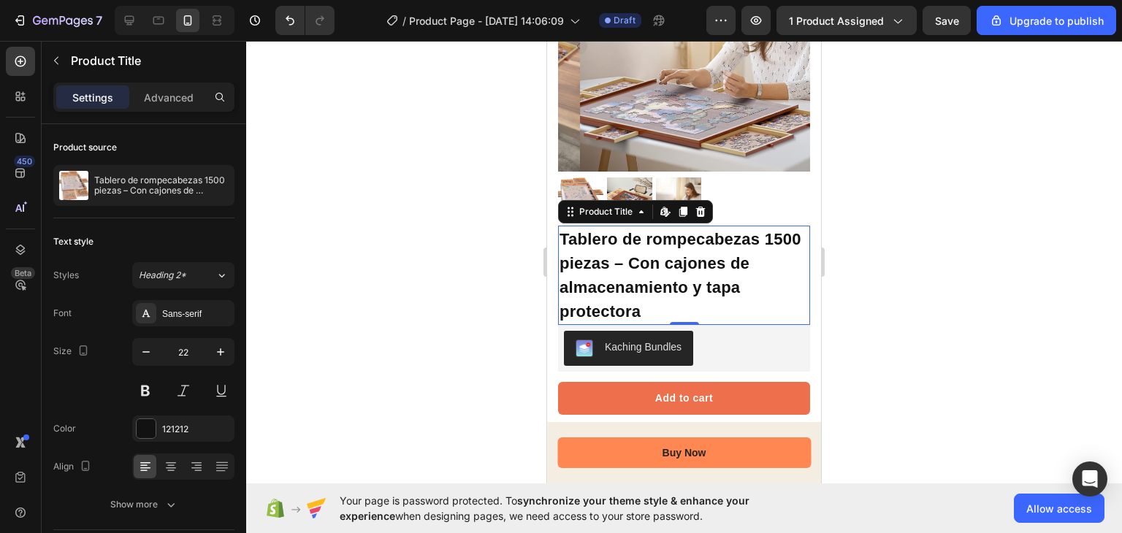
click at [375, 322] on div at bounding box center [684, 287] width 876 height 492
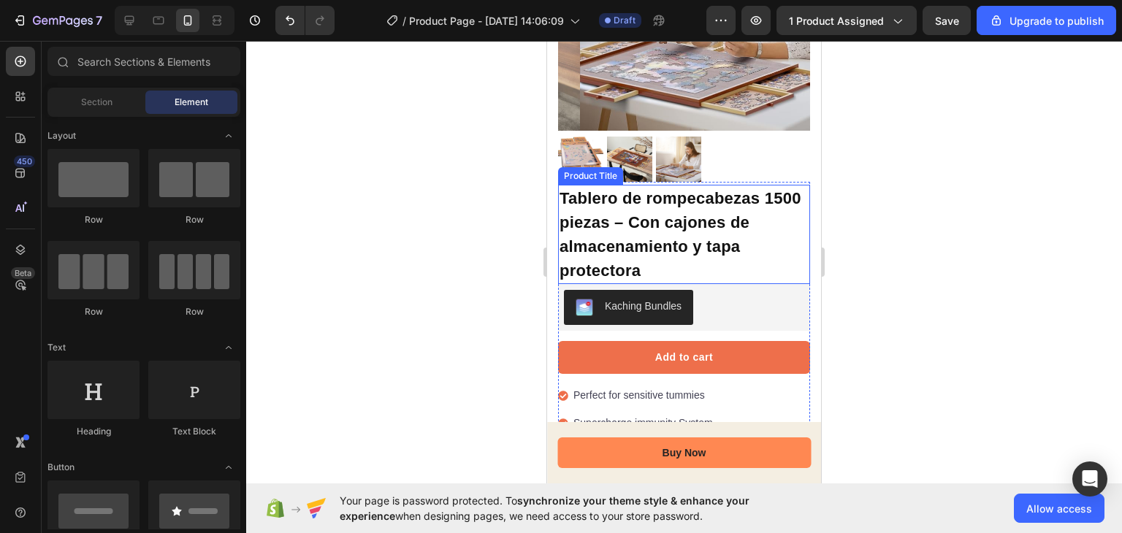
scroll to position [208, 0]
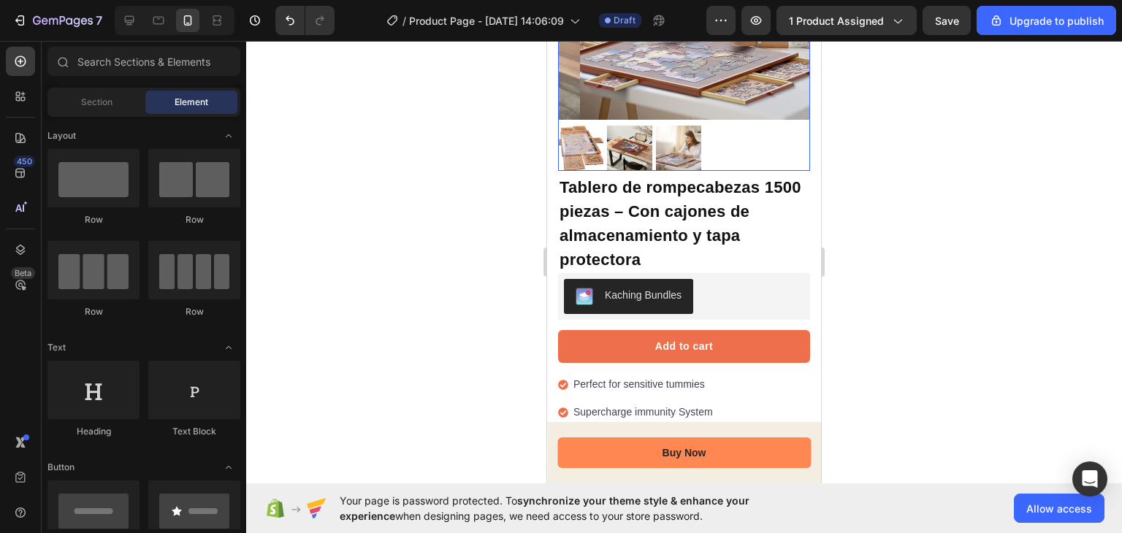
click at [757, 140] on div at bounding box center [684, 148] width 252 height 45
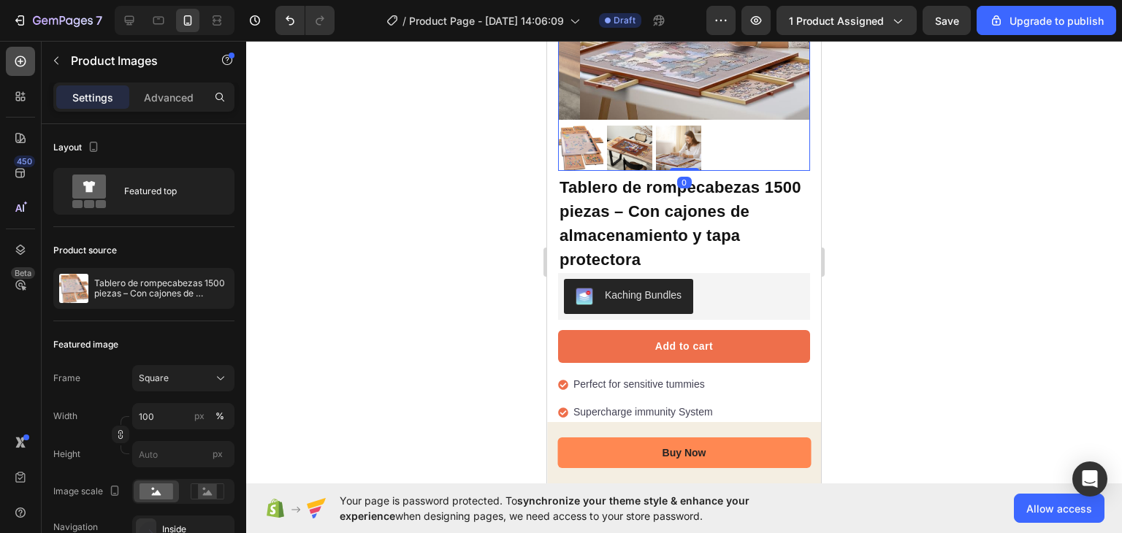
click at [15, 69] on div at bounding box center [20, 61] width 29 height 29
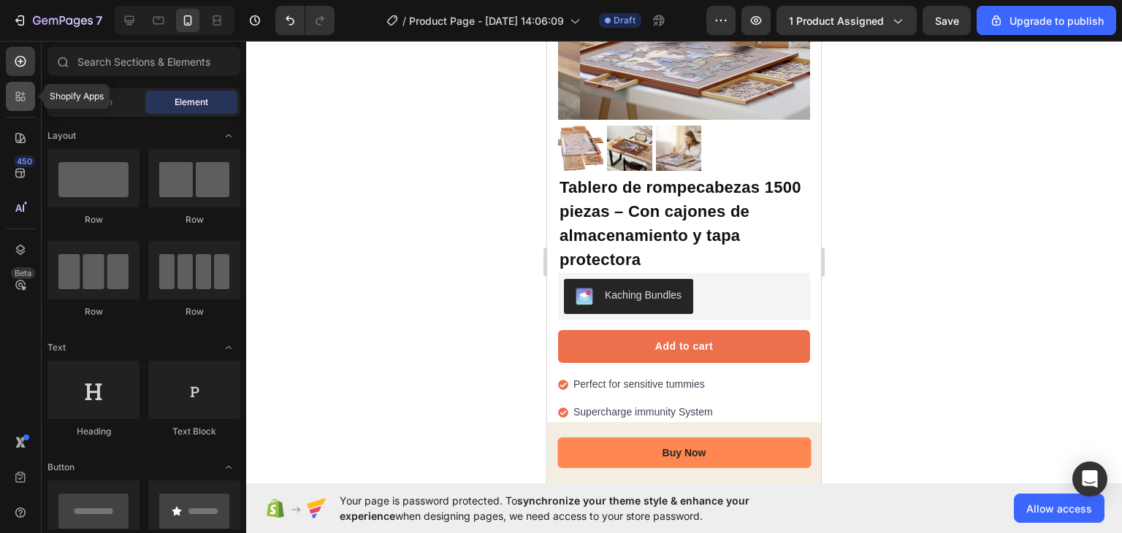
click at [16, 91] on icon at bounding box center [20, 96] width 15 height 15
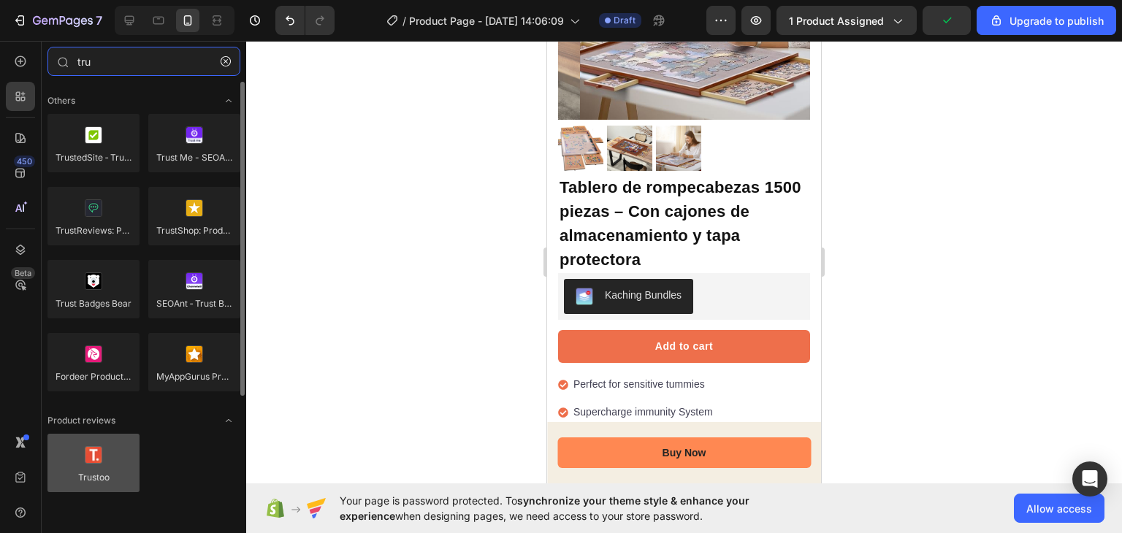
type input "tru"
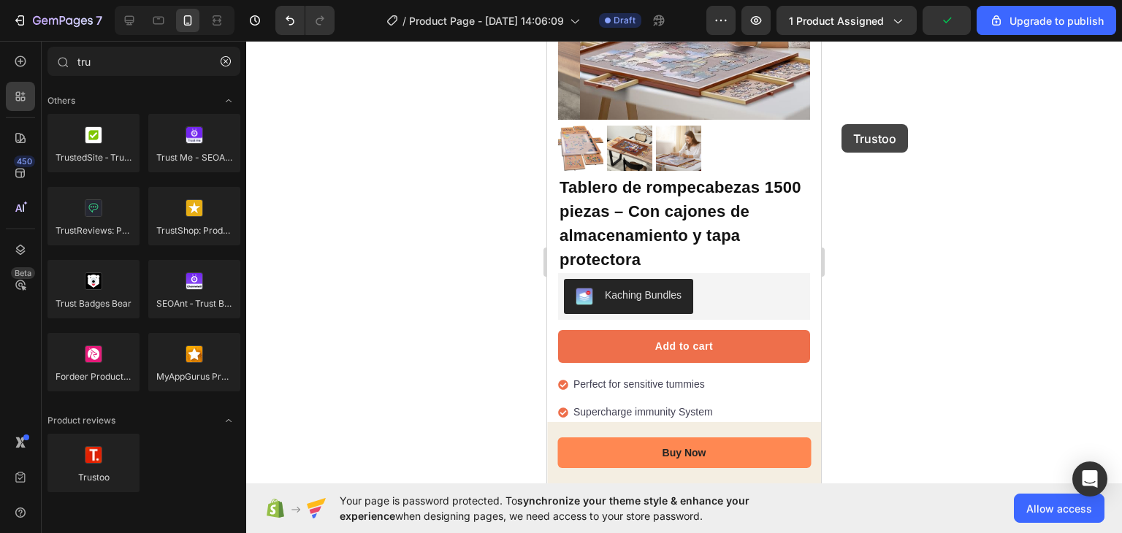
drag, startPoint x: 638, startPoint y: 476, endPoint x: 804, endPoint y: 106, distance: 406.0
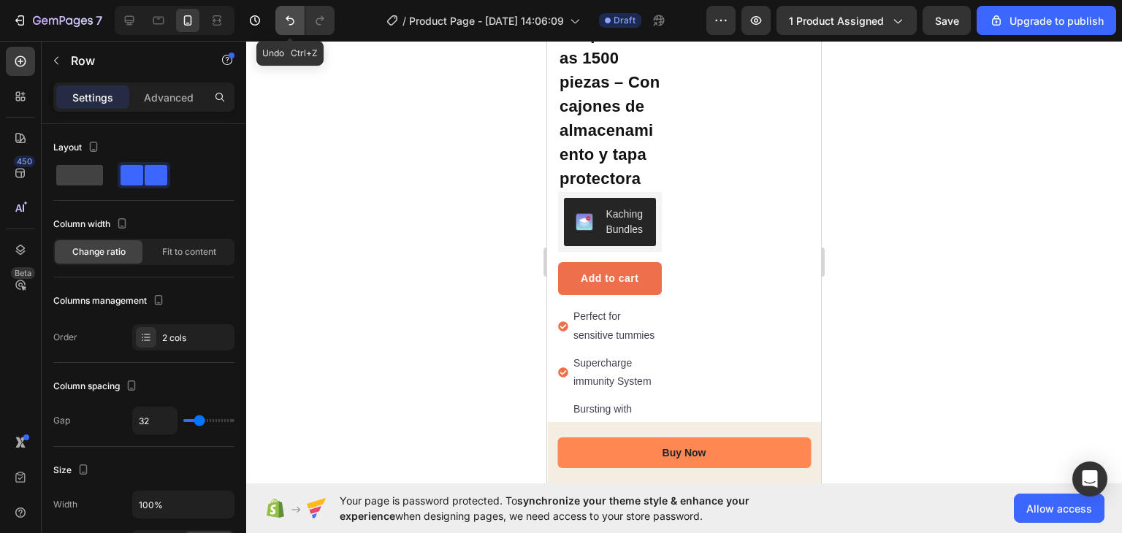
click at [287, 21] on icon "Undo/Redo" at bounding box center [290, 20] width 15 height 15
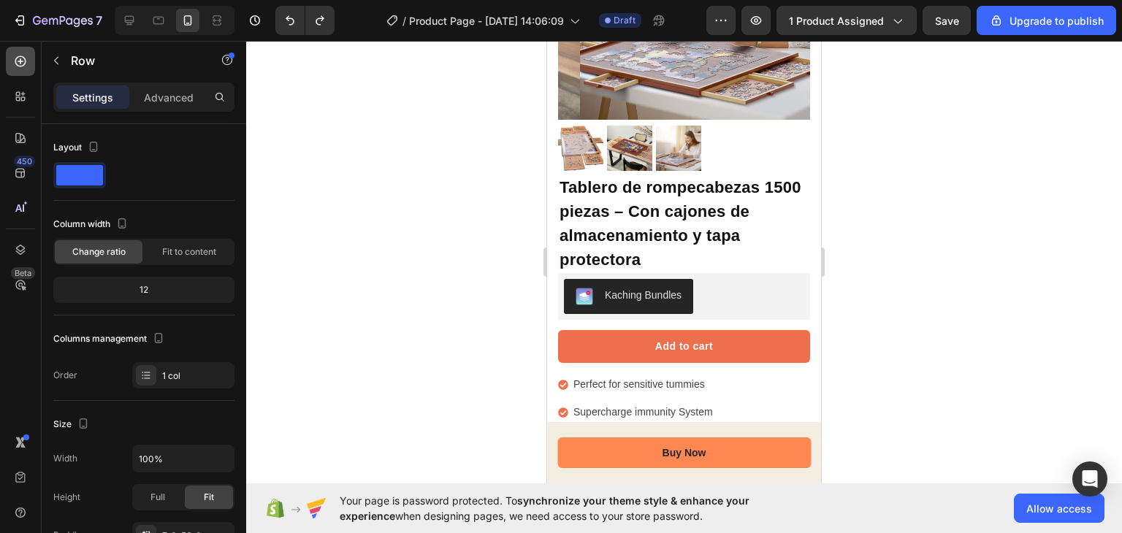
click at [20, 65] on icon at bounding box center [20, 61] width 15 height 15
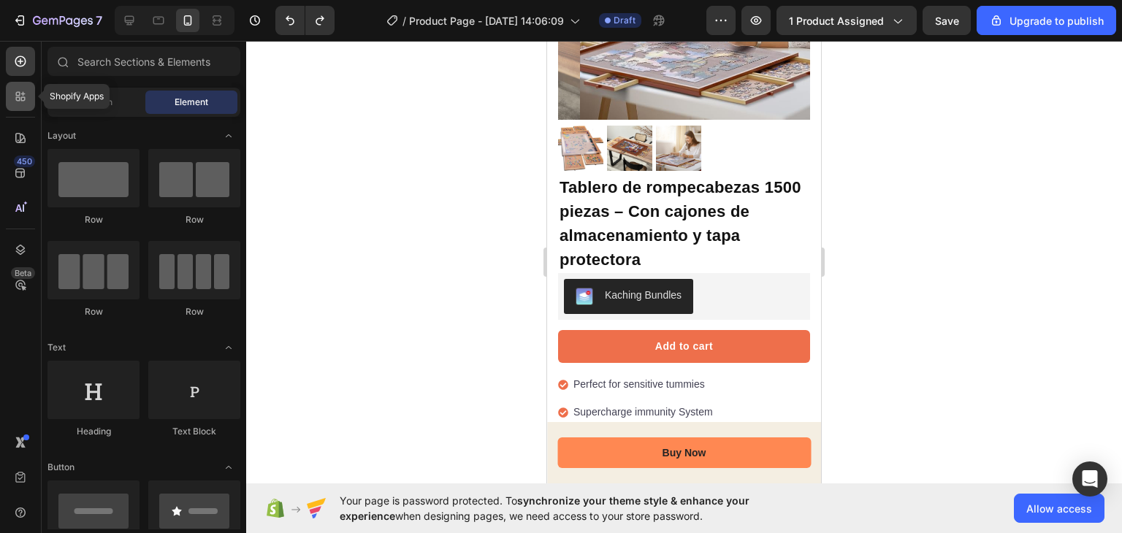
click at [25, 99] on icon at bounding box center [23, 99] width 4 height 4
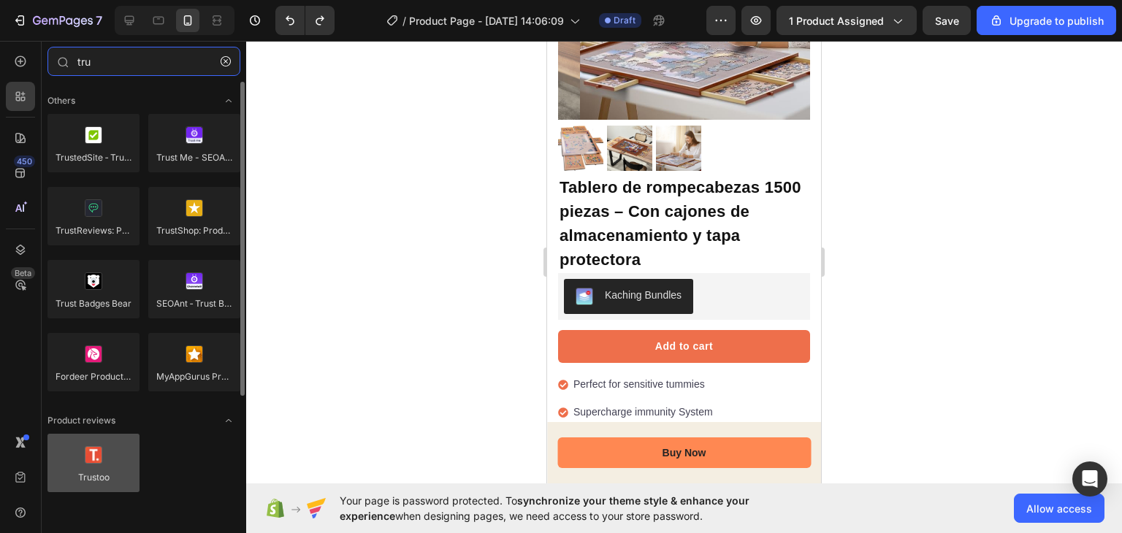
type input "tru"
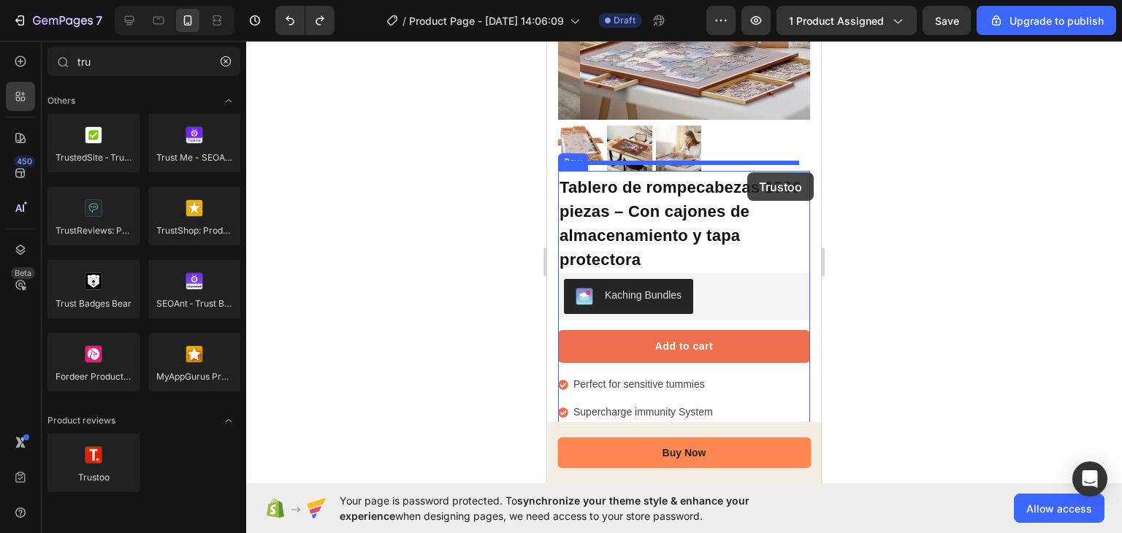
drag, startPoint x: 623, startPoint y: 513, endPoint x: 742, endPoint y: 169, distance: 364.0
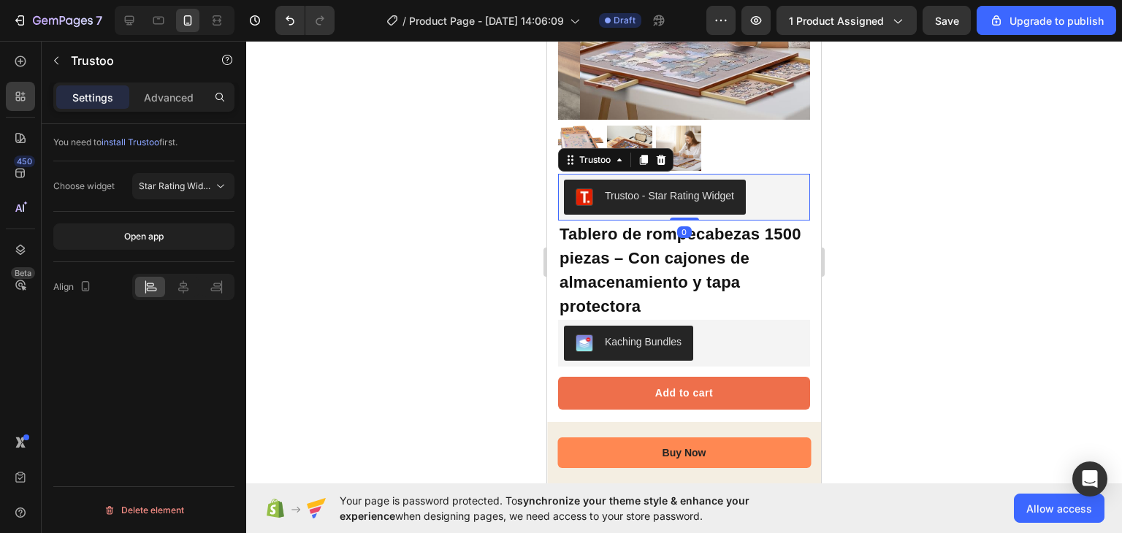
click at [768, 144] on div at bounding box center [684, 148] width 252 height 45
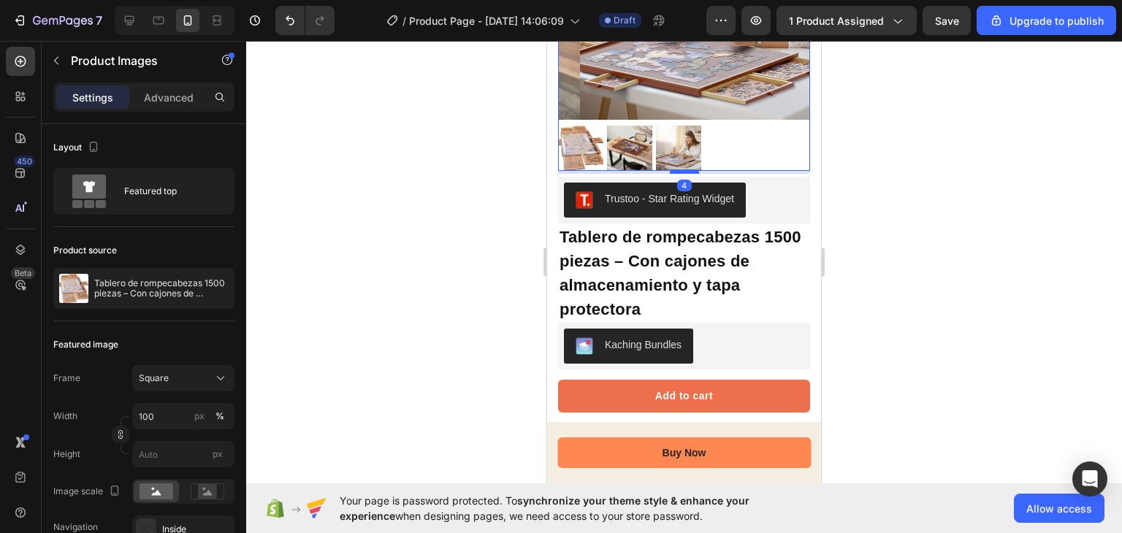
drag, startPoint x: 687, startPoint y: 156, endPoint x: 686, endPoint y: 164, distance: 8.2
click at [686, 169] on div at bounding box center [684, 171] width 29 height 4
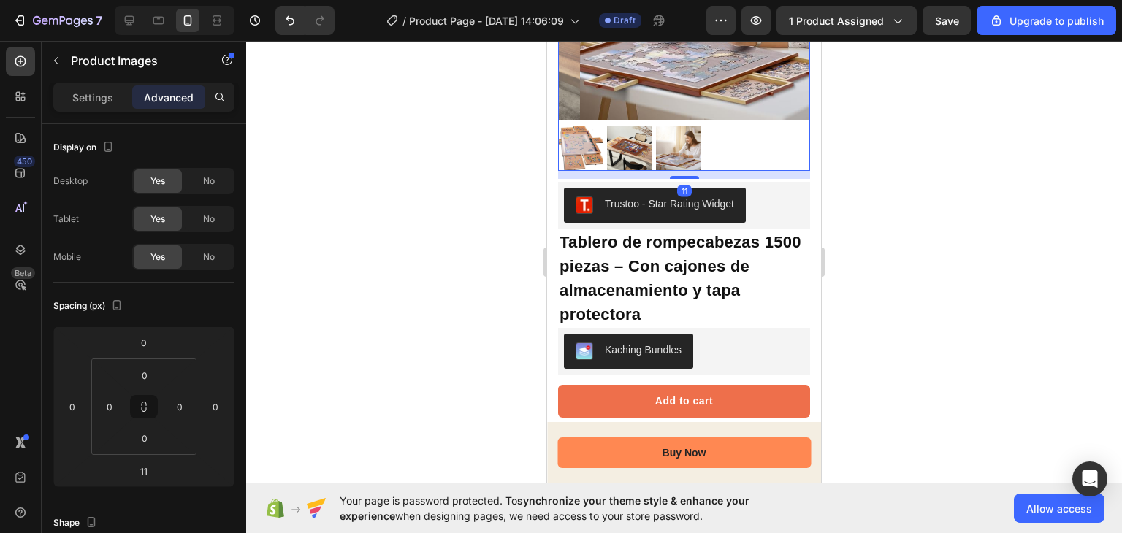
click at [481, 227] on div at bounding box center [684, 287] width 876 height 492
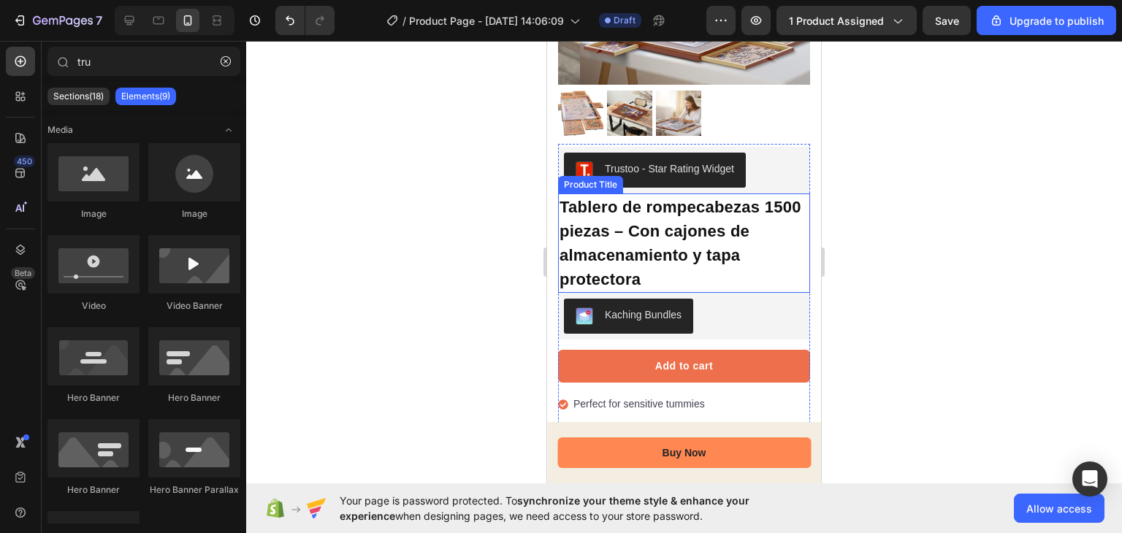
scroll to position [254, 0]
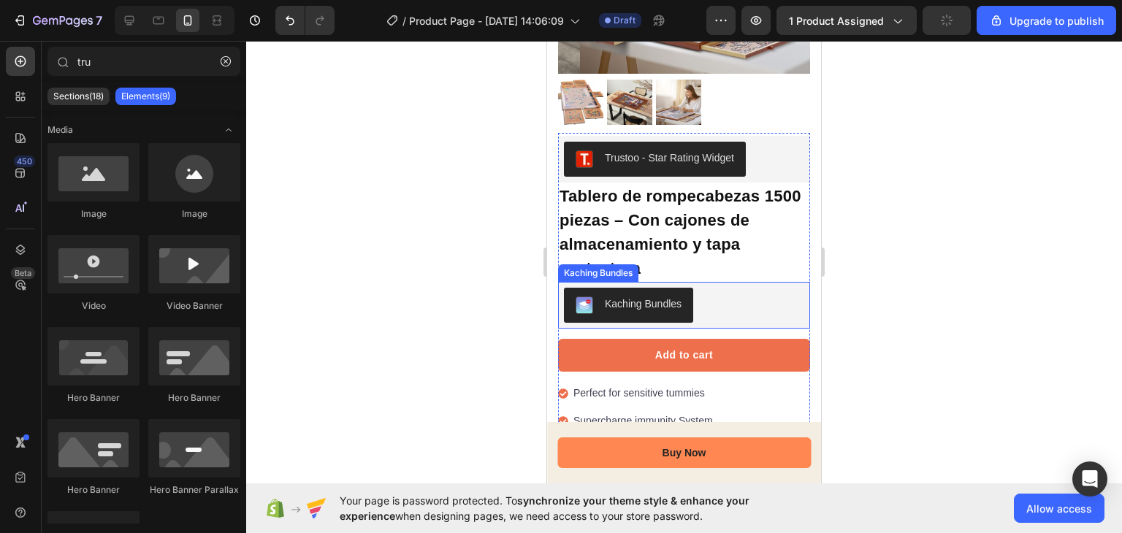
click at [719, 288] on div "Kaching Bundles" at bounding box center [684, 305] width 240 height 35
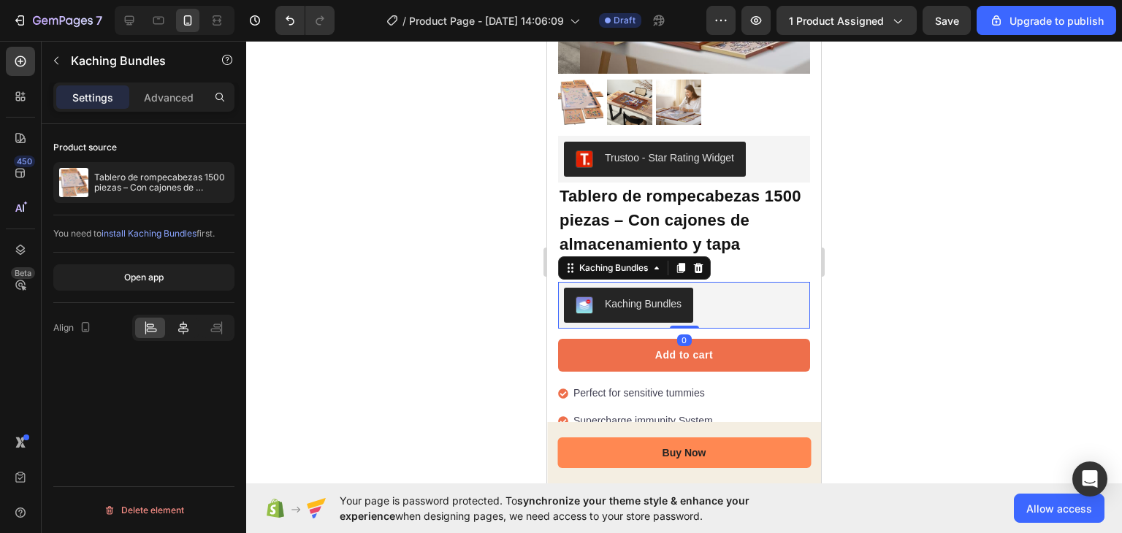
click at [182, 329] on icon at bounding box center [183, 328] width 15 height 15
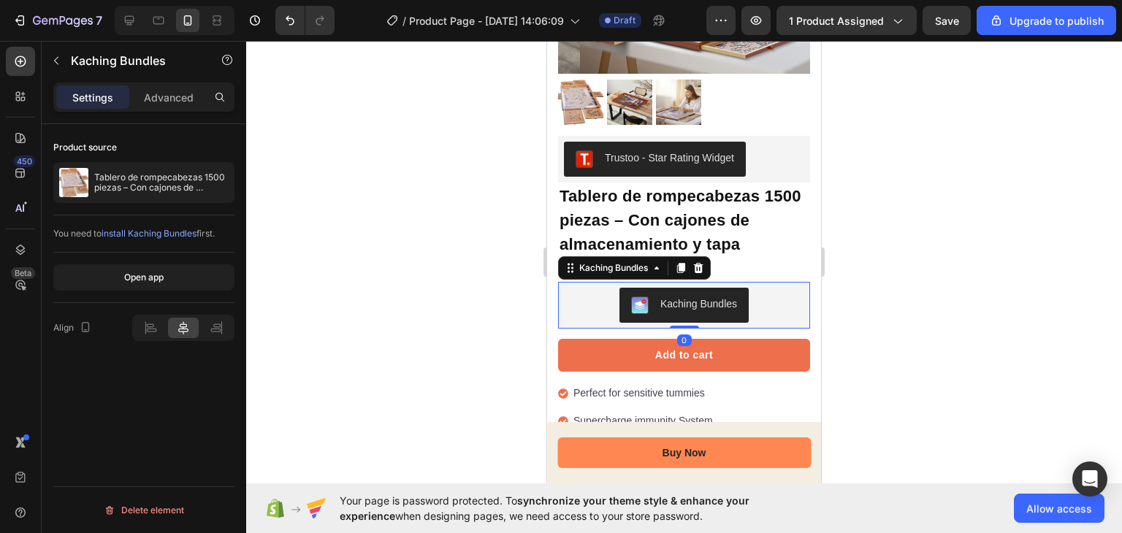
click at [348, 328] on div at bounding box center [684, 287] width 876 height 492
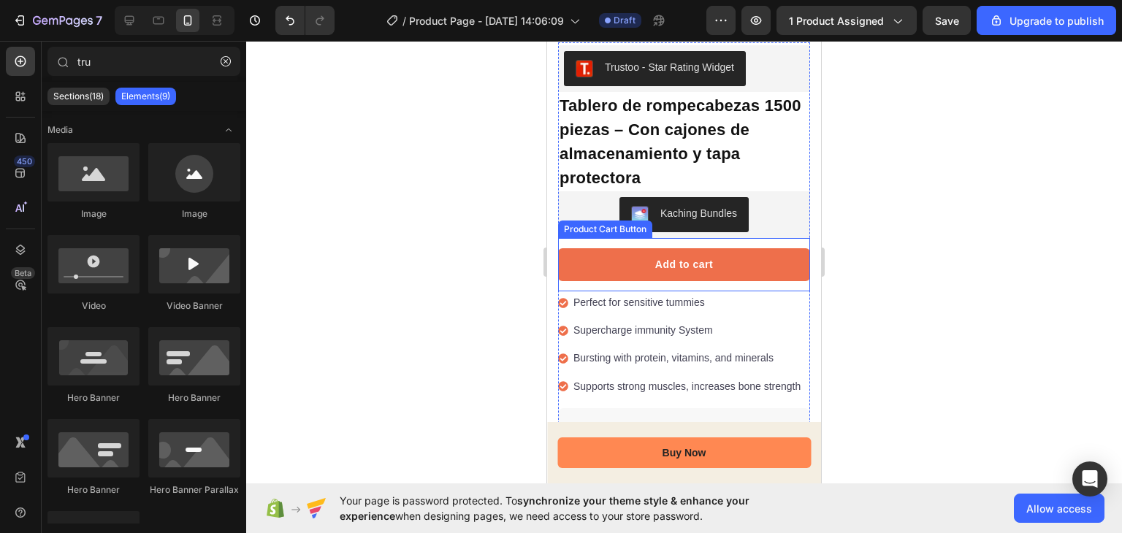
scroll to position [353, 0]
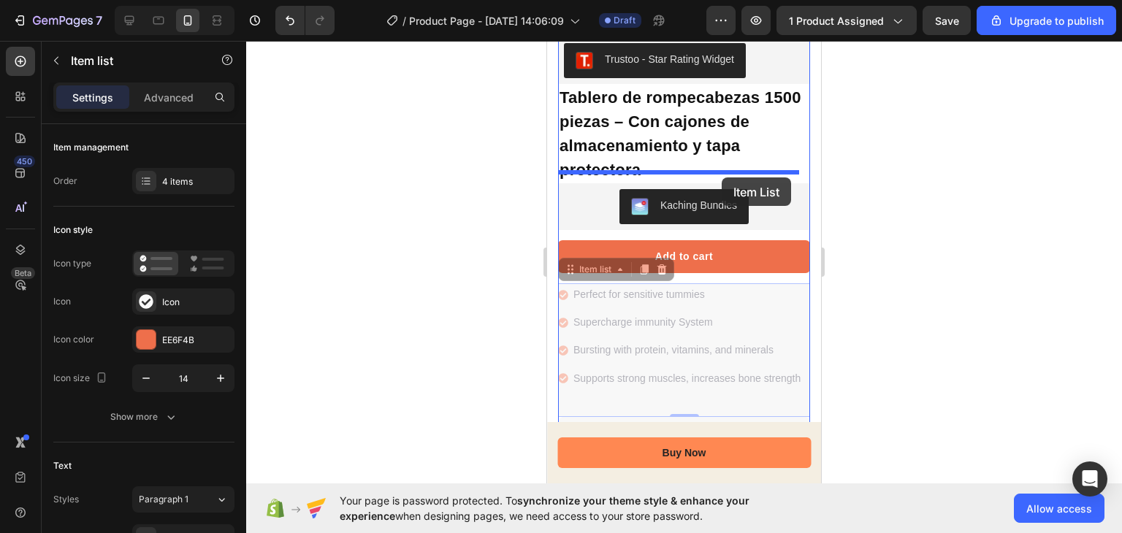
drag, startPoint x: 572, startPoint y: 268, endPoint x: 715, endPoint y: 174, distance: 171.4
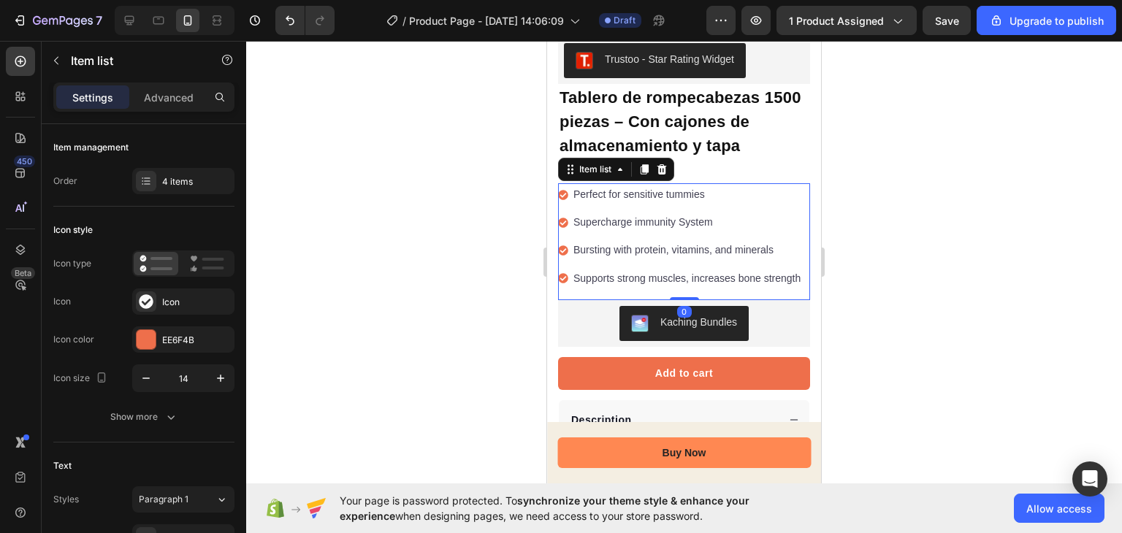
click at [933, 149] on div at bounding box center [684, 287] width 876 height 492
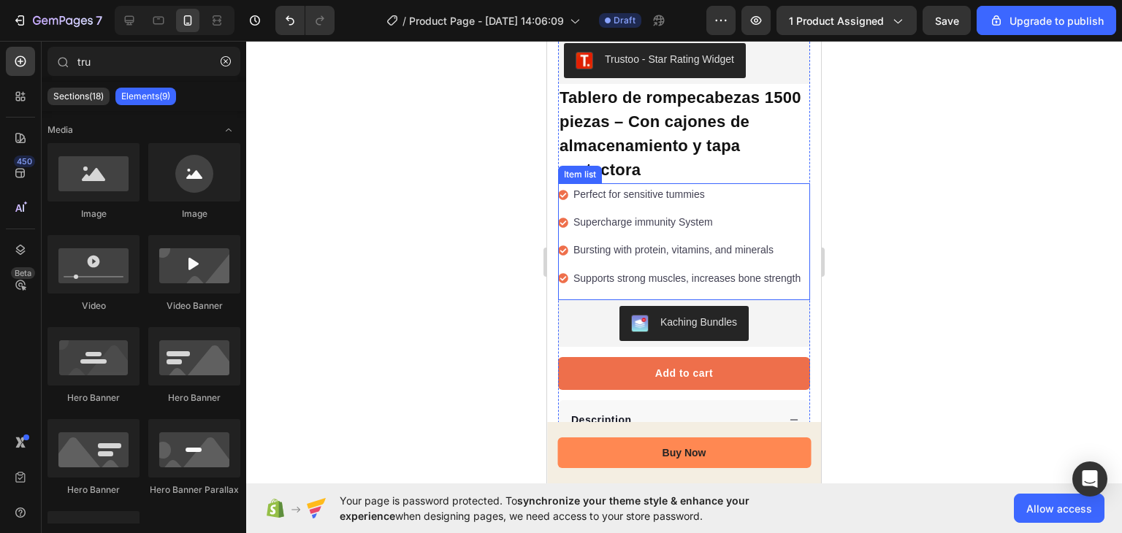
click at [684, 161] on h1 "Tablero de rompecabezas 1500 piezas – Con cajones de almacenamiento y tapa prot…" at bounding box center [684, 133] width 252 height 99
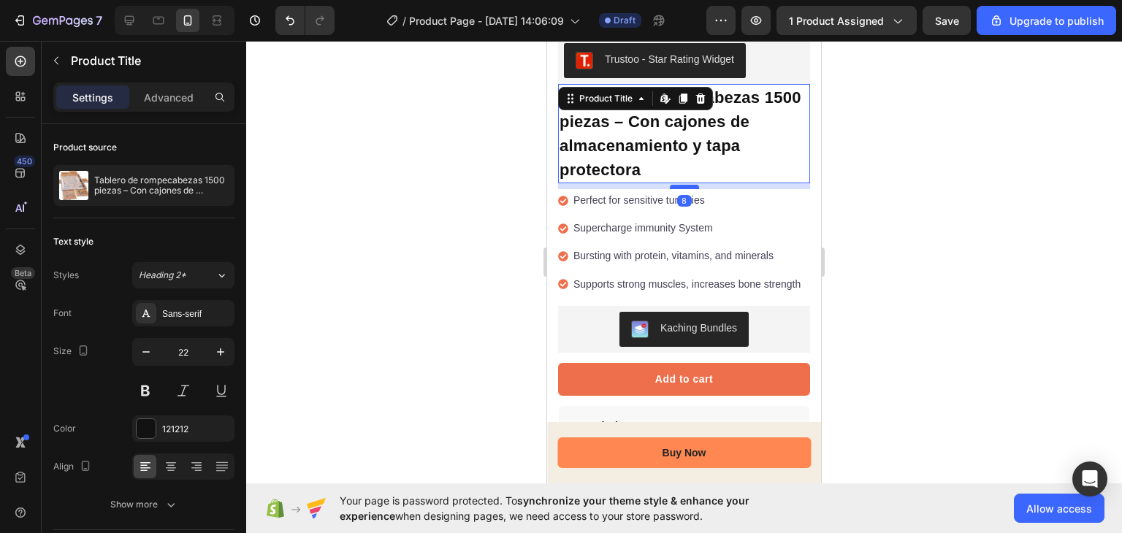
click at [681, 185] on div at bounding box center [684, 187] width 29 height 4
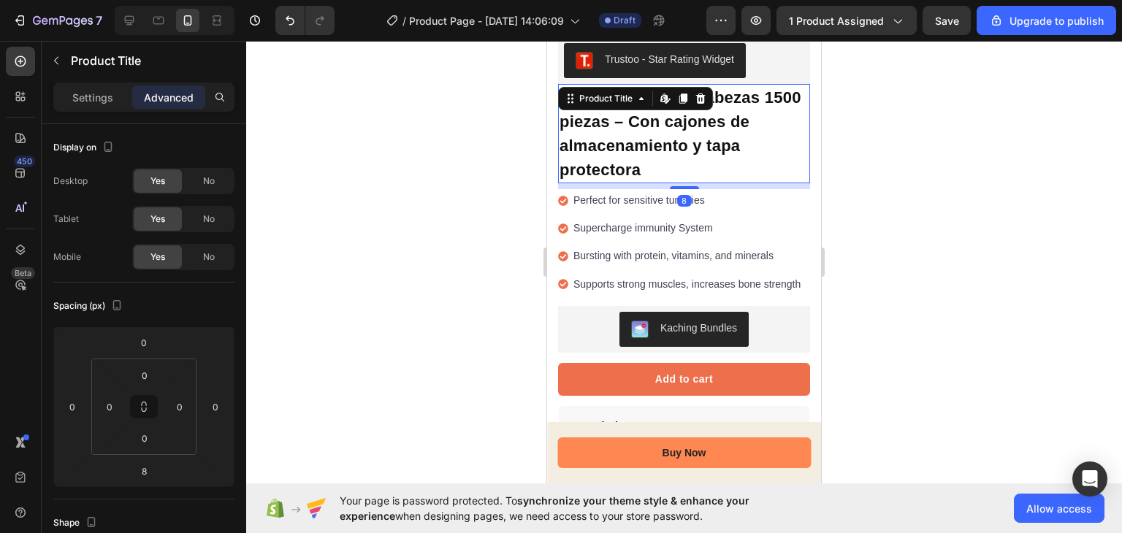
click at [429, 240] on div at bounding box center [684, 287] width 876 height 492
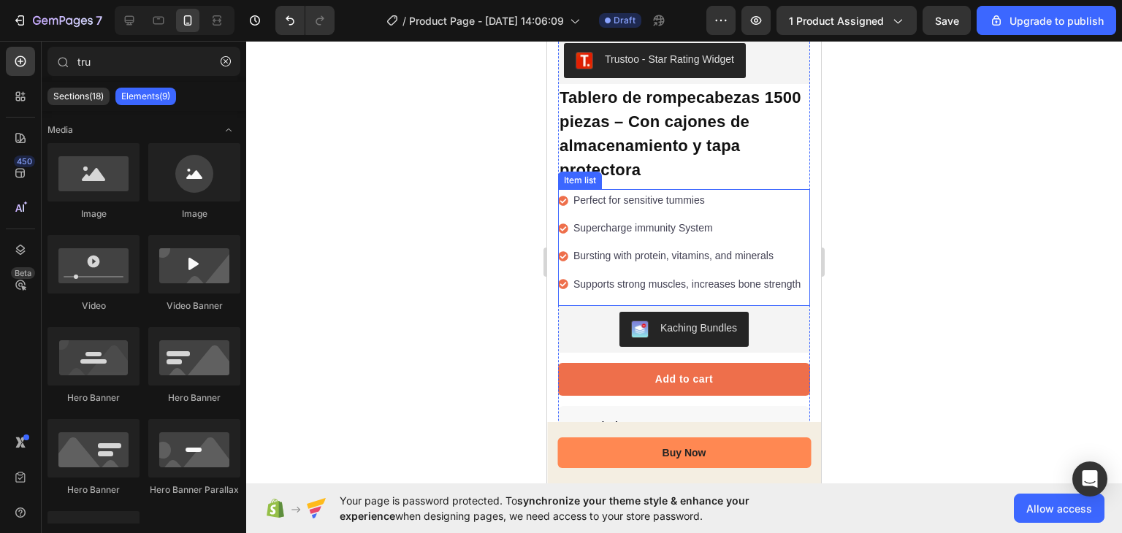
click at [566, 196] on icon at bounding box center [563, 201] width 10 height 10
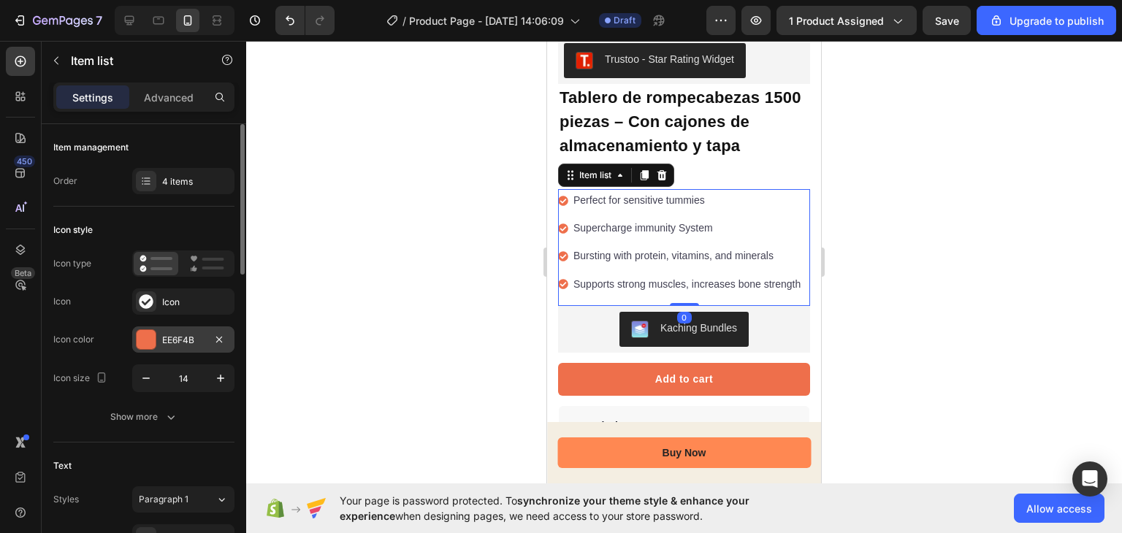
click at [150, 331] on div at bounding box center [146, 339] width 19 height 19
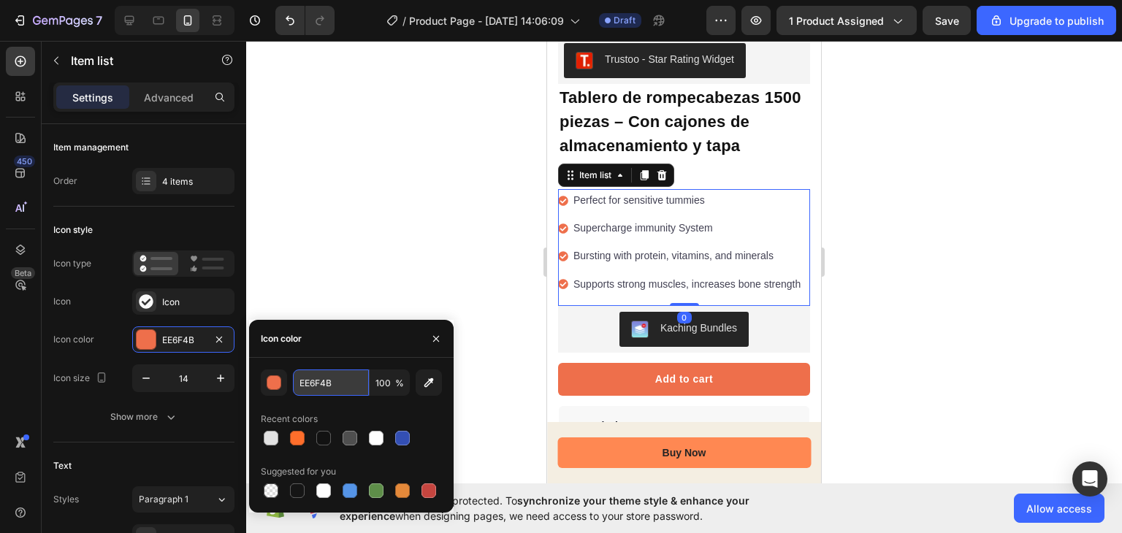
click at [326, 386] on input "EE6F4B" at bounding box center [331, 383] width 76 height 26
paste input "FF6E2"
type input "FF6E2B"
click at [337, 401] on div "FF6E2B 100 % Recent colors Suggested for you" at bounding box center [351, 435] width 181 height 131
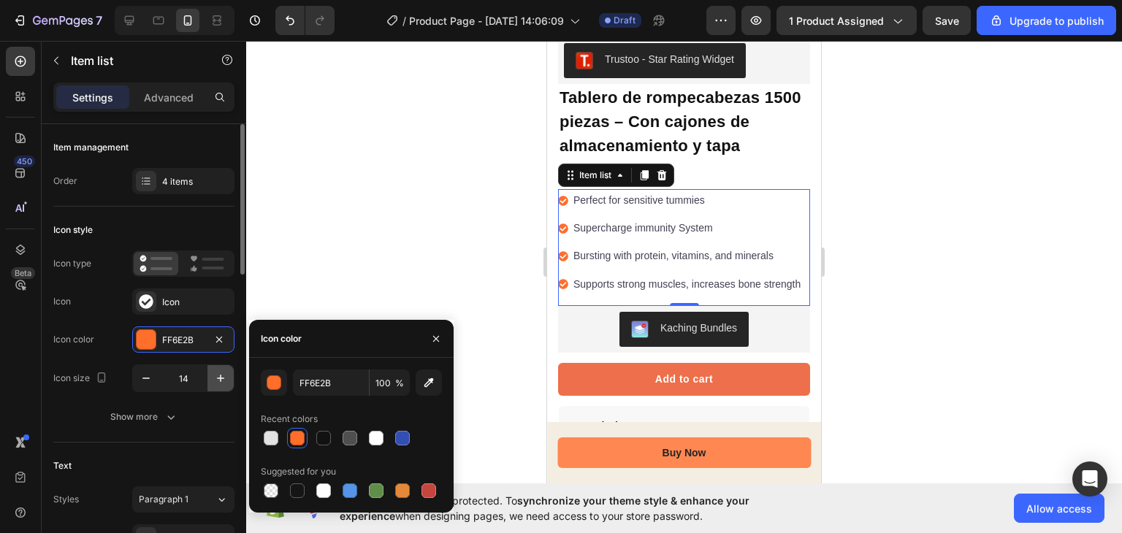
click at [215, 377] on icon "button" at bounding box center [220, 378] width 15 height 15
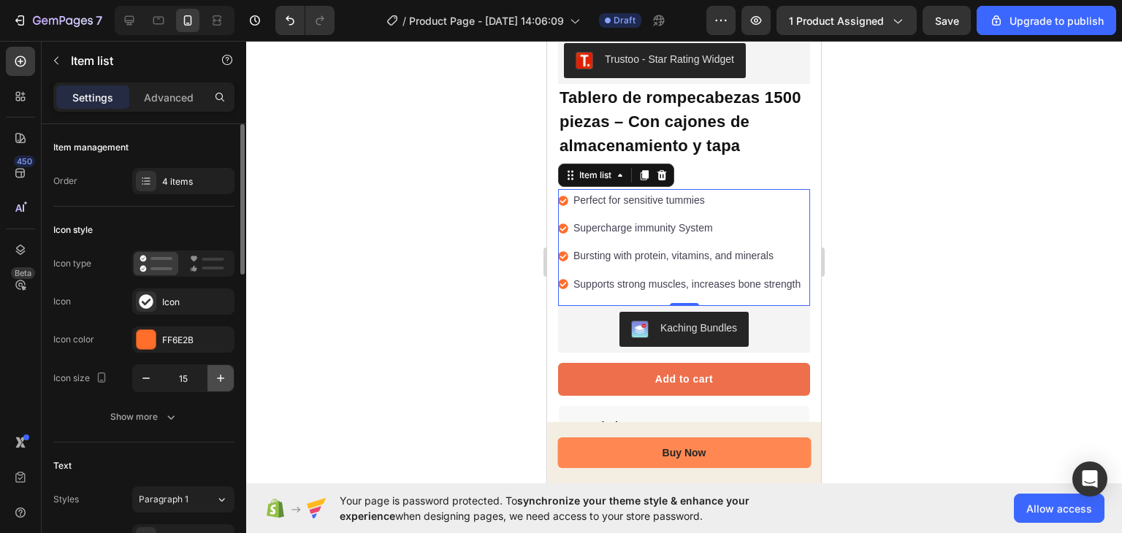
click at [215, 377] on icon "button" at bounding box center [220, 378] width 15 height 15
type input "16"
click at [383, 359] on div at bounding box center [684, 287] width 876 height 492
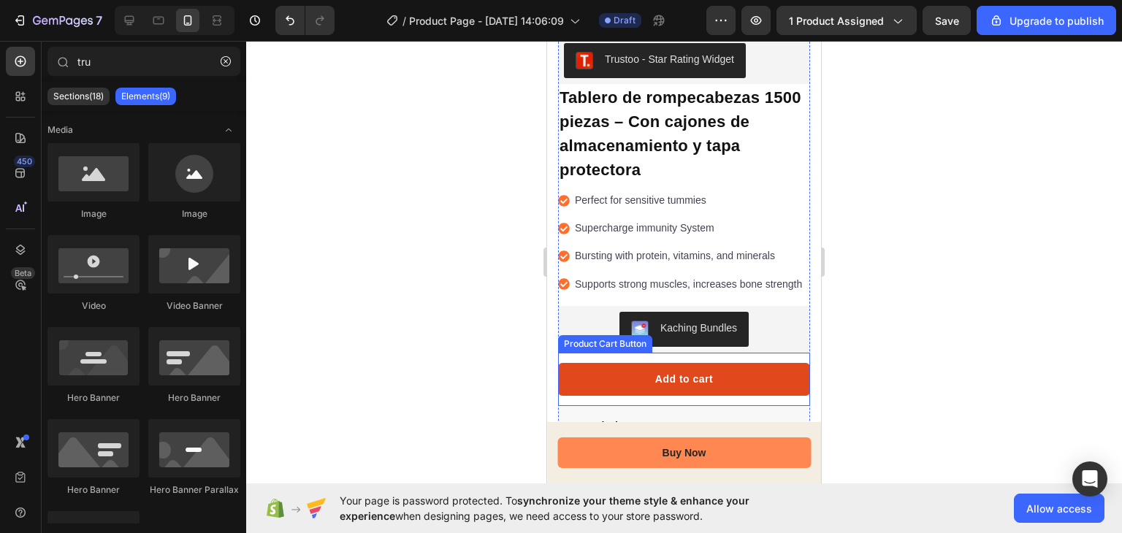
click at [593, 384] on button "Add to cart" at bounding box center [684, 379] width 252 height 33
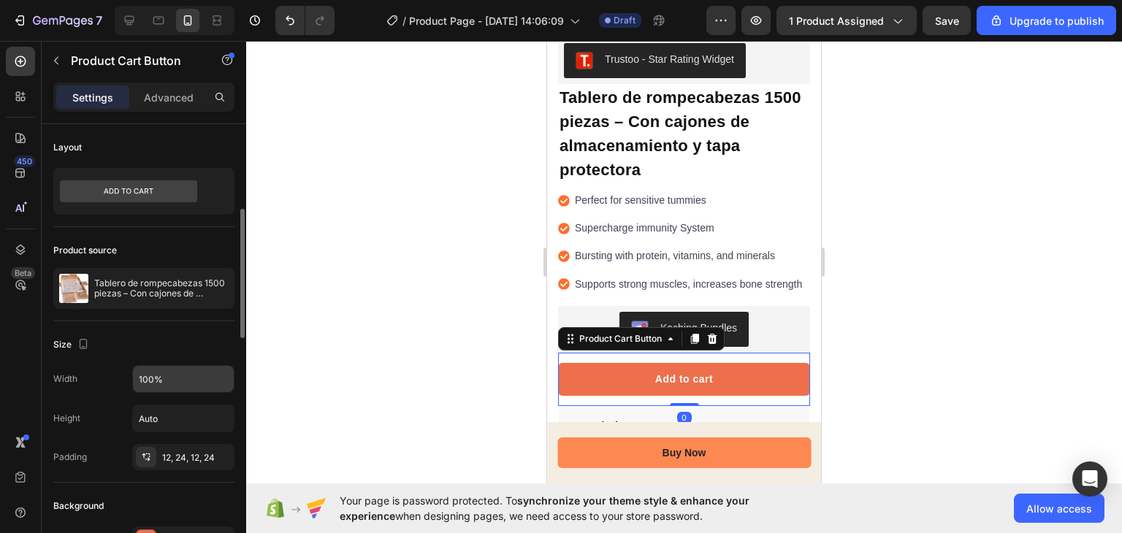
scroll to position [89, 0]
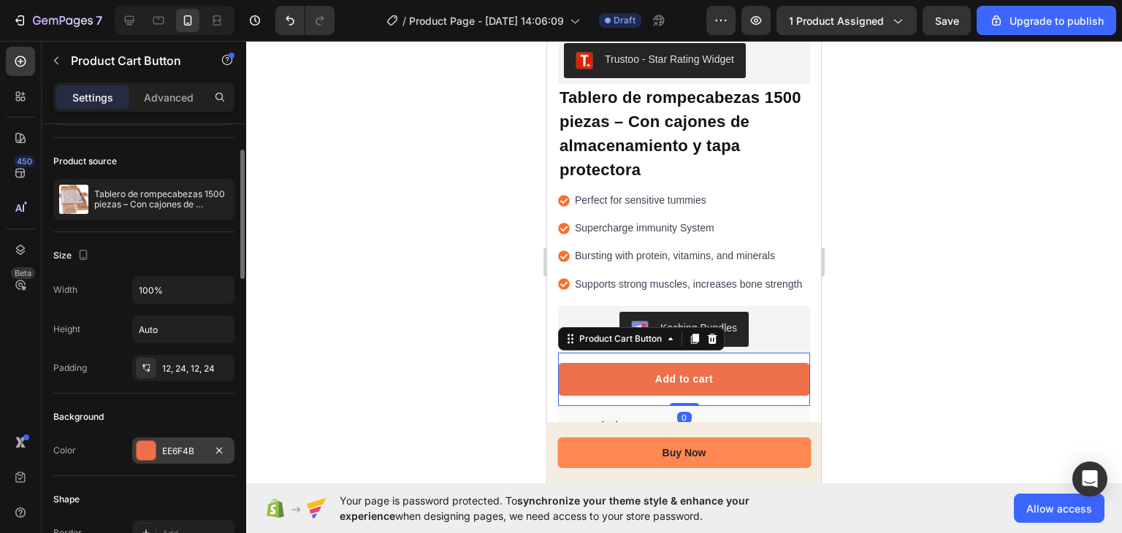
click at [189, 456] on div "EE6F4B" at bounding box center [183, 451] width 42 height 13
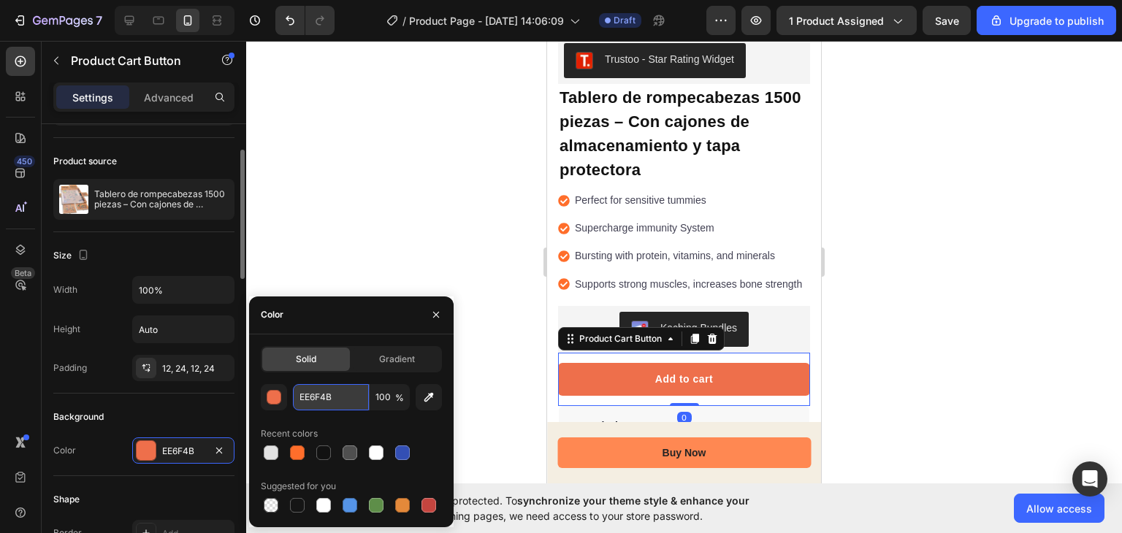
click at [321, 404] on input "EE6F4B" at bounding box center [331, 397] width 76 height 26
paste input "FF6E2"
type input "FF6E2B"
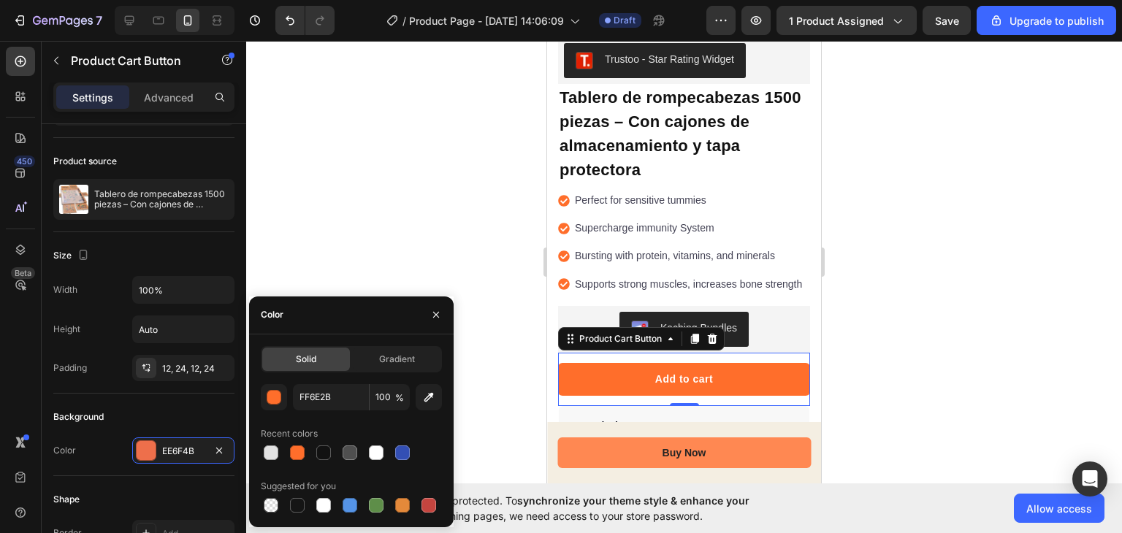
click at [362, 204] on div at bounding box center [684, 287] width 876 height 492
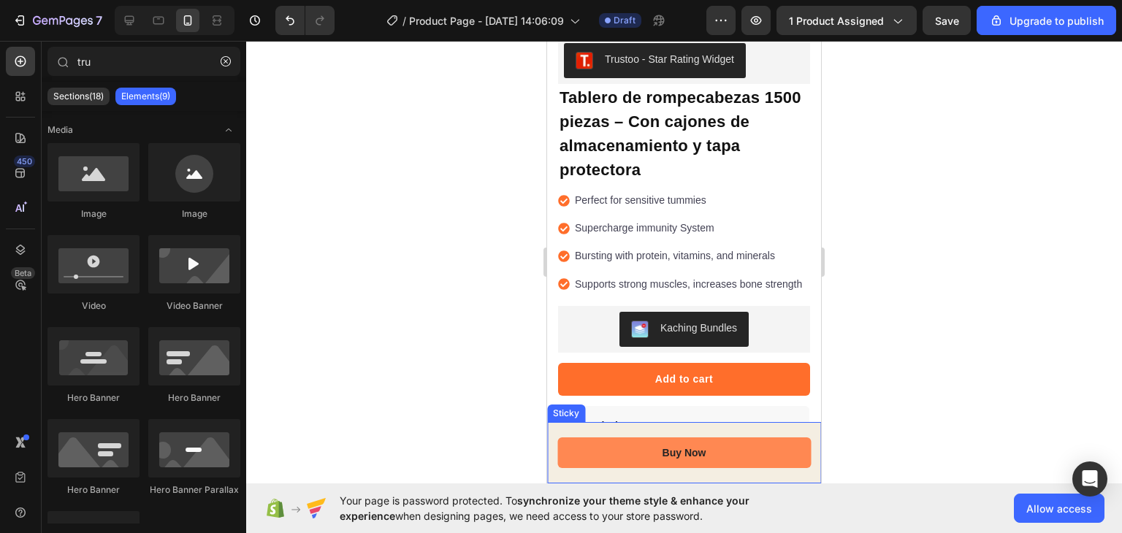
click at [625, 424] on div "Buy Now Button Sticky" at bounding box center [684, 452] width 274 height 61
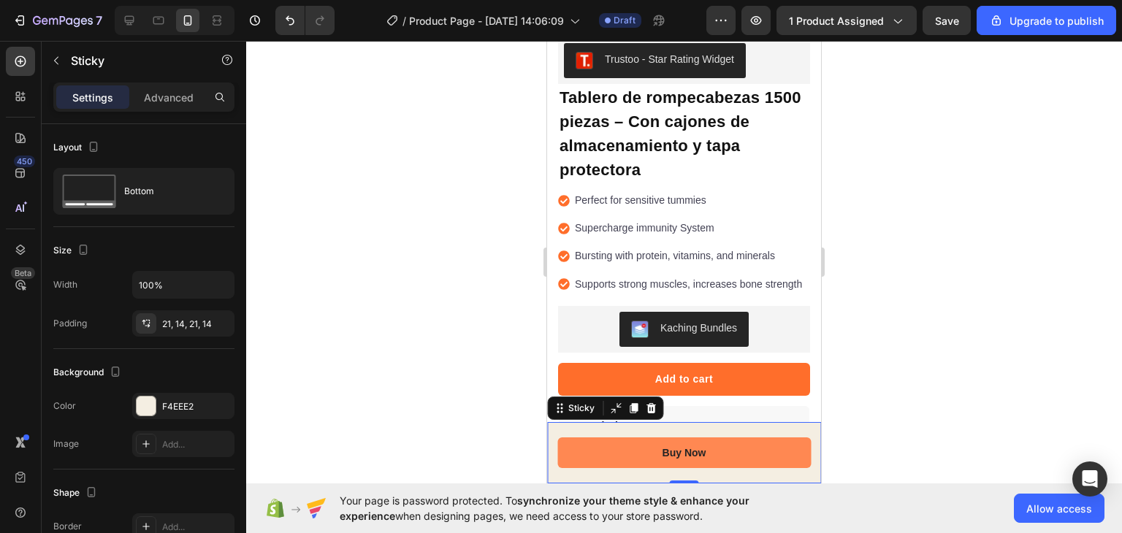
click at [481, 324] on div at bounding box center [684, 287] width 876 height 492
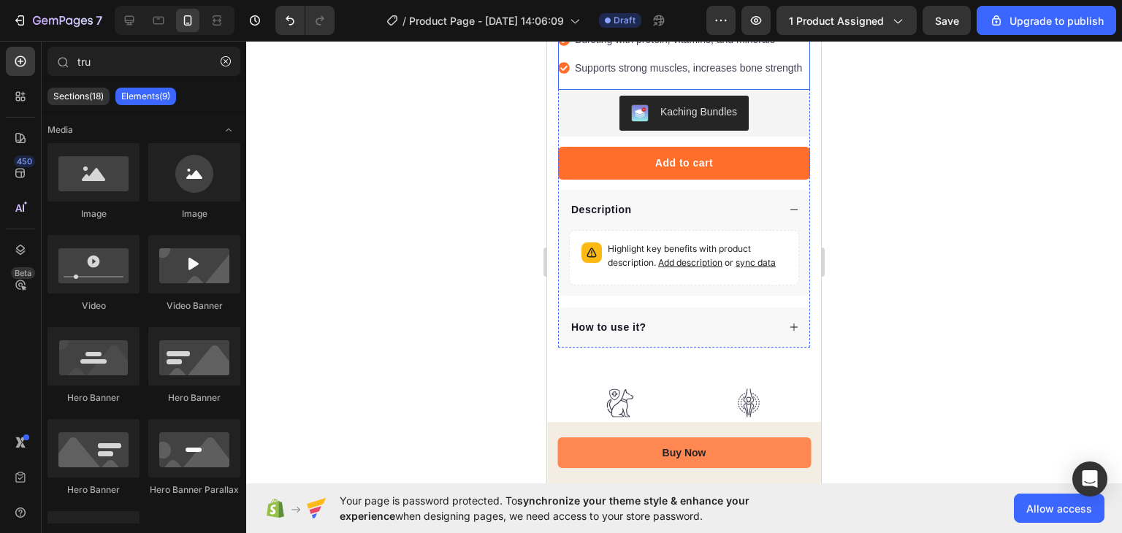
scroll to position [570, 0]
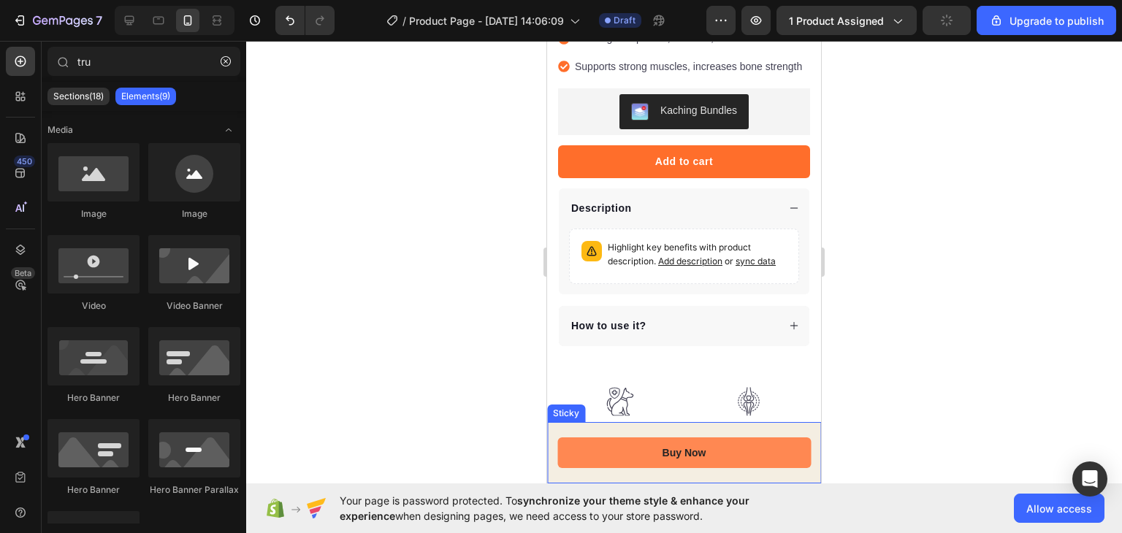
click at [619, 430] on div "Buy Now Button Sticky" at bounding box center [684, 452] width 274 height 61
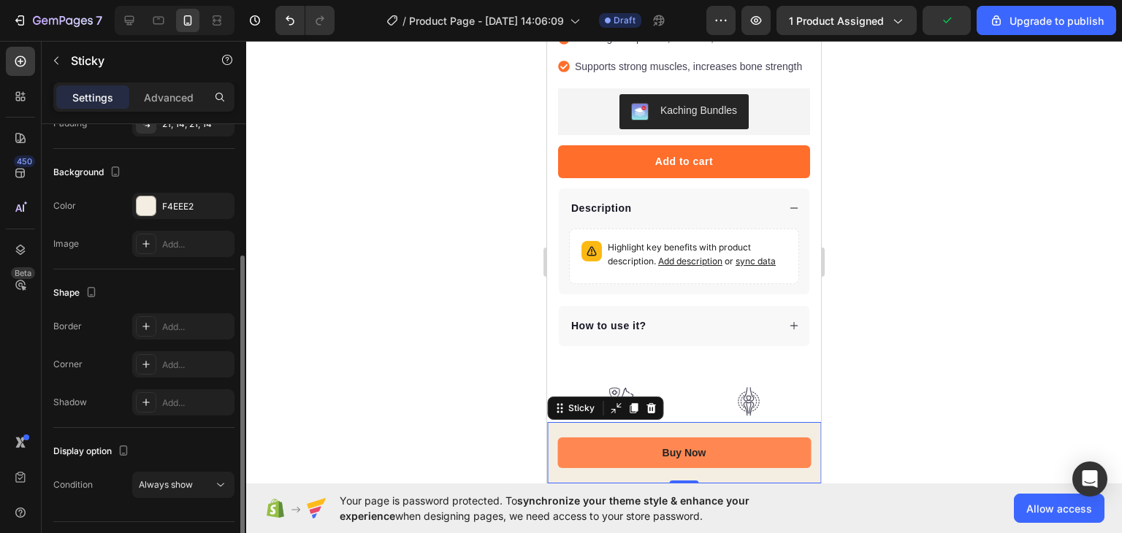
scroll to position [234, 0]
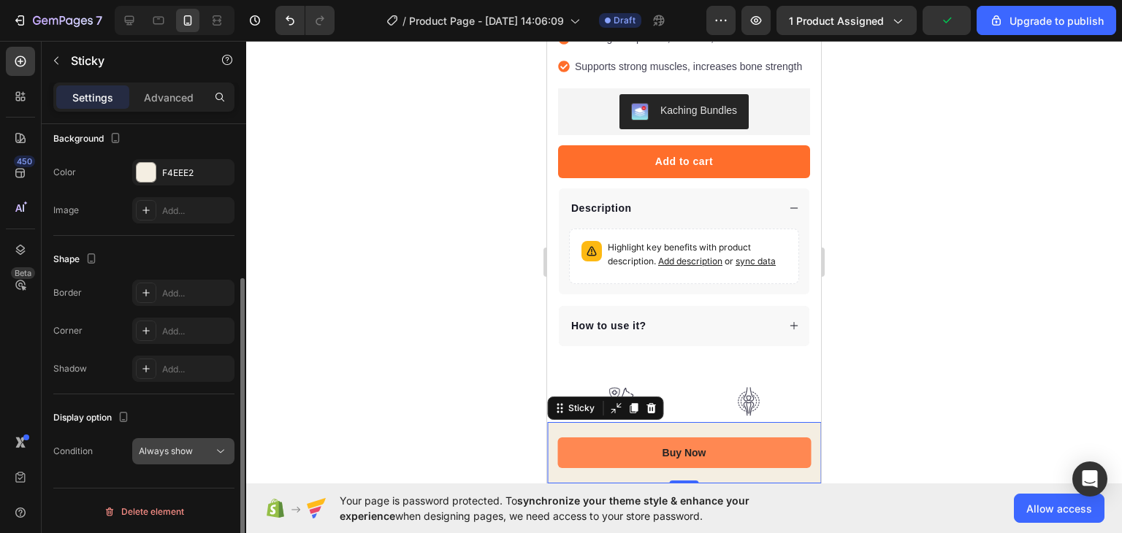
click at [171, 447] on span "Always show" at bounding box center [166, 450] width 54 height 11
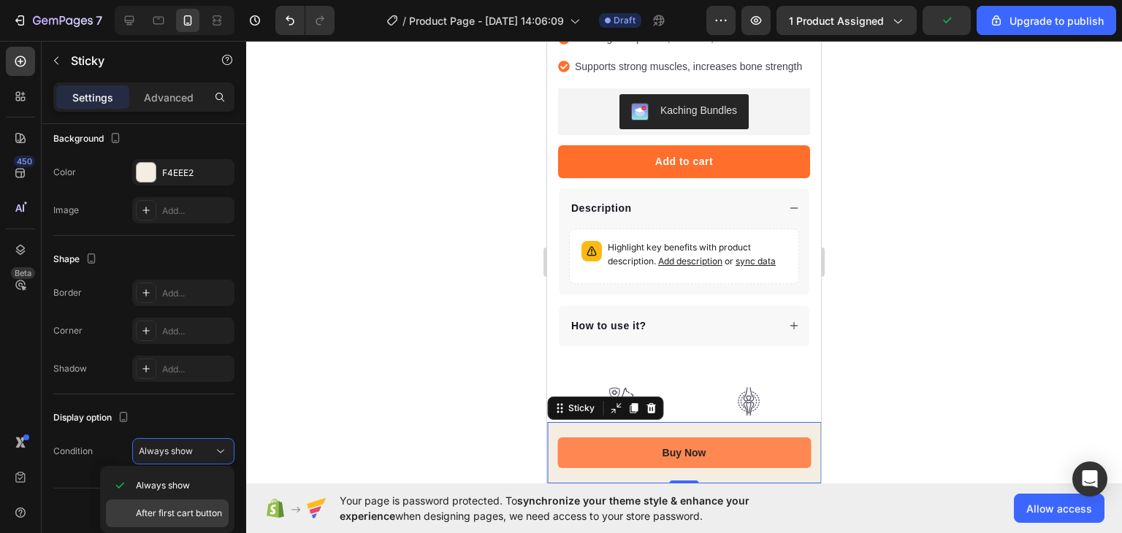
click at [175, 513] on span "After first cart button" at bounding box center [179, 513] width 86 height 13
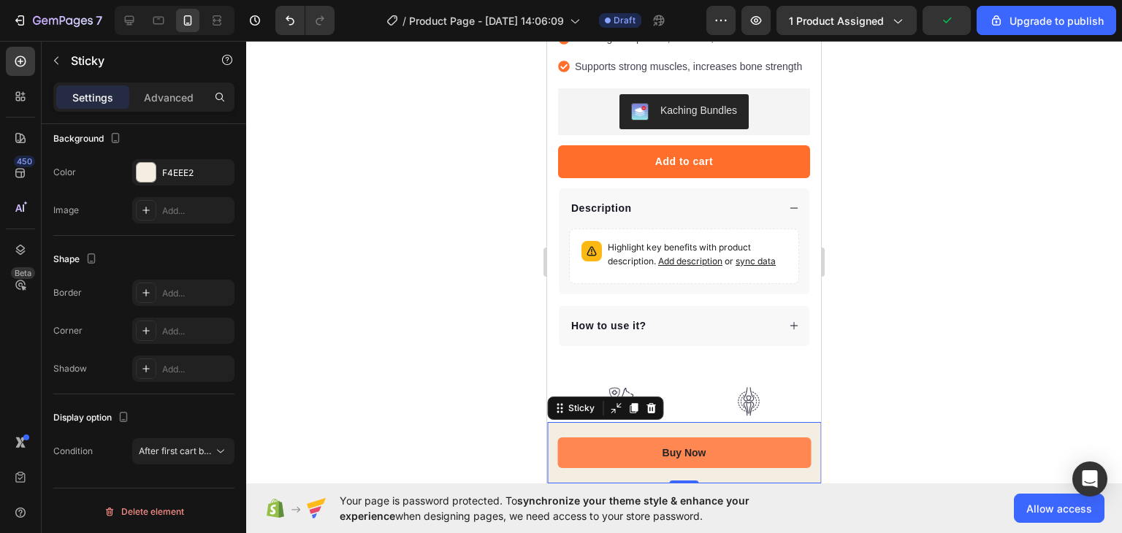
click at [418, 402] on div at bounding box center [684, 287] width 876 height 492
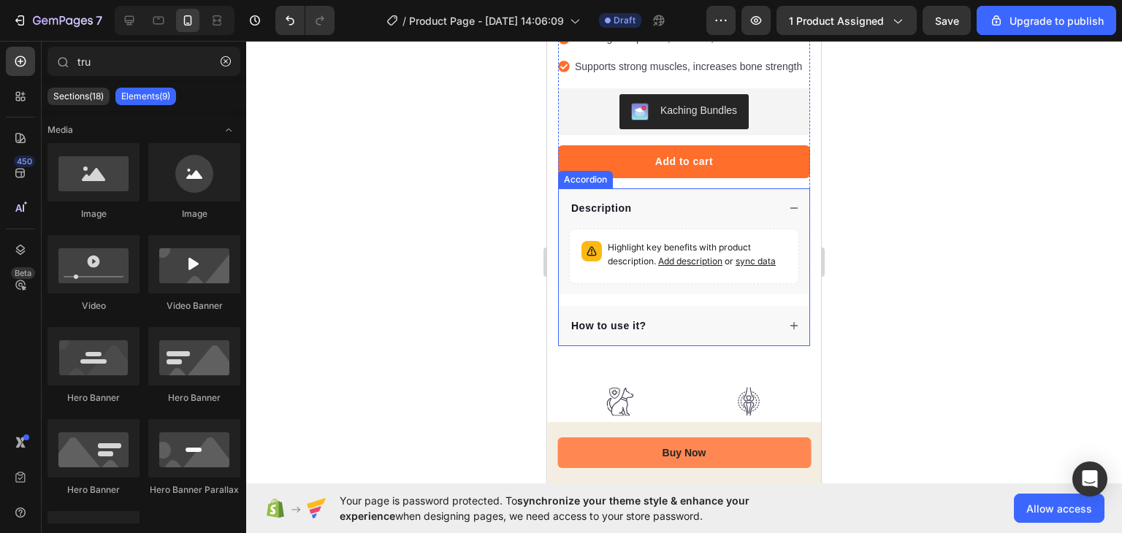
scroll to position [797, 0]
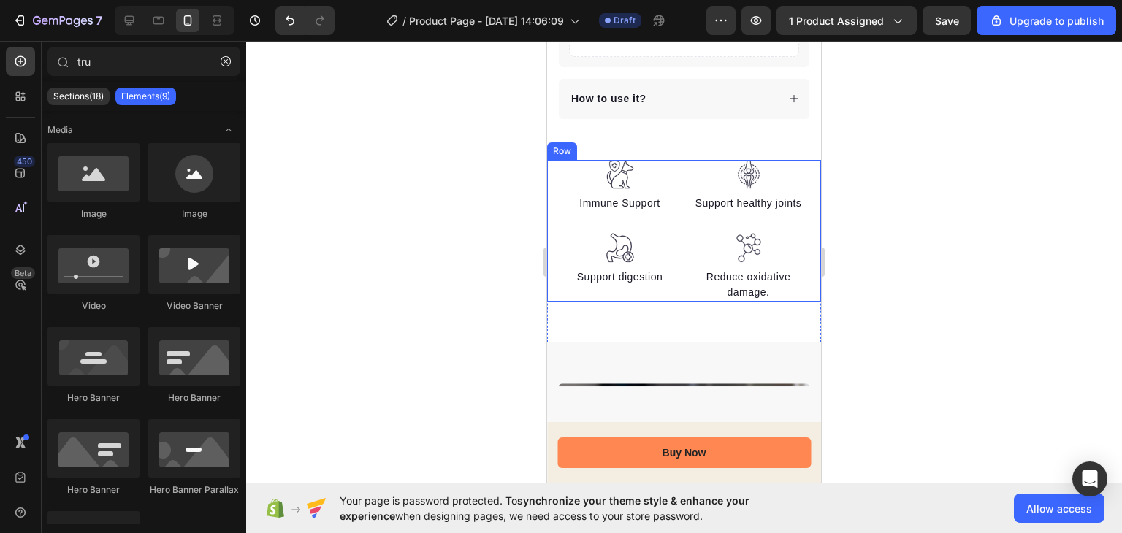
click at [801, 185] on div "Image Immune Support Text block Image Support digestion Text block Image Suppor…" at bounding box center [684, 231] width 274 height 142
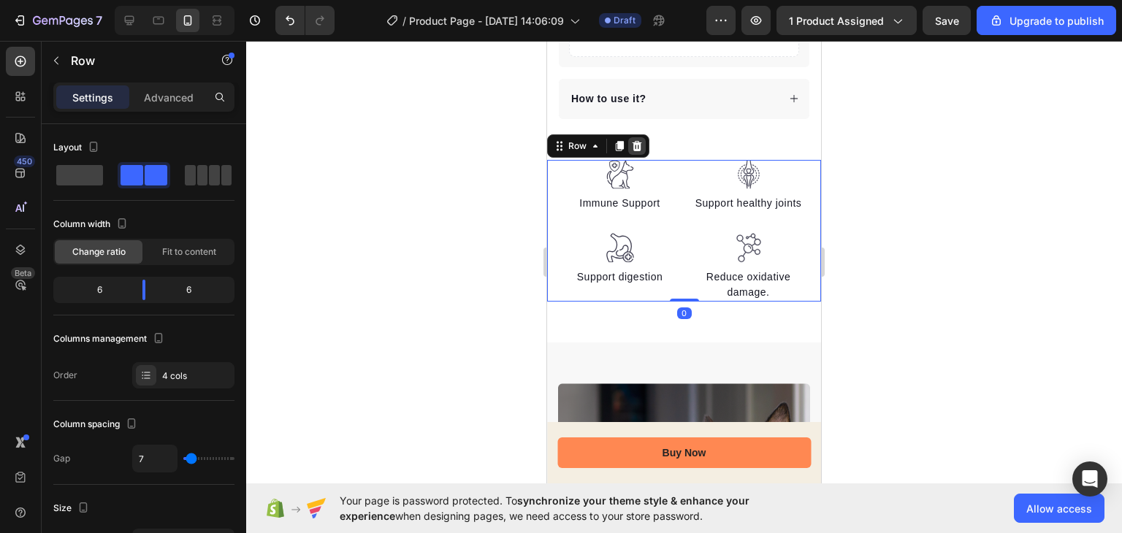
click at [638, 151] on icon at bounding box center [636, 146] width 9 height 10
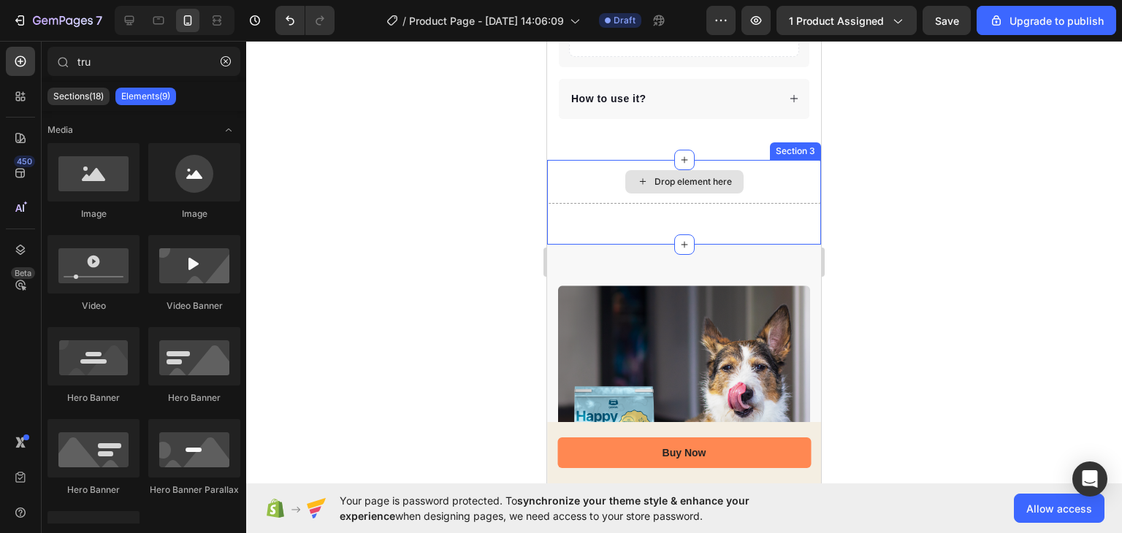
click at [669, 191] on div "Drop element here" at bounding box center [684, 181] width 118 height 23
click at [730, 194] on div "Drop element here" at bounding box center [684, 181] width 118 height 23
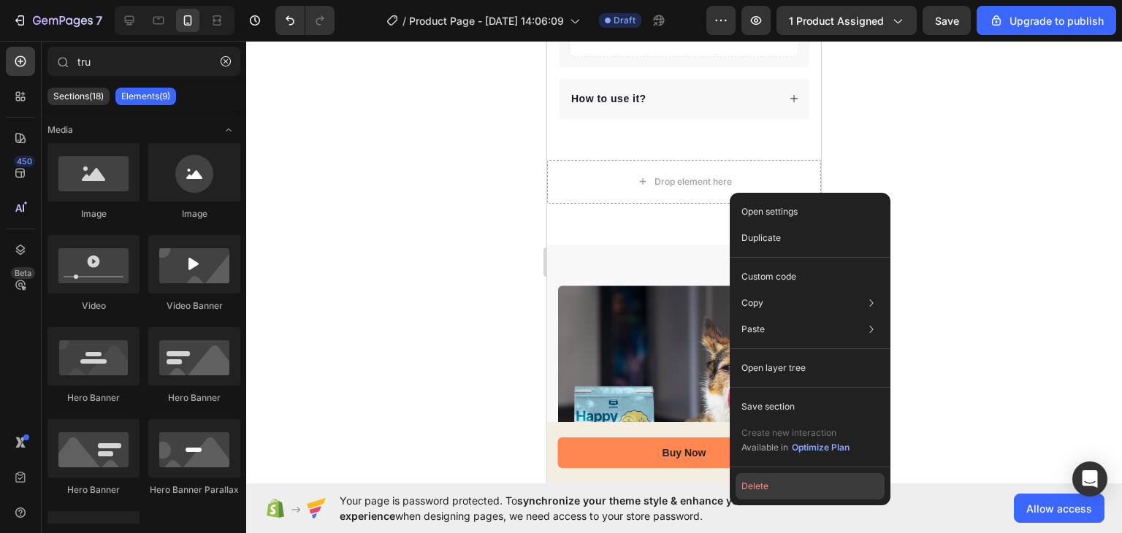
click at [754, 486] on button "Delete" at bounding box center [809, 486] width 149 height 26
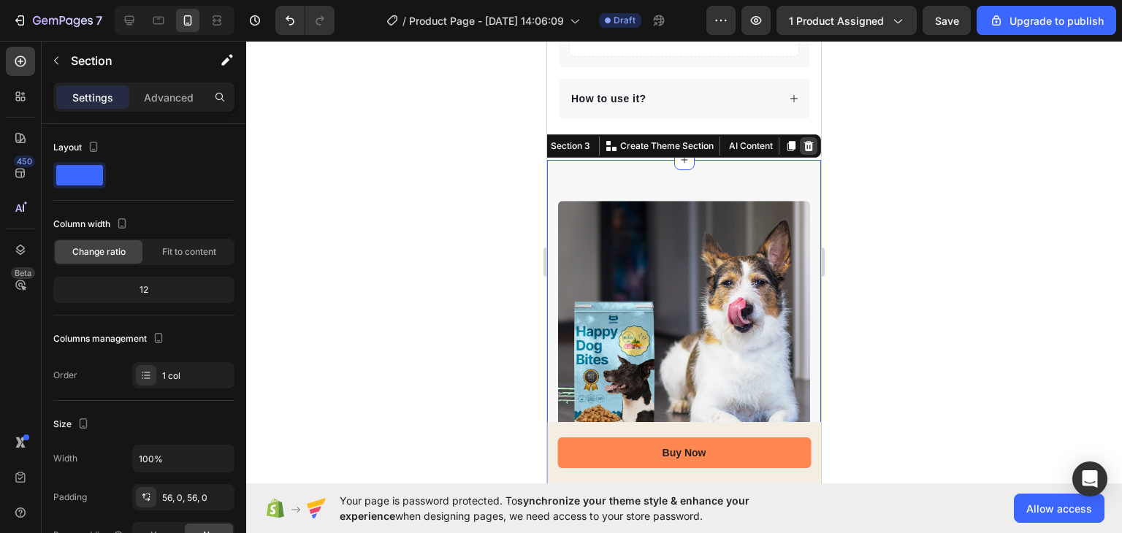
click at [800, 155] on div at bounding box center [809, 146] width 18 height 18
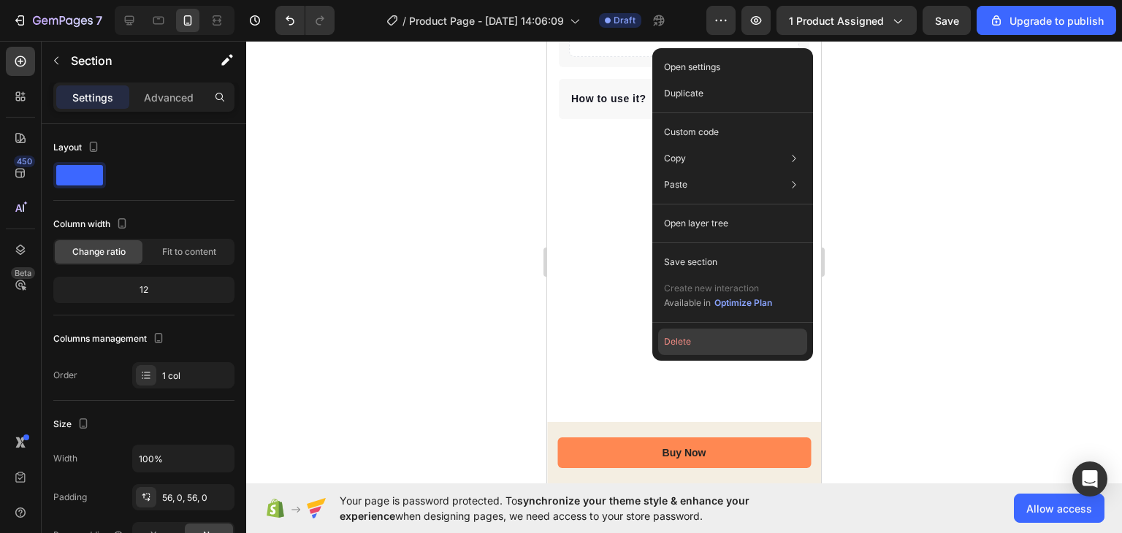
click at [685, 341] on button "Delete" at bounding box center [732, 342] width 149 height 26
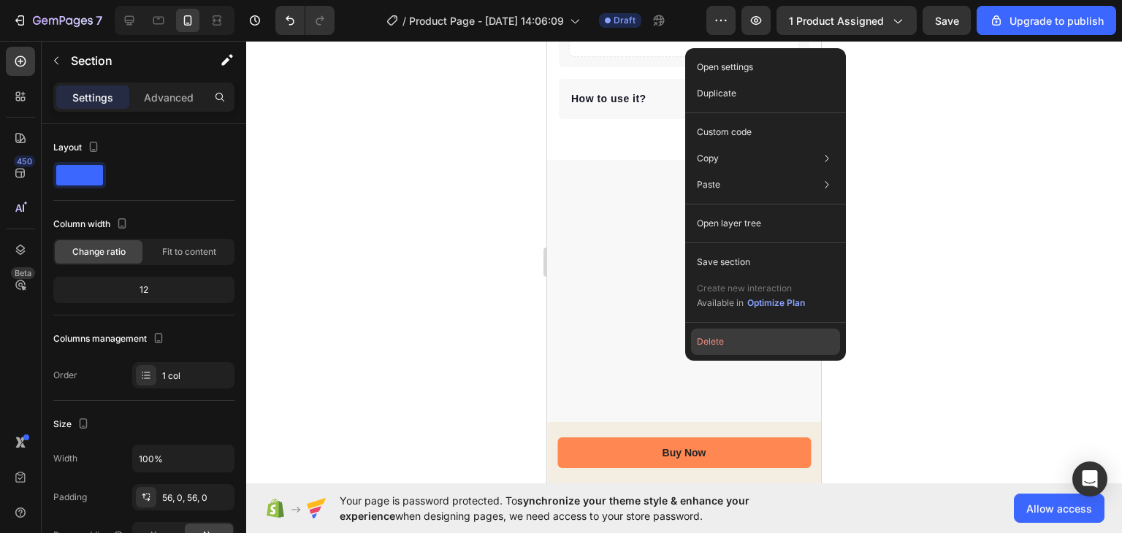
click at [715, 343] on button "Delete" at bounding box center [765, 342] width 149 height 26
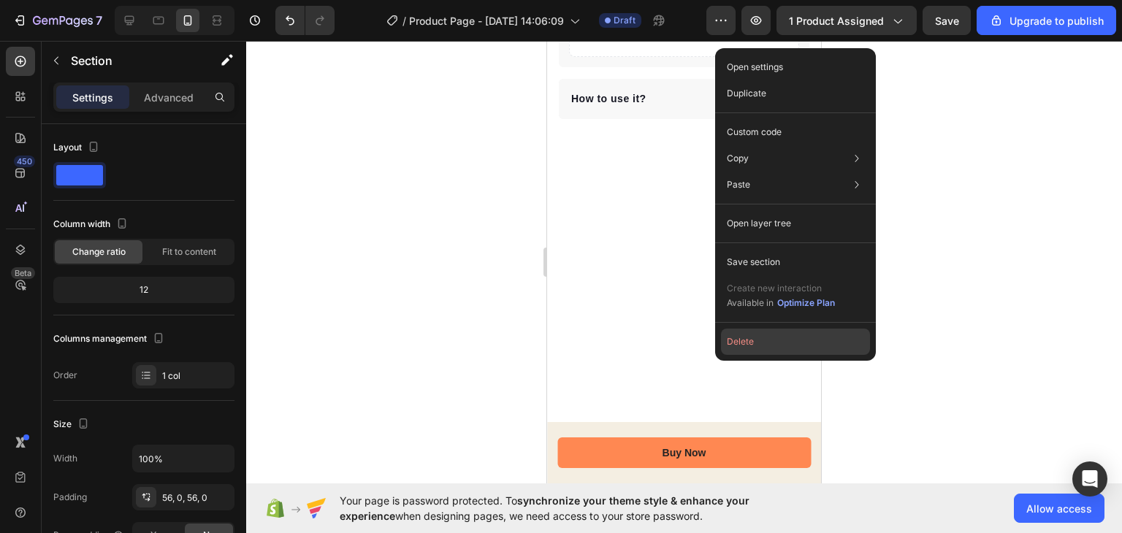
click at [751, 345] on button "Delete" at bounding box center [795, 342] width 149 height 26
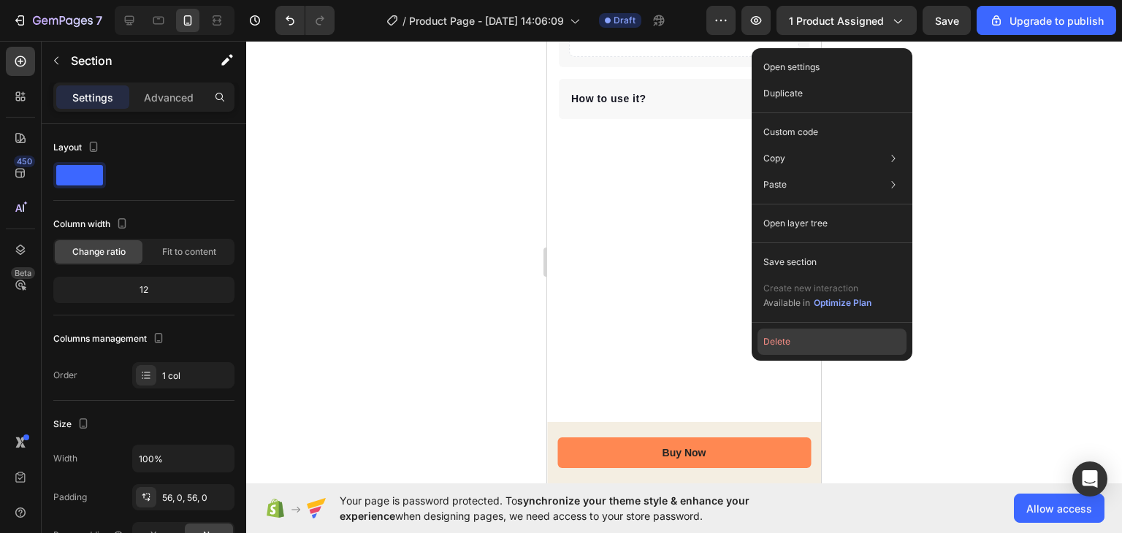
click at [764, 345] on button "Delete" at bounding box center [831, 342] width 149 height 26
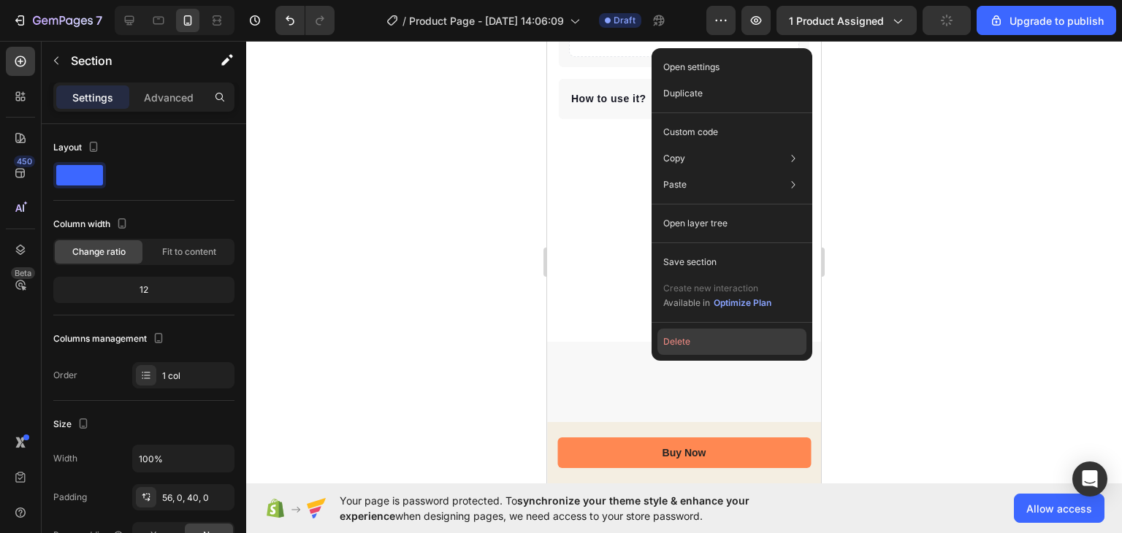
click at [682, 340] on button "Delete" at bounding box center [731, 342] width 149 height 26
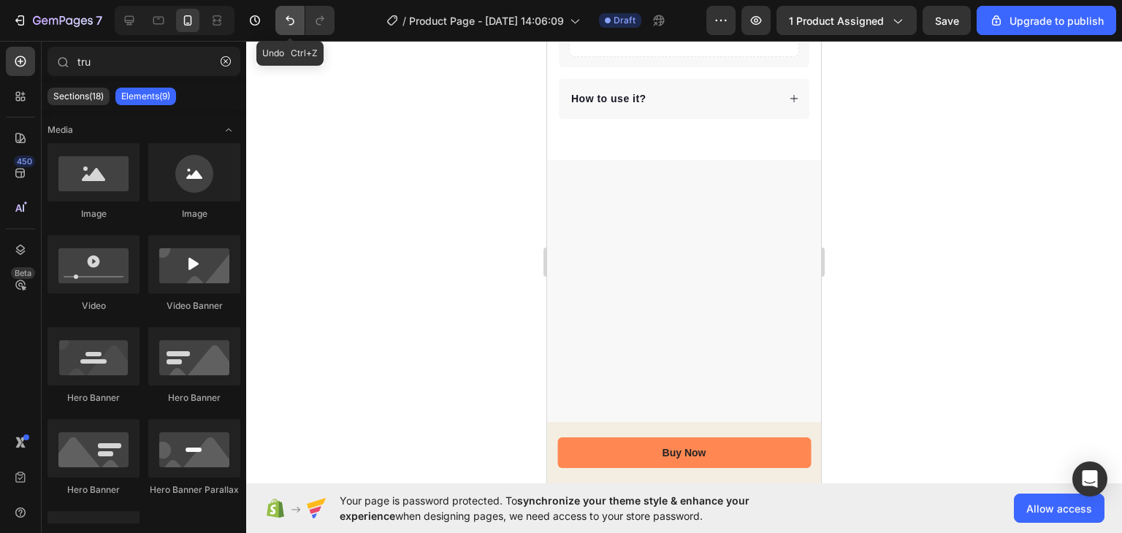
click at [287, 18] on icon "Undo/Redo" at bounding box center [290, 20] width 9 height 9
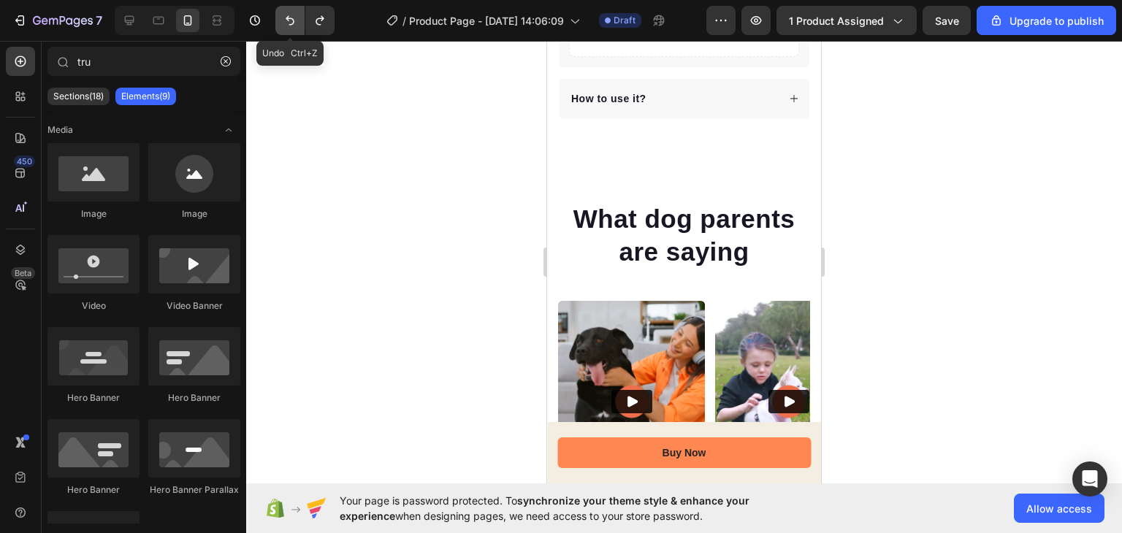
click at [287, 18] on icon "Undo/Redo" at bounding box center [290, 20] width 9 height 9
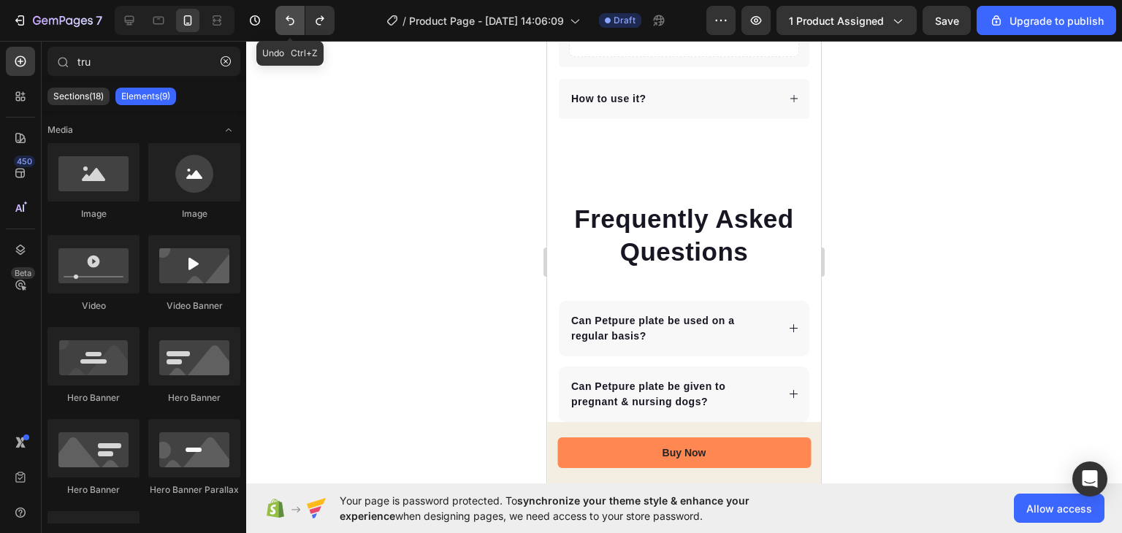
click at [287, 18] on icon "Undo/Redo" at bounding box center [290, 20] width 9 height 9
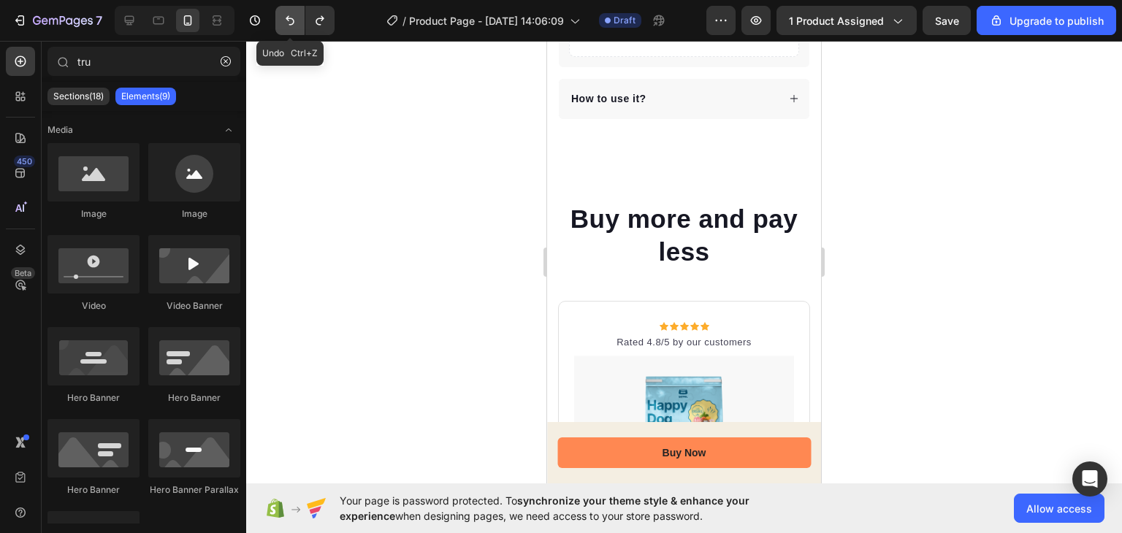
click at [287, 18] on icon "Undo/Redo" at bounding box center [290, 20] width 9 height 9
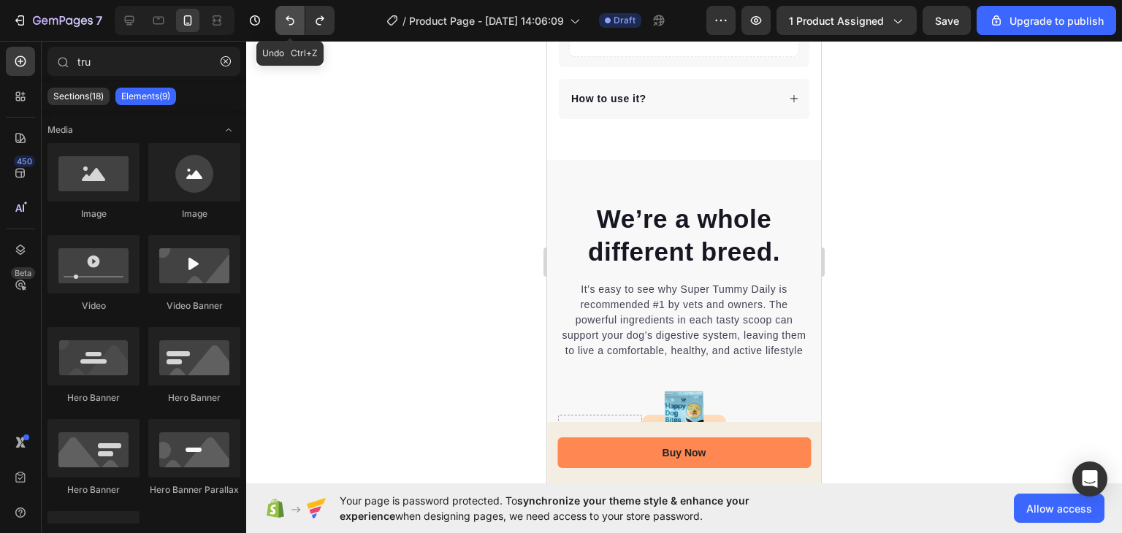
click at [287, 17] on icon "Undo/Redo" at bounding box center [290, 20] width 9 height 9
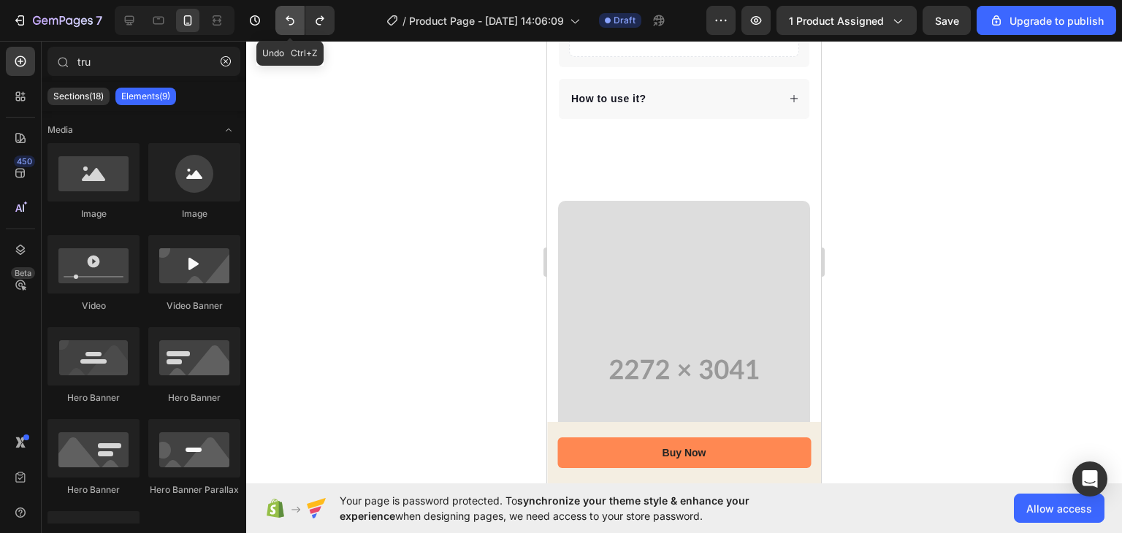
click at [287, 17] on icon "Undo/Redo" at bounding box center [290, 20] width 9 height 9
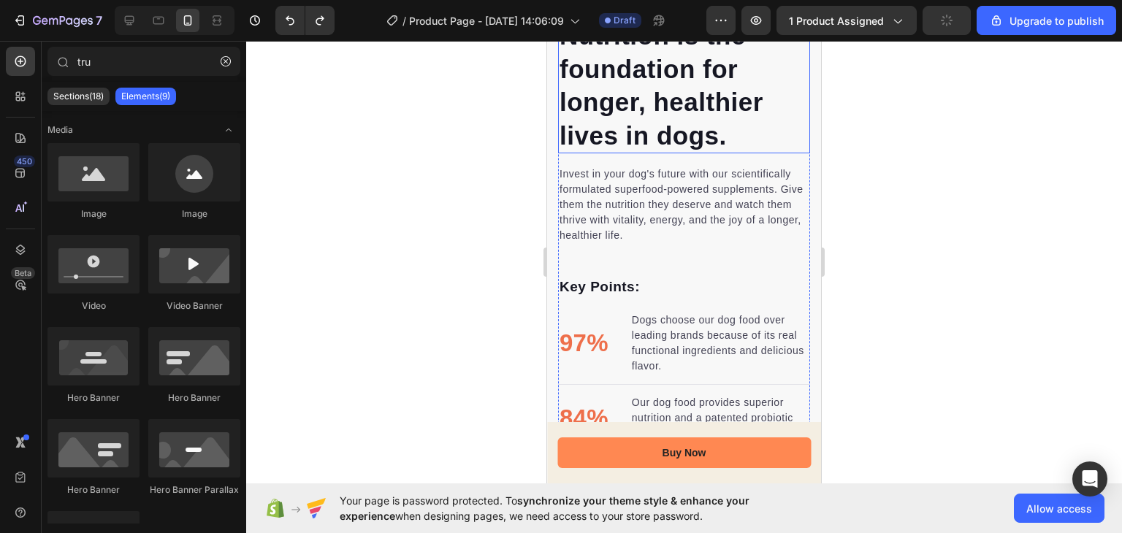
scroll to position [1287, 0]
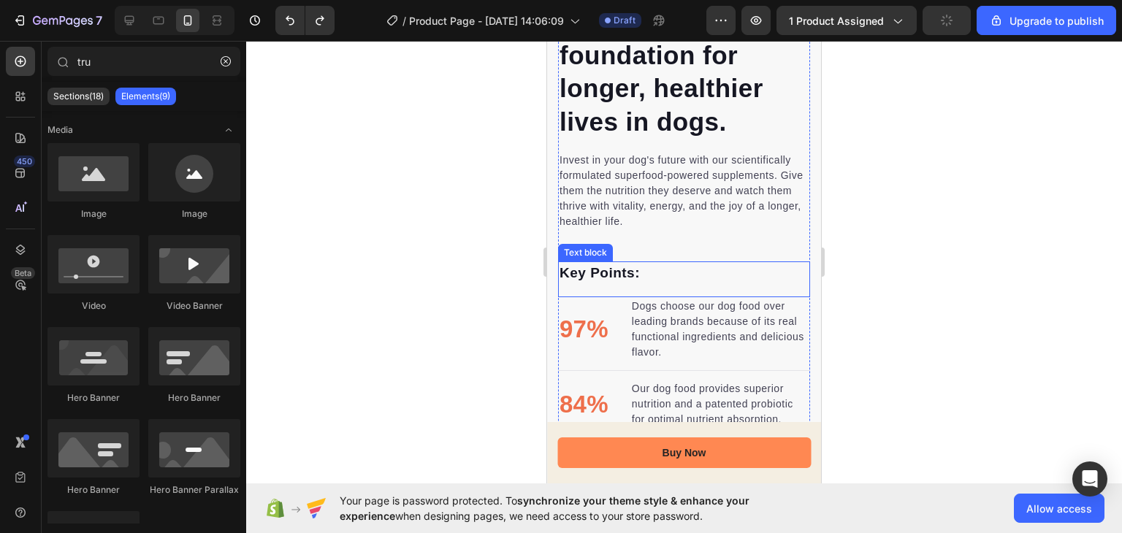
click at [675, 264] on p "Key Points:" at bounding box center [683, 273] width 249 height 21
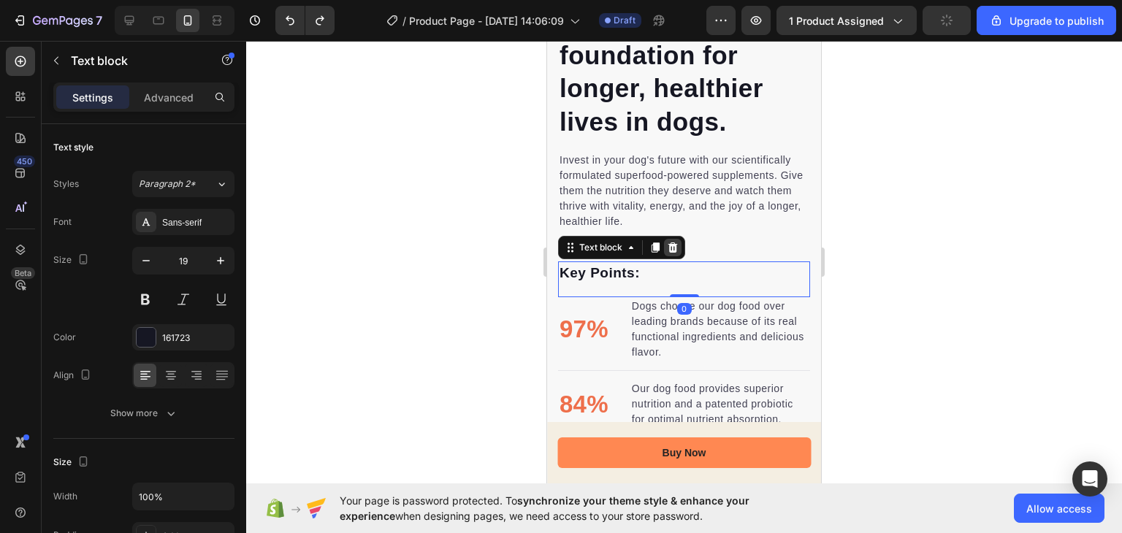
click at [678, 243] on div at bounding box center [673, 248] width 18 height 18
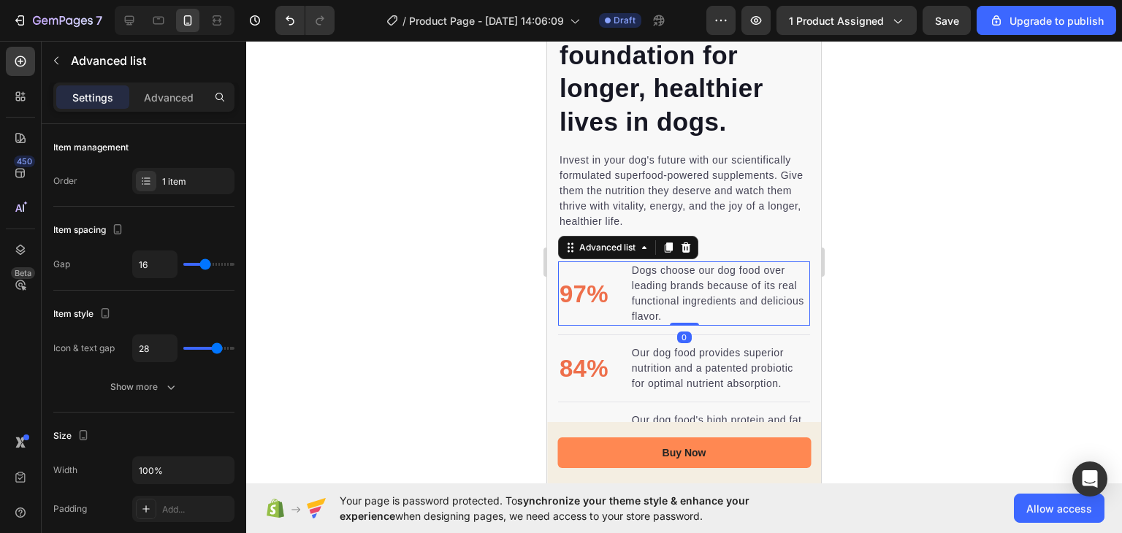
click at [590, 261] on li "97% Text block Dogs choose our dog food over leading brands because of its real…" at bounding box center [684, 293] width 252 height 64
click at [692, 239] on div at bounding box center [686, 248] width 18 height 18
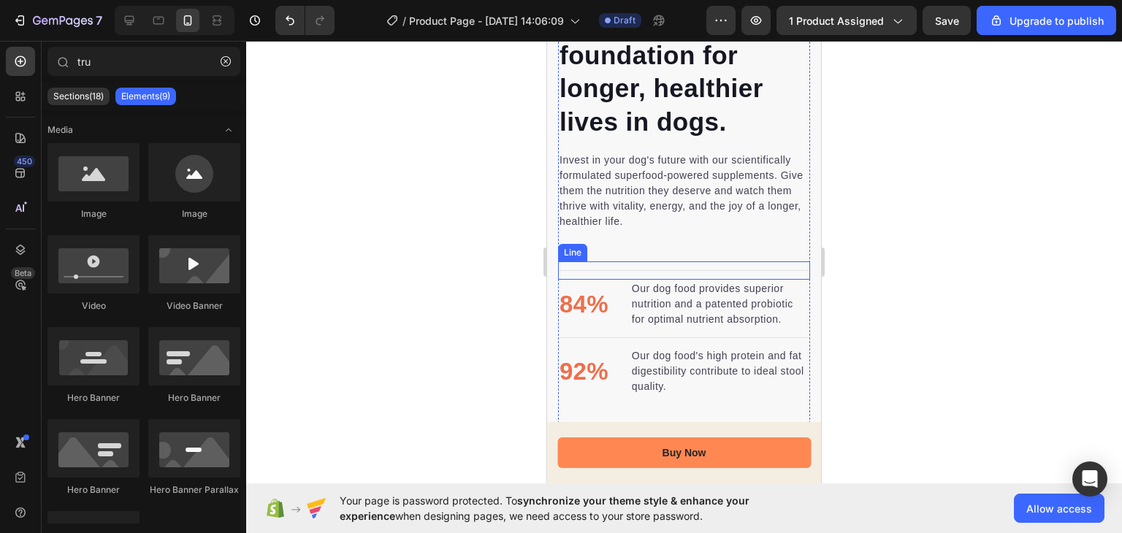
click at [611, 263] on div "Title Line" at bounding box center [684, 270] width 252 height 18
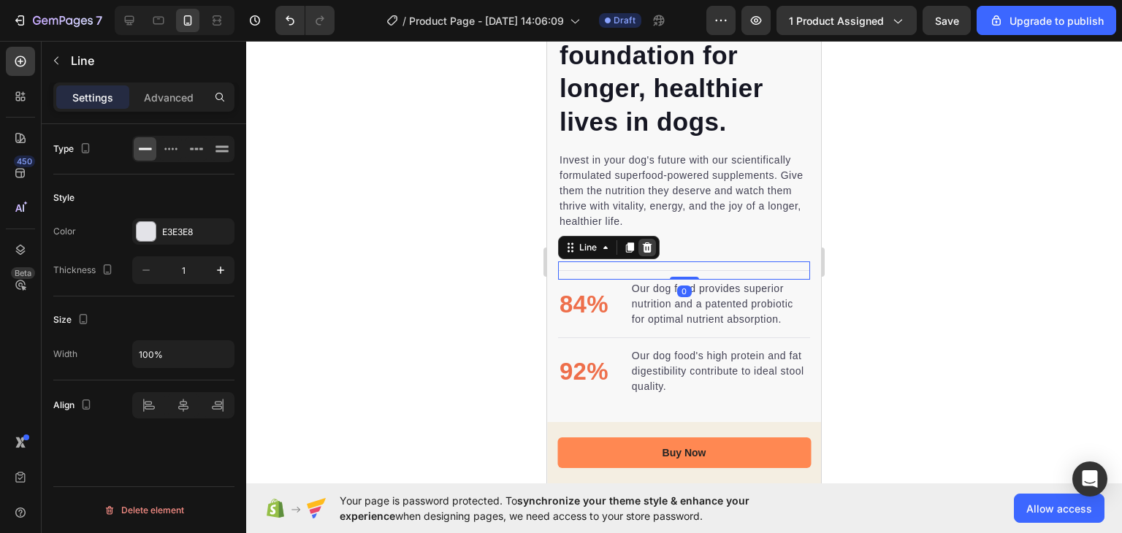
click at [649, 242] on icon at bounding box center [647, 248] width 12 height 12
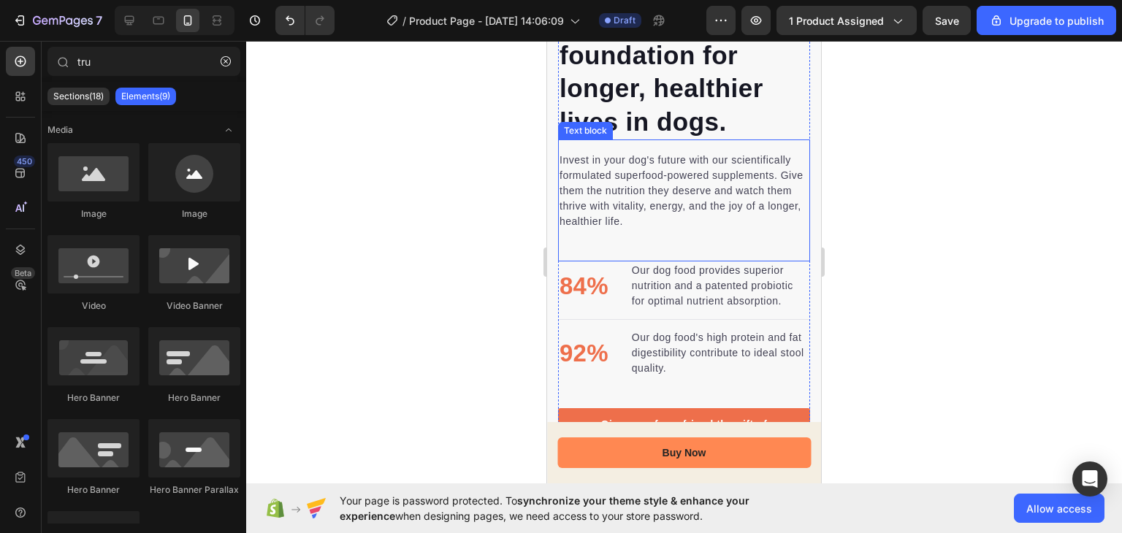
click at [592, 261] on li "84% Text block Our dog food provides superior nutrition and a patented probioti…" at bounding box center [684, 285] width 252 height 49
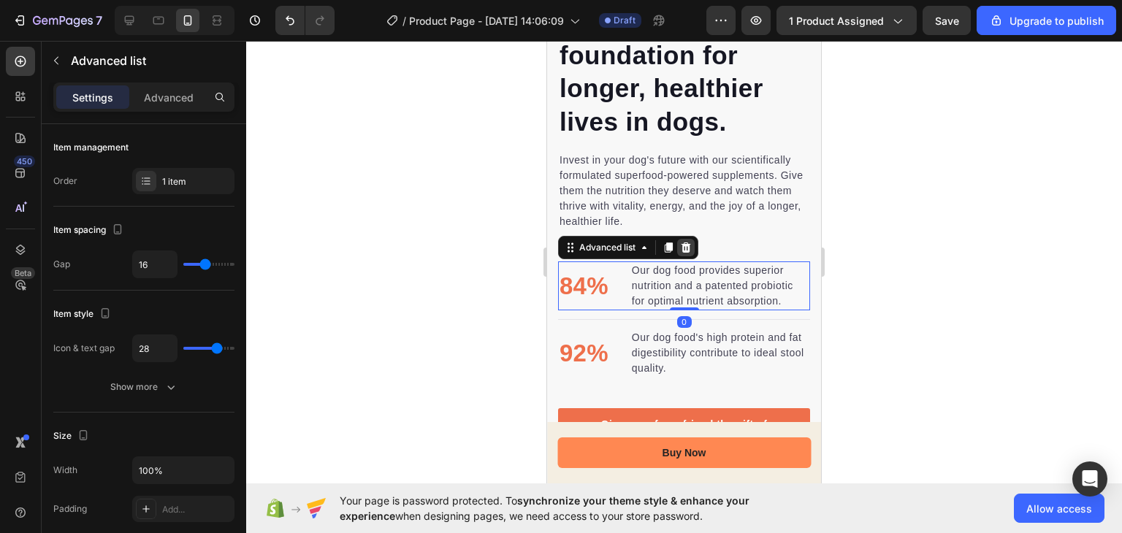
click at [689, 243] on div at bounding box center [686, 248] width 18 height 18
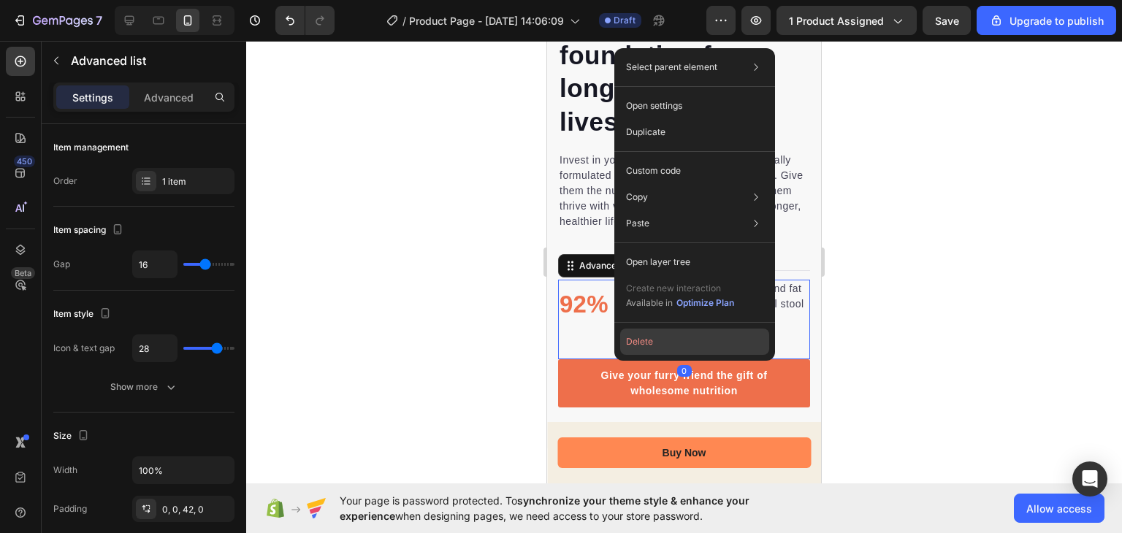
click at [639, 345] on button "Delete" at bounding box center [694, 342] width 149 height 26
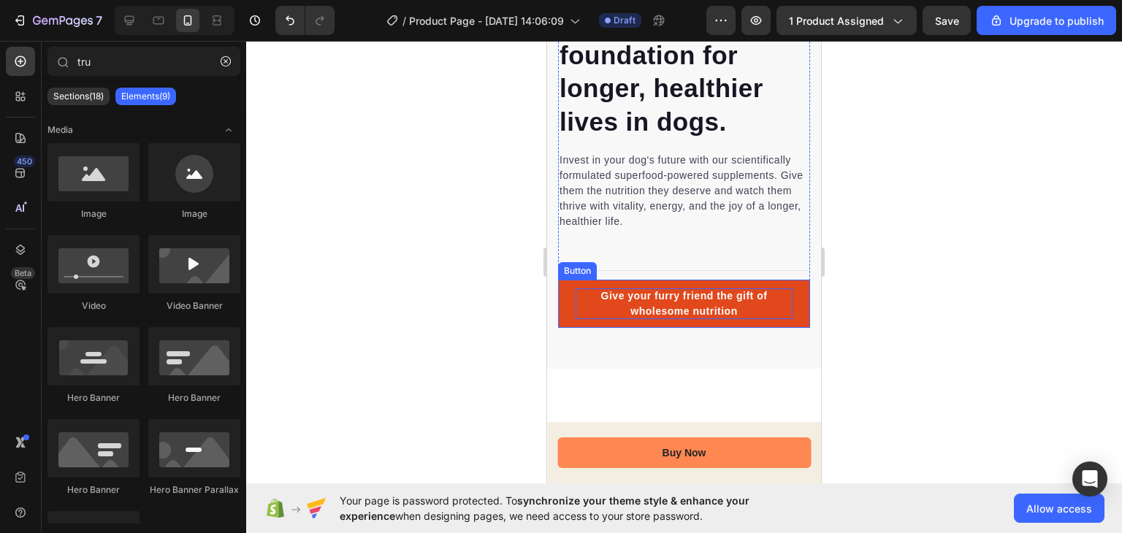
click at [616, 304] on div "Give your furry friend the gift of wholesome nutrition" at bounding box center [683, 303] width 217 height 31
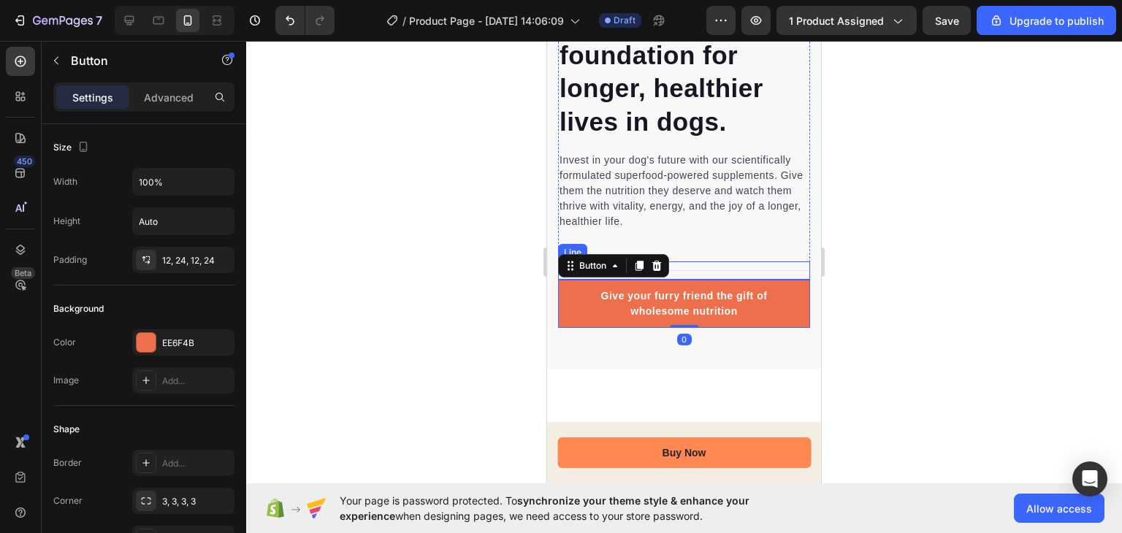
click at [687, 261] on div "Title Line" at bounding box center [684, 270] width 252 height 18
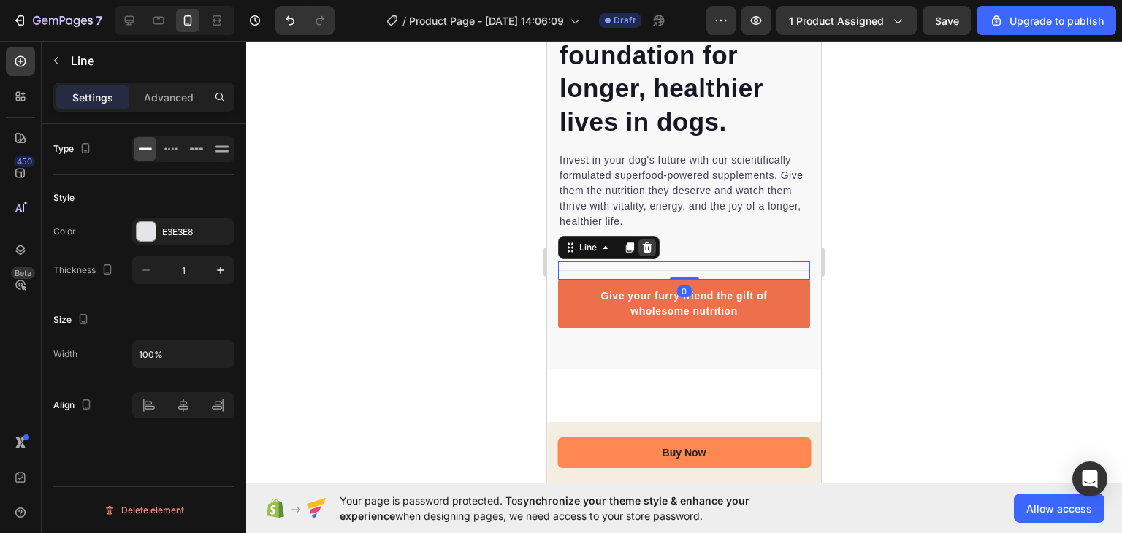
click at [648, 242] on icon at bounding box center [647, 247] width 9 height 10
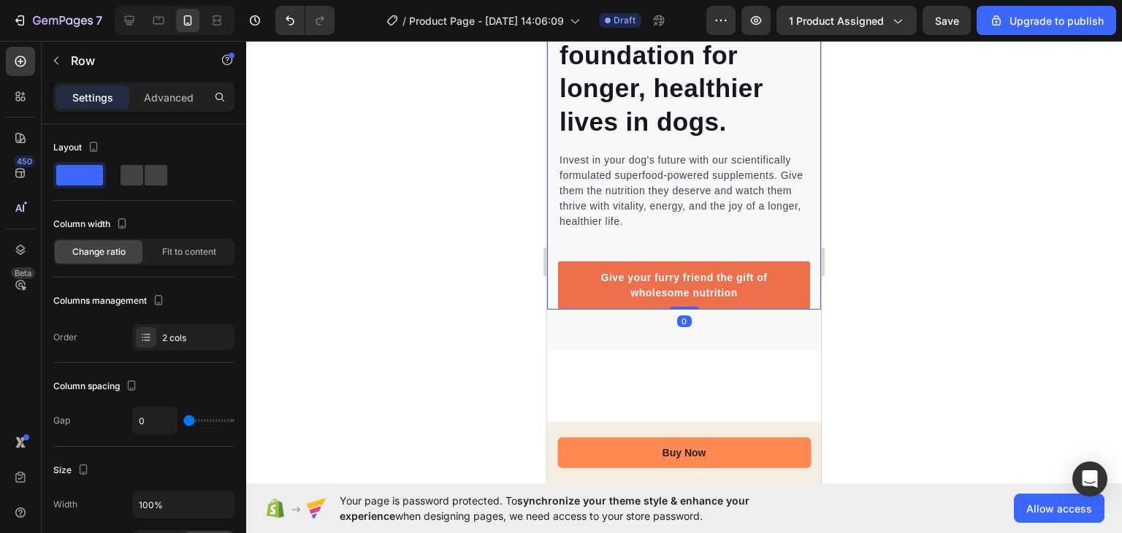
click at [551, 251] on div "Nutrition is the foundation for longer, healthier lives in dogs. Heading Invest…" at bounding box center [684, 20] width 274 height 578
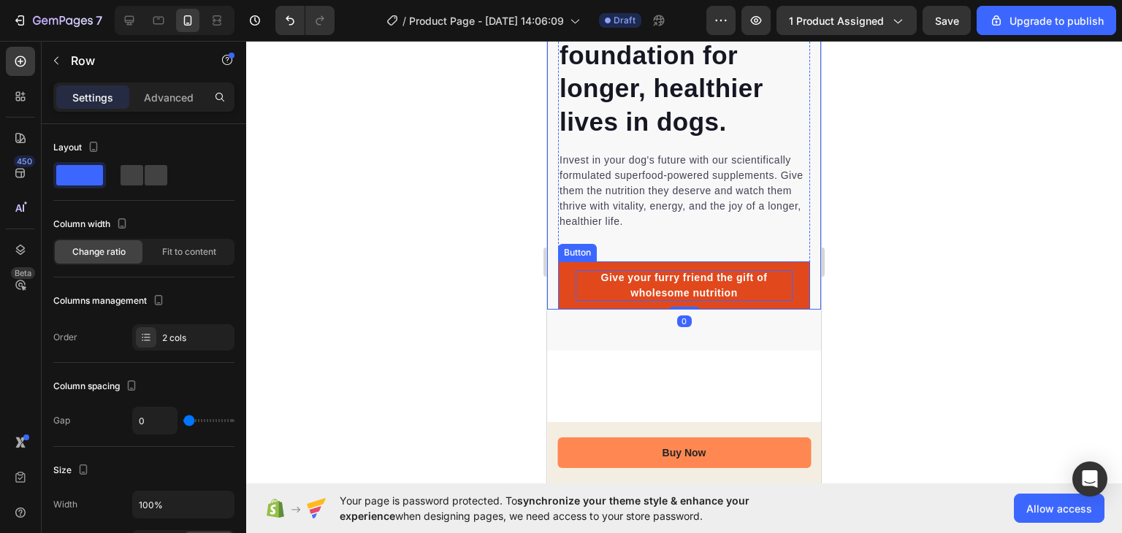
click at [584, 280] on div "Give your furry friend the gift of wholesome nutrition" at bounding box center [683, 285] width 217 height 31
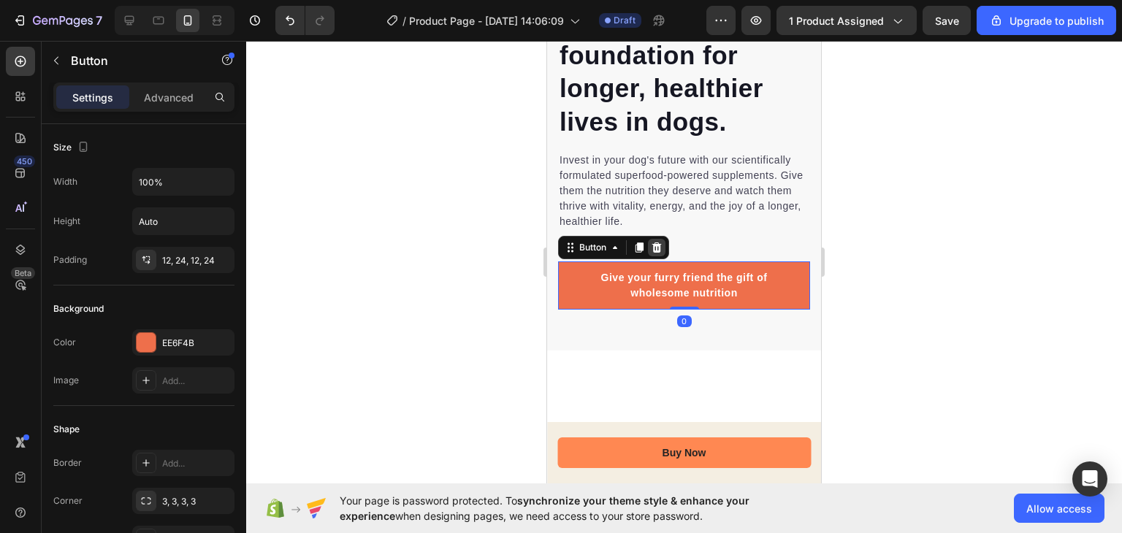
click at [654, 242] on icon at bounding box center [656, 247] width 9 height 10
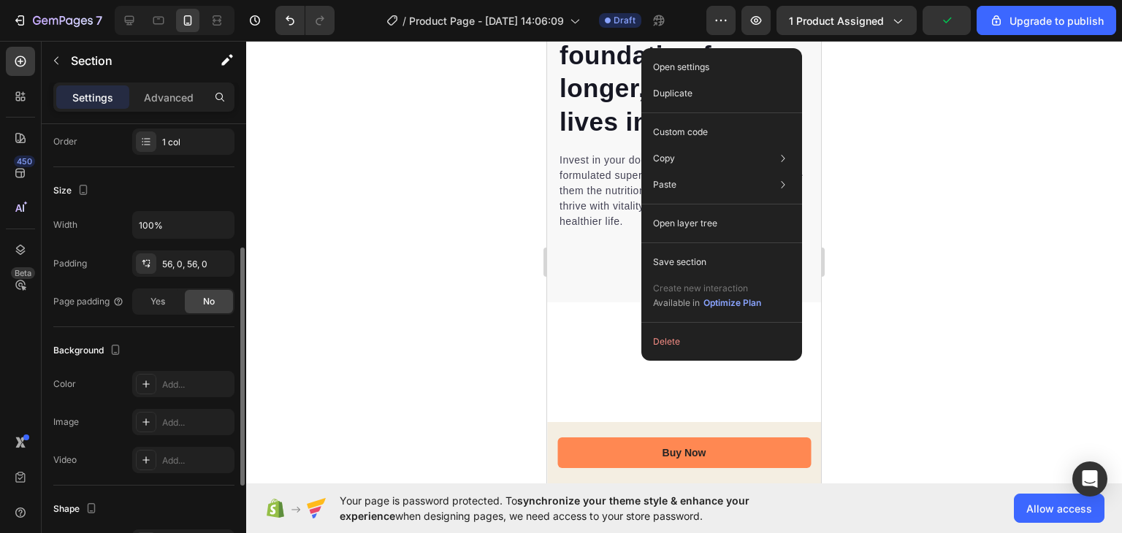
click at [672, 358] on div "Open settings Duplicate Custom code Copy Copy section Ctrl + C Copy style Copy …" at bounding box center [721, 204] width 161 height 313
click at [670, 355] on div "Open settings Duplicate Custom code Copy Copy section Ctrl + C Copy style Copy …" at bounding box center [721, 204] width 161 height 313
click at [672, 343] on button "Delete" at bounding box center [721, 342] width 149 height 26
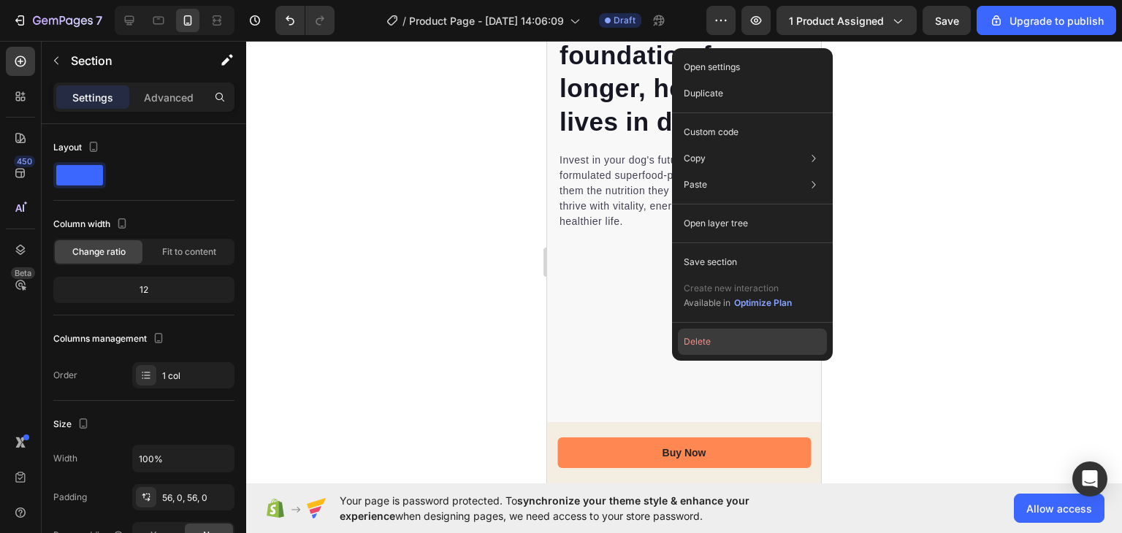
click at [682, 340] on button "Delete" at bounding box center [752, 342] width 149 height 26
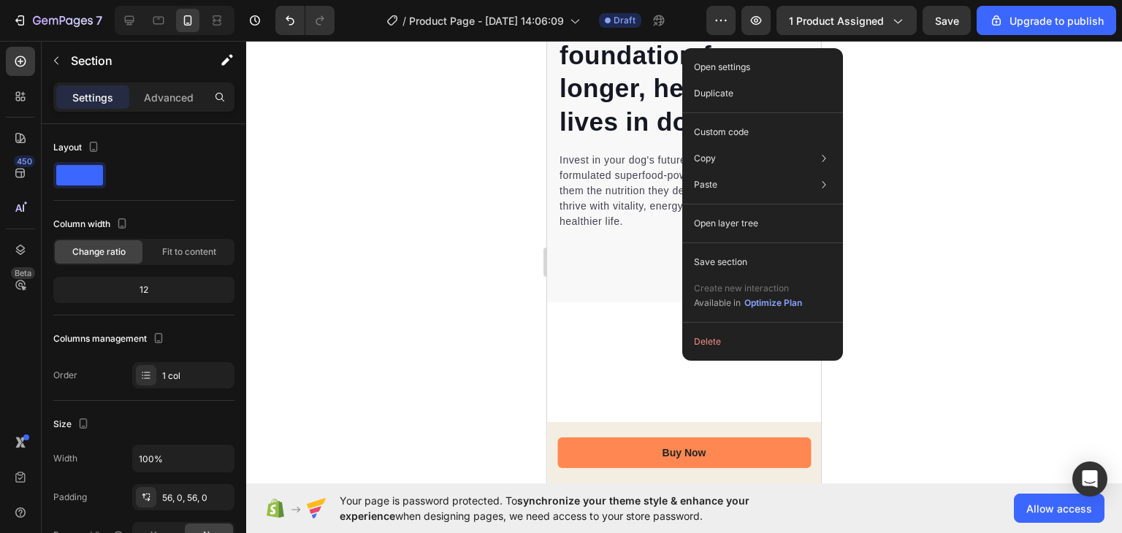
click at [736, 357] on div "Open settings Duplicate Custom code Copy Copy section Ctrl + C Copy style Copy …" at bounding box center [762, 204] width 161 height 313
click at [722, 339] on button "Delete" at bounding box center [762, 342] width 149 height 26
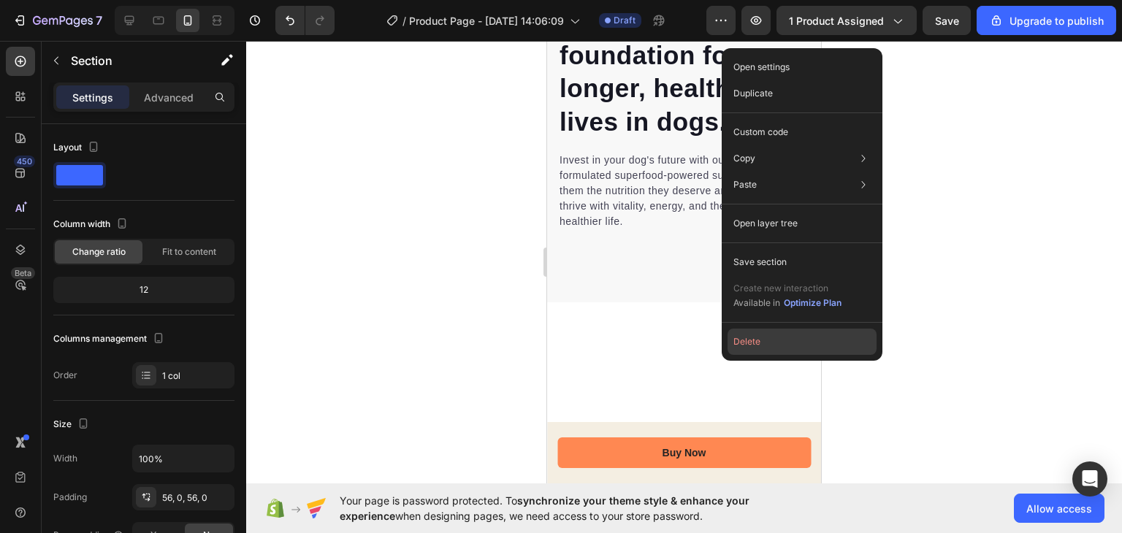
click at [744, 339] on button "Delete" at bounding box center [801, 342] width 149 height 26
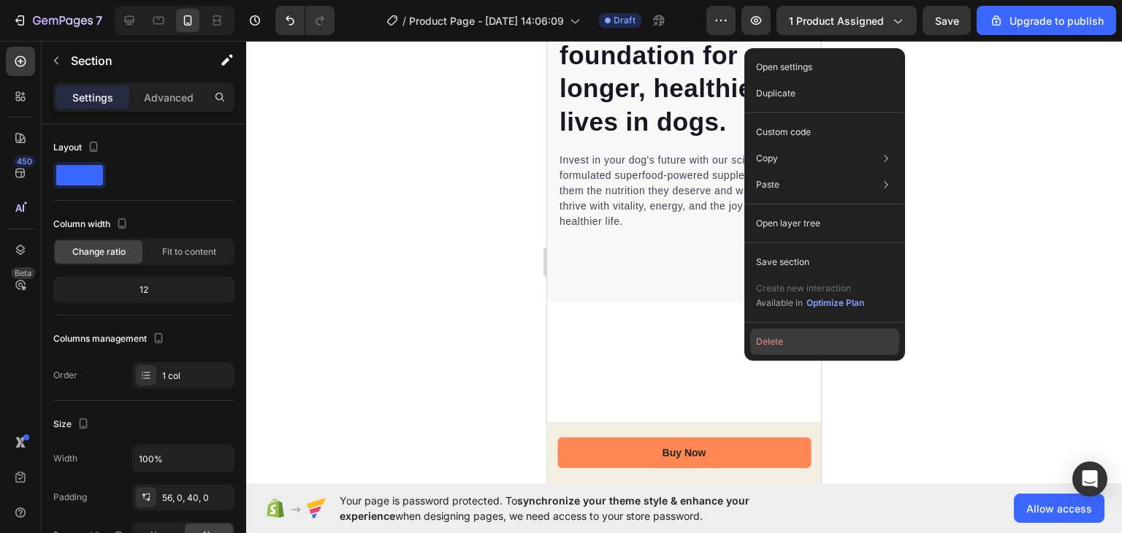
click at [754, 337] on button "Delete" at bounding box center [824, 342] width 149 height 26
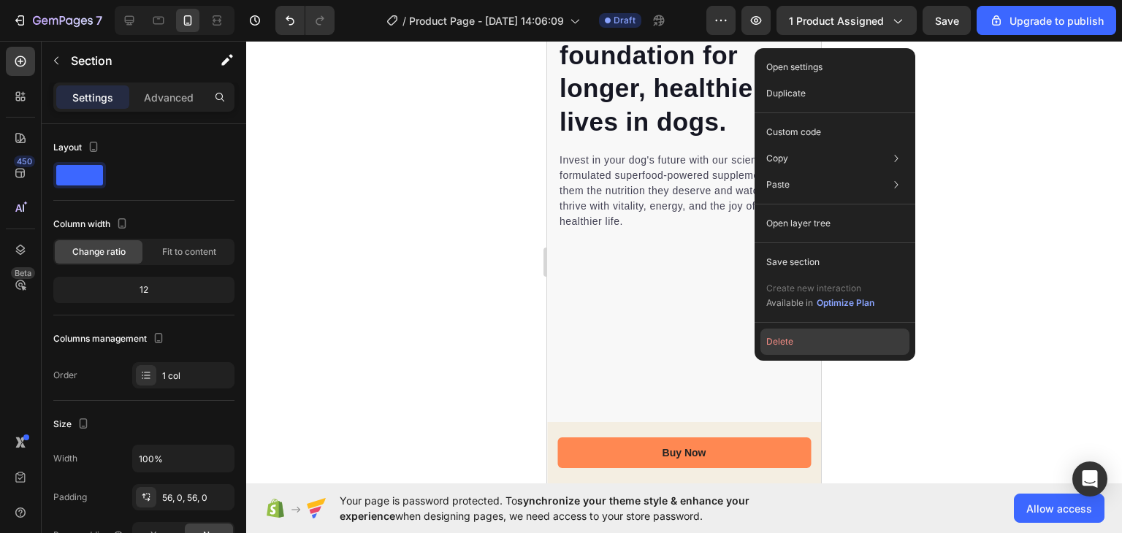
click at [768, 337] on button "Delete" at bounding box center [834, 342] width 149 height 26
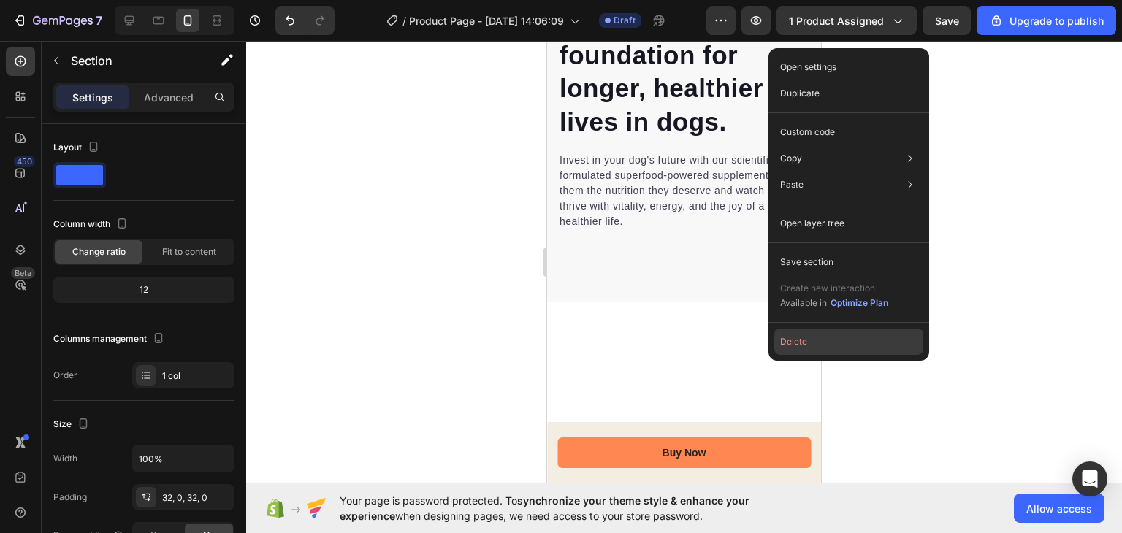
click at [778, 340] on button "Delete" at bounding box center [848, 342] width 149 height 26
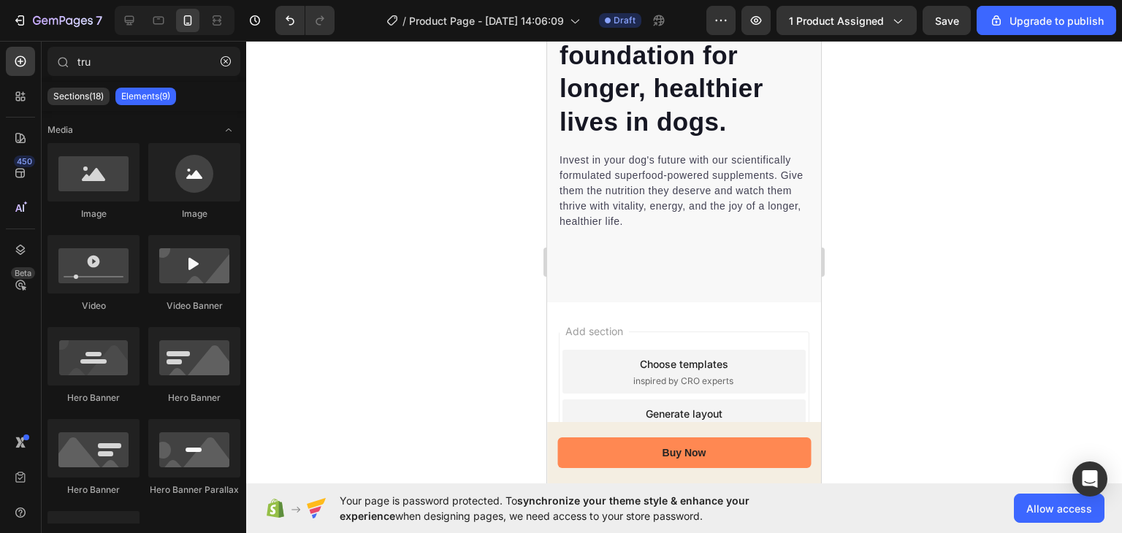
drag, startPoint x: 1325, startPoint y: 380, endPoint x: 624, endPoint y: 288, distance: 707.2
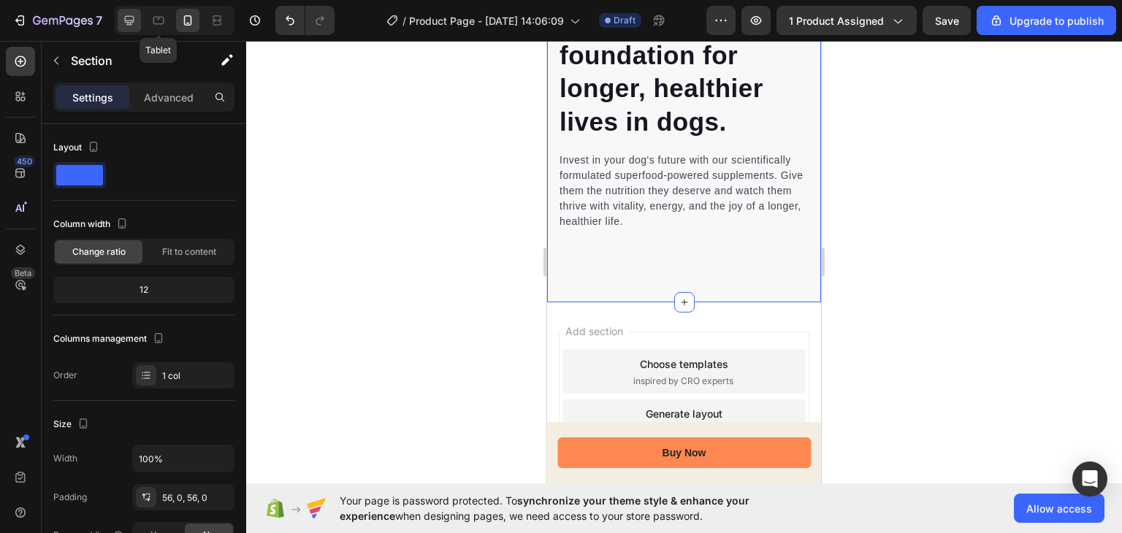
click at [139, 15] on div at bounding box center [129, 20] width 23 height 23
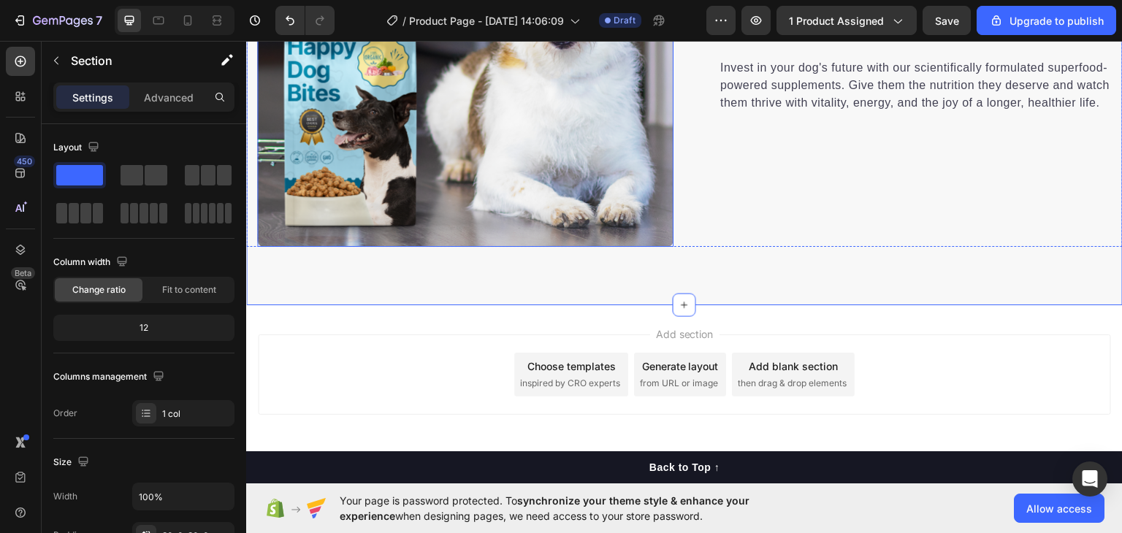
scroll to position [1014, 0]
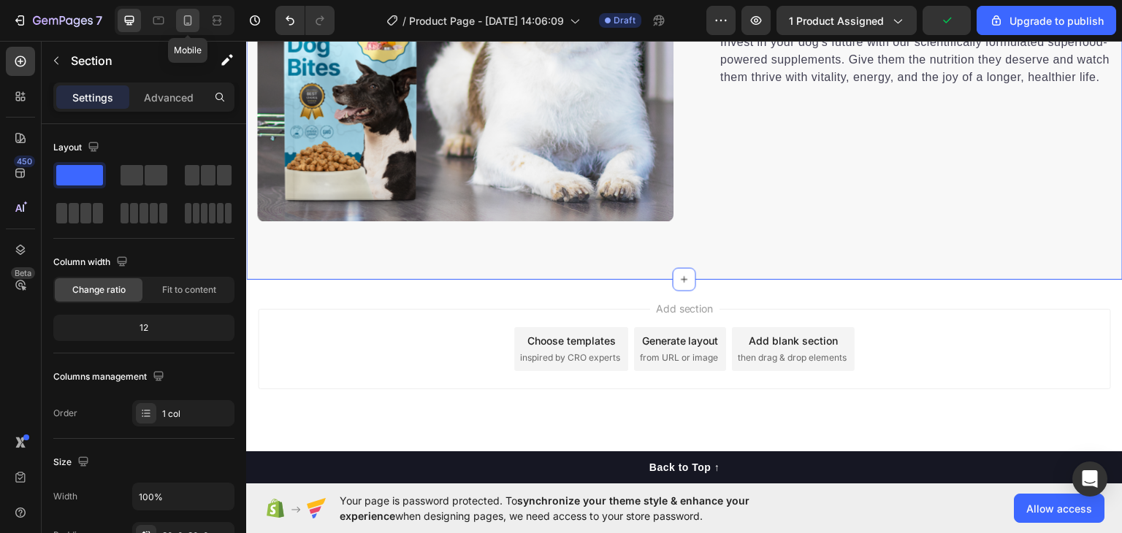
click at [194, 29] on div at bounding box center [187, 20] width 23 height 23
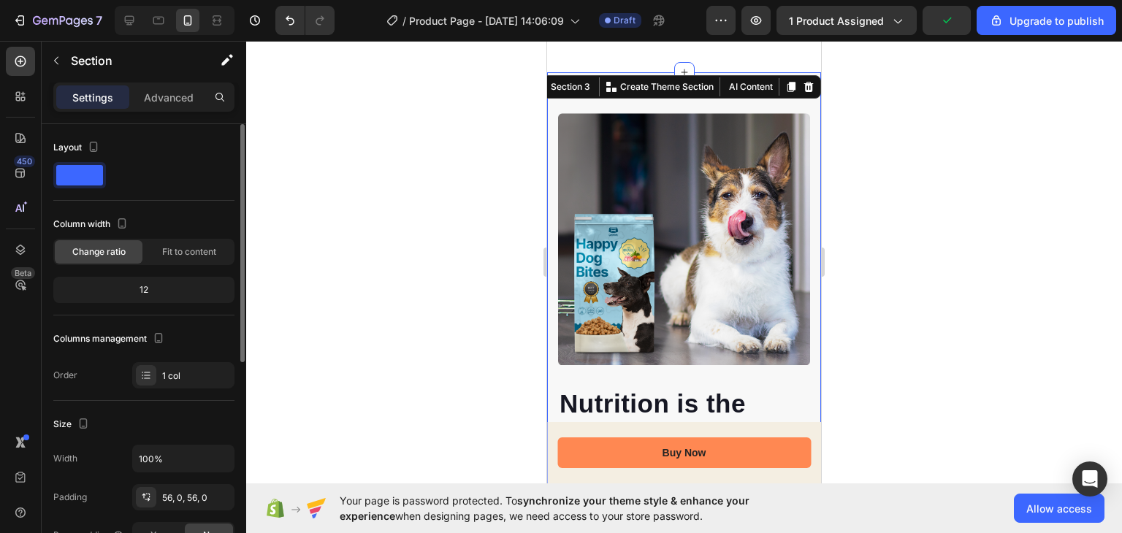
scroll to position [297, 0]
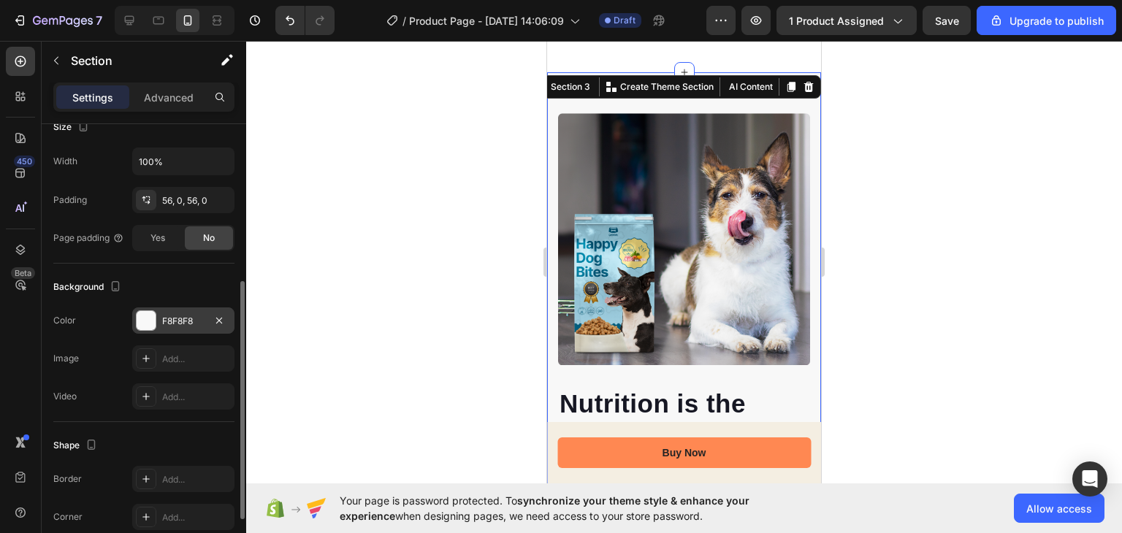
click at [139, 315] on div at bounding box center [146, 320] width 19 height 19
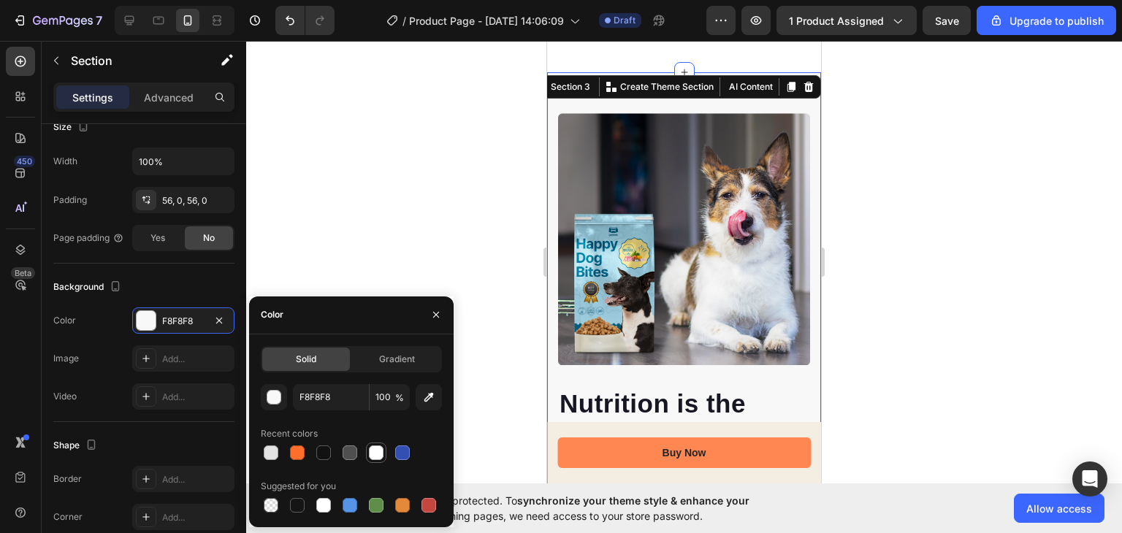
click at [377, 449] on div at bounding box center [376, 452] width 15 height 15
type input "FFFFFF"
click at [410, 237] on div at bounding box center [684, 287] width 876 height 492
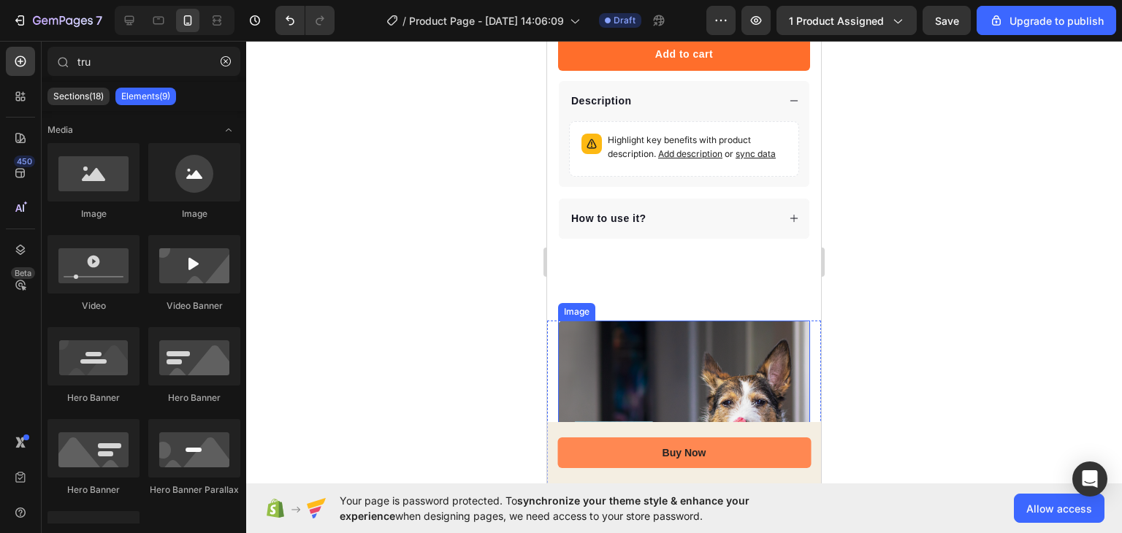
scroll to position [672, 0]
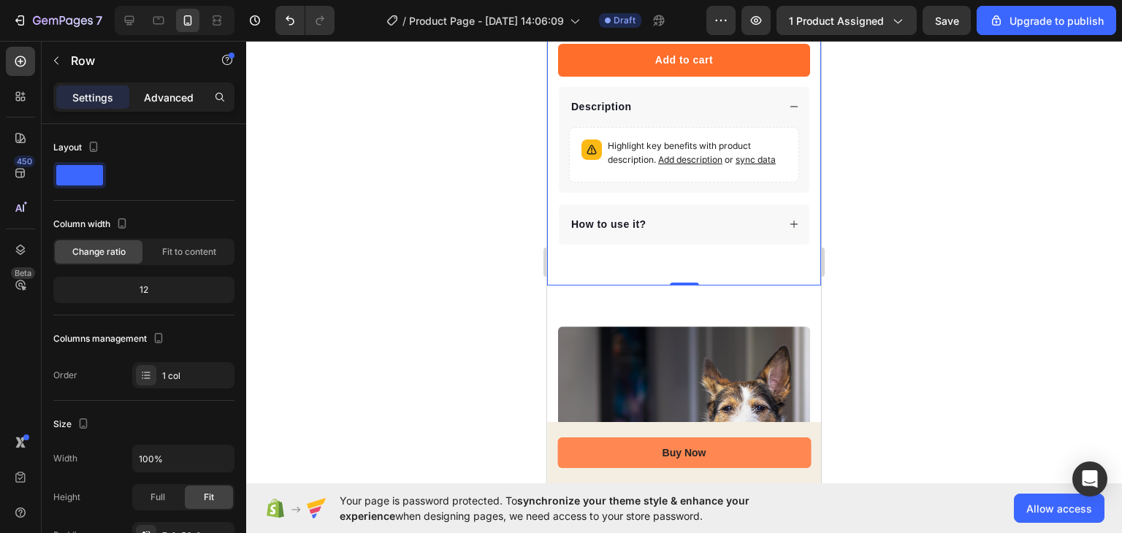
click at [177, 102] on p "Advanced" at bounding box center [169, 97] width 50 height 15
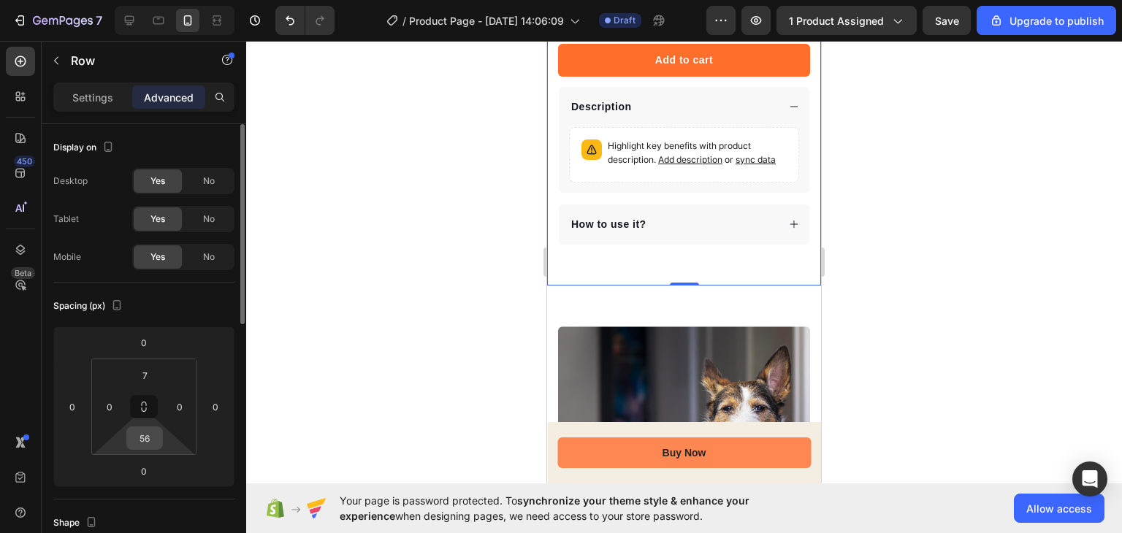
click at [156, 439] on input "56" at bounding box center [144, 438] width 29 height 22
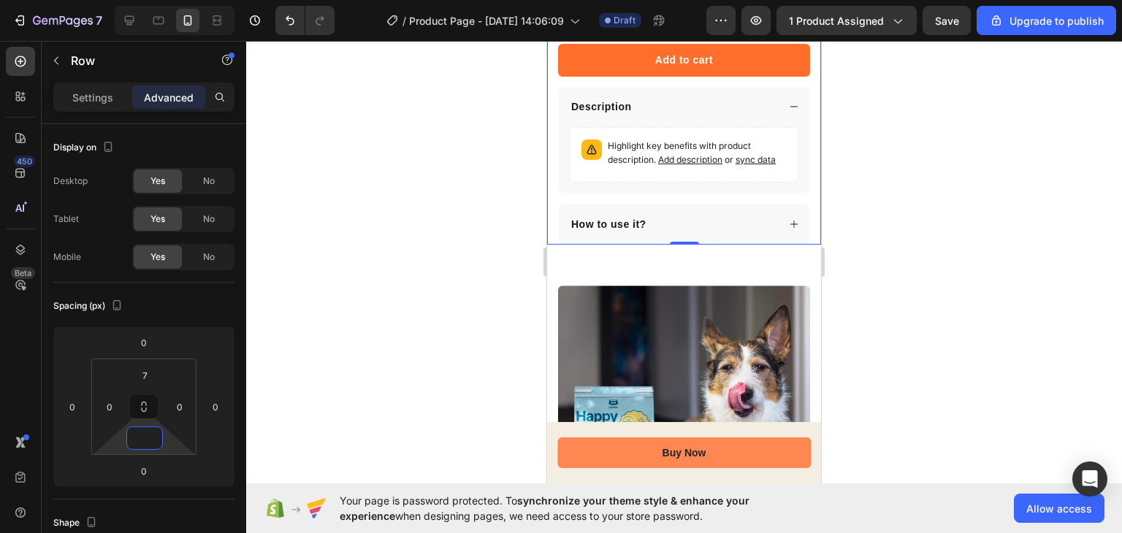
type input "0"
click at [380, 334] on div at bounding box center [684, 287] width 876 height 492
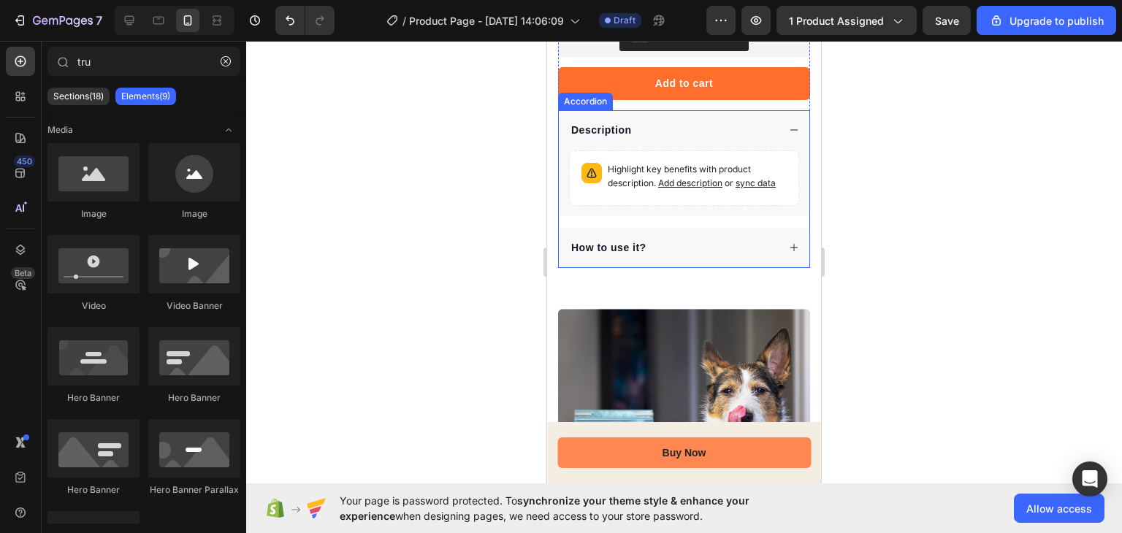
scroll to position [613, 0]
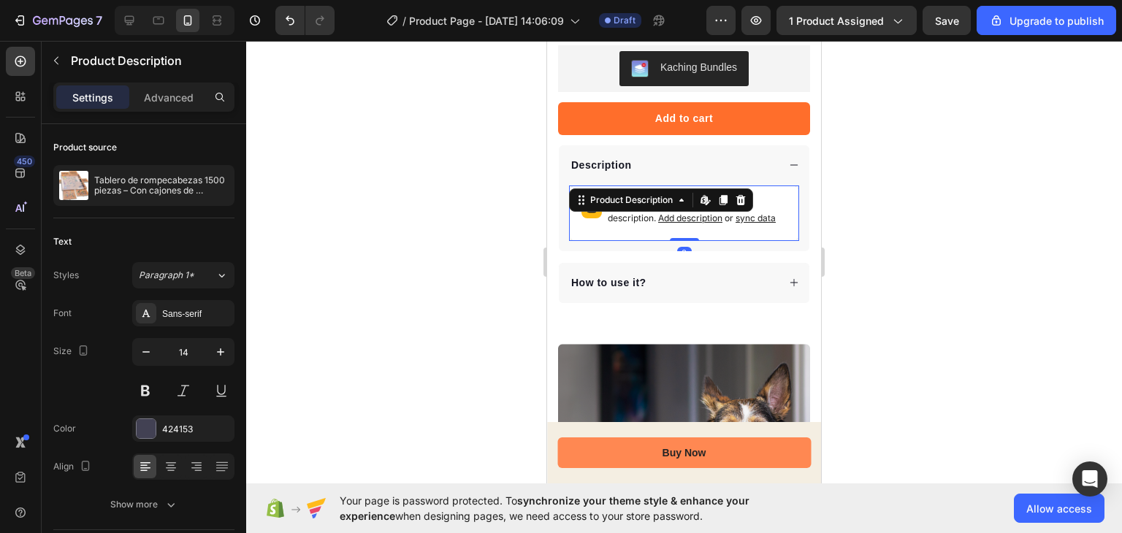
click at [622, 226] on p "Highlight key benefits with product description. Add description or sync data" at bounding box center [697, 212] width 179 height 28
click at [636, 270] on div "Description Highlight key benefits with product description. Add description or…" at bounding box center [684, 224] width 252 height 158
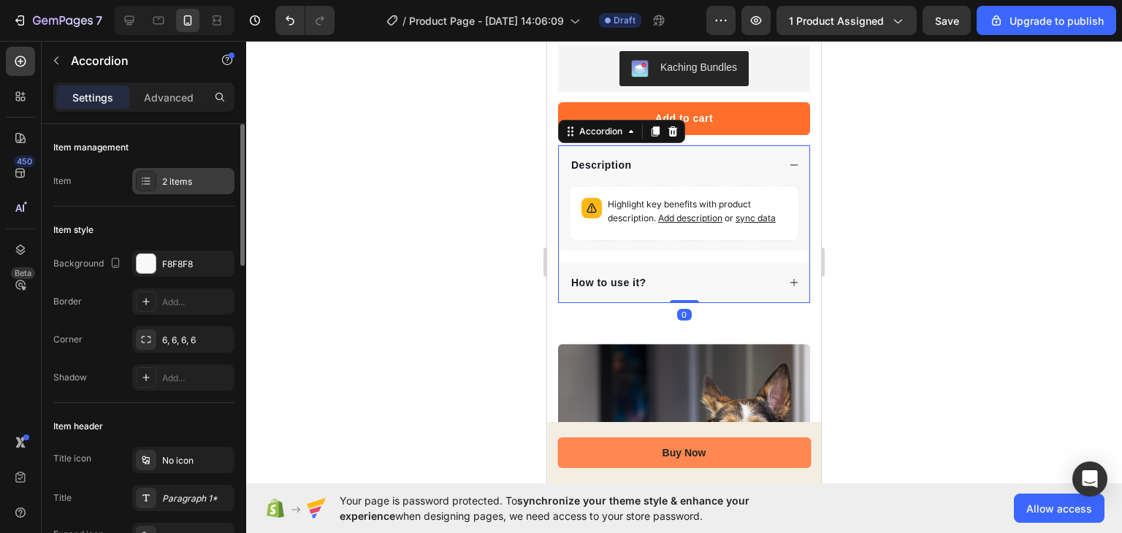
click at [177, 175] on div "2 items" at bounding box center [196, 181] width 69 height 13
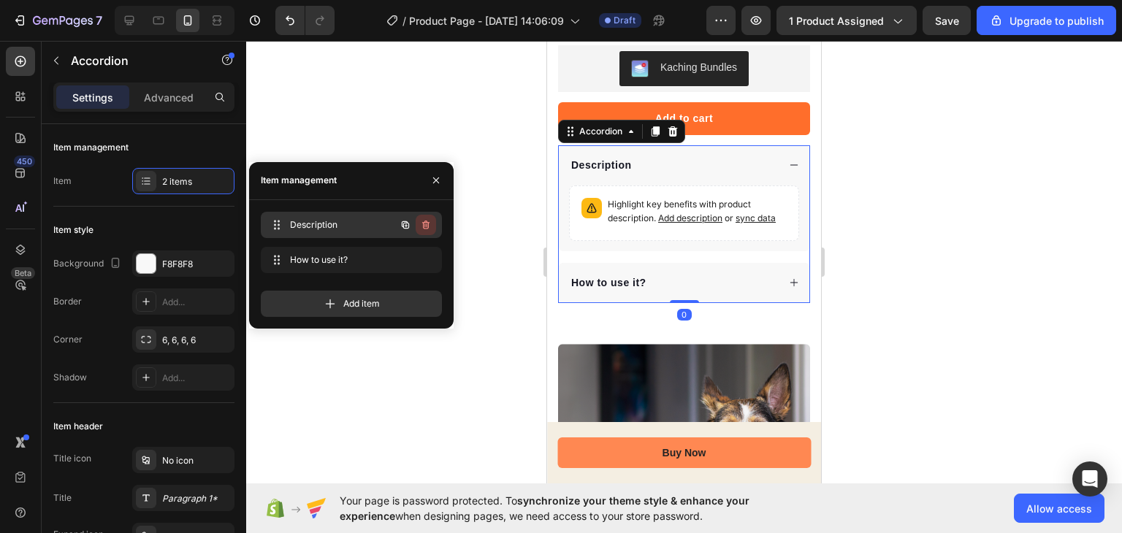
click at [424, 225] on icon "button" at bounding box center [424, 225] width 1 height 4
click at [424, 225] on div "Delete" at bounding box center [415, 224] width 27 height 13
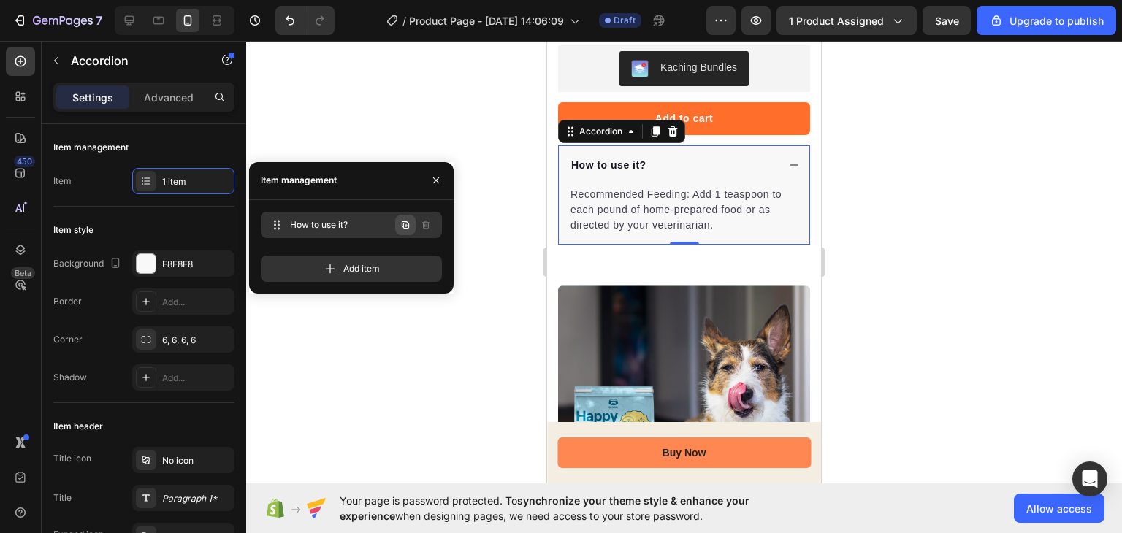
click at [406, 223] on icon "button" at bounding box center [405, 225] width 12 height 12
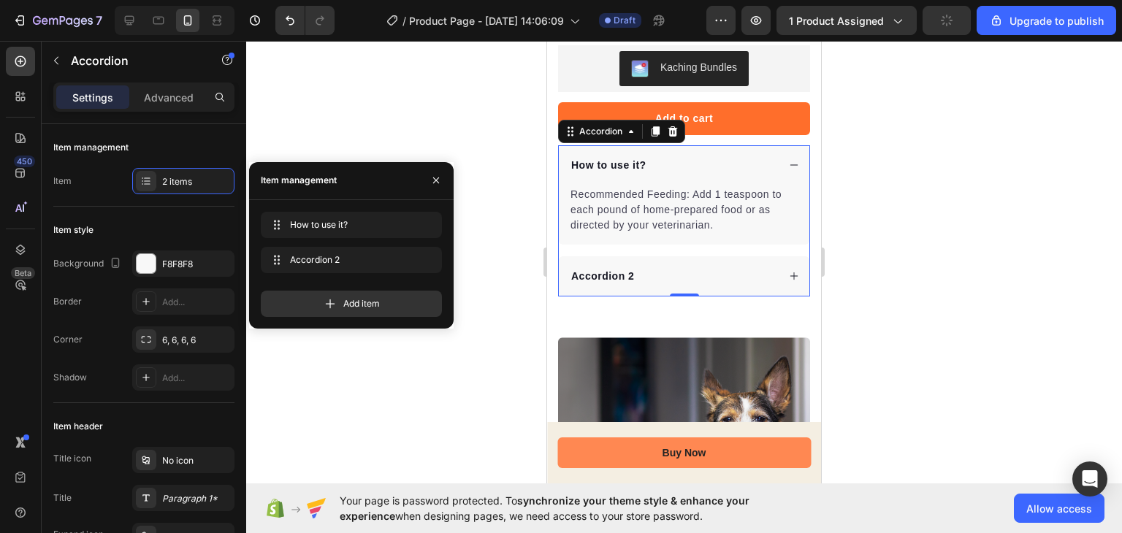
click at [446, 133] on div at bounding box center [684, 287] width 876 height 492
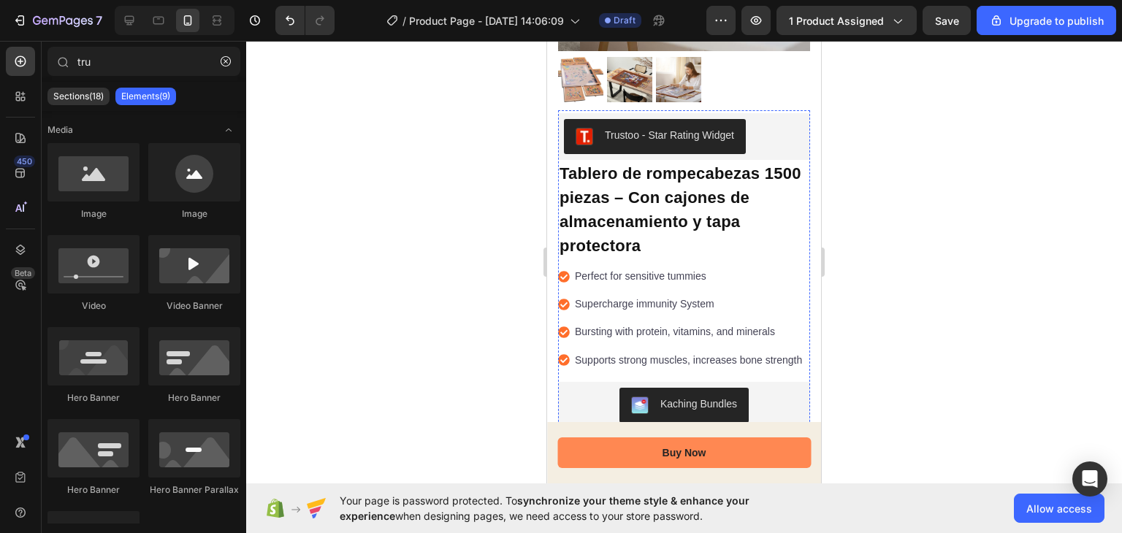
scroll to position [318, 0]
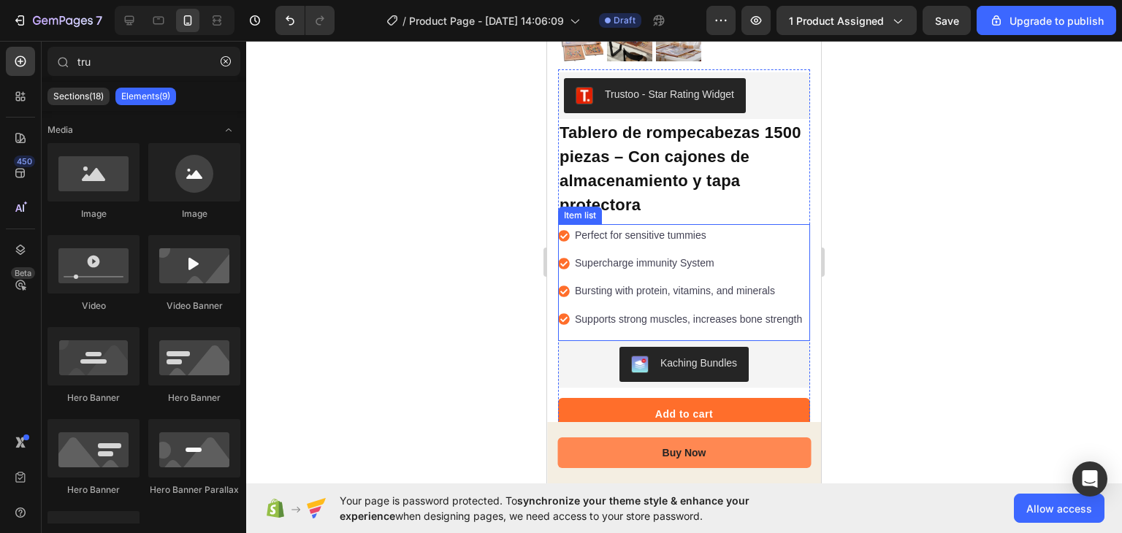
click at [621, 226] on p "Perfect for sensitive tummies" at bounding box center [688, 235] width 227 height 18
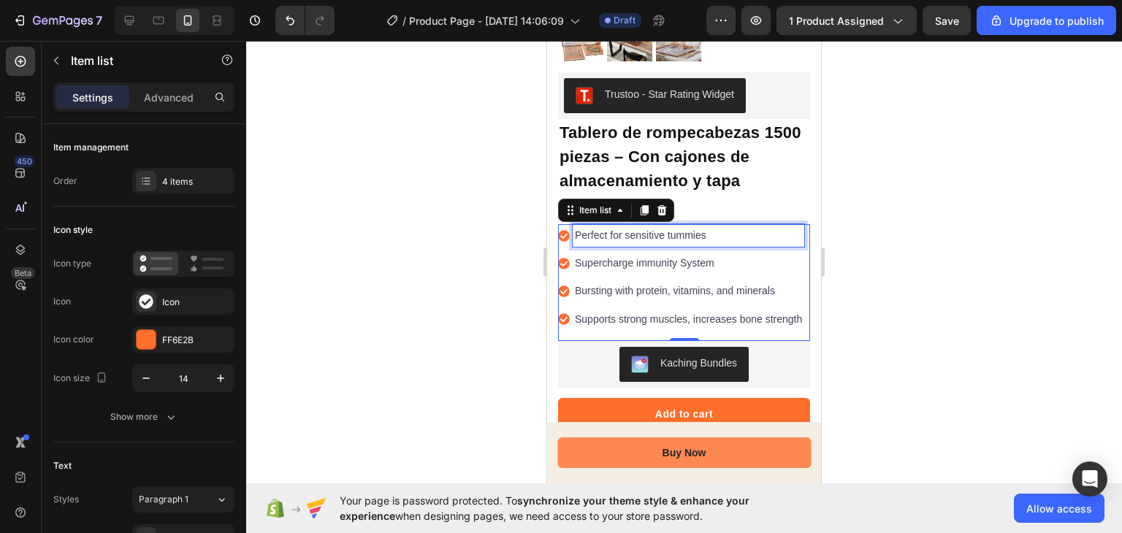
click at [621, 226] on p "Perfect for sensitive tummies" at bounding box center [688, 235] width 227 height 18
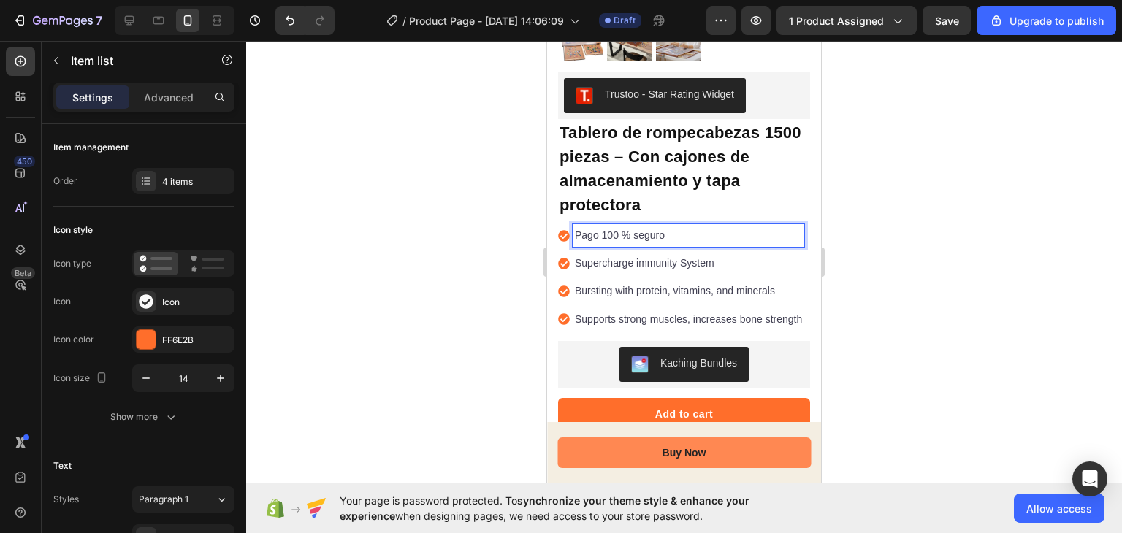
click at [454, 272] on div at bounding box center [684, 287] width 876 height 492
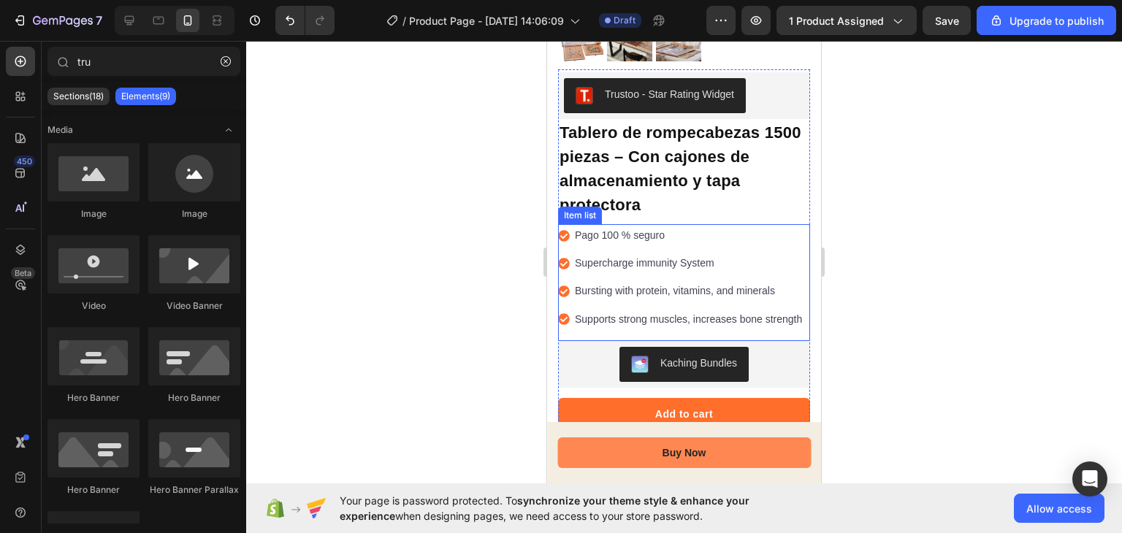
click at [622, 234] on div "Pago 100 % seguro" at bounding box center [689, 235] width 232 height 23
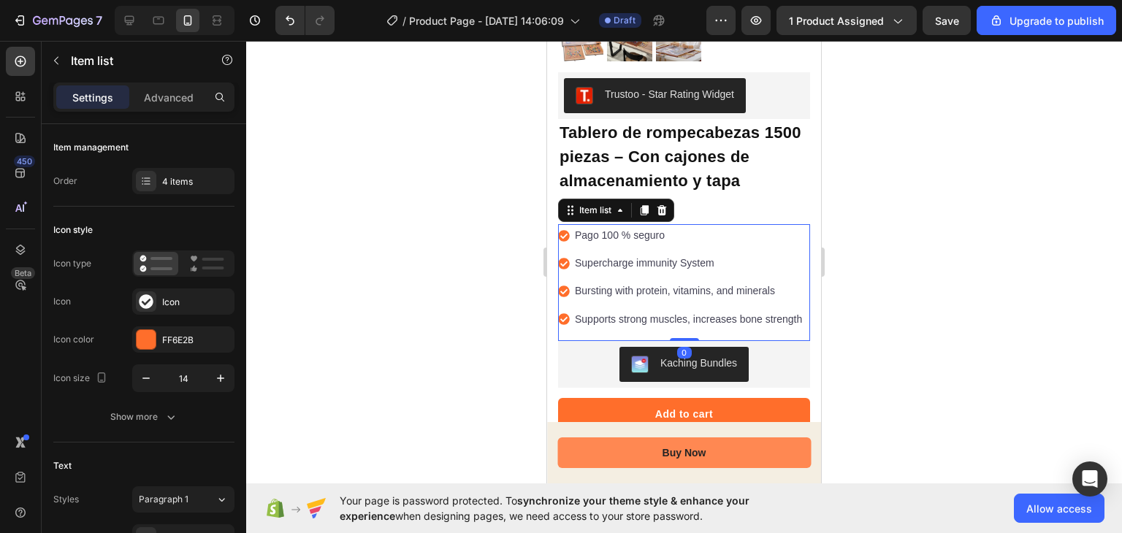
click at [622, 234] on div "Pago 100 % seguro" at bounding box center [689, 235] width 232 height 23
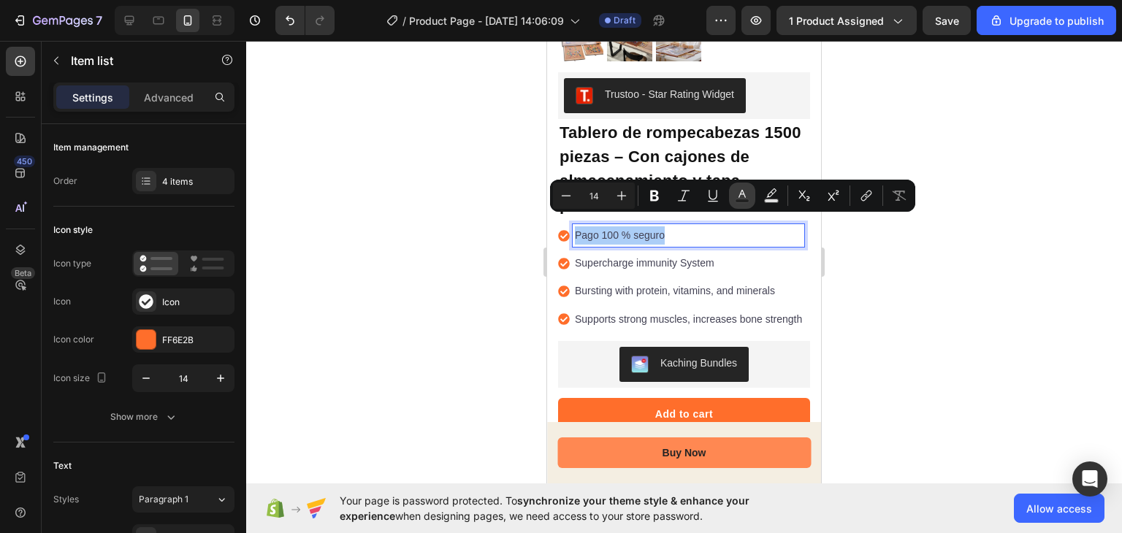
click at [751, 196] on button "Text Color" at bounding box center [742, 196] width 26 height 26
type input "424153"
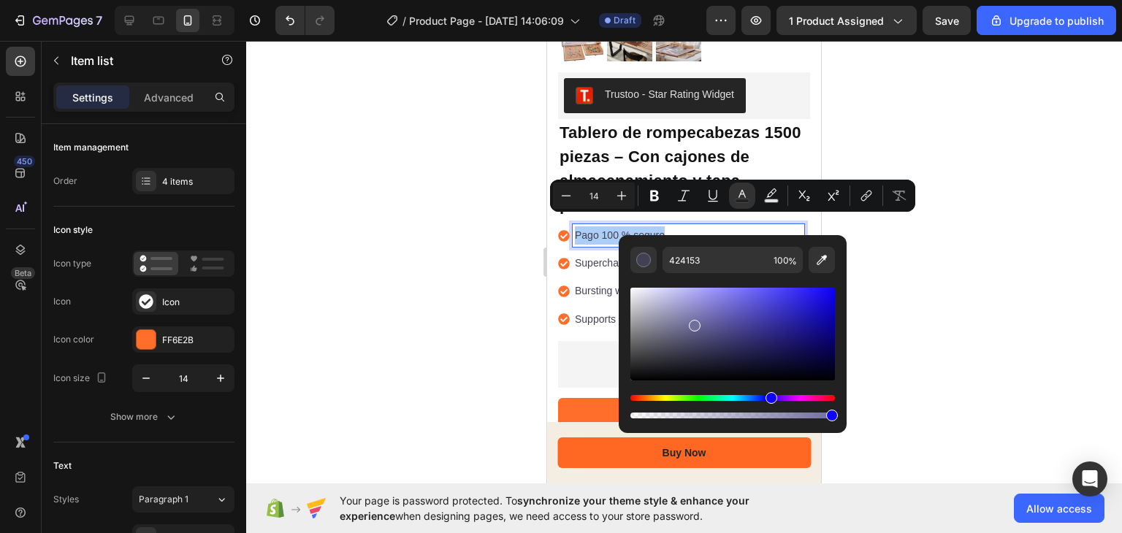
drag, startPoint x: 1240, startPoint y: 363, endPoint x: 579, endPoint y: 443, distance: 665.8
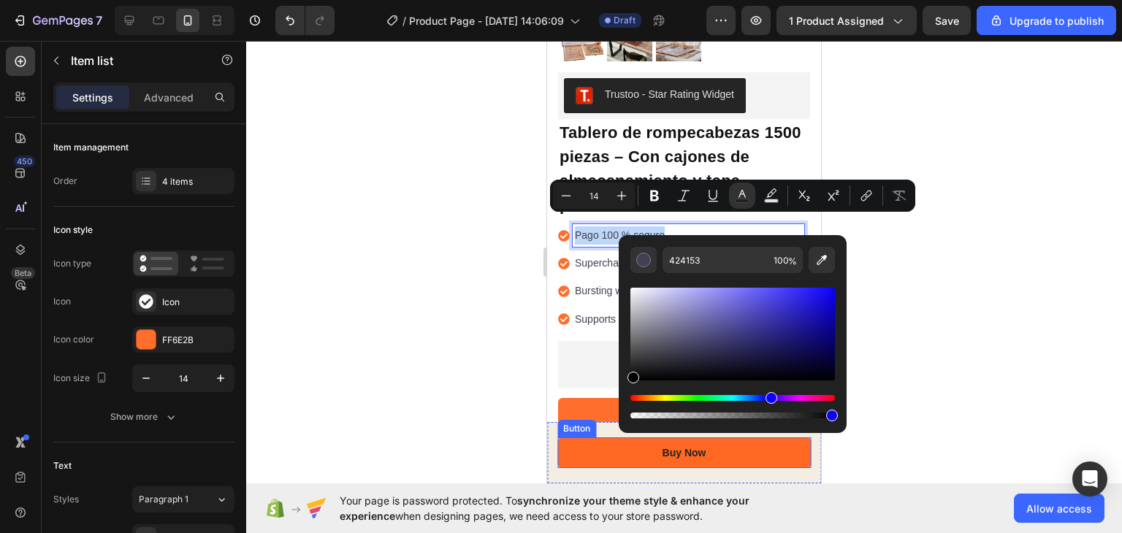
type input "000000"
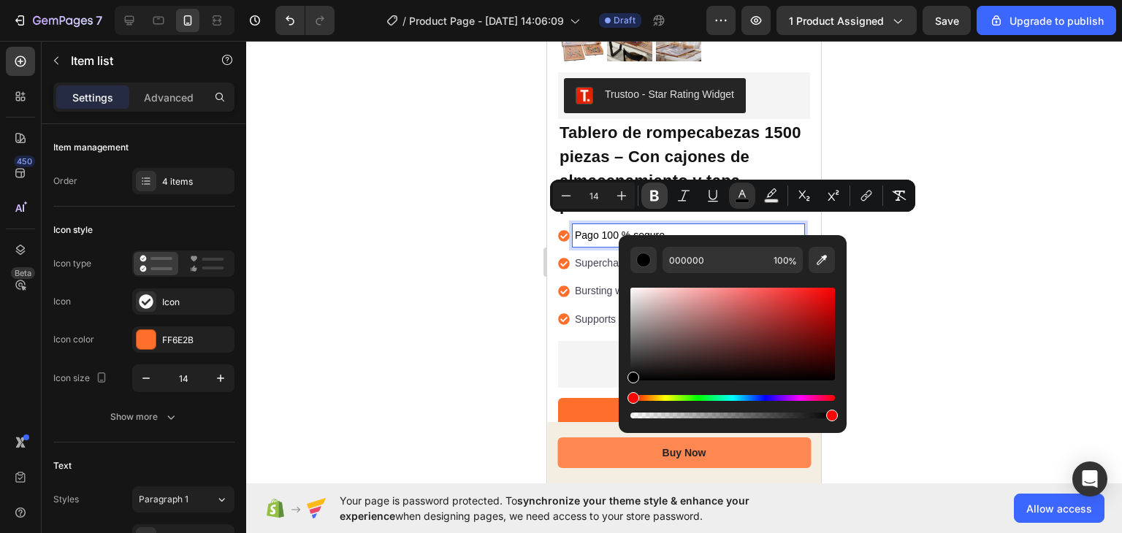
click at [646, 198] on button "Bold" at bounding box center [654, 196] width 26 height 26
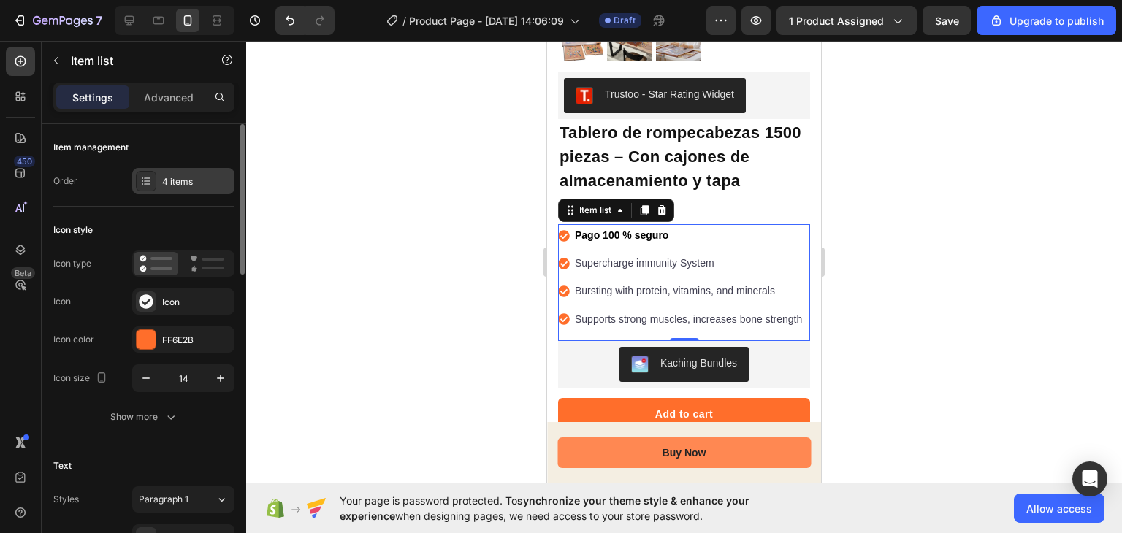
click at [181, 178] on div "4 items" at bounding box center [196, 181] width 69 height 13
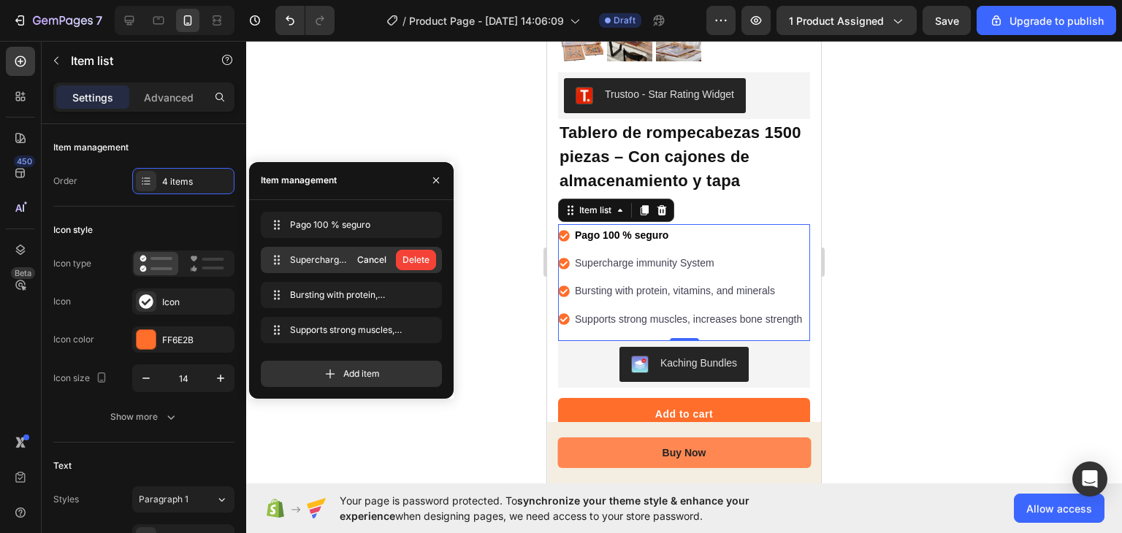
click at [429, 261] on div "Delete" at bounding box center [415, 259] width 27 height 13
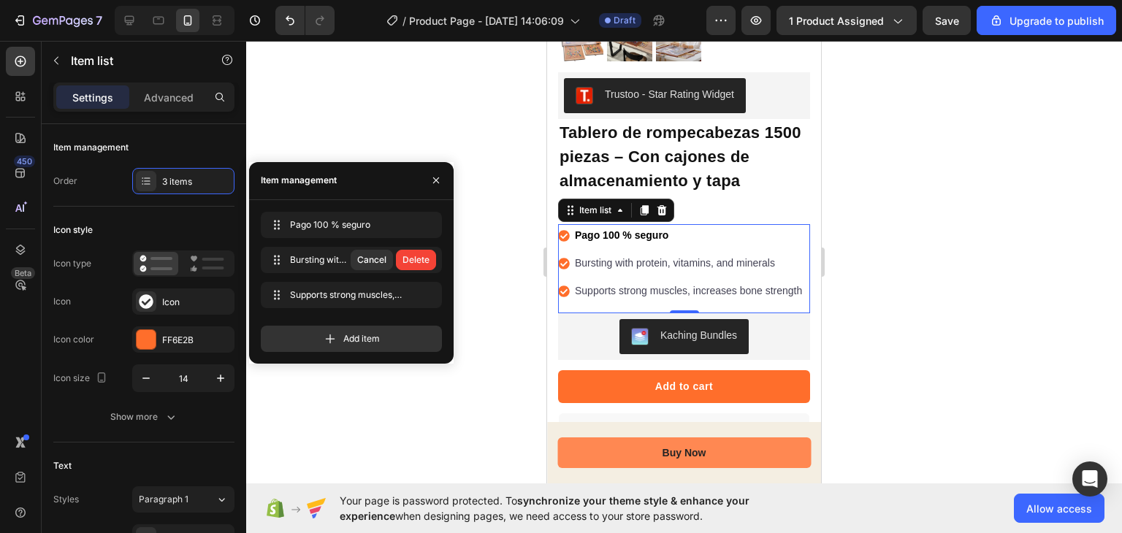
click at [429, 261] on div "Delete" at bounding box center [415, 259] width 27 height 13
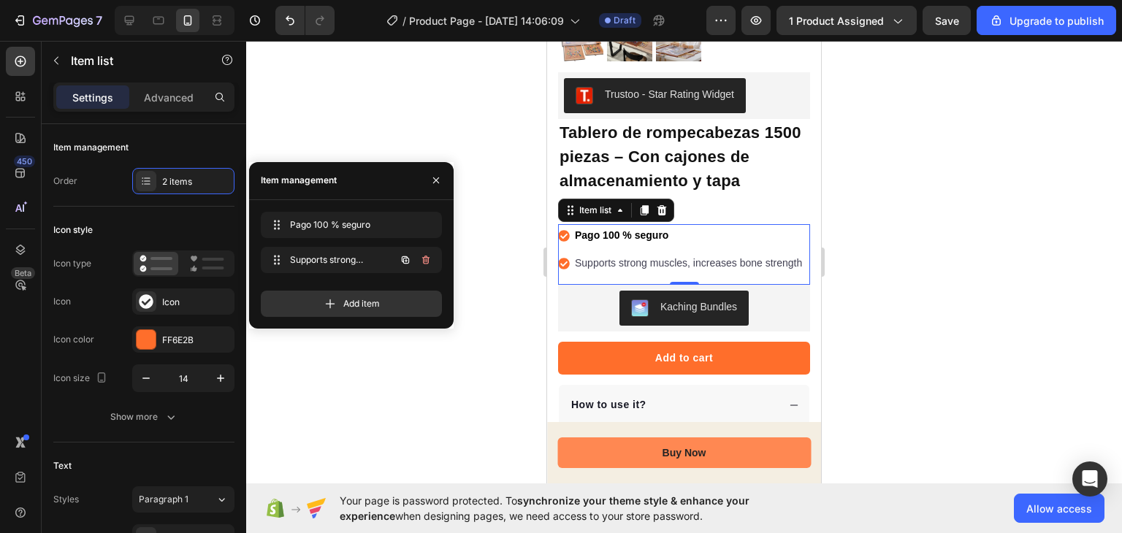
click at [429, 261] on icon "button" at bounding box center [426, 260] width 12 height 12
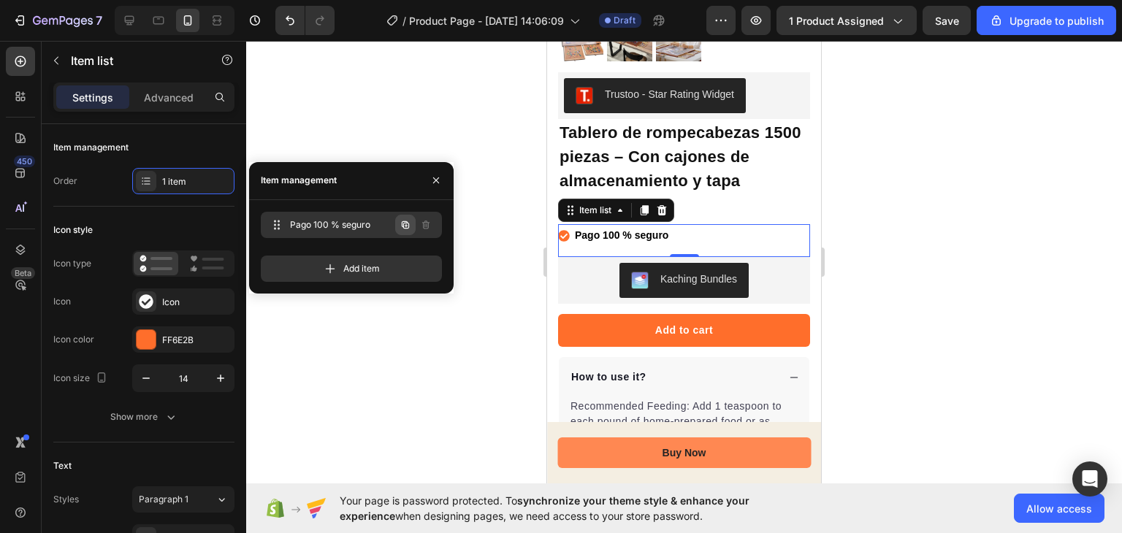
click at [405, 222] on icon "button" at bounding box center [405, 225] width 12 height 12
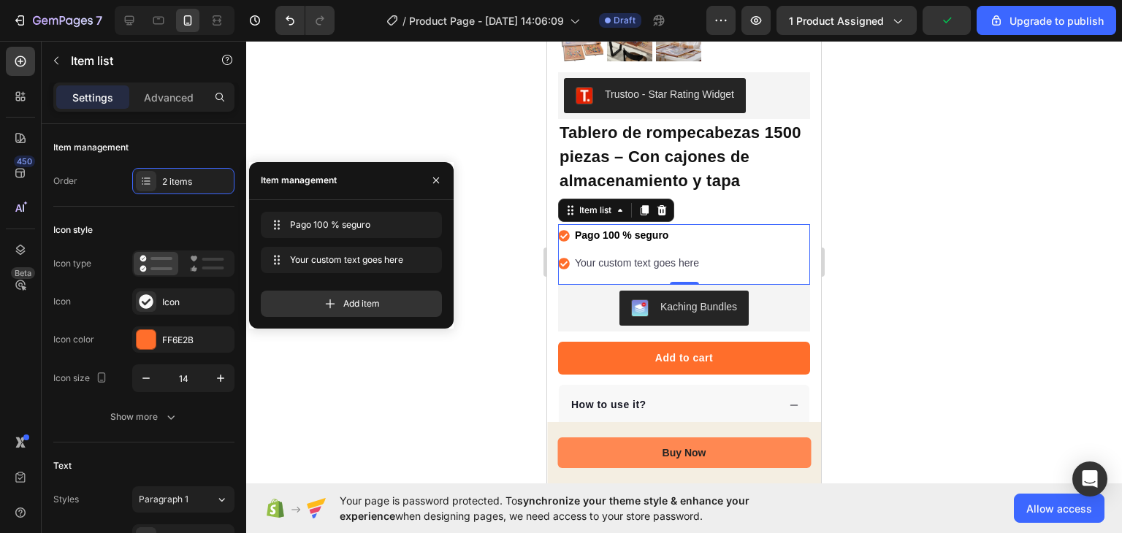
click at [605, 252] on div "Your custom text goes here" at bounding box center [637, 263] width 129 height 23
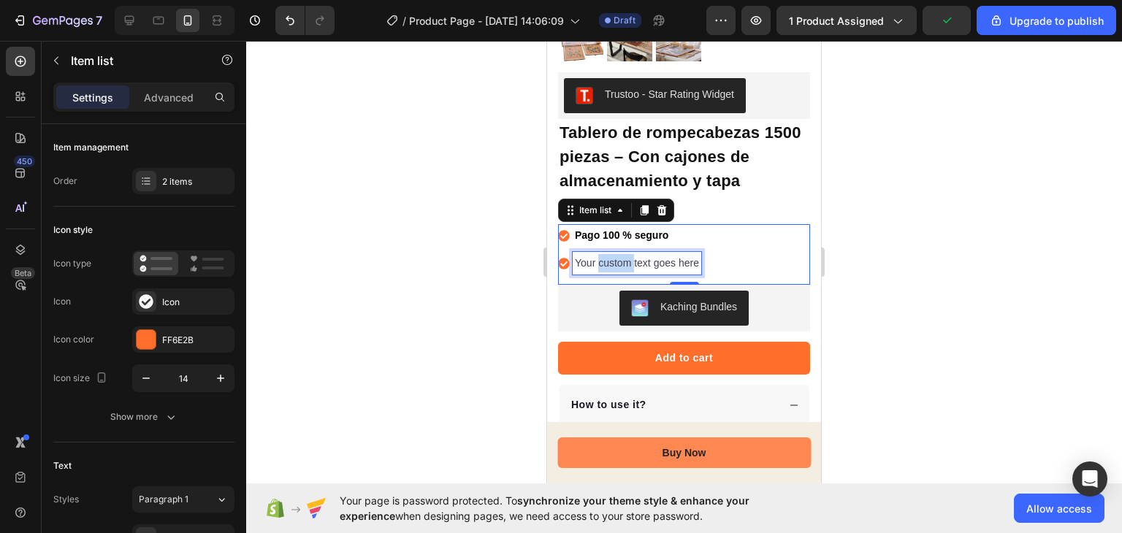
click at [605, 254] on p "Your custom text goes here" at bounding box center [637, 263] width 124 height 18
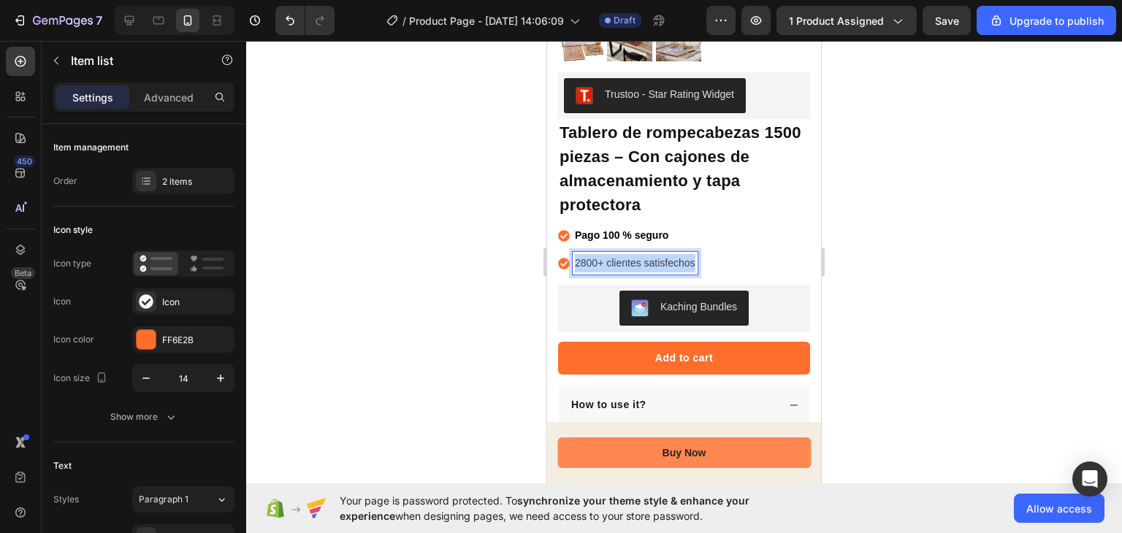
click at [605, 254] on p "2800+ clientes satisfechos" at bounding box center [635, 263] width 121 height 18
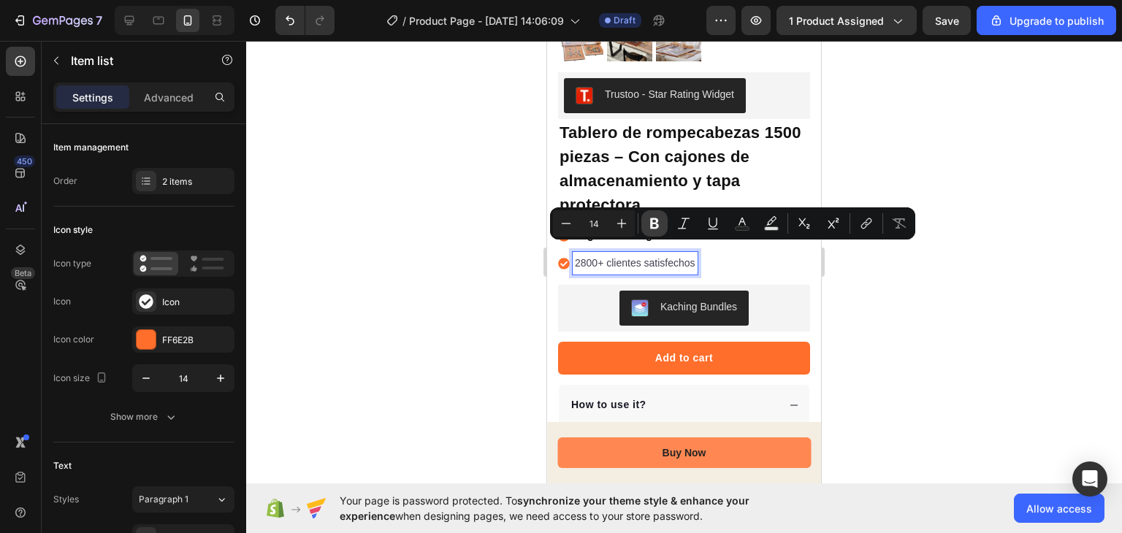
click at [651, 225] on icon "Editor contextual toolbar" at bounding box center [654, 223] width 9 height 11
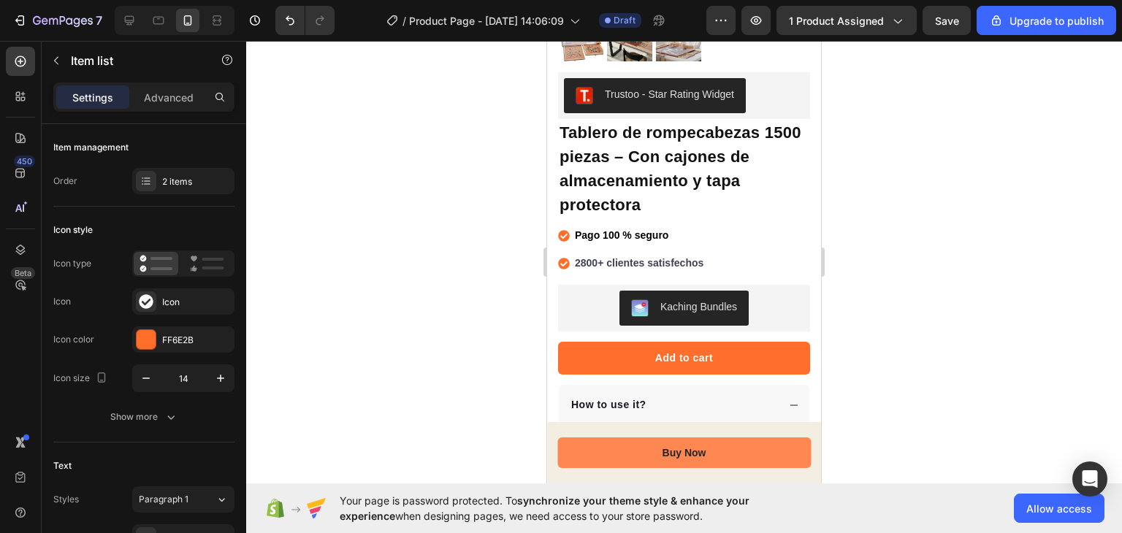
click at [654, 257] on strong "2800+ clientes satisfechos" at bounding box center [639, 263] width 129 height 12
click at [678, 239] on div "Pago 100 % seguro 2800+ clientes satisfechos" at bounding box center [632, 249] width 148 height 50
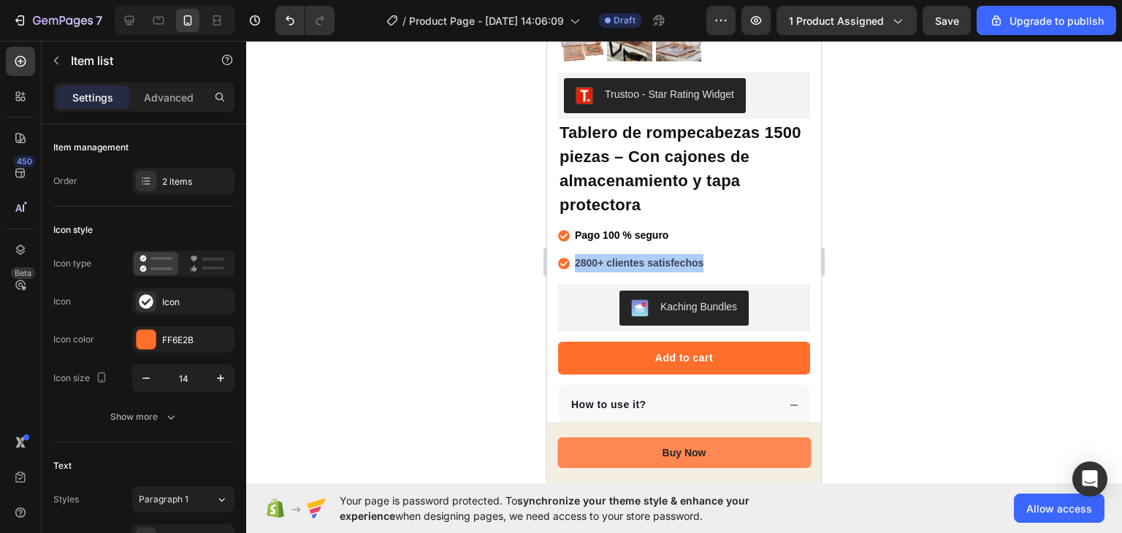
click at [868, 229] on div at bounding box center [684, 287] width 876 height 492
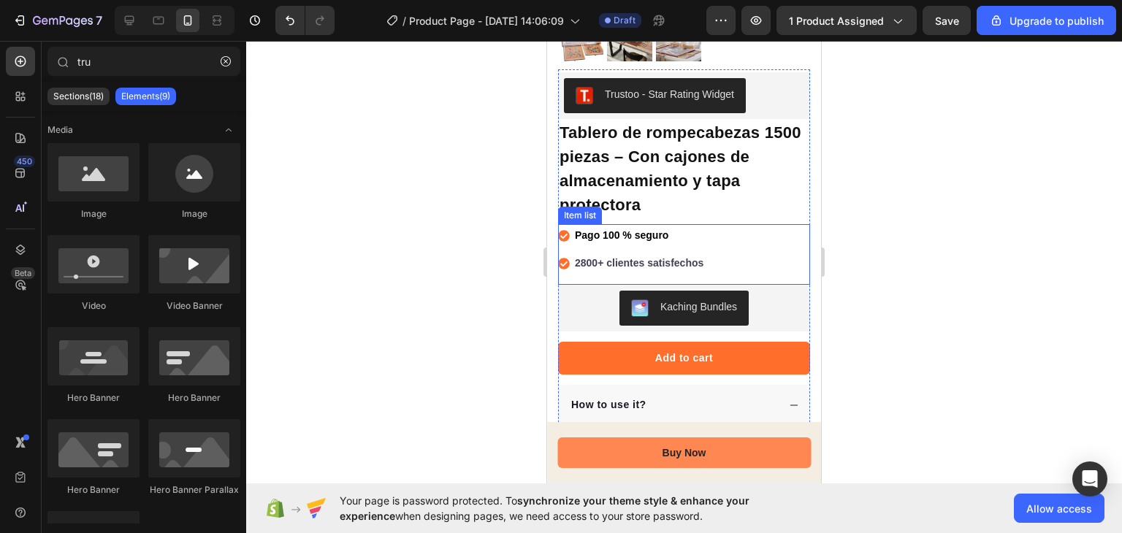
click at [701, 233] on p "Pago 100 % seguro" at bounding box center [639, 235] width 129 height 18
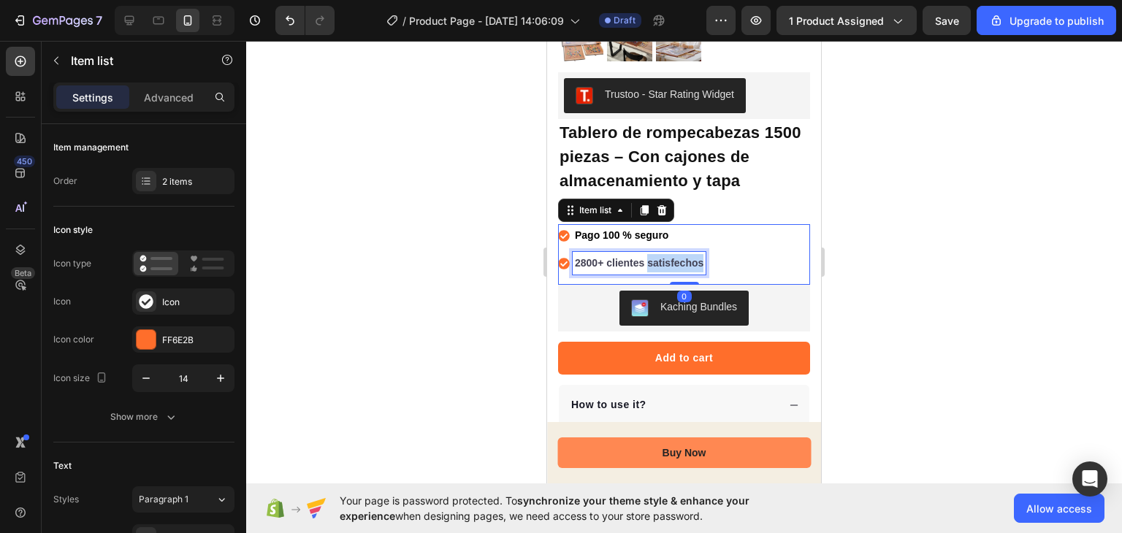
click at [674, 257] on strong "2800+ clientes satisfechos" at bounding box center [639, 263] width 129 height 12
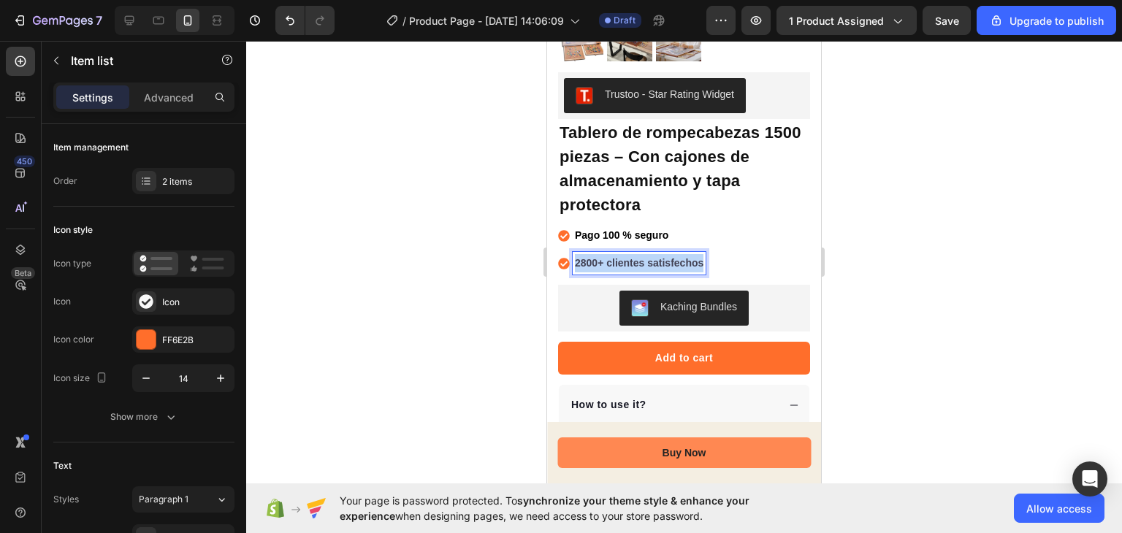
click at [674, 257] on strong "2800+ clientes satisfechos" at bounding box center [639, 263] width 129 height 12
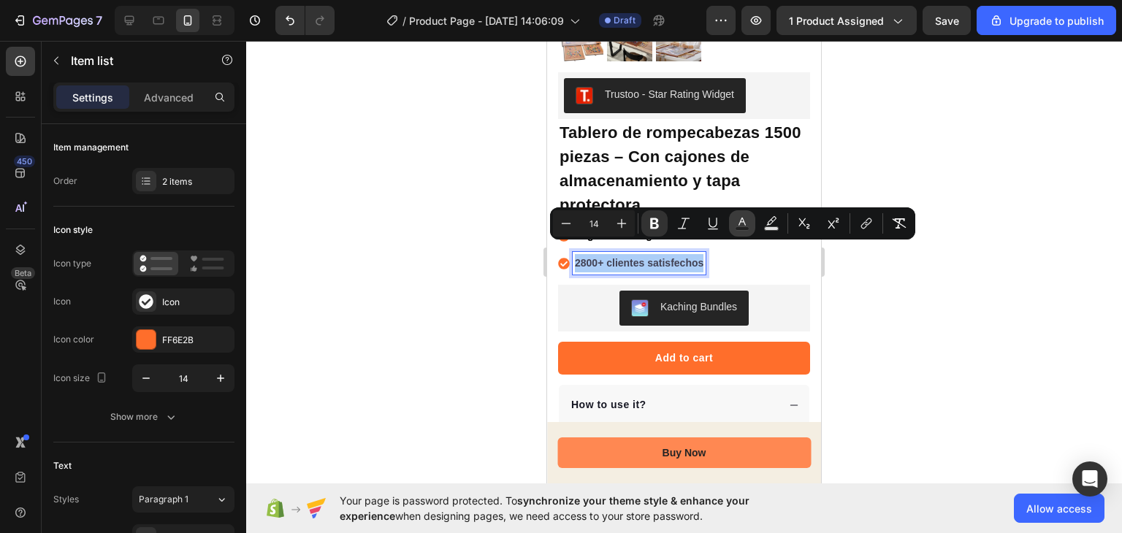
click at [739, 226] on icon "Editor contextual toolbar" at bounding box center [742, 223] width 15 height 15
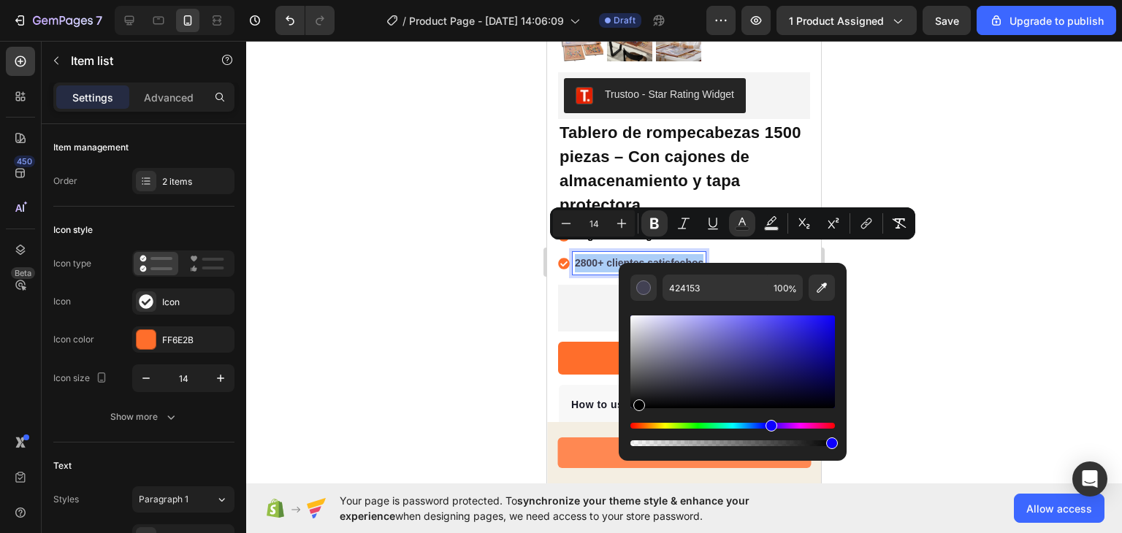
drag, startPoint x: 1185, startPoint y: 451, endPoint x: 556, endPoint y: 470, distance: 629.8
type input "000000"
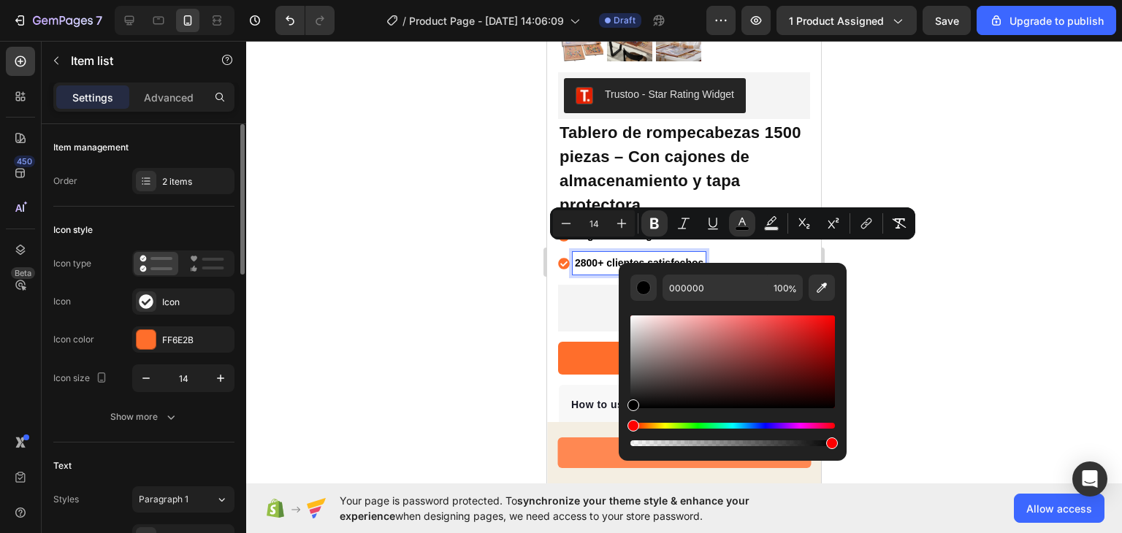
click at [185, 194] on div "2 items" at bounding box center [183, 181] width 102 height 26
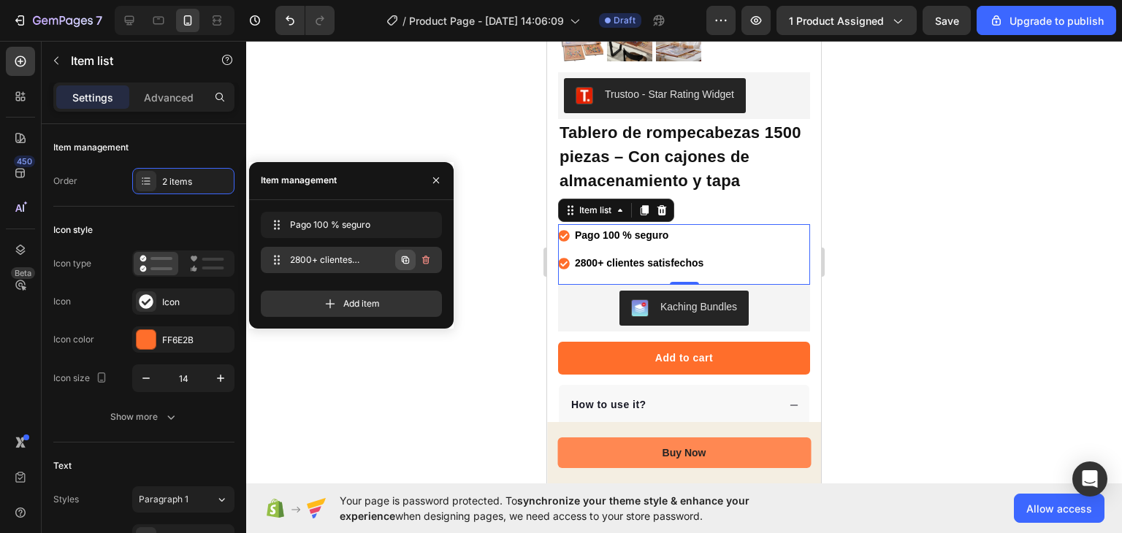
click at [402, 267] on button "button" at bounding box center [405, 260] width 20 height 20
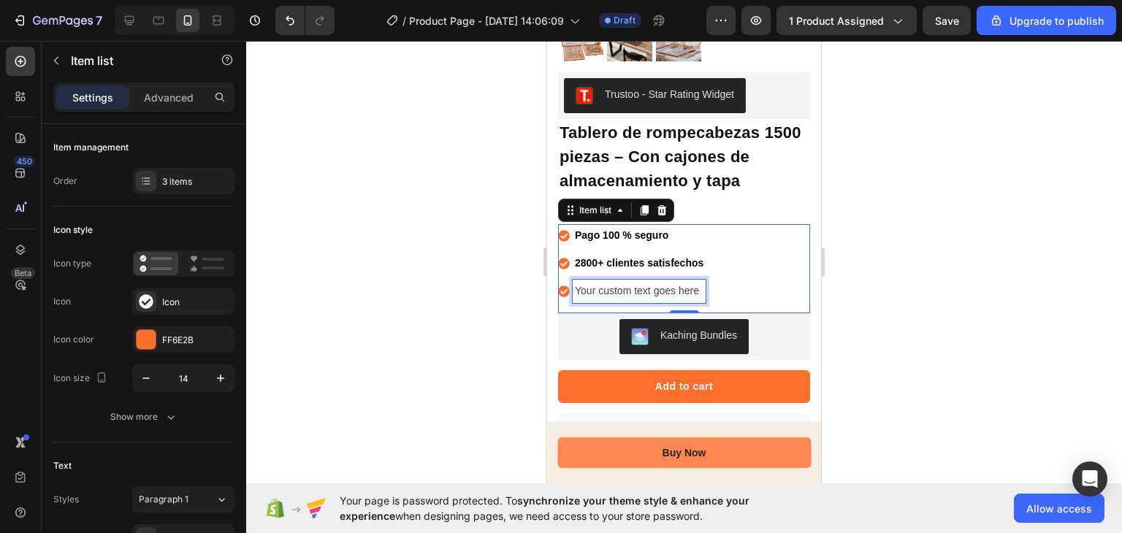
click at [626, 280] on div "Your custom text goes here" at bounding box center [639, 291] width 133 height 23
click at [626, 282] on p "Your custom text goes here" at bounding box center [639, 291] width 129 height 18
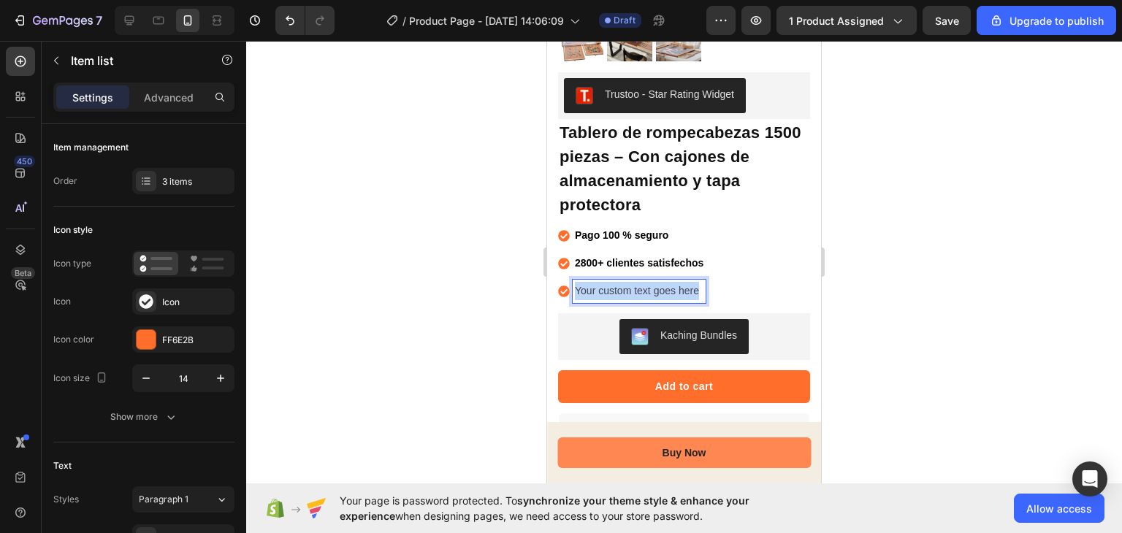
click at [626, 282] on p "Your custom text goes here" at bounding box center [639, 291] width 129 height 18
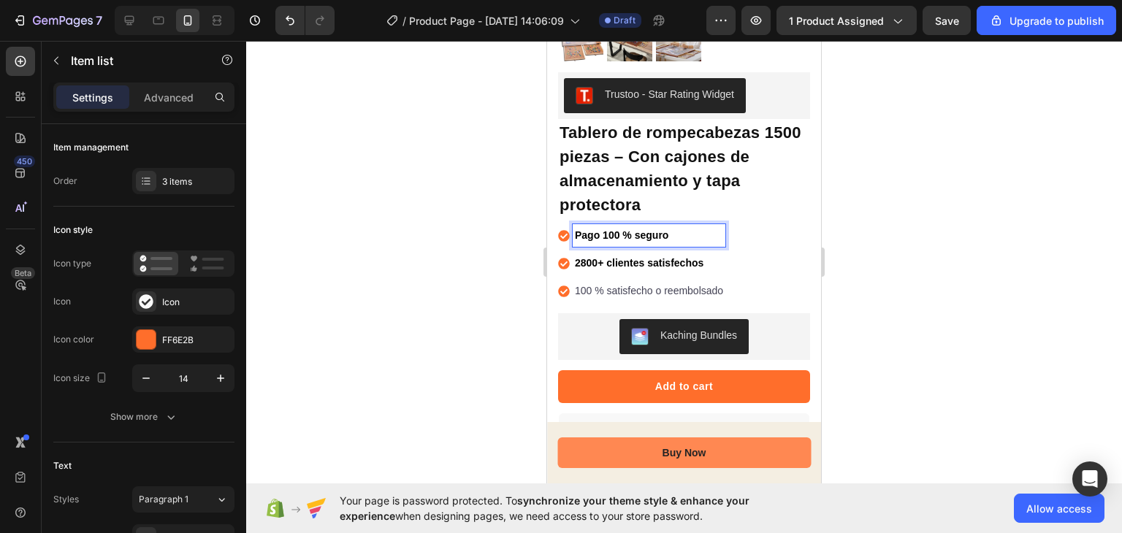
click at [623, 229] on strong "Pago 100 % seguro" at bounding box center [621, 235] width 93 height 12
click at [593, 282] on p "100 % satisfecho o reembolsado" at bounding box center [649, 291] width 148 height 18
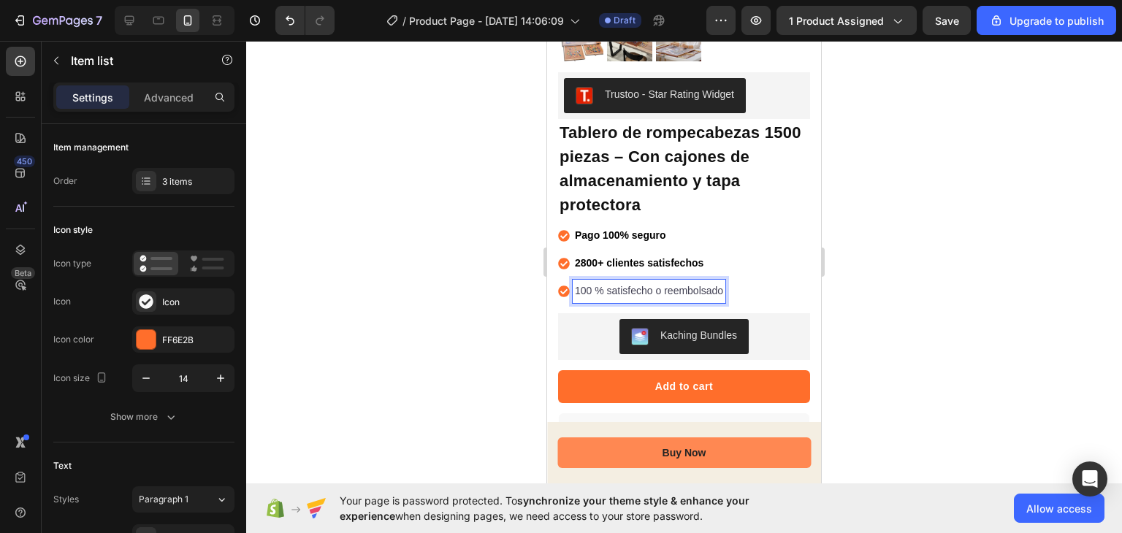
click at [594, 282] on p "100 % satisfecho o reembolsado" at bounding box center [649, 291] width 148 height 18
click at [609, 282] on p "100% satisfecho o reembolsado" at bounding box center [647, 291] width 145 height 18
click at [611, 257] on strong "2800+ clientes satisfechos" at bounding box center [639, 263] width 129 height 12
click at [696, 289] on div "100% Satisfecho o reembolsado" at bounding box center [649, 291] width 152 height 23
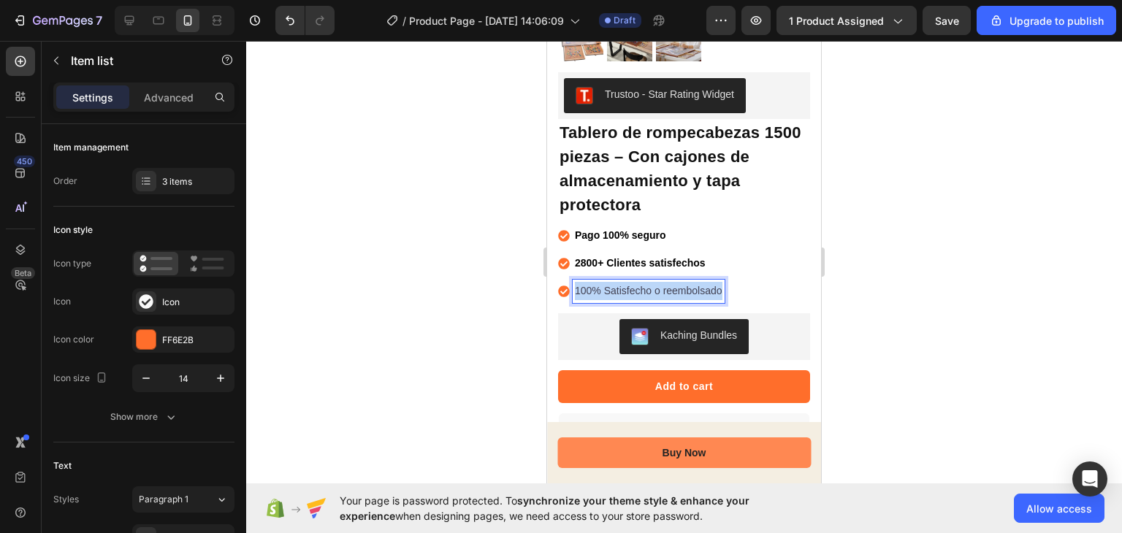
click at [696, 289] on div "100% Satisfecho o reembolsado" at bounding box center [649, 291] width 152 height 23
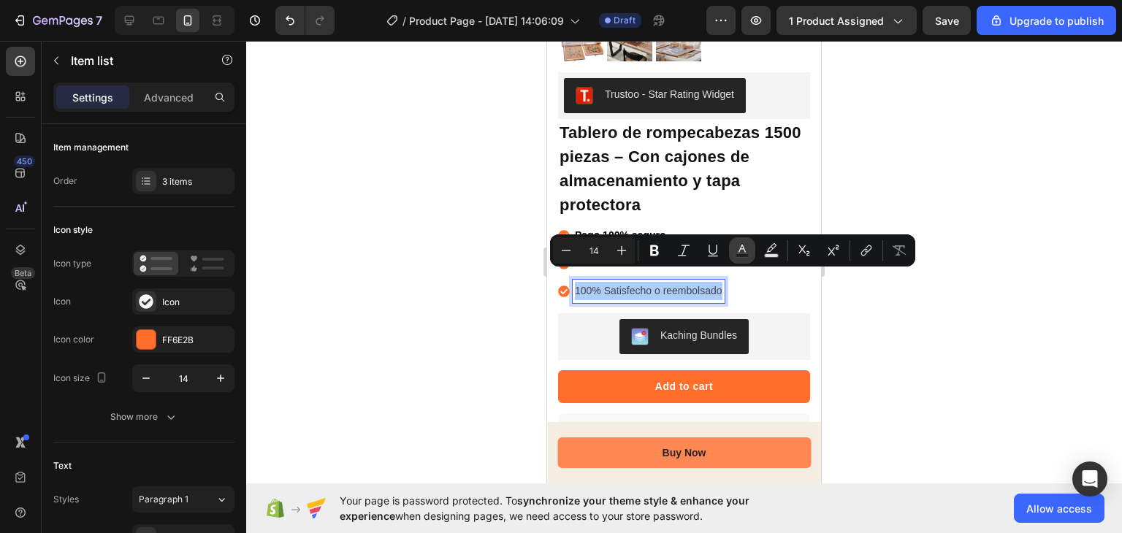
click at [741, 242] on button "Text Color" at bounding box center [742, 250] width 26 height 26
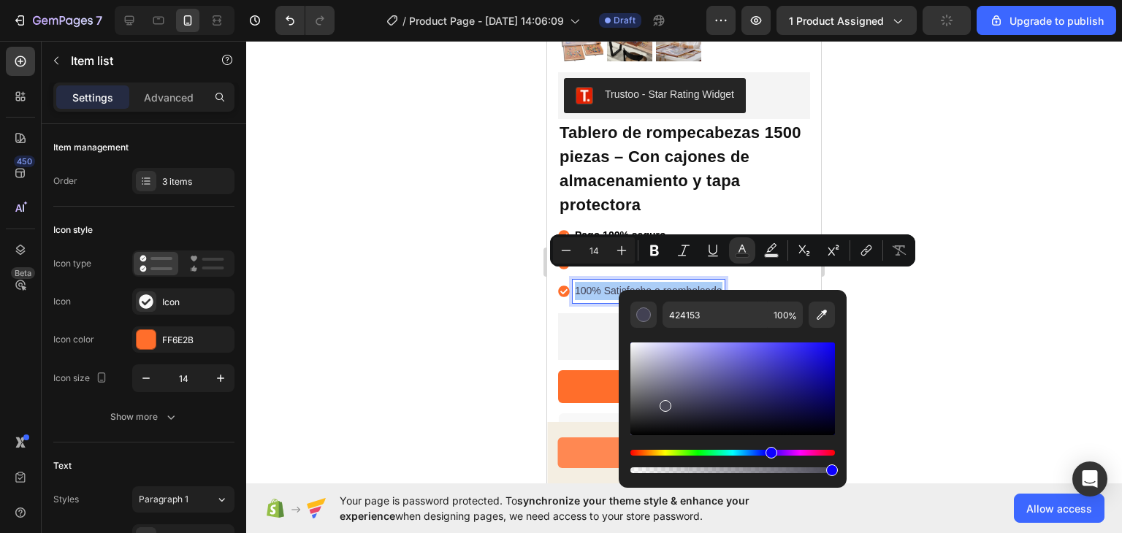
drag, startPoint x: 1210, startPoint y: 444, endPoint x: 587, endPoint y: 480, distance: 624.0
type input "000000"
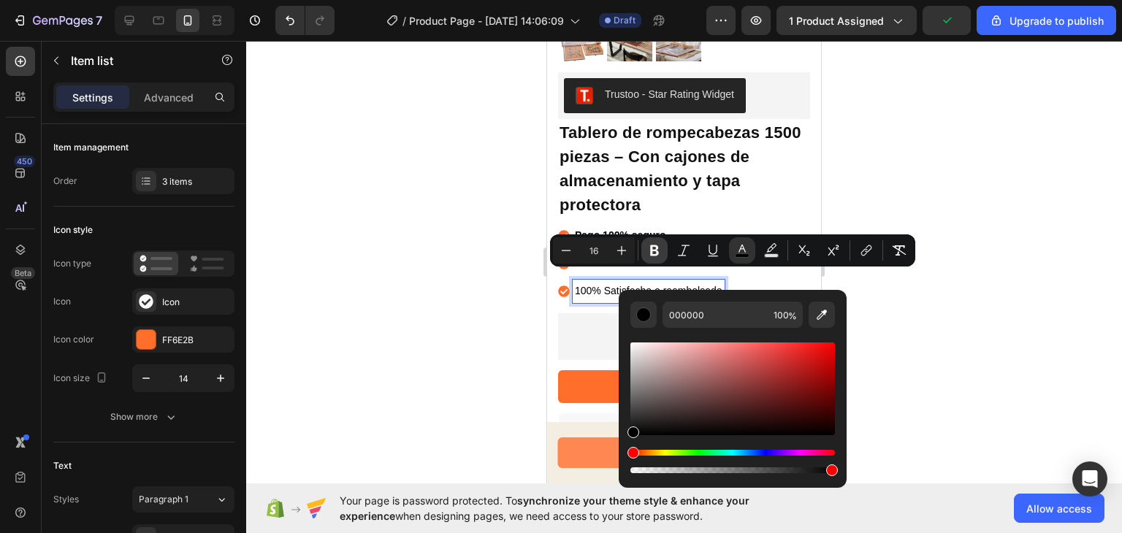
click at [643, 244] on button "Bold" at bounding box center [654, 250] width 26 height 26
type input "14"
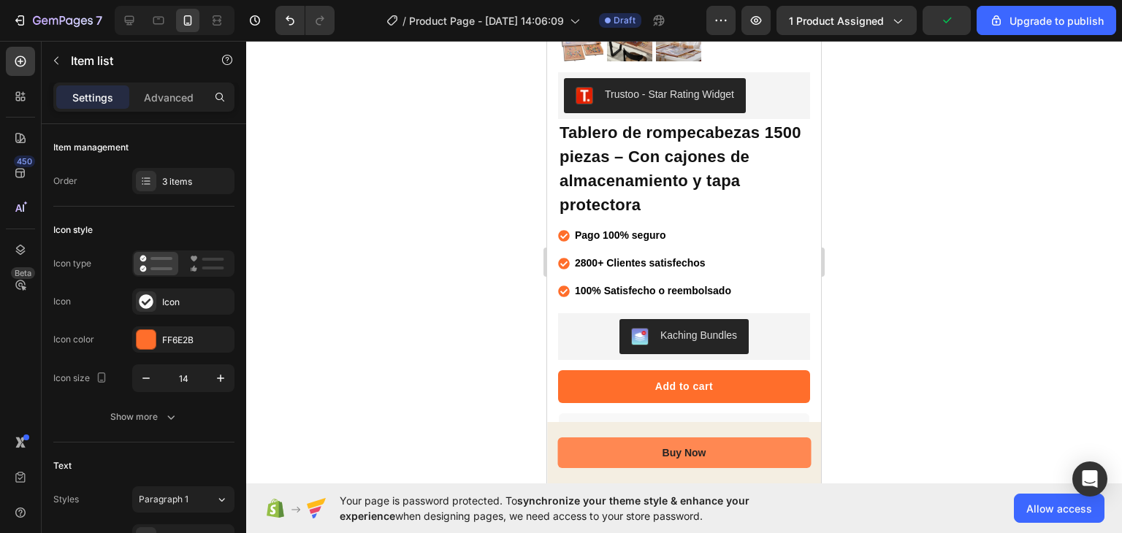
click at [444, 240] on div at bounding box center [684, 287] width 876 height 492
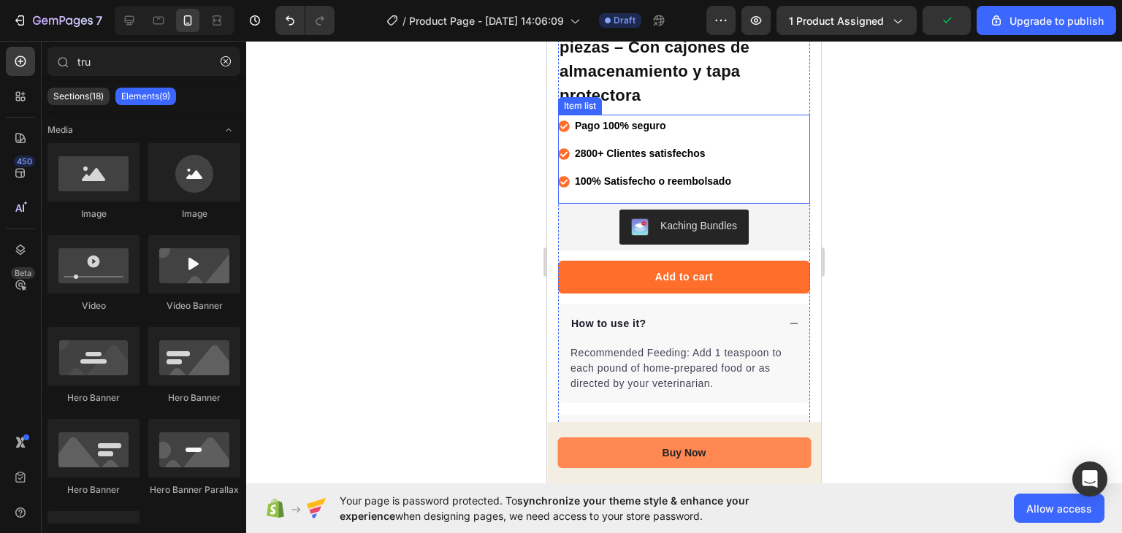
scroll to position [429, 0]
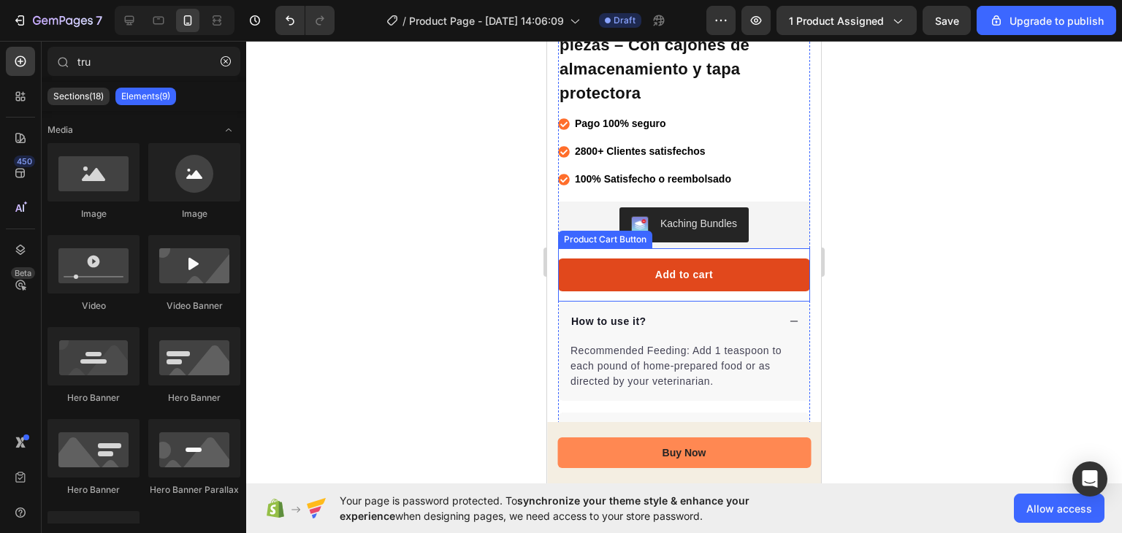
click at [586, 274] on button "Add to cart" at bounding box center [684, 275] width 252 height 33
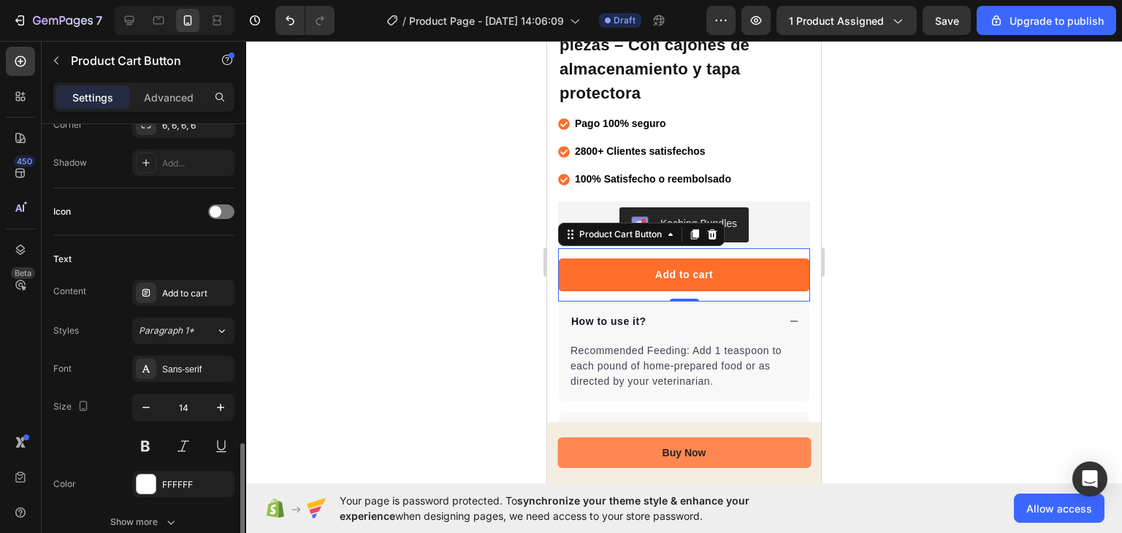
scroll to position [750, 0]
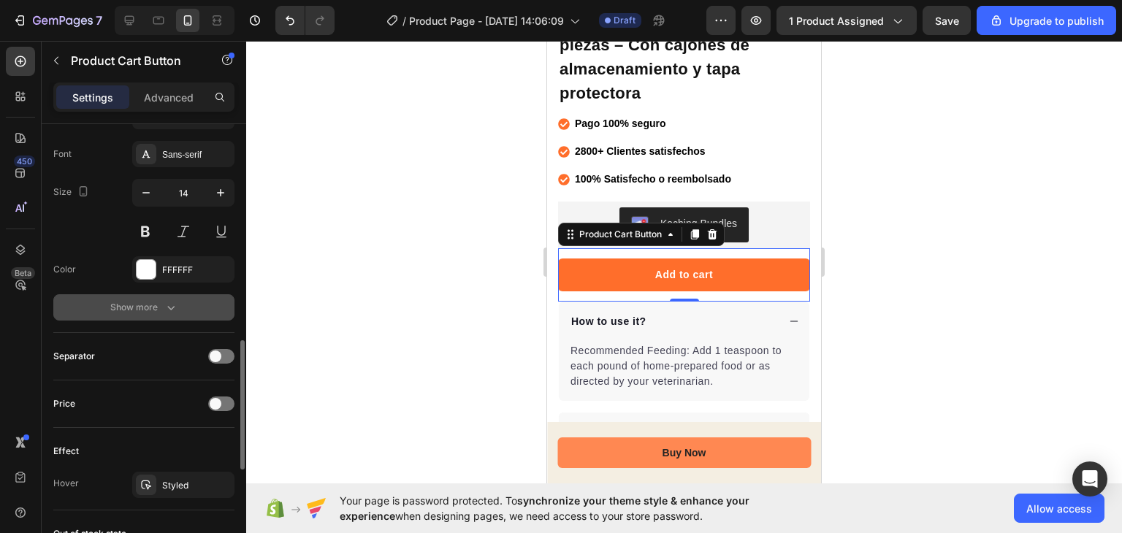
click at [113, 305] on div "Show more" at bounding box center [144, 307] width 68 height 15
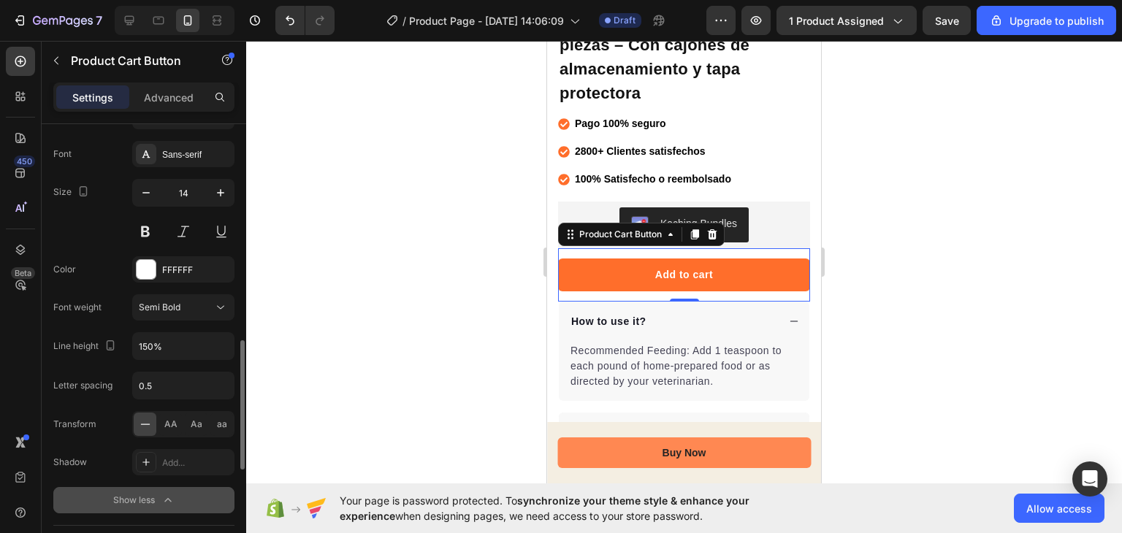
scroll to position [892, 0]
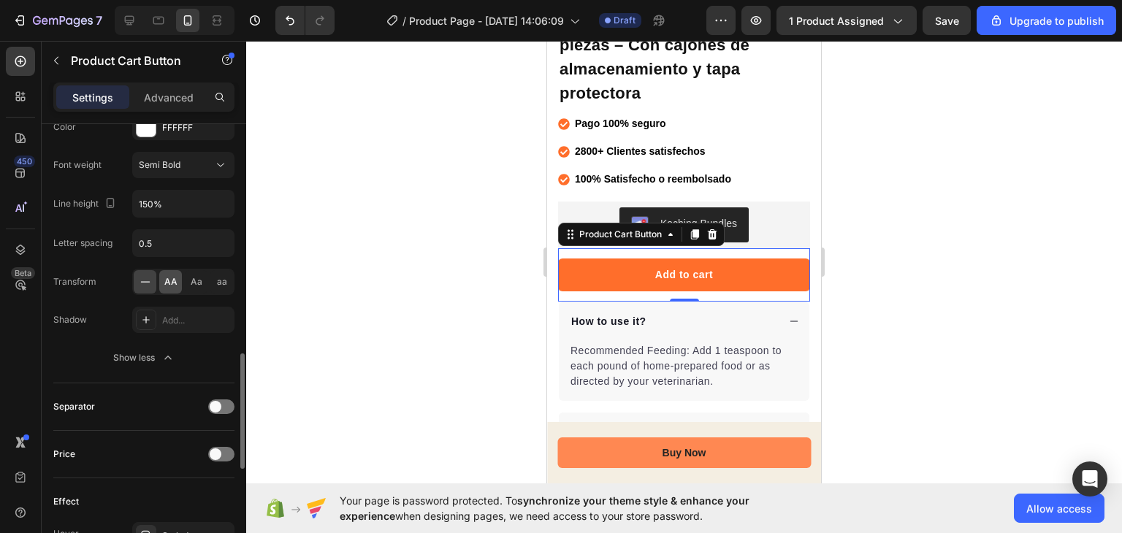
click at [169, 284] on span "AA" at bounding box center [170, 281] width 13 height 13
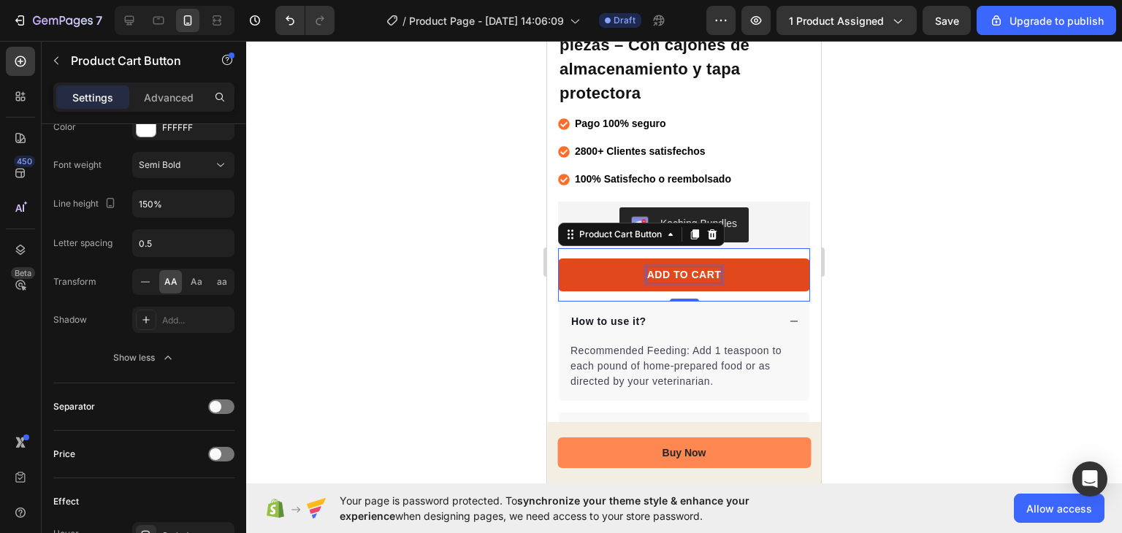
click at [661, 267] on div "Add to cart" at bounding box center [684, 274] width 74 height 15
click at [661, 267] on p "Add to cart" at bounding box center [684, 274] width 74 height 15
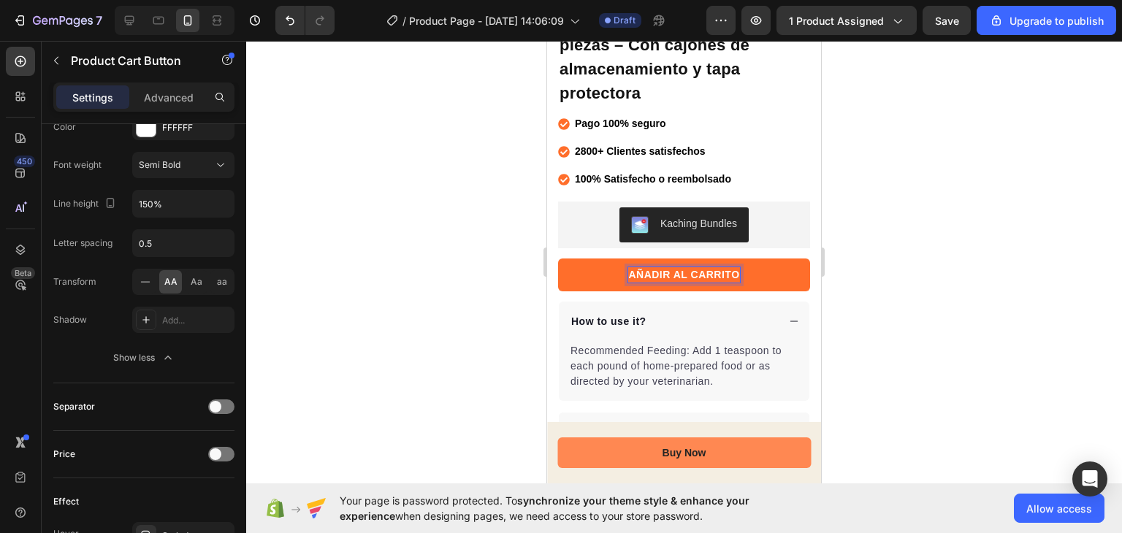
click at [456, 264] on div at bounding box center [684, 287] width 876 height 492
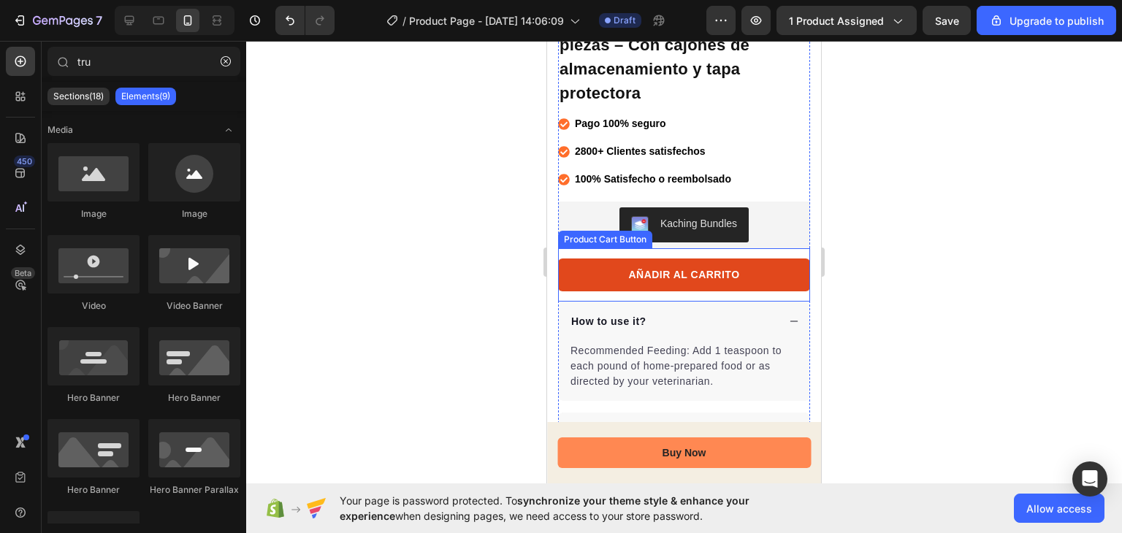
click at [594, 259] on button "AÑADIR AL CARRITO" at bounding box center [684, 275] width 252 height 33
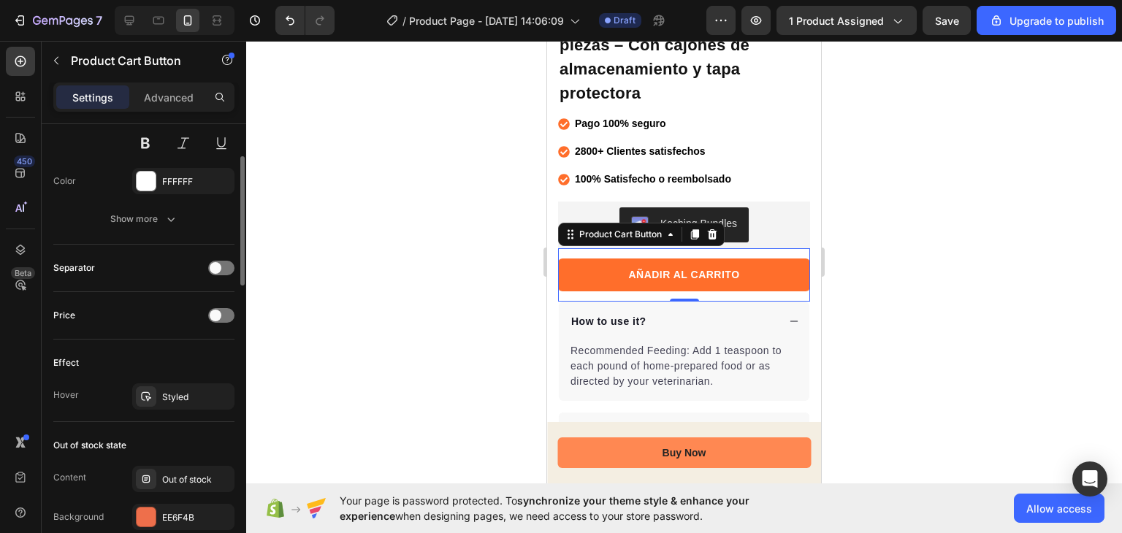
scroll to position [659, 0]
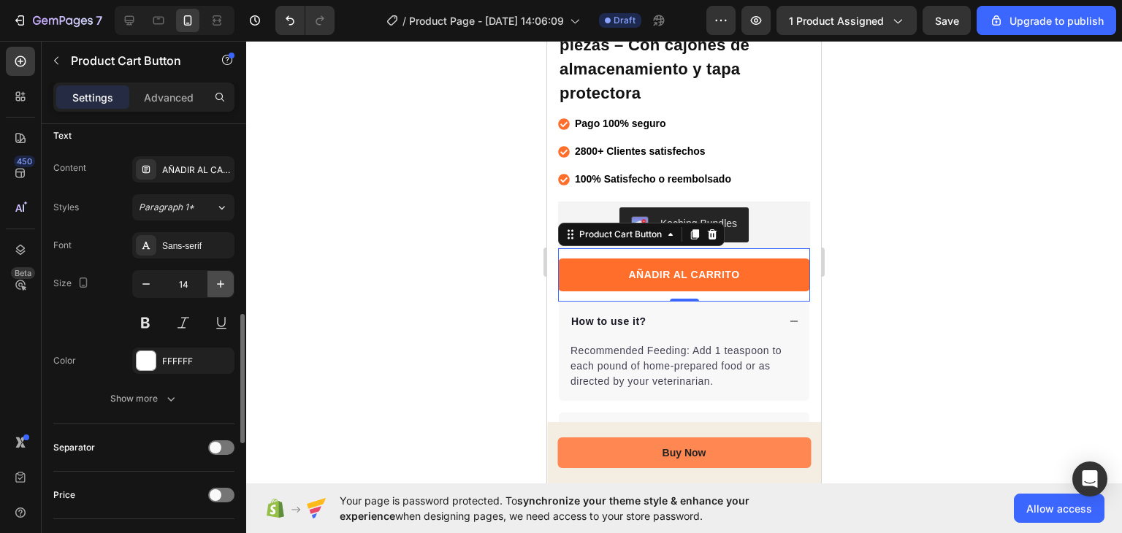
click at [219, 283] on icon "button" at bounding box center [220, 284] width 15 height 15
type input "16"
click at [298, 261] on div at bounding box center [684, 287] width 876 height 492
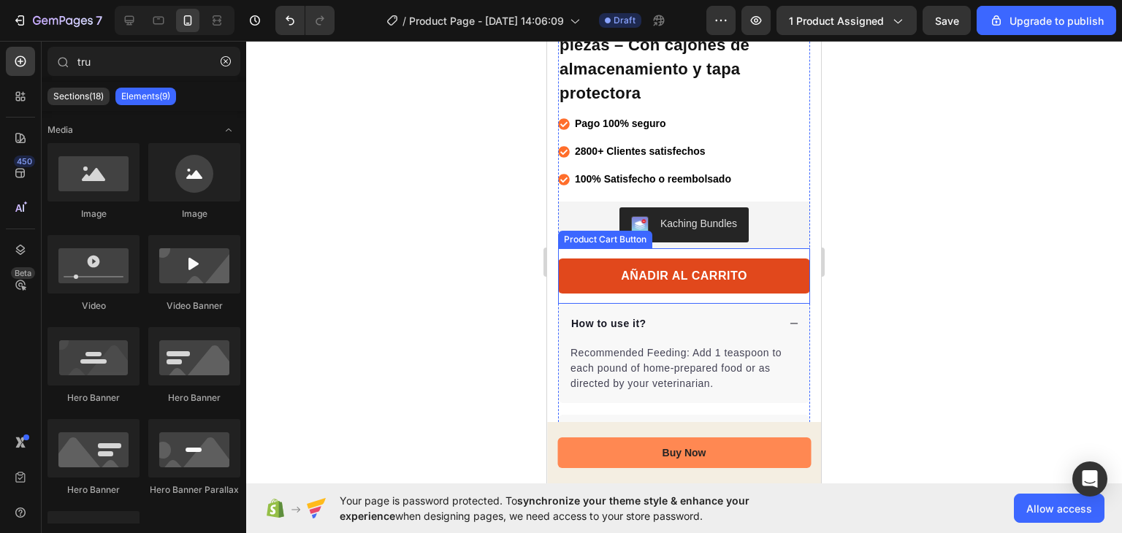
click at [570, 275] on button "AÑADIR AL CARRITO" at bounding box center [684, 276] width 252 height 35
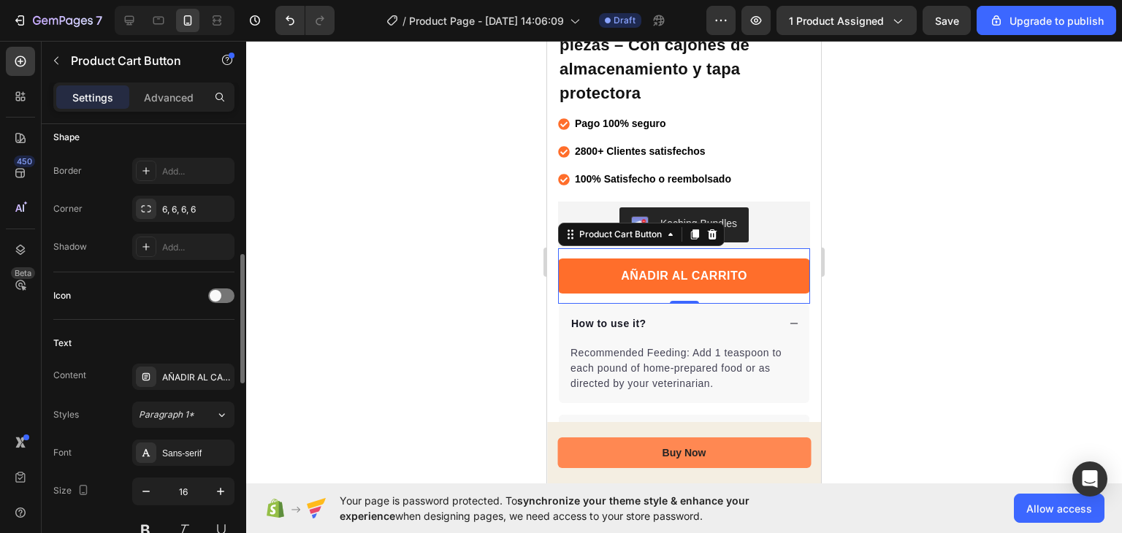
scroll to position [611, 0]
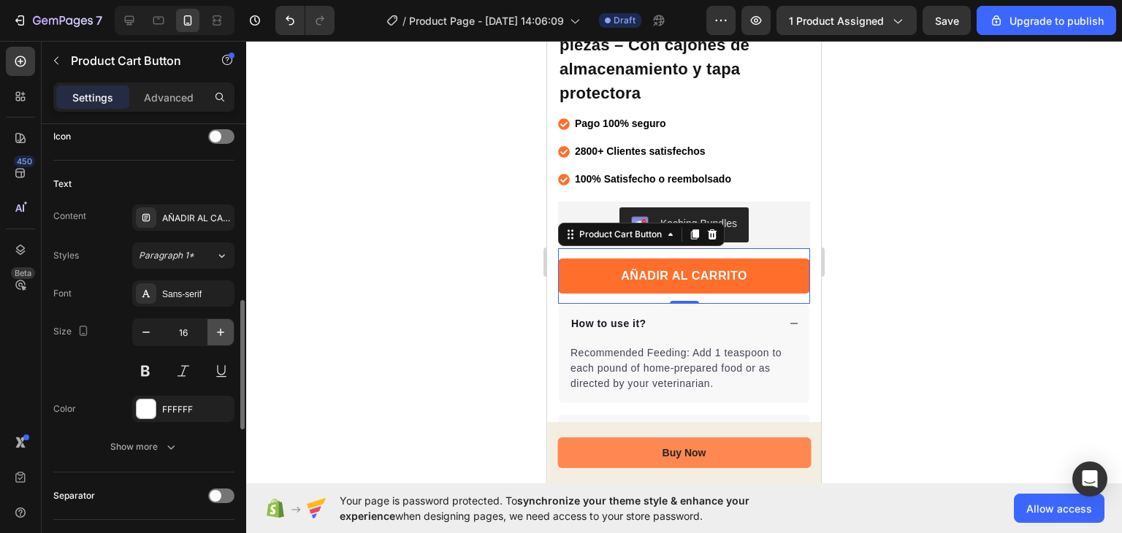
click at [217, 334] on icon "button" at bounding box center [220, 332] width 15 height 15
type input "17"
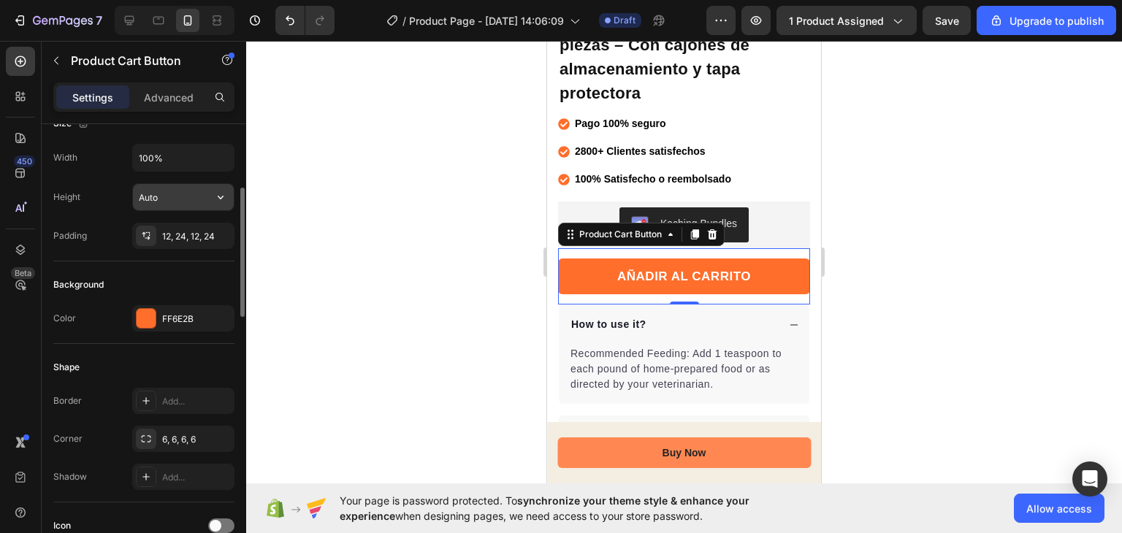
scroll to position [85, 0]
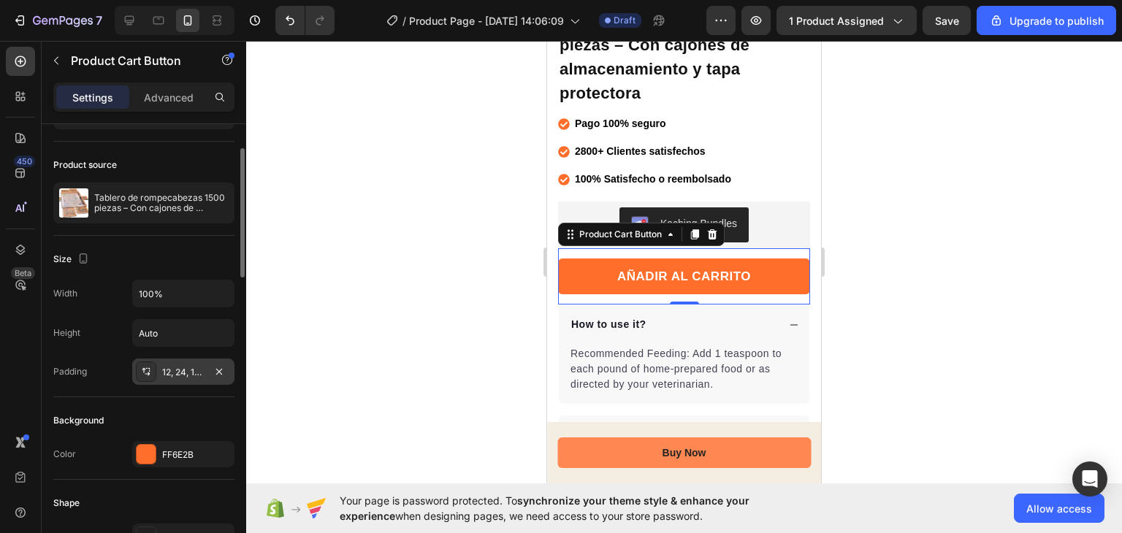
click at [169, 362] on div "12, 24, 12, 24" at bounding box center [183, 372] width 102 height 26
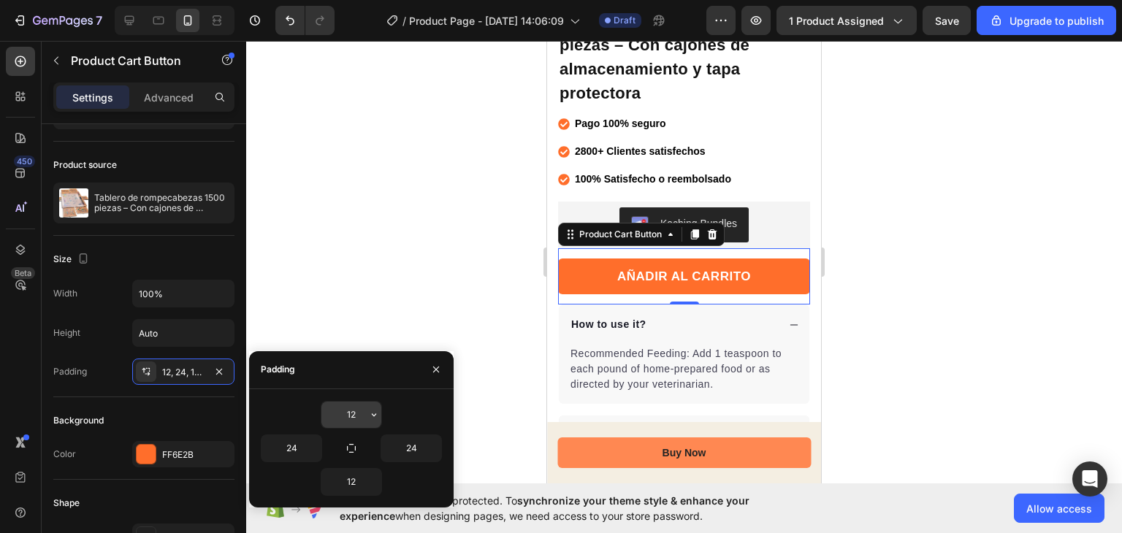
click at [356, 410] on input "12" at bounding box center [351, 415] width 60 height 26
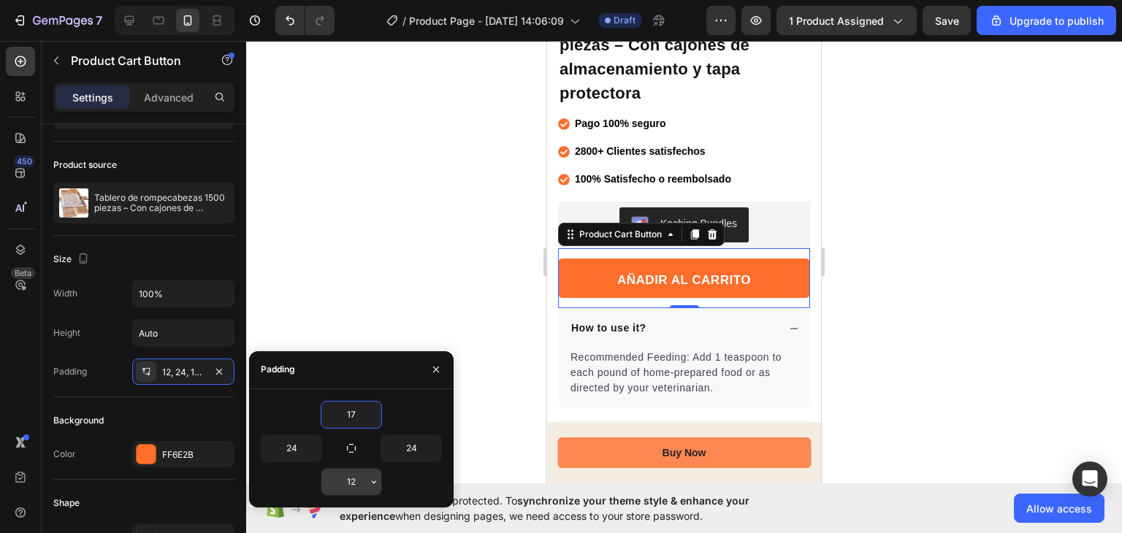
type input "17"
click at [353, 486] on input "12" at bounding box center [351, 482] width 60 height 26
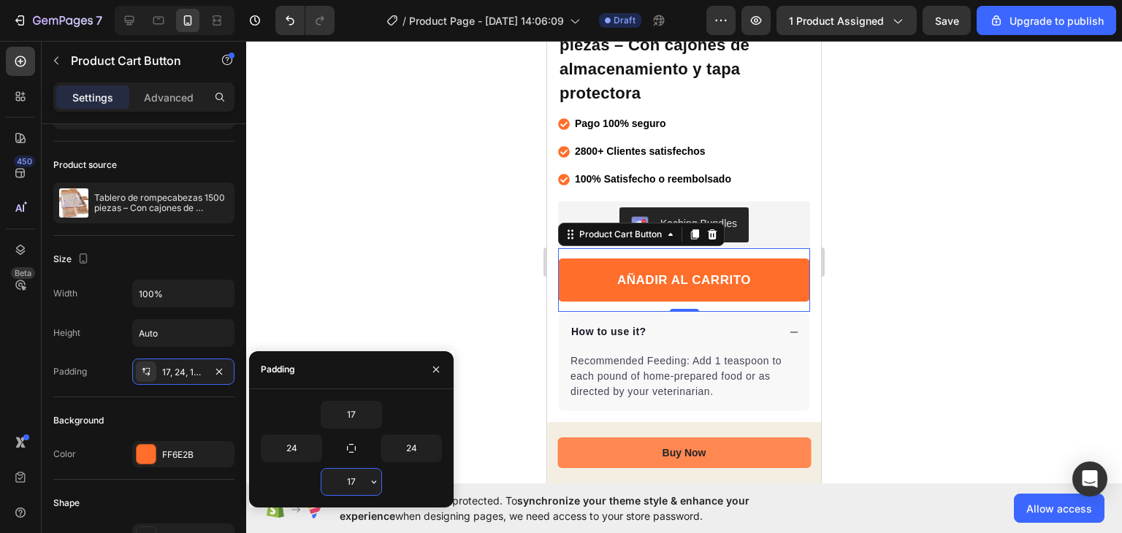
type input "1"
type input "14"
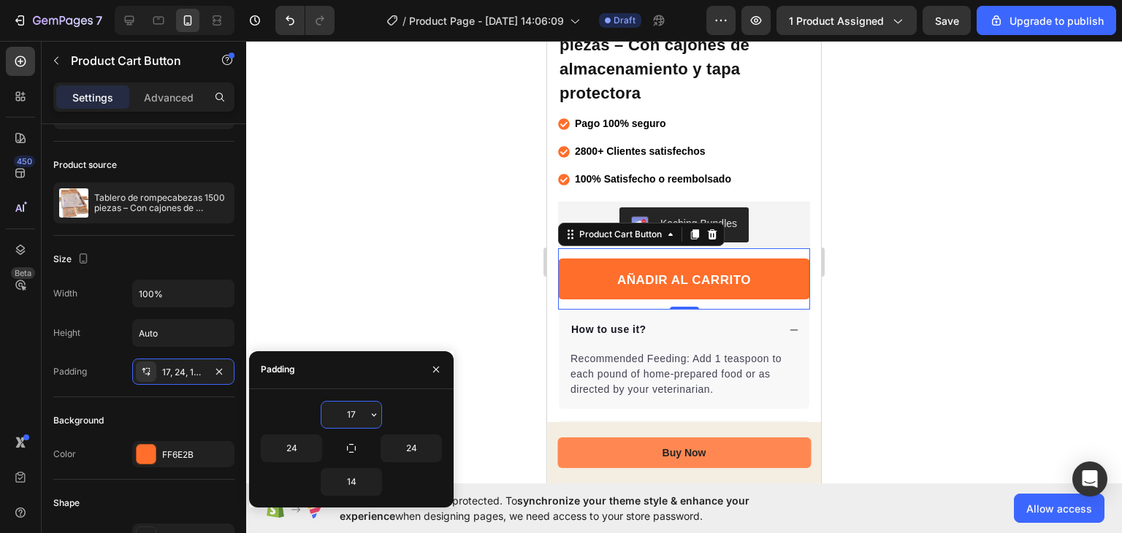
click at [351, 416] on input "17" at bounding box center [351, 415] width 60 height 26
type input "14"
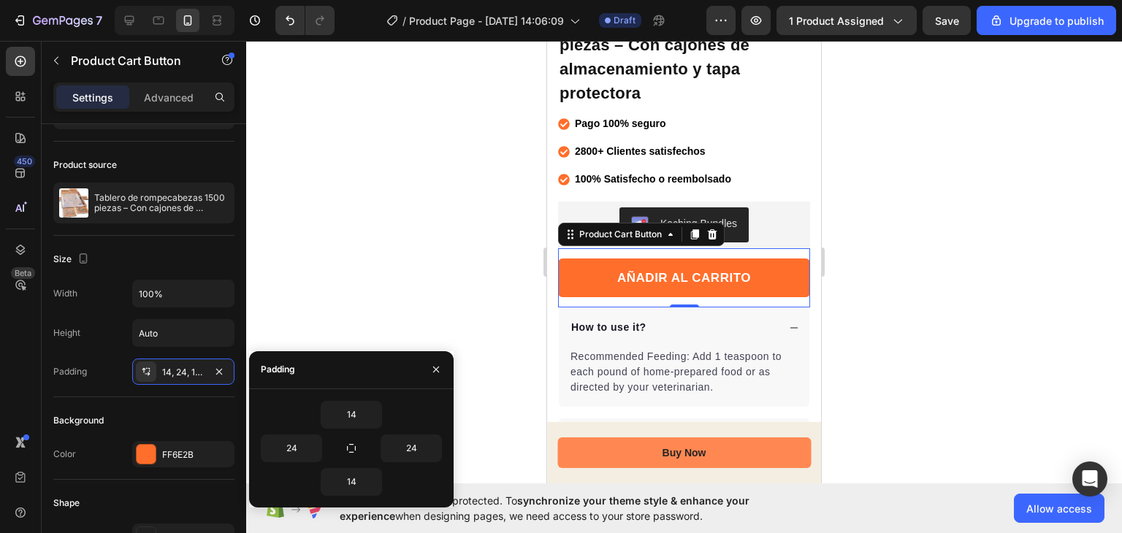
click at [351, 360] on div "Padding" at bounding box center [351, 370] width 204 height 38
click at [351, 259] on div at bounding box center [684, 287] width 876 height 492
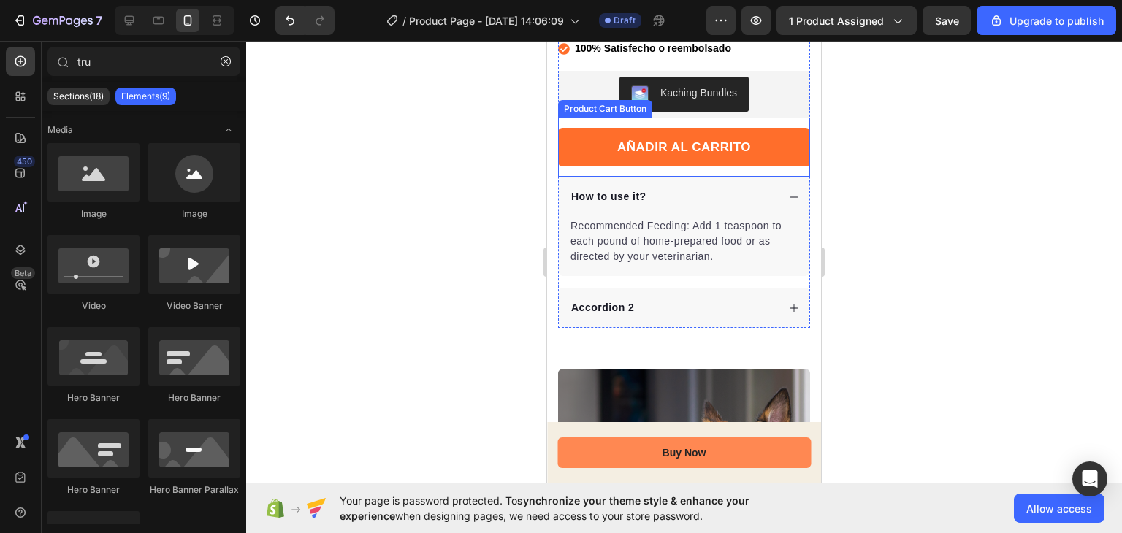
scroll to position [586, 0]
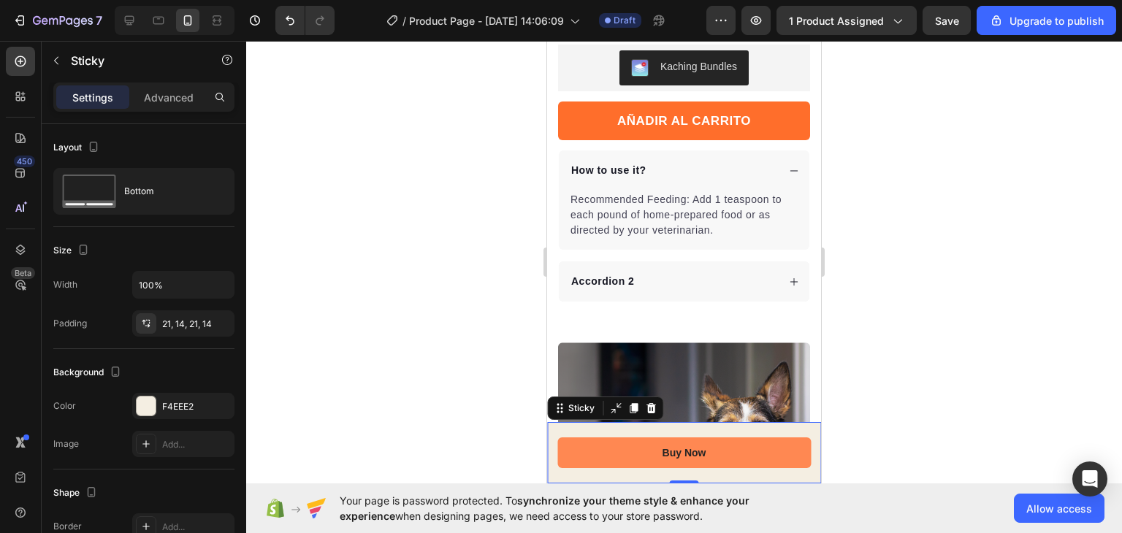
click at [605, 433] on div "Buy Now Button Sticky 0" at bounding box center [684, 452] width 274 height 61
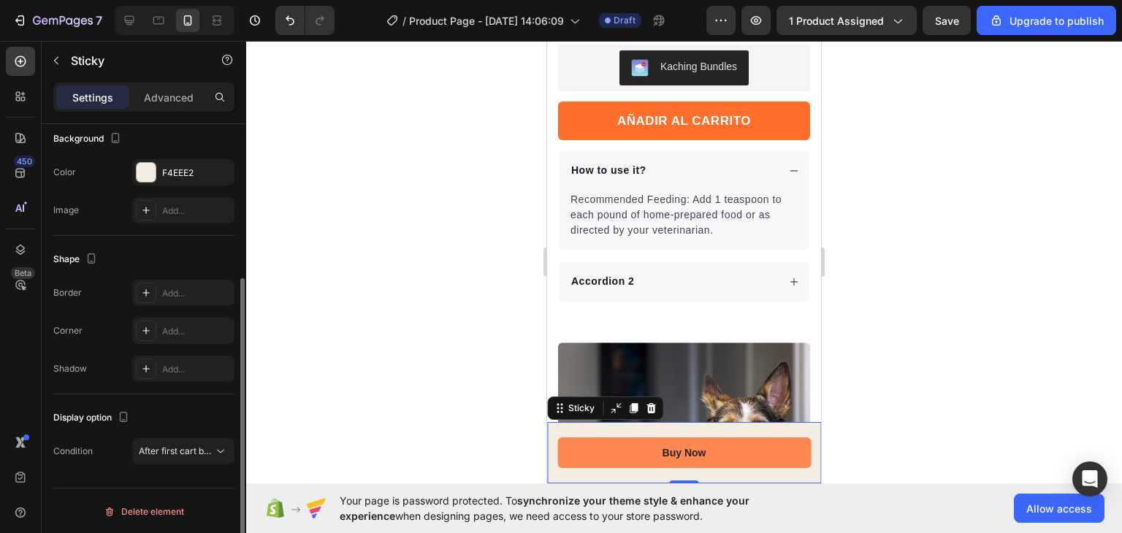
scroll to position [234, 0]
click at [169, 169] on div "F4EEE2" at bounding box center [183, 173] width 42 height 13
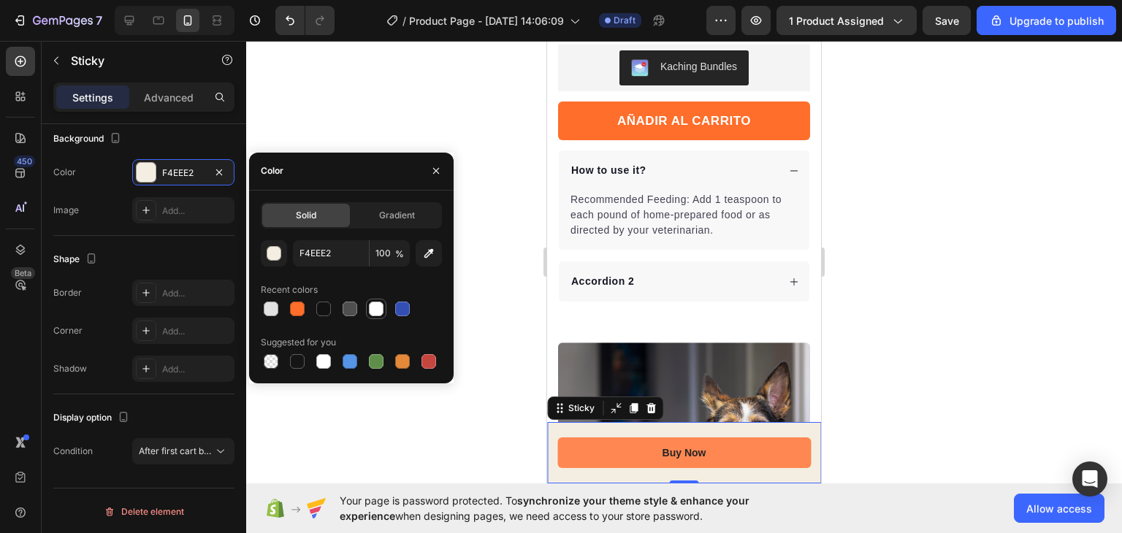
click at [370, 305] on div at bounding box center [376, 309] width 15 height 15
type input "FFFFFF"
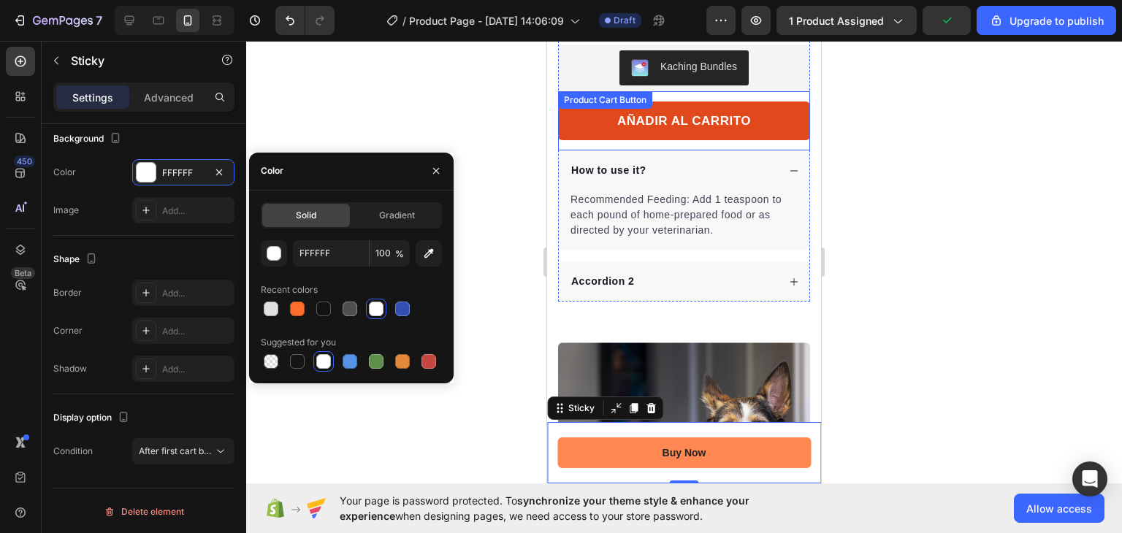
click at [570, 108] on button "AÑADIR AL CARRITO" at bounding box center [684, 121] width 252 height 39
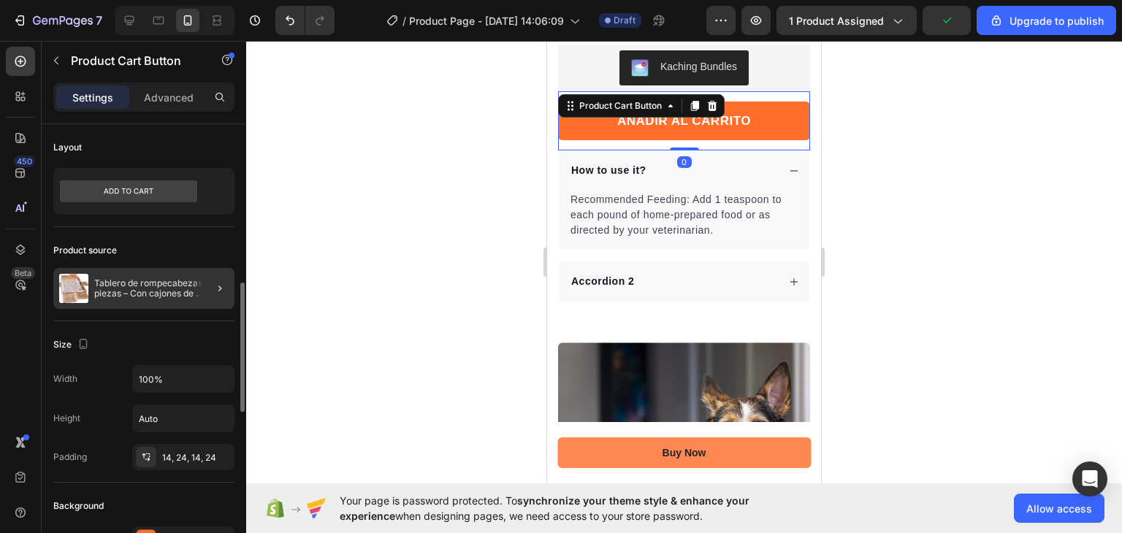
scroll to position [278, 0]
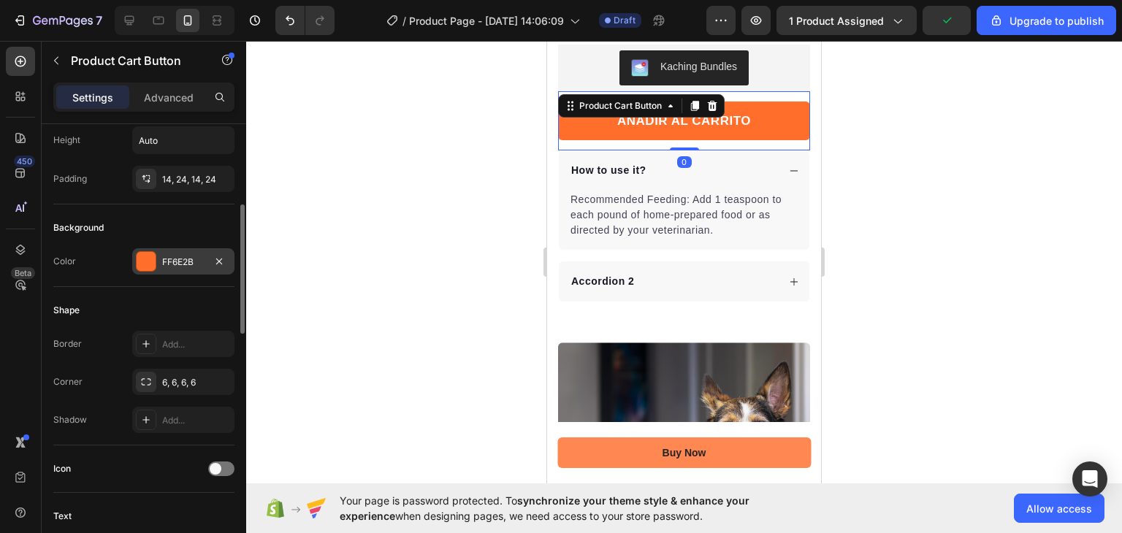
click at [165, 267] on div "FF6E2B" at bounding box center [183, 262] width 42 height 13
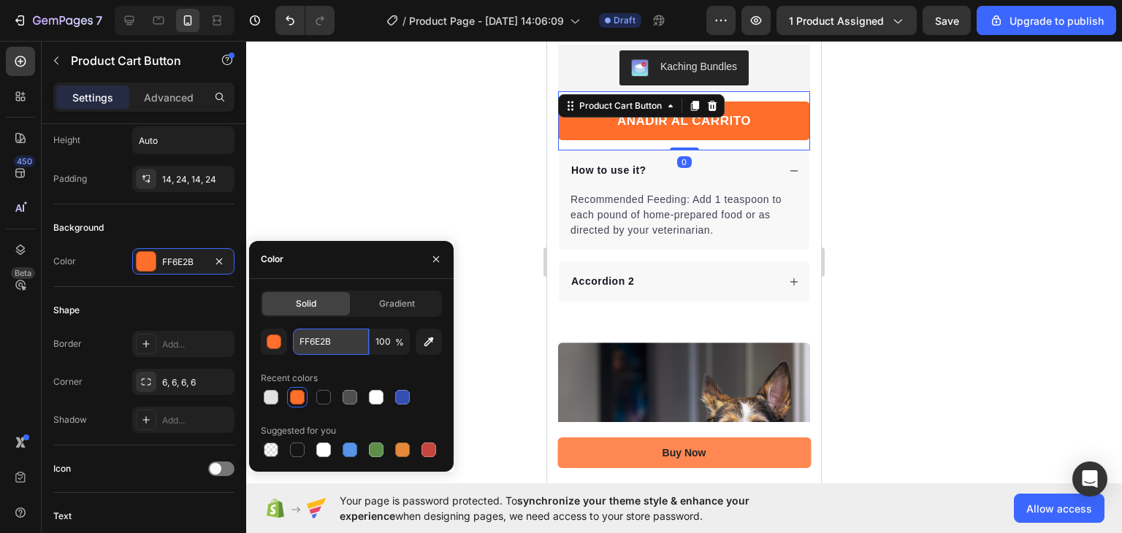
click at [327, 345] on input "FF6E2B" at bounding box center [331, 342] width 76 height 26
click at [429, 204] on div at bounding box center [684, 287] width 876 height 492
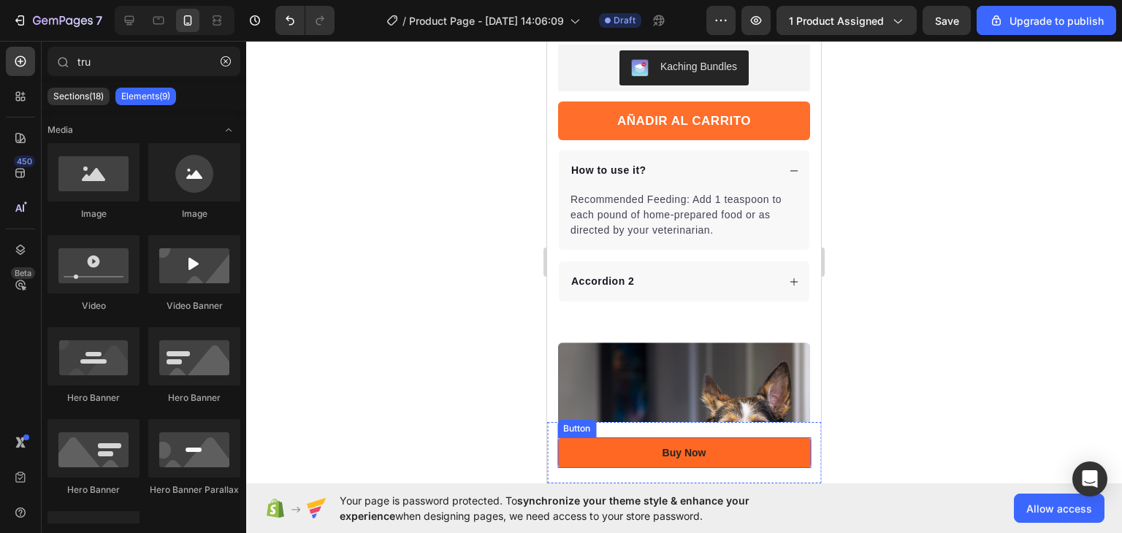
click at [604, 446] on link "Buy Now" at bounding box center [683, 452] width 253 height 31
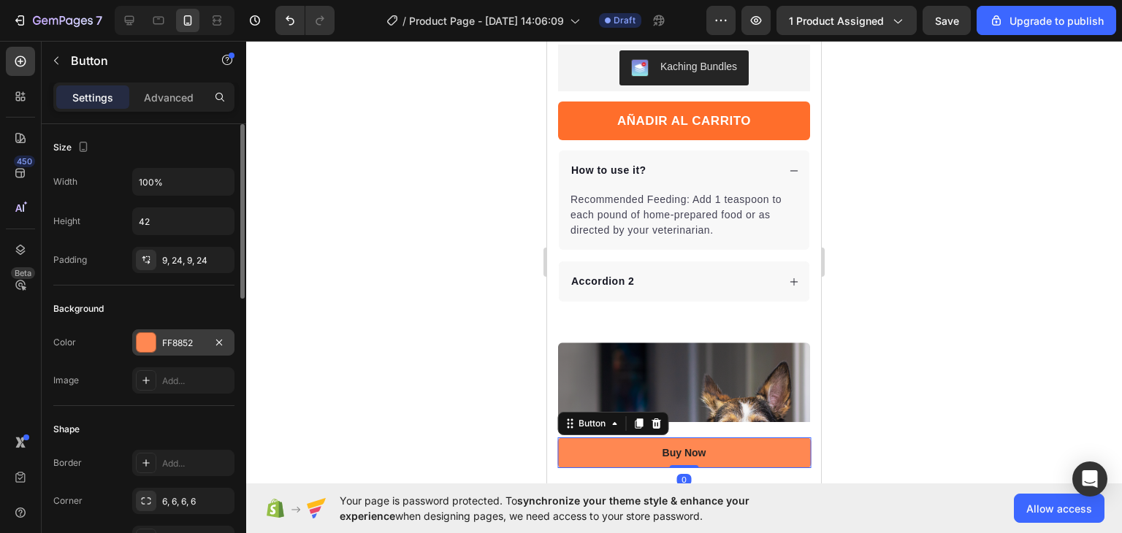
click at [134, 342] on div "FF8852" at bounding box center [183, 342] width 102 height 26
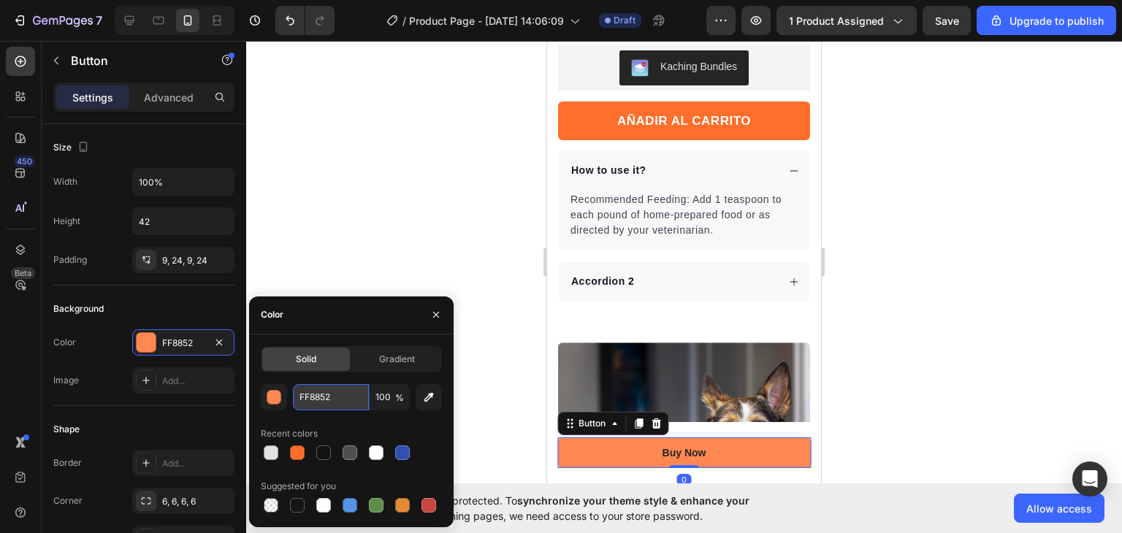
click at [318, 400] on input "FF8852" at bounding box center [331, 397] width 76 height 26
paste input "6E2B"
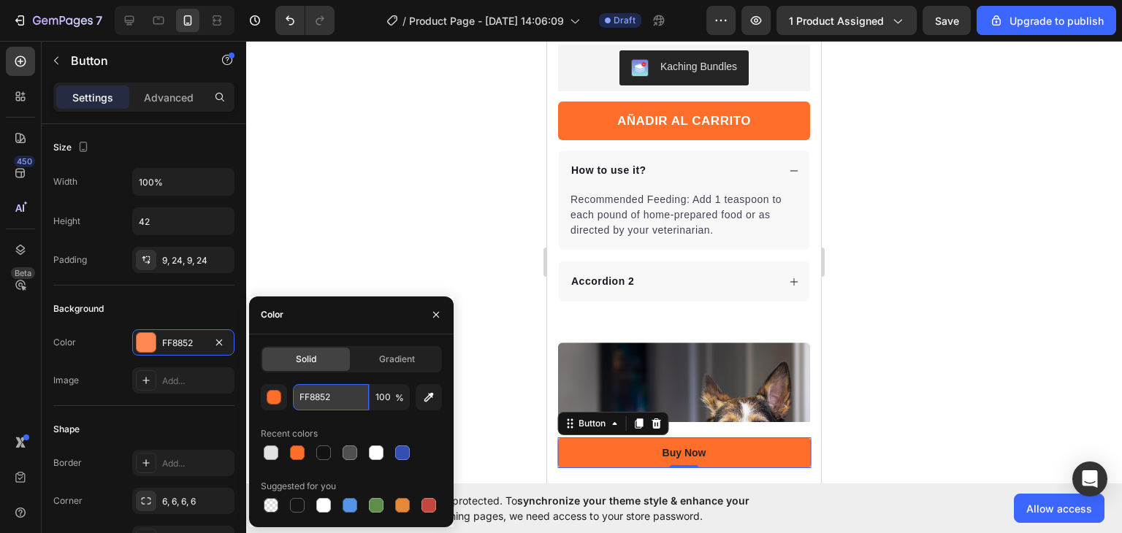
type input "FF6E2B"
click at [140, 302] on div "Background" at bounding box center [143, 308] width 181 height 23
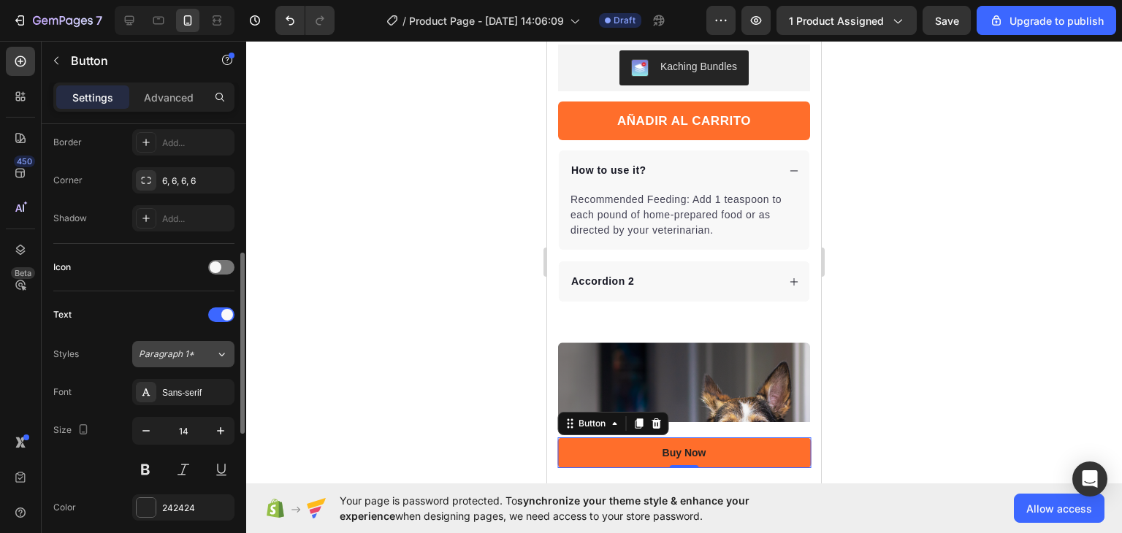
scroll to position [529, 0]
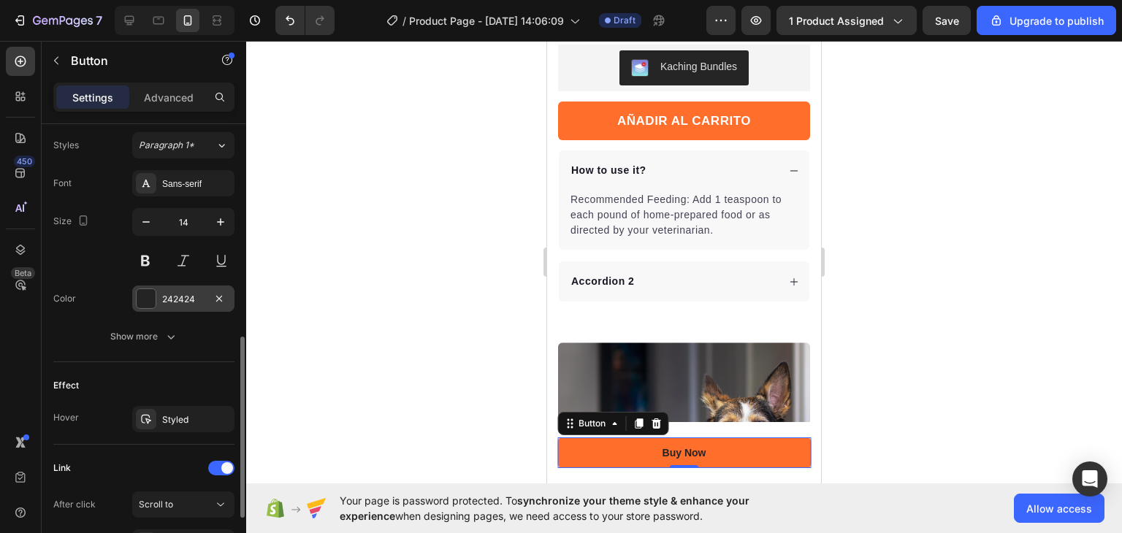
click at [160, 289] on div "242424" at bounding box center [183, 299] width 102 height 26
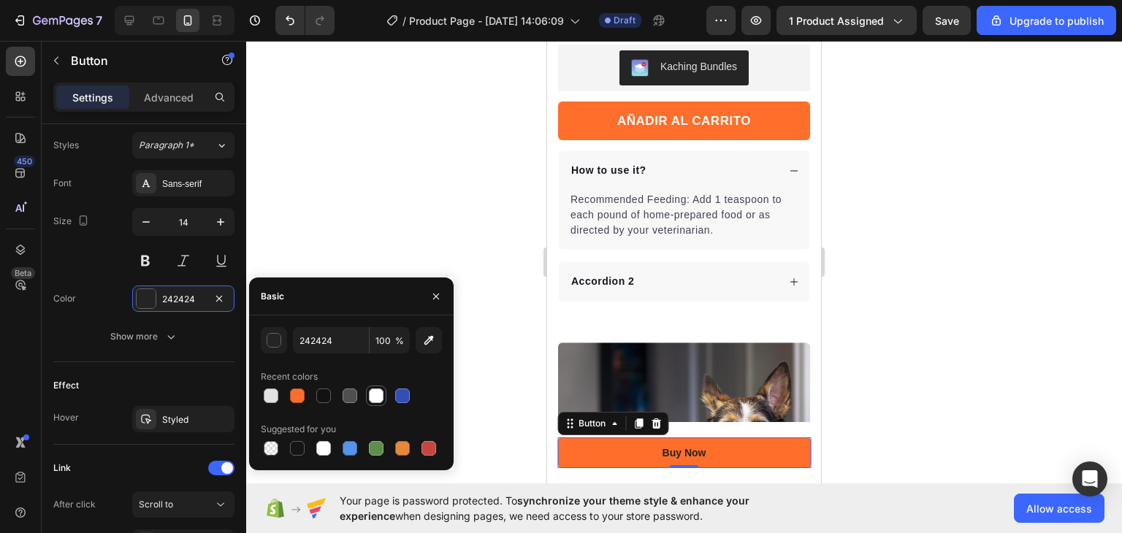
click at [383, 395] on div at bounding box center [376, 396] width 15 height 15
type input "FFFFFF"
click at [440, 240] on div at bounding box center [684, 287] width 876 height 492
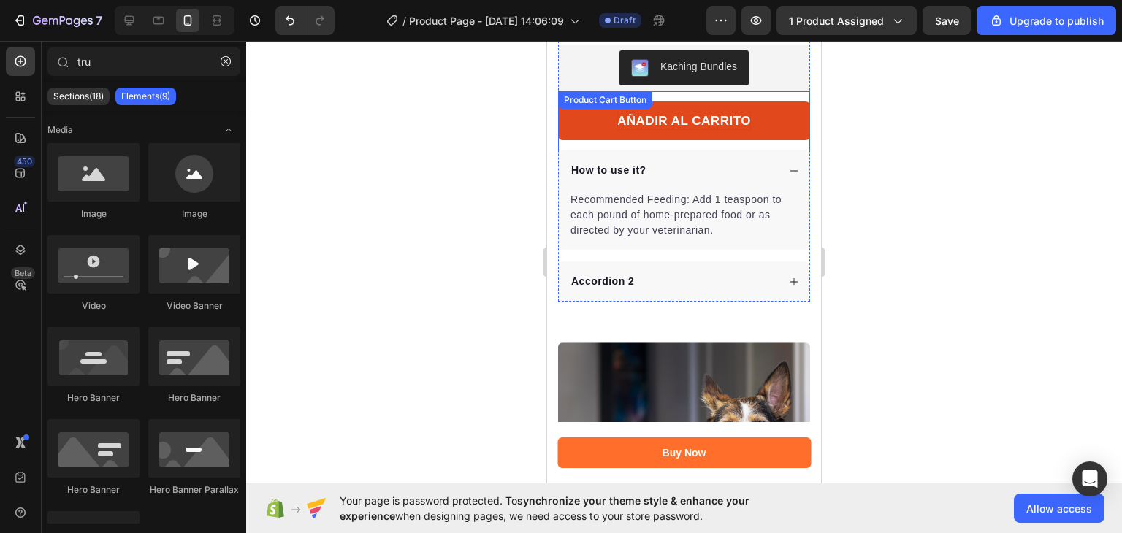
click at [651, 112] on p "AÑADIR AL CARRITO" at bounding box center [684, 121] width 134 height 19
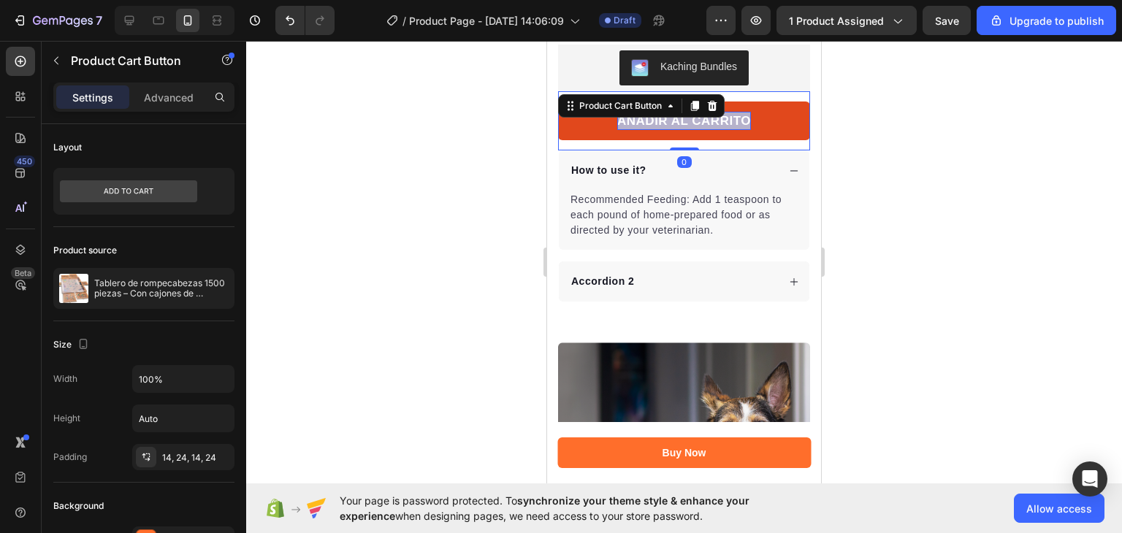
click at [651, 112] on p "AÑADIR AL CARRITO" at bounding box center [684, 121] width 134 height 19
copy p "AÑADIR AL CARRITO"
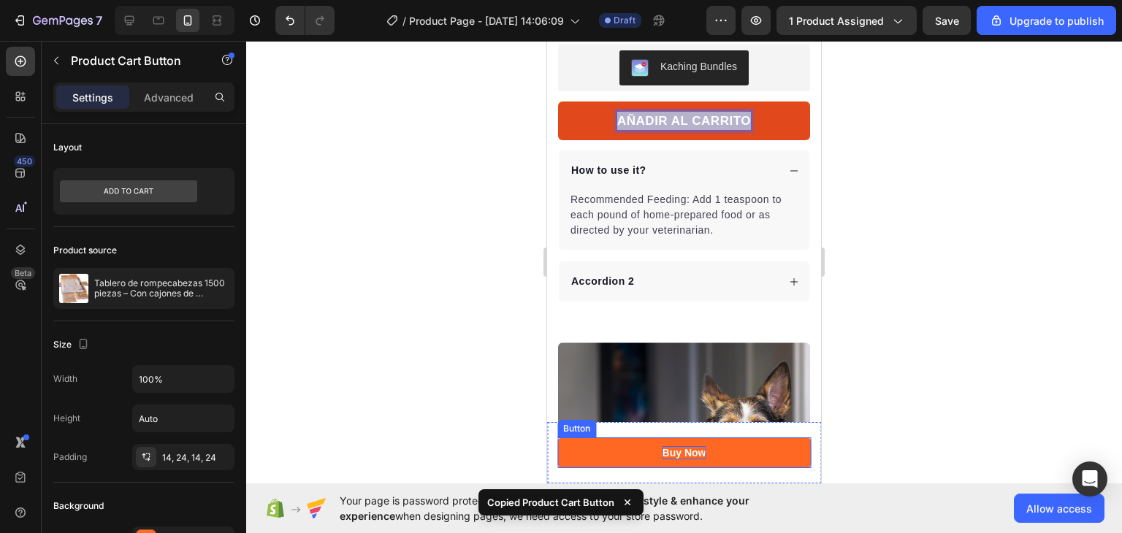
click at [683, 454] on div "Buy Now" at bounding box center [684, 452] width 44 height 13
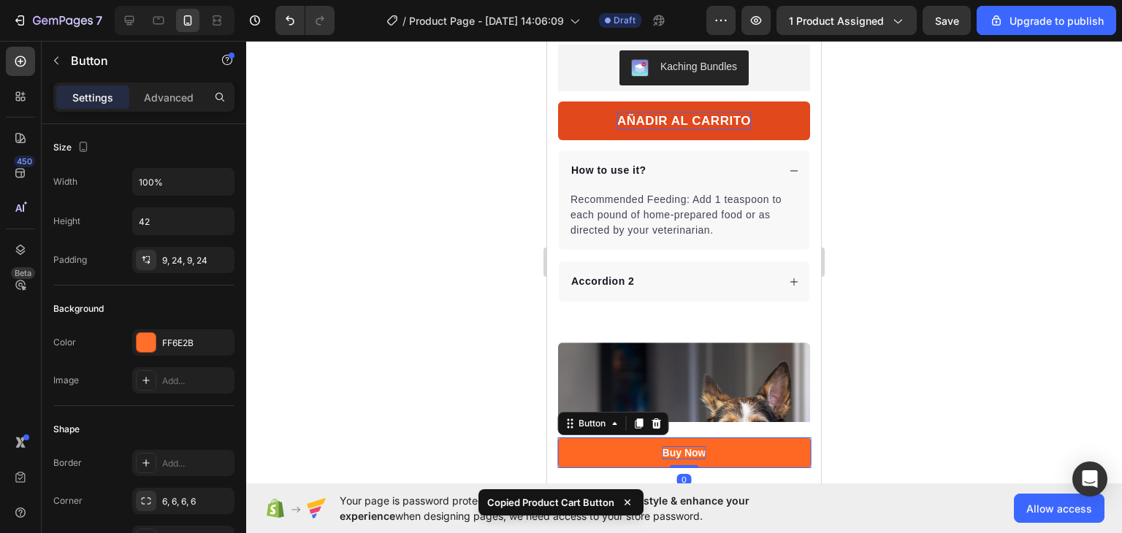
click at [683, 454] on div "Buy Now" at bounding box center [684, 452] width 44 height 13
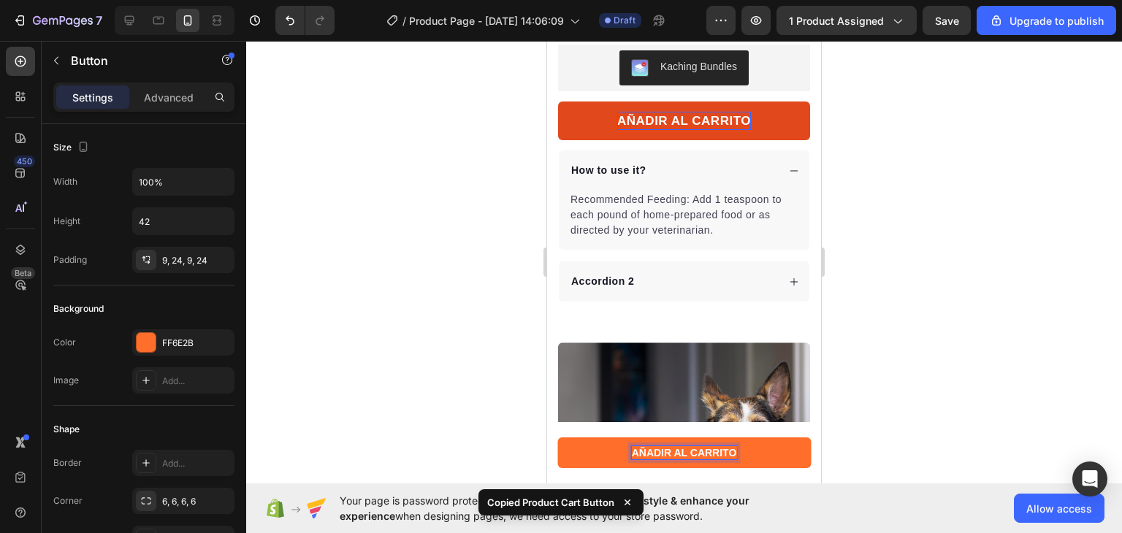
click at [472, 446] on div at bounding box center [684, 287] width 876 height 492
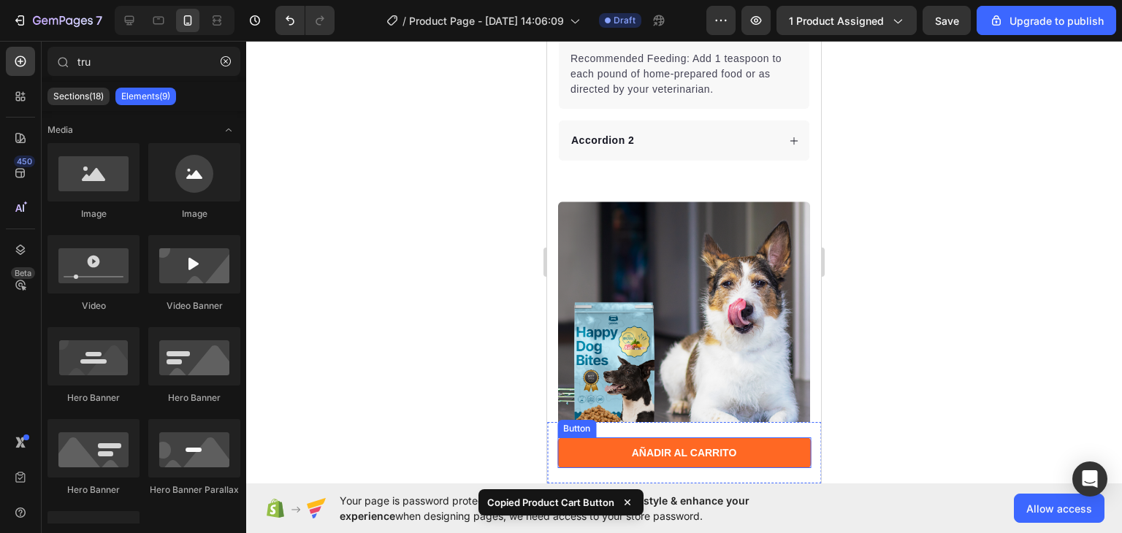
scroll to position [730, 0]
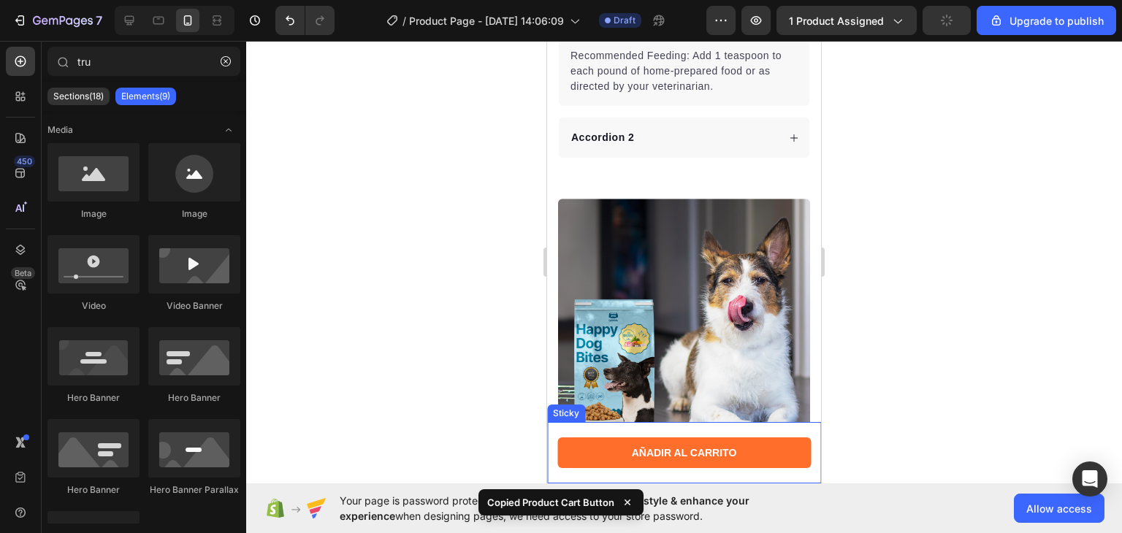
click at [608, 430] on div "AÑADIR AL CARRITO Button Sticky" at bounding box center [684, 452] width 274 height 61
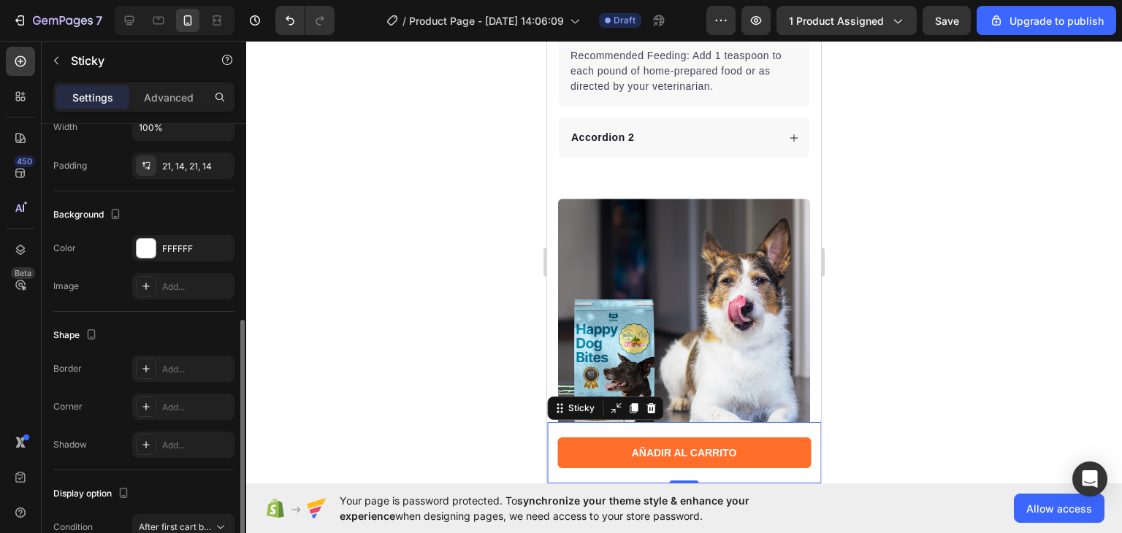
scroll to position [217, 0]
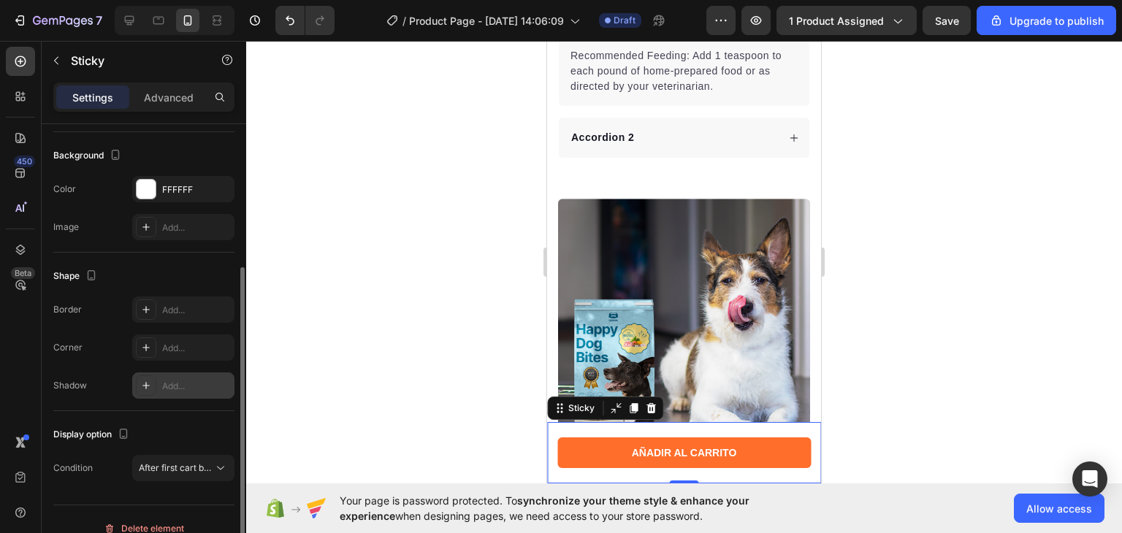
click at [157, 394] on div "Add..." at bounding box center [183, 385] width 102 height 26
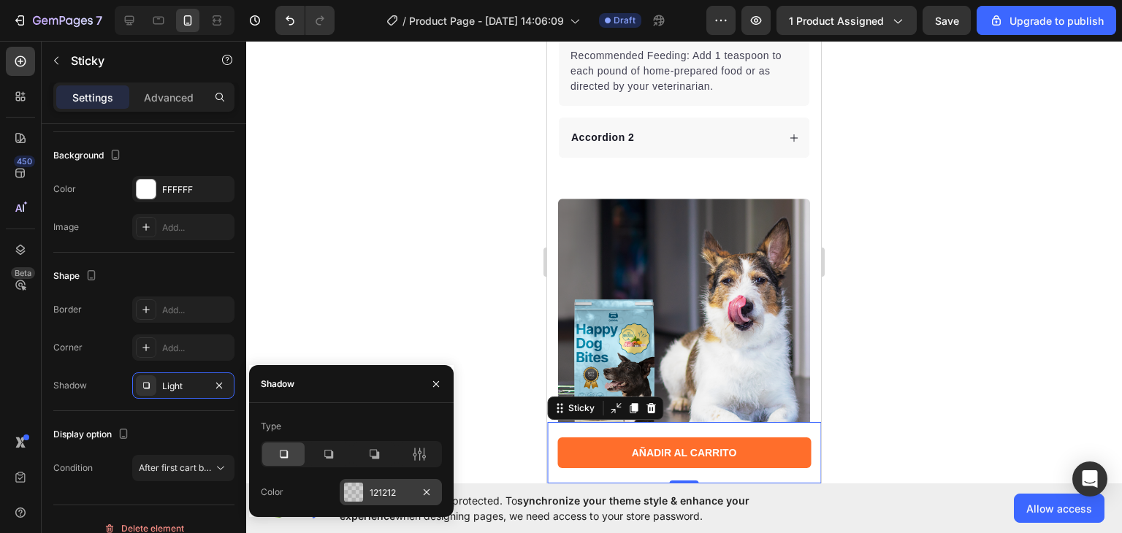
click at [354, 486] on div at bounding box center [353, 492] width 19 height 19
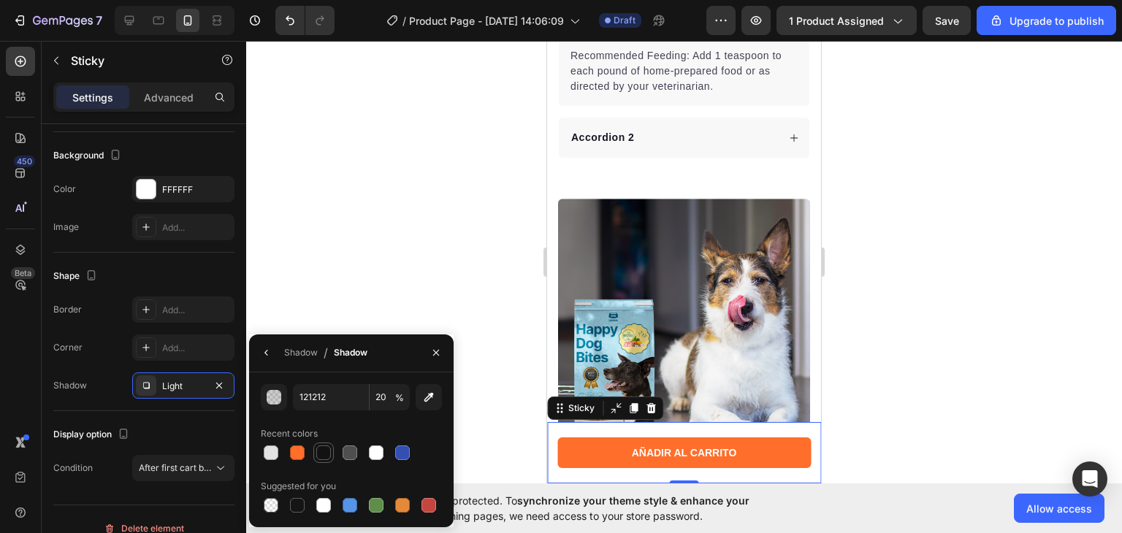
click at [326, 448] on div at bounding box center [323, 452] width 15 height 15
click at [158, 392] on div "Light" at bounding box center [183, 385] width 102 height 26
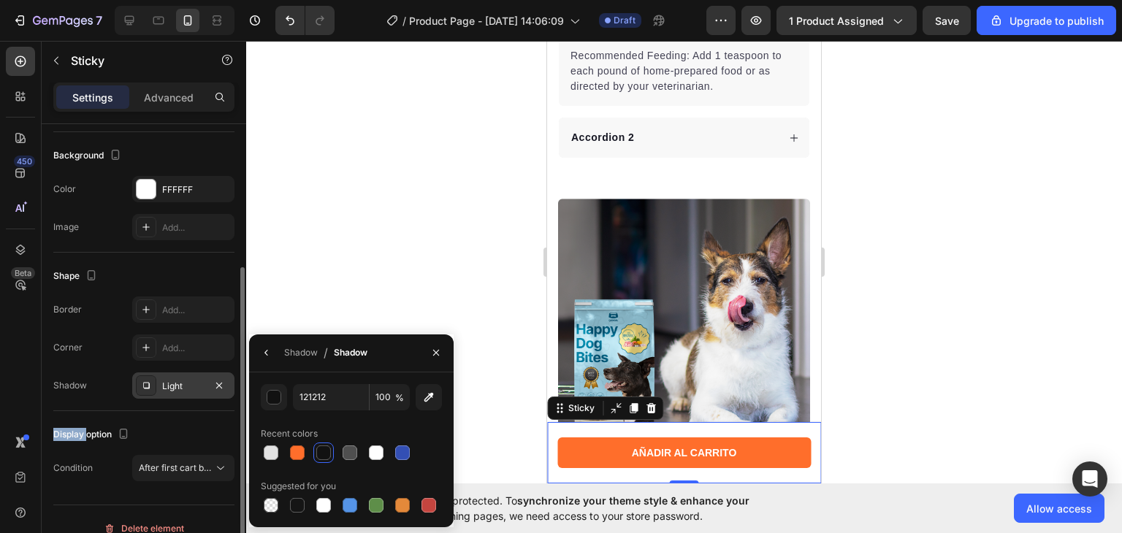
click at [158, 392] on div "Light" at bounding box center [183, 385] width 102 height 26
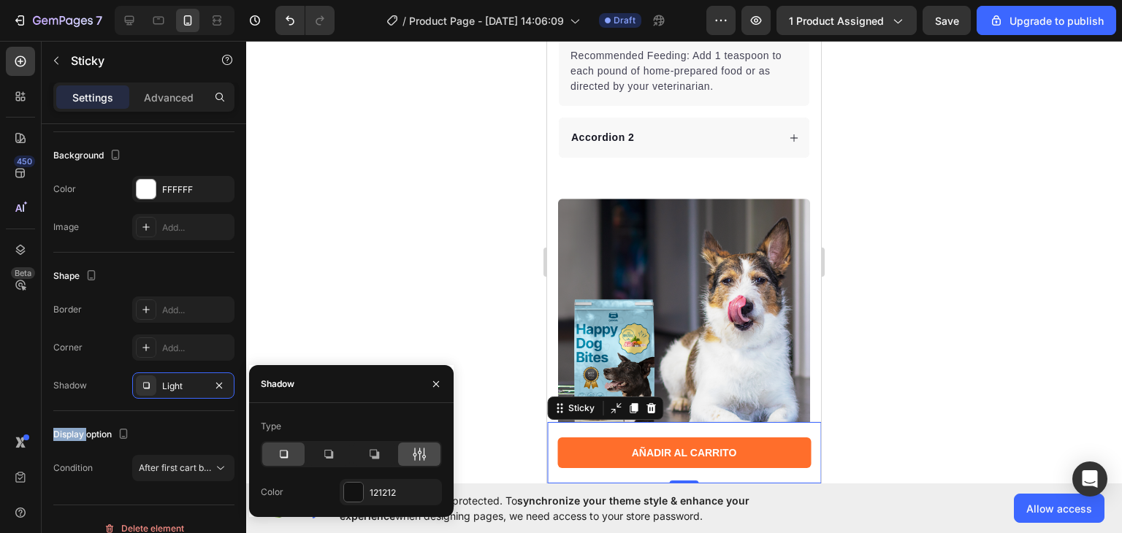
click at [417, 448] on icon at bounding box center [419, 454] width 15 height 15
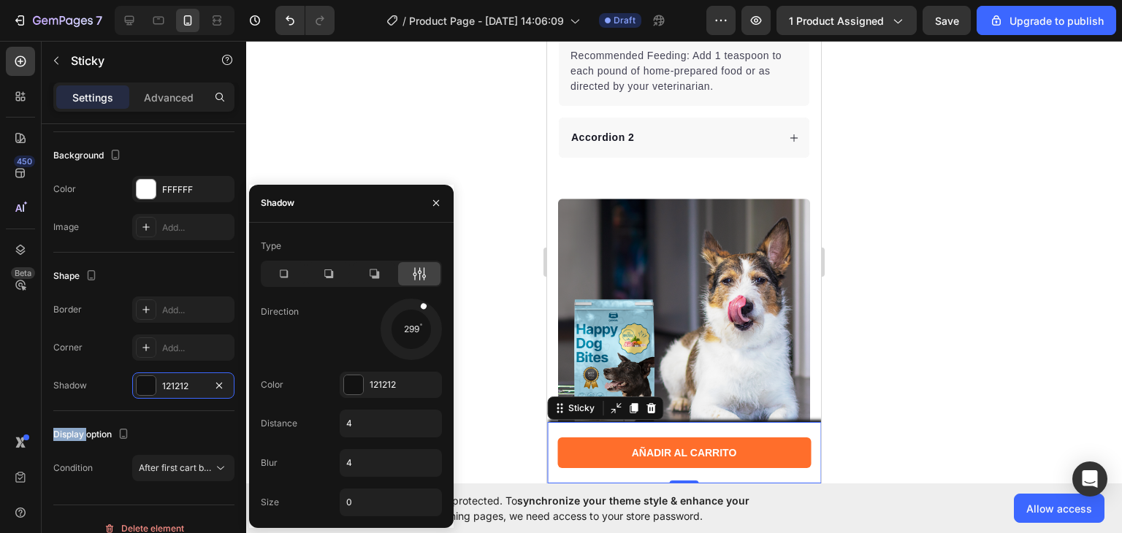
drag, startPoint x: 421, startPoint y: 345, endPoint x: 422, endPoint y: 303, distance: 42.4
click at [422, 303] on div at bounding box center [418, 314] width 23 height 33
click at [364, 380] on div "121212" at bounding box center [391, 385] width 102 height 26
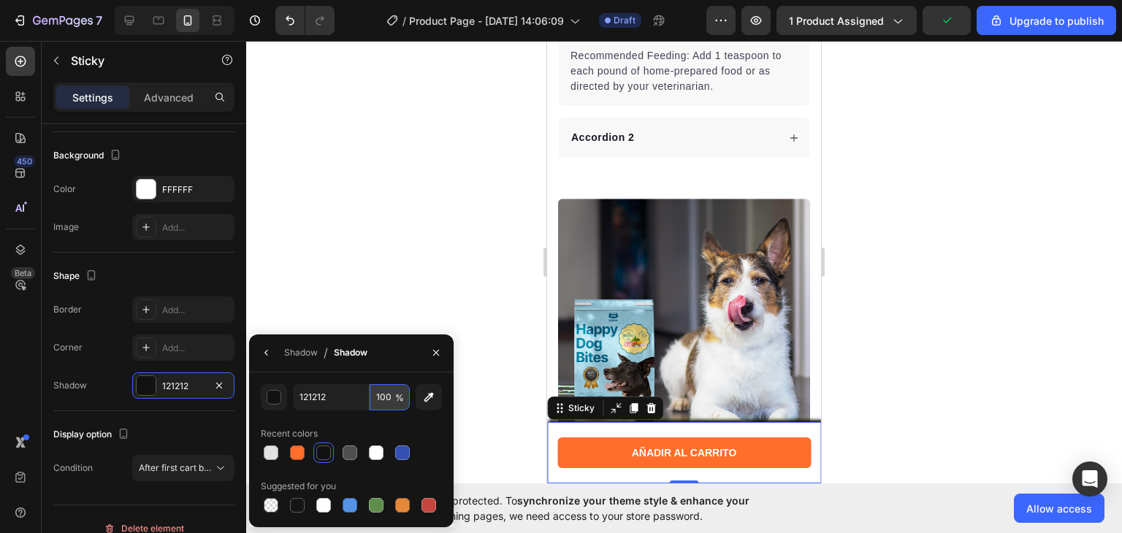
click at [388, 399] on input "100" at bounding box center [390, 397] width 40 height 26
type input "10"
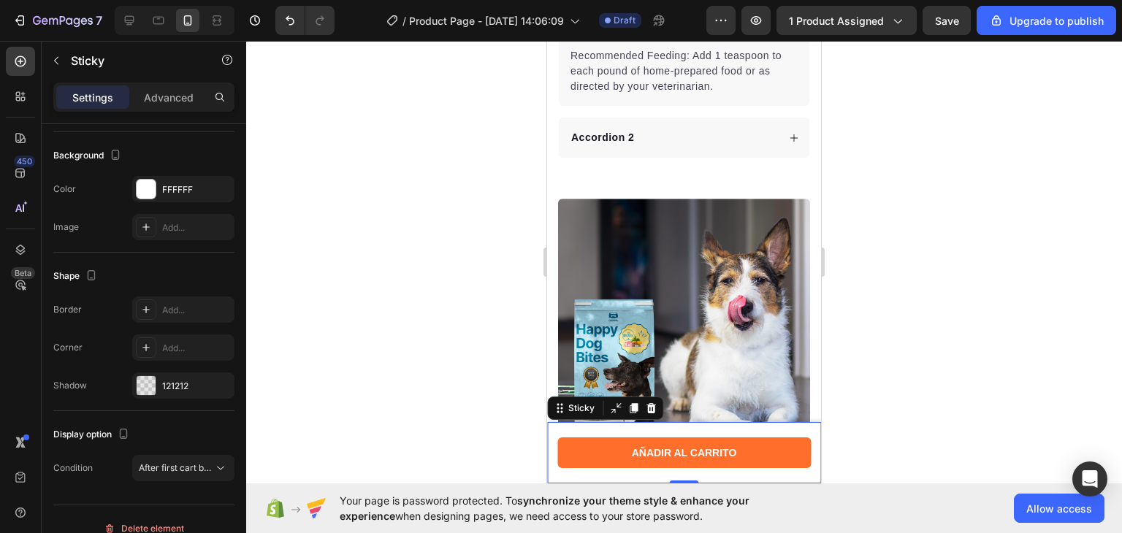
click at [389, 208] on div at bounding box center [684, 287] width 876 height 492
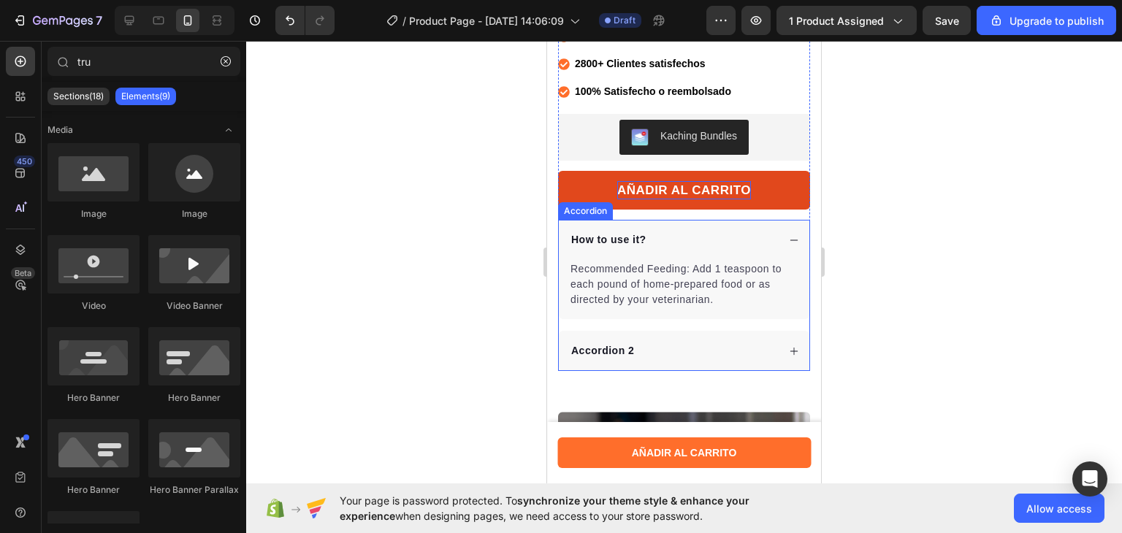
scroll to position [426, 0]
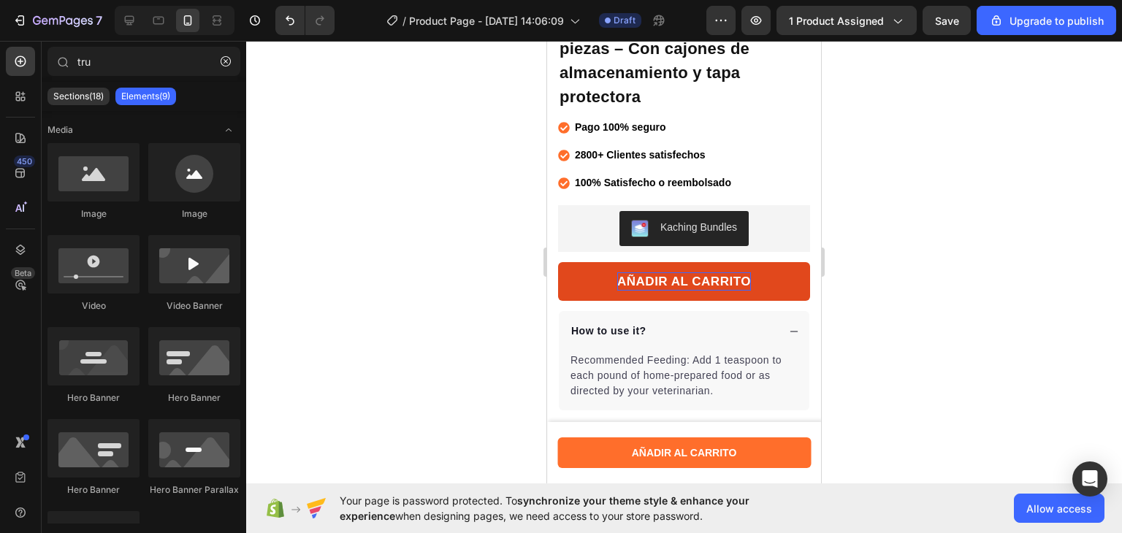
click at [460, 378] on div at bounding box center [684, 287] width 876 height 492
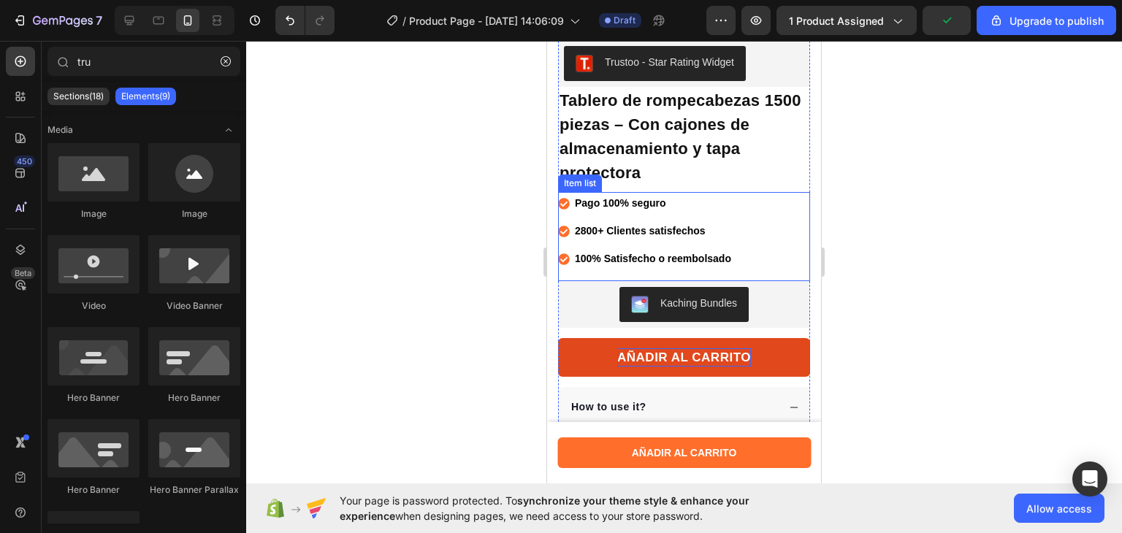
scroll to position [358, 0]
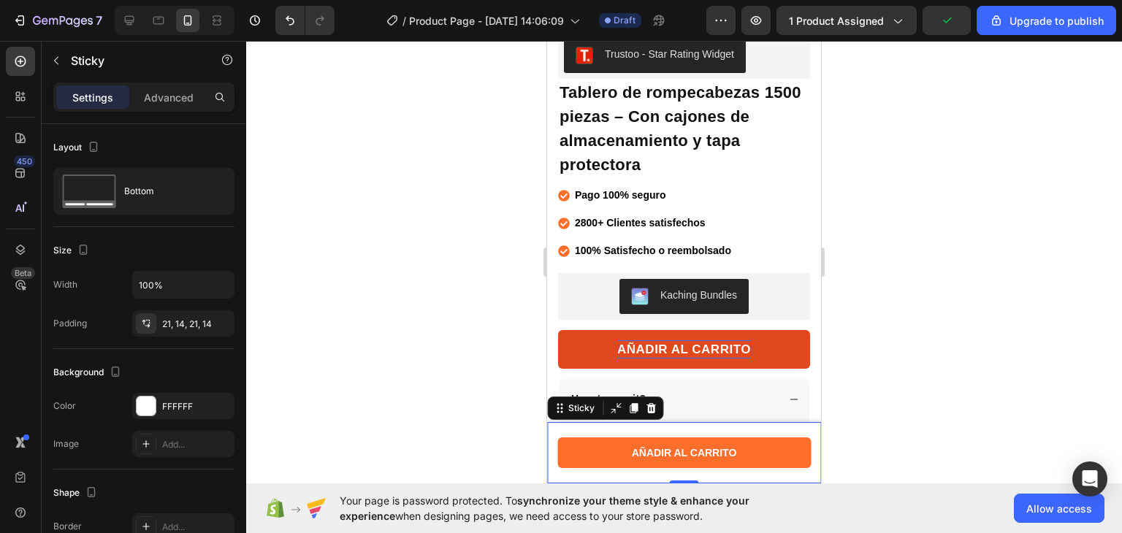
click at [591, 428] on div "AÑADIR AL CARRITO Button Sticky 0" at bounding box center [684, 452] width 274 height 61
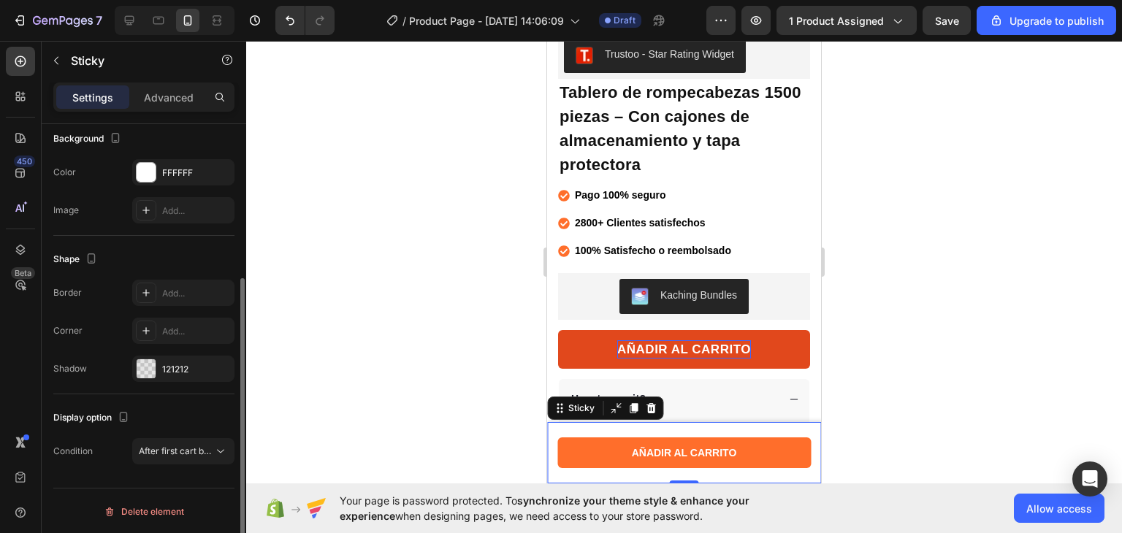
scroll to position [234, 0]
click at [153, 359] on div at bounding box center [146, 368] width 19 height 19
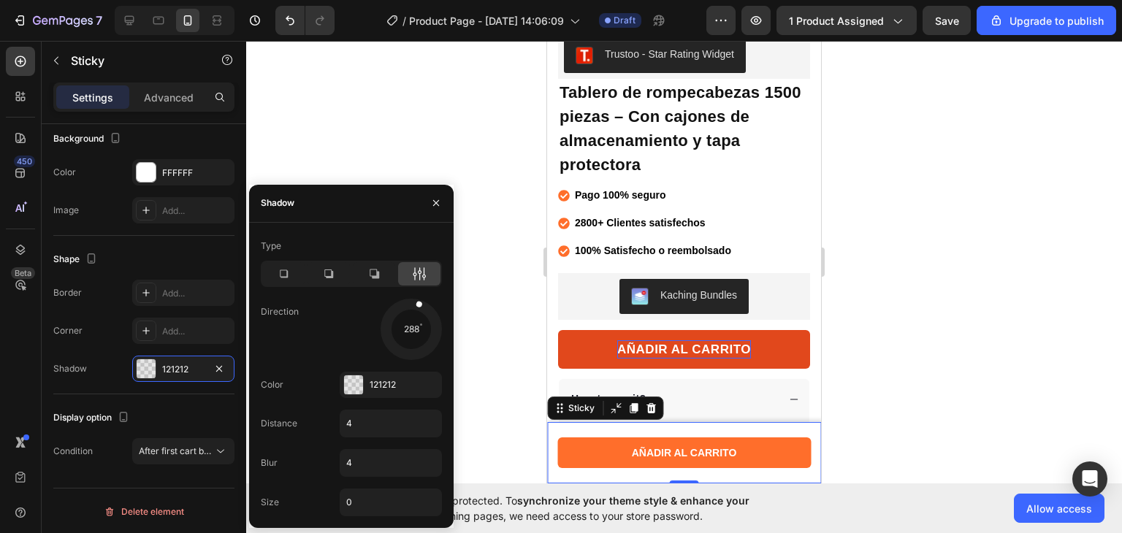
drag, startPoint x: 421, startPoint y: 303, endPoint x: 415, endPoint y: 309, distance: 8.3
click at [415, 309] on div at bounding box center [416, 314] width 18 height 34
click at [505, 283] on div at bounding box center [684, 287] width 876 height 492
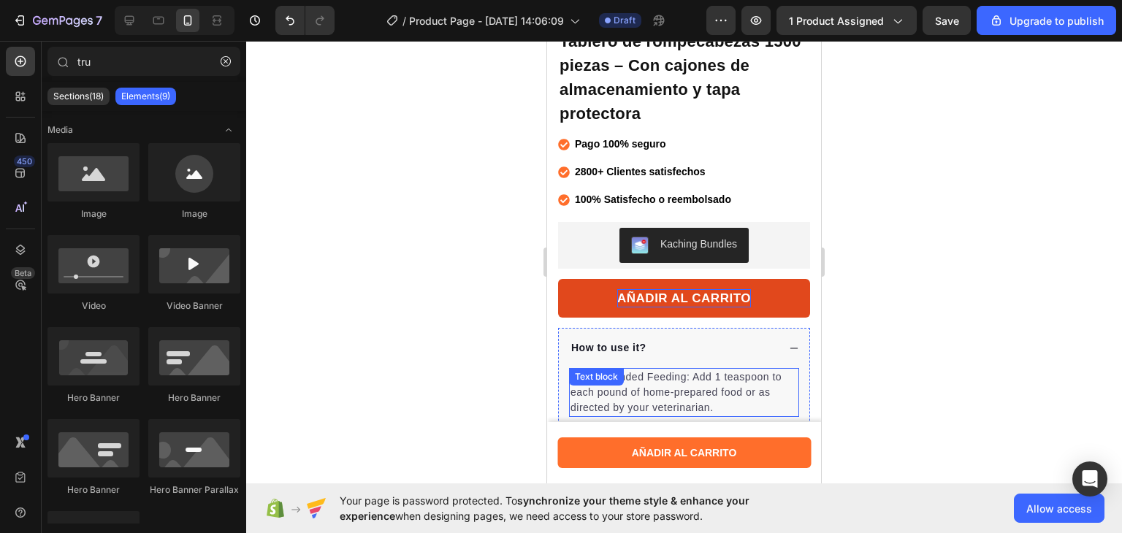
scroll to position [385, 0]
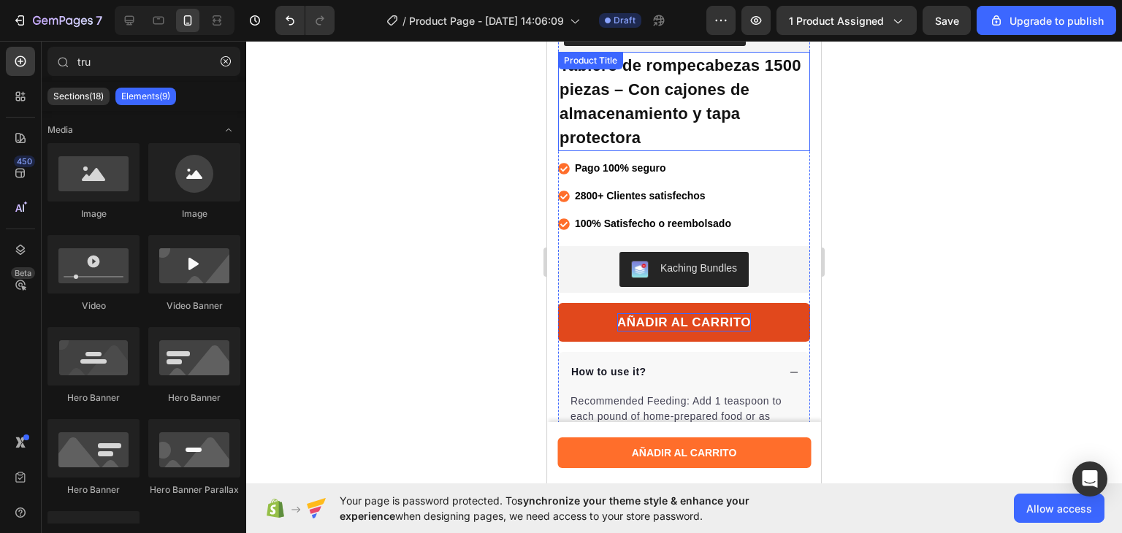
click at [698, 118] on h1 "Tablero de rompecabezas 1500 piezas – Con cajones de almacenamiento y tapa prot…" at bounding box center [684, 101] width 252 height 99
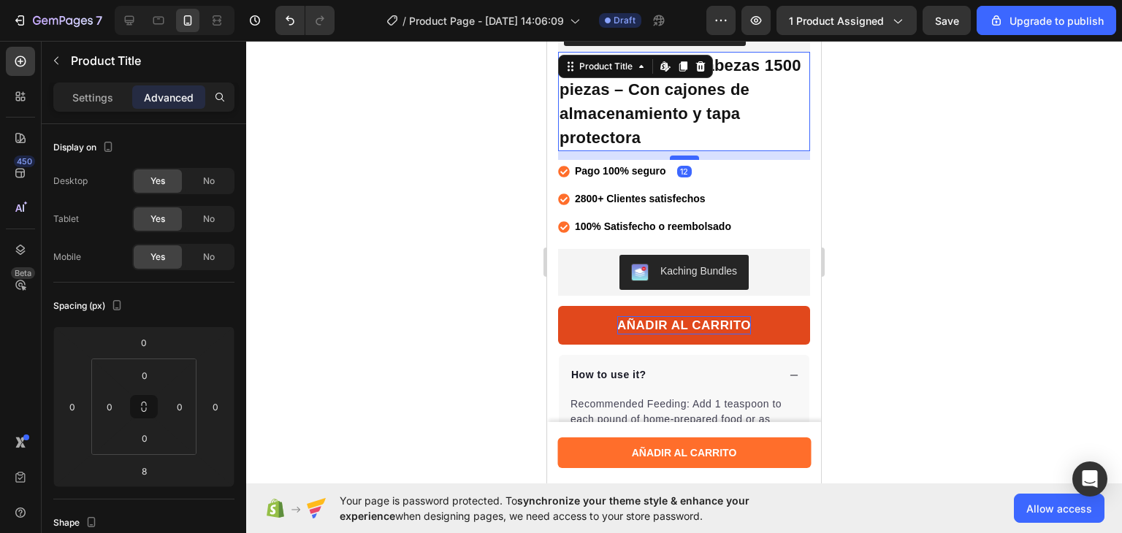
click at [680, 156] on div at bounding box center [684, 158] width 29 height 4
click at [680, 155] on div at bounding box center [684, 157] width 29 height 4
type input "11"
click at [510, 177] on div at bounding box center [684, 287] width 876 height 492
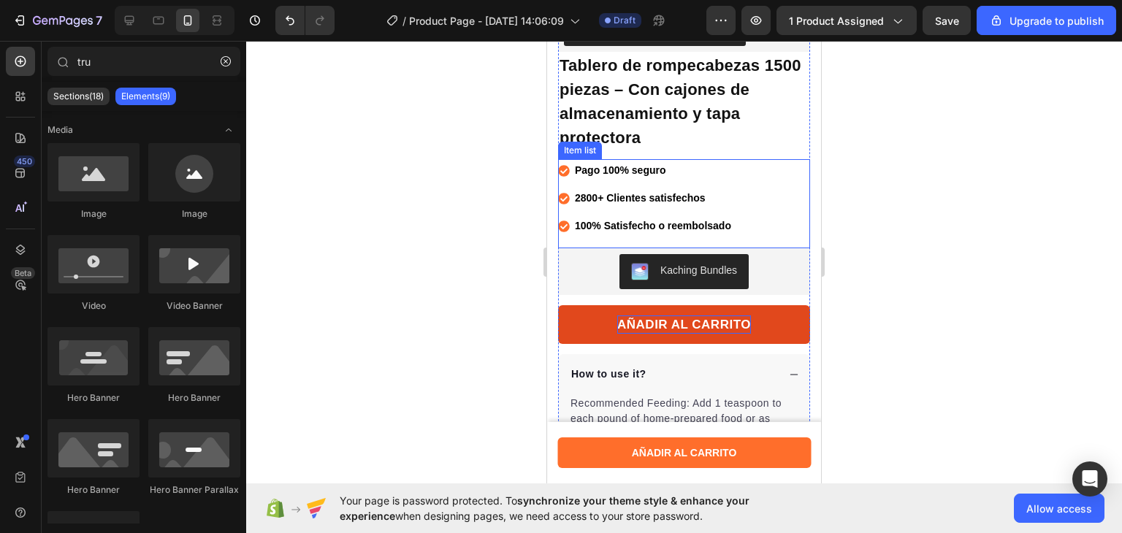
click at [762, 164] on div "Pago 100% seguro 2800+ Clientes satisfechos 100% Satisfecho o reembolsado" at bounding box center [684, 203] width 252 height 89
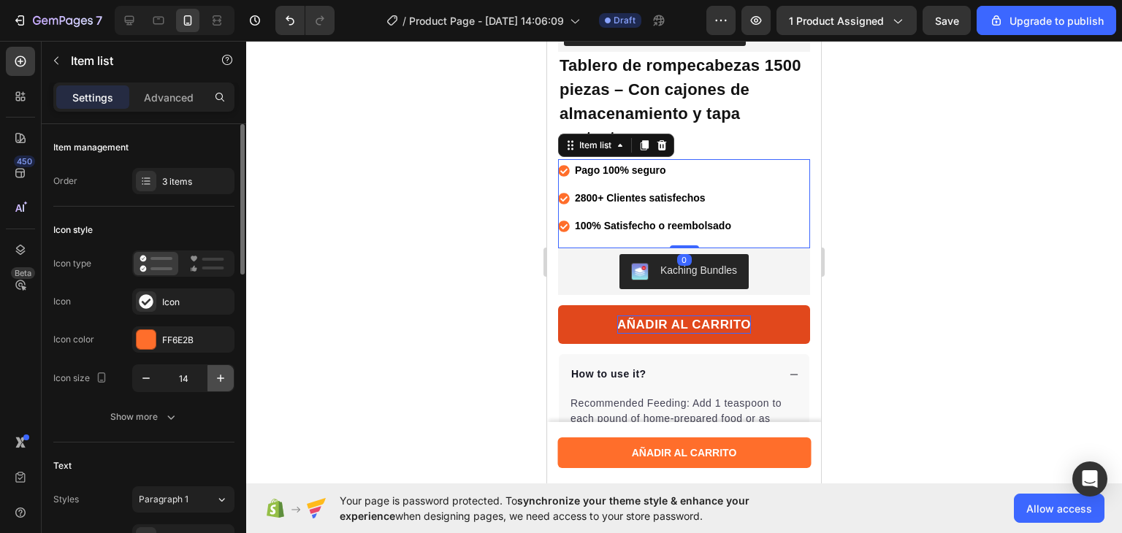
click at [223, 374] on icon "button" at bounding box center [220, 378] width 15 height 15
click at [149, 376] on icon "button" at bounding box center [146, 378] width 15 height 15
click at [223, 375] on icon "button" at bounding box center [220, 378] width 15 height 15
type input "16"
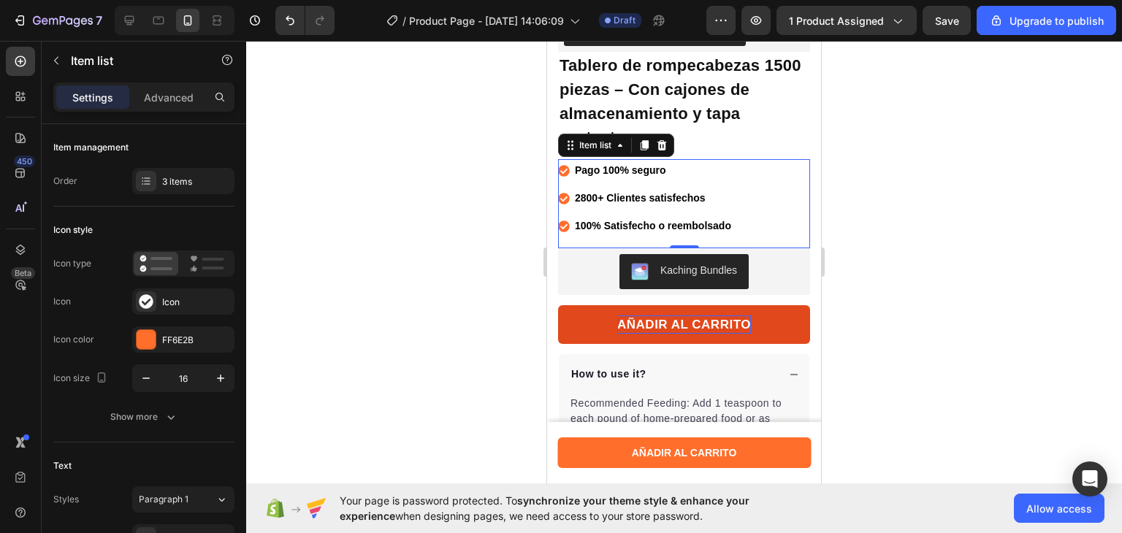
click at [353, 331] on div at bounding box center [684, 287] width 876 height 492
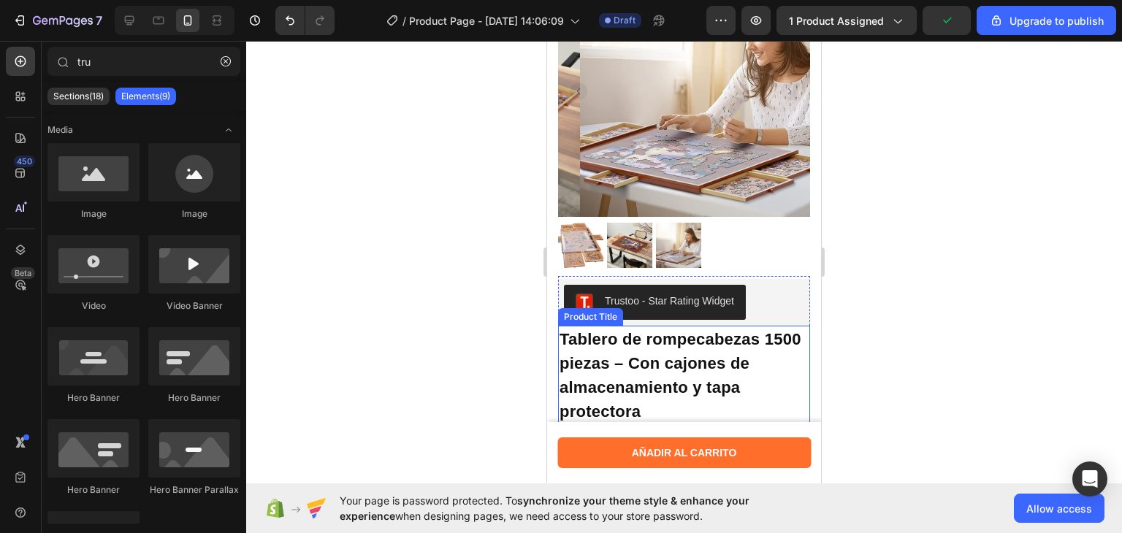
scroll to position [344, 0]
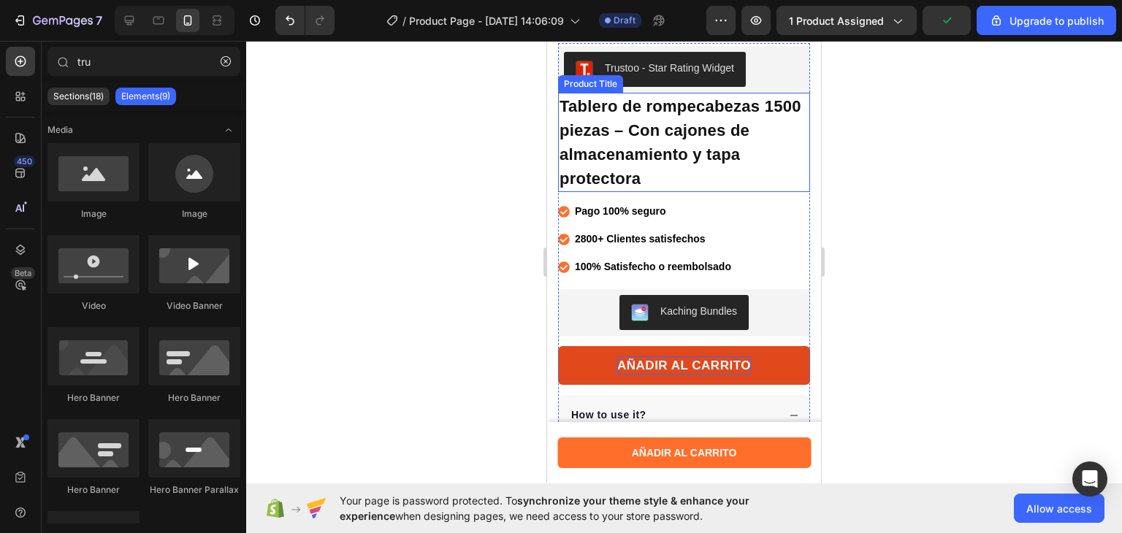
click at [700, 122] on h1 "Tablero de rompecabezas 1500 piezas – Con cajones de almacenamiento y tapa prot…" at bounding box center [684, 142] width 252 height 99
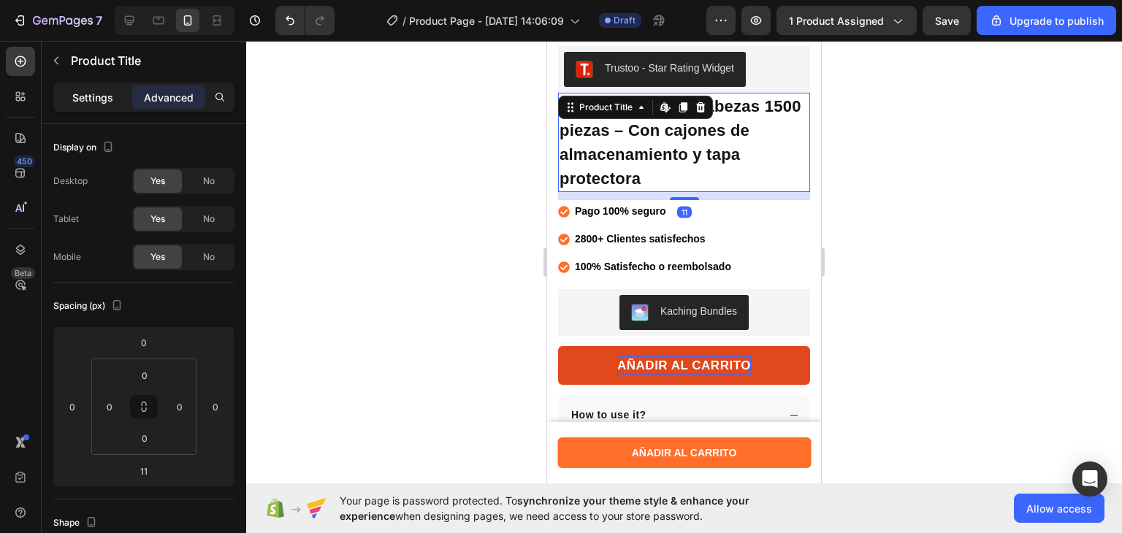
click at [99, 102] on p "Settings" at bounding box center [92, 97] width 41 height 15
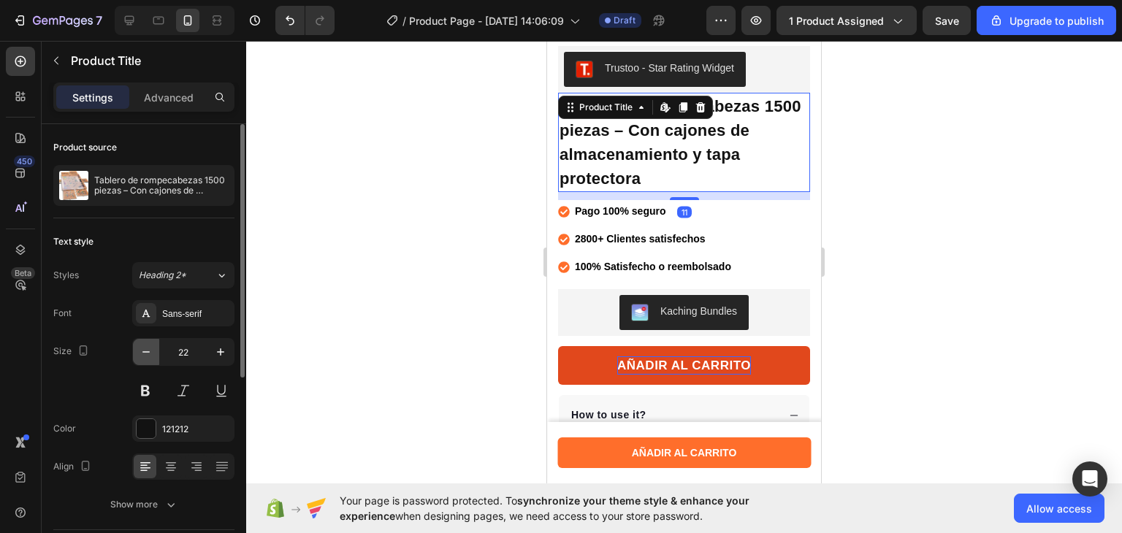
click at [147, 348] on icon "button" at bounding box center [146, 352] width 15 height 15
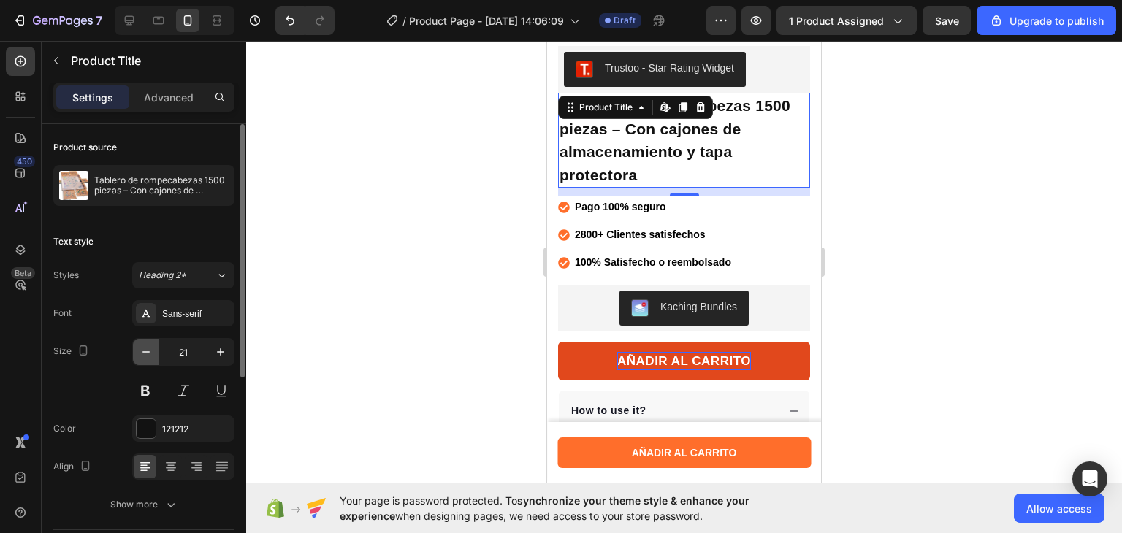
click at [147, 348] on icon "button" at bounding box center [146, 352] width 15 height 15
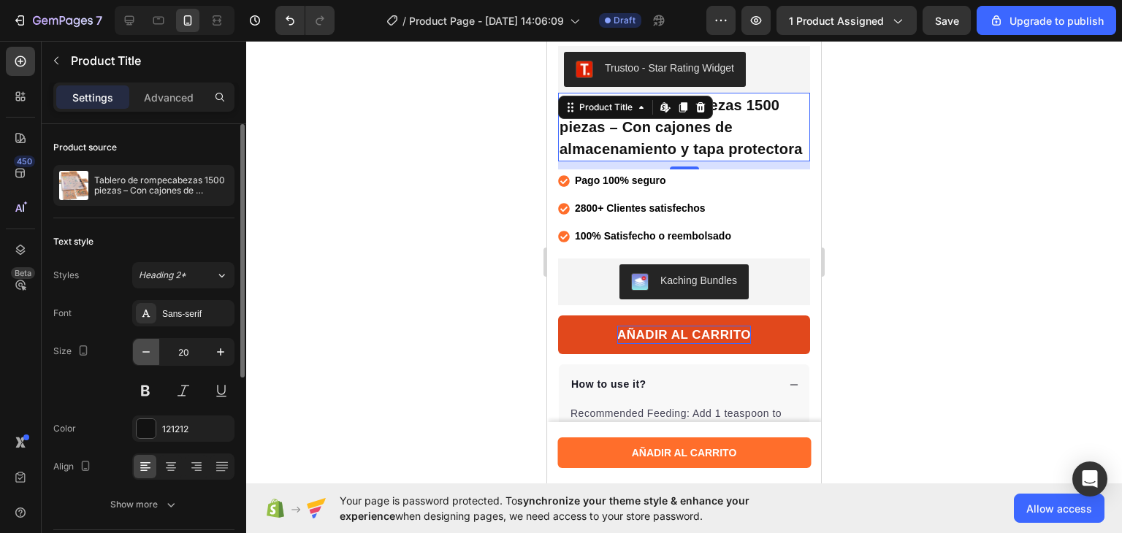
click at [147, 348] on icon "button" at bounding box center [146, 352] width 15 height 15
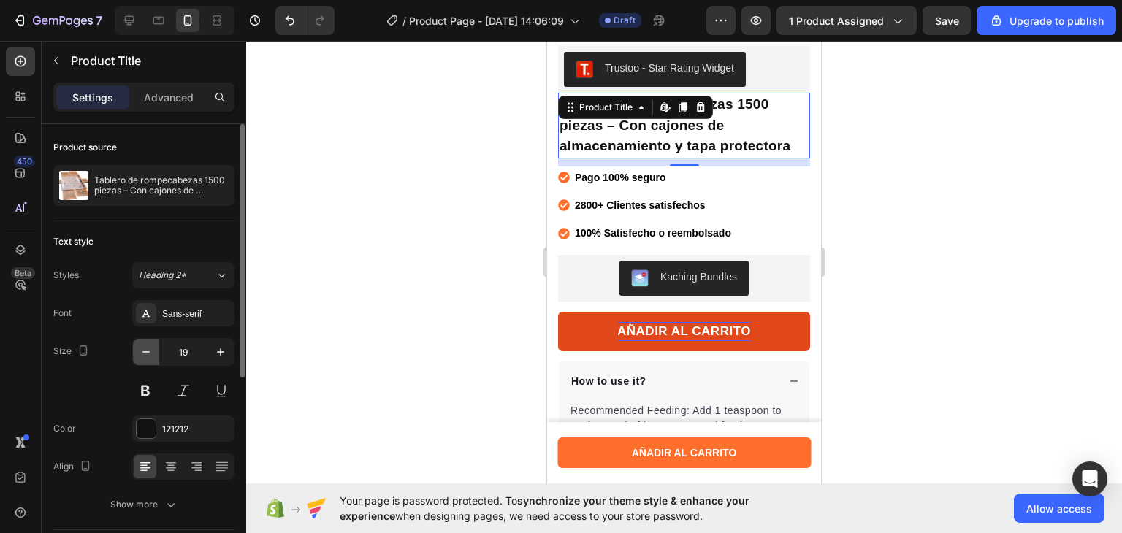
click at [147, 348] on icon "button" at bounding box center [146, 352] width 15 height 15
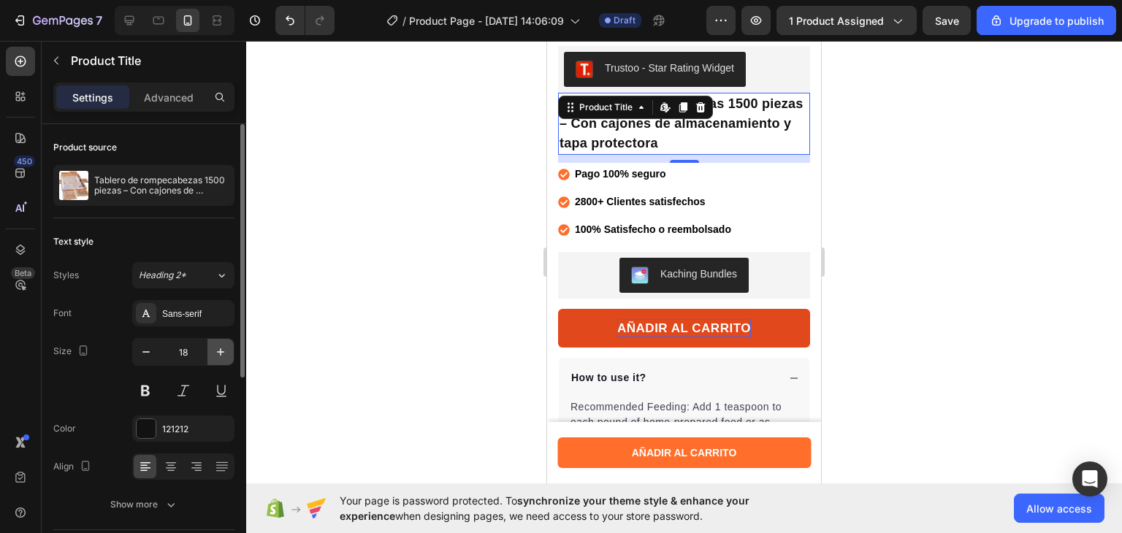
click at [217, 348] on icon "button" at bounding box center [220, 352] width 15 height 15
type input "19"
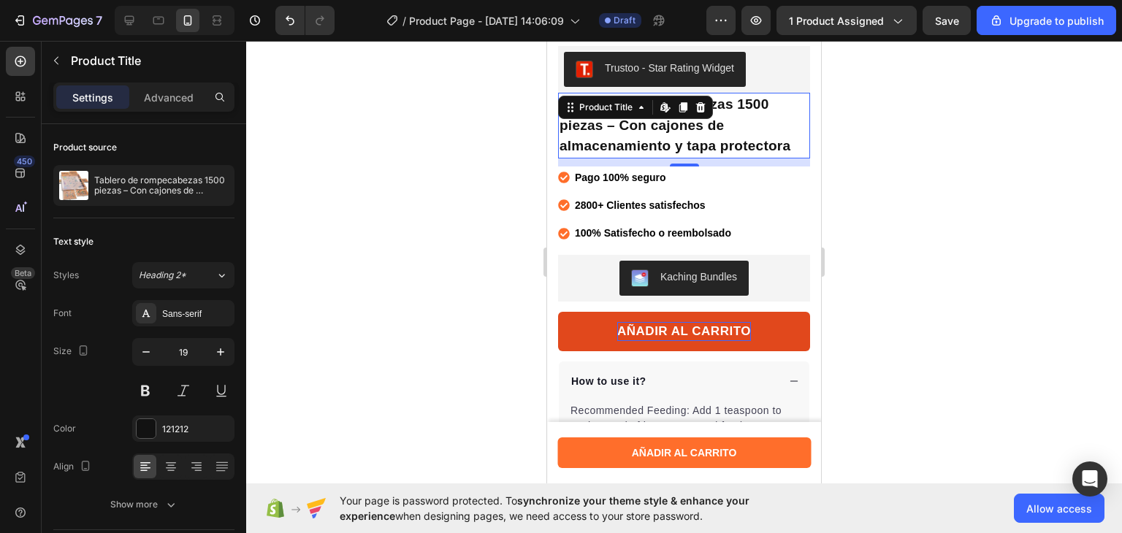
click at [317, 307] on div at bounding box center [684, 287] width 876 height 492
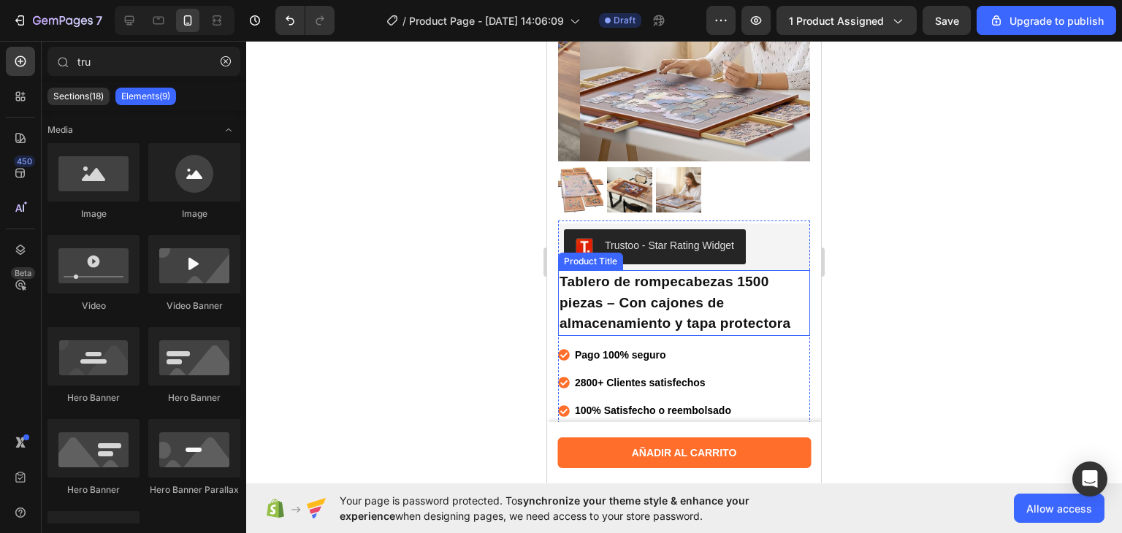
scroll to position [163, 0]
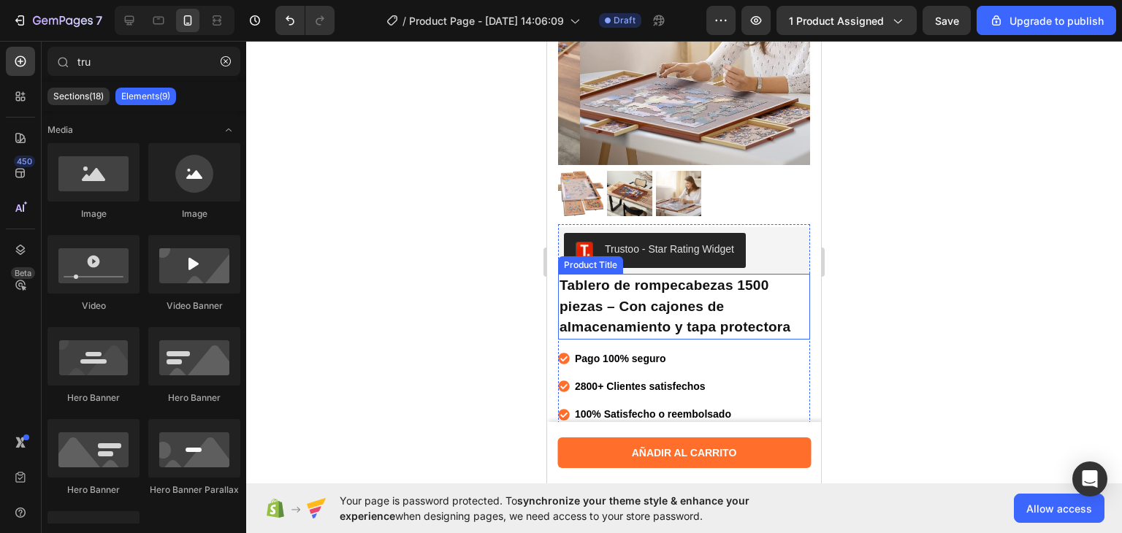
click at [738, 293] on h1 "Tablero de rompecabezas 1500 piezas – Con cajones de almacenamiento y tapa prot…" at bounding box center [684, 307] width 252 height 66
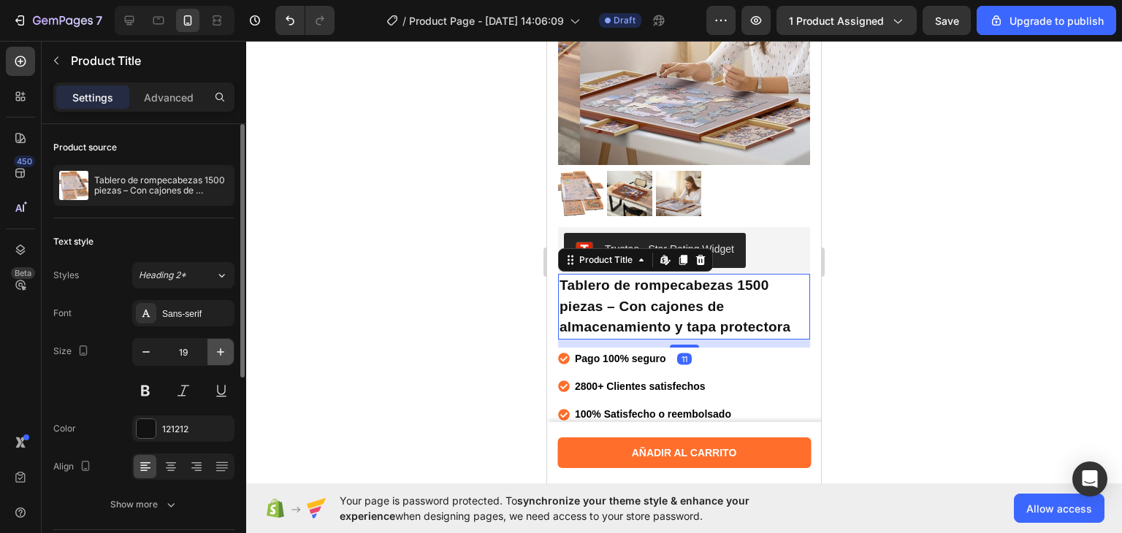
click at [220, 350] on icon "button" at bounding box center [220, 351] width 7 height 7
type input "21"
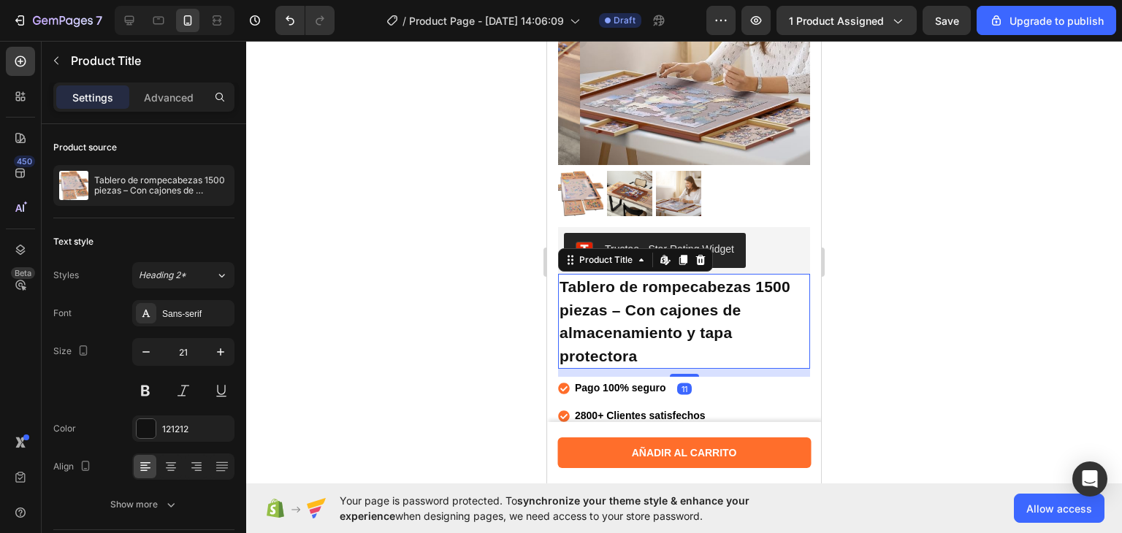
click at [293, 337] on div at bounding box center [684, 287] width 876 height 492
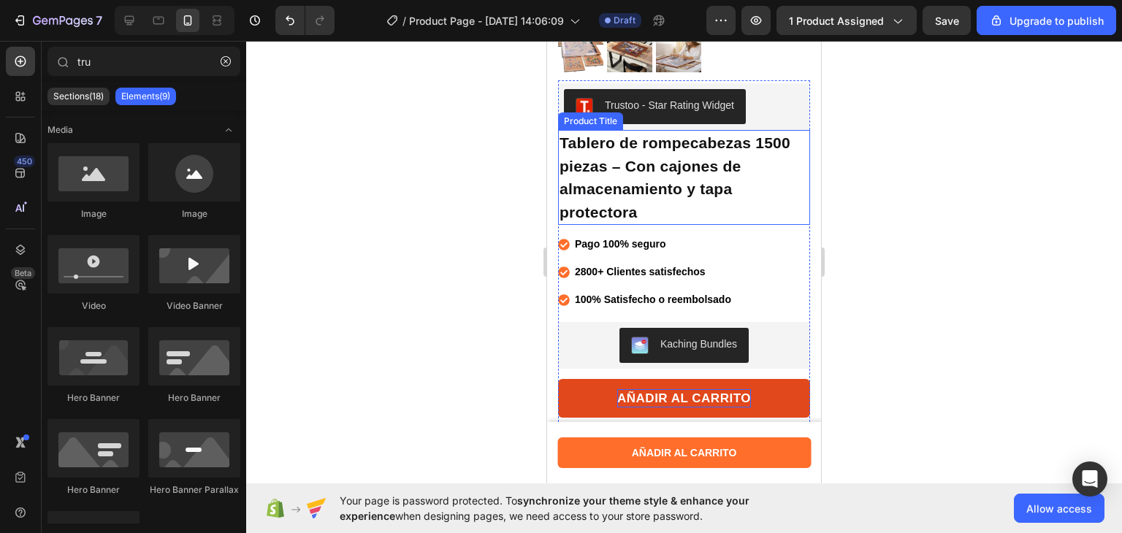
scroll to position [310, 0]
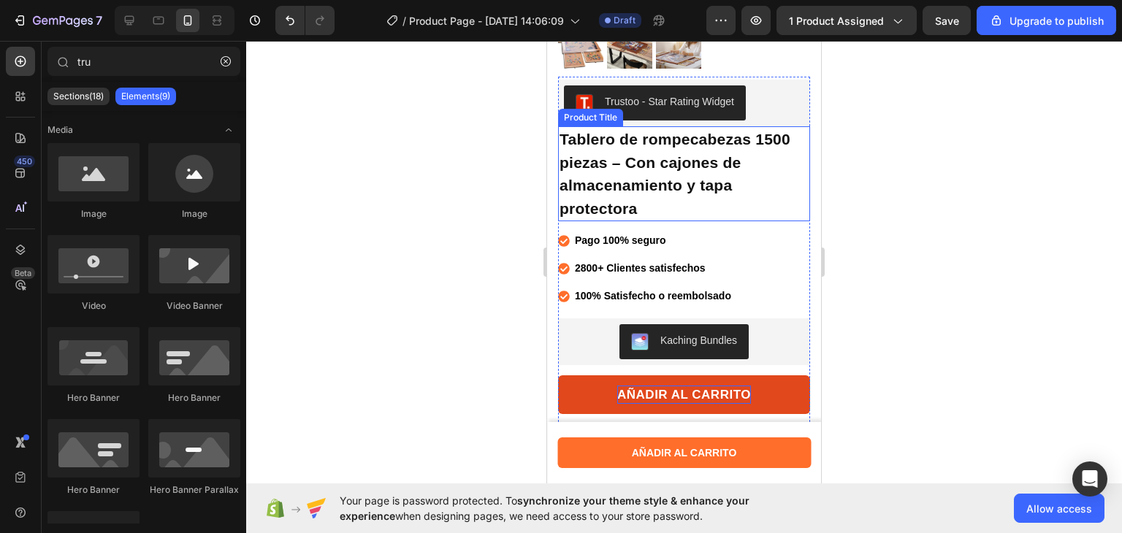
click at [656, 147] on h1 "Tablero de rompecabezas 1500 piezas – Con cajones de almacenamiento y tapa prot…" at bounding box center [684, 173] width 252 height 95
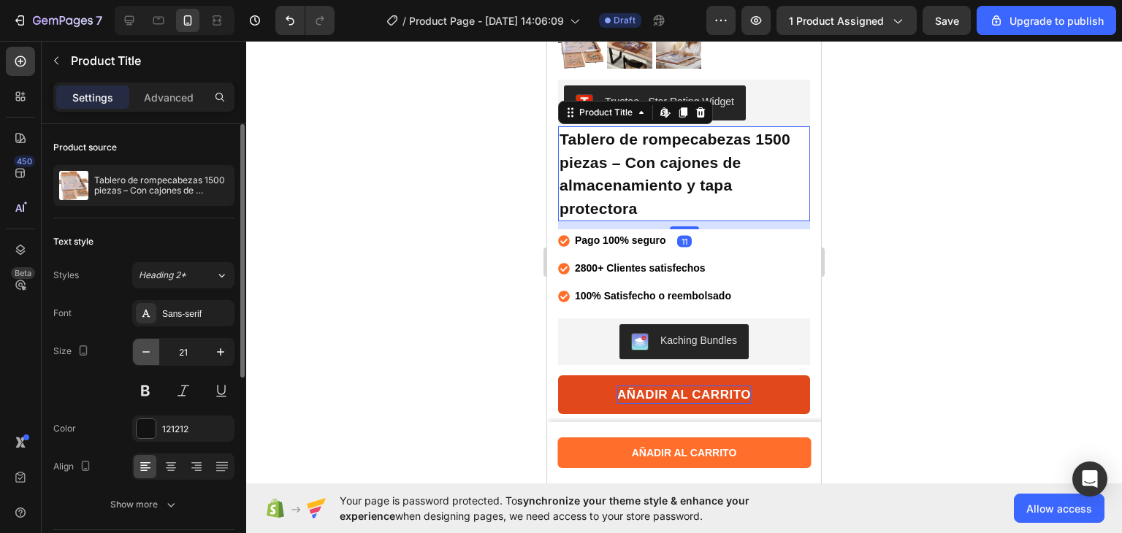
drag, startPoint x: 150, startPoint y: 343, endPoint x: 142, endPoint y: 353, distance: 13.0
click at [142, 353] on icon "button" at bounding box center [146, 352] width 15 height 15
type input "20"
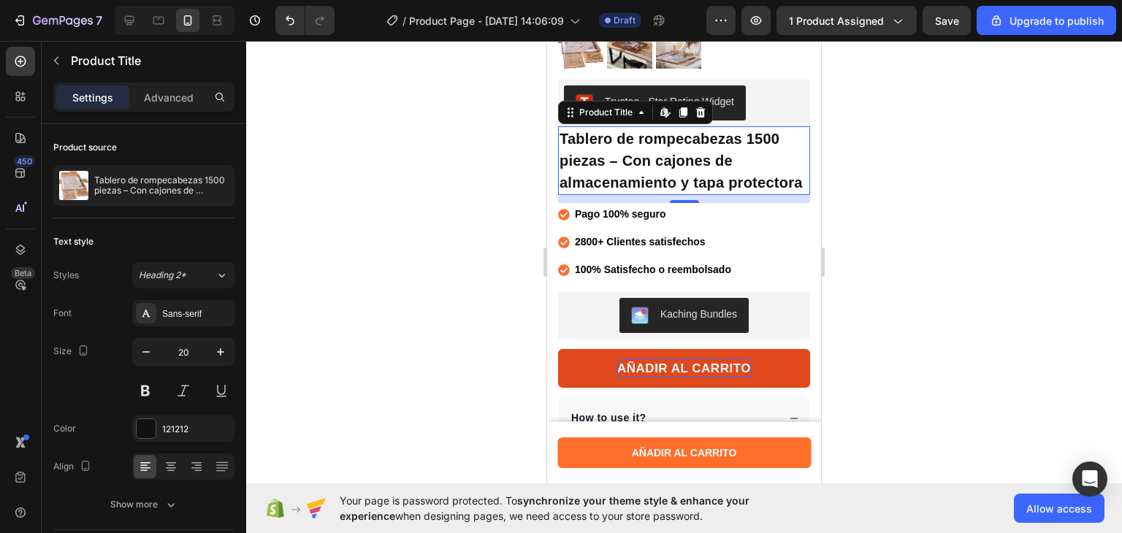
click at [416, 296] on div at bounding box center [684, 287] width 876 height 492
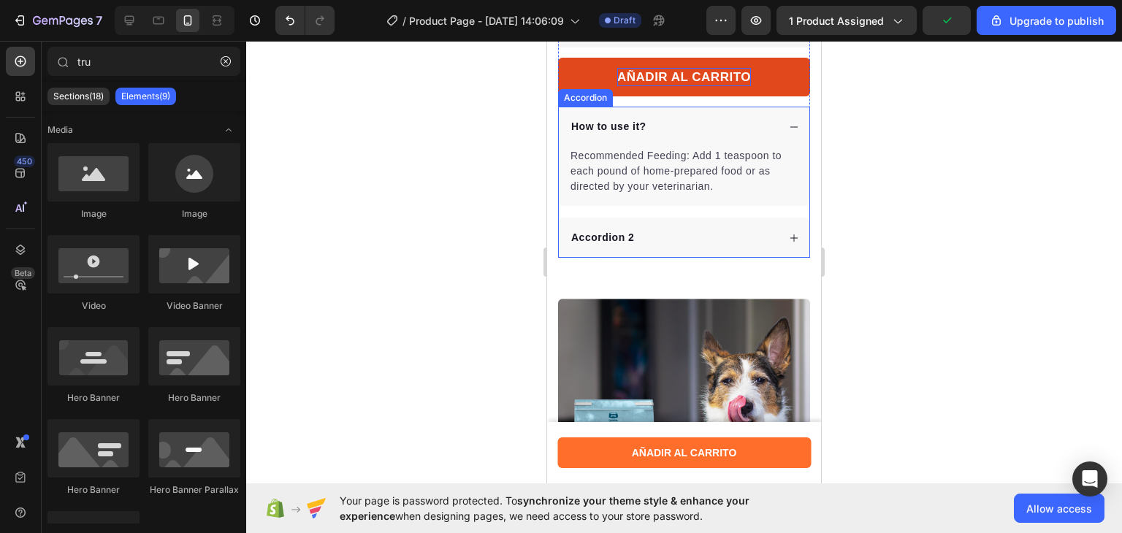
scroll to position [608, 0]
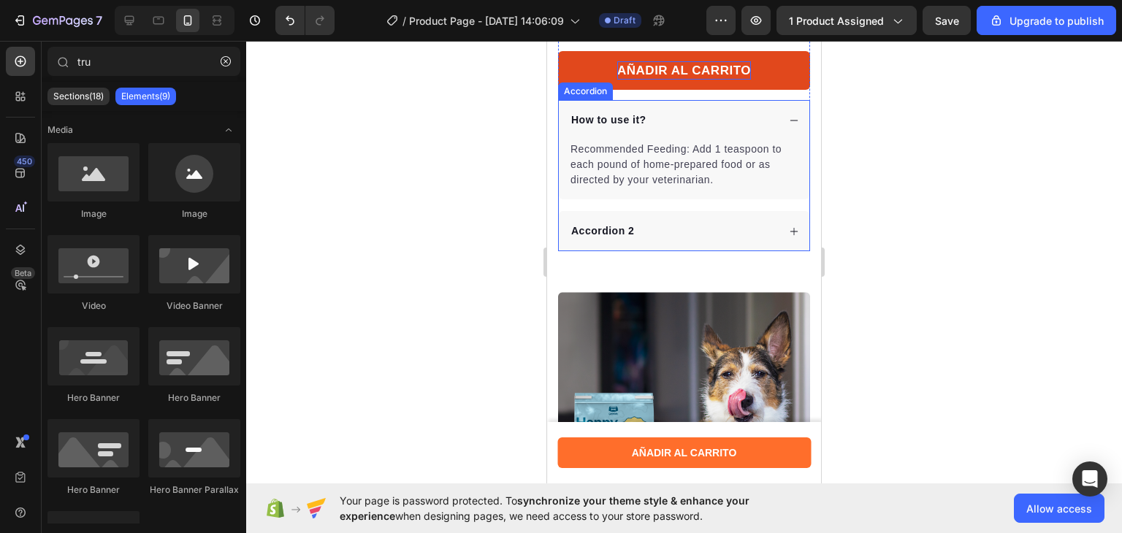
click at [620, 128] on p "How to use it?" at bounding box center [608, 119] width 75 height 15
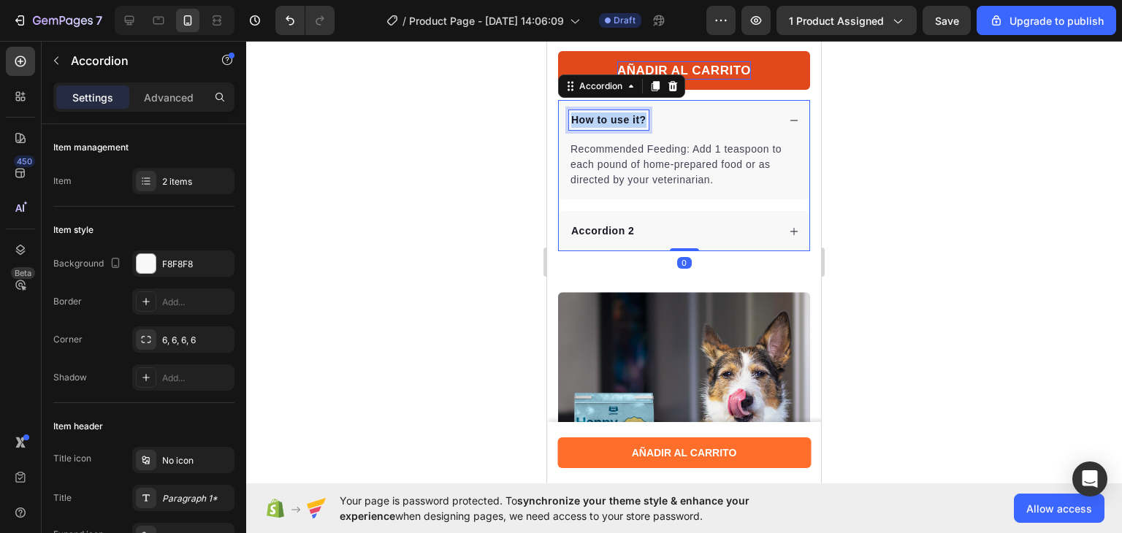
click at [620, 128] on p "How to use it?" at bounding box center [608, 119] width 75 height 15
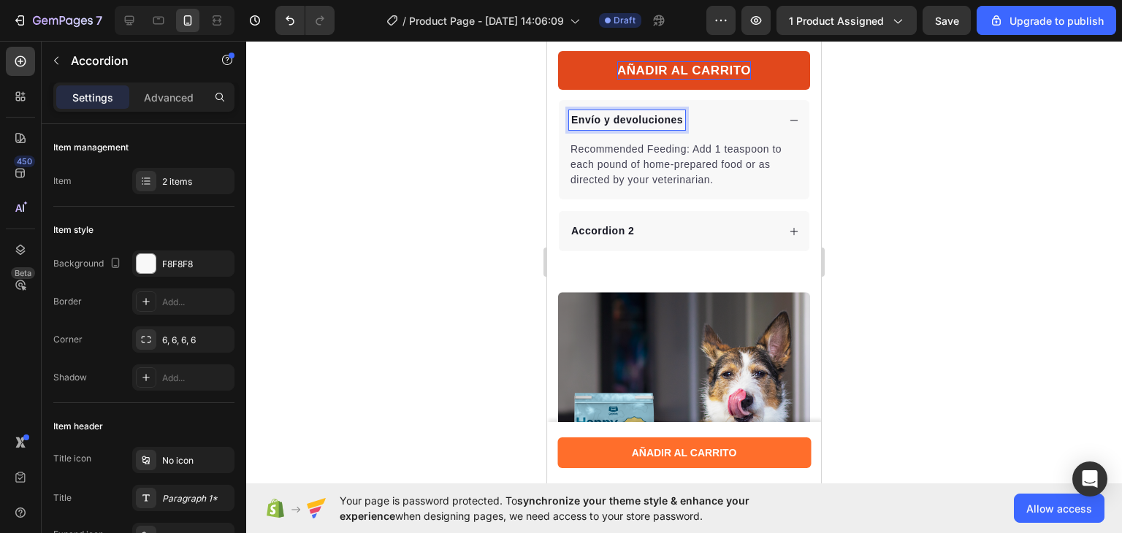
click at [432, 150] on div at bounding box center [684, 287] width 876 height 492
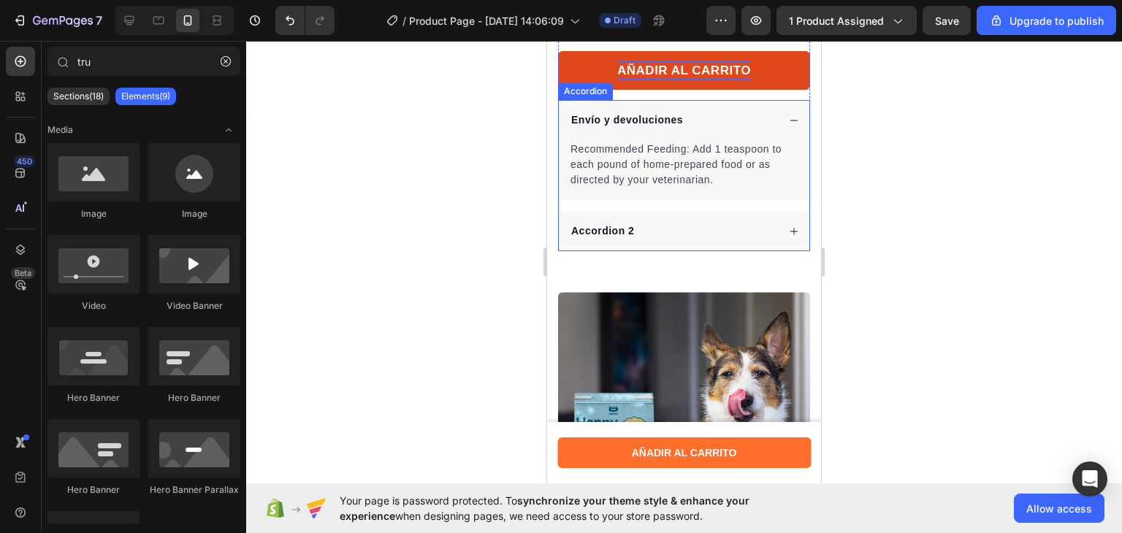
click at [584, 128] on p "Envío y devoluciones" at bounding box center [627, 119] width 112 height 15
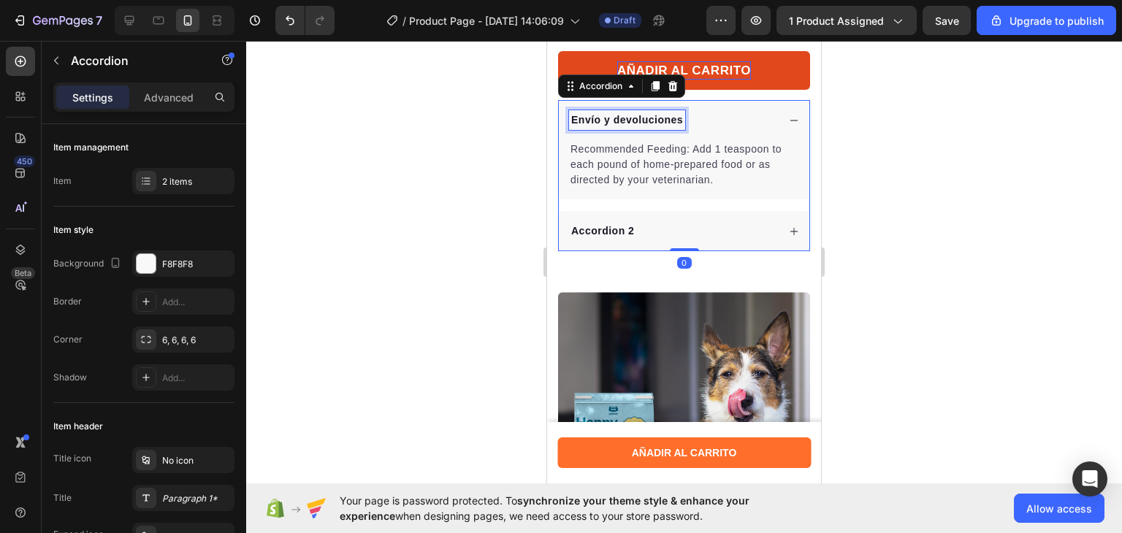
click at [584, 128] on p "Envío y devoluciones" at bounding box center [627, 119] width 112 height 15
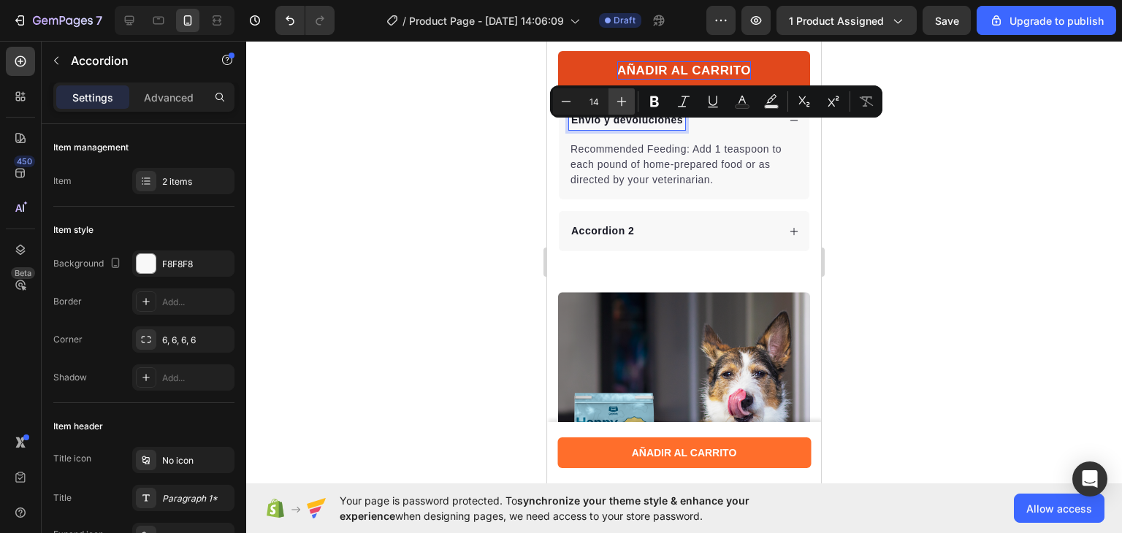
click at [626, 100] on icon "Editor contextual toolbar" at bounding box center [621, 101] width 15 height 15
type input "15"
drag, startPoint x: 438, startPoint y: 146, endPoint x: 15, endPoint y: 83, distance: 428.3
click at [438, 146] on div at bounding box center [684, 287] width 876 height 492
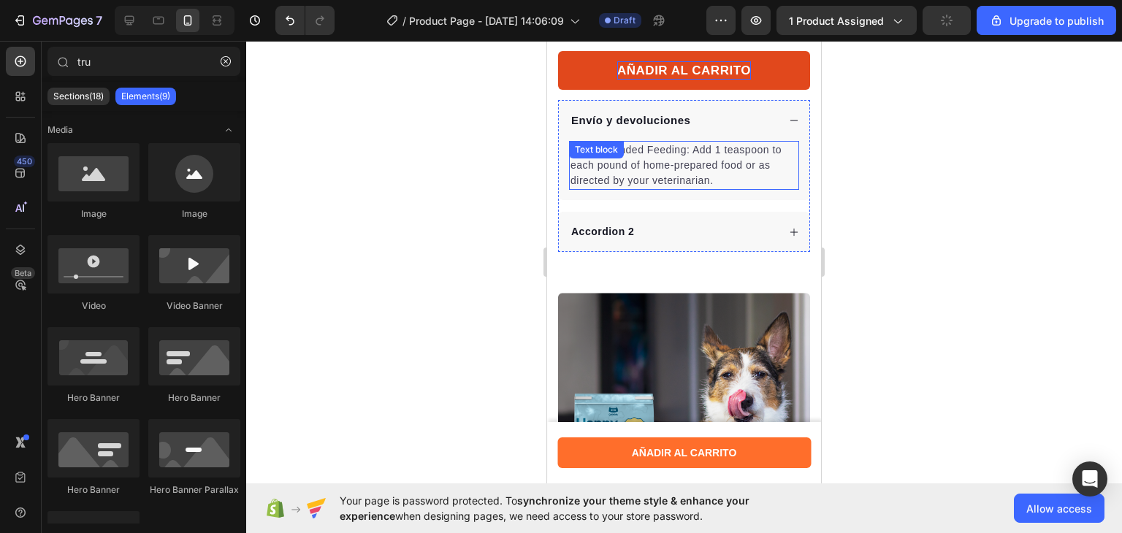
click at [717, 163] on p "Recommended Feeding: Add 1 teaspoon to each pound of home-prepared food or as d…" at bounding box center [683, 165] width 227 height 46
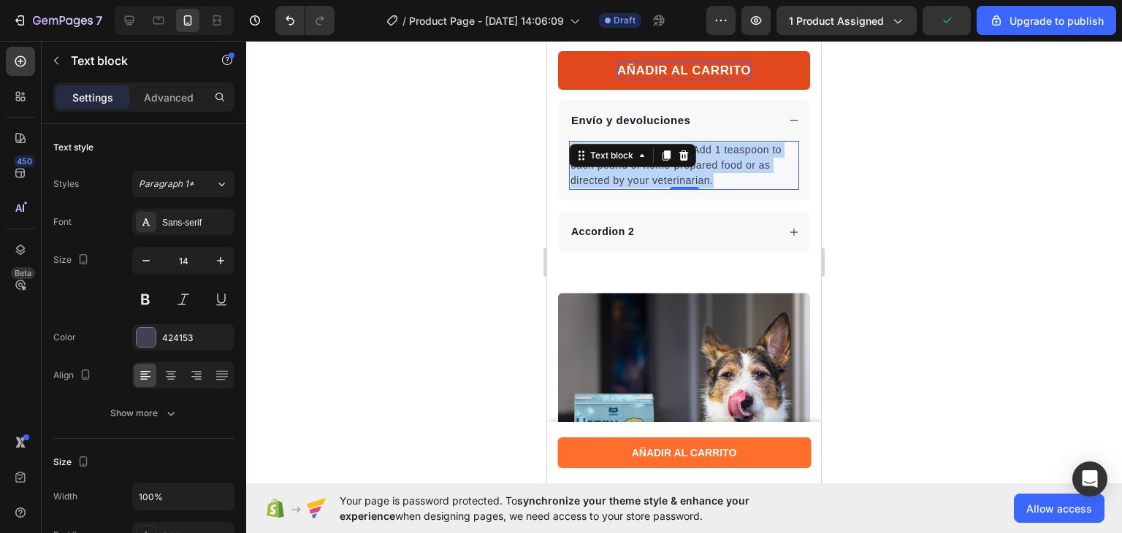
click at [717, 163] on p "Recommended Feeding: Add 1 teaspoon to each pound of home-prepared food or as d…" at bounding box center [683, 165] width 227 height 46
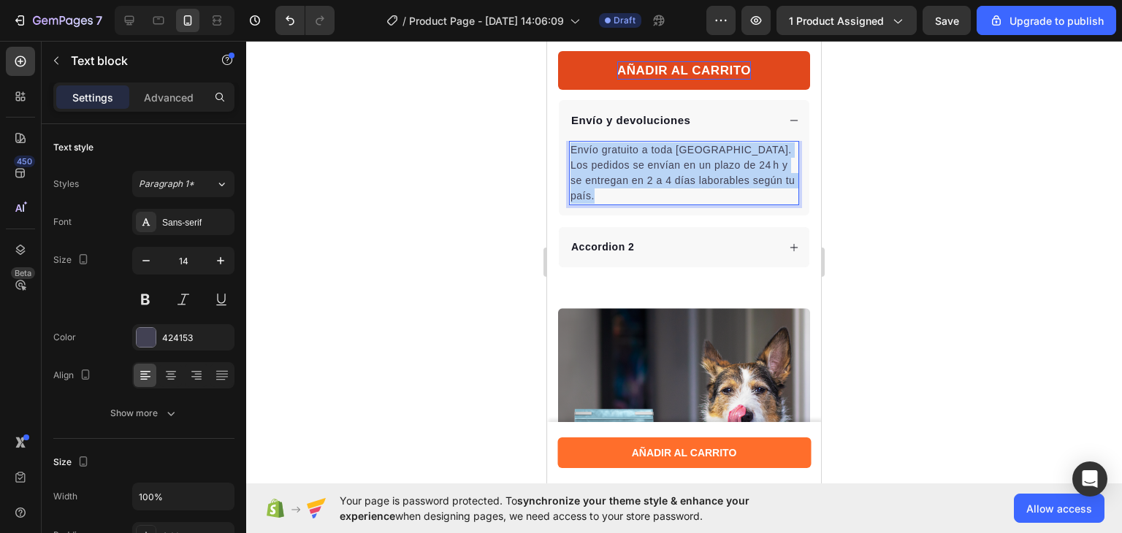
drag, startPoint x: 654, startPoint y: 203, endPoint x: 572, endPoint y: 161, distance: 92.8
click at [572, 161] on p "Envío gratuito a toda [GEOGRAPHIC_DATA]. Los pedidos se envían en un plazo de 2…" at bounding box center [683, 172] width 227 height 61
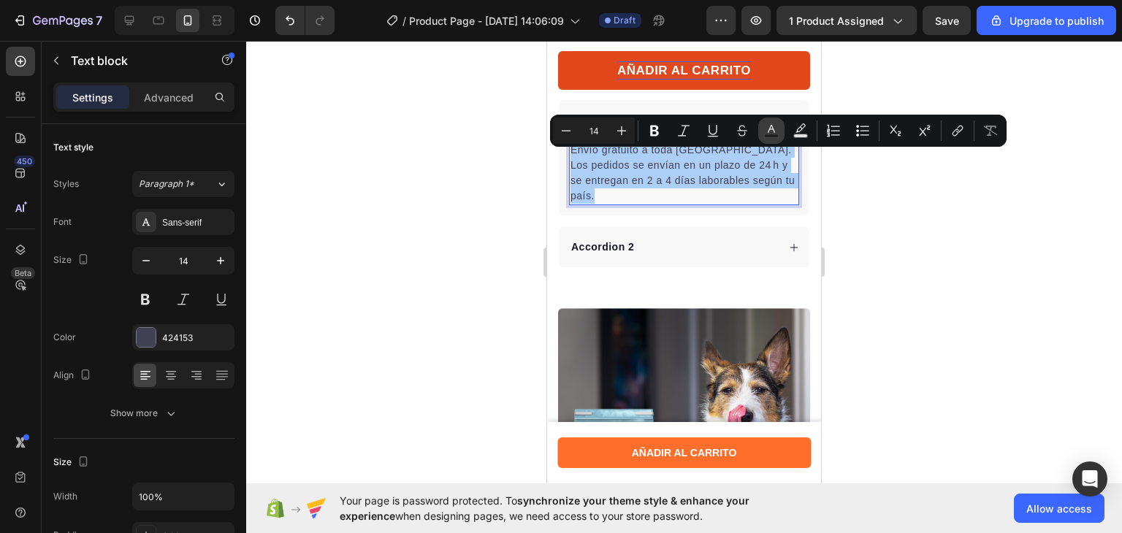
click at [773, 123] on icon "Editor contextual toolbar" at bounding box center [771, 130] width 15 height 15
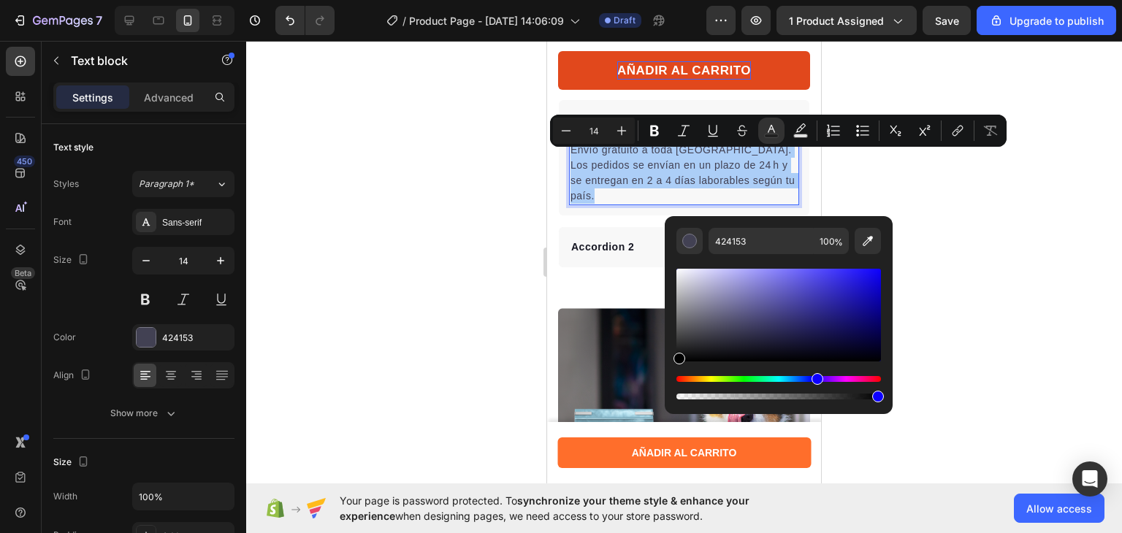
drag, startPoint x: 1266, startPoint y: 389, endPoint x: 628, endPoint y: 372, distance: 637.8
type input "000000"
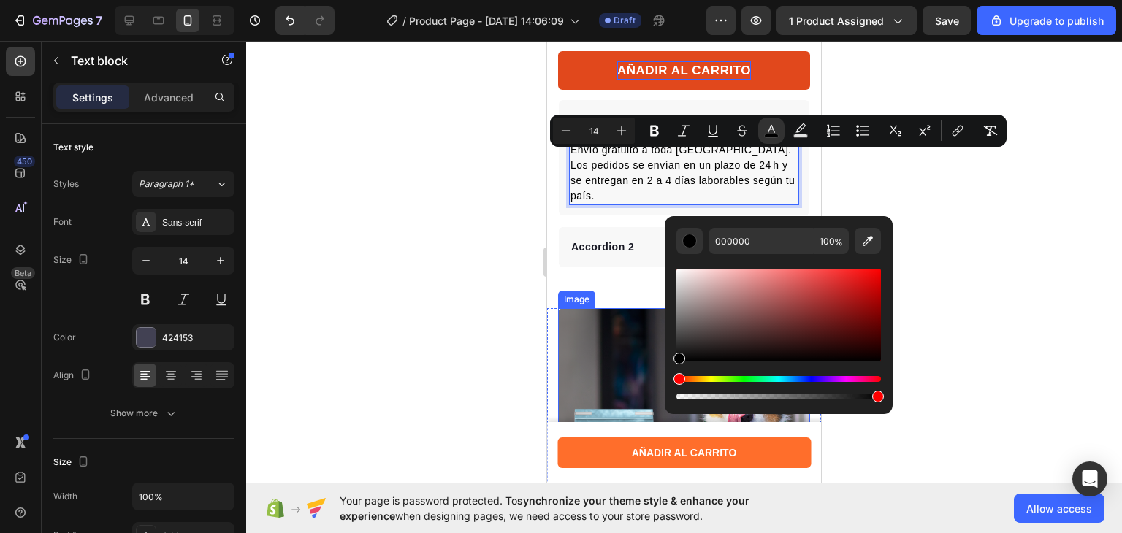
click at [426, 332] on div at bounding box center [684, 287] width 876 height 492
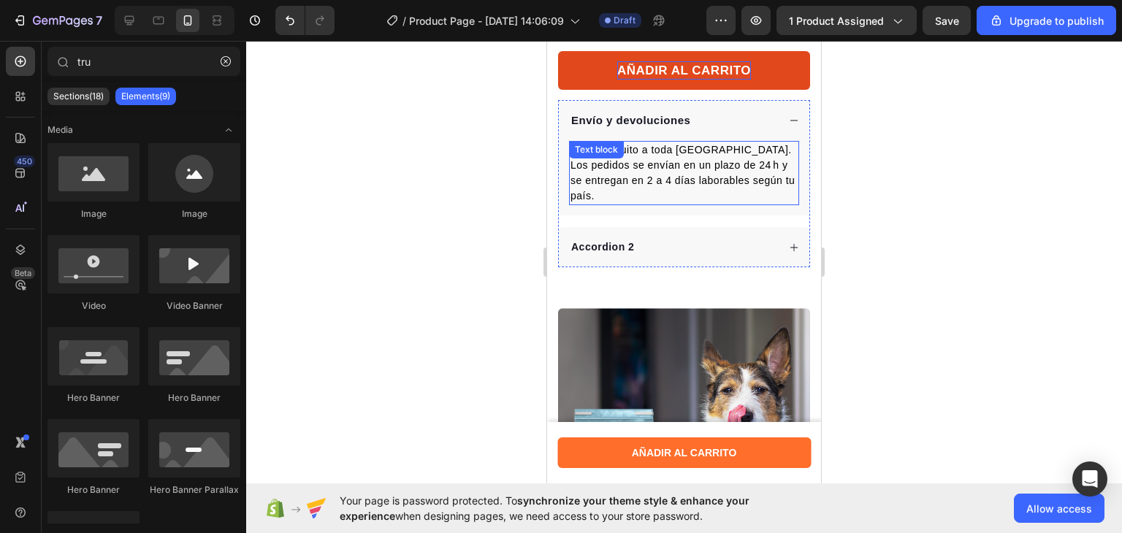
click at [692, 156] on span "Envío gratuito a toda [GEOGRAPHIC_DATA]." at bounding box center [680, 150] width 221 height 12
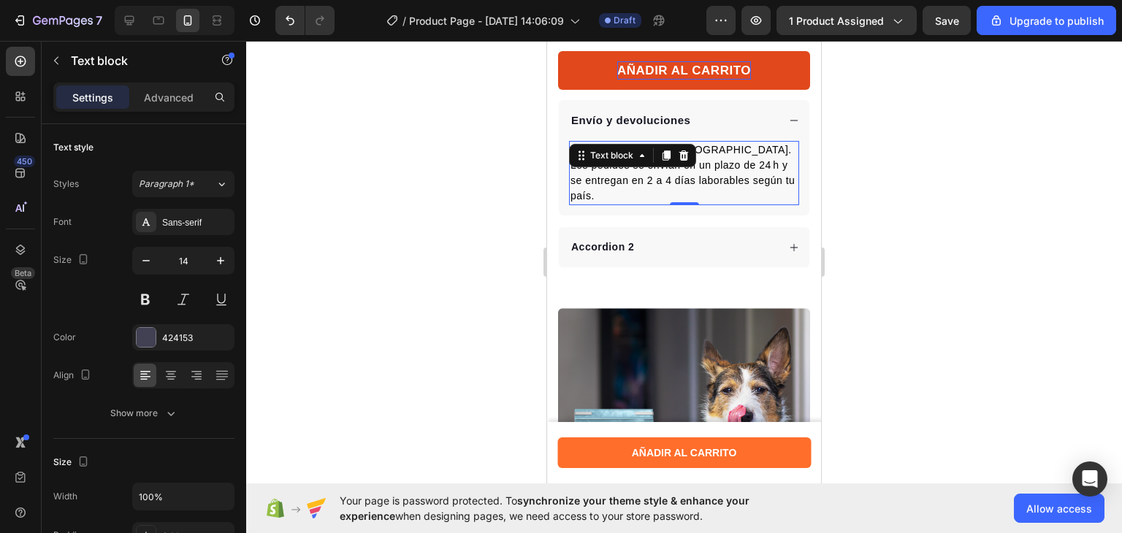
click at [692, 163] on div "Text block" at bounding box center [632, 155] width 127 height 23
click at [713, 156] on span "Envío gratuito a toda [GEOGRAPHIC_DATA]." at bounding box center [680, 150] width 221 height 12
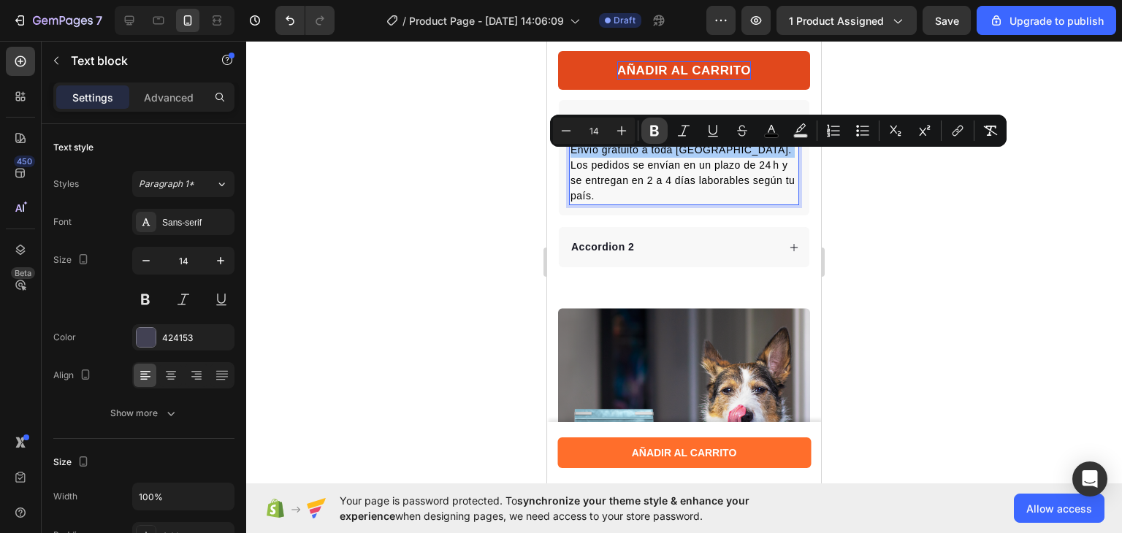
click at [658, 118] on button "Bold" at bounding box center [654, 131] width 26 height 26
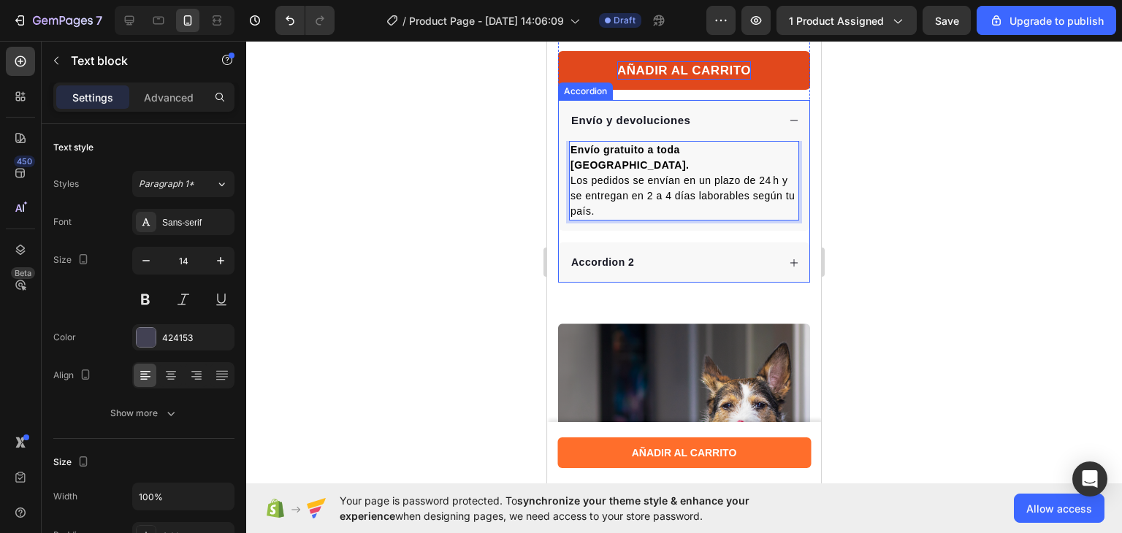
click at [429, 152] on div at bounding box center [684, 287] width 876 height 492
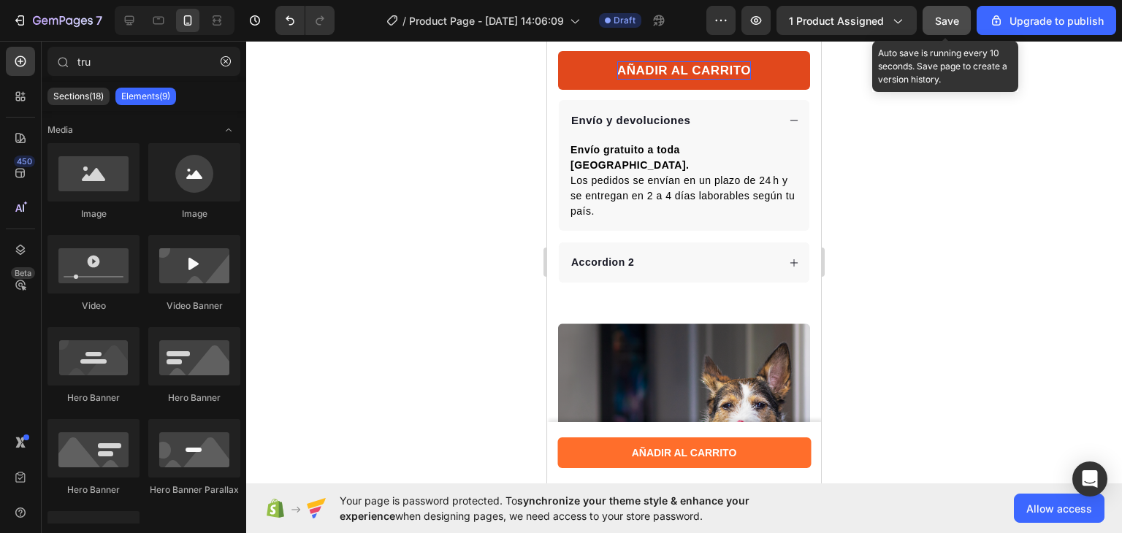
click at [952, 10] on button "Save" at bounding box center [946, 20] width 48 height 29
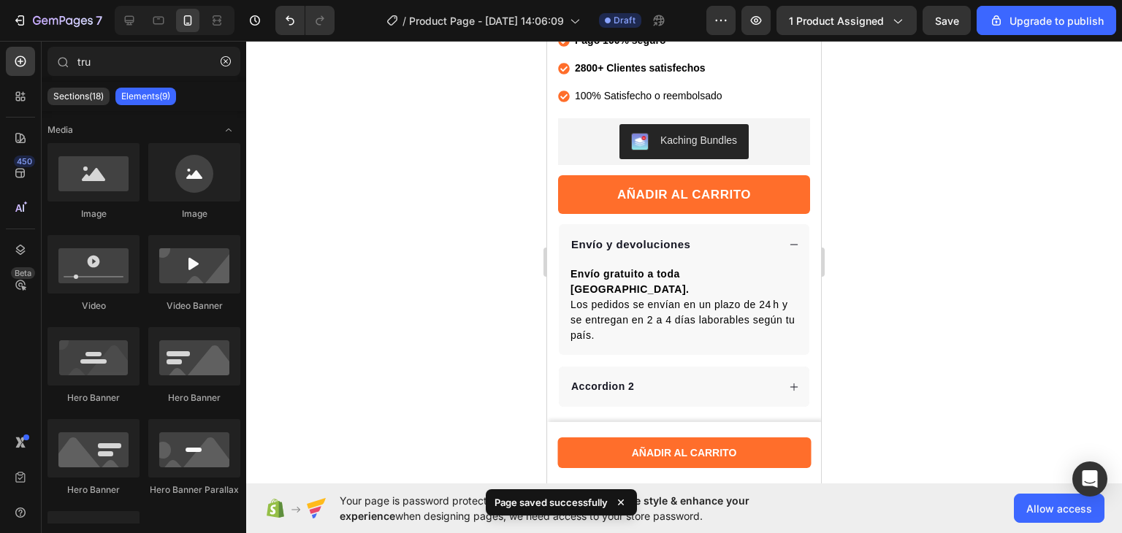
scroll to position [483, 0]
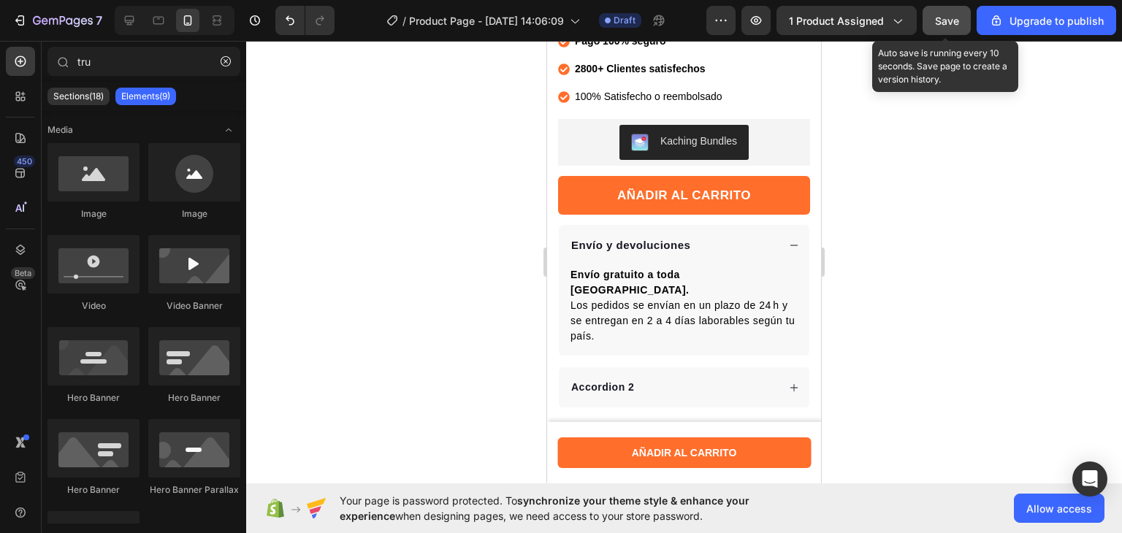
click at [944, 20] on span "Save" at bounding box center [947, 21] width 24 height 12
click at [944, 20] on icon "button" at bounding box center [946, 20] width 15 height 15
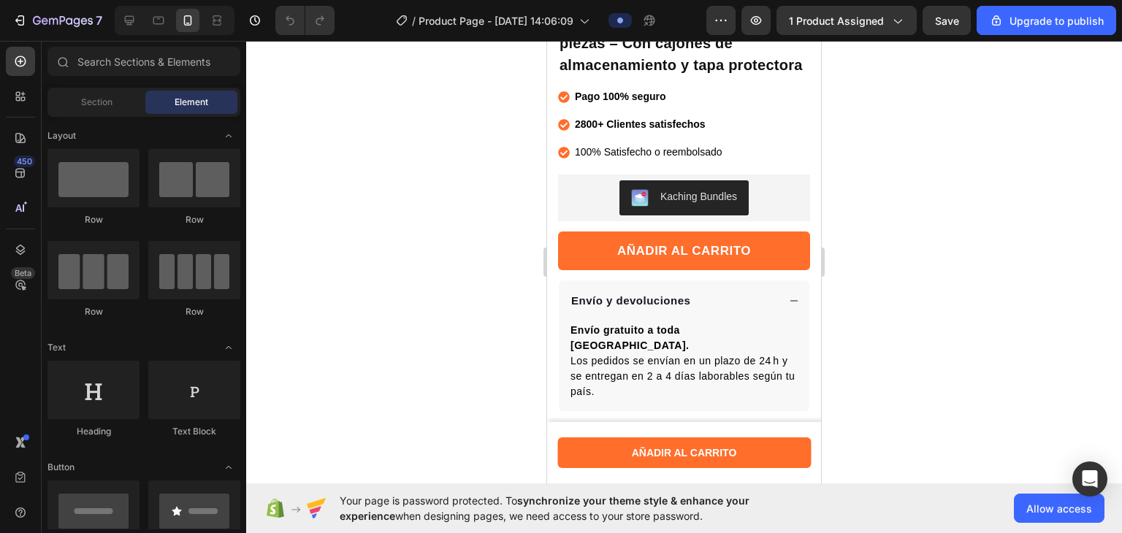
scroll to position [607, 0]
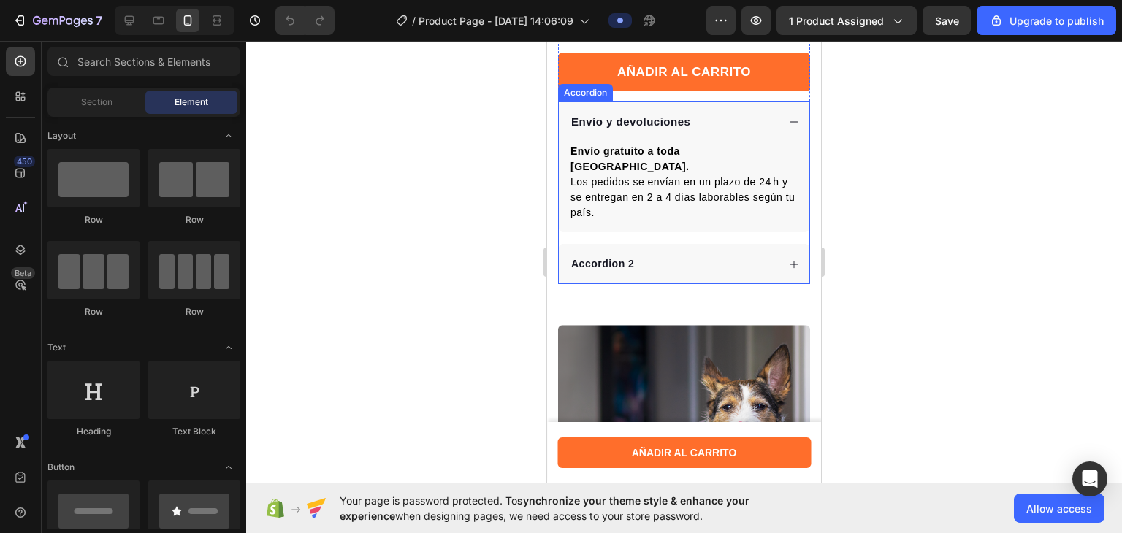
click at [713, 229] on div "Envío y devoluciones Envío gratuito a toda [GEOGRAPHIC_DATA]. Los pedidos se en…" at bounding box center [684, 193] width 252 height 183
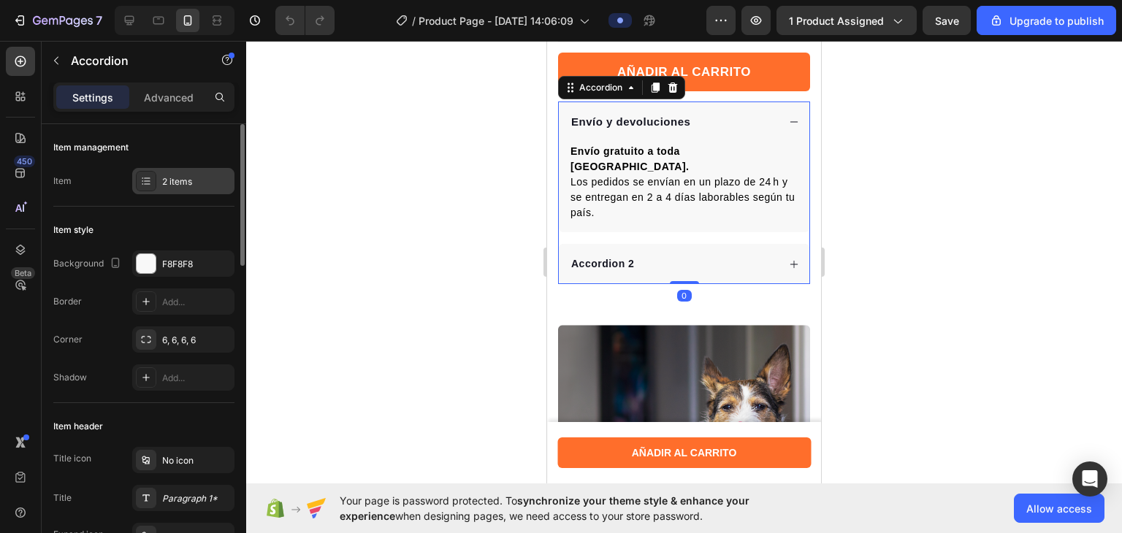
click at [180, 191] on div "2 items" at bounding box center [183, 181] width 102 height 26
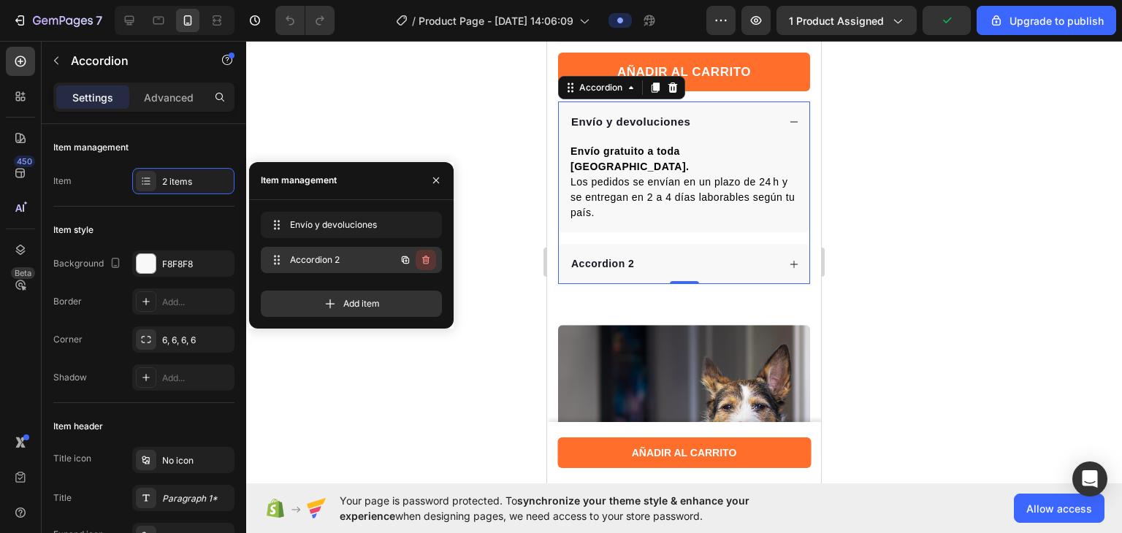
click at [422, 257] on icon "button" at bounding box center [425, 260] width 7 height 9
click at [422, 257] on div "Delete" at bounding box center [415, 259] width 27 height 13
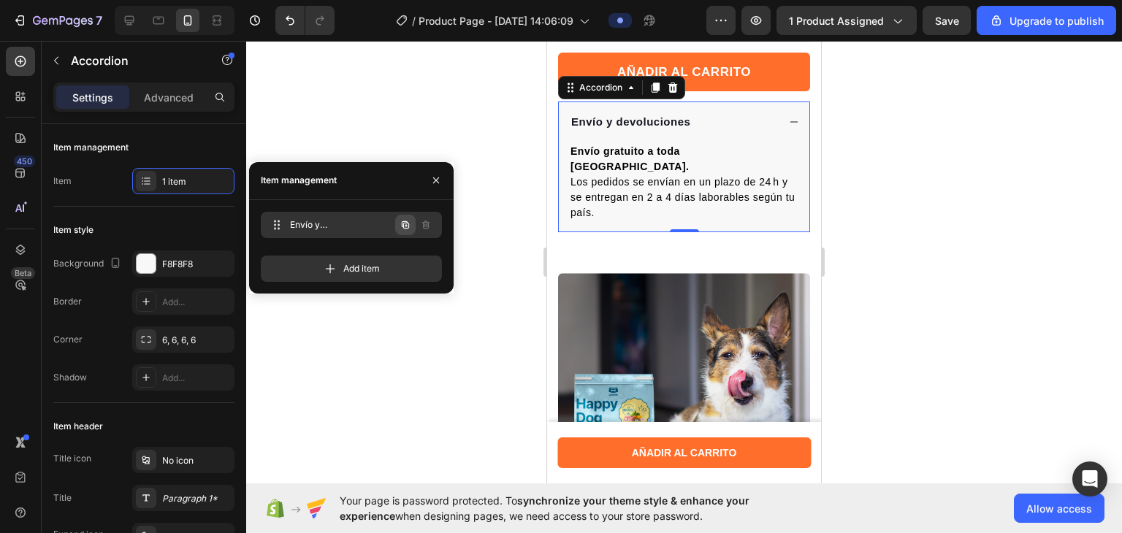
click at [410, 227] on icon "button" at bounding box center [405, 225] width 12 height 12
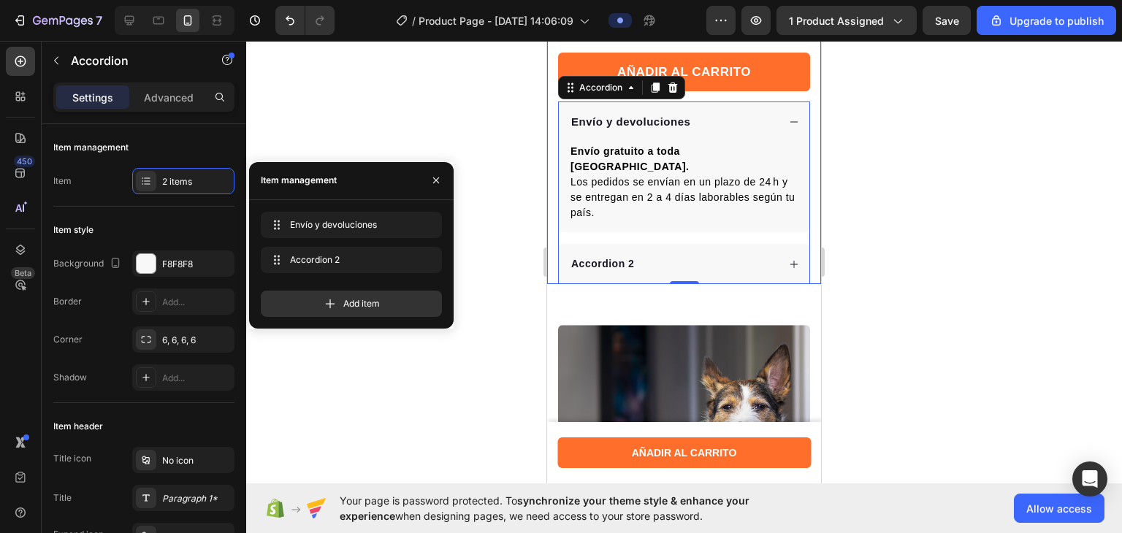
click at [513, 291] on div at bounding box center [684, 287] width 876 height 492
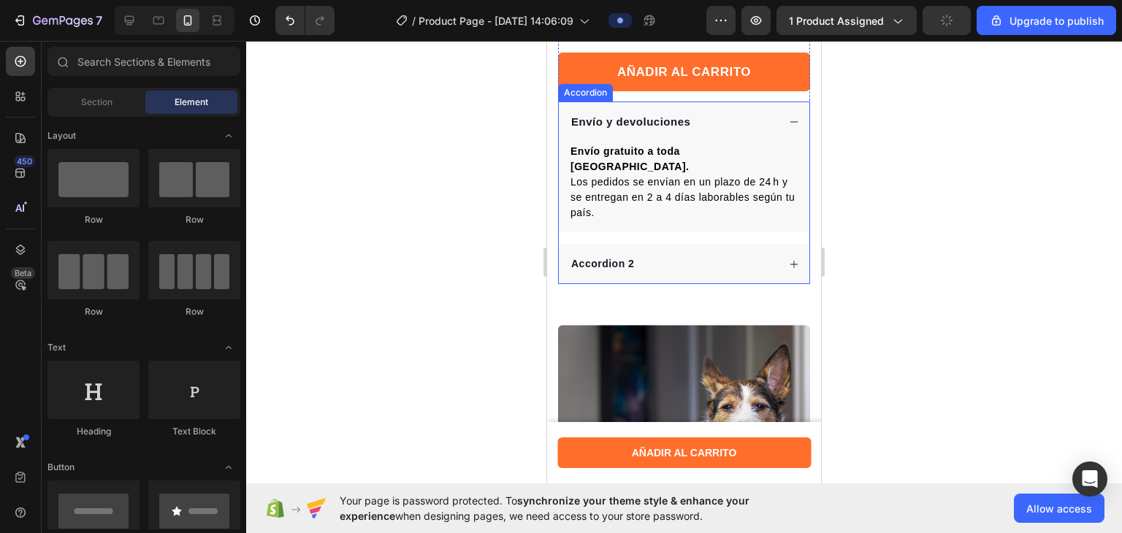
click at [611, 264] on div "Accordion 2" at bounding box center [602, 264] width 67 height 20
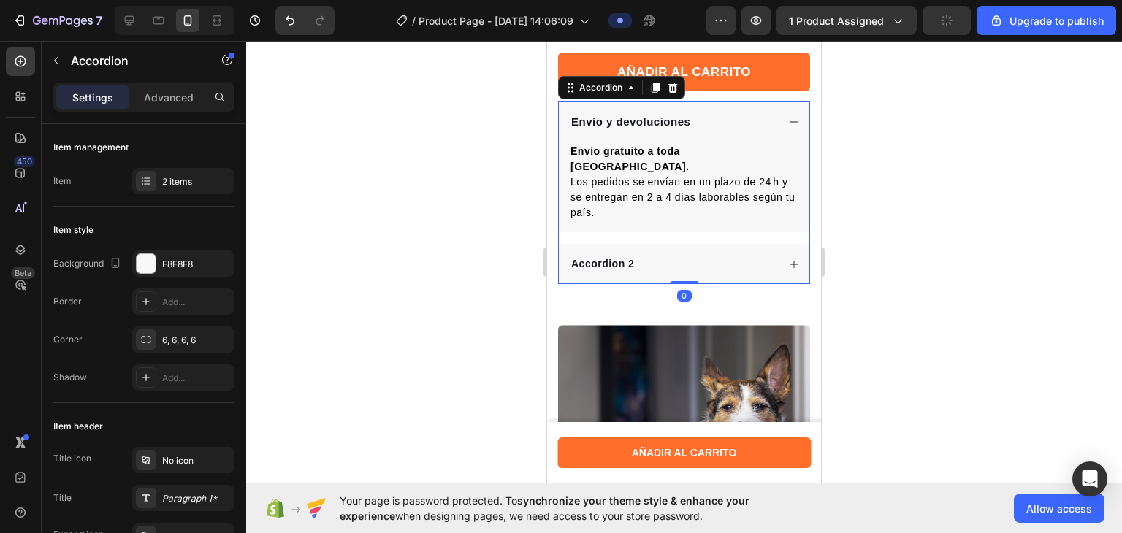
click at [611, 264] on div "Accordion 2" at bounding box center [602, 264] width 67 height 20
click at [611, 264] on p "Accordion 2" at bounding box center [602, 263] width 63 height 15
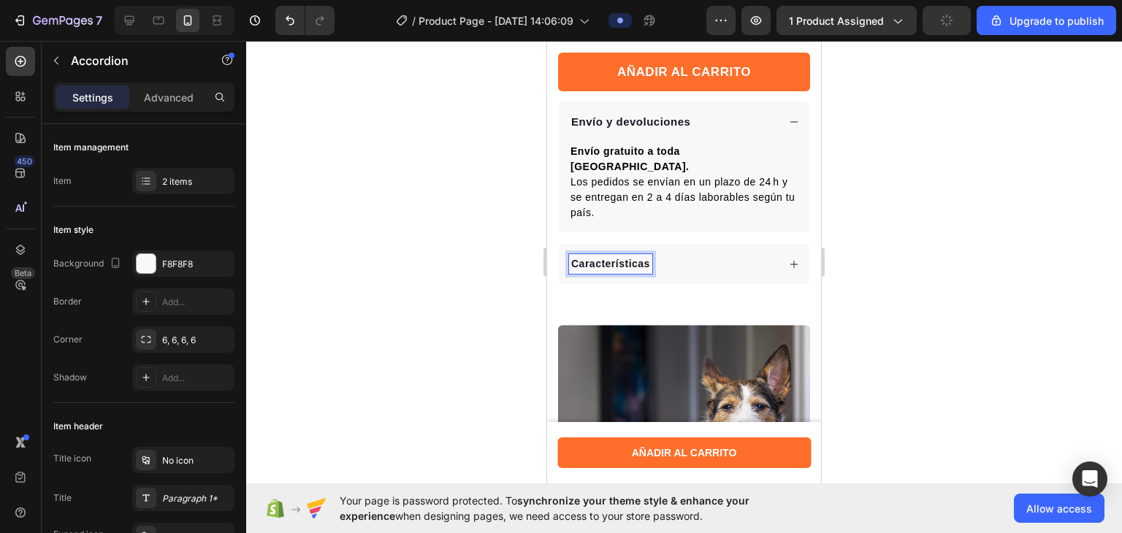
click at [627, 130] on p "Envío y devoluciones" at bounding box center [630, 122] width 119 height 16
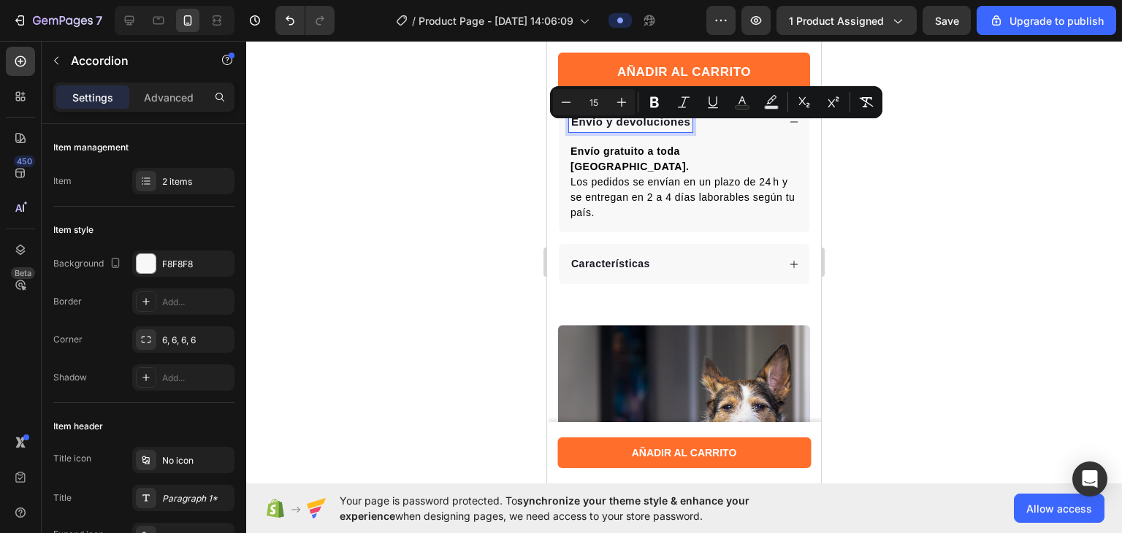
click at [628, 256] on p "Características" at bounding box center [610, 263] width 79 height 15
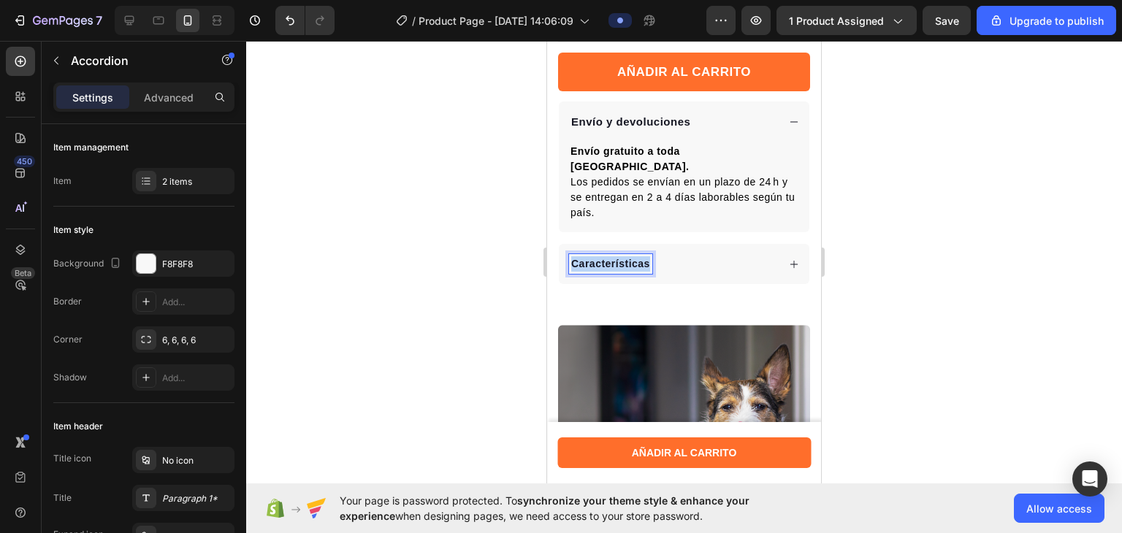
click at [628, 256] on p "Características" at bounding box center [610, 263] width 79 height 15
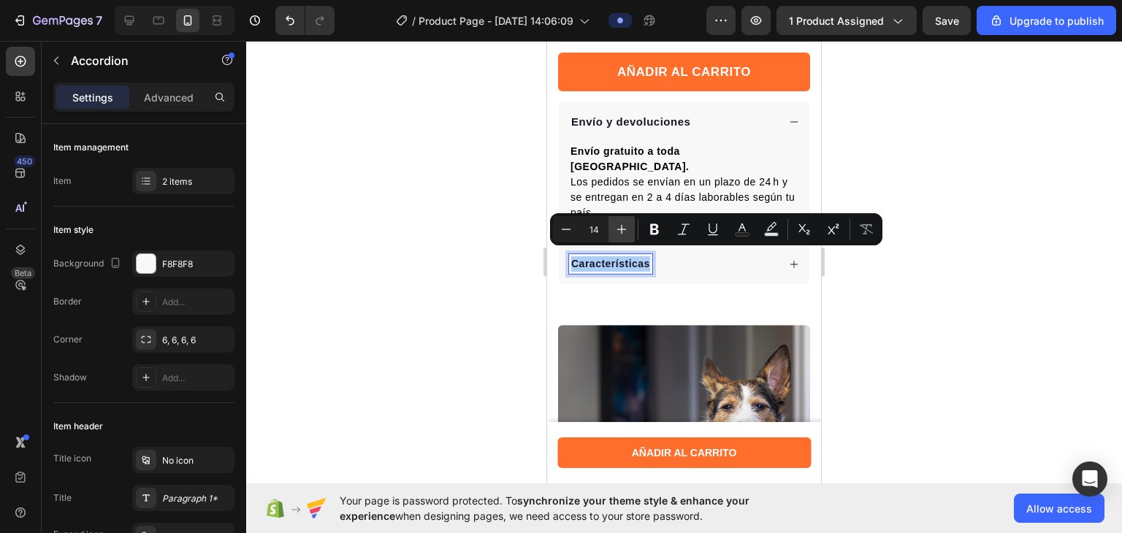
click at [621, 234] on icon "Editor contextual toolbar" at bounding box center [621, 229] width 15 height 15
type input "15"
click at [456, 284] on div at bounding box center [684, 287] width 876 height 492
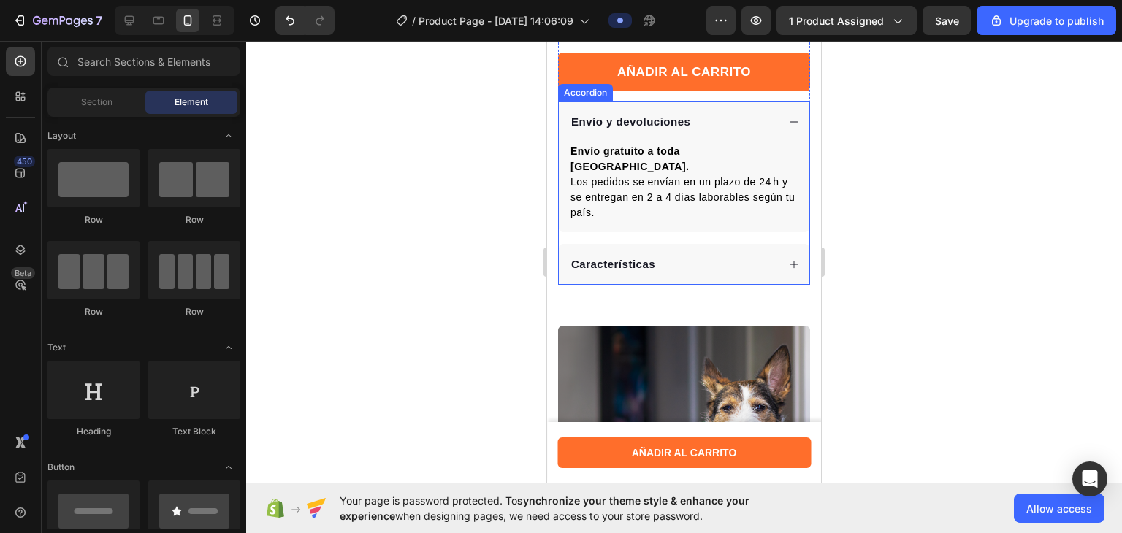
click at [749, 254] on div "Características" at bounding box center [673, 264] width 208 height 20
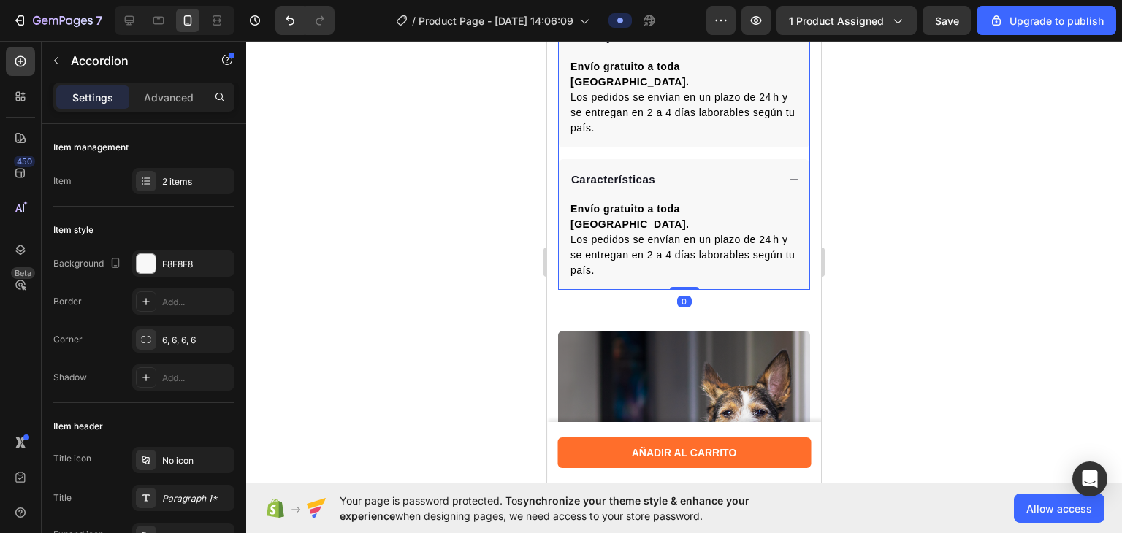
scroll to position [697, 0]
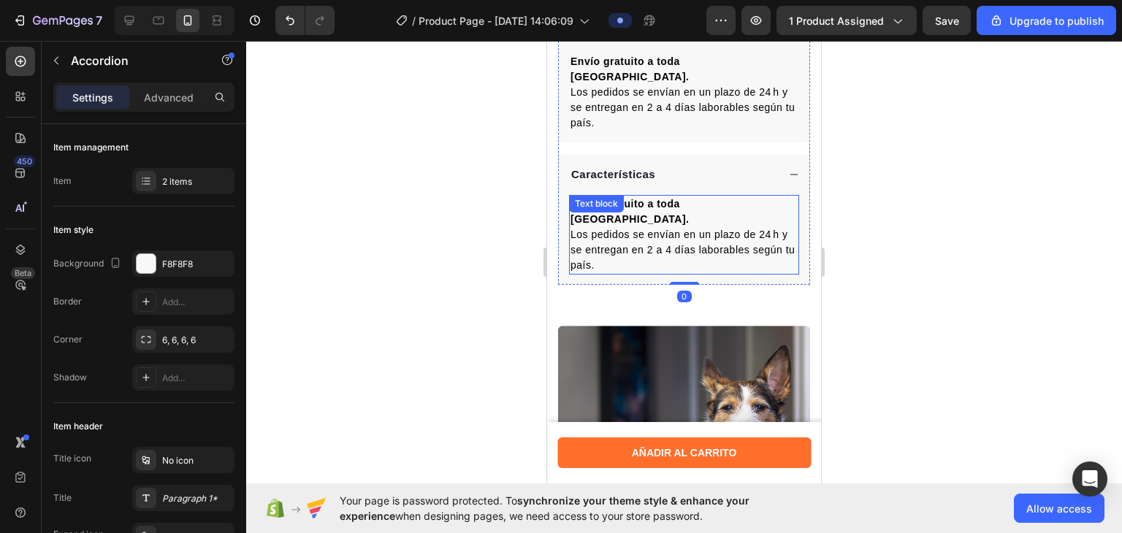
click at [659, 229] on span "Los pedidos se envían en un plazo de 24 h y se entregan en 2 a 4 días laborable…" at bounding box center [682, 250] width 224 height 42
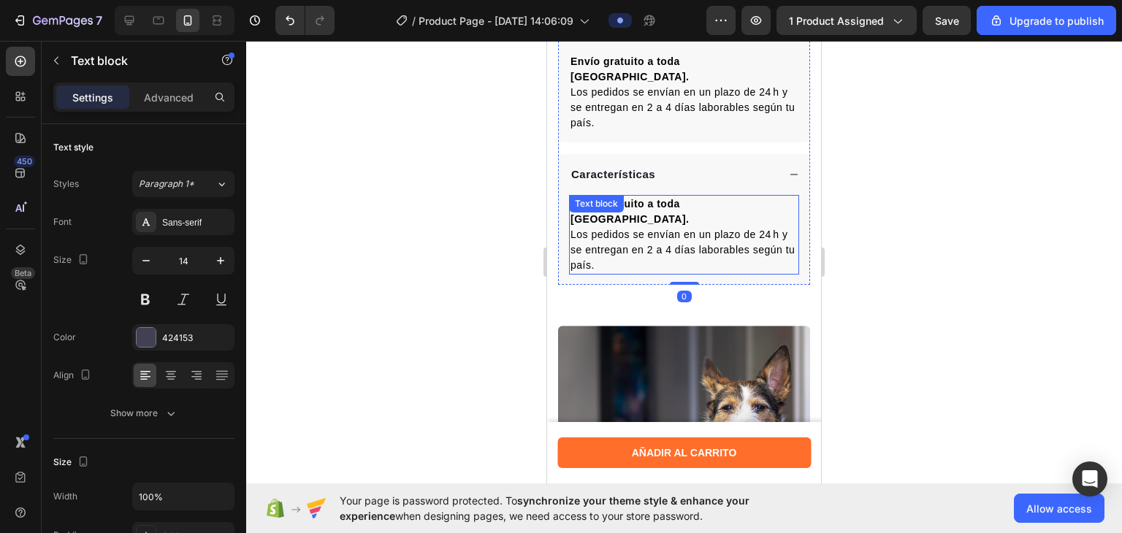
click at [659, 229] on span "Los pedidos se envían en un plazo de 24 h y se entregan en 2 a 4 días laborable…" at bounding box center [682, 250] width 224 height 42
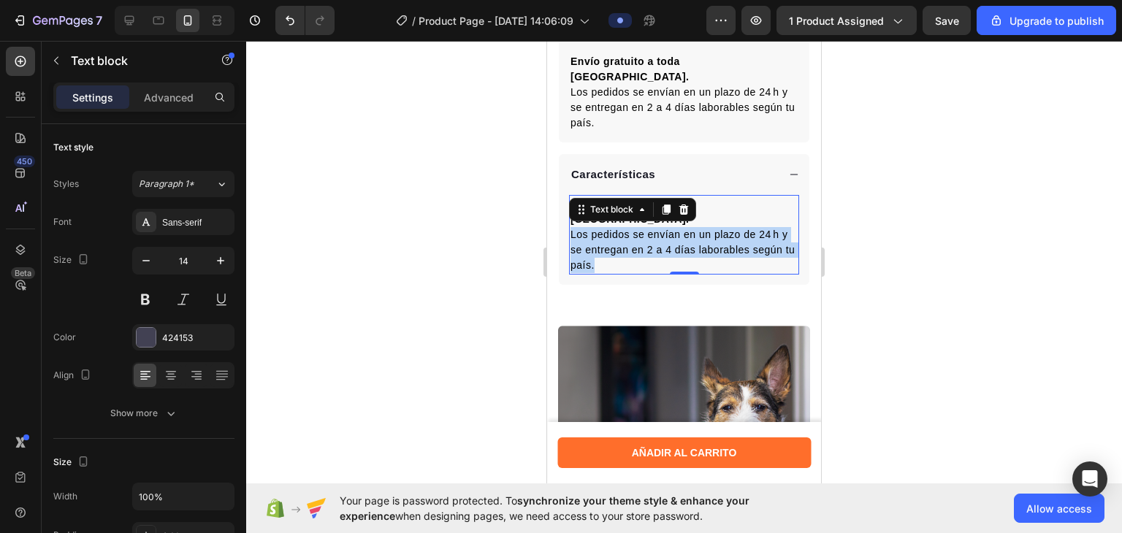
click at [659, 229] on span "Los pedidos se envían en un plazo de 24 h y se entregan en 2 a 4 días laborable…" at bounding box center [682, 250] width 224 height 42
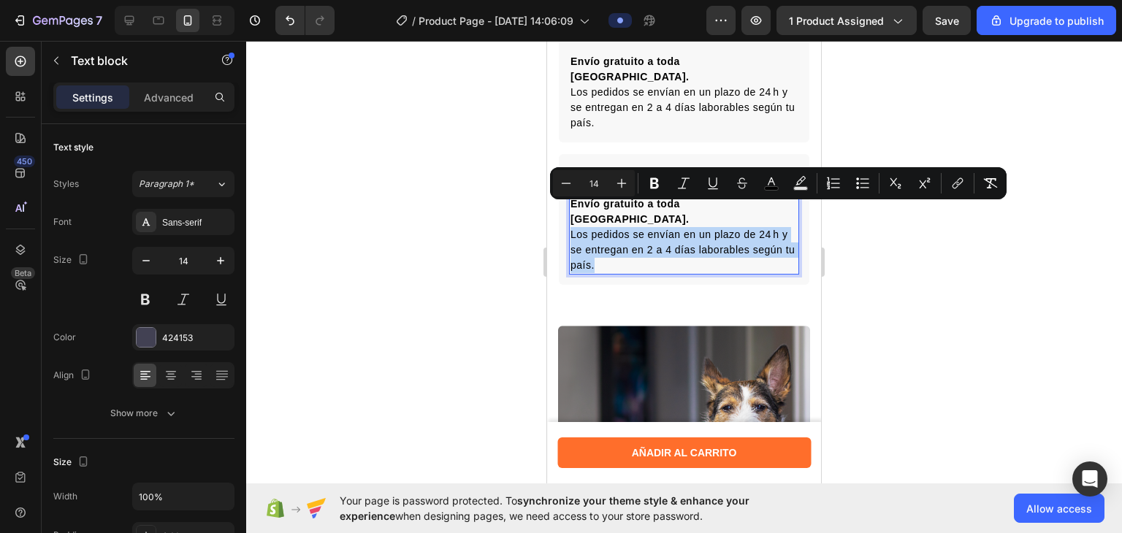
click at [654, 231] on span "Los pedidos se envían en un plazo de 24 h y se entregan en 2 a 4 días laborable…" at bounding box center [682, 250] width 224 height 42
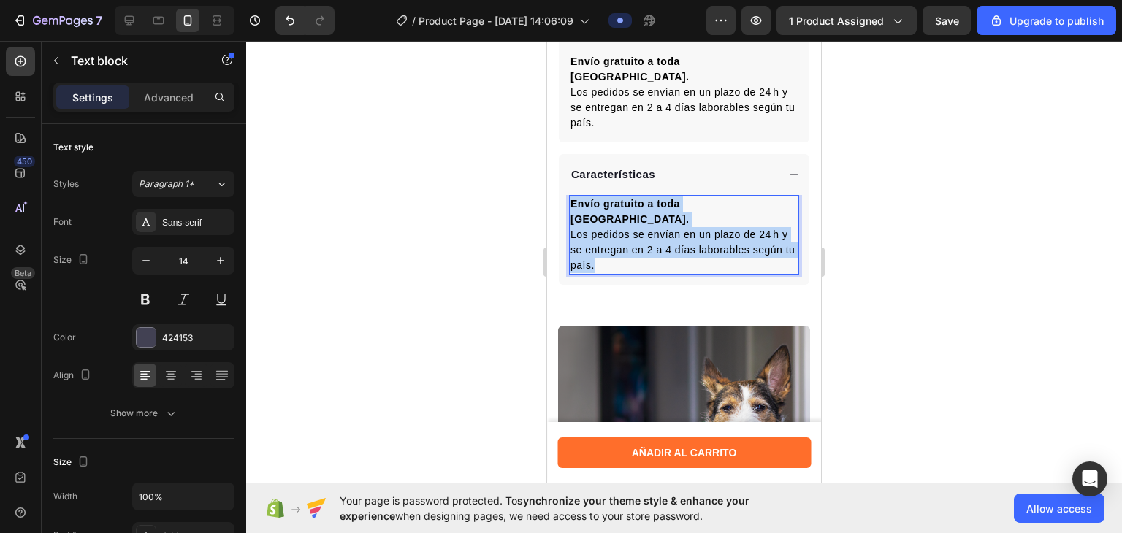
drag, startPoint x: 655, startPoint y: 242, endPoint x: 570, endPoint y: 194, distance: 97.5
click at [570, 196] on p "Envío gratuito a toda [GEOGRAPHIC_DATA]. Los pedidos se envían en un plazo de 2…" at bounding box center [683, 234] width 227 height 77
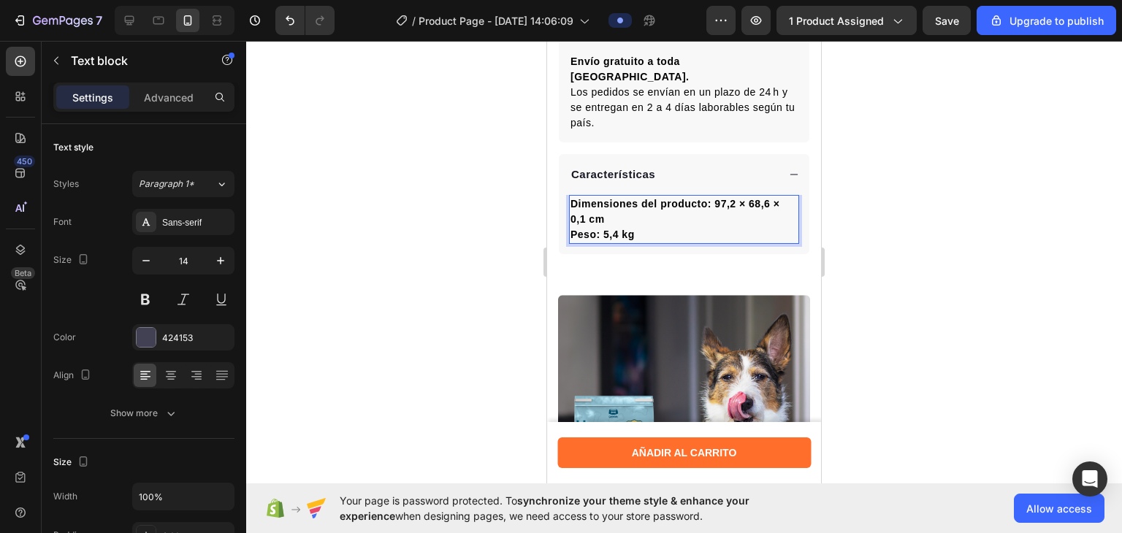
click at [710, 198] on strong "Dimensiones del producto: 97,2 × 68,6 × 0,1 cm" at bounding box center [674, 211] width 209 height 27
click at [707, 198] on strong "Dimensiones del producto: 97,2 × 68,6 × 0,1 cm" at bounding box center [674, 211] width 209 height 27
click at [595, 229] on strong "Peso: 5,4 kg" at bounding box center [602, 235] width 64 height 12
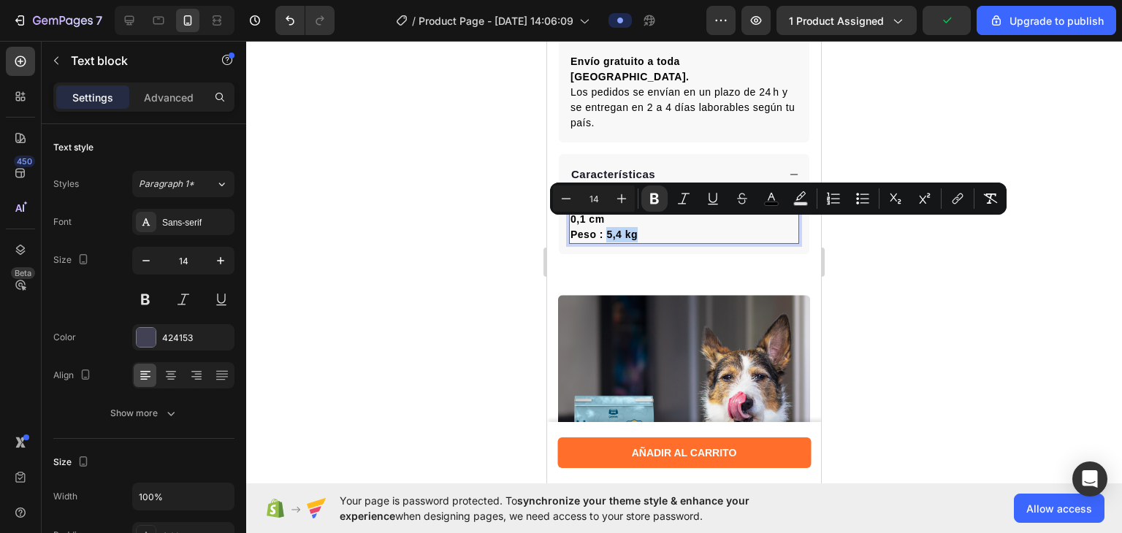
drag, startPoint x: 646, startPoint y: 226, endPoint x: 606, endPoint y: 227, distance: 39.5
click at [606, 227] on p "Dimensiones del producto : 97,2 × 68,6 × 0,1 cm Peso : 5,4 kg" at bounding box center [683, 219] width 227 height 46
click at [646, 204] on button "Bold" at bounding box center [654, 198] width 26 height 26
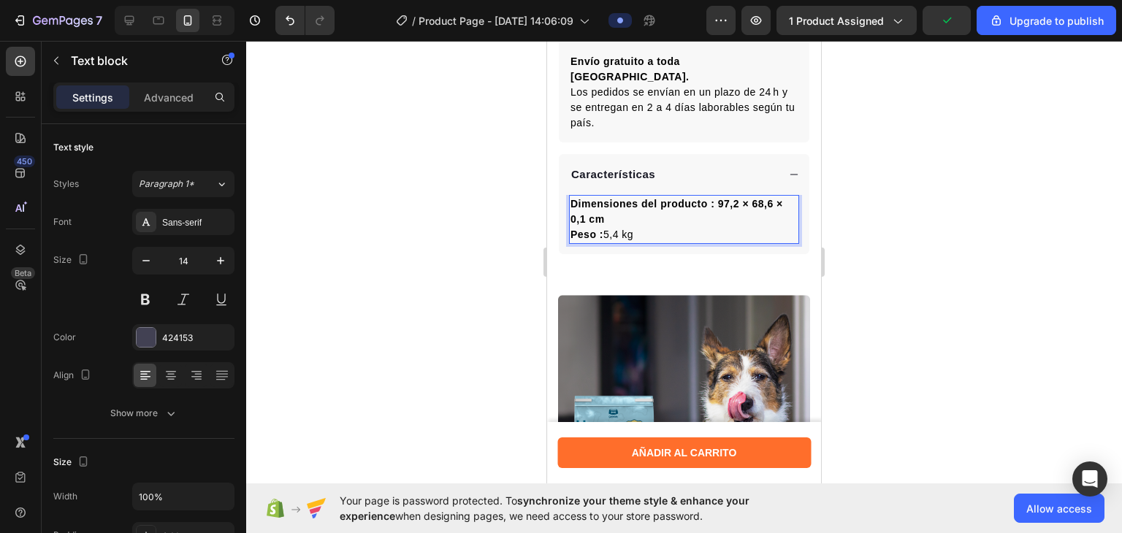
click at [482, 209] on div at bounding box center [684, 287] width 876 height 492
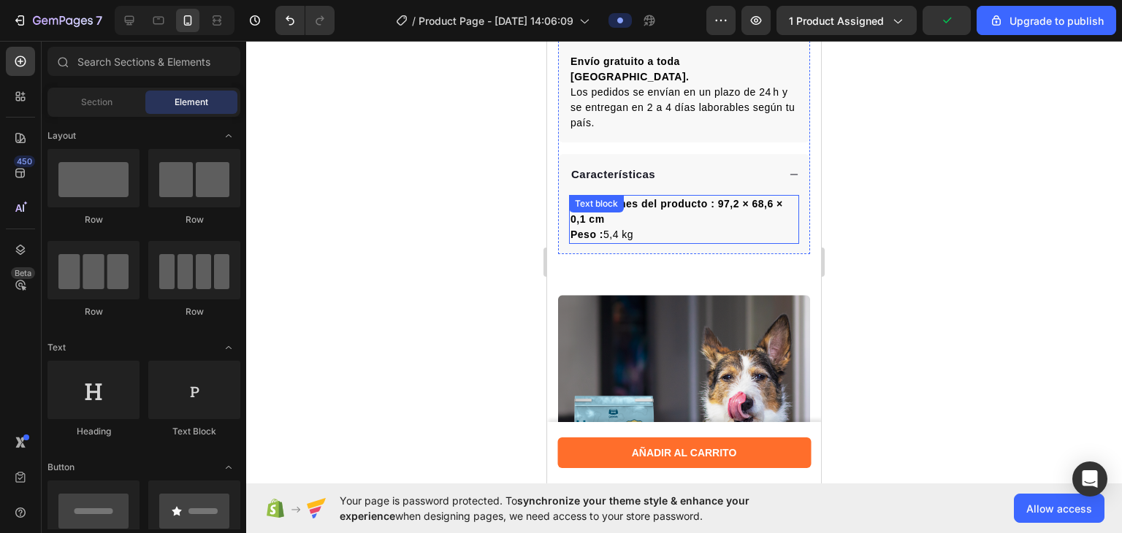
click at [607, 211] on div "Dimensiones del producto : 97,2 × 68,6 × 0,1 cm Peso : 5,4 kg Text block" at bounding box center [684, 219] width 230 height 49
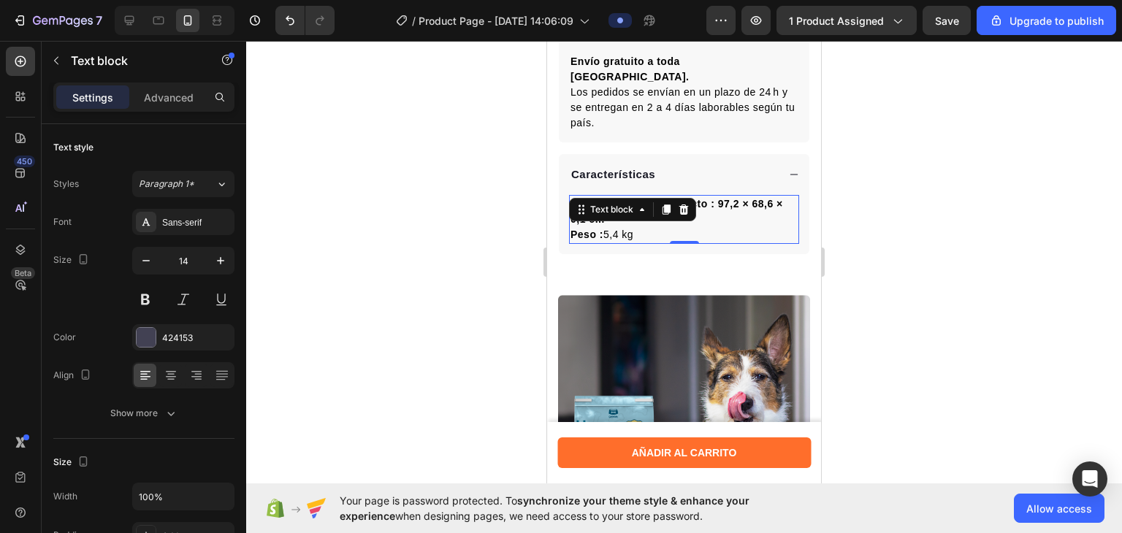
click at [607, 211] on div "Text block" at bounding box center [632, 209] width 127 height 23
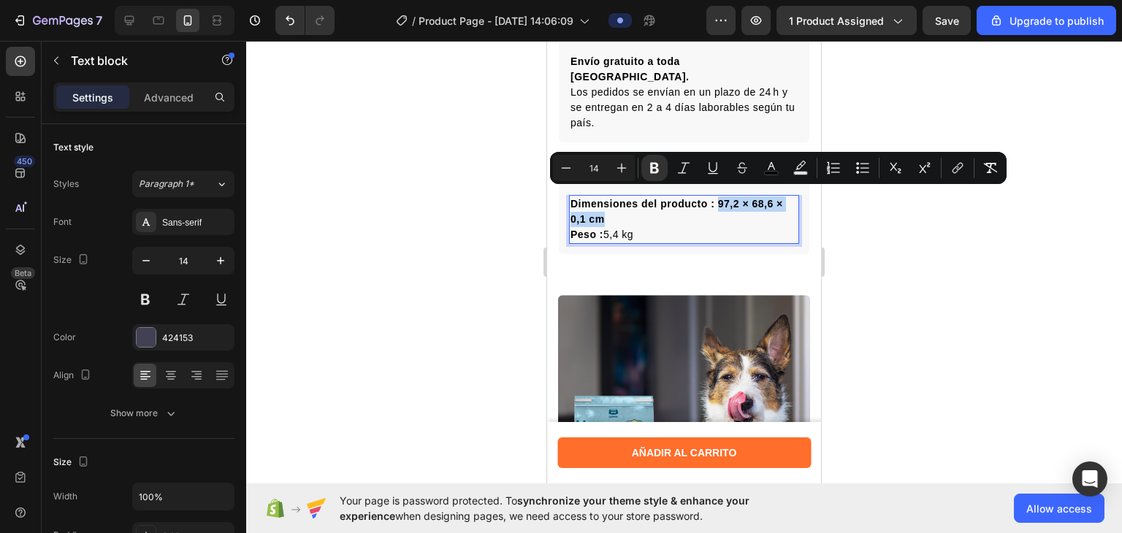
drag, startPoint x: 617, startPoint y: 211, endPoint x: 716, endPoint y: 196, distance: 100.5
click at [716, 196] on p "Dimensiones del producto : 97,2 × 68,6 × 0,1 cm Peso : 5,4 kg" at bounding box center [683, 219] width 227 height 46
click at [661, 165] on icon "Editor contextual toolbar" at bounding box center [654, 168] width 15 height 15
click at [482, 172] on div at bounding box center [684, 287] width 876 height 492
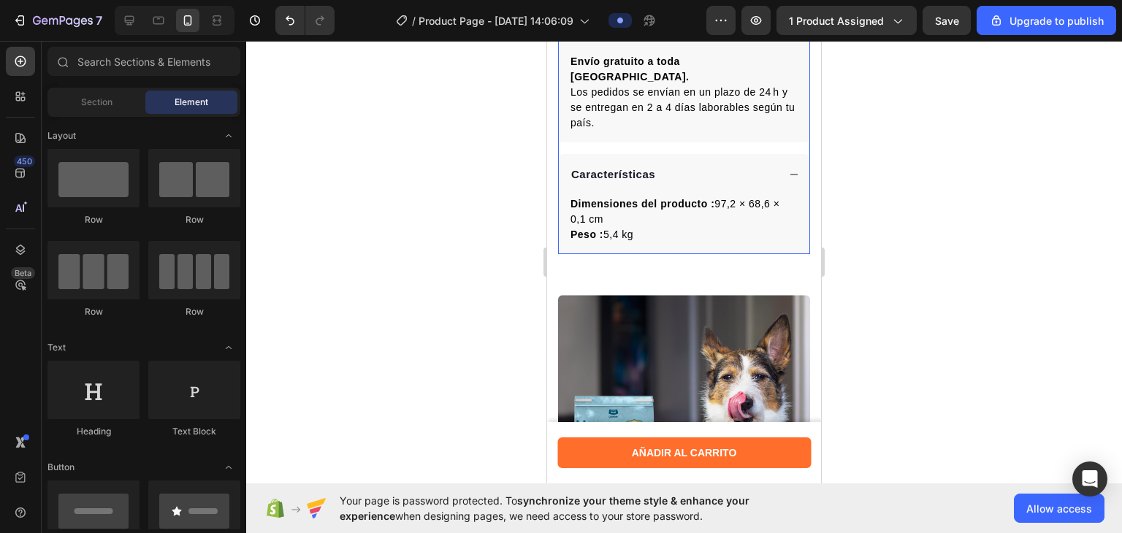
click at [716, 154] on div "Características" at bounding box center [684, 174] width 250 height 41
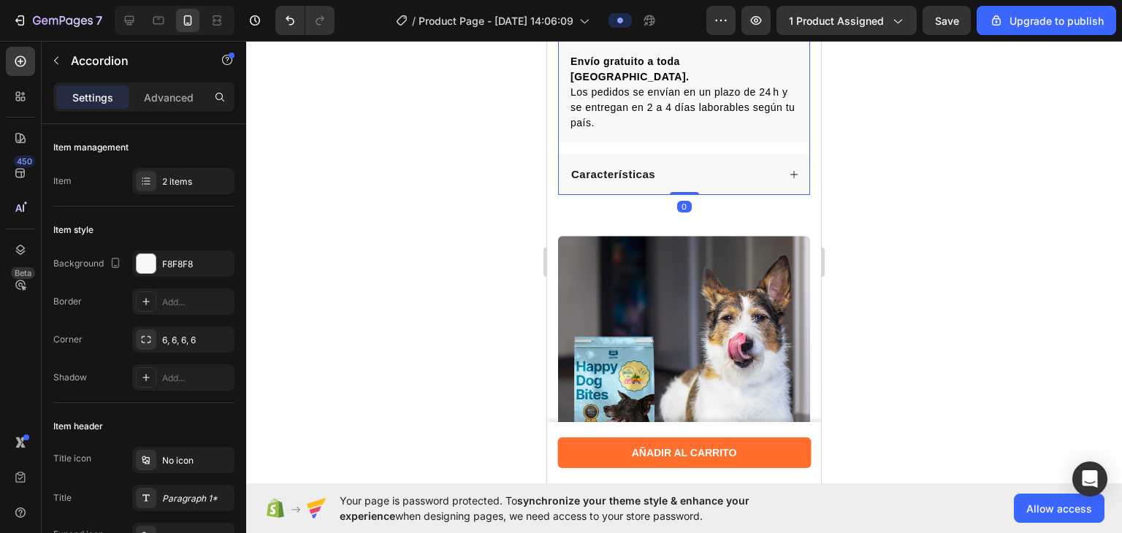
click at [757, 37] on div "7 / Product Page - [DATE] 14:06:09 Preview 1 product assigned Save Upgrade to p…" at bounding box center [561, 21] width 1122 height 42
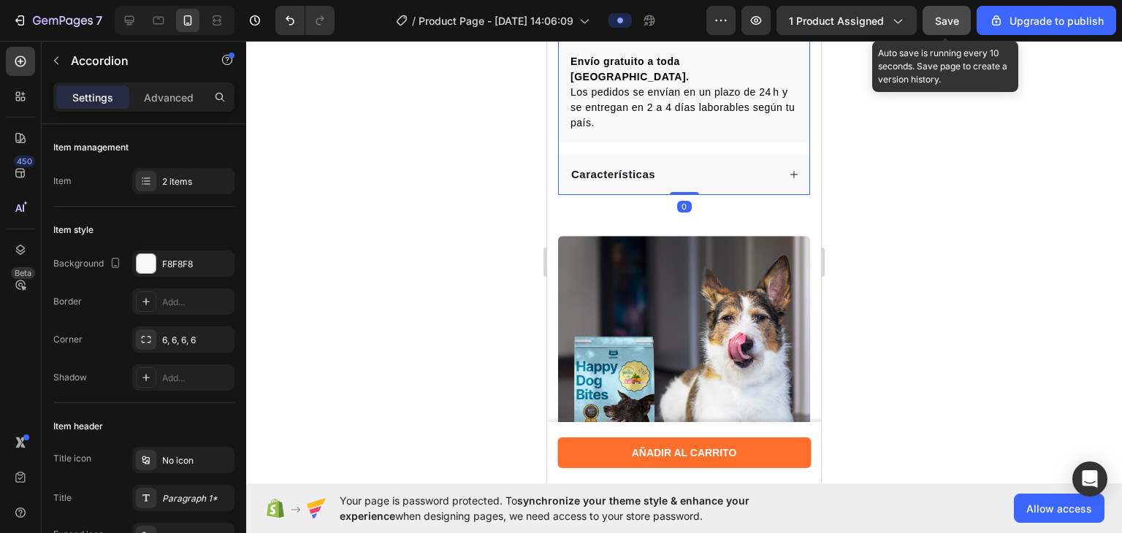
click at [757, 9] on button "Save" at bounding box center [946, 20] width 48 height 29
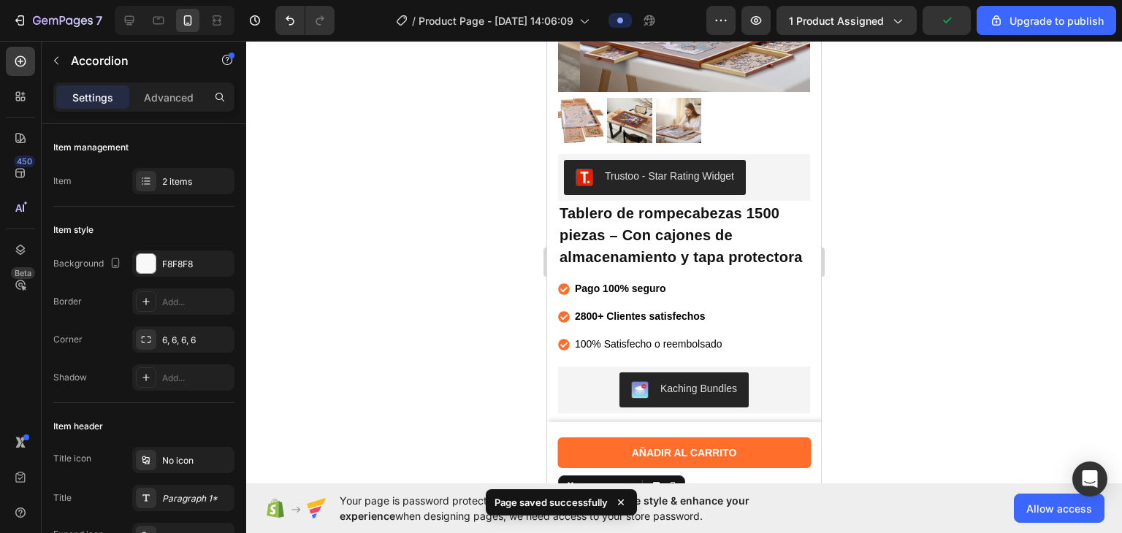
scroll to position [232, 0]
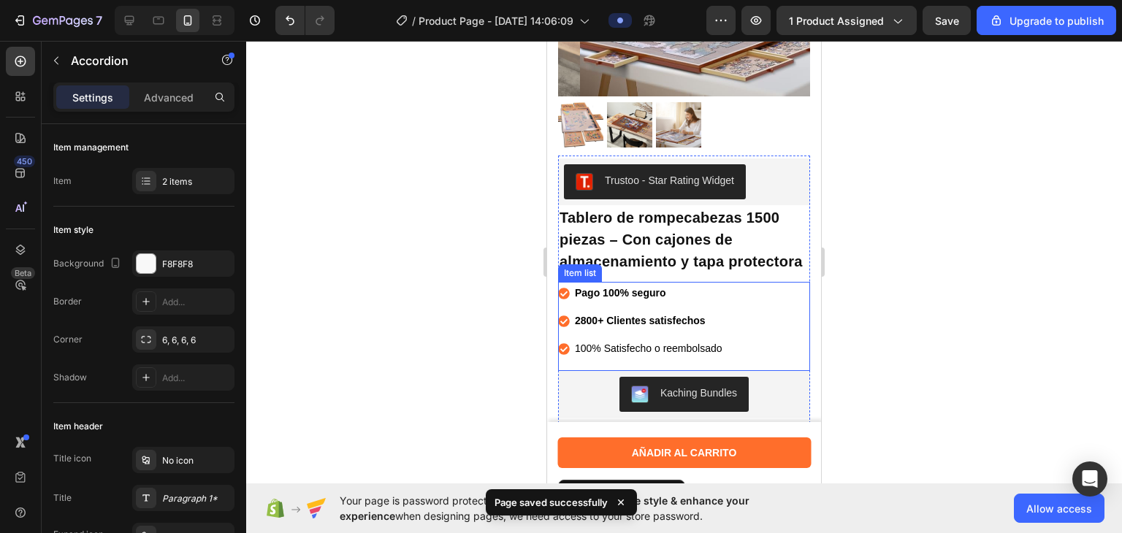
click at [680, 354] on span "100% Satisfecho o reembolsado" at bounding box center [649, 349] width 148 height 12
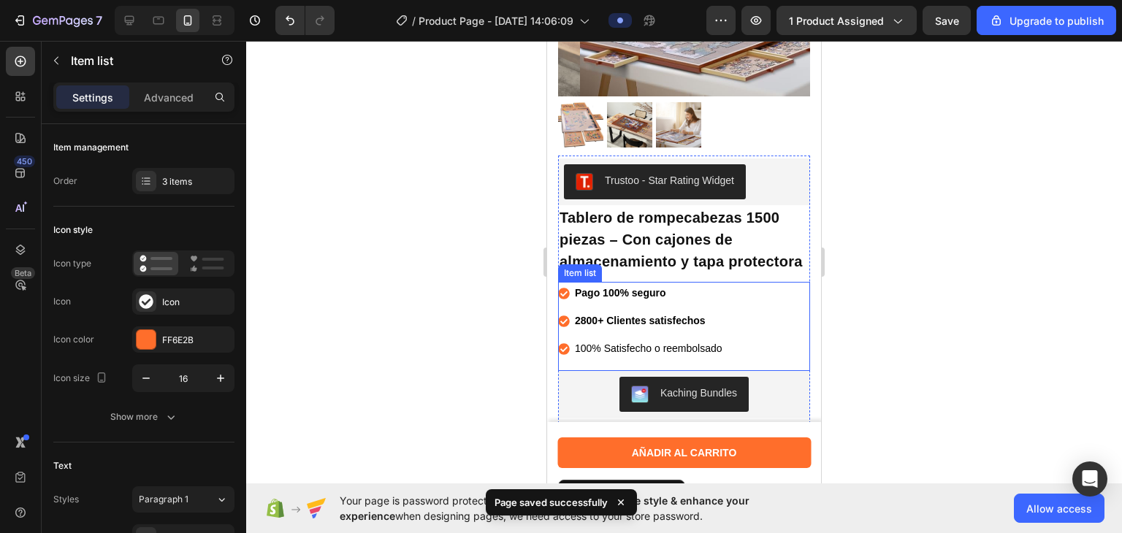
click at [680, 354] on span "100% Satisfecho o reembolsado" at bounding box center [649, 349] width 148 height 12
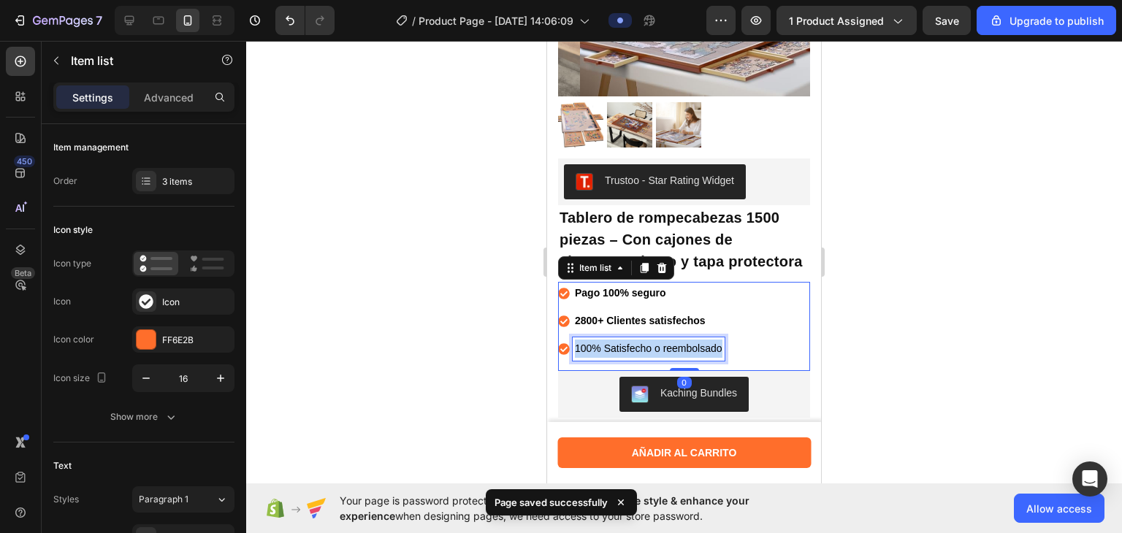
click at [680, 354] on span "100% Satisfecho o reembolsado" at bounding box center [649, 349] width 148 height 12
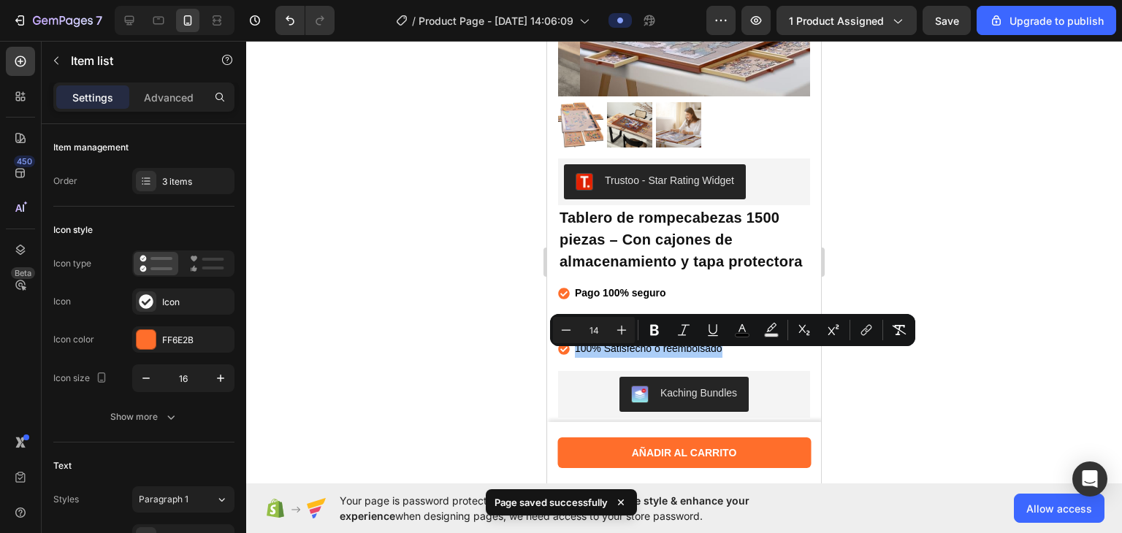
click at [465, 351] on div at bounding box center [684, 287] width 876 height 492
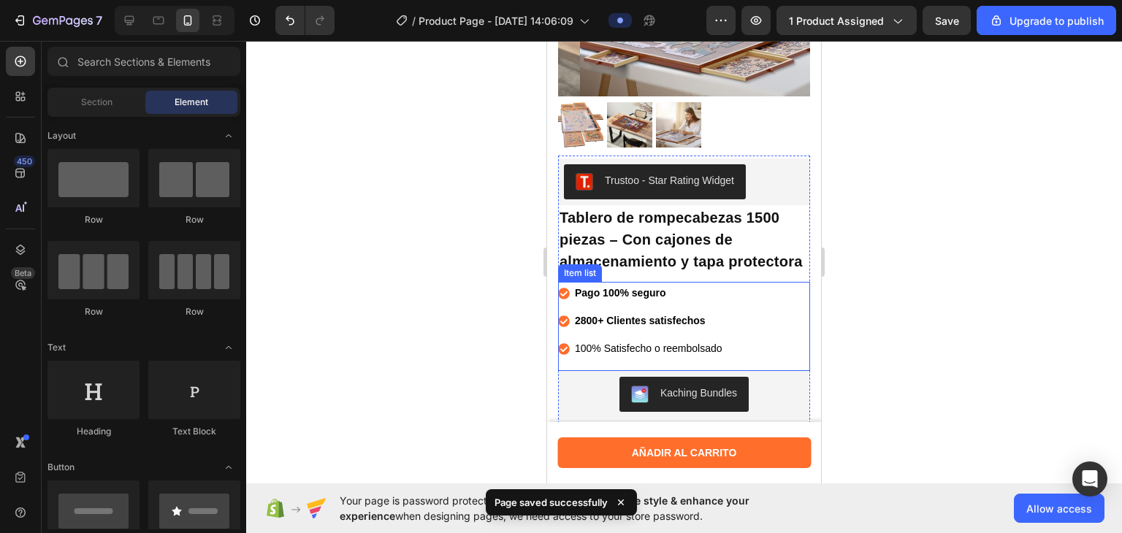
click at [611, 358] on p "100% Satisfecho o reembolsado" at bounding box center [649, 349] width 148 height 18
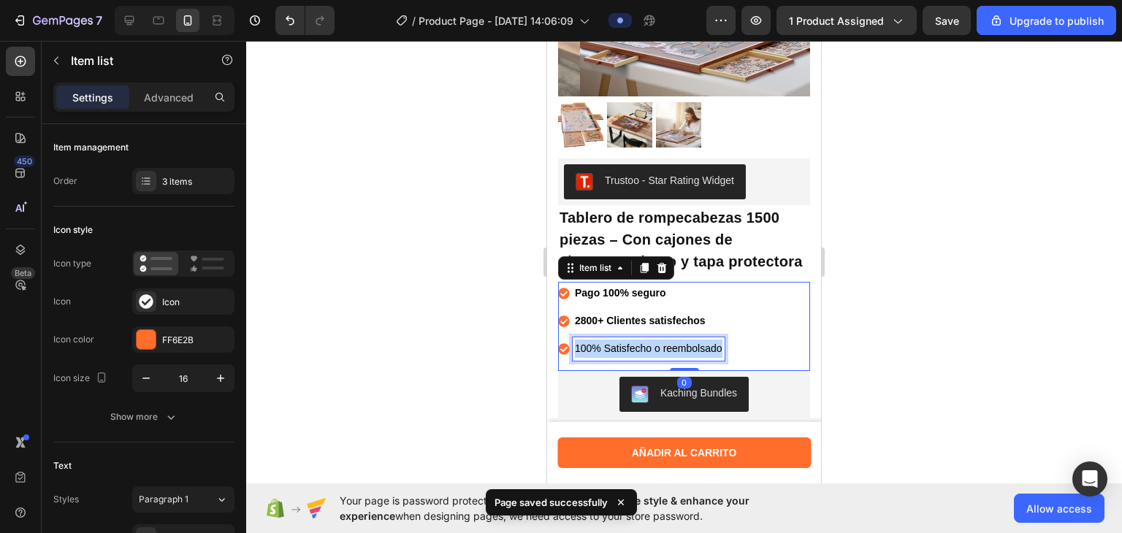
click at [611, 358] on p "100% Satisfecho o reembolsado" at bounding box center [649, 349] width 148 height 18
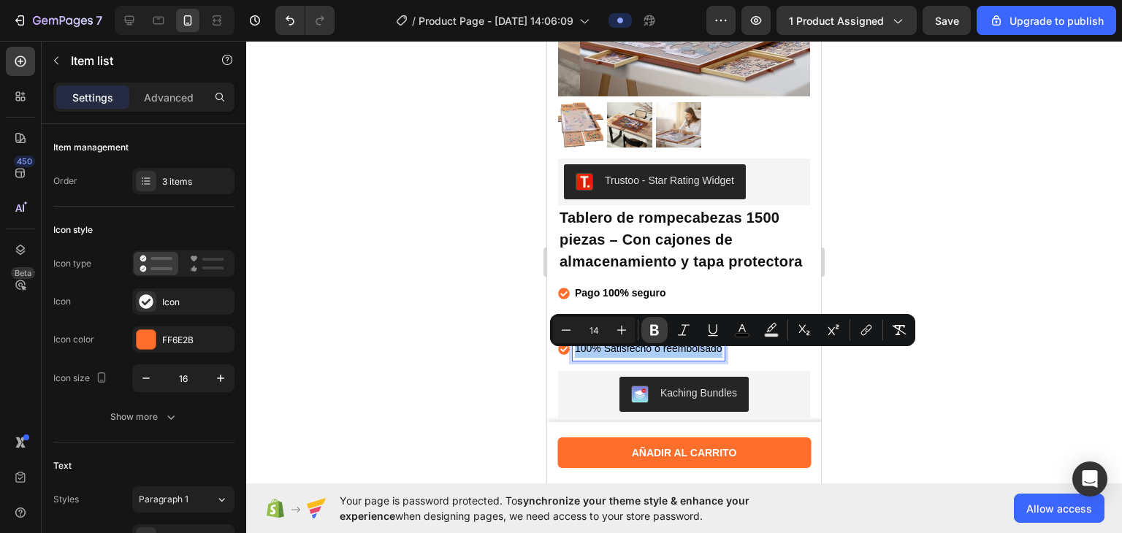
click at [661, 331] on icon "Editor contextual toolbar" at bounding box center [654, 330] width 15 height 15
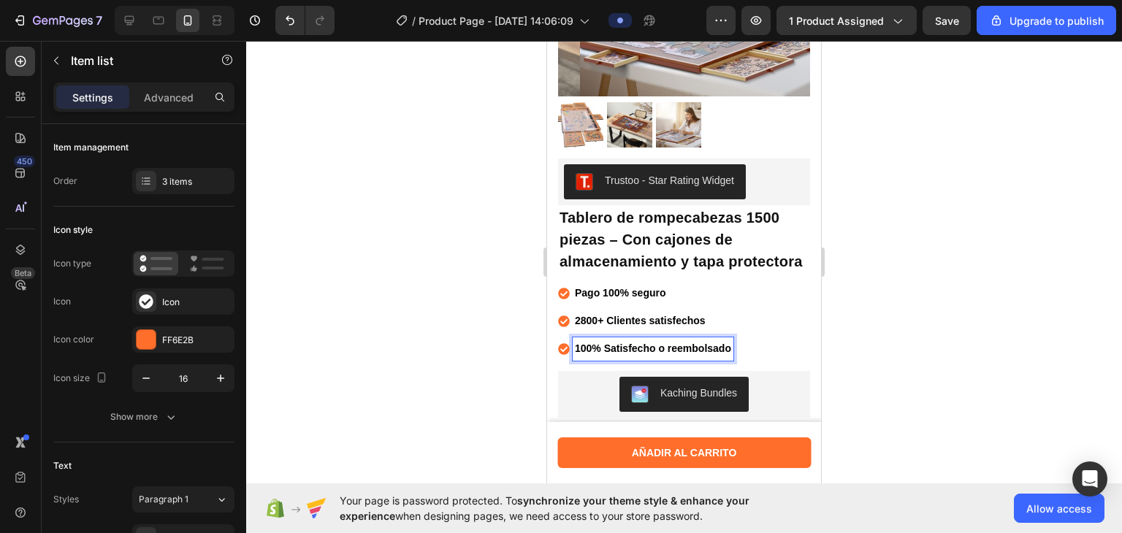
click at [494, 288] on div at bounding box center [684, 287] width 876 height 492
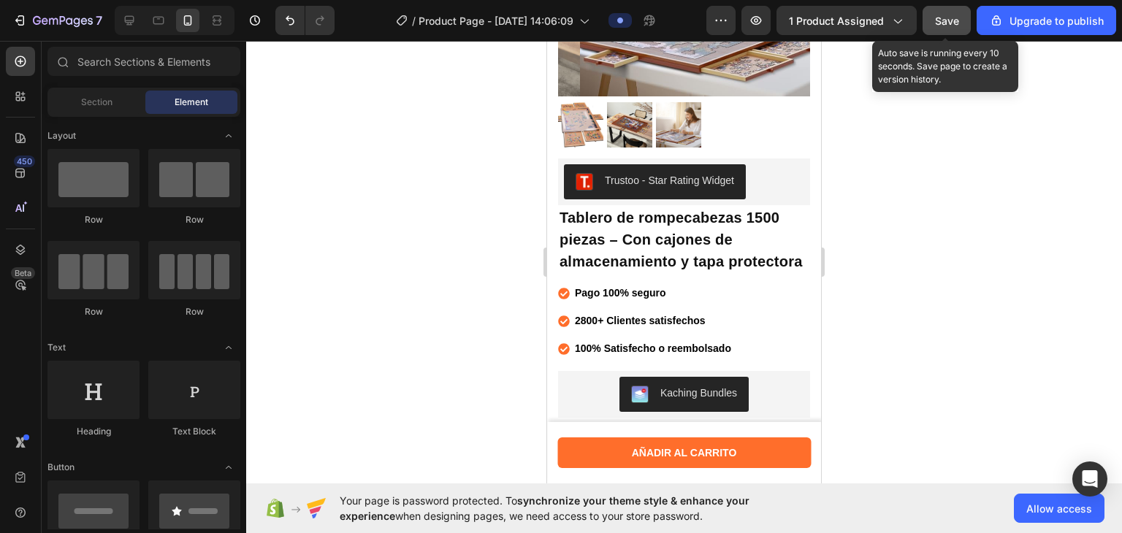
click at [757, 18] on span "Save" at bounding box center [947, 21] width 24 height 12
click at [757, 18] on button "button" at bounding box center [946, 20] width 48 height 29
click at [757, 18] on span "Save" at bounding box center [947, 21] width 24 height 12
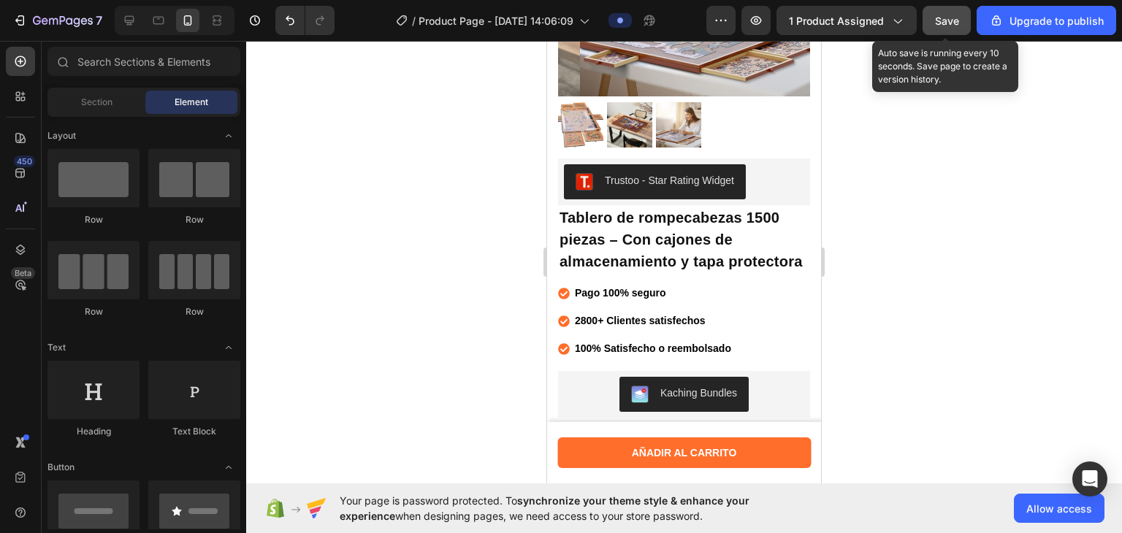
click at [757, 18] on span "Save" at bounding box center [947, 21] width 24 height 12
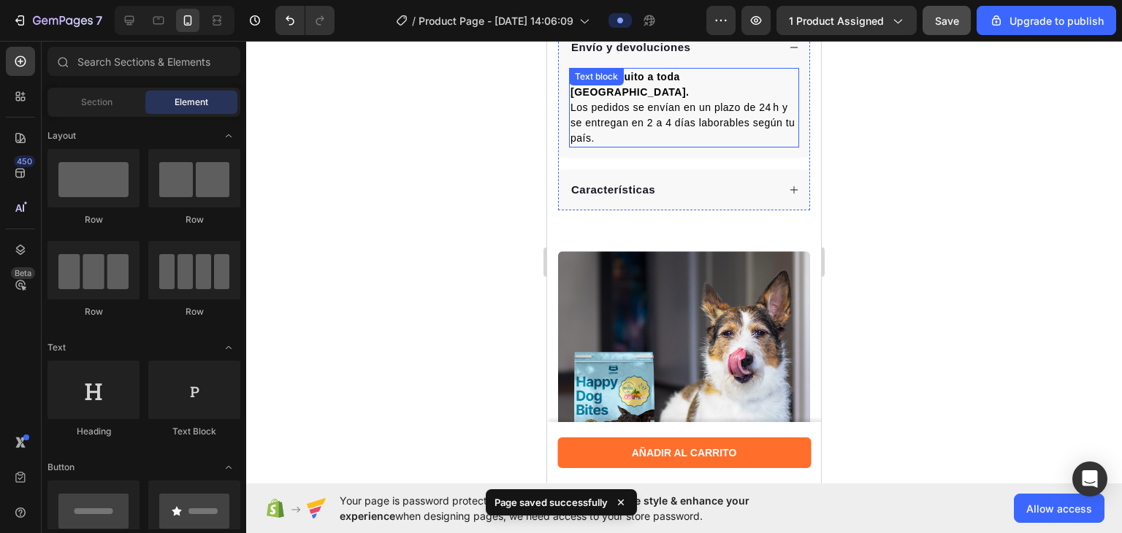
scroll to position [683, 0]
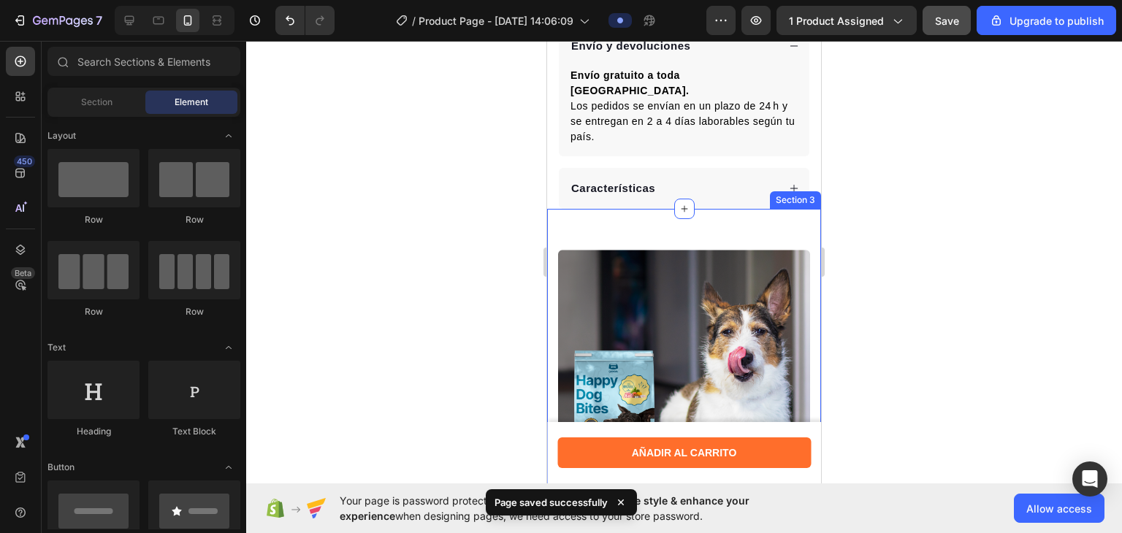
click at [722, 185] on div "Características" at bounding box center [673, 188] width 208 height 20
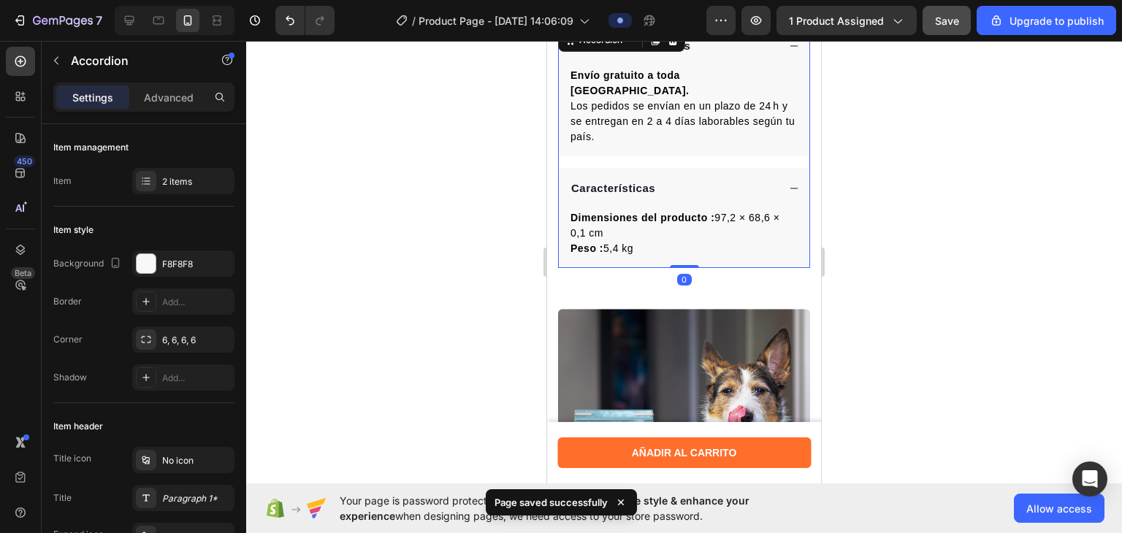
click at [722, 185] on div "Características" at bounding box center [673, 188] width 208 height 20
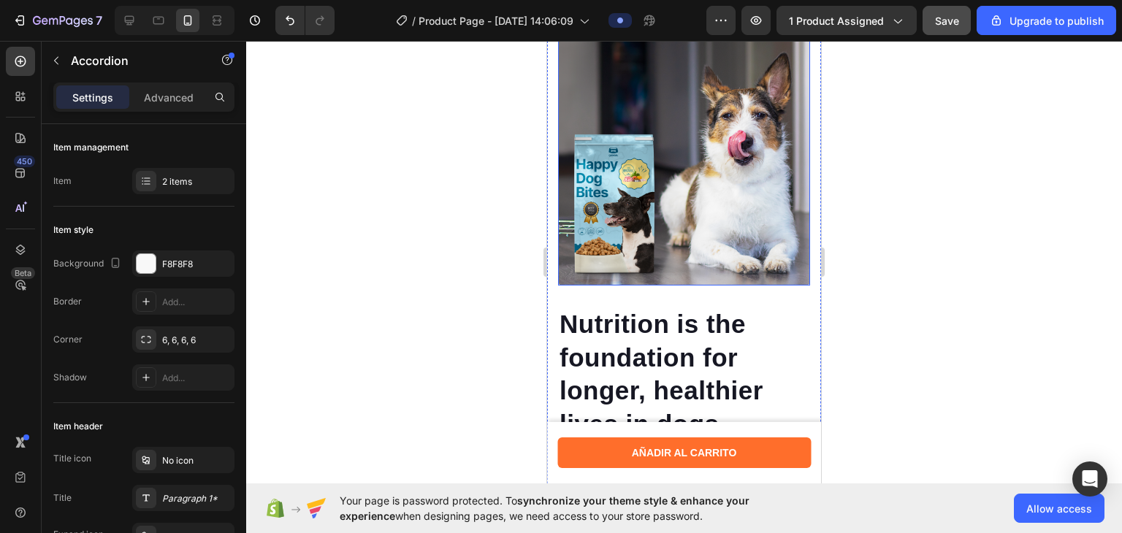
scroll to position [884, 0]
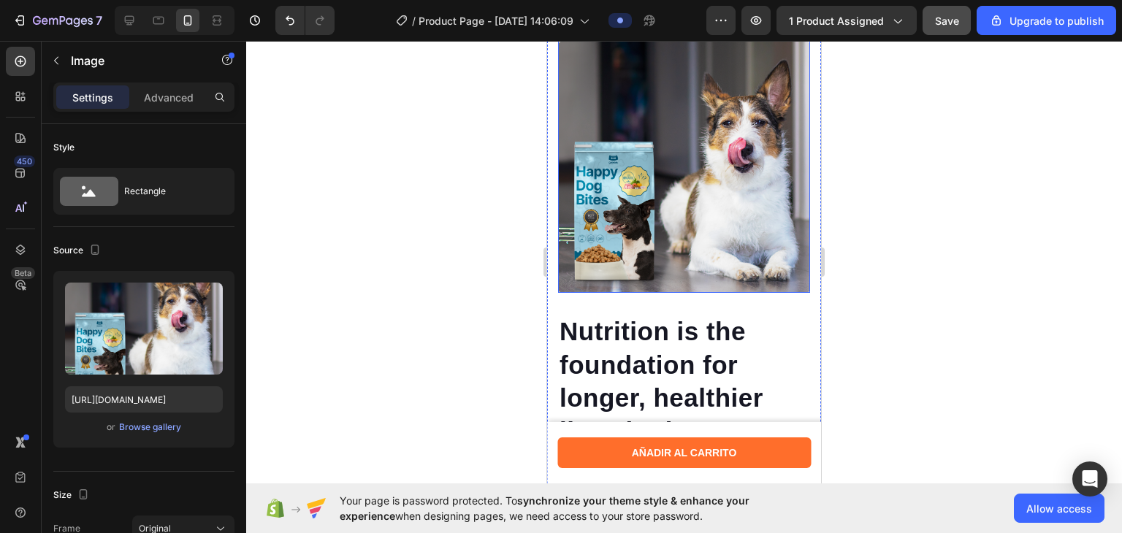
click at [647, 223] on img at bounding box center [684, 167] width 252 height 252
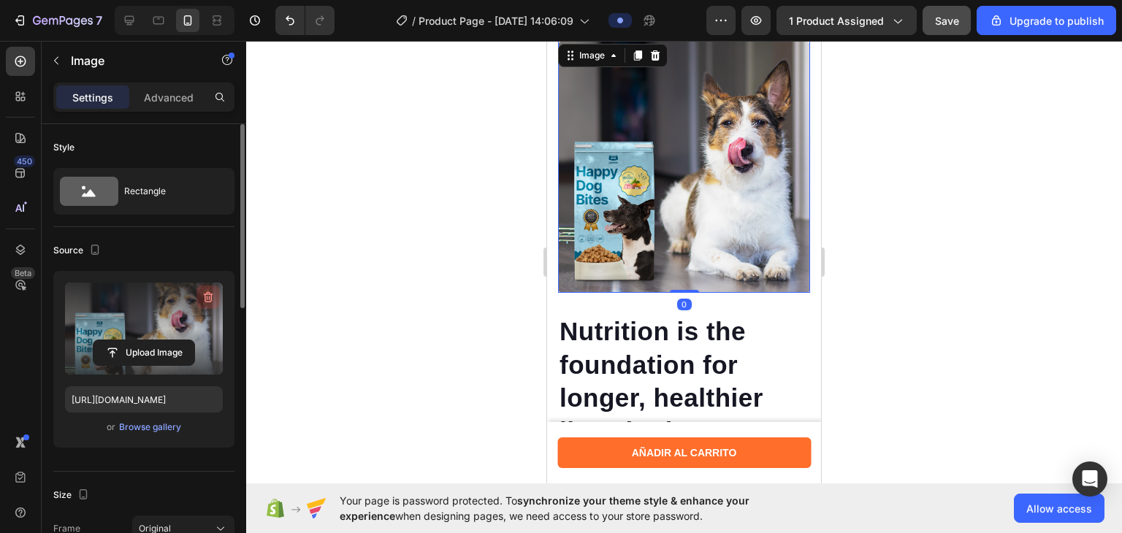
click at [219, 298] on button "button" at bounding box center [207, 297] width 23 height 23
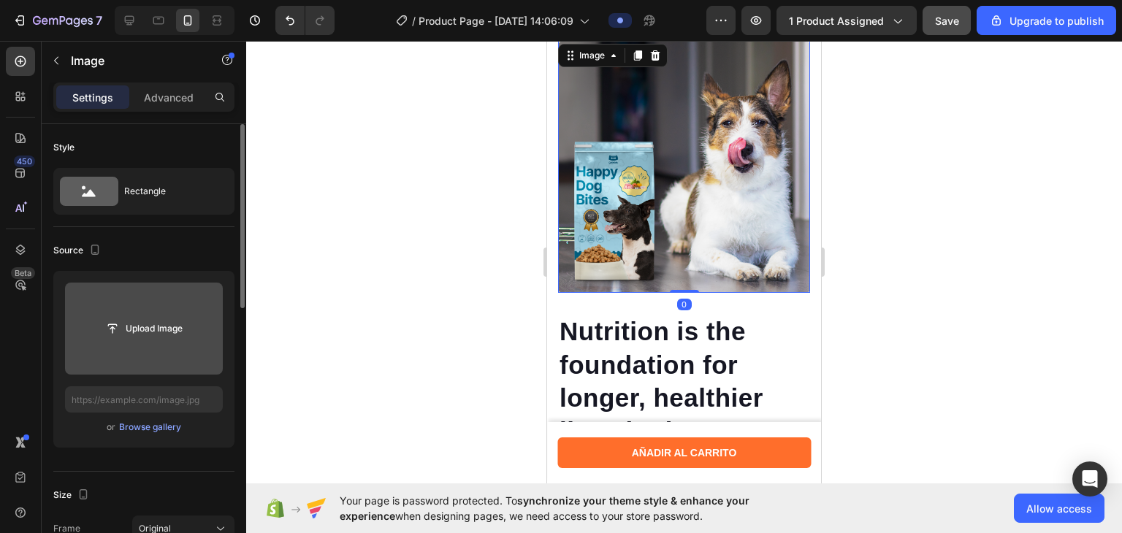
click at [219, 298] on input "file" at bounding box center [144, 329] width 158 height 92
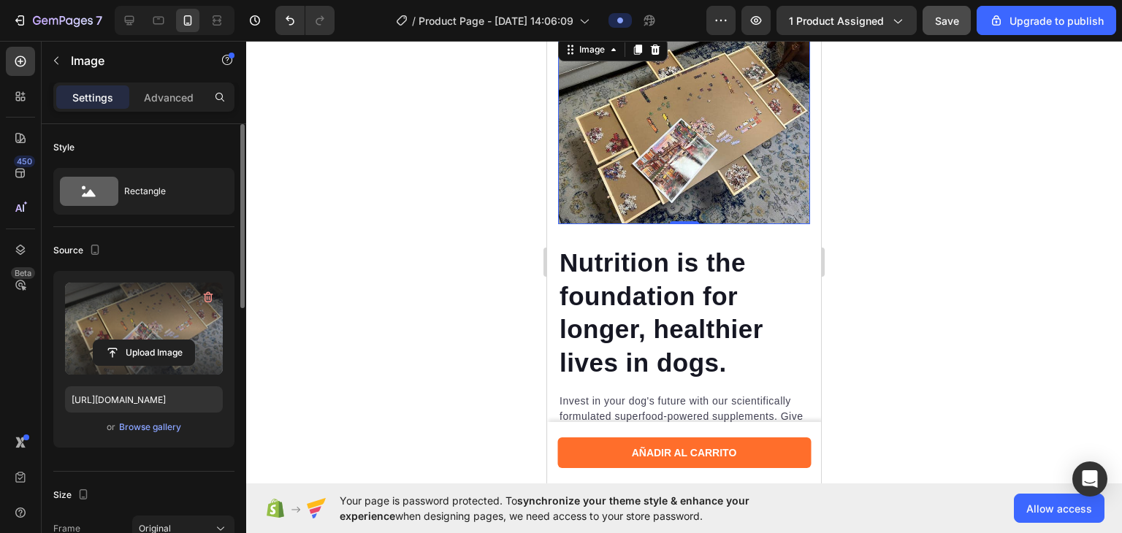
scroll to position [830, 0]
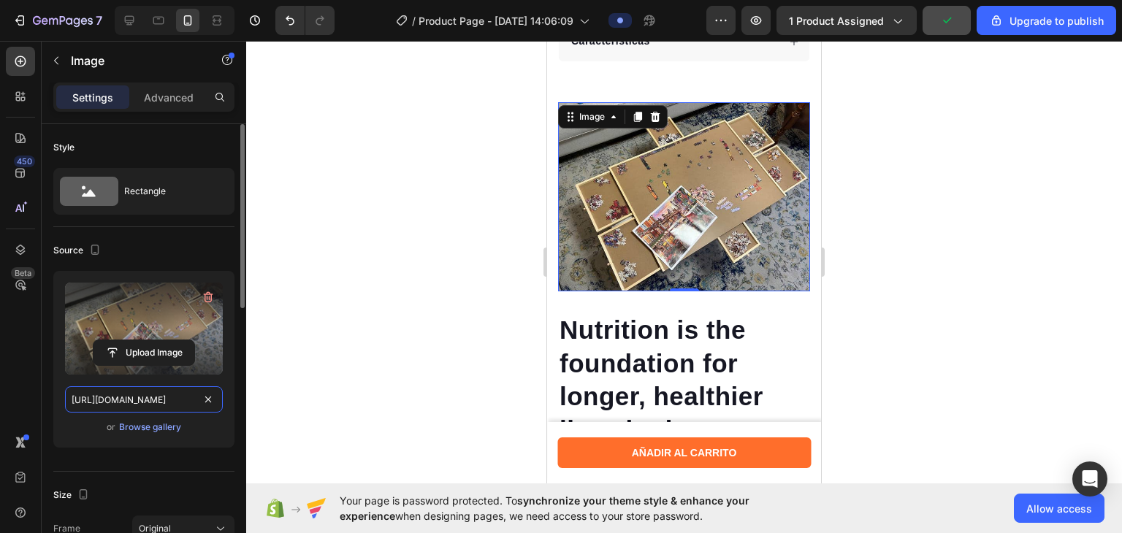
click at [126, 405] on input "[URL][DOMAIN_NAME]" at bounding box center [144, 399] width 158 height 26
click at [131, 18] on icon at bounding box center [129, 20] width 15 height 15
type input "[URL][DOMAIN_NAME]"
type input "100"
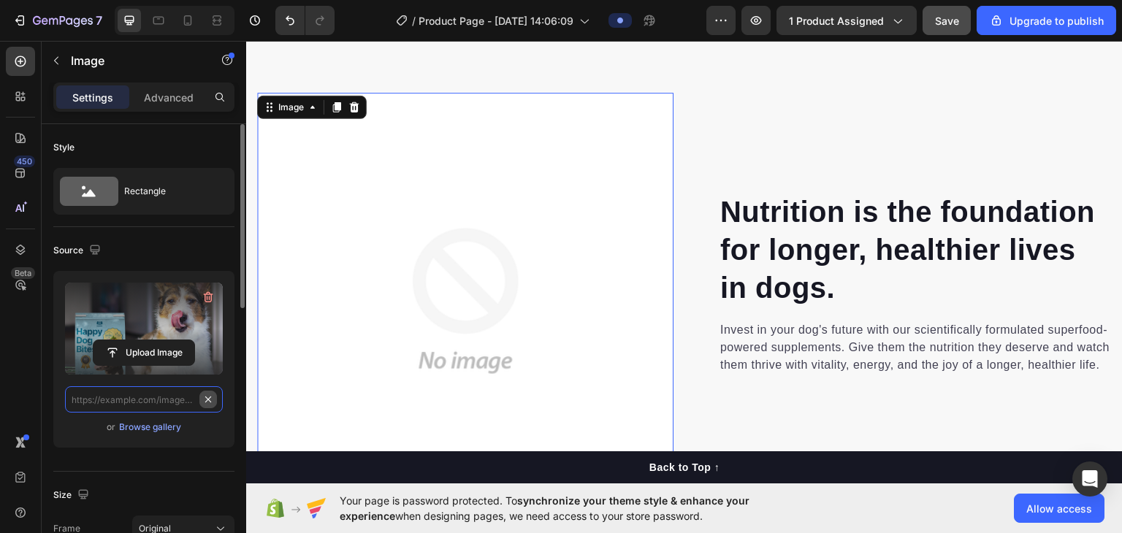
scroll to position [923, 0]
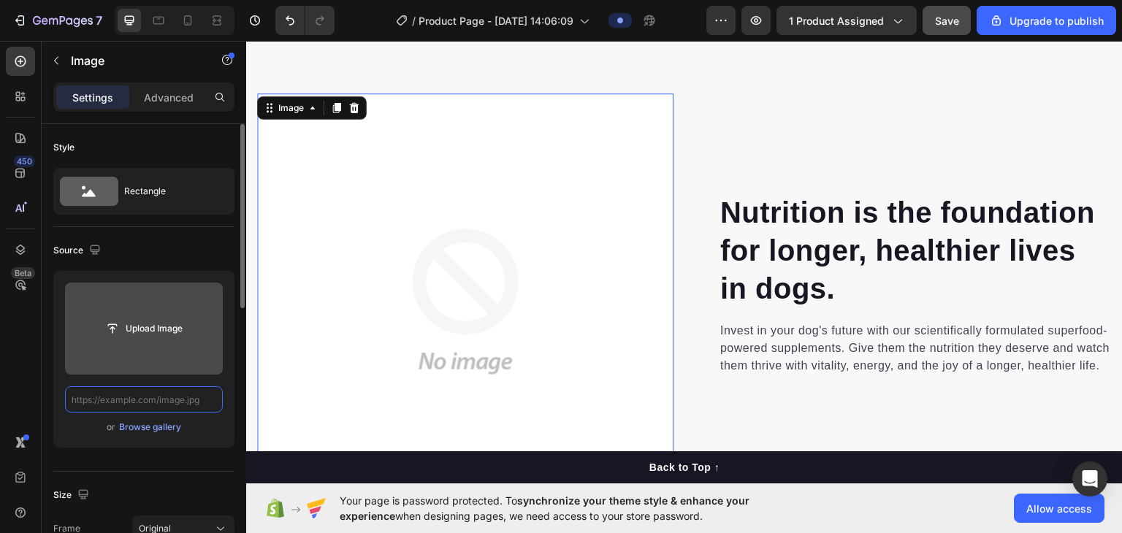
paste input "[URL][DOMAIN_NAME]"
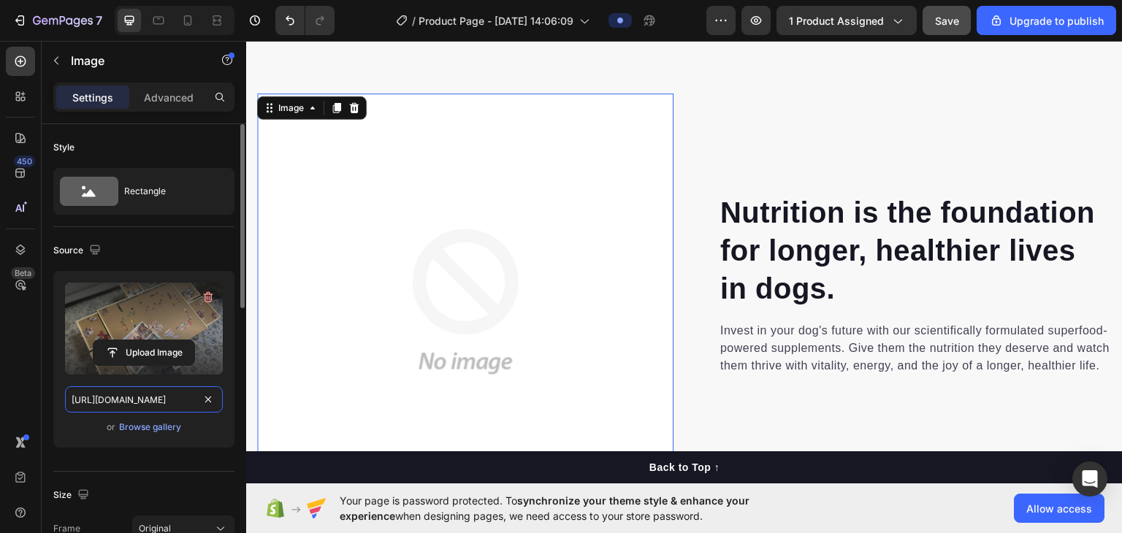
scroll to position [0, 449]
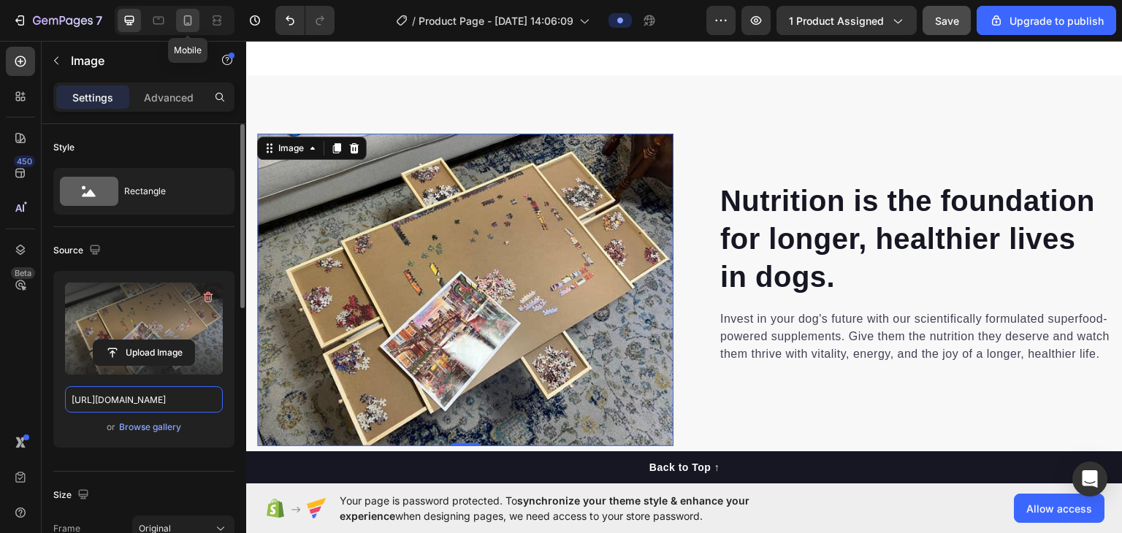
type input "[URL][DOMAIN_NAME]"
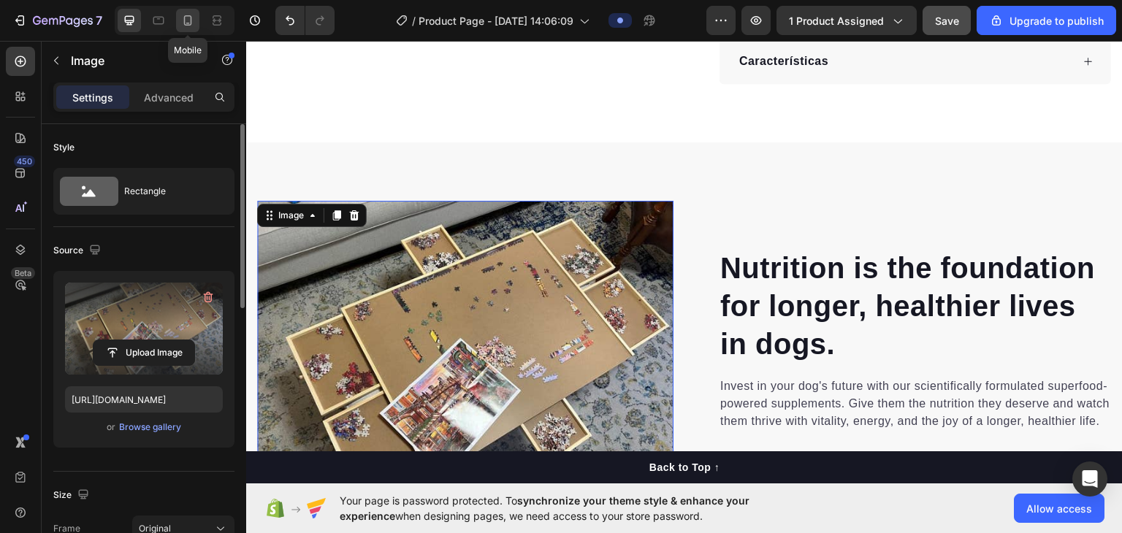
scroll to position [724, 0]
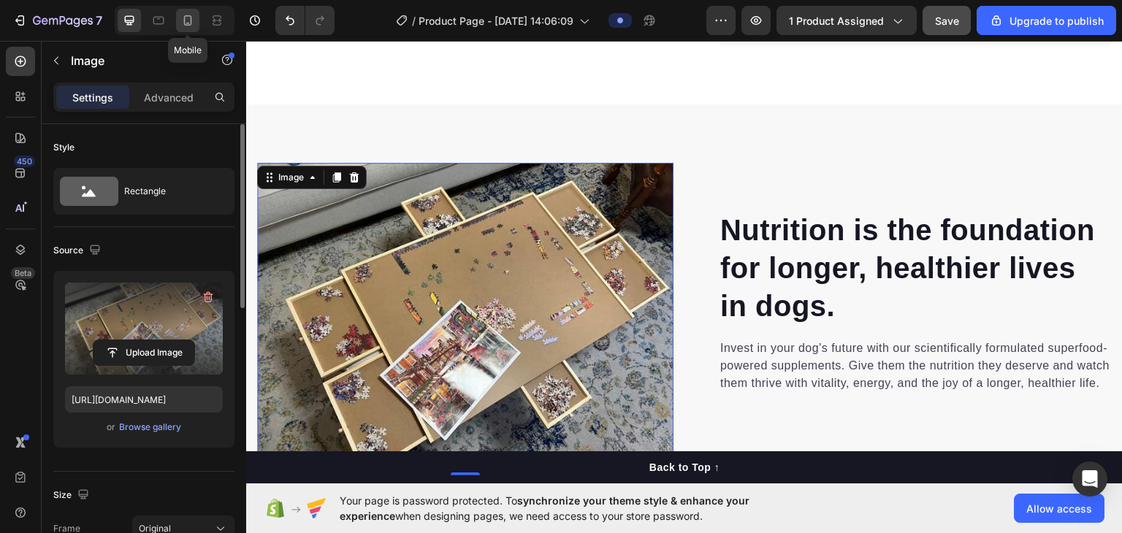
click at [192, 21] on icon at bounding box center [187, 20] width 15 height 15
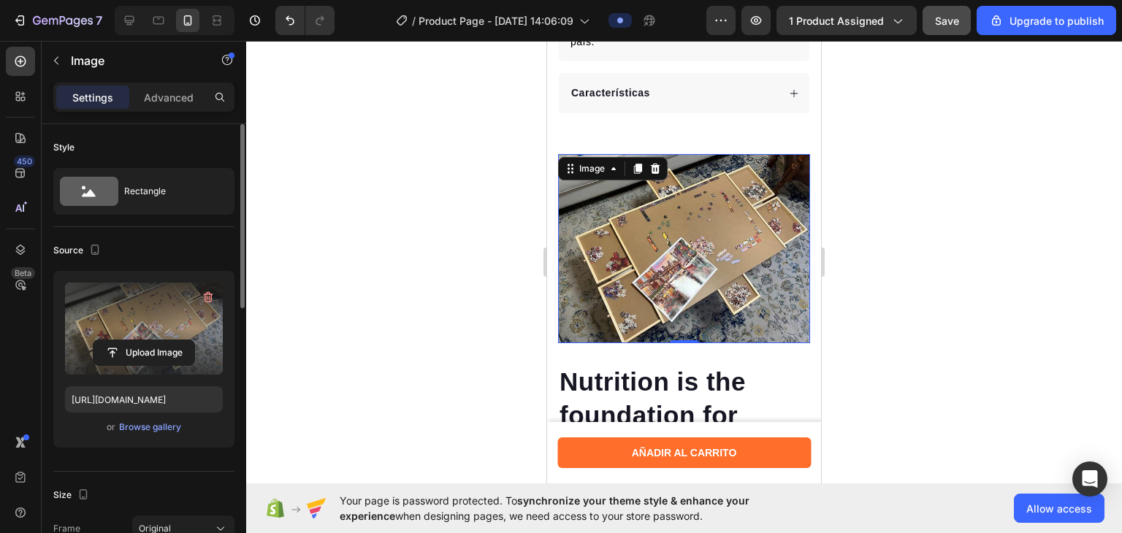
scroll to position [833, 0]
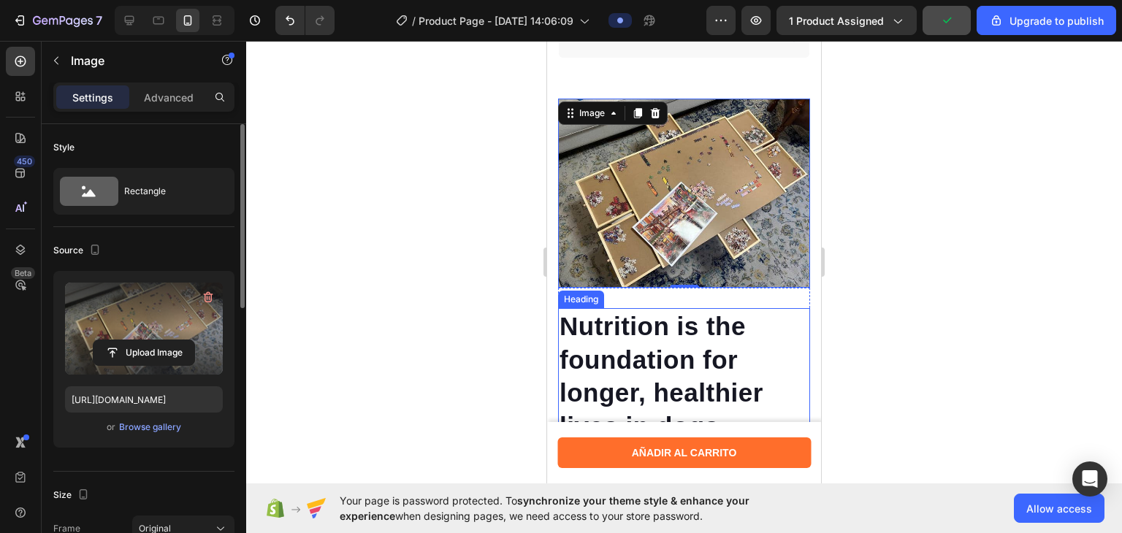
click at [658, 319] on p "Nutrition is the foundation for longer, healthier lives in dogs." at bounding box center [683, 376] width 249 height 133
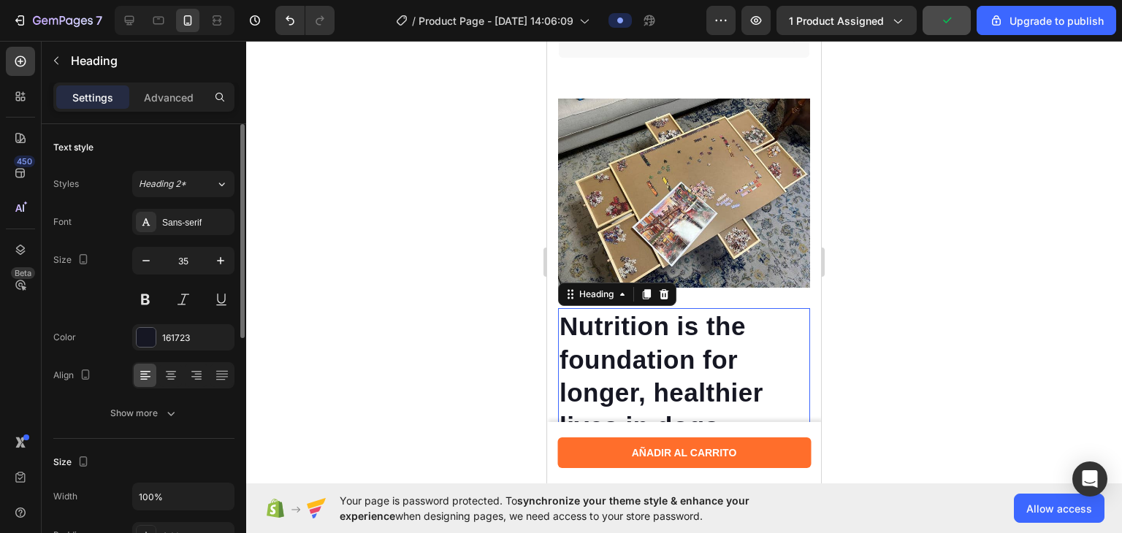
click at [658, 319] on p "Nutrition is the foundation for longer, healthier lives in dogs." at bounding box center [683, 376] width 249 height 133
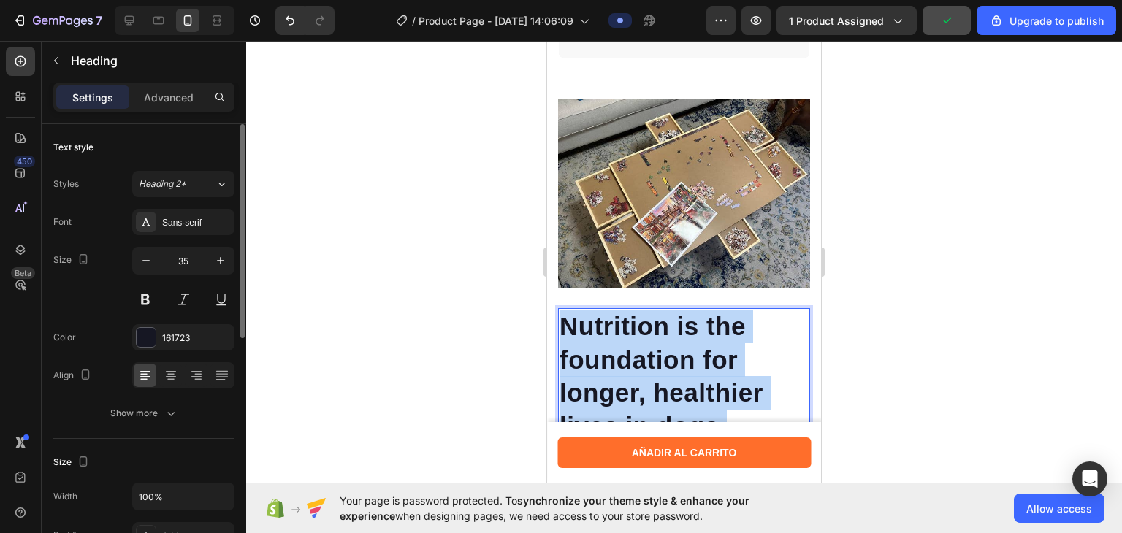
click at [658, 319] on p "Nutrition is the foundation for longer, healthier lives in dogs." at bounding box center [683, 376] width 249 height 133
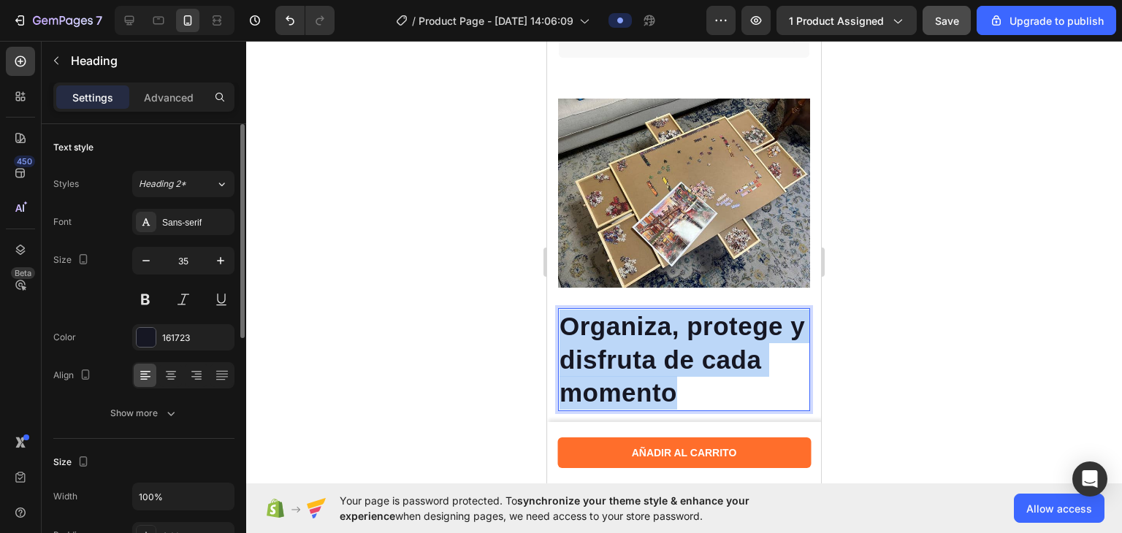
click at [658, 319] on p "Organiza, protege y disfruta de cada momento" at bounding box center [683, 360] width 249 height 100
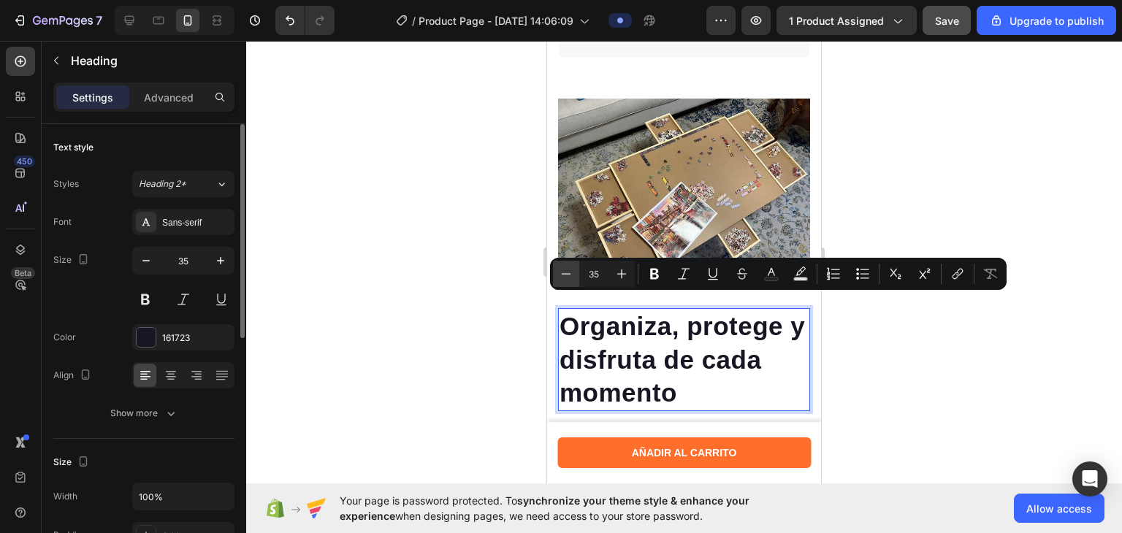
click at [564, 278] on icon "Editor contextual toolbar" at bounding box center [566, 274] width 15 height 15
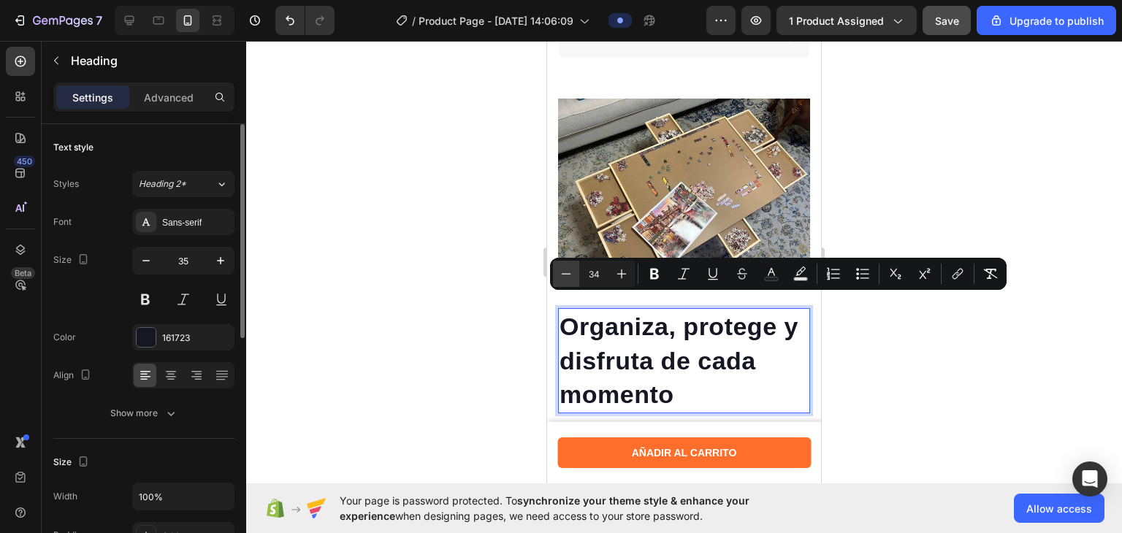
click at [564, 278] on icon "Editor contextual toolbar" at bounding box center [566, 274] width 15 height 15
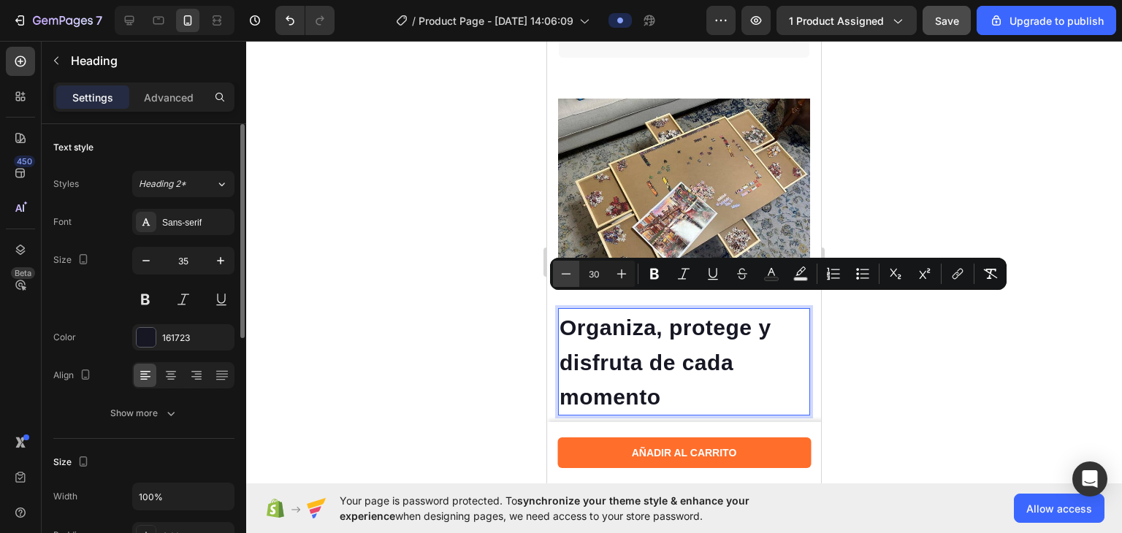
click at [564, 278] on icon "Editor contextual toolbar" at bounding box center [566, 274] width 15 height 15
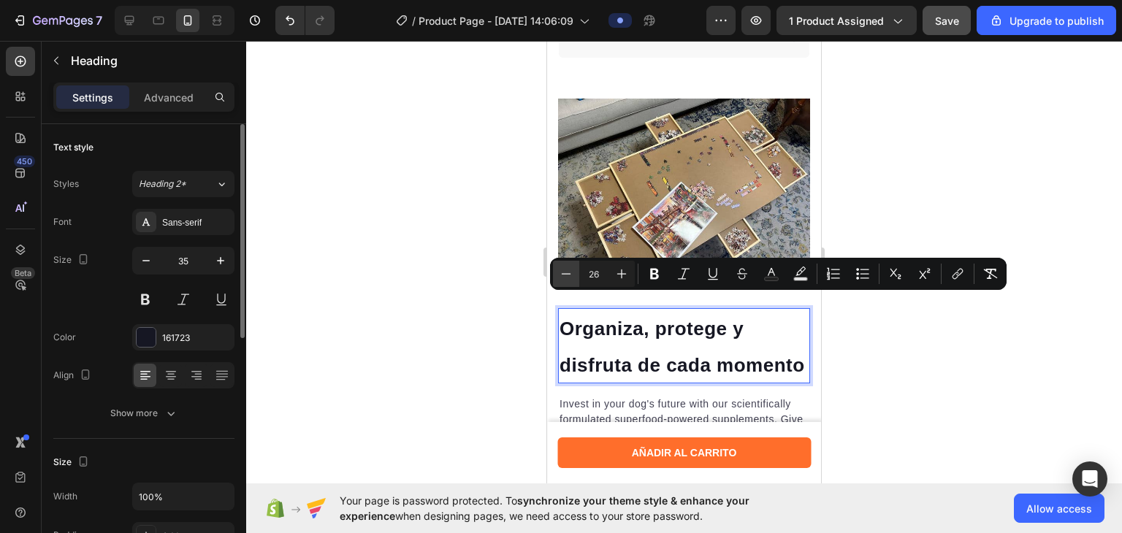
click at [564, 278] on icon "Editor contextual toolbar" at bounding box center [566, 274] width 15 height 15
type input "23"
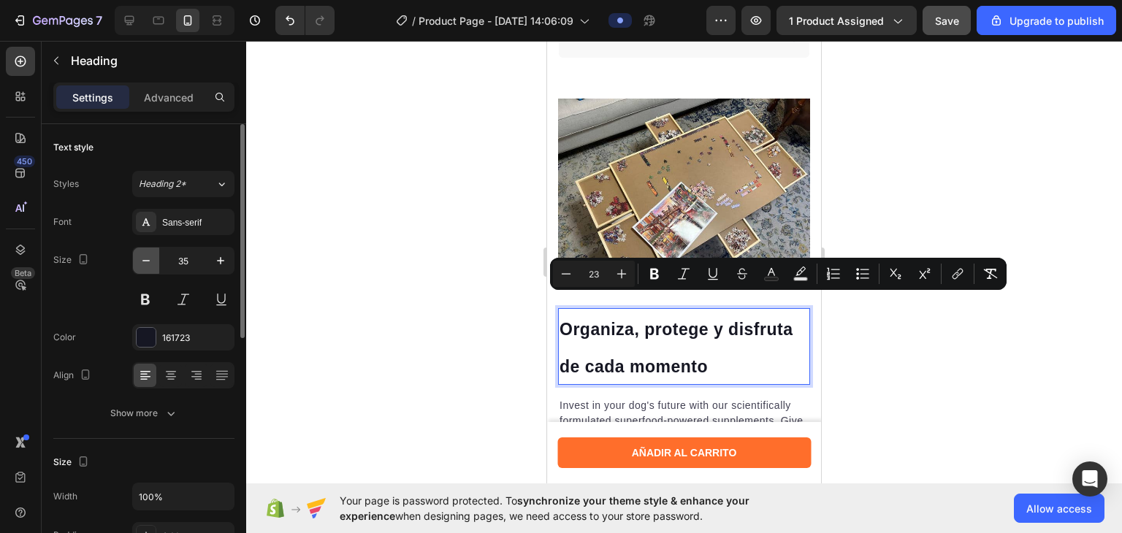
click at [153, 269] on button "button" at bounding box center [146, 261] width 26 height 26
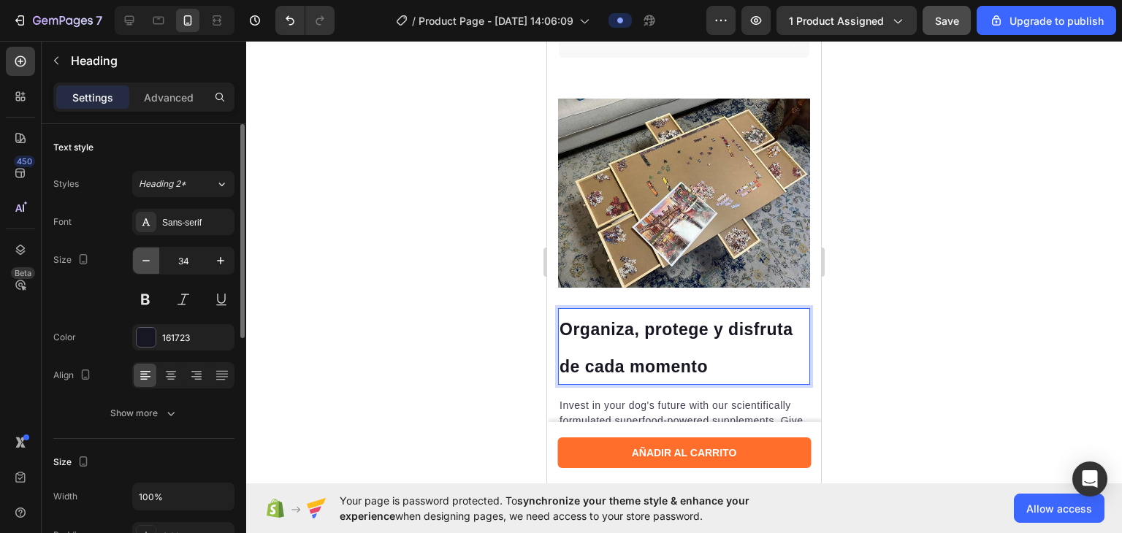
click at [153, 269] on button "button" at bounding box center [146, 261] width 26 height 26
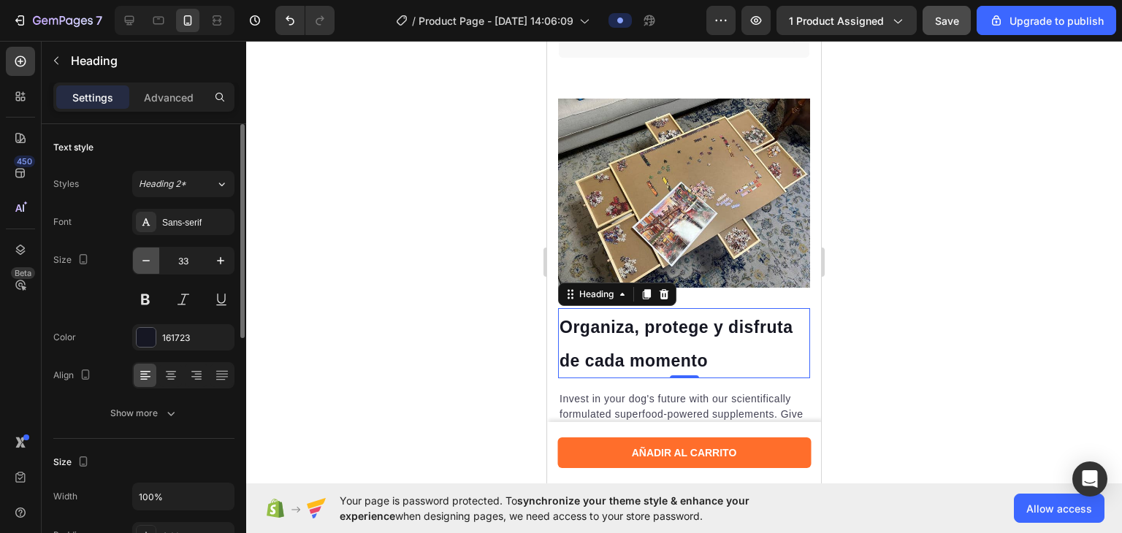
click at [153, 269] on button "button" at bounding box center [146, 261] width 26 height 26
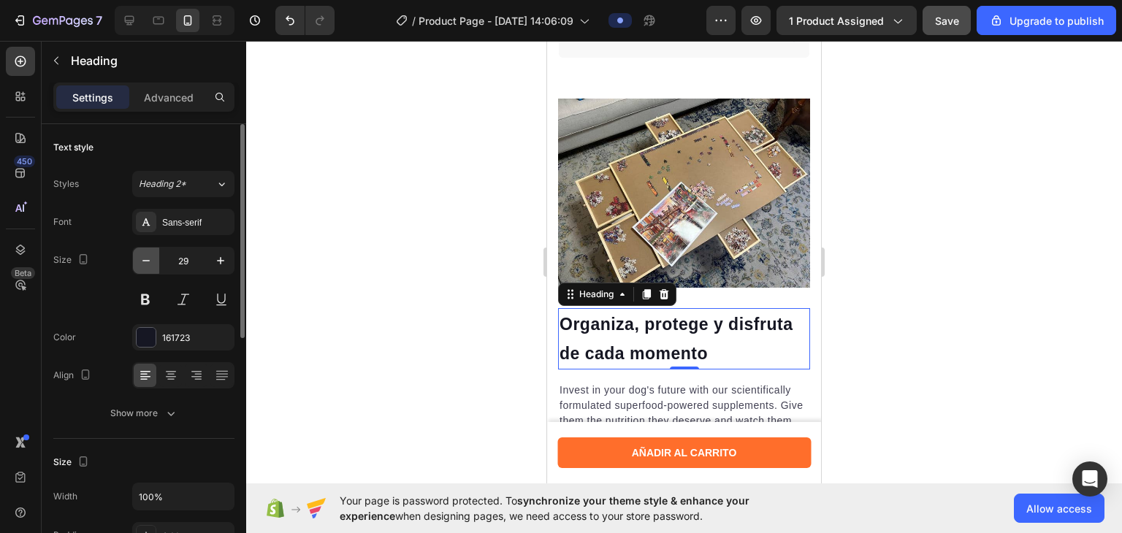
click at [153, 269] on button "button" at bounding box center [146, 261] width 26 height 26
type input "28"
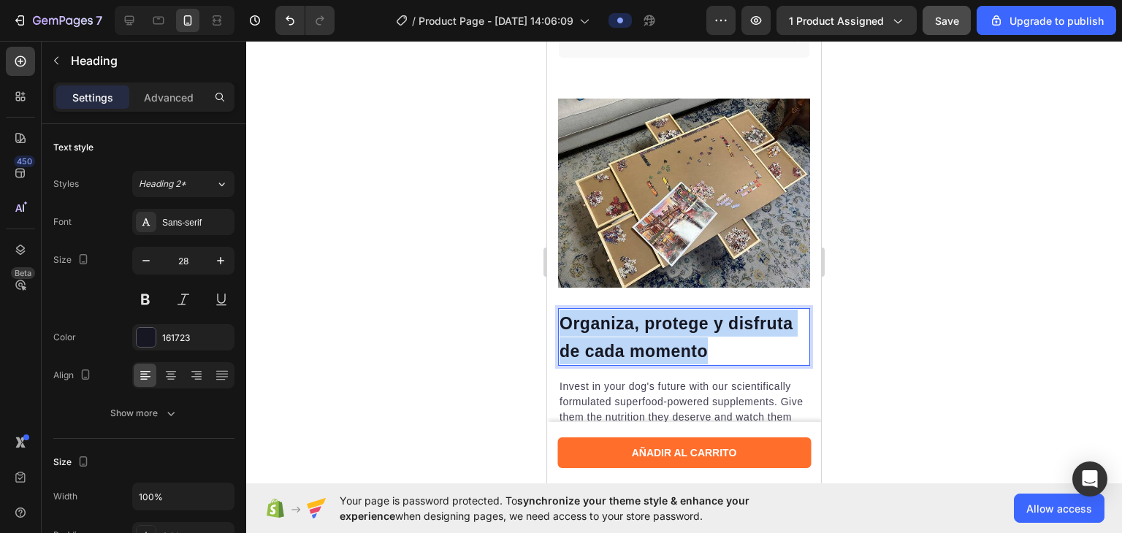
click at [567, 319] on p "Organiza, protege y disfruta de cada momento" at bounding box center [683, 337] width 249 height 55
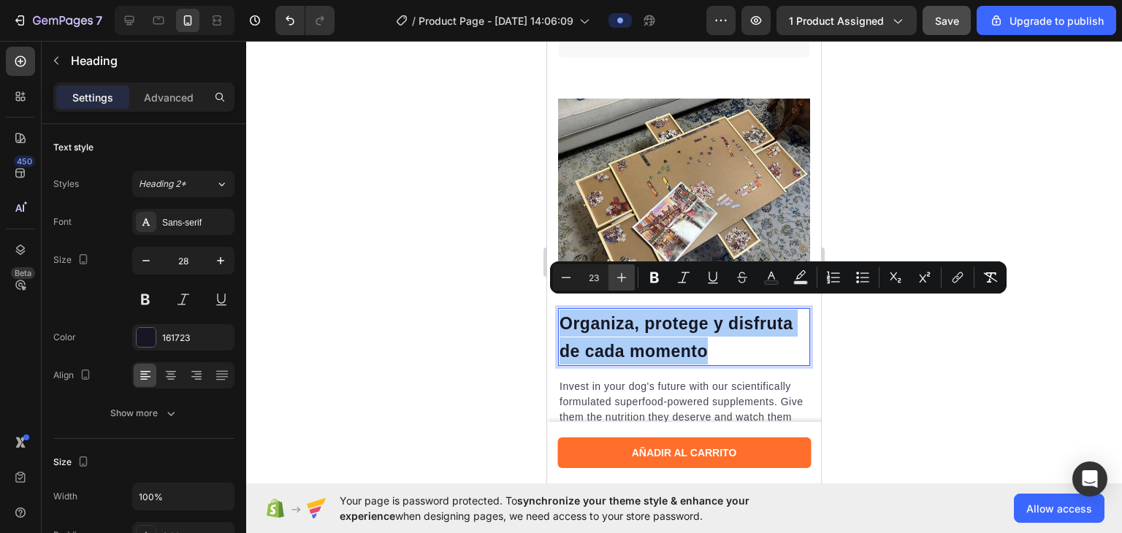
click at [614, 283] on icon "Editor contextual toolbar" at bounding box center [621, 277] width 15 height 15
type input "24"
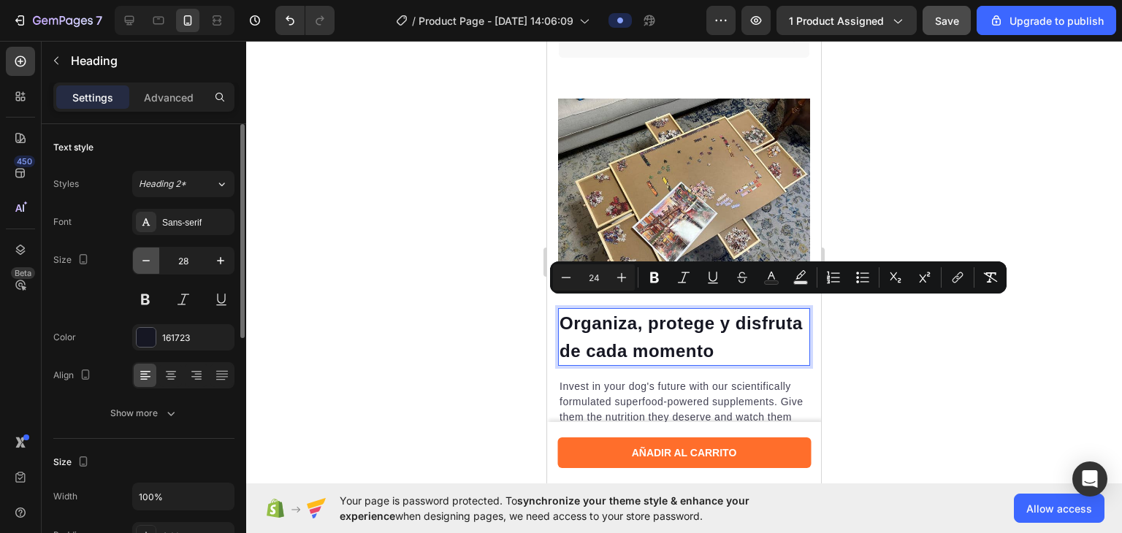
click at [139, 261] on icon "button" at bounding box center [146, 260] width 15 height 15
type input "27"
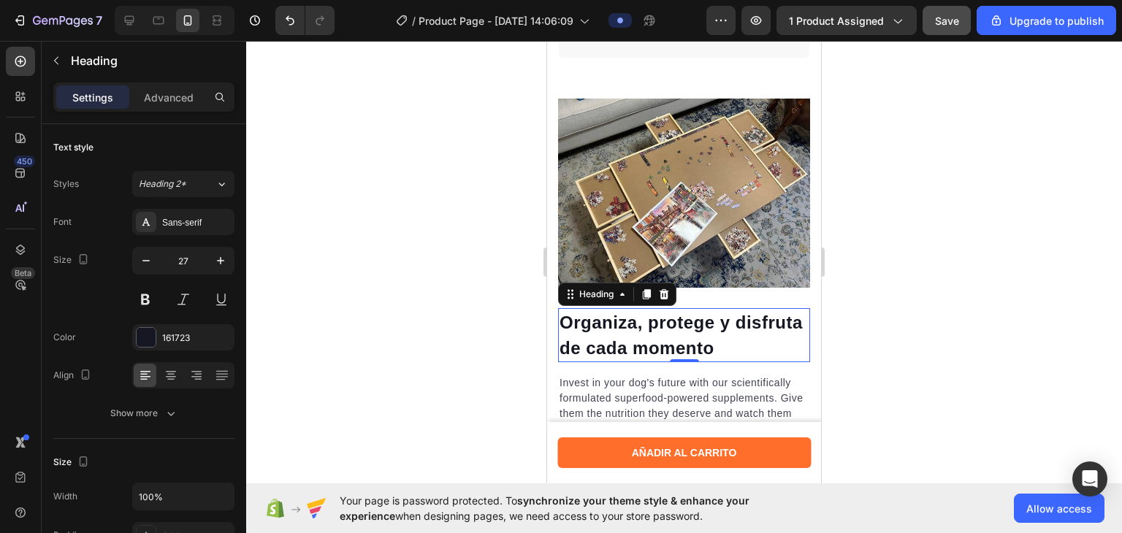
click at [380, 255] on div at bounding box center [684, 287] width 876 height 492
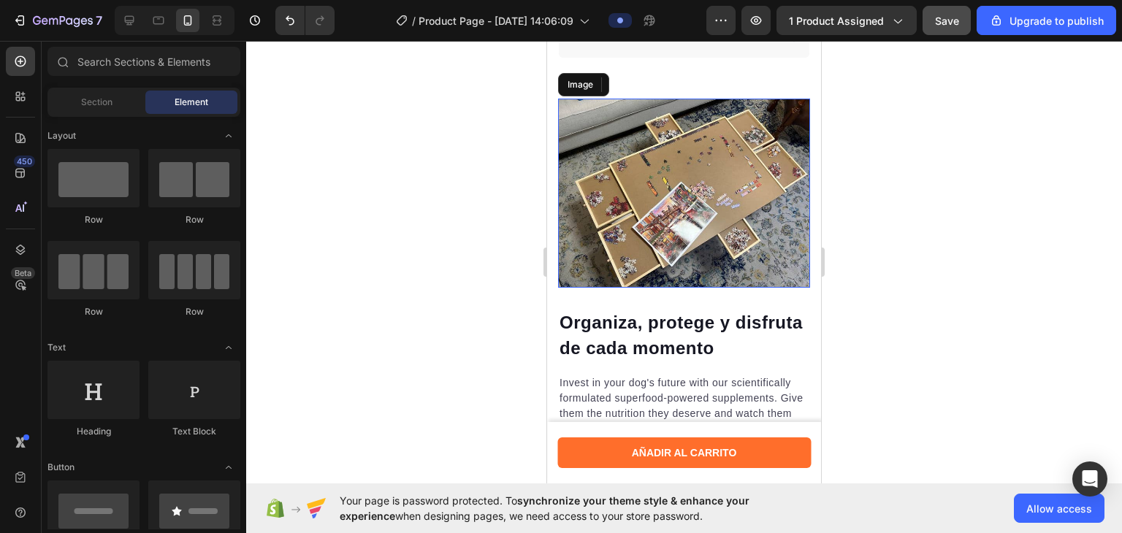
drag, startPoint x: 640, startPoint y: 202, endPoint x: 1055, endPoint y: 269, distance: 420.1
click at [640, 202] on img at bounding box center [684, 193] width 252 height 189
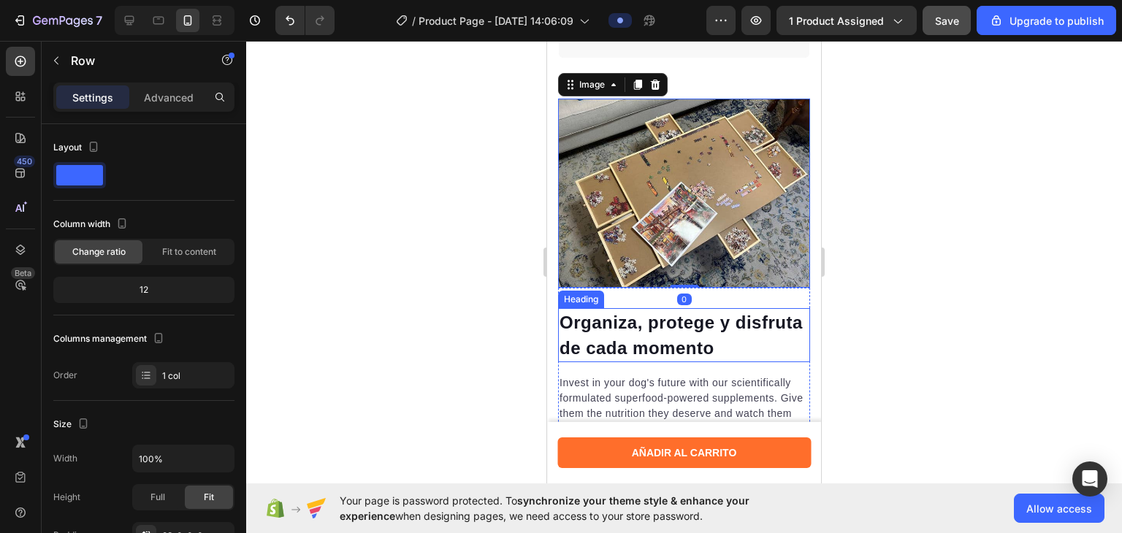
click at [706, 291] on div "⁠⁠⁠⁠⁠⁠⁠ Organiza, protege y disfruta de cada momento Heading Invest in your dog…" at bounding box center [684, 386] width 252 height 196
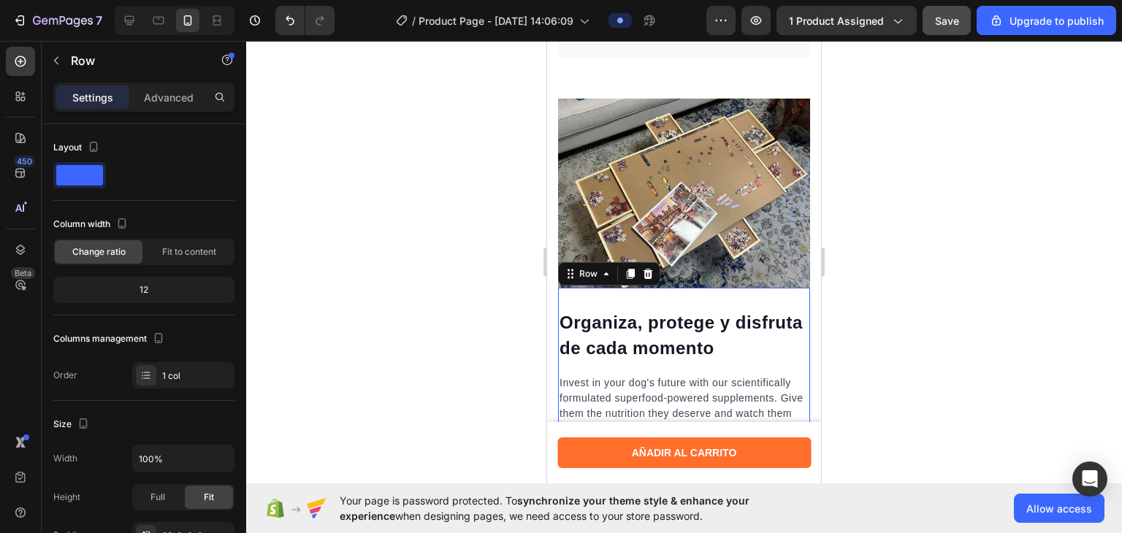
click at [417, 337] on div at bounding box center [684, 287] width 876 height 492
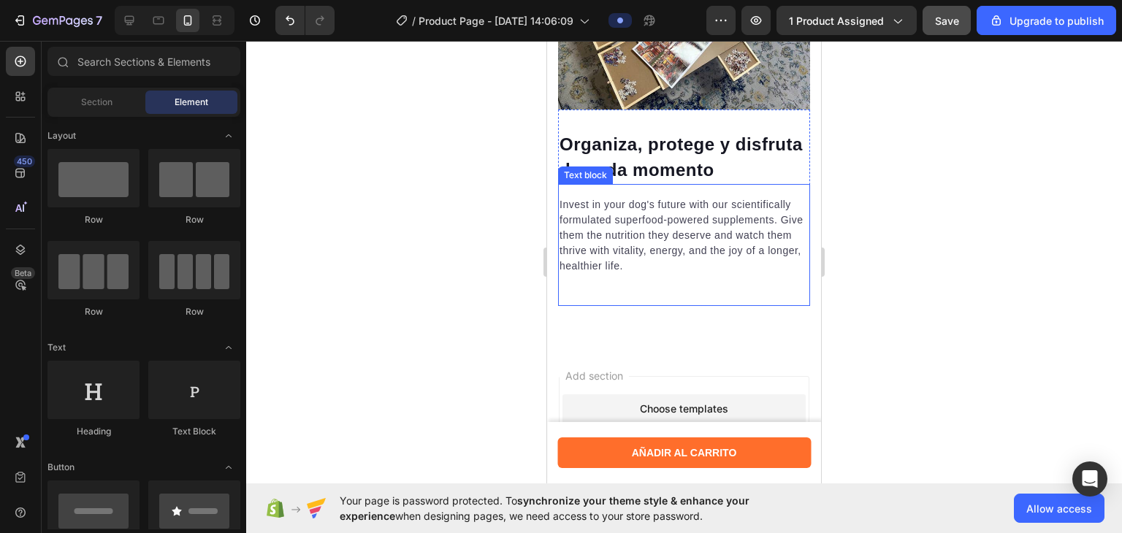
scroll to position [1098, 0]
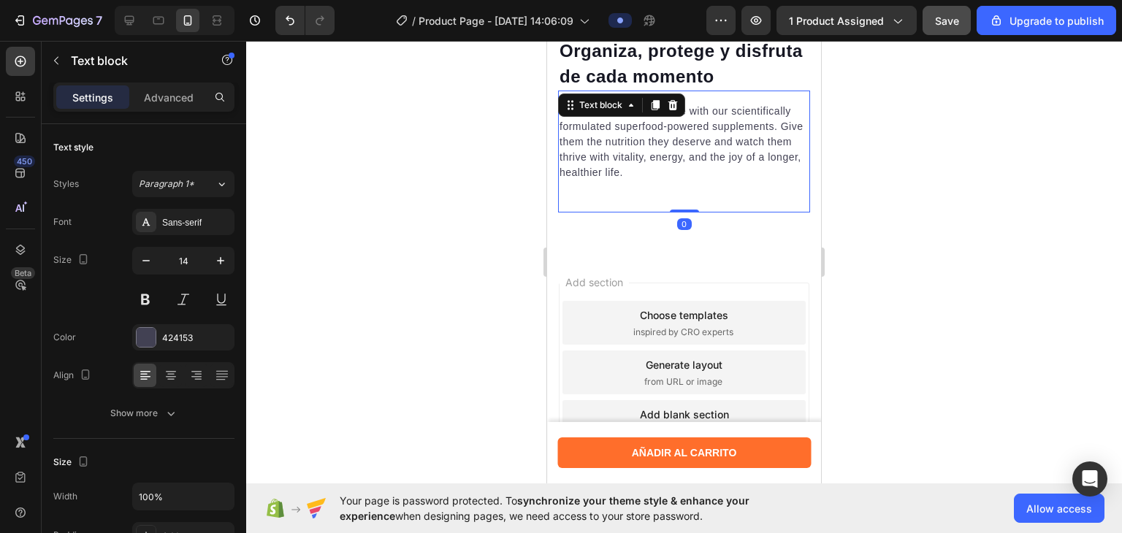
click at [663, 167] on p "Invest in your dog's future with our scientifically formulated superfood-powere…" at bounding box center [683, 142] width 249 height 77
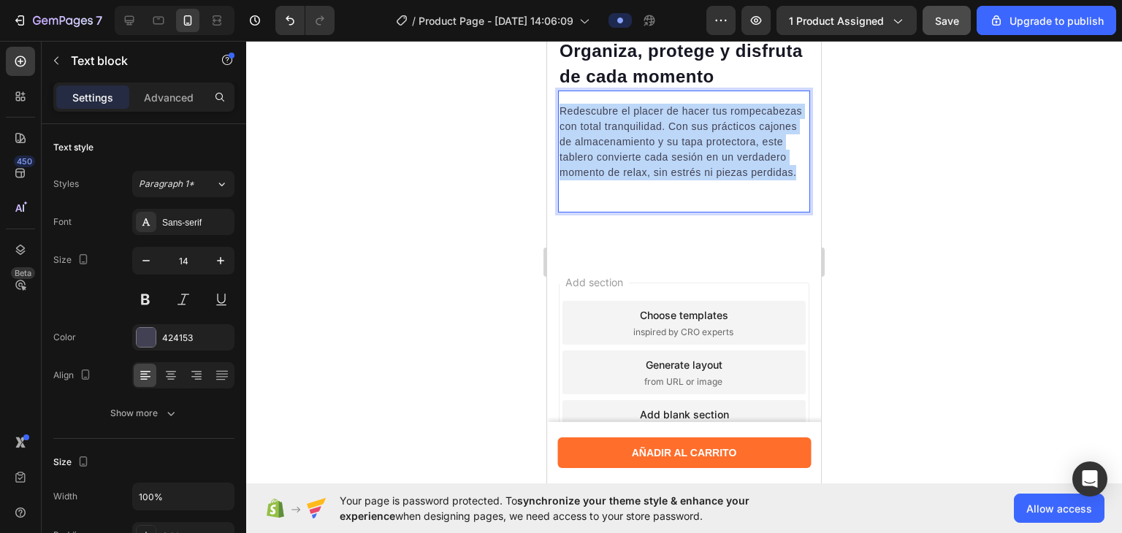
drag, startPoint x: 655, startPoint y: 182, endPoint x: 554, endPoint y: 103, distance: 128.0
click at [554, 103] on div "⁠⁠⁠⁠⁠⁠⁠ Organiza, protege y disfruta de cada momento Heading Redescubre el plac…" at bounding box center [684, 20] width 274 height 386
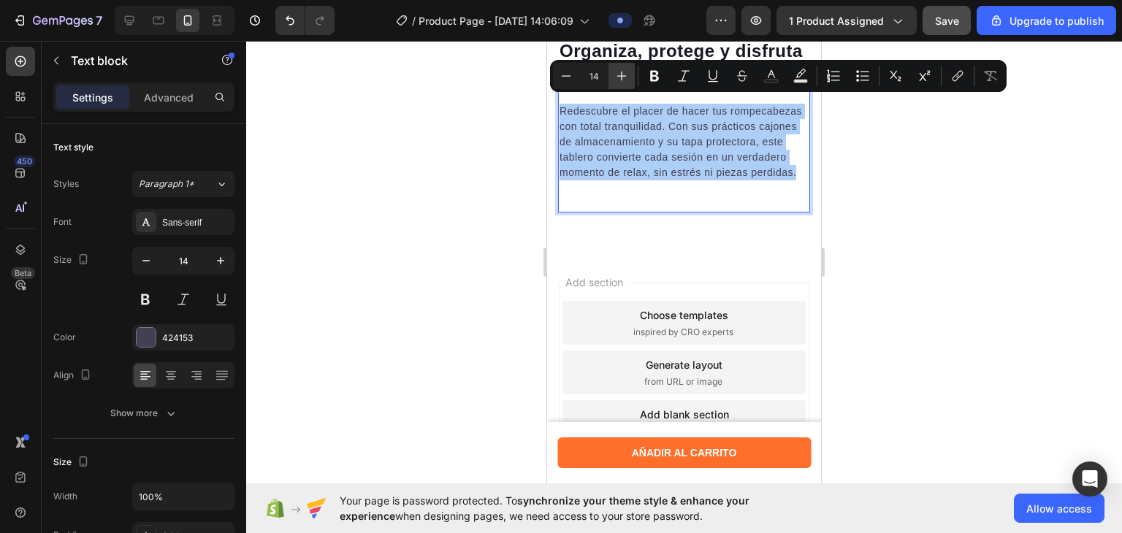
click at [624, 82] on icon "Editor contextual toolbar" at bounding box center [621, 76] width 15 height 15
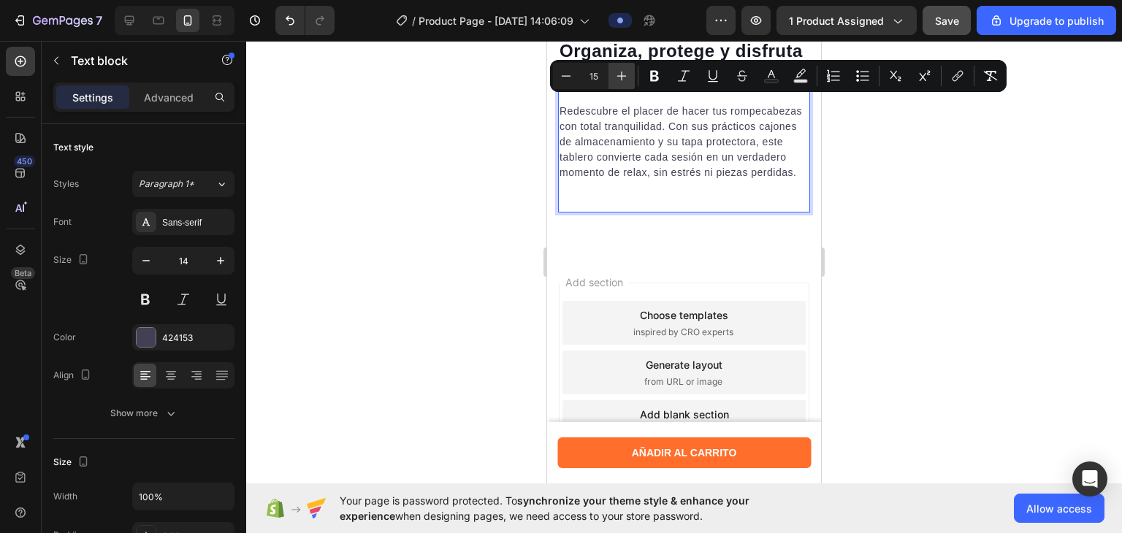
click at [624, 82] on icon "Editor contextual toolbar" at bounding box center [621, 76] width 15 height 15
type input "16"
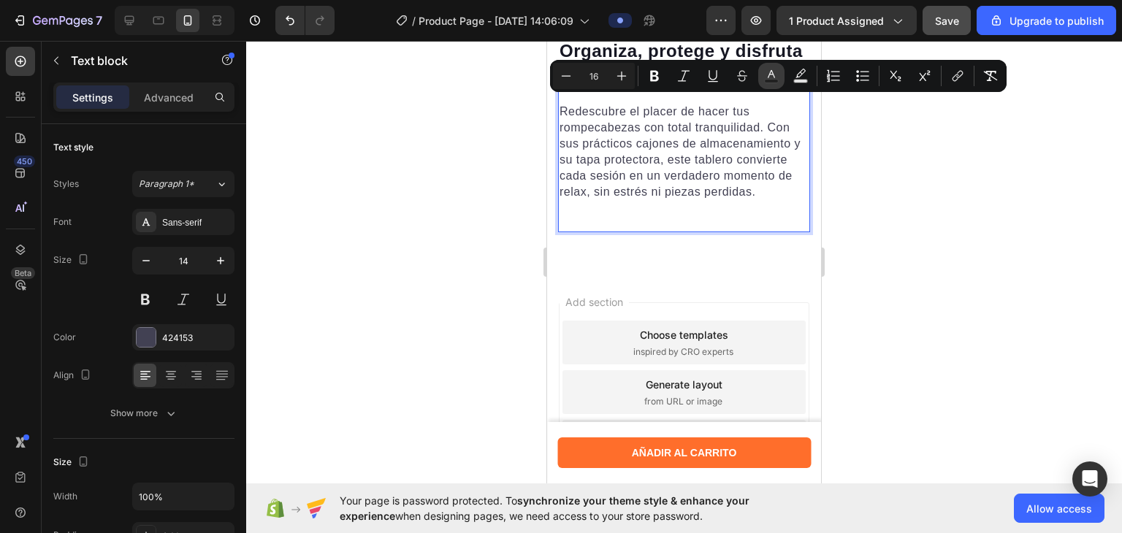
click at [757, 71] on icon "Editor contextual toolbar" at bounding box center [771, 76] width 15 height 15
type input "424153"
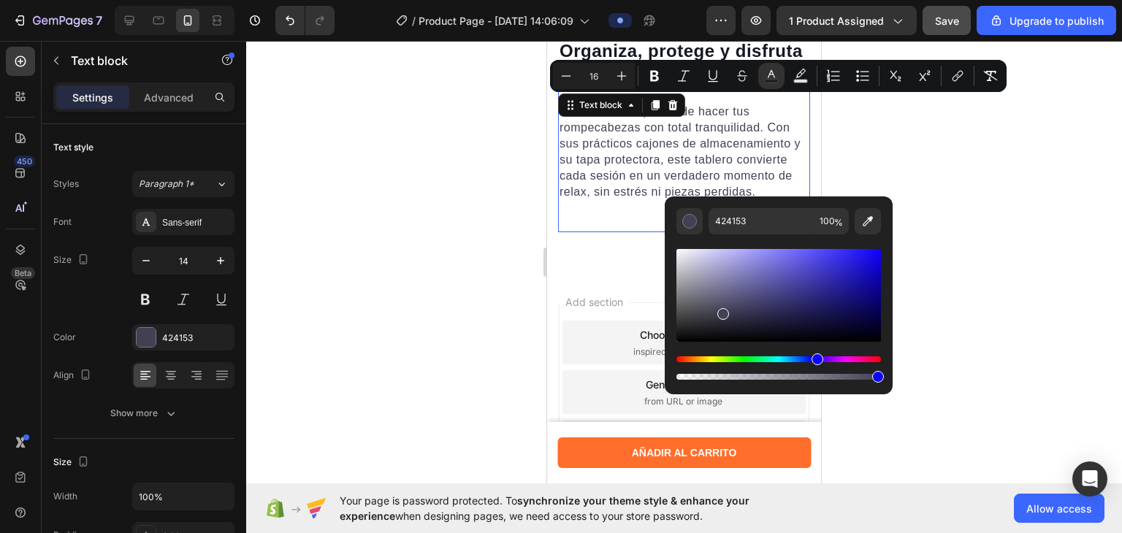
drag, startPoint x: 1271, startPoint y: 280, endPoint x: 688, endPoint y: 297, distance: 583.0
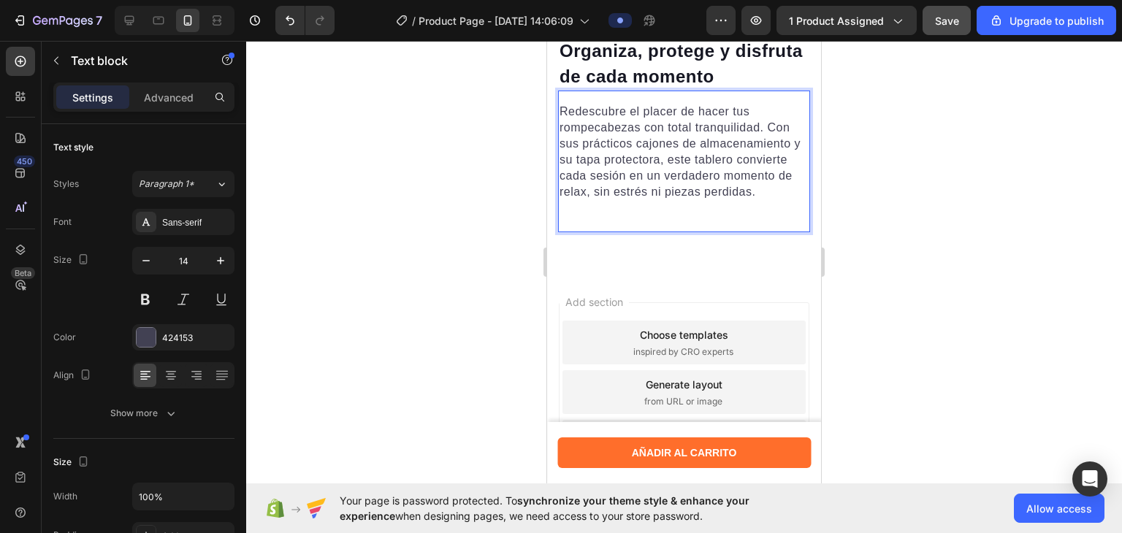
click at [680, 137] on span "Redescubre el placer de hacer tus rompecabezas con total tranquilidad. Con sus …" at bounding box center [679, 151] width 241 height 93
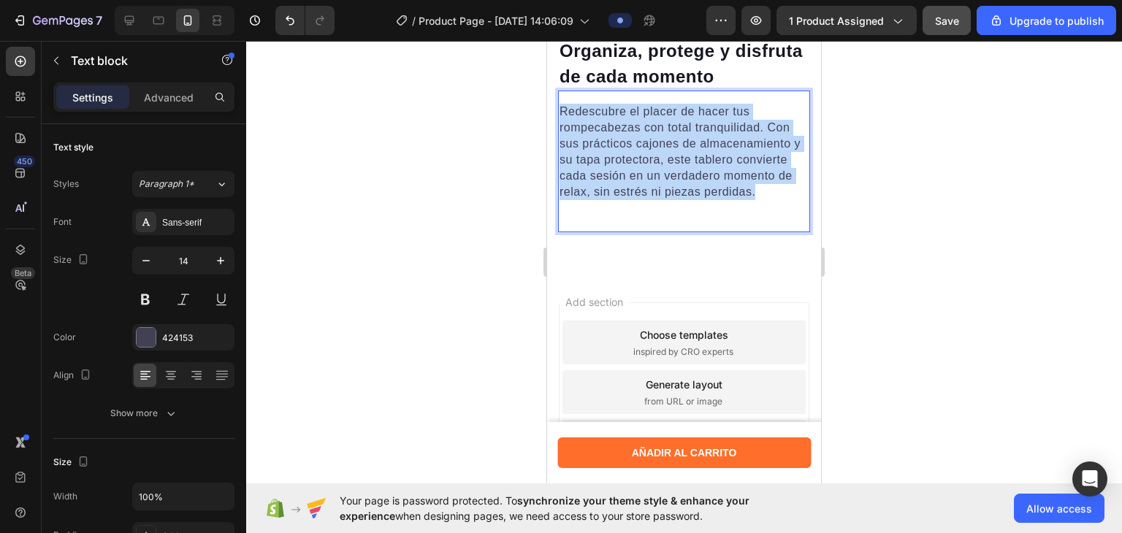
click at [680, 137] on span "Redescubre el placer de hacer tus rompecabezas con total tranquilidad. Con sus …" at bounding box center [679, 151] width 241 height 93
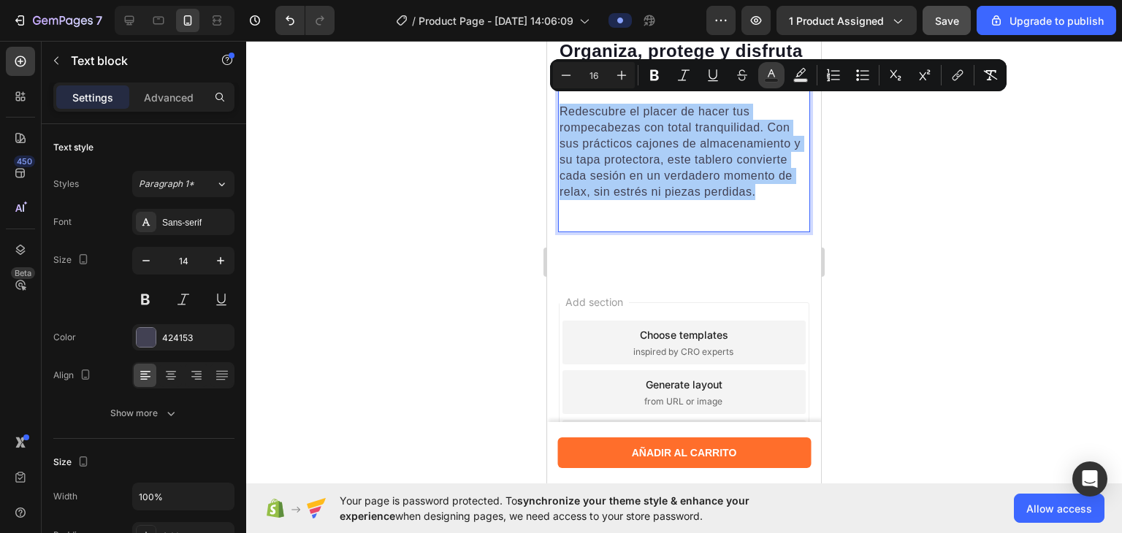
click at [757, 80] on rect "Editor contextual toolbar" at bounding box center [772, 81] width 14 height 4
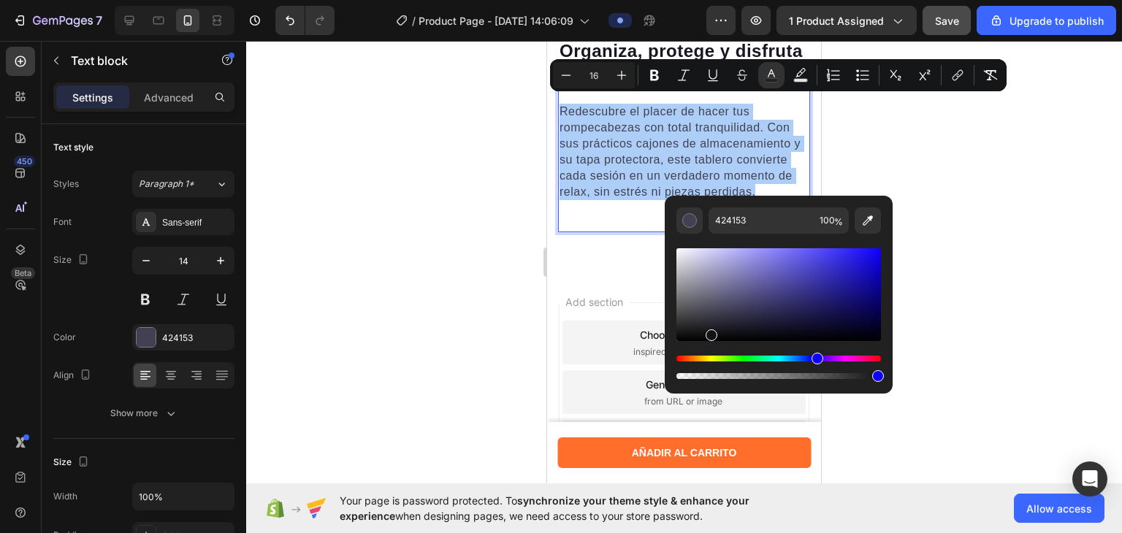
drag, startPoint x: 1257, startPoint y: 372, endPoint x: 638, endPoint y: 372, distance: 618.6
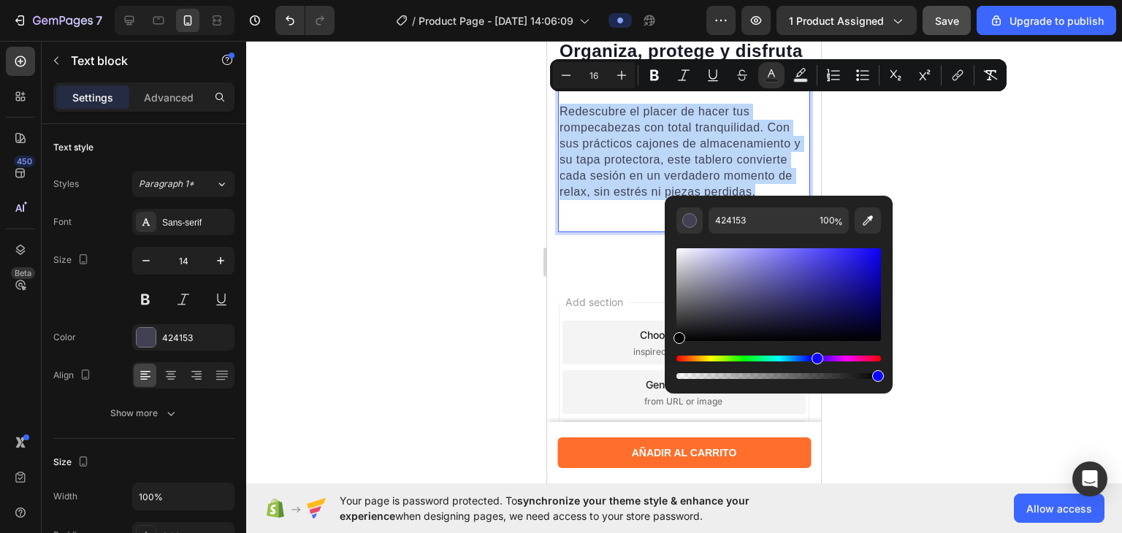
type input "000000"
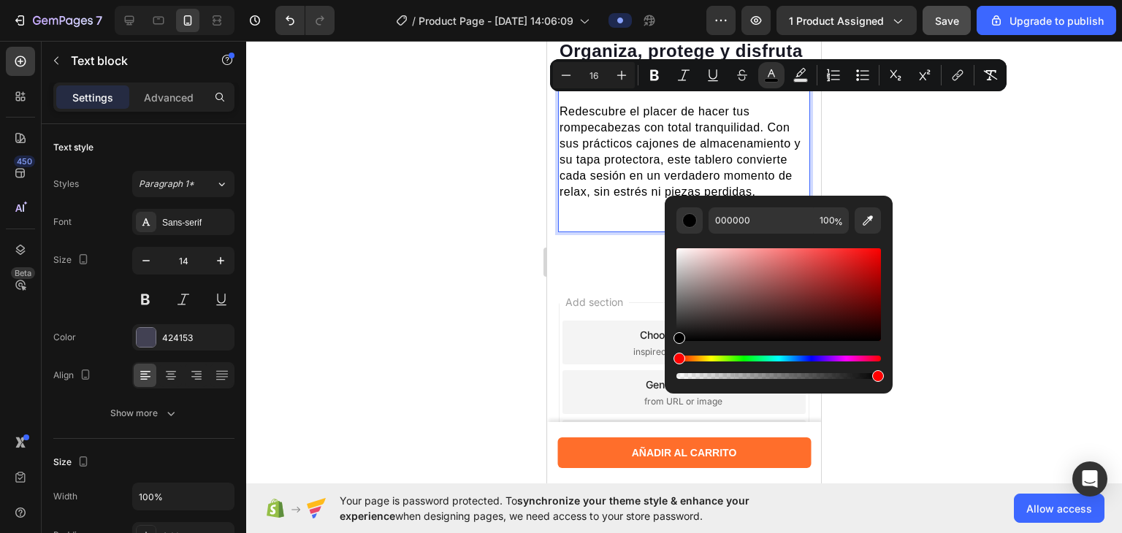
drag, startPoint x: 500, startPoint y: 345, endPoint x: 2, endPoint y: 315, distance: 499.0
click at [500, 345] on div at bounding box center [684, 287] width 876 height 492
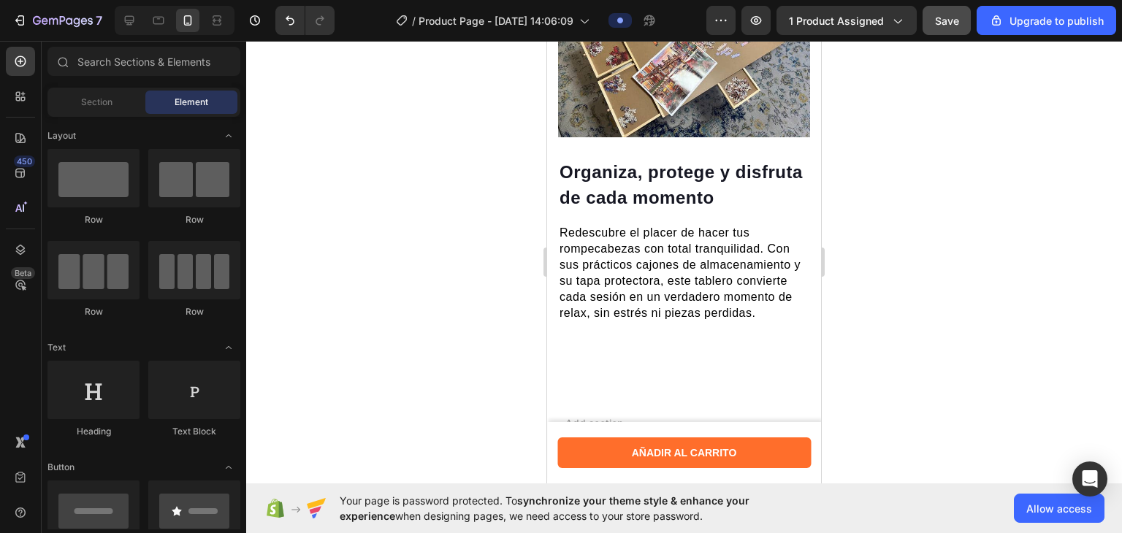
scroll to position [969, 0]
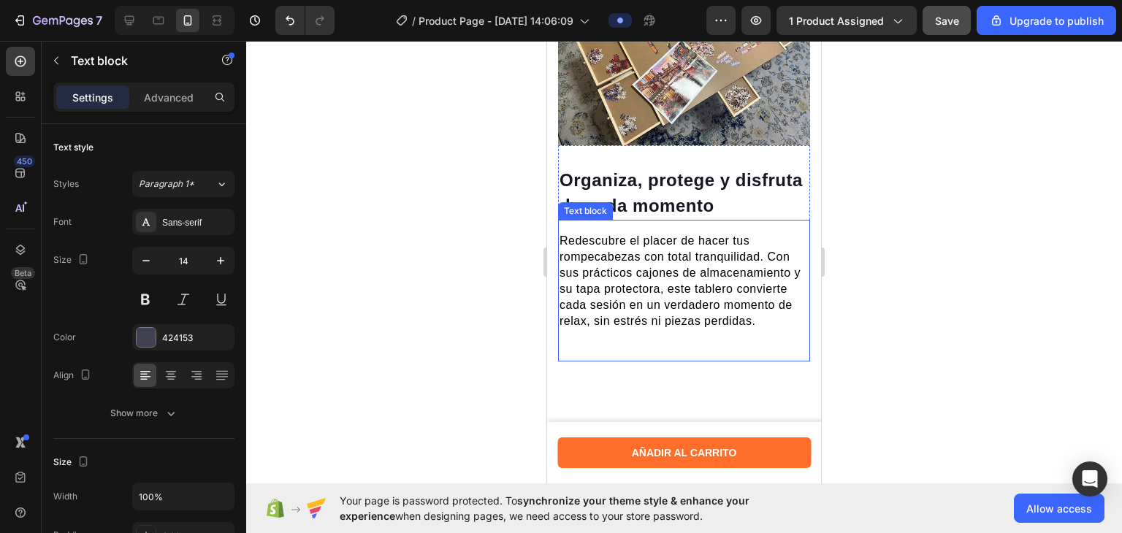
click at [718, 264] on span "Redescubre el placer de hacer tus rompecabezas con total tranquilidad. Con sus …" at bounding box center [679, 280] width 241 height 93
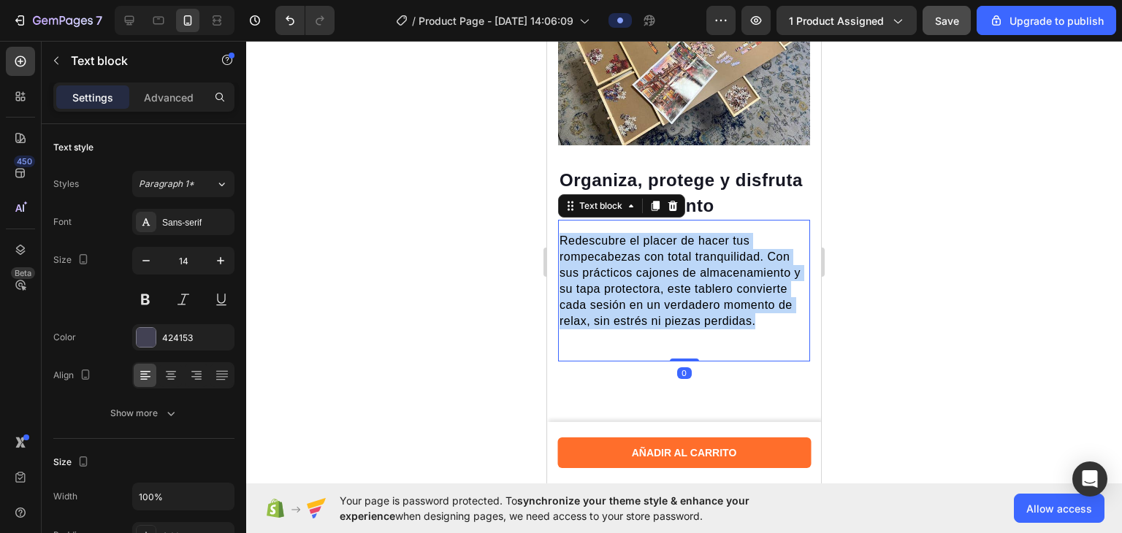
click at [718, 264] on span "Redescubre el placer de hacer tus rompecabezas con total tranquilidad. Con sus …" at bounding box center [679, 280] width 241 height 93
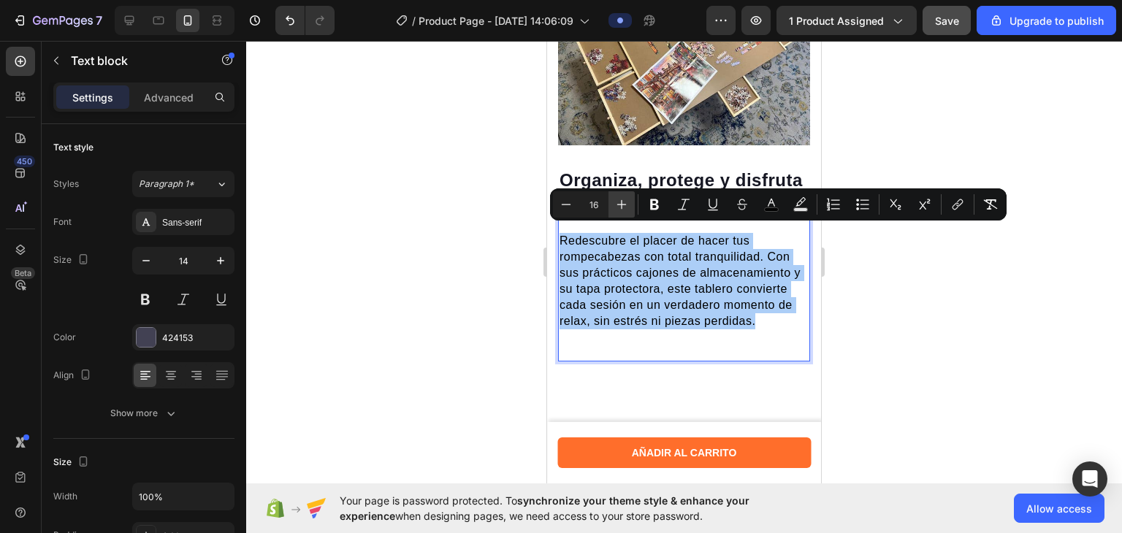
click at [625, 195] on button "Plus" at bounding box center [621, 204] width 26 height 26
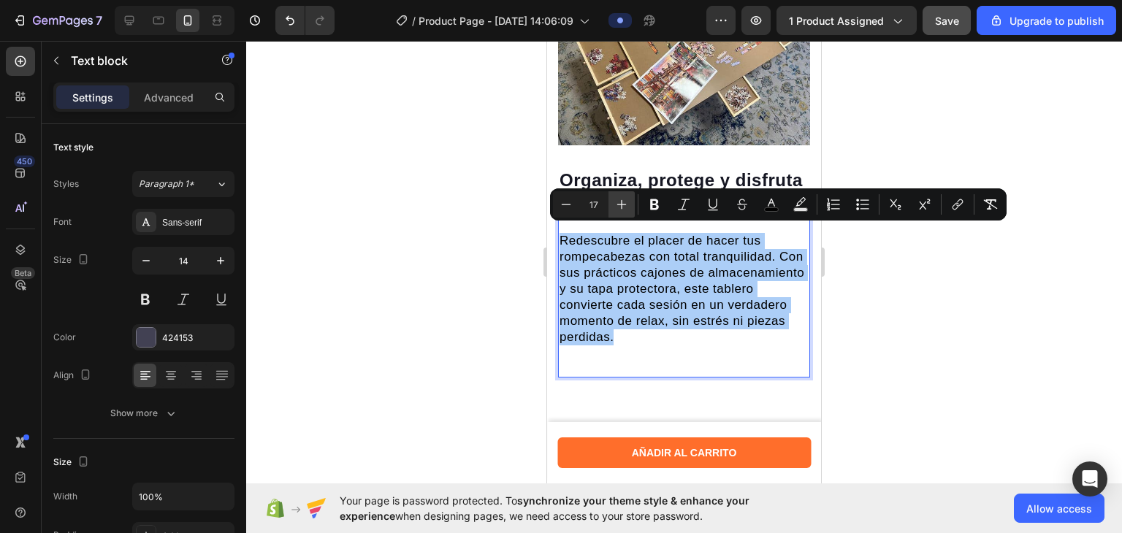
click at [625, 195] on button "Plus" at bounding box center [621, 204] width 26 height 26
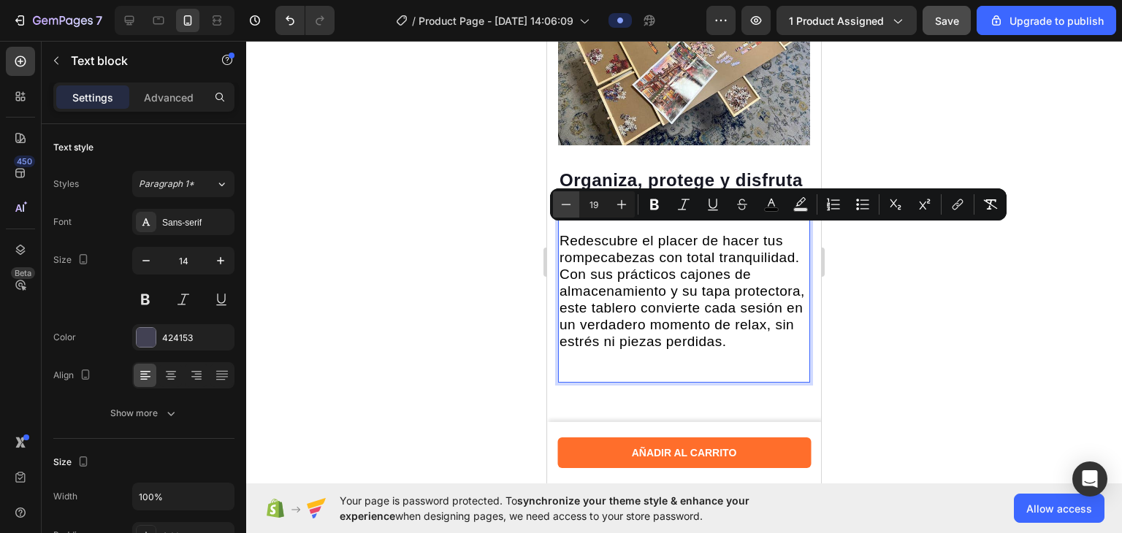
click at [575, 202] on button "Minus" at bounding box center [566, 204] width 26 height 26
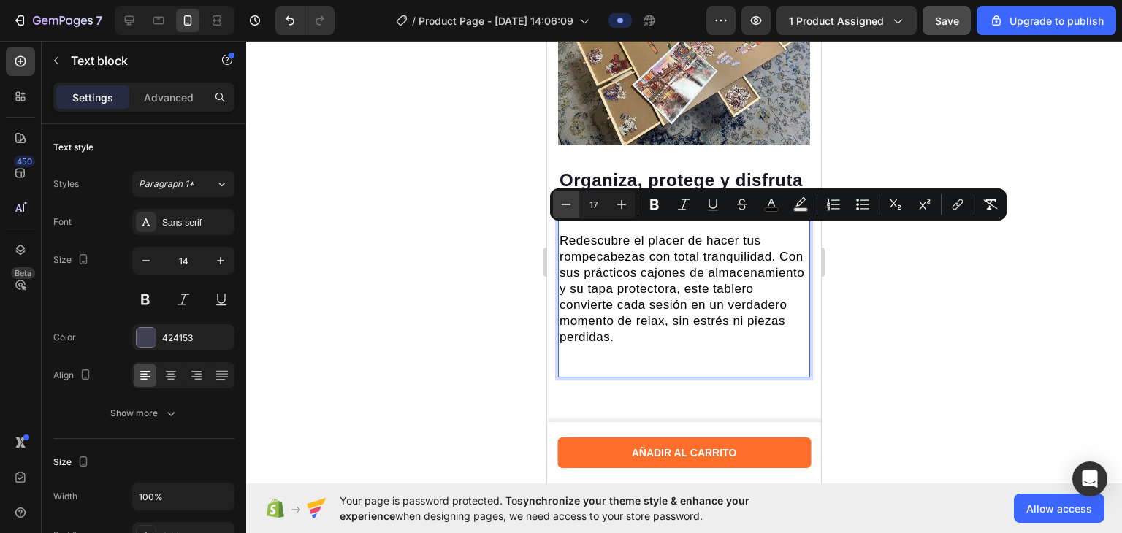
click at [575, 202] on button "Minus" at bounding box center [566, 204] width 26 height 26
type input "16"
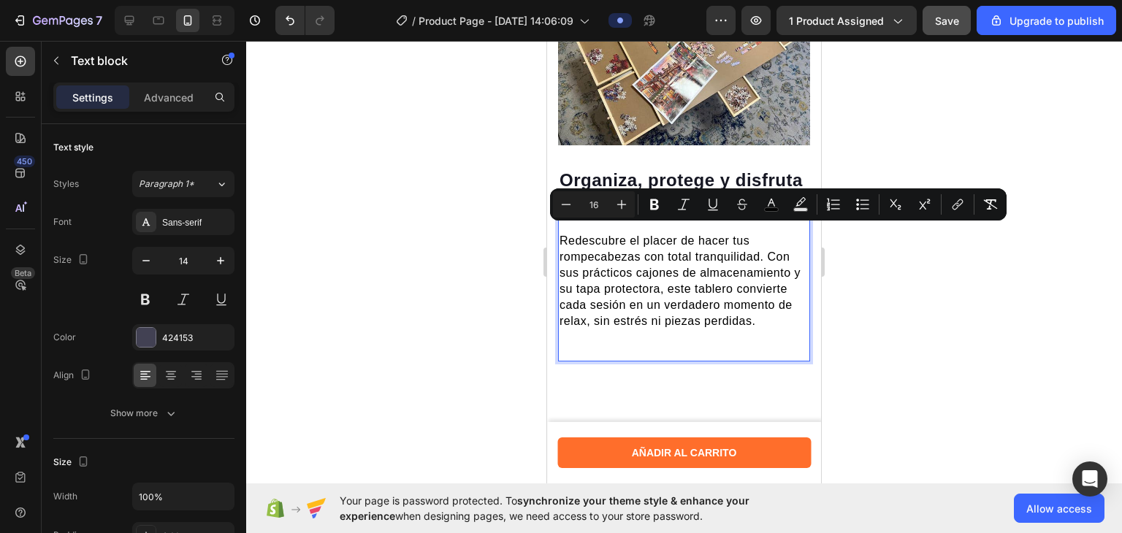
click at [476, 229] on div at bounding box center [684, 287] width 876 height 492
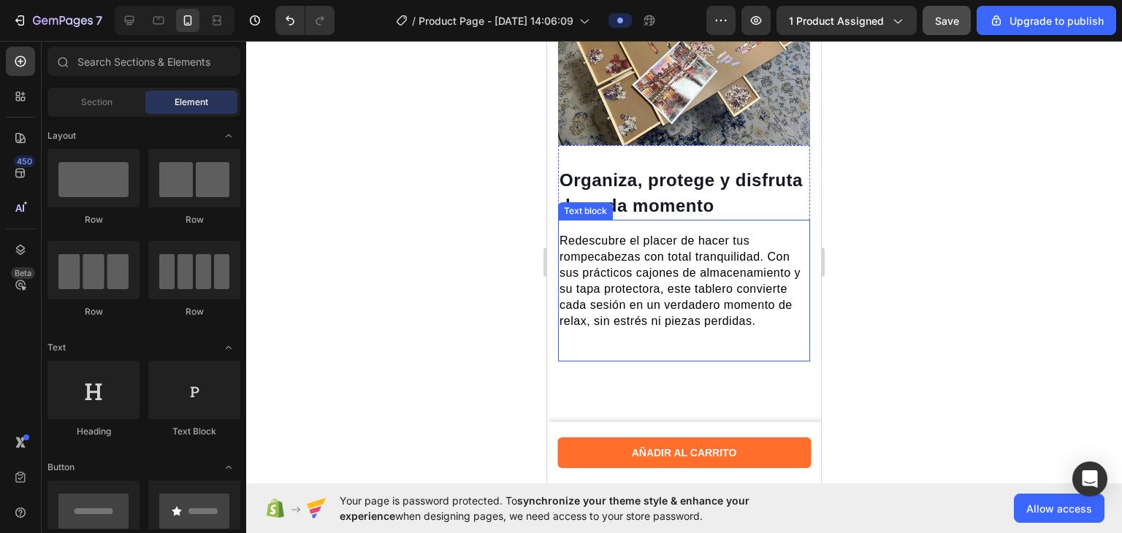
click at [659, 377] on div "⁠⁠⁠⁠⁠⁠⁠ Organiza, protege y disfruta de cada momento Heading Redescubre el plac…" at bounding box center [684, 158] width 274 height 487
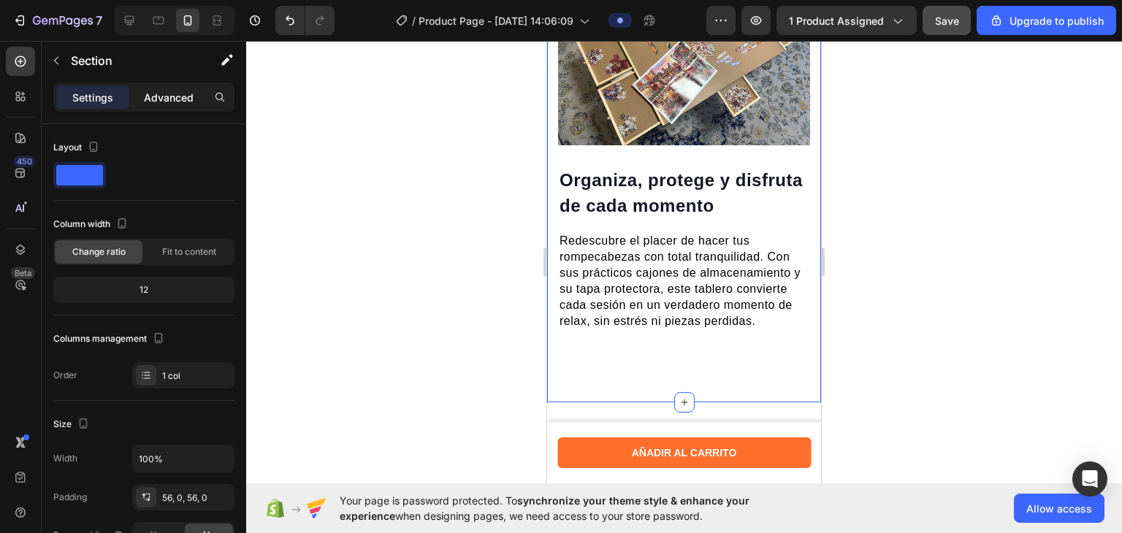
click at [184, 105] on div "Advanced" at bounding box center [168, 96] width 73 height 23
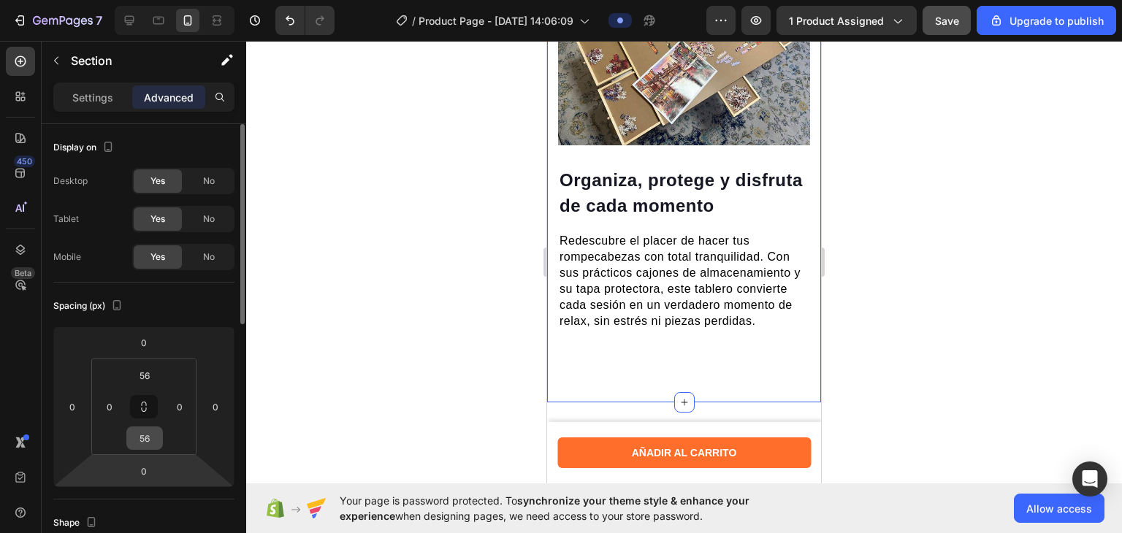
click at [158, 445] on input "56" at bounding box center [144, 438] width 29 height 22
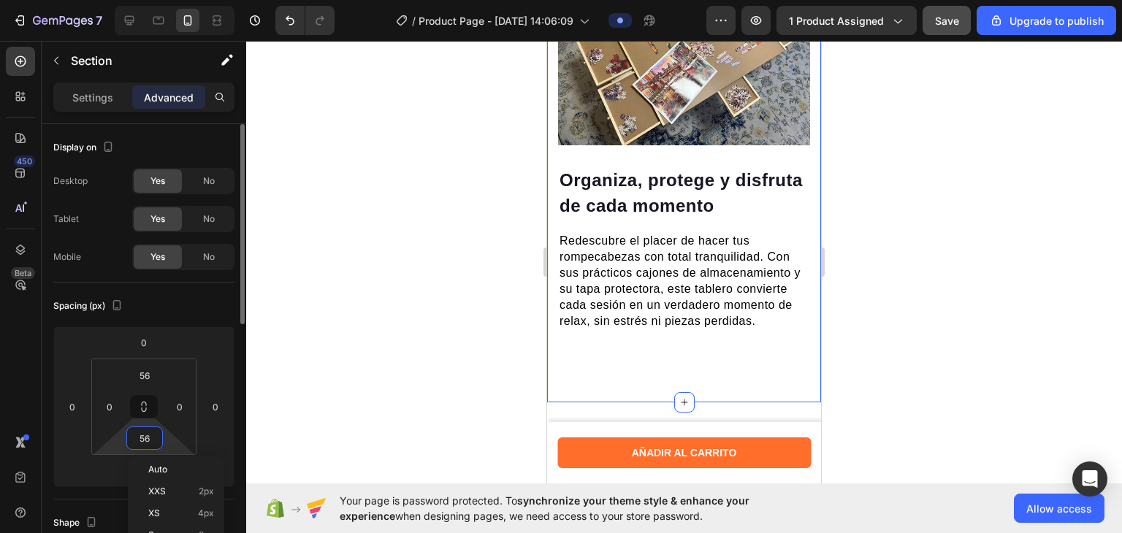
click at [158, 445] on input "56" at bounding box center [144, 438] width 29 height 22
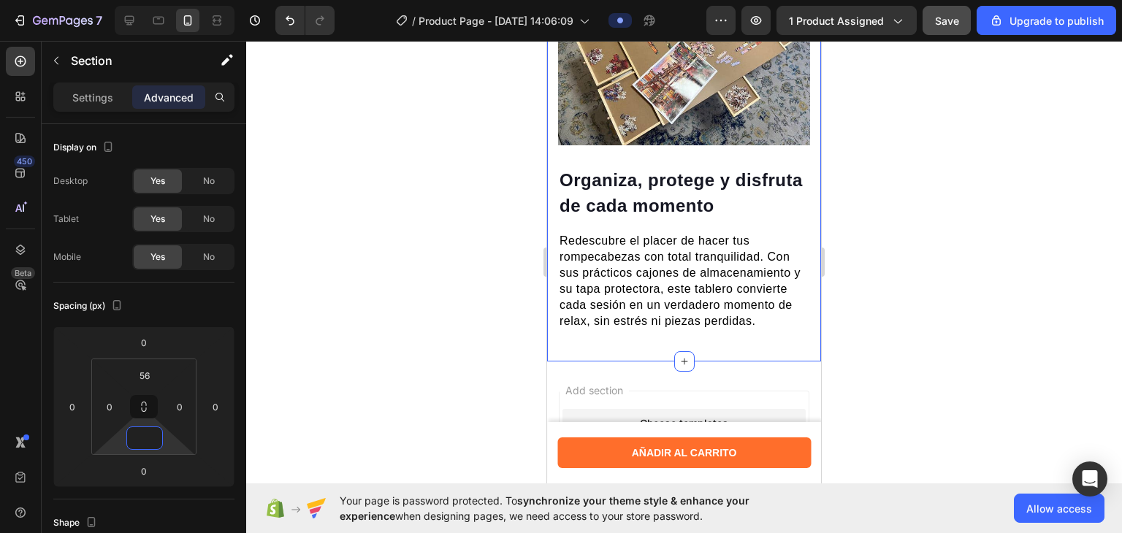
type input "0"
click at [366, 388] on div at bounding box center [684, 287] width 876 height 492
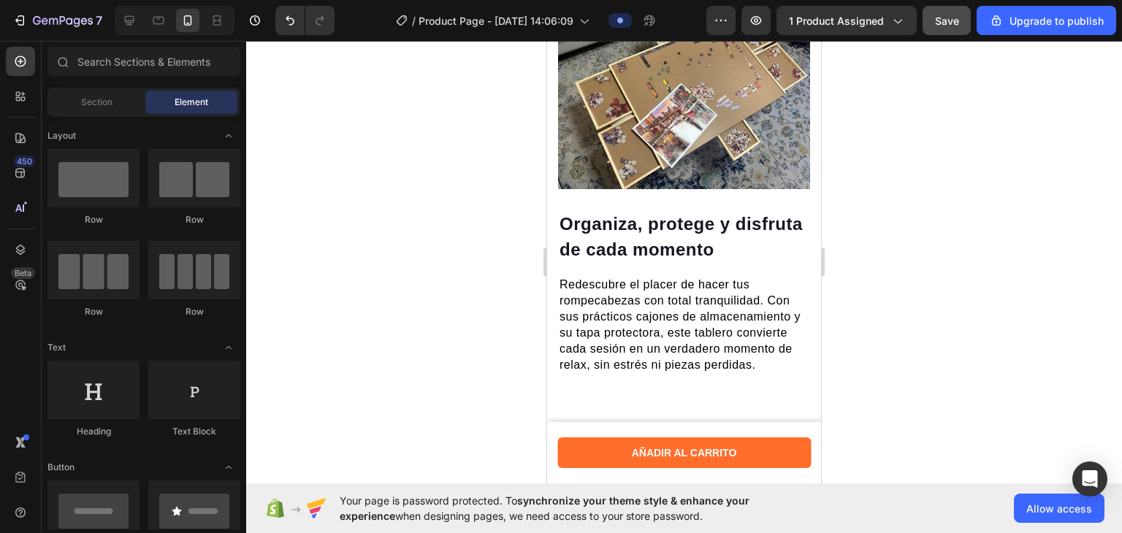
scroll to position [684, 0]
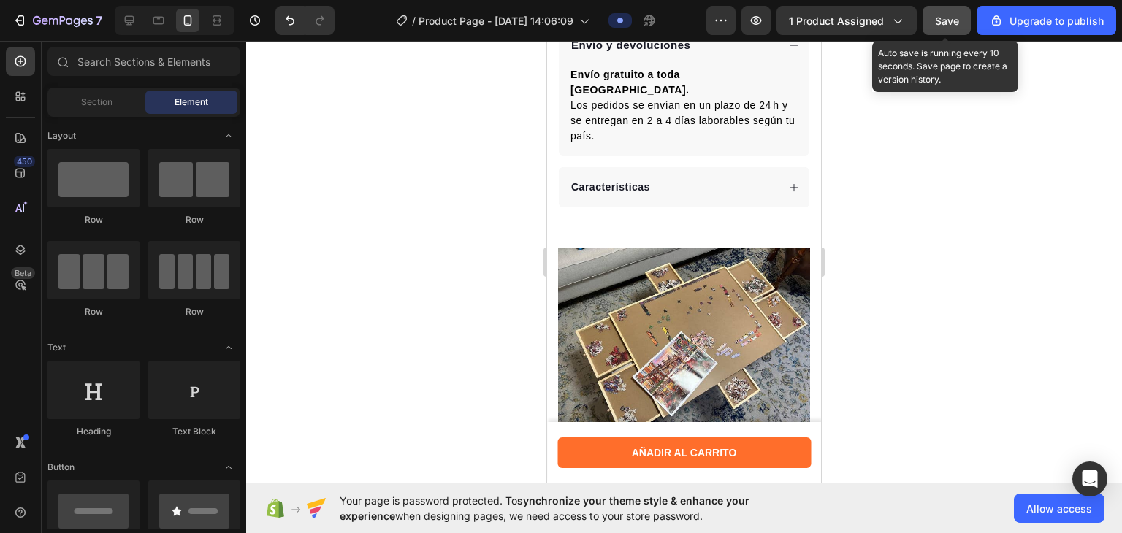
click at [757, 17] on span "Save" at bounding box center [947, 21] width 24 height 12
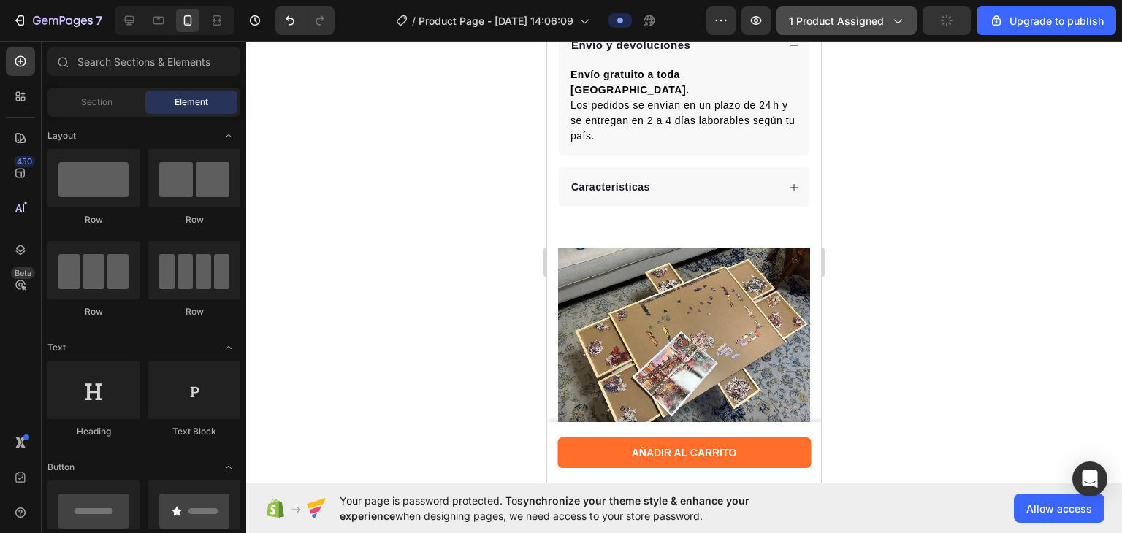
click at [757, 17] on icon "button" at bounding box center [897, 20] width 15 height 15
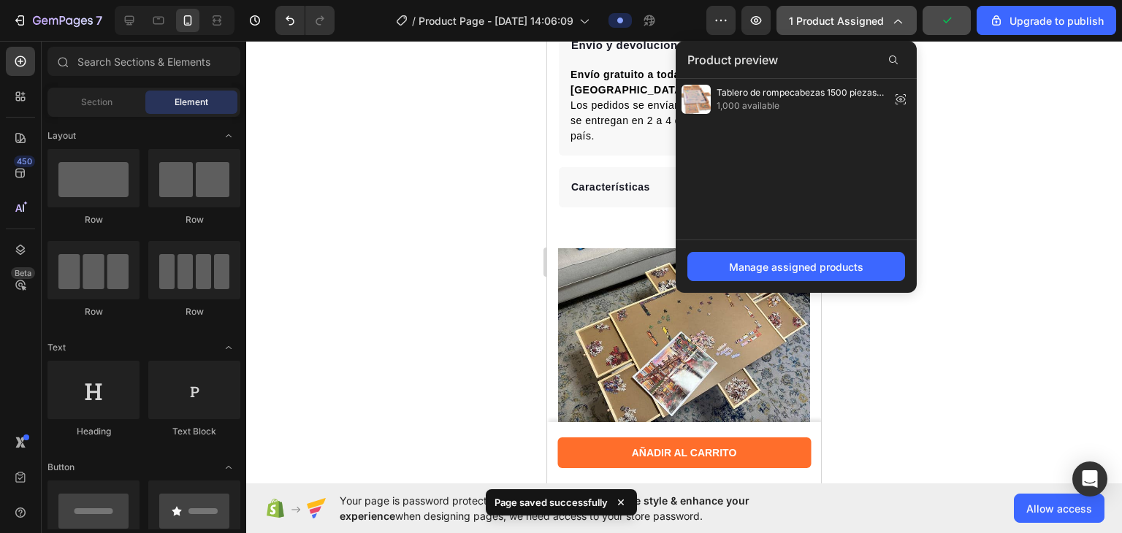
click at [757, 17] on icon "button" at bounding box center [897, 20] width 15 height 15
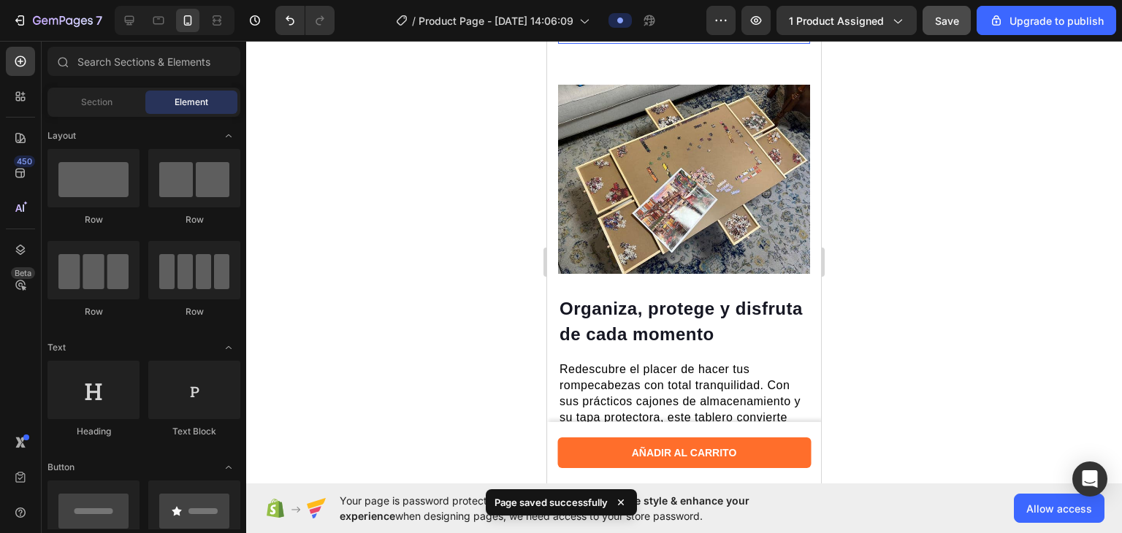
scroll to position [895, 0]
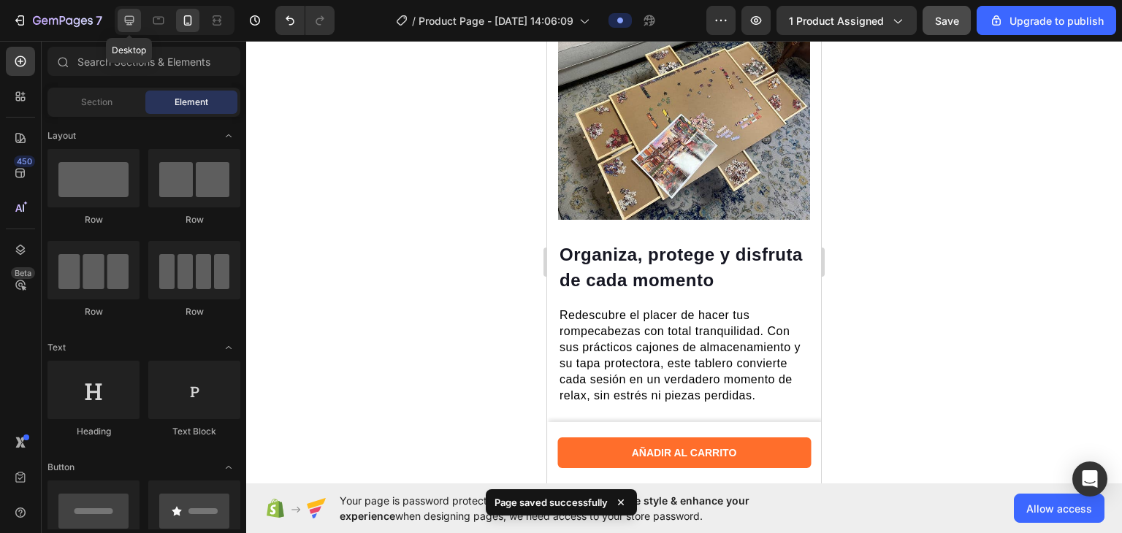
click at [123, 22] on icon at bounding box center [129, 20] width 15 height 15
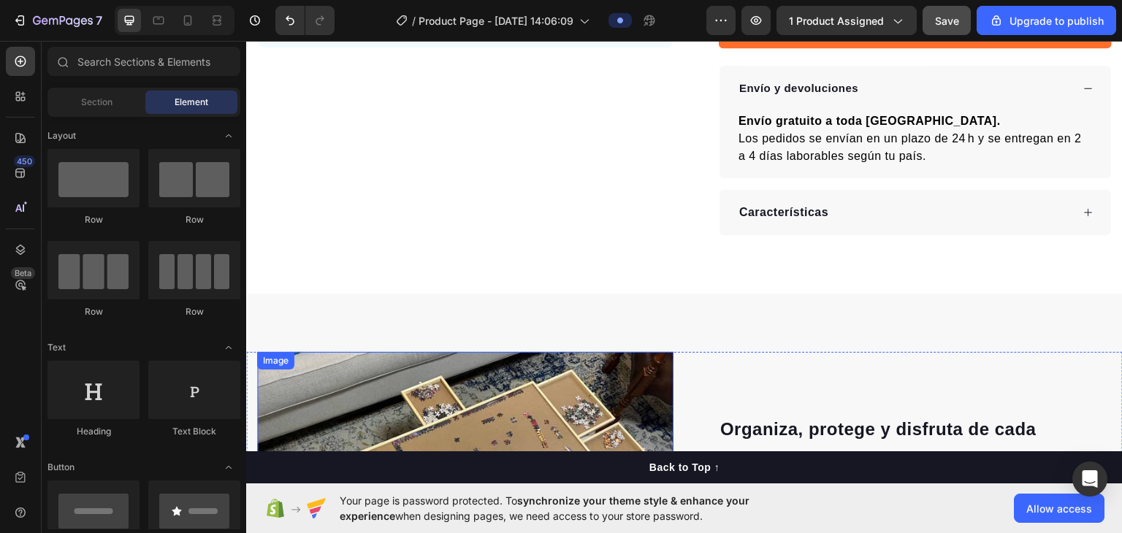
scroll to position [511, 0]
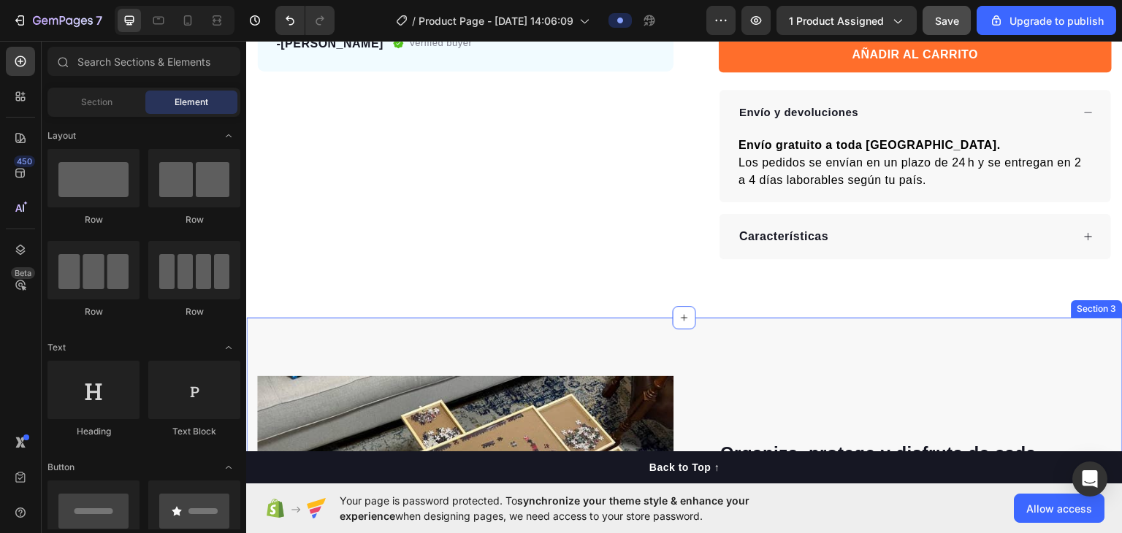
click at [539, 321] on div "⁠⁠⁠⁠⁠⁠⁠ Organiza, protege y disfruta de cada momento Heading Redescubre el plac…" at bounding box center [684, 531] width 876 height 429
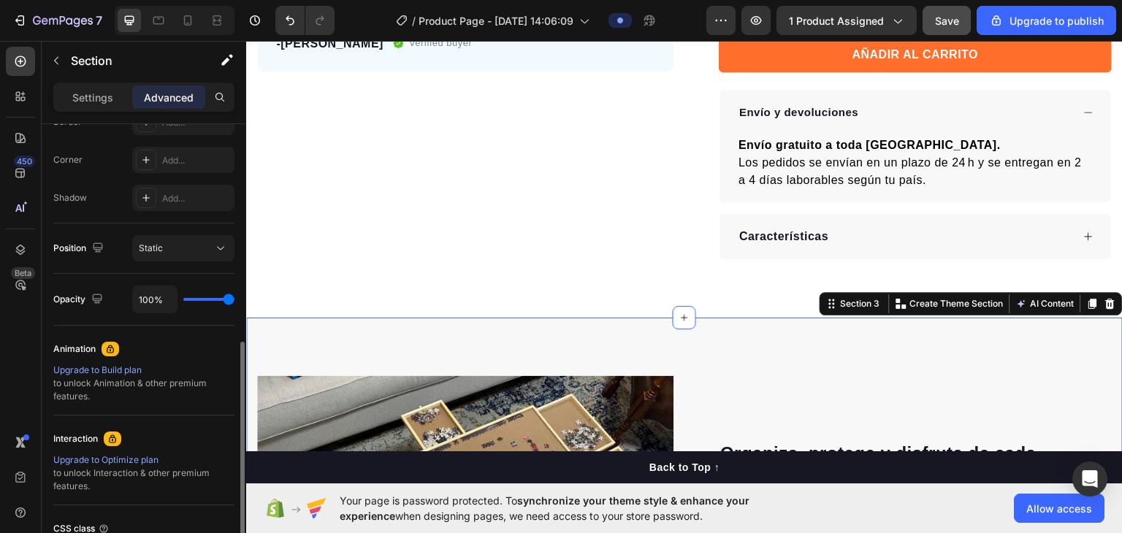
scroll to position [451, 0]
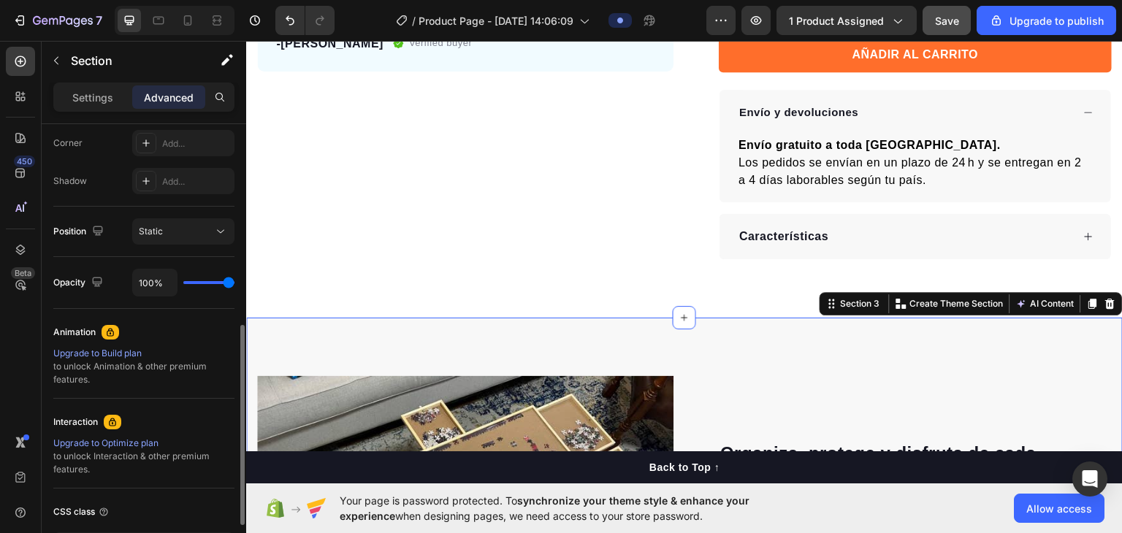
click at [91, 115] on div "Settings Advanced" at bounding box center [144, 104] width 204 height 42
click at [91, 112] on div "Settings Advanced" at bounding box center [144, 104] width 204 height 42
click at [88, 109] on div "Settings Advanced" at bounding box center [143, 97] width 181 height 29
click at [85, 105] on div "Settings" at bounding box center [92, 96] width 73 height 23
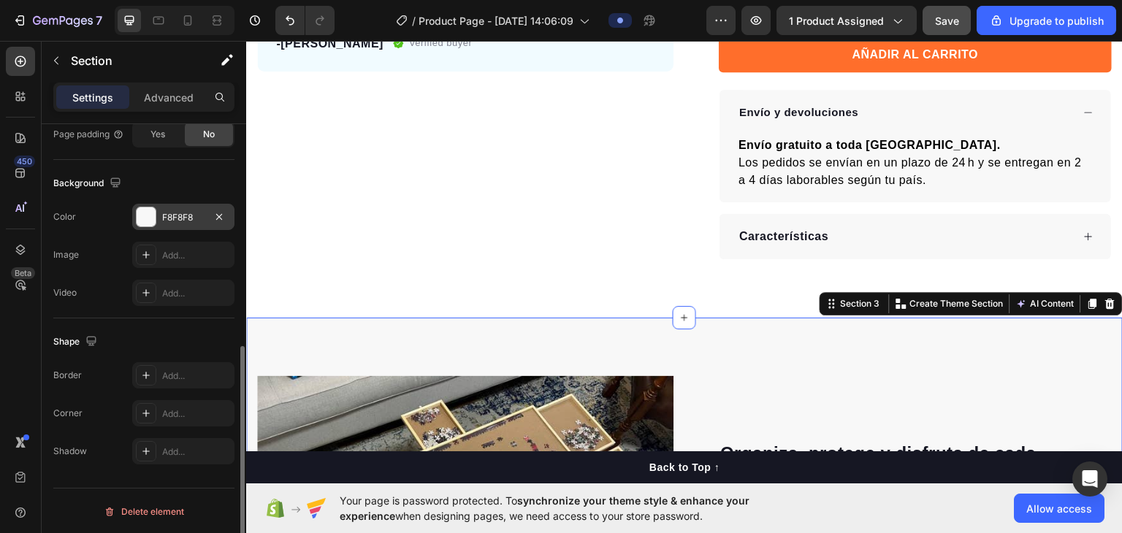
click at [160, 223] on div "F8F8F8" at bounding box center [183, 217] width 102 height 26
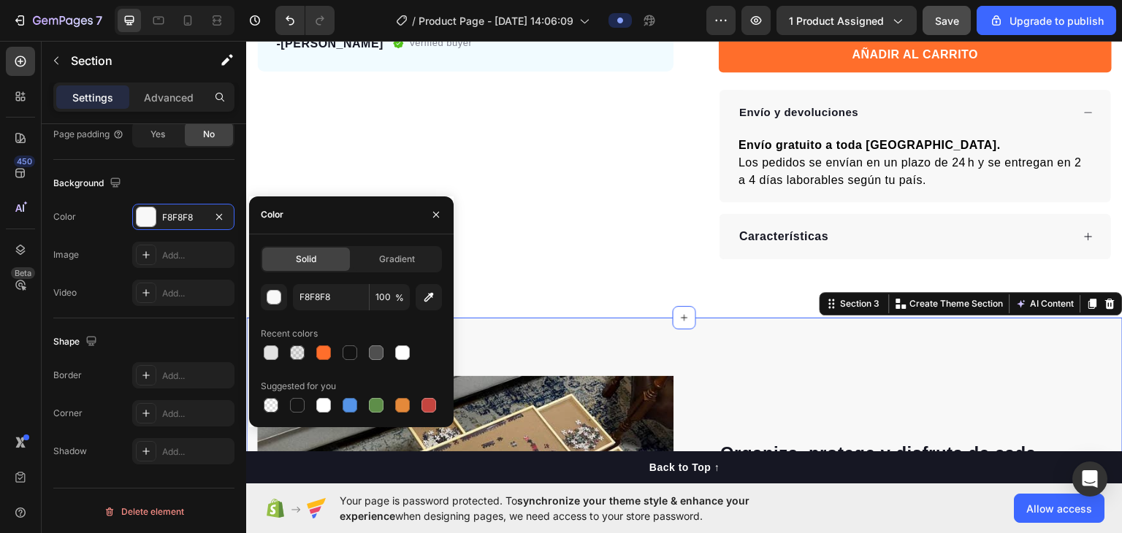
click at [406, 339] on div "Recent colors" at bounding box center [351, 333] width 181 height 23
click at [406, 350] on div at bounding box center [402, 352] width 15 height 15
type input "FFFFFF"
click at [283, 293] on button "button" at bounding box center [274, 297] width 26 height 26
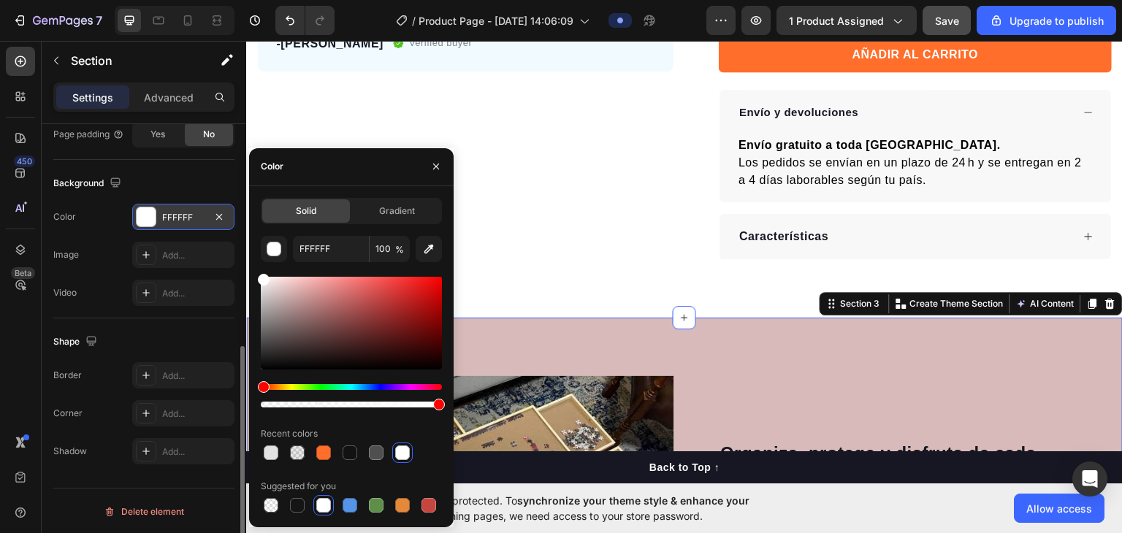
drag, startPoint x: 254, startPoint y: 260, endPoint x: 209, endPoint y: 205, distance: 71.1
click at [209, 205] on div "450 Beta Sections(18) Elements(84) Section Element Hero Section Product Detail …" at bounding box center [123, 287] width 246 height 492
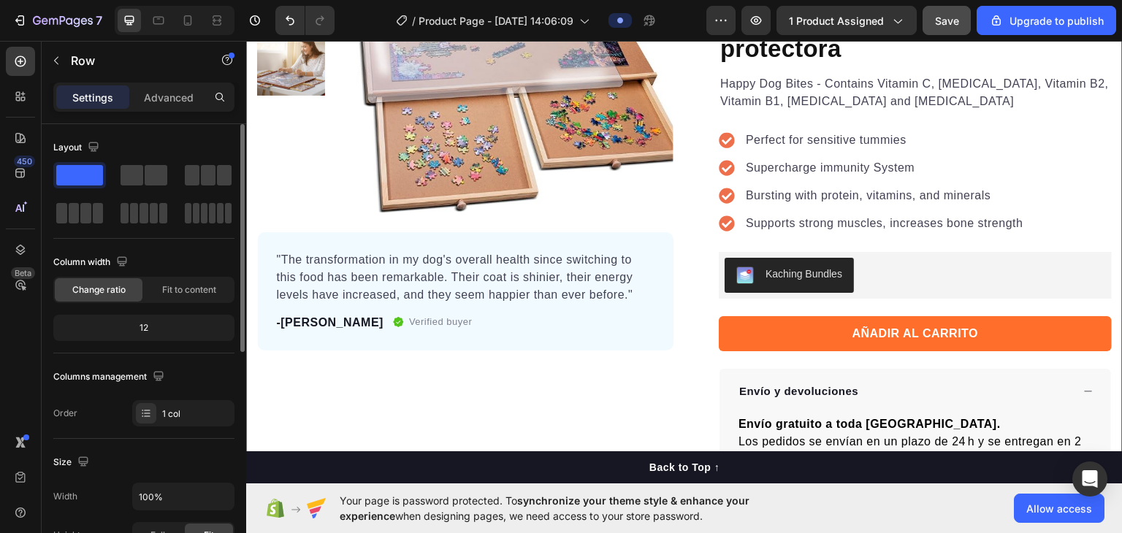
scroll to position [218, 0]
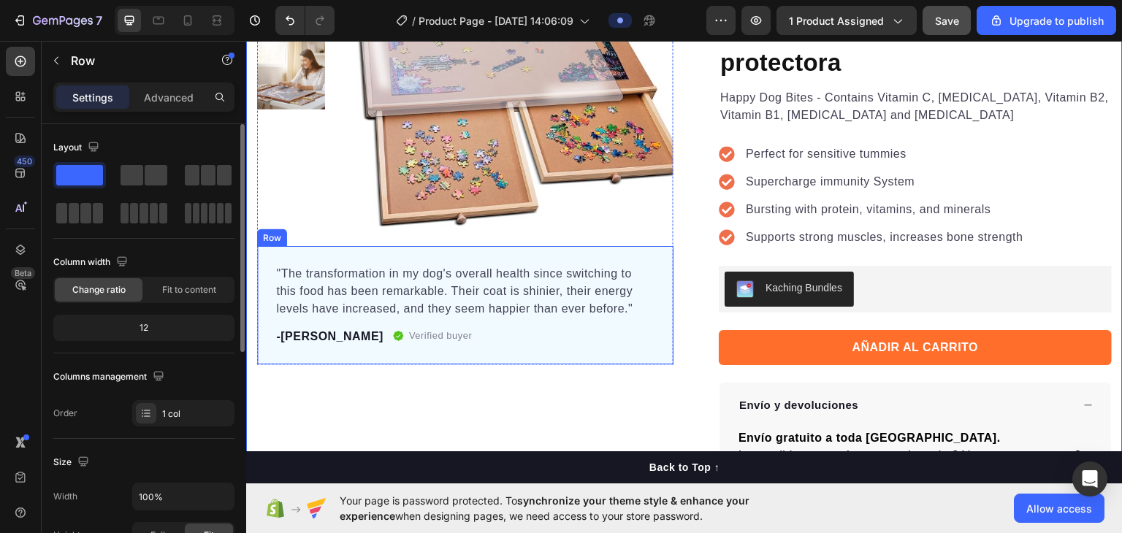
click at [609, 247] on div ""The transformation in my dog's overall health since switching to this food has…" at bounding box center [465, 304] width 416 height 118
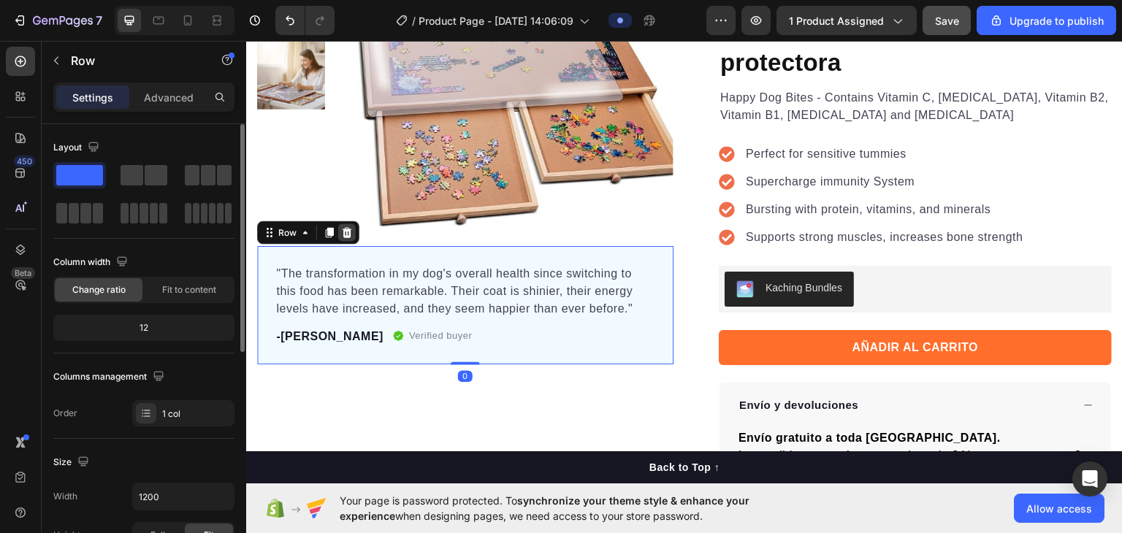
click at [350, 232] on icon at bounding box center [347, 231] width 9 height 10
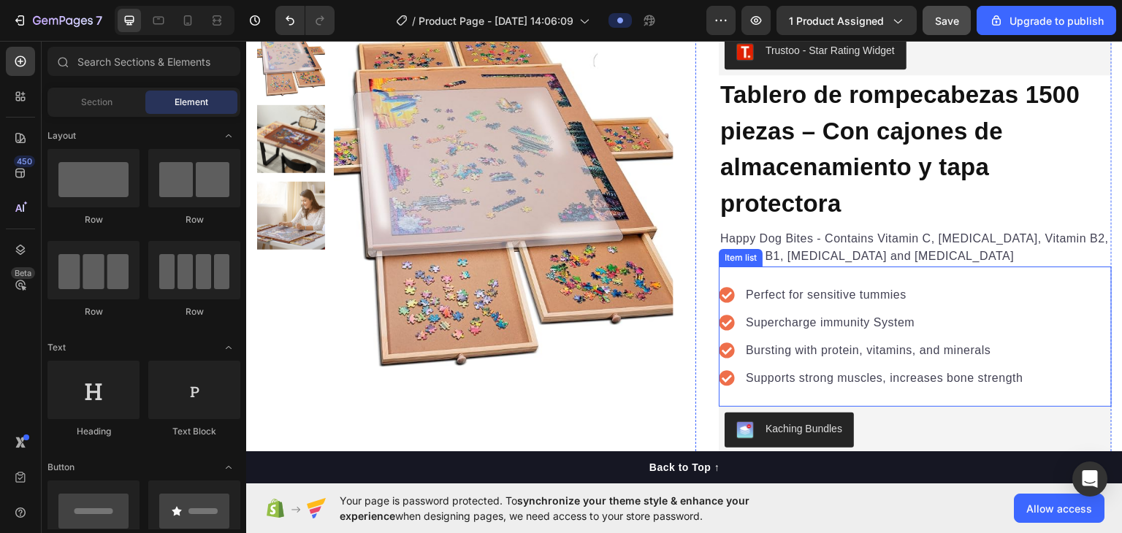
scroll to position [70, 0]
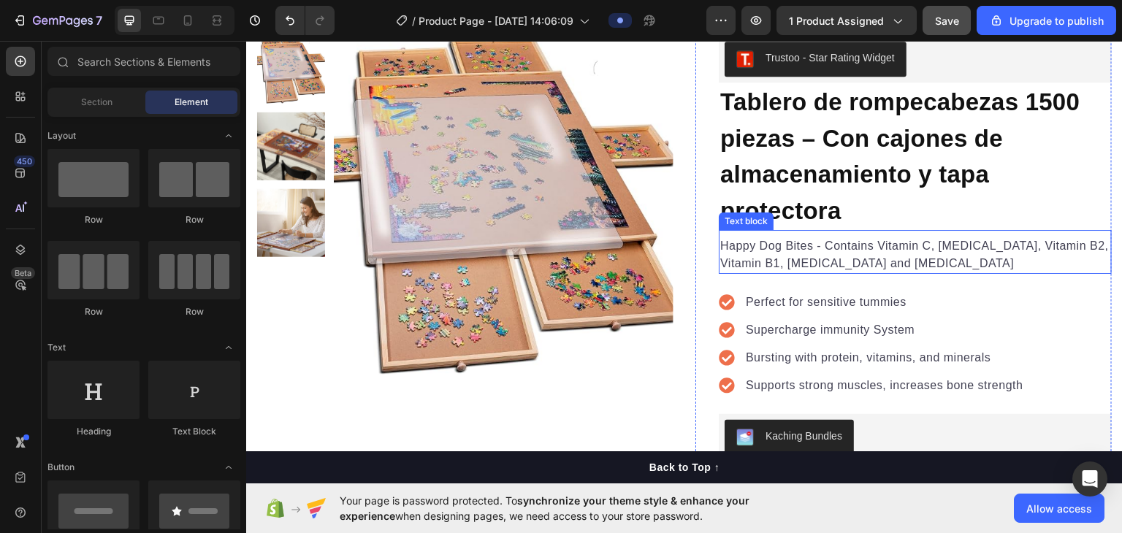
click at [757, 250] on p "Happy Dog Bites - Contains Vitamin C, [MEDICAL_DATA], Vitamin B2, Vitamin B1, […" at bounding box center [915, 254] width 390 height 35
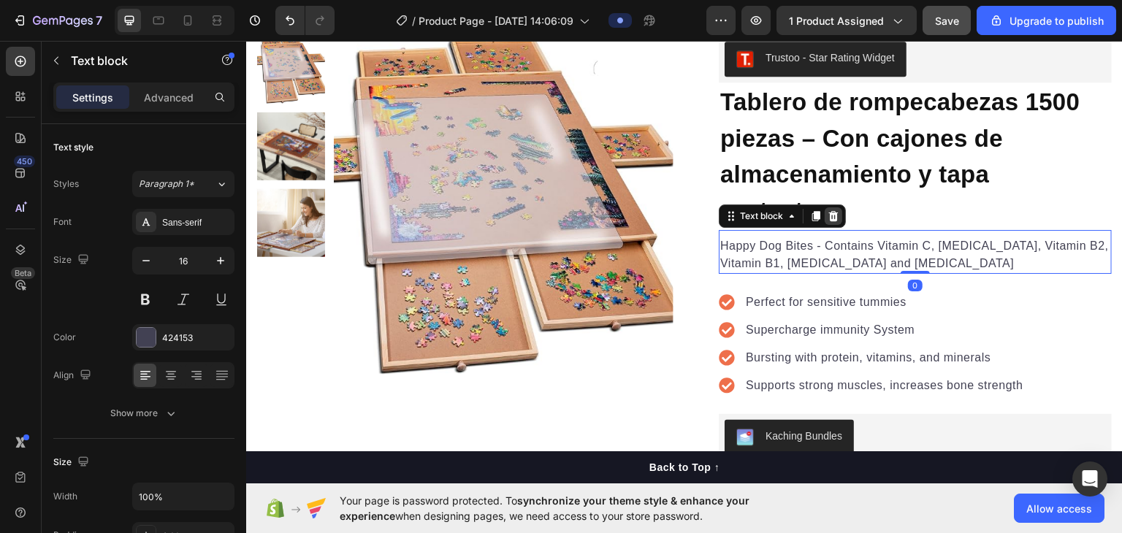
click at [757, 208] on div at bounding box center [834, 216] width 18 height 18
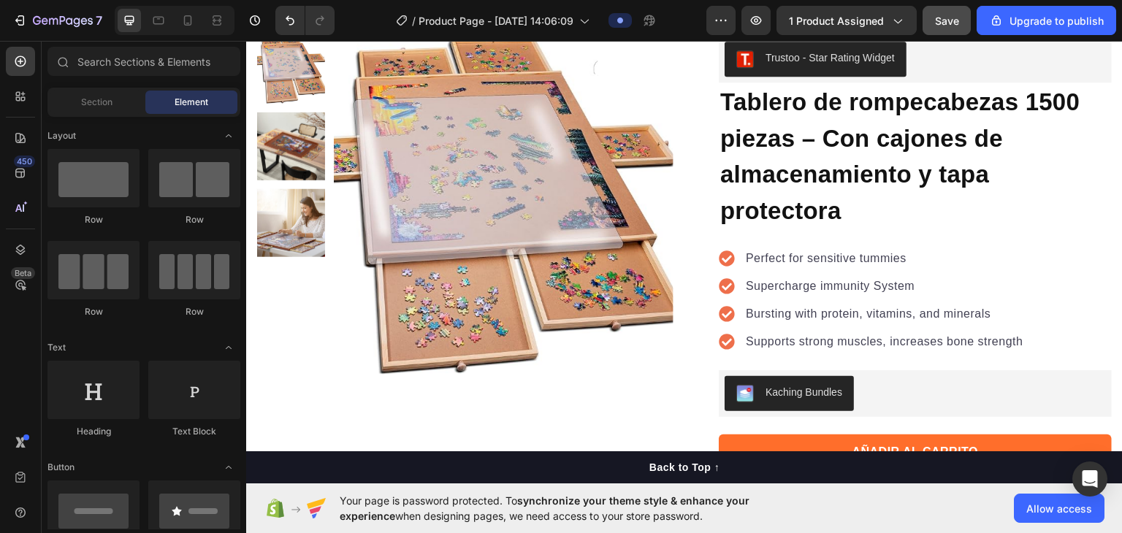
scroll to position [0, 0]
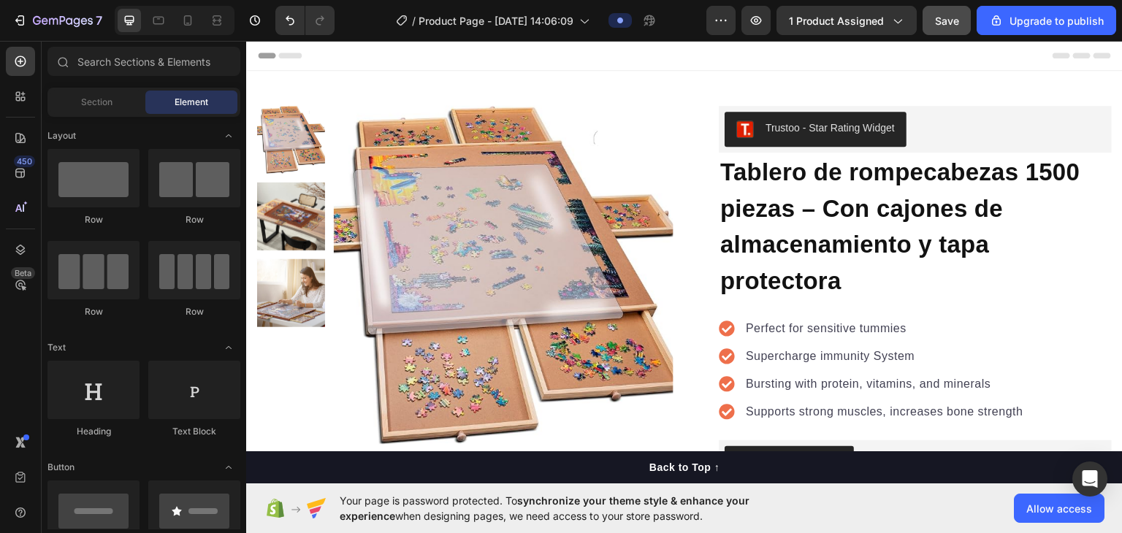
click at [175, 23] on div at bounding box center [175, 20] width 120 height 29
click at [191, 24] on icon at bounding box center [187, 20] width 15 height 15
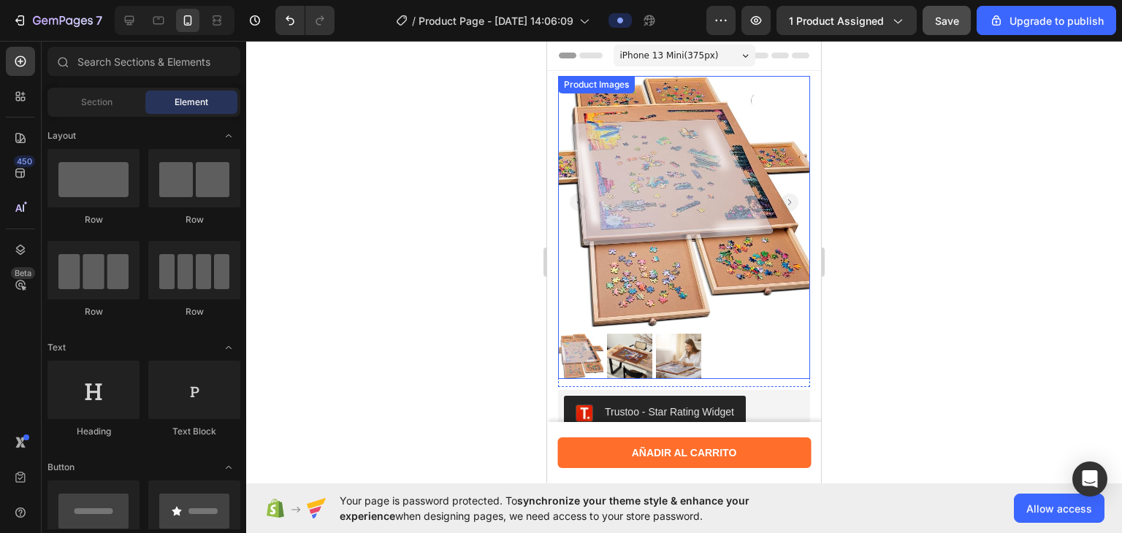
scroll to position [316, 0]
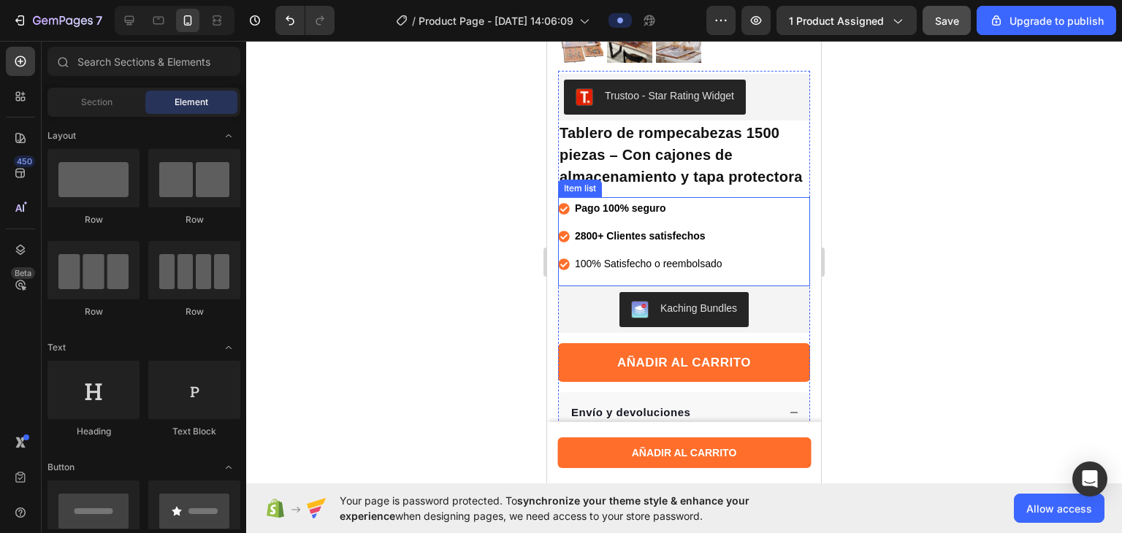
click at [651, 268] on span "100% Satisfecho o reembolsado" at bounding box center [649, 264] width 148 height 12
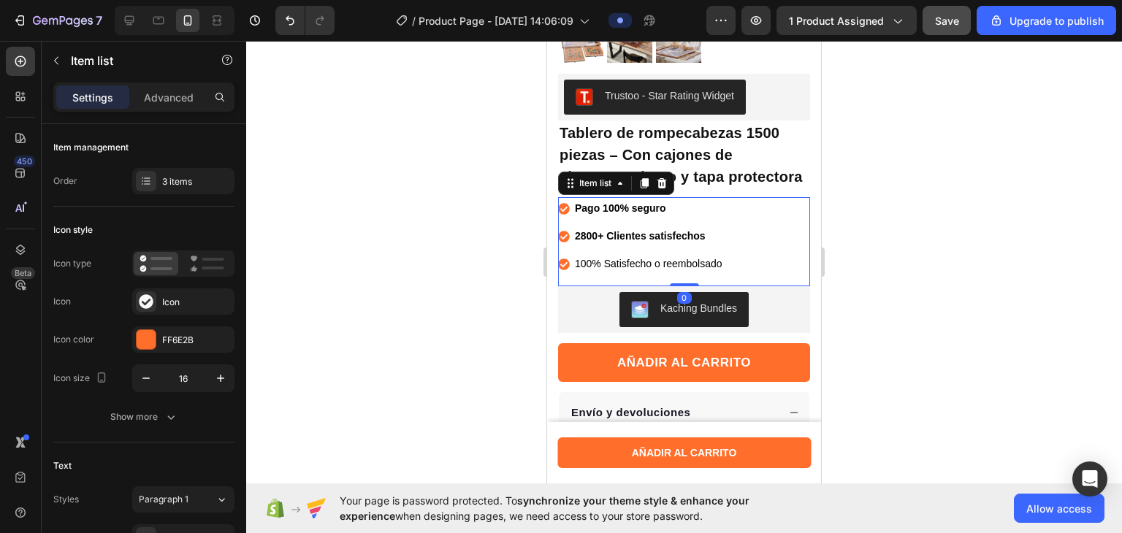
click at [651, 268] on span "100% Satisfecho o reembolsado" at bounding box center [649, 264] width 148 height 12
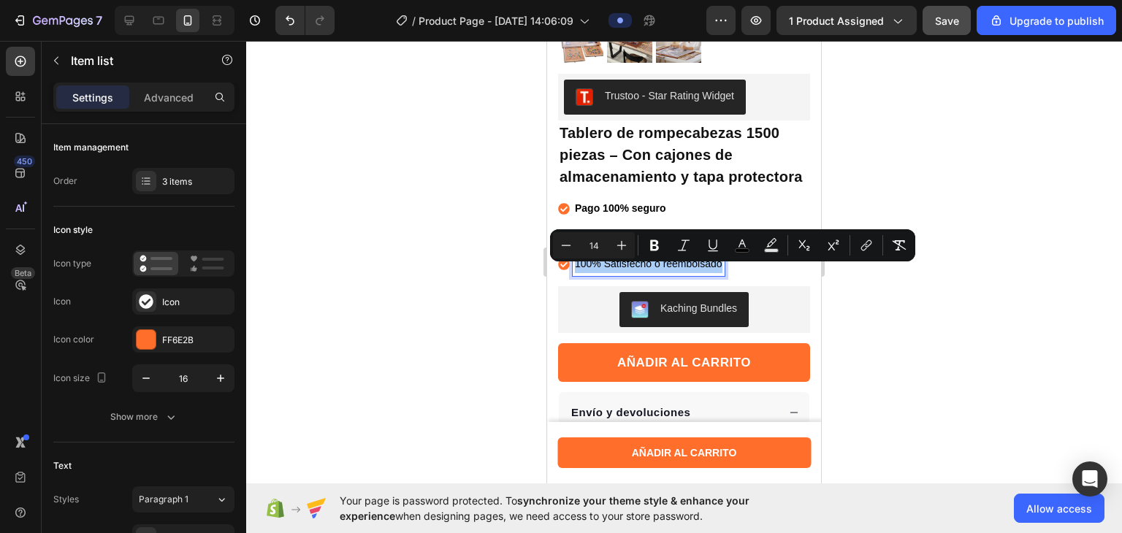
click at [654, 246] on icon "Editor contextual toolbar" at bounding box center [654, 245] width 15 height 15
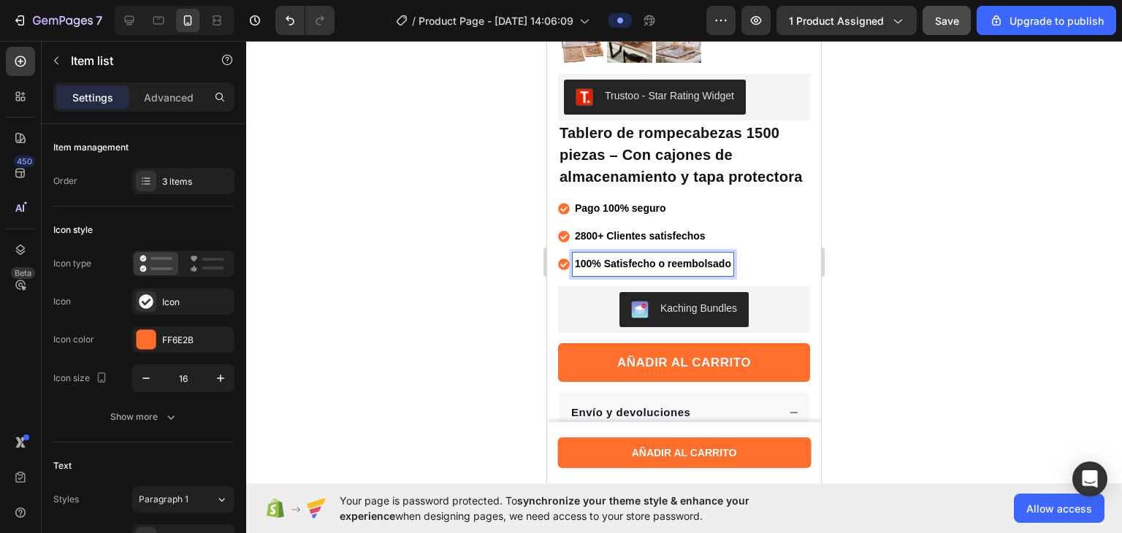
click at [511, 246] on div at bounding box center [684, 287] width 876 height 492
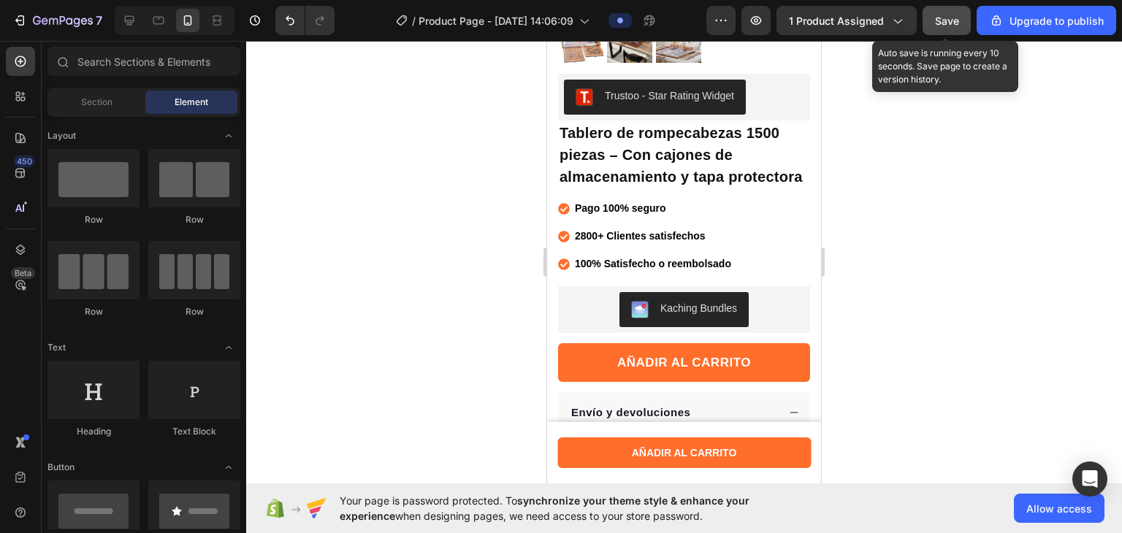
click at [757, 7] on button "Save" at bounding box center [946, 20] width 48 height 29
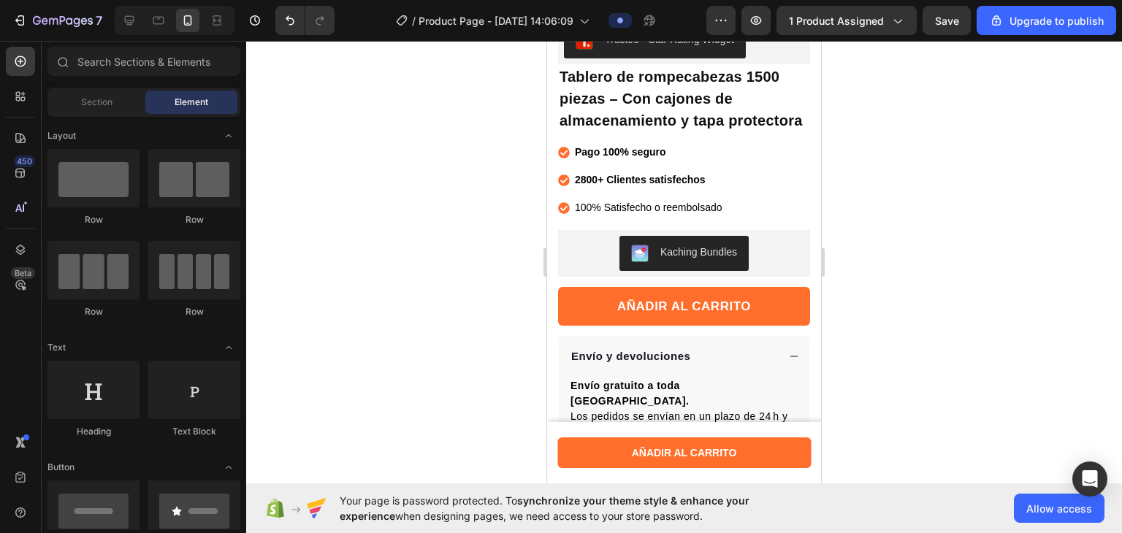
scroll to position [326, 0]
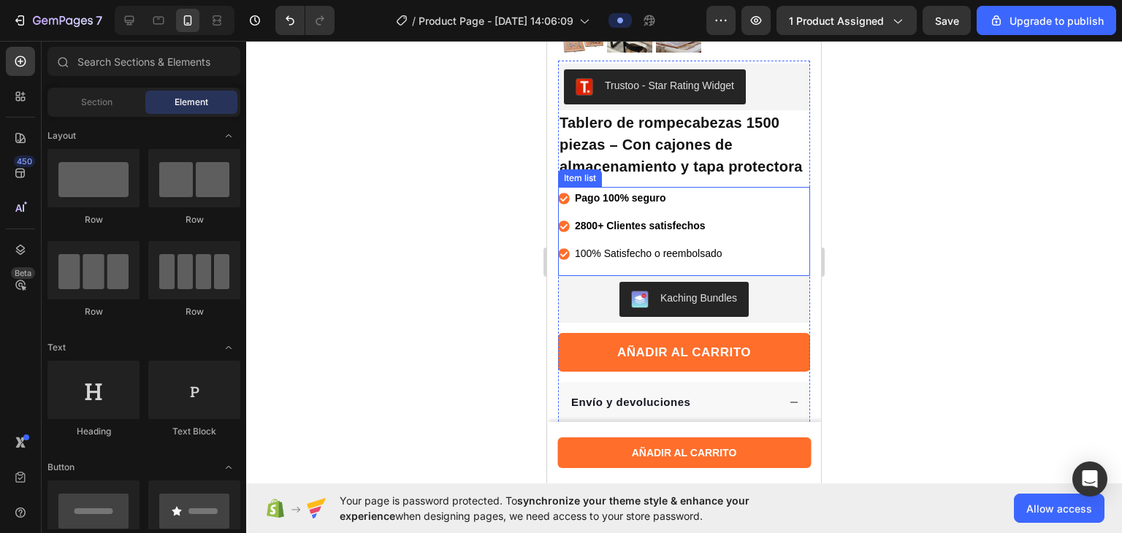
click at [664, 265] on div "100% Satisfecho o reembolsado" at bounding box center [649, 253] width 152 height 23
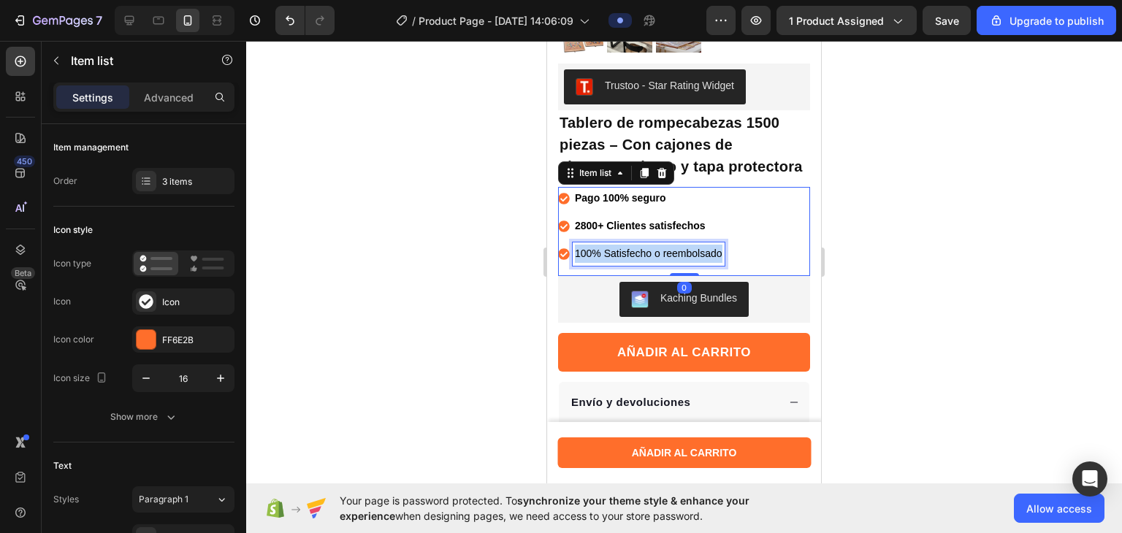
click at [664, 265] on div "100% Satisfecho o reembolsado" at bounding box center [649, 253] width 152 height 23
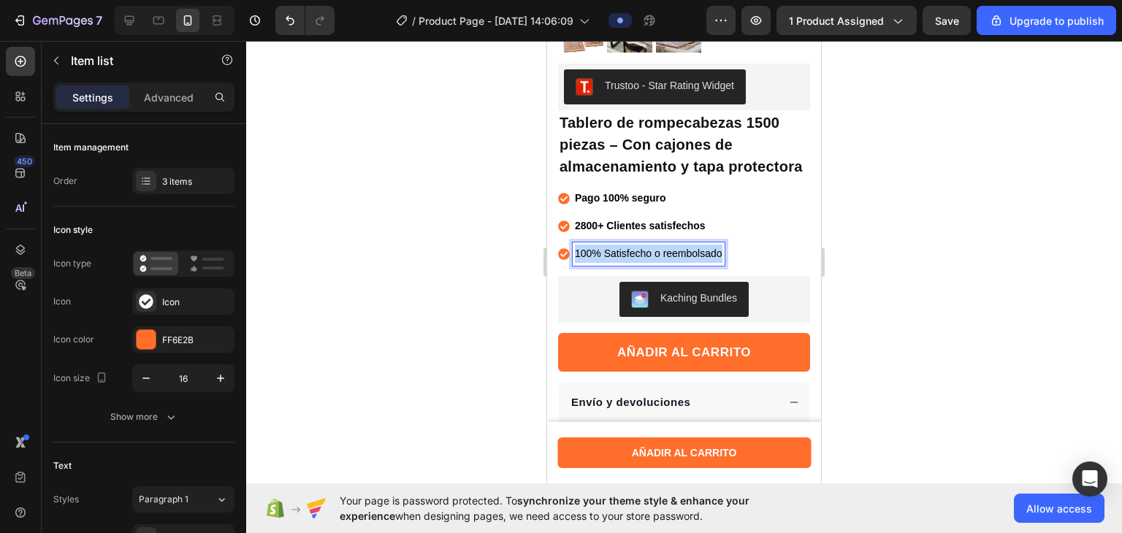
click at [664, 265] on div "100% Satisfecho o reembolsado" at bounding box center [649, 253] width 152 height 23
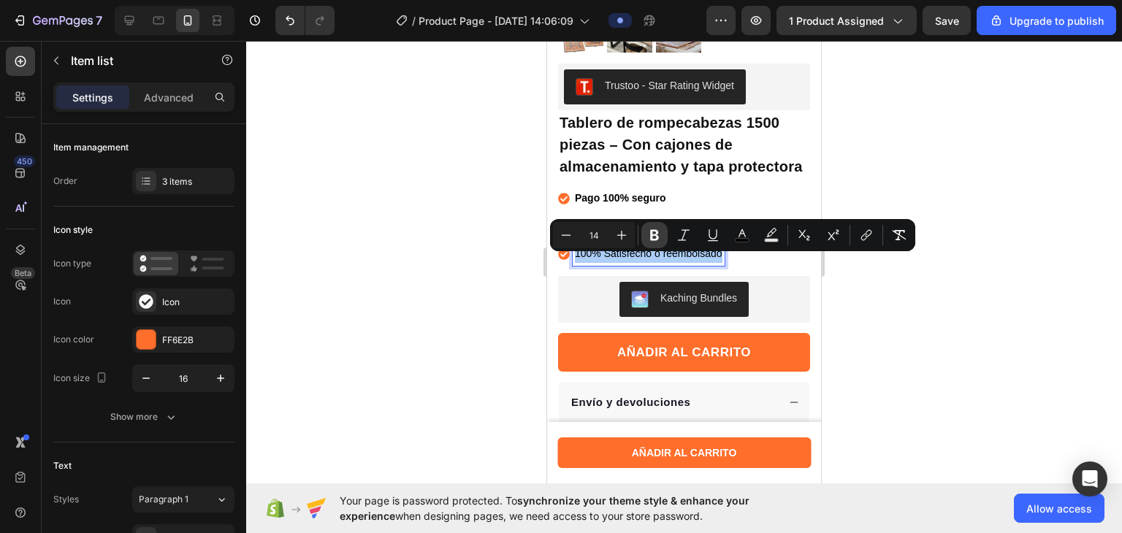
click at [653, 241] on icon "Editor contextual toolbar" at bounding box center [654, 235] width 15 height 15
click at [502, 208] on div at bounding box center [684, 287] width 876 height 492
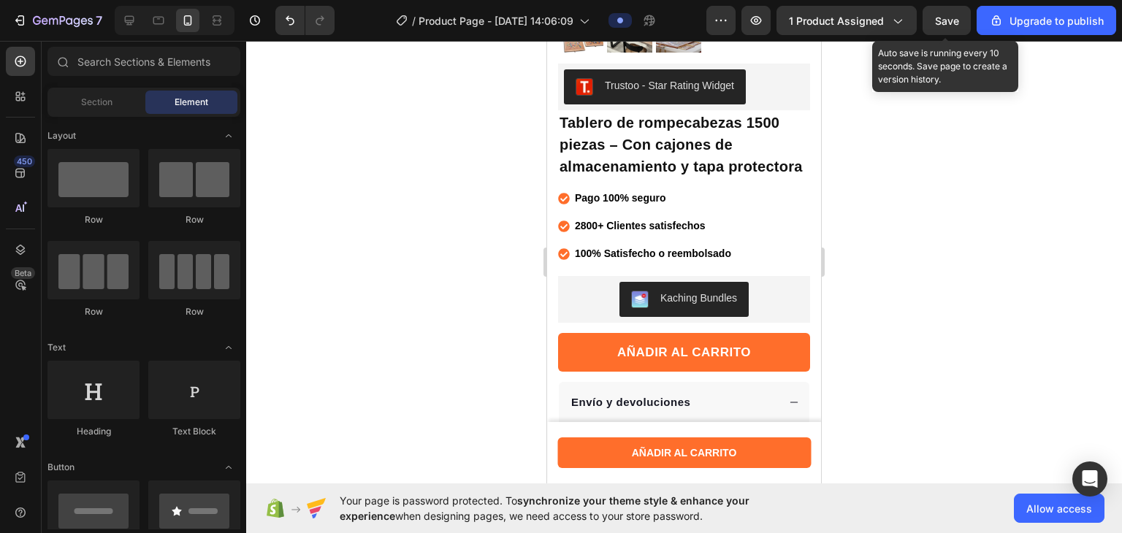
click at [757, 18] on span "Save" at bounding box center [947, 21] width 24 height 12
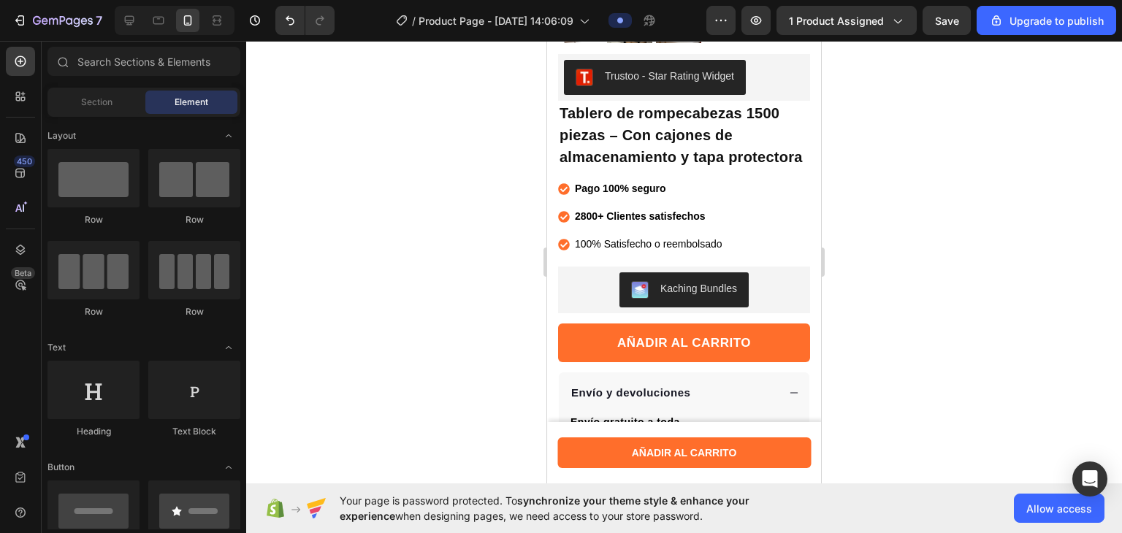
scroll to position [334, 0]
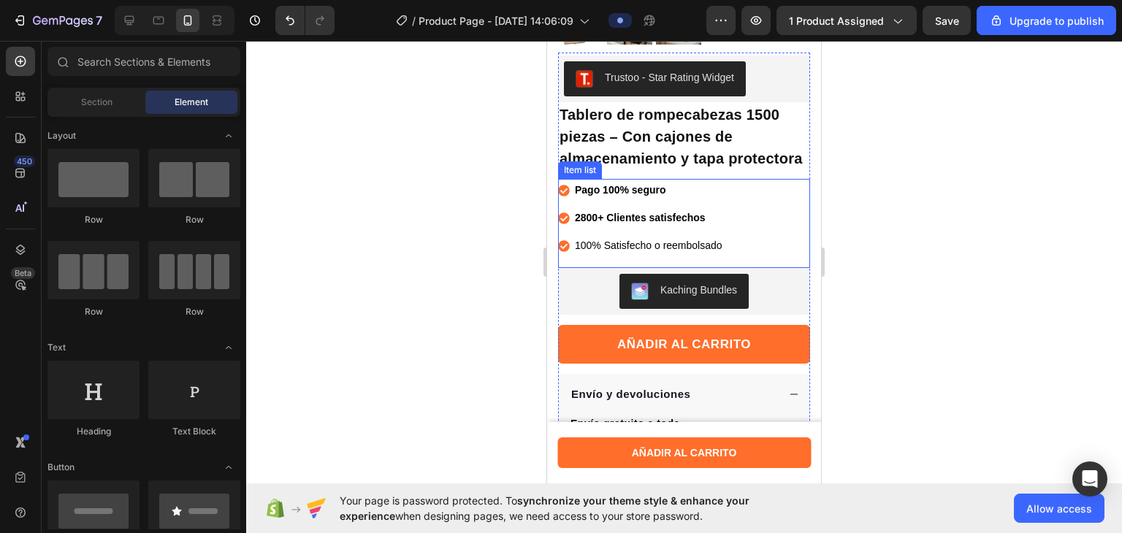
click at [692, 244] on div "100% Satisfecho o reembolsado" at bounding box center [649, 245] width 152 height 23
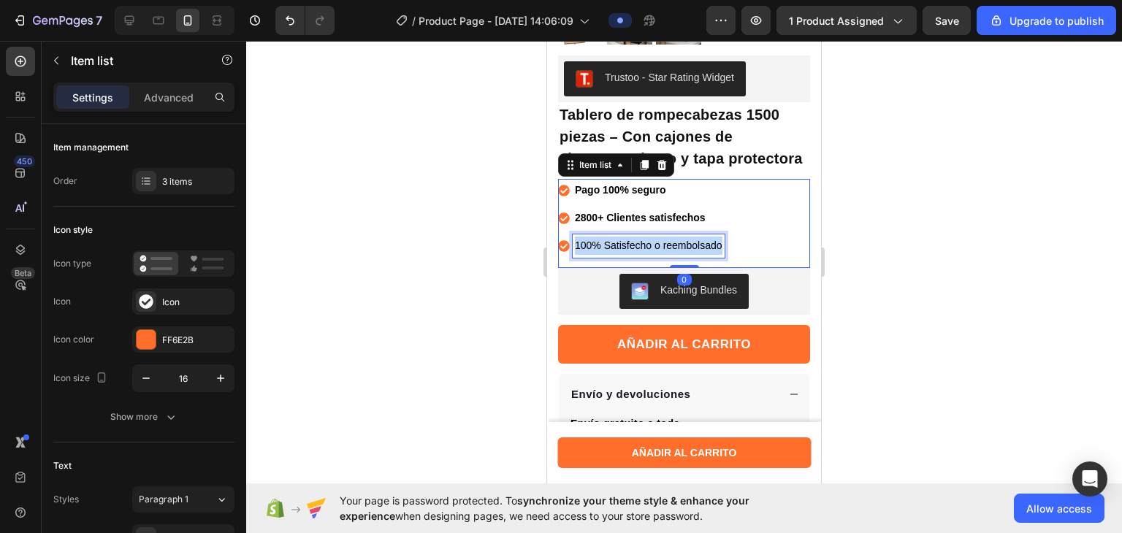
click at [692, 244] on div "100% Satisfecho o reembolsado" at bounding box center [649, 245] width 152 height 23
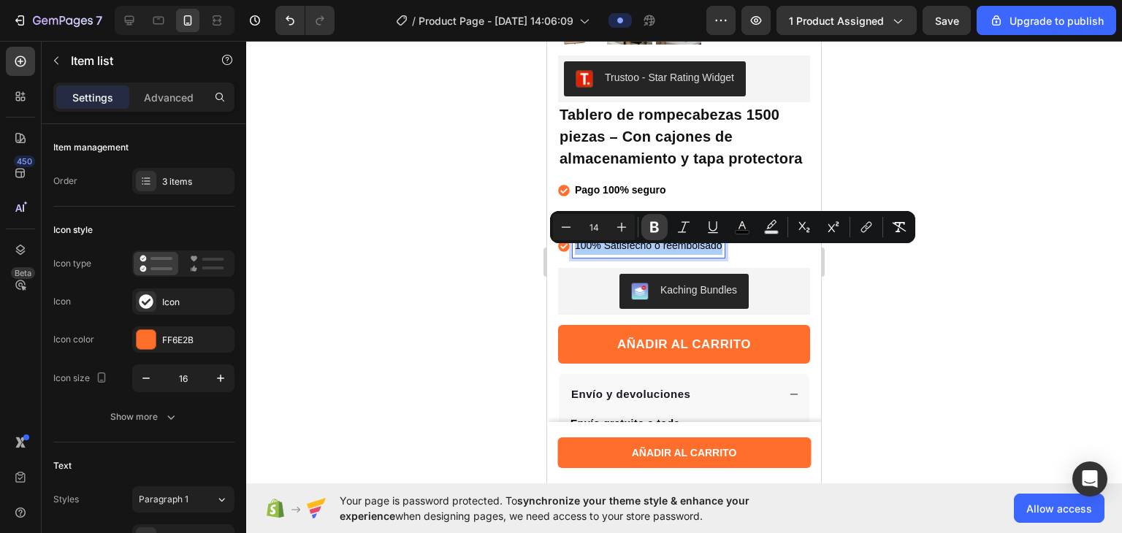
click at [662, 221] on button "Bold" at bounding box center [654, 227] width 26 height 26
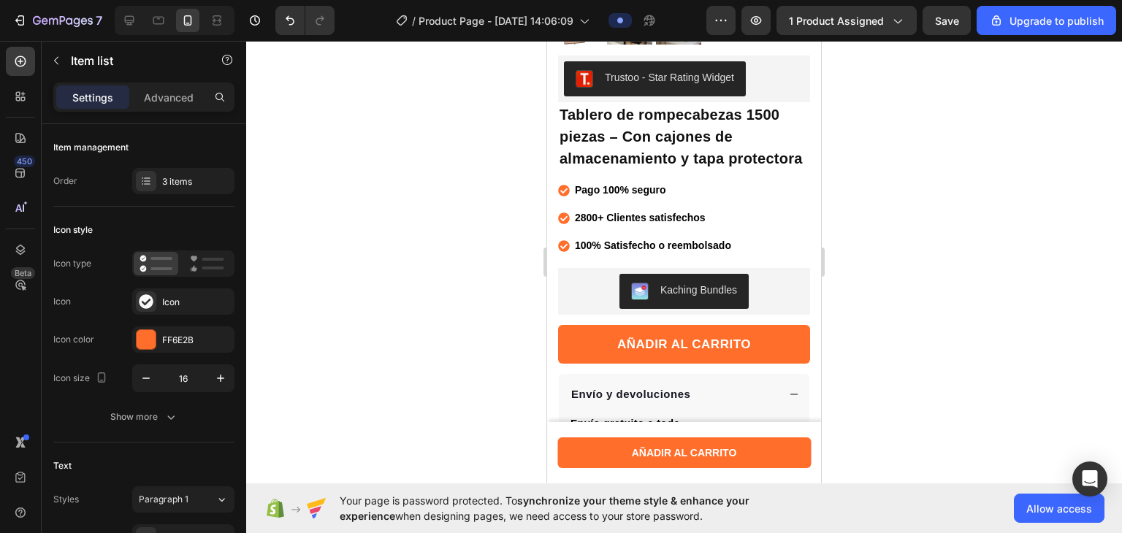
click at [523, 191] on div at bounding box center [684, 287] width 876 height 492
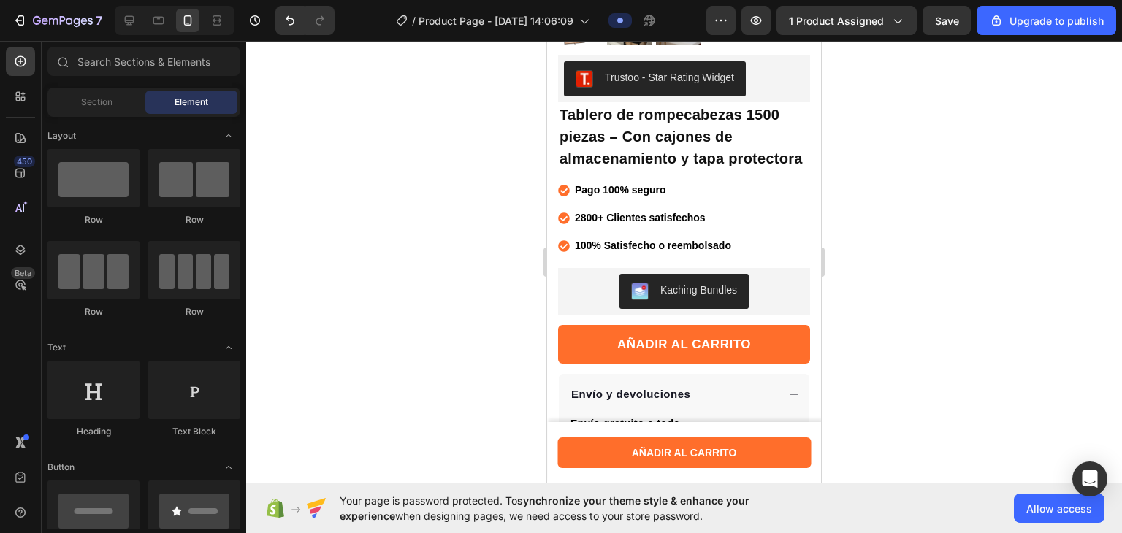
click at [757, 37] on div "7 / Product Page - [DATE] 14:06:09 Preview 1 product assigned Save Upgrade to p…" at bounding box center [561, 21] width 1122 height 42
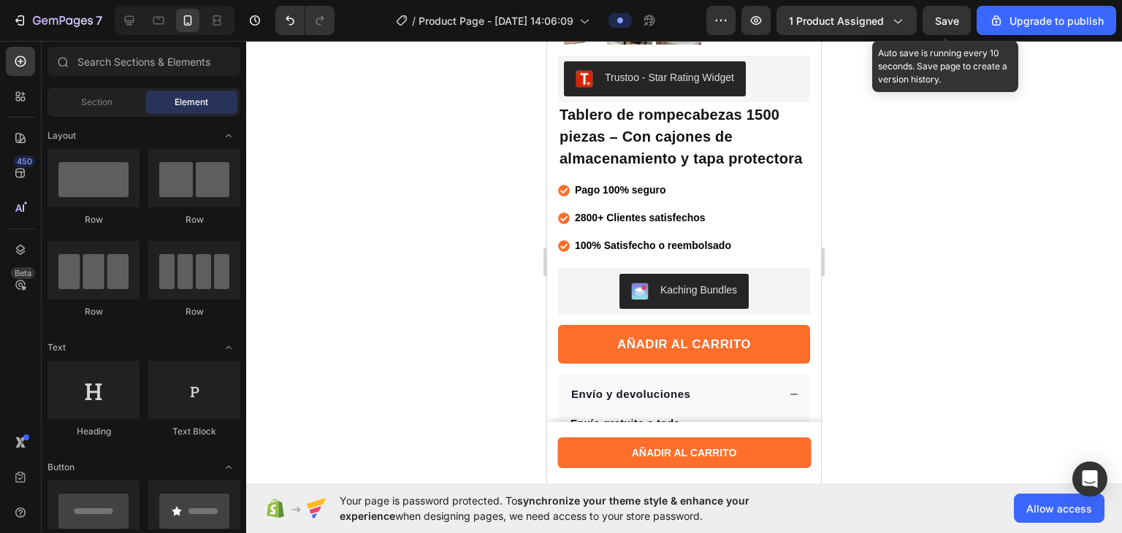
click at [757, 25] on span "Save" at bounding box center [947, 21] width 24 height 12
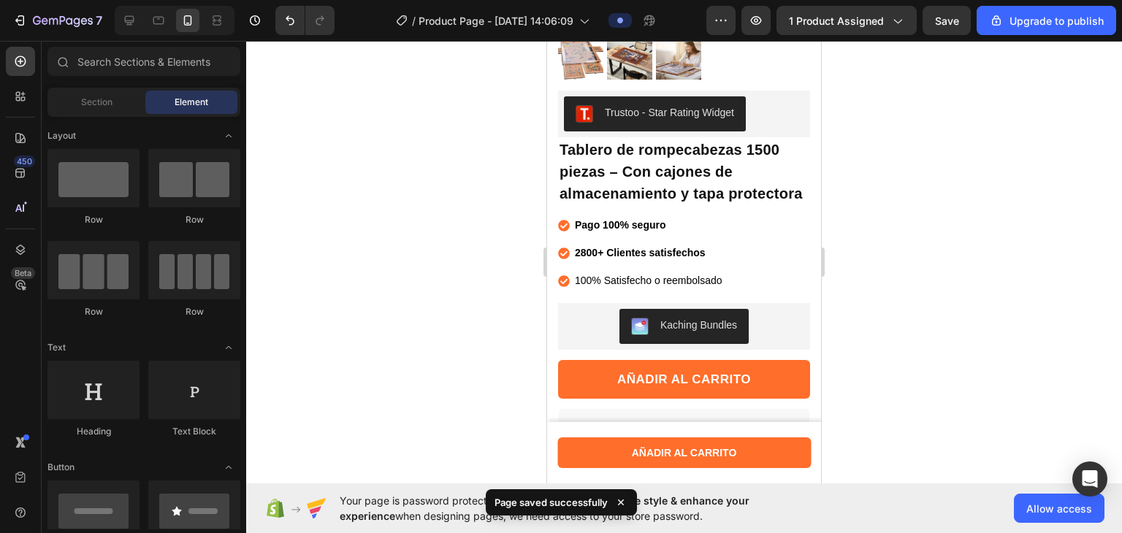
scroll to position [305, 0]
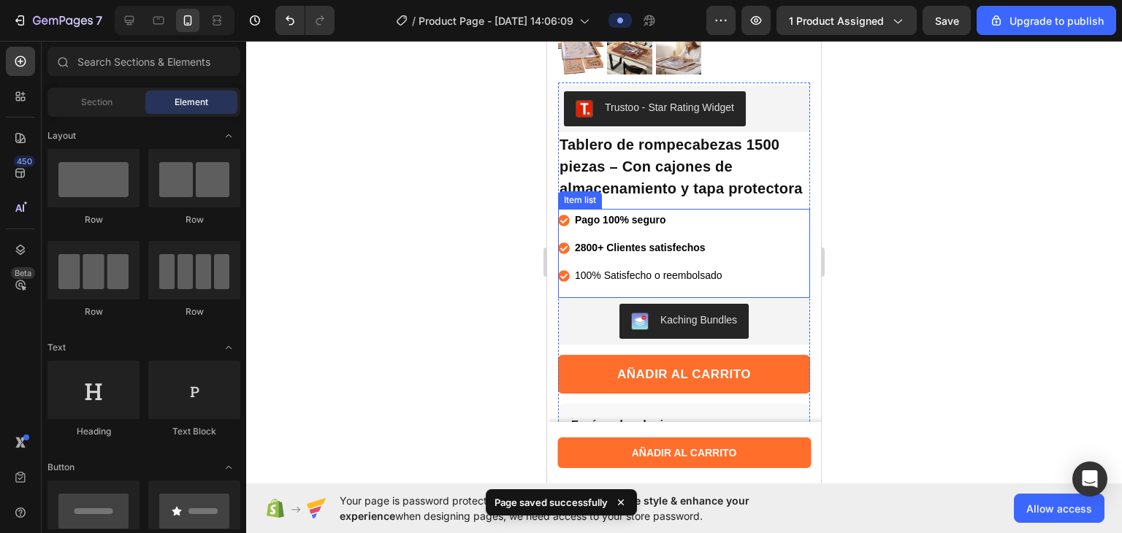
click at [696, 281] on span "100% Satisfecho o reembolsado" at bounding box center [649, 275] width 148 height 12
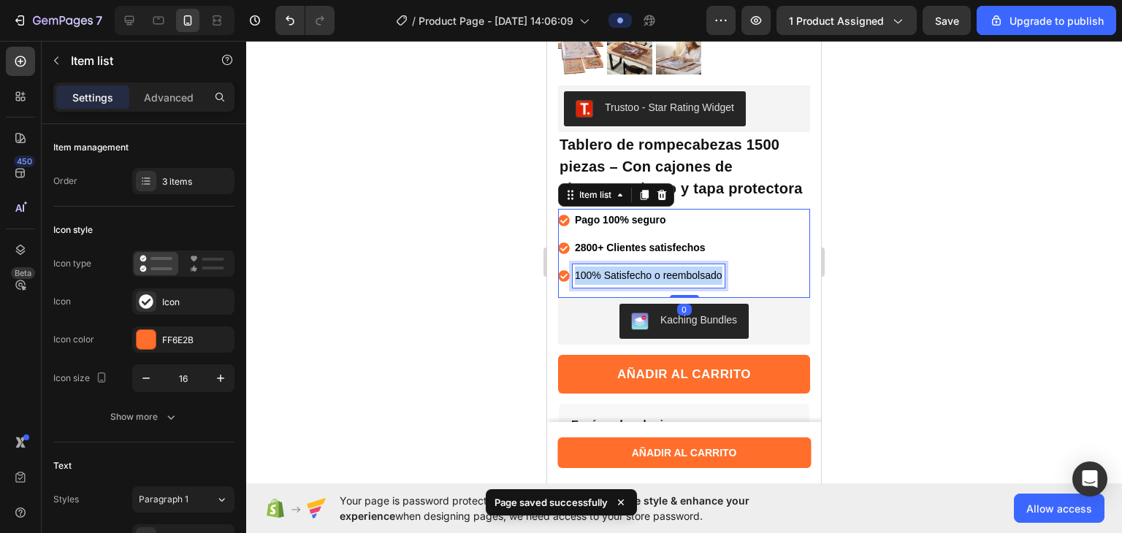
click at [696, 281] on span "100% Satisfecho o reembolsado" at bounding box center [649, 275] width 148 height 12
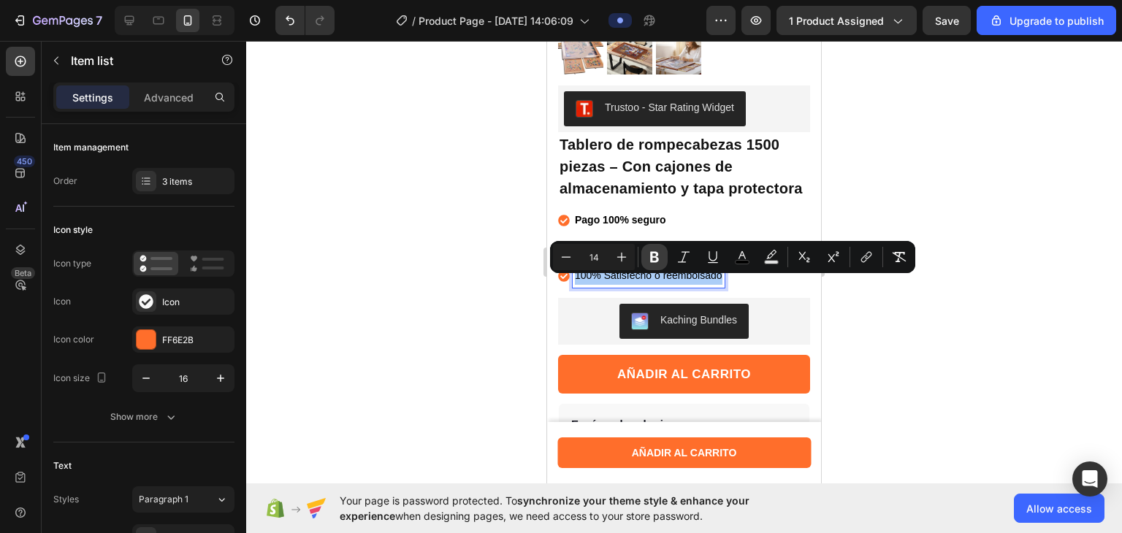
click at [653, 250] on icon "Editor contextual toolbar" at bounding box center [654, 257] width 15 height 15
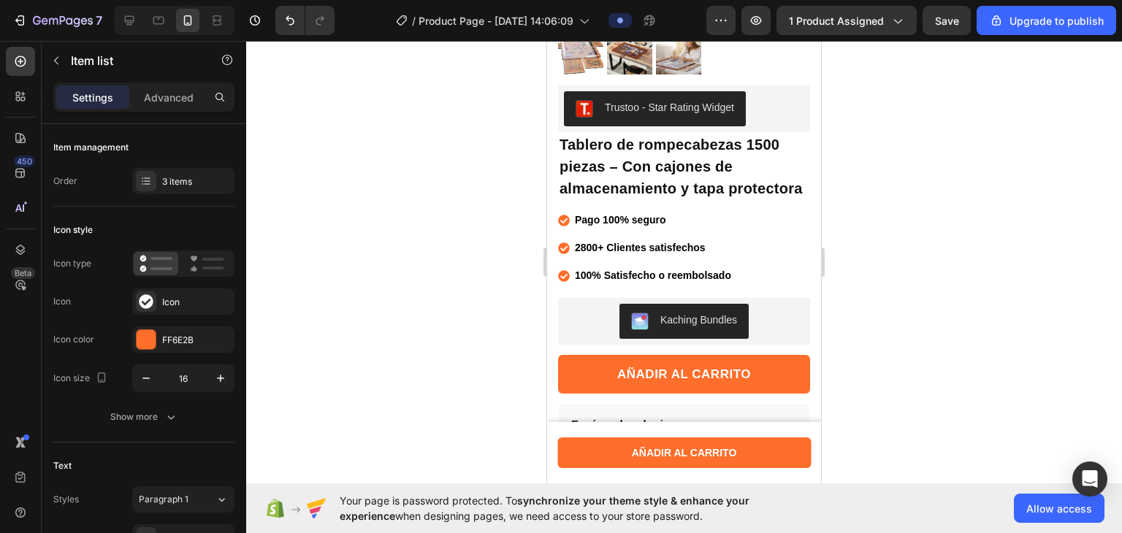
click at [494, 215] on div at bounding box center [684, 287] width 876 height 492
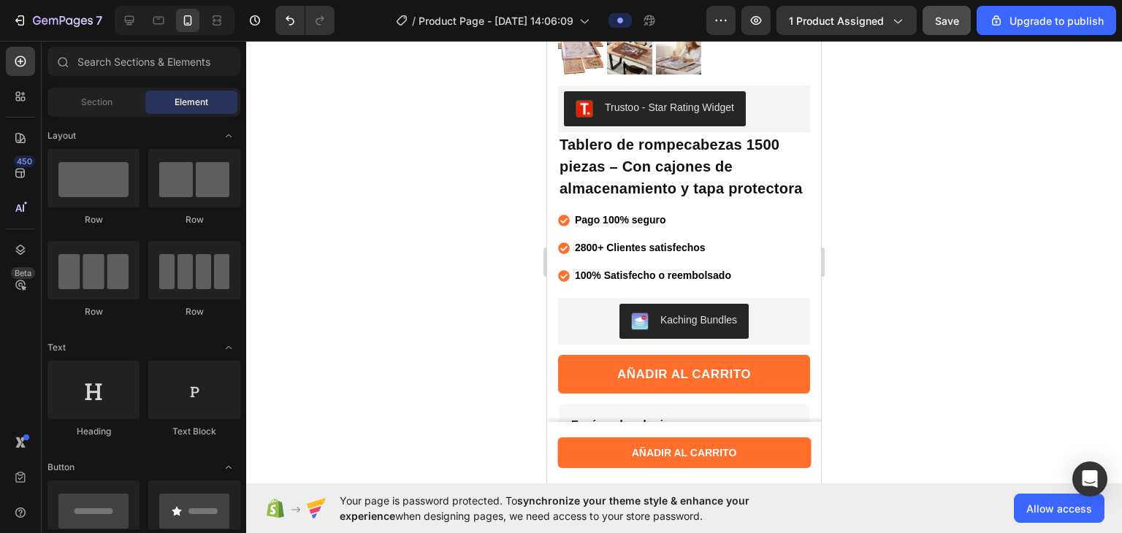
click at [757, 19] on button "Save" at bounding box center [946, 20] width 48 height 29
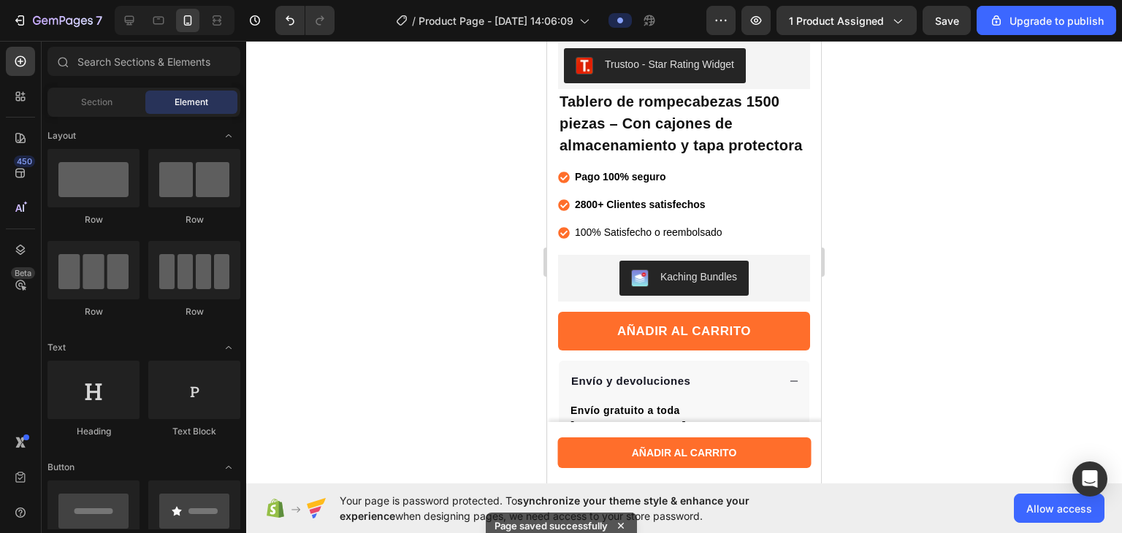
scroll to position [343, 0]
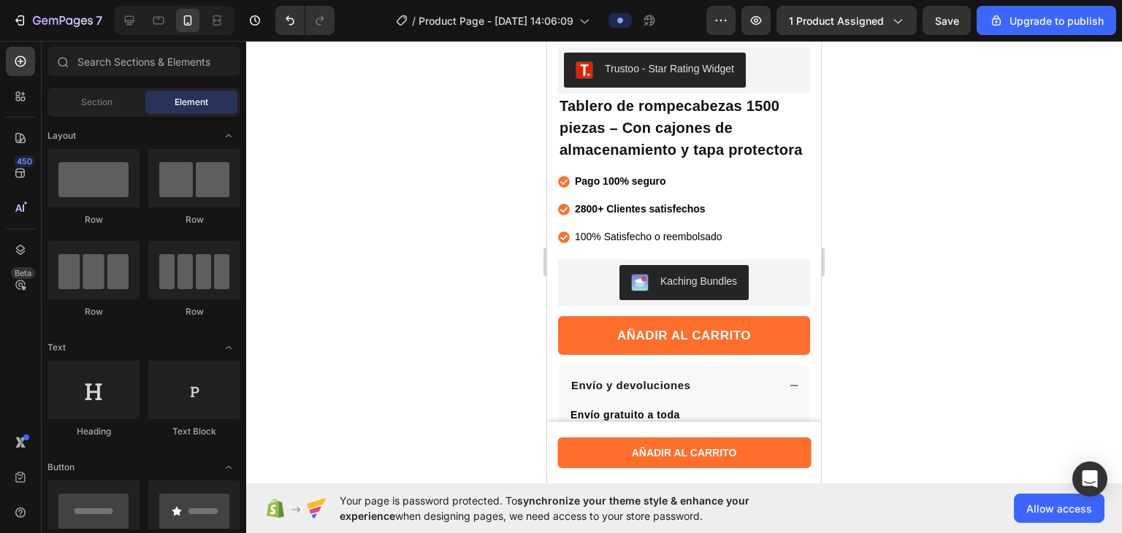
click at [707, 242] on span "100% Satisfecho o reembolsado" at bounding box center [649, 237] width 148 height 12
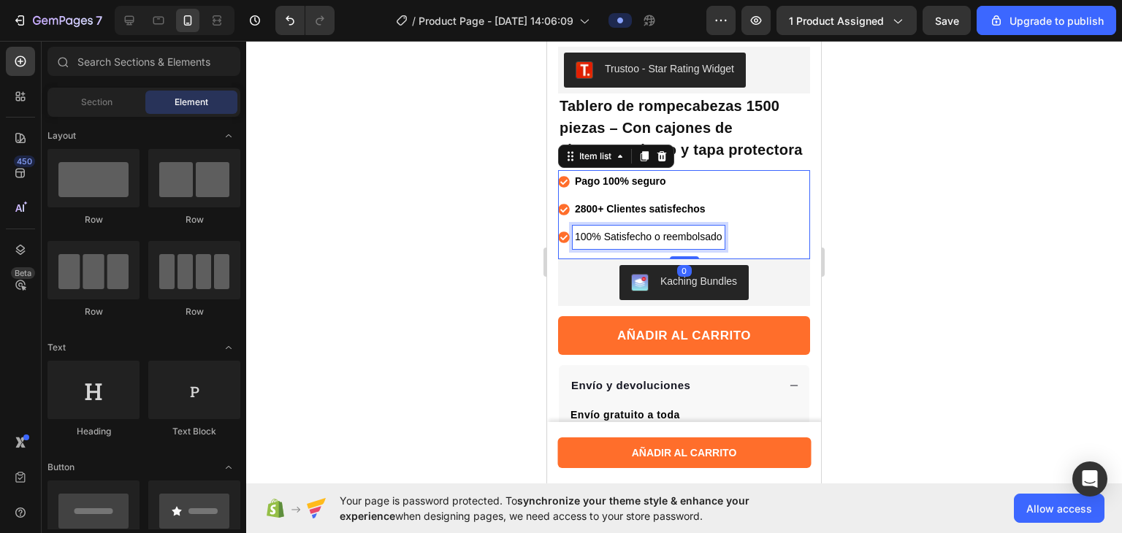
click at [707, 242] on span "100% Satisfecho o reembolsado" at bounding box center [649, 237] width 148 height 12
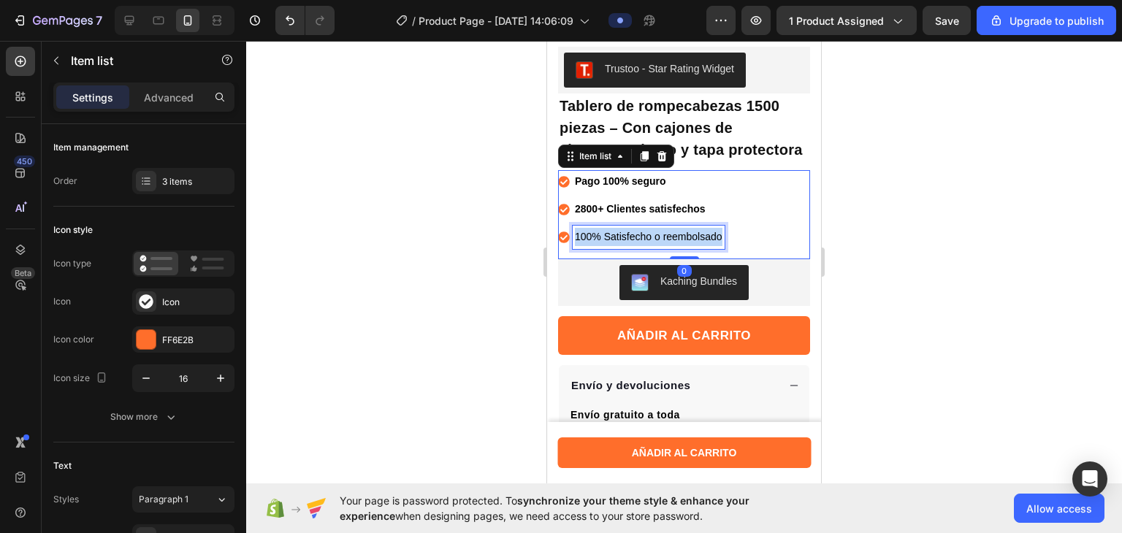
click at [707, 242] on span "100% Satisfecho o reembolsado" at bounding box center [649, 237] width 148 height 12
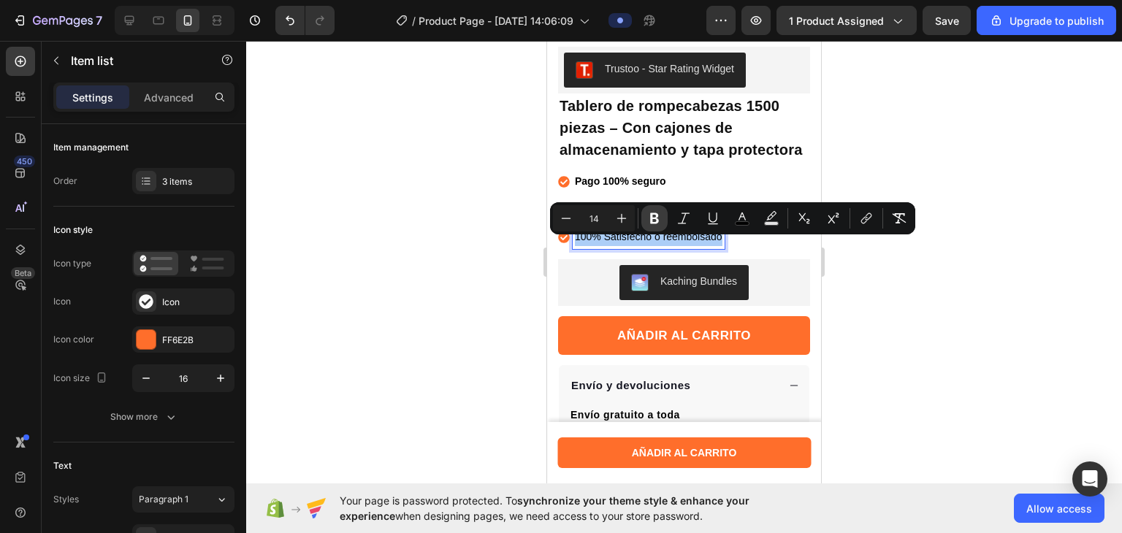
click at [664, 207] on button "Bold" at bounding box center [654, 218] width 26 height 26
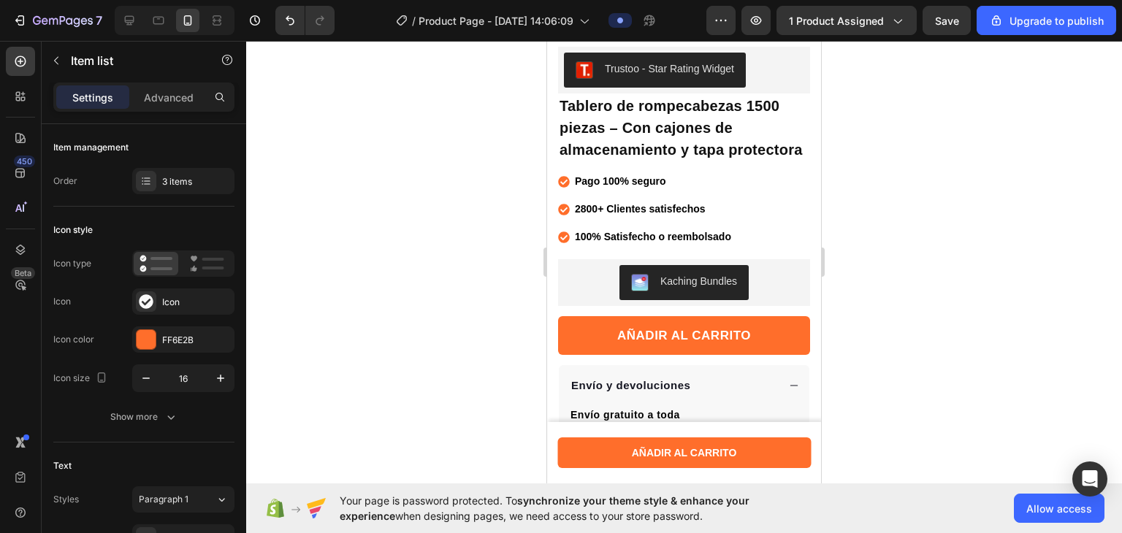
click at [757, 124] on div at bounding box center [684, 287] width 876 height 492
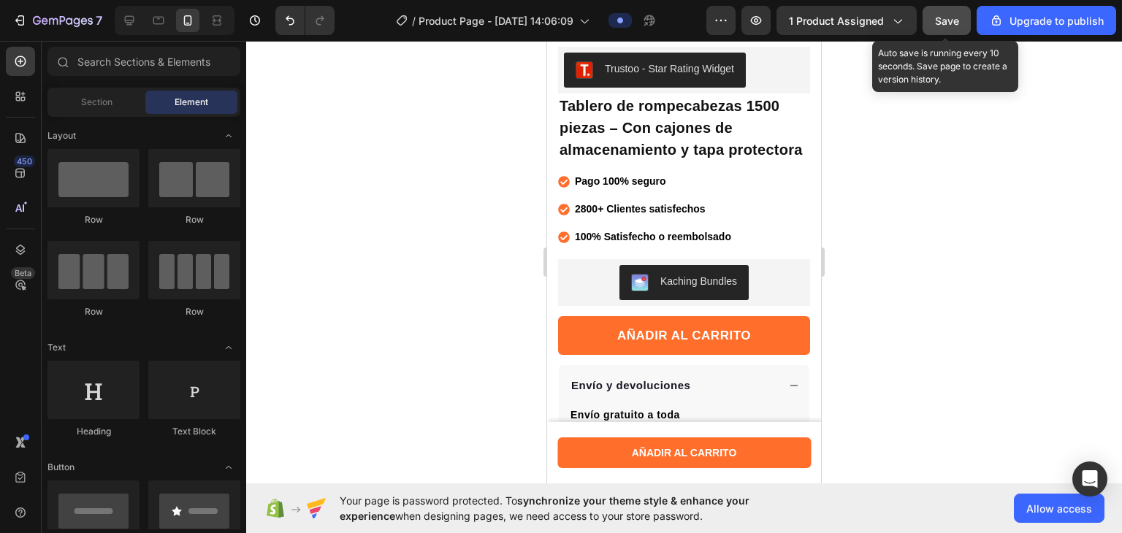
click at [757, 30] on button "Save" at bounding box center [946, 20] width 48 height 29
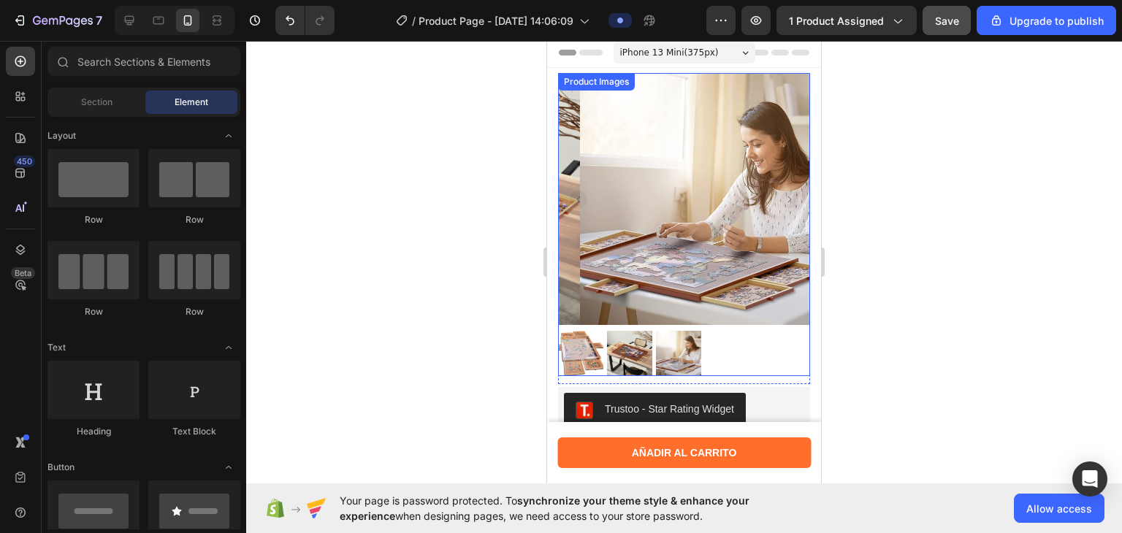
scroll to position [0, 0]
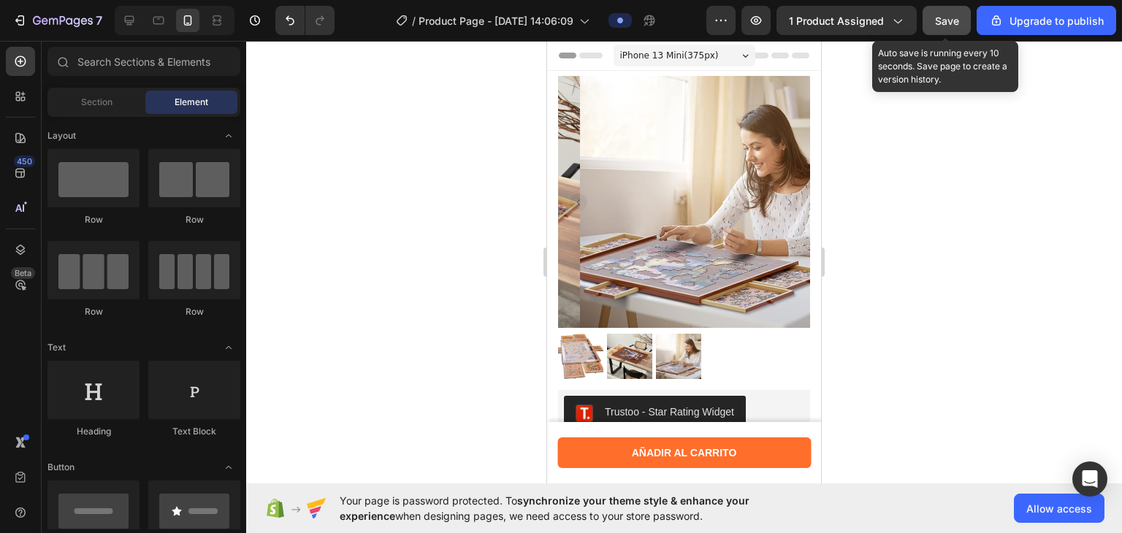
click at [757, 9] on button "Save" at bounding box center [946, 20] width 48 height 29
